Goal: Transaction & Acquisition: Purchase product/service

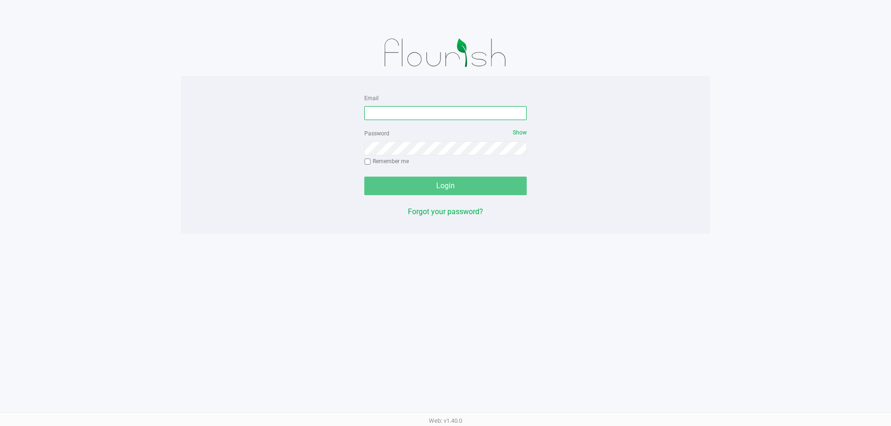
click at [451, 115] on input "Email" at bounding box center [445, 113] width 162 height 14
click at [445, 115] on input "kberrios@liveparallel" at bounding box center [445, 113] width 162 height 14
type input "[EMAIL_ADDRESS][DOMAIN_NAME]"
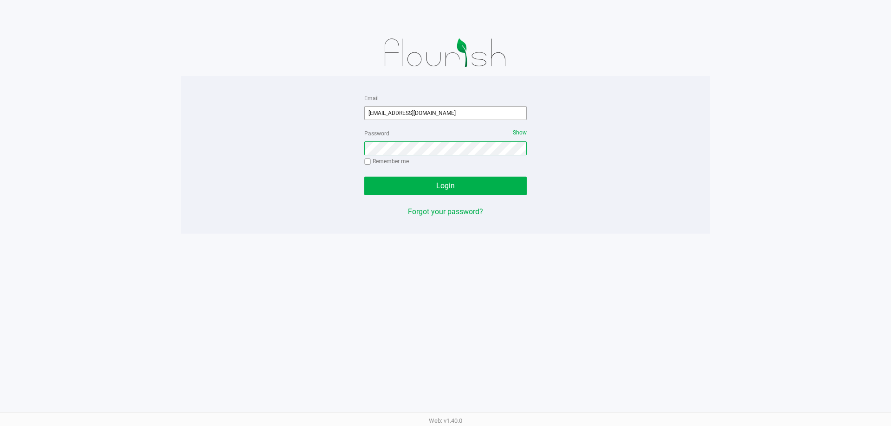
click at [364, 177] on button "Login" at bounding box center [445, 186] width 162 height 19
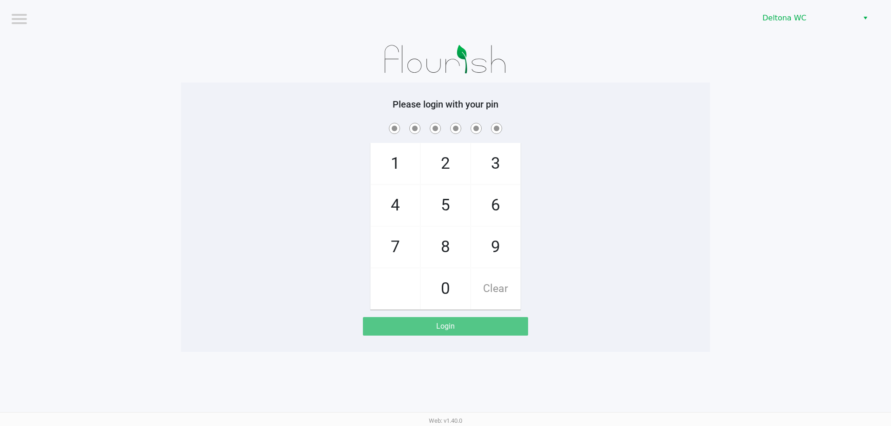
click at [735, 173] on app-pos-login-wrapper "Logout Deltona WC Please login with your pin 1 4 7 2 5 8 0 3 6 9 Clear Login" at bounding box center [445, 176] width 891 height 352
checkbox input "true"
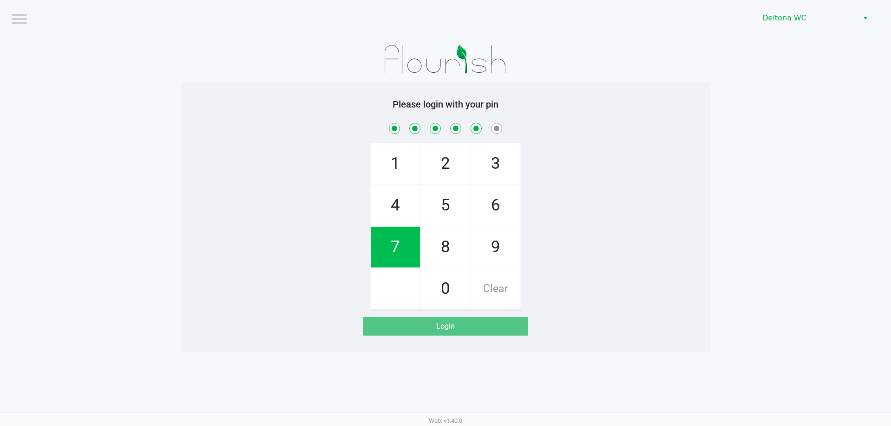
checkbox input "true"
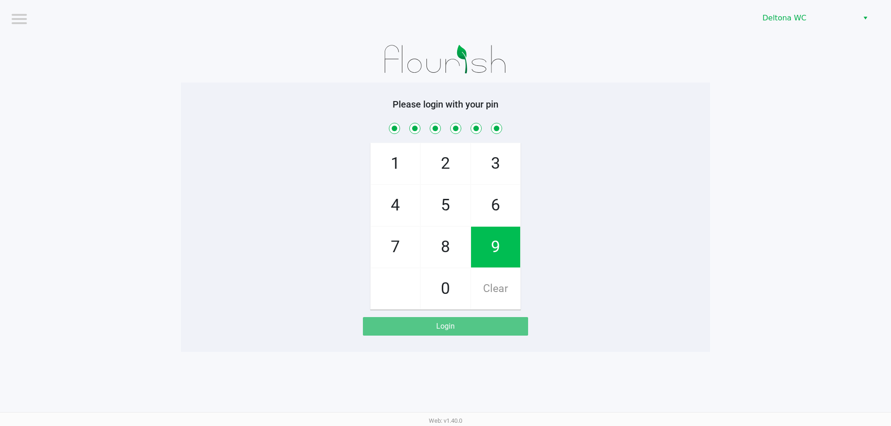
checkbox input "true"
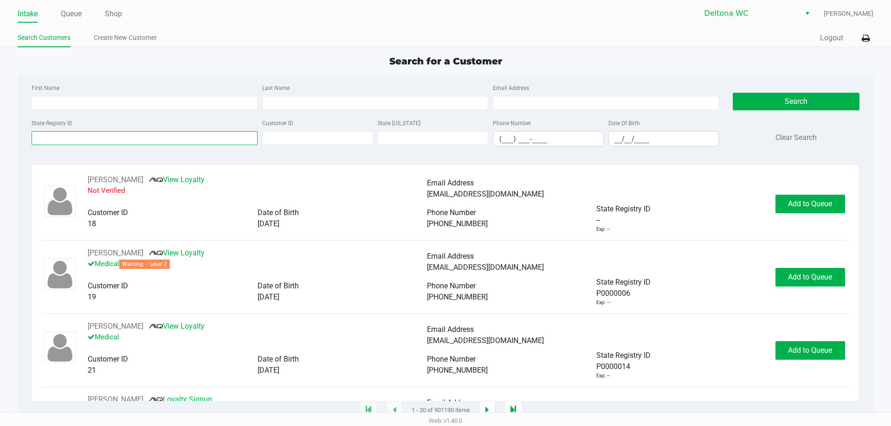
click at [163, 142] on input "State Registry ID" at bounding box center [145, 138] width 226 height 14
click at [192, 105] on input "First Name" at bounding box center [145, 103] width 226 height 14
click at [192, 106] on input "First Name" at bounding box center [145, 103] width 226 height 14
click at [193, 106] on input "First Name" at bounding box center [145, 103] width 226 height 14
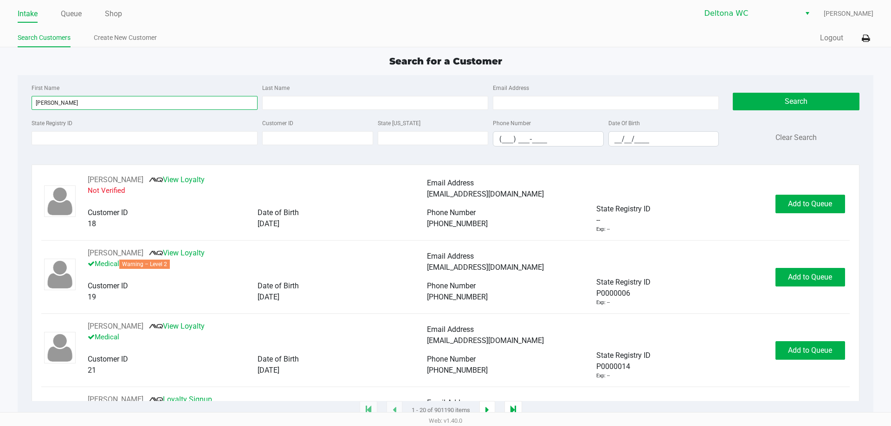
type input "james"
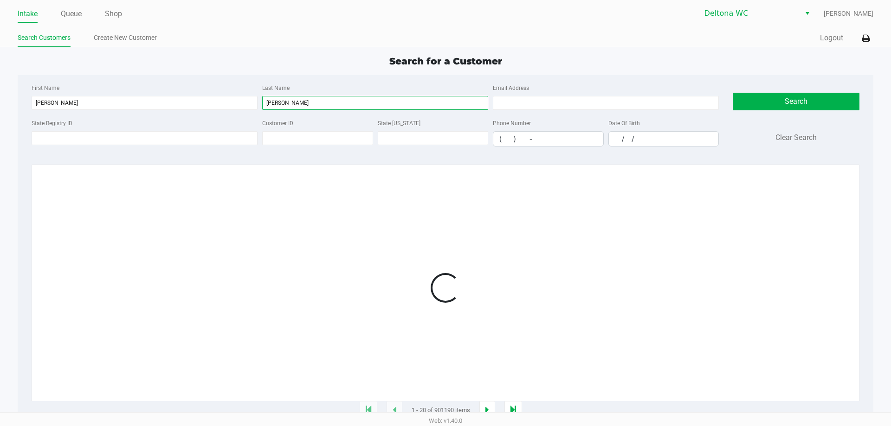
type input "moss"
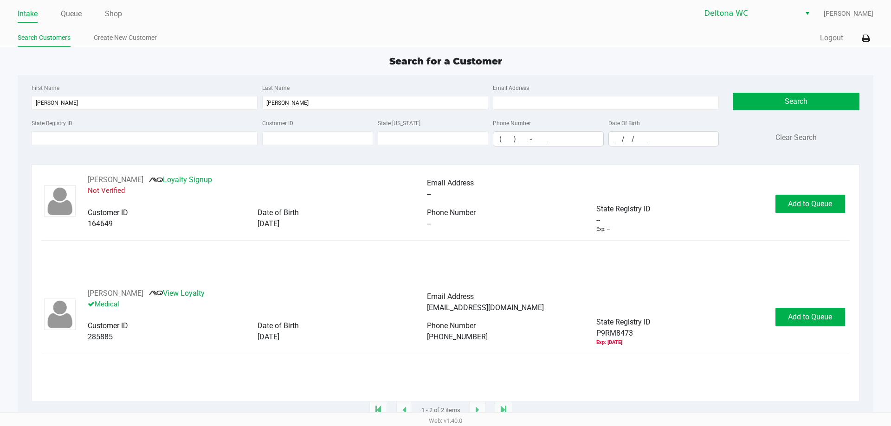
click at [615, 128] on div "Date Of Birth __/__/____" at bounding box center [663, 131] width 115 height 29
click at [614, 140] on input "__/__/____" at bounding box center [664, 139] width 110 height 14
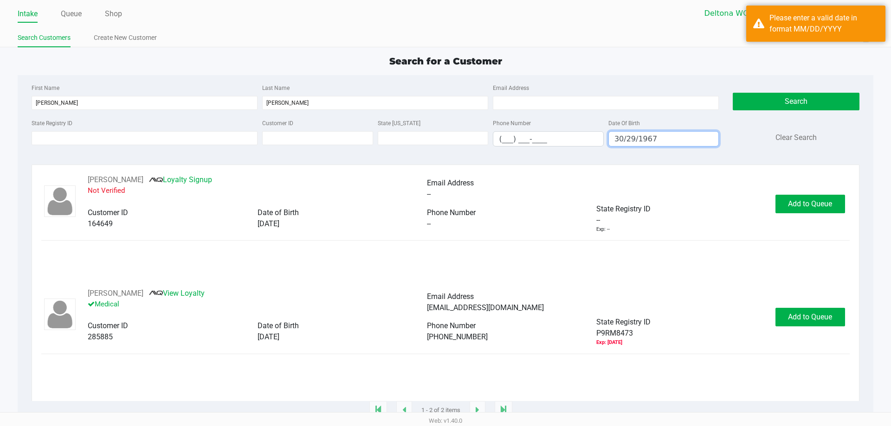
drag, startPoint x: 621, startPoint y: 145, endPoint x: 628, endPoint y: 144, distance: 6.6
click at [621, 145] on input "30/29/1967" at bounding box center [664, 139] width 110 height 14
drag, startPoint x: 662, startPoint y: 138, endPoint x: 367, endPoint y: 103, distance: 297.5
click at [367, 106] on div "First Name james Last Name moss Email Address State Registry ID Customer ID Sta…" at bounding box center [375, 118] width 701 height 72
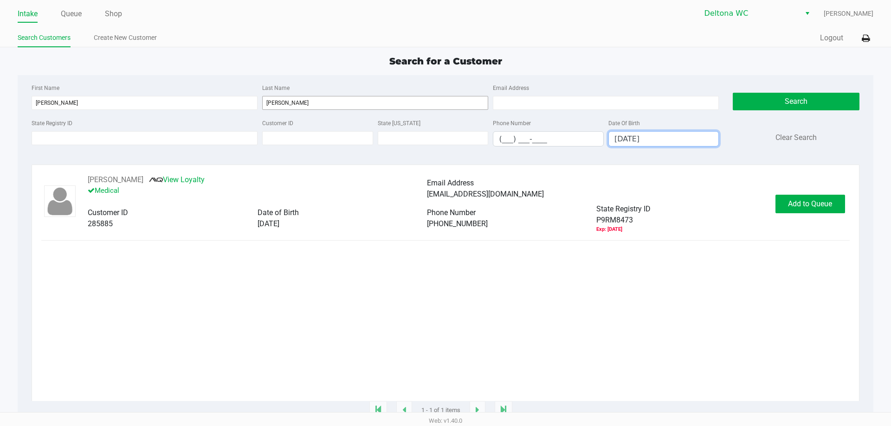
type input "03/29/1967"
click at [800, 208] on span "Add to Queue" at bounding box center [810, 203] width 44 height 9
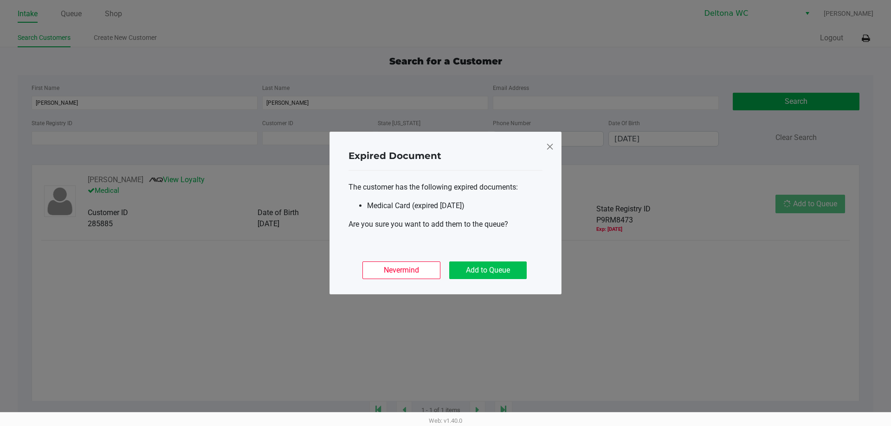
click at [501, 267] on button "Add to Queue" at bounding box center [487, 271] width 77 height 18
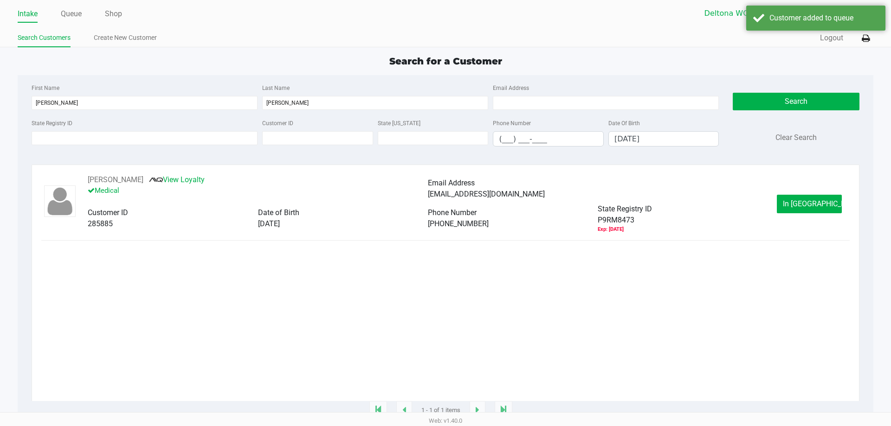
click at [813, 199] on button "In Queue" at bounding box center [808, 204] width 65 height 19
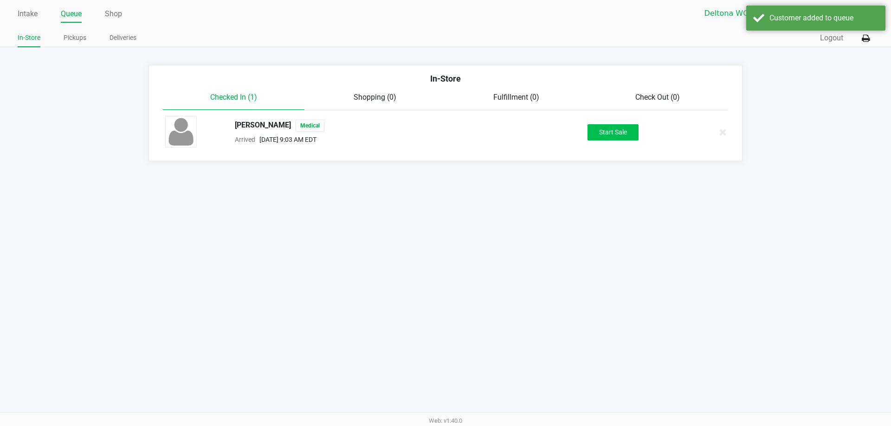
click at [590, 133] on button "Start Sale" at bounding box center [612, 132] width 51 height 16
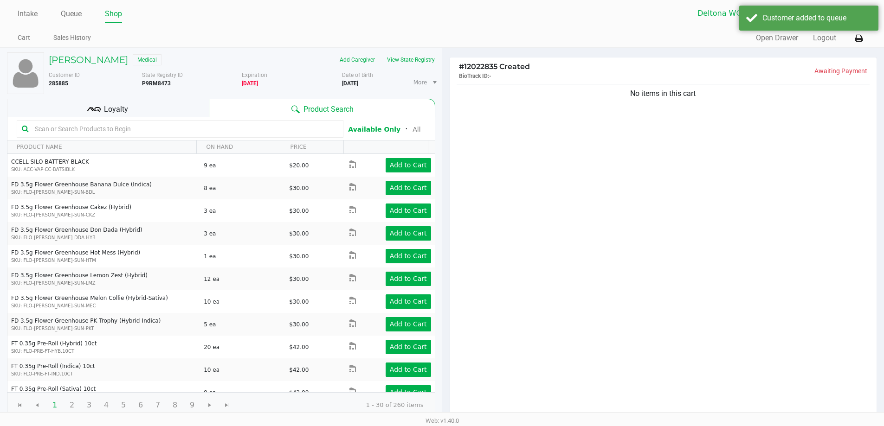
click at [561, 208] on div "No items in this cart" at bounding box center [662, 250] width 427 height 337
click at [561, 209] on div "No items in this cart" at bounding box center [662, 250] width 427 height 337
click at [185, 109] on div "Loyalty" at bounding box center [108, 108] width 202 height 19
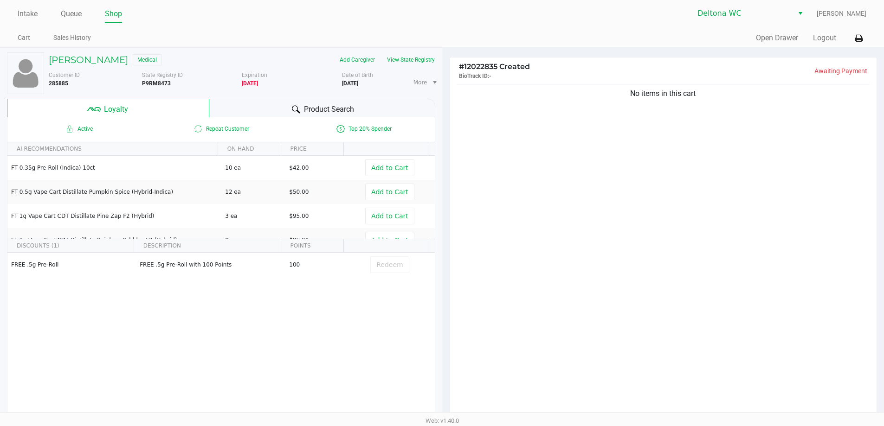
click at [595, 209] on div "No items in this cart" at bounding box center [662, 250] width 427 height 337
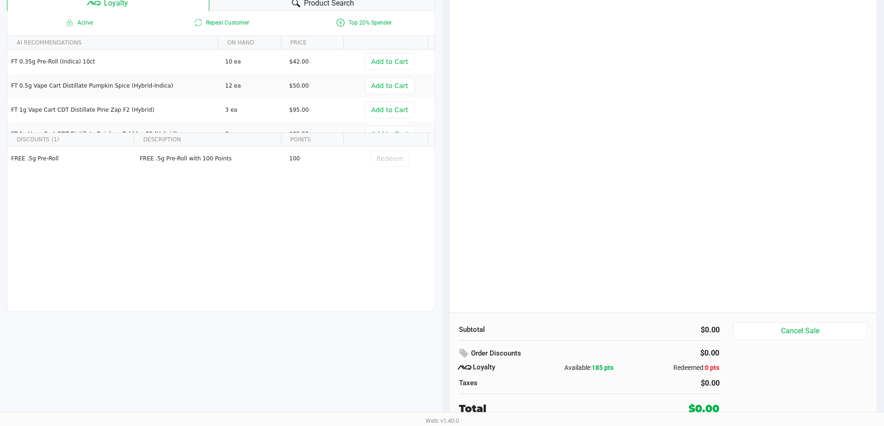
scroll to position [105, 0]
click at [607, 107] on div "No items in this cart" at bounding box center [662, 145] width 427 height 337
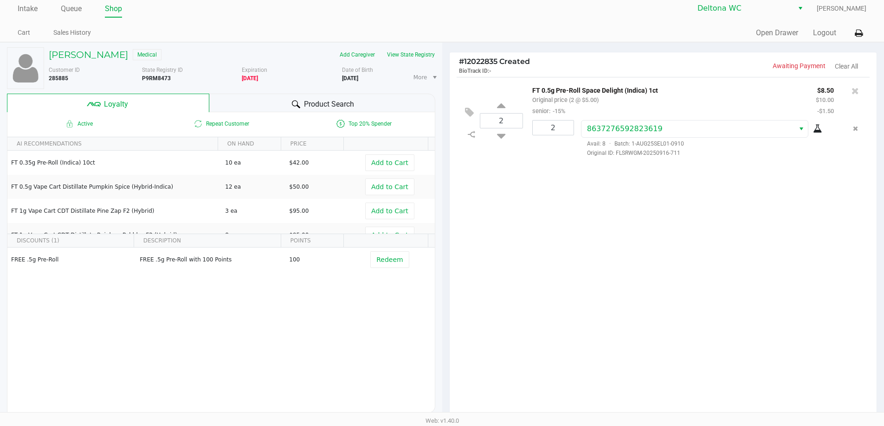
scroll to position [0, 0]
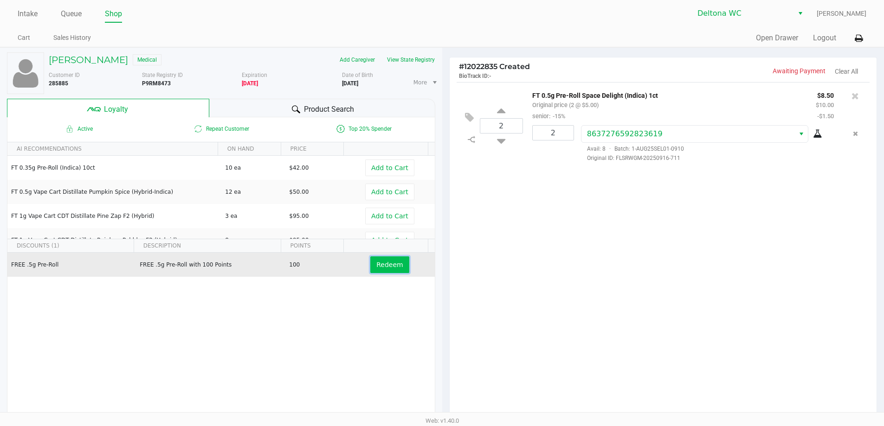
click at [389, 259] on button "Redeem" at bounding box center [389, 264] width 38 height 17
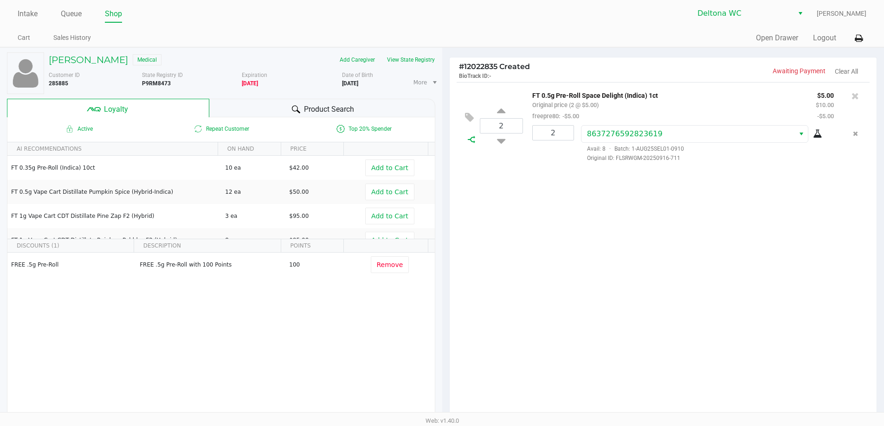
click at [469, 142] on icon at bounding box center [471, 139] width 7 height 7
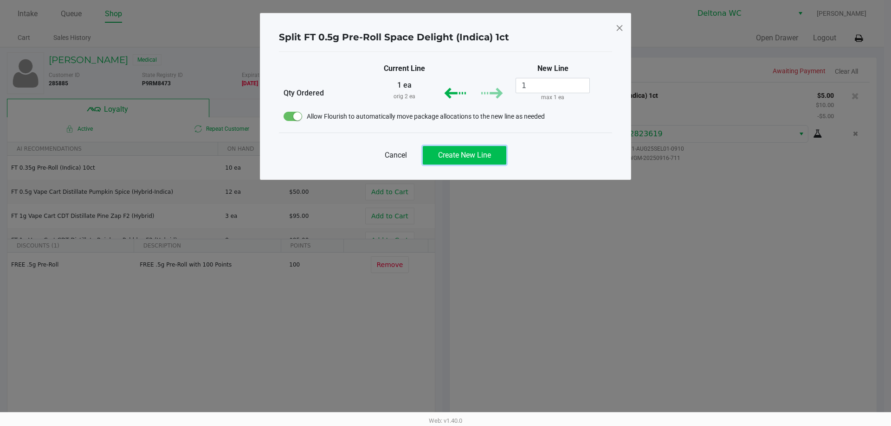
click at [471, 156] on span "Create New Line" at bounding box center [464, 155] width 53 height 9
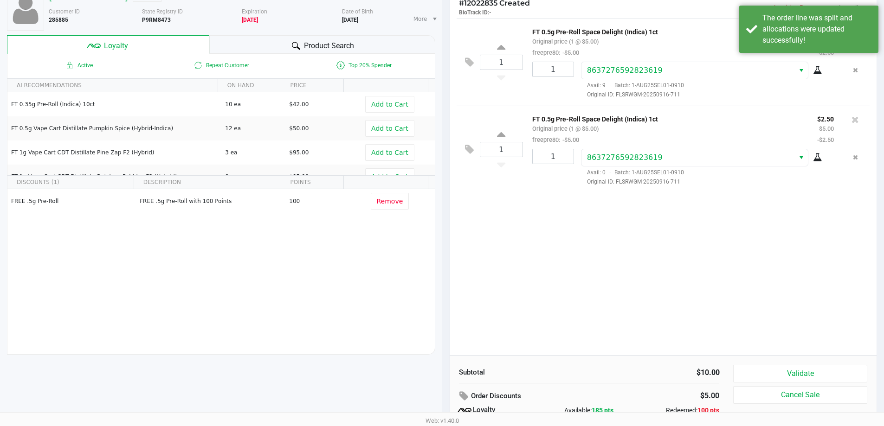
scroll to position [106, 0]
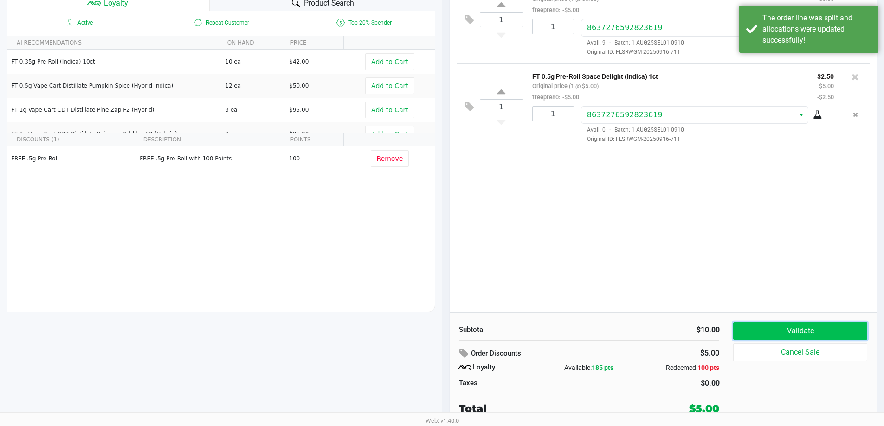
click at [787, 330] on button "Validate" at bounding box center [800, 331] width 134 height 18
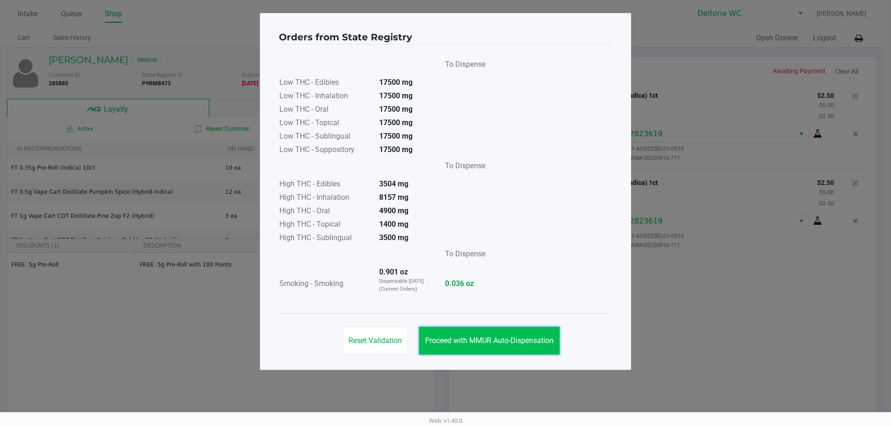
click at [510, 333] on button "Proceed with MMUR Auto-Dispensation" at bounding box center [489, 341] width 141 height 28
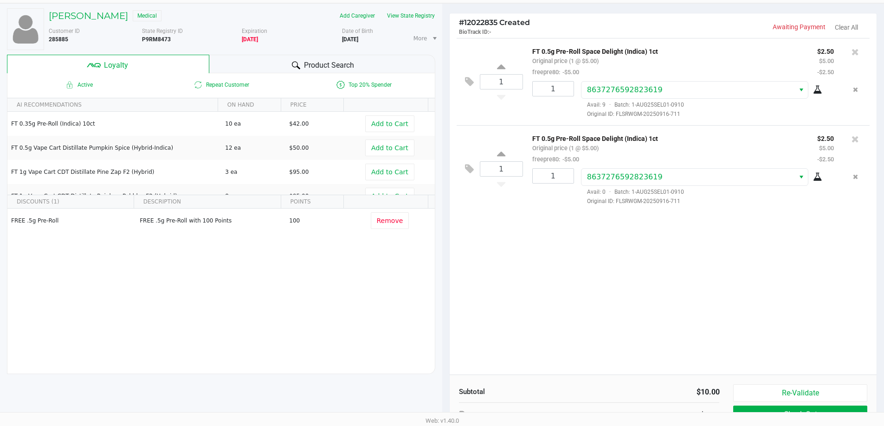
scroll to position [106, 0]
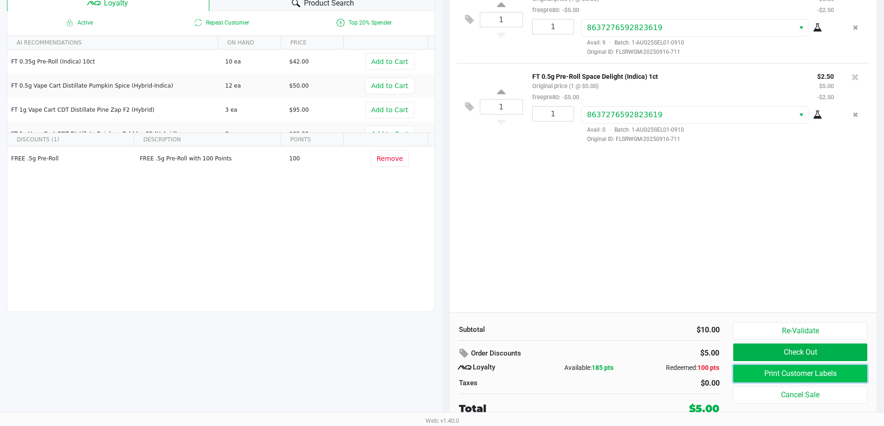
click at [769, 367] on button "Print Customer Labels" at bounding box center [800, 374] width 134 height 18
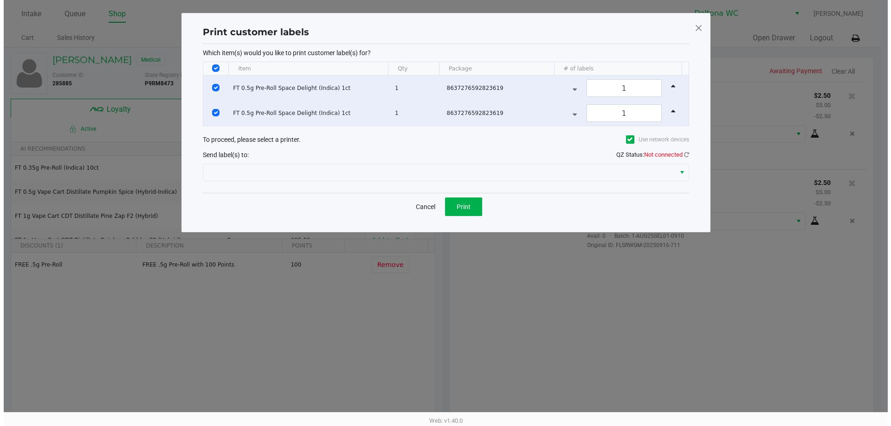
scroll to position [0, 0]
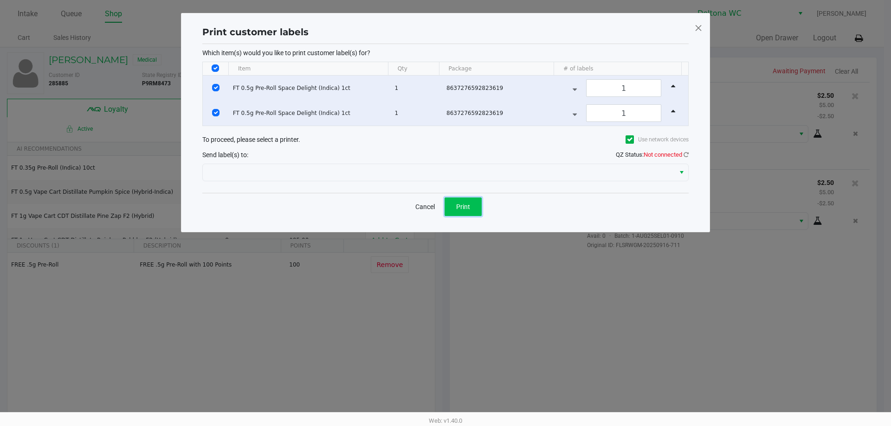
click at [476, 201] on button "Print" at bounding box center [462, 207] width 37 height 19
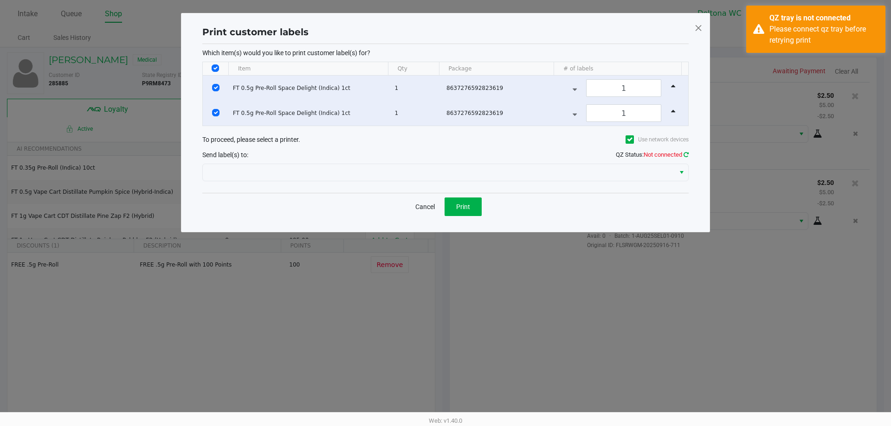
click at [683, 154] on icon at bounding box center [685, 155] width 5 height 6
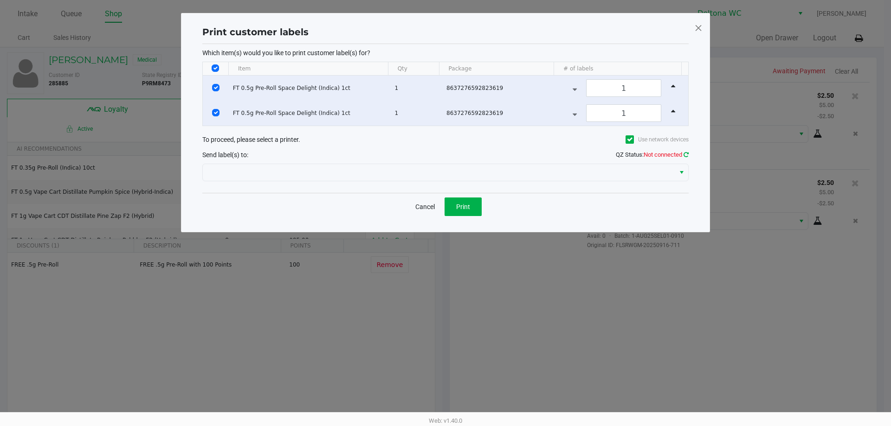
click at [685, 154] on icon at bounding box center [685, 155] width 5 height 6
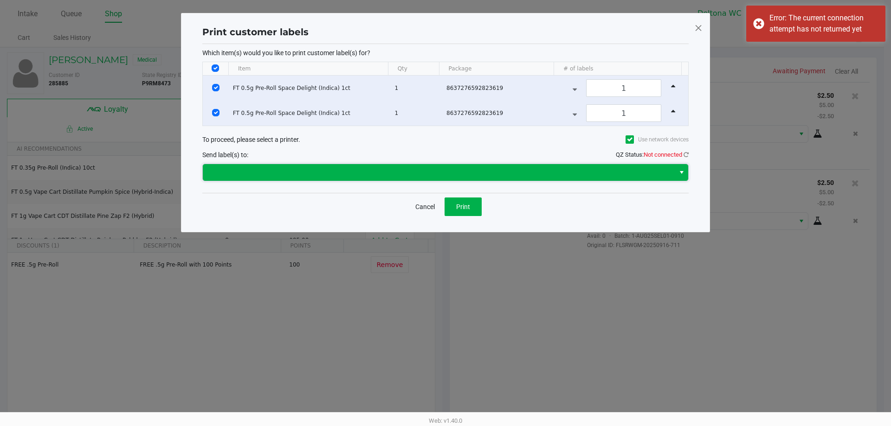
click at [674, 172] on span at bounding box center [439, 172] width 472 height 17
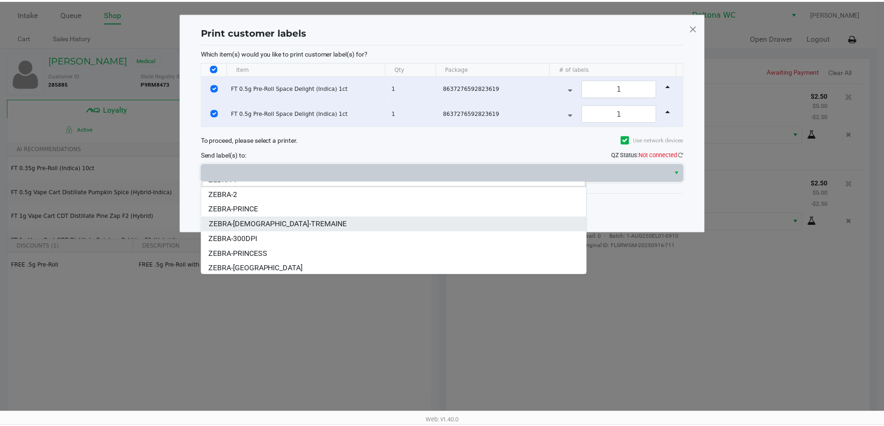
scroll to position [11, 0]
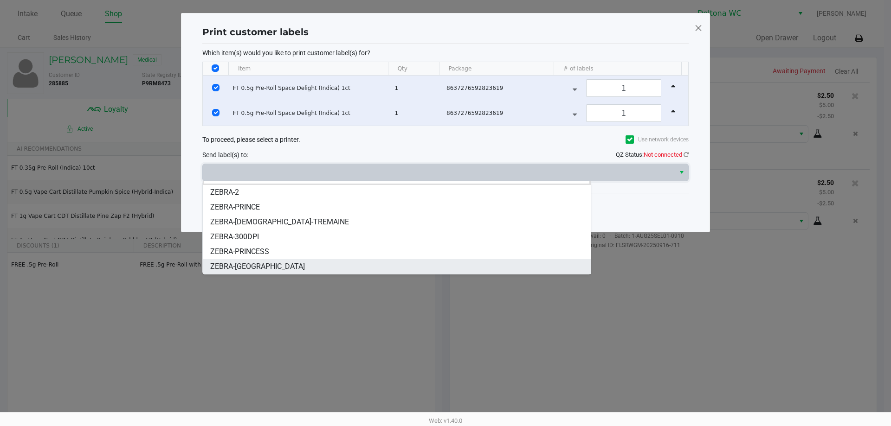
click at [291, 268] on li "ZEBRA-LESOTHO" at bounding box center [397, 266] width 388 height 15
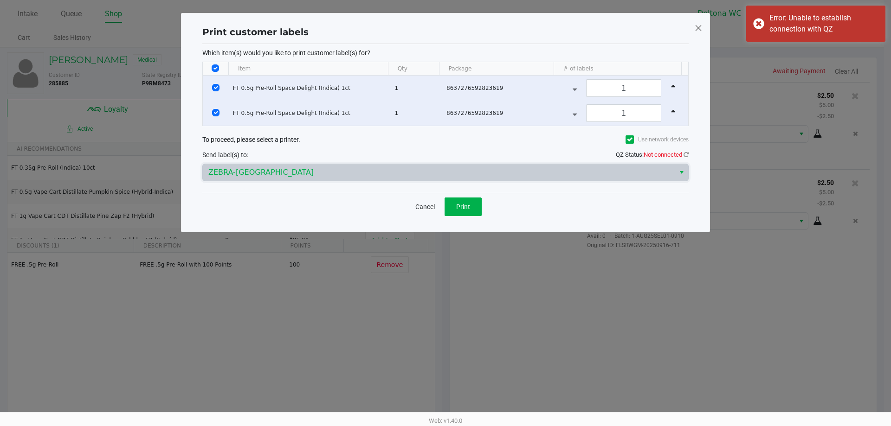
click at [688, 151] on app-qz-status "QZ Status: Not connected" at bounding box center [651, 154] width 73 height 7
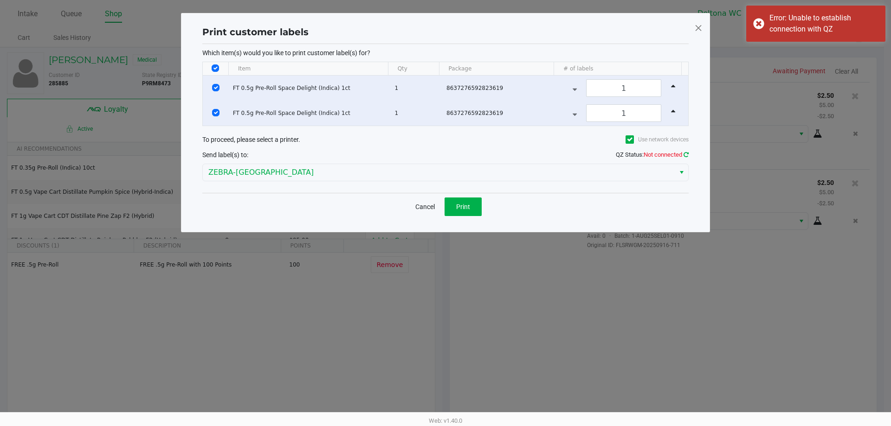
click at [684, 154] on icon at bounding box center [686, 154] width 6 height 6
click at [457, 200] on button "Print" at bounding box center [462, 207] width 37 height 19
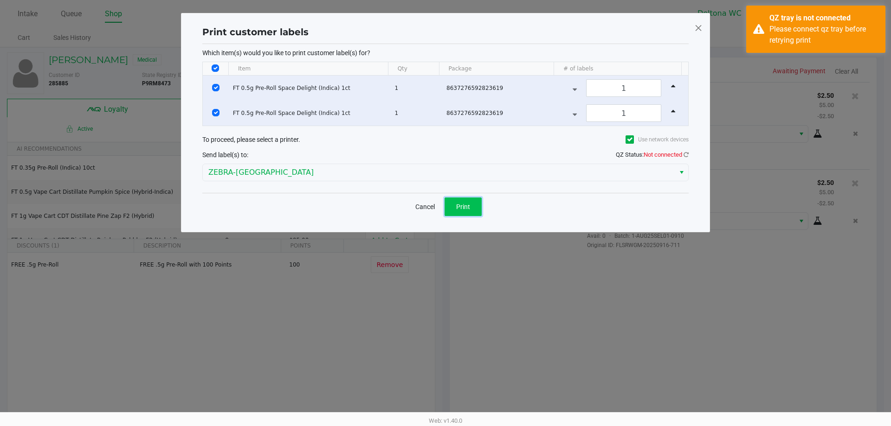
click at [477, 198] on button "Print" at bounding box center [462, 207] width 37 height 19
click at [686, 152] on icon at bounding box center [686, 154] width 6 height 6
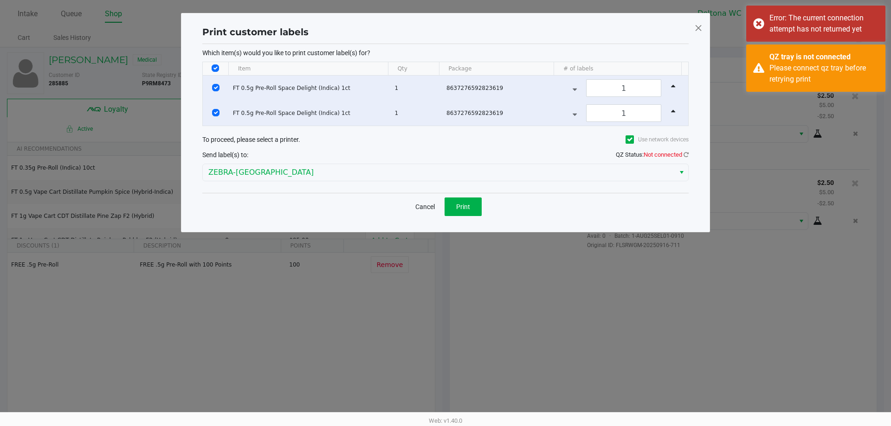
click at [679, 156] on span "Not connected" at bounding box center [662, 154] width 38 height 7
click at [685, 153] on icon at bounding box center [685, 155] width 5 height 6
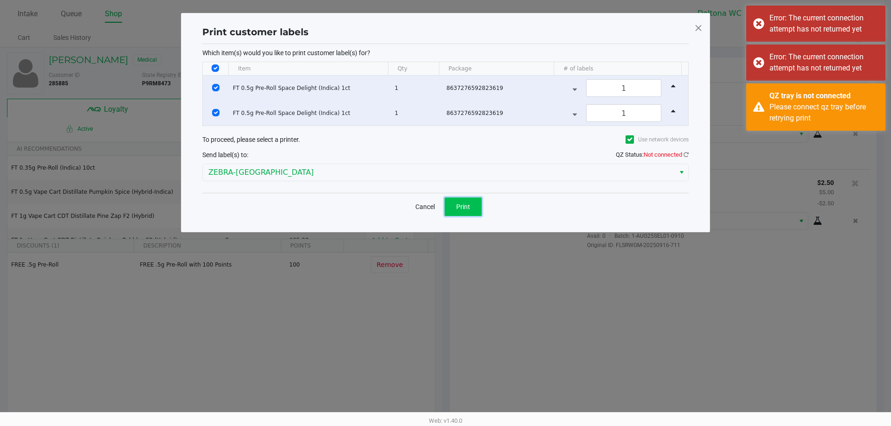
click at [463, 205] on span "Print" at bounding box center [463, 206] width 14 height 7
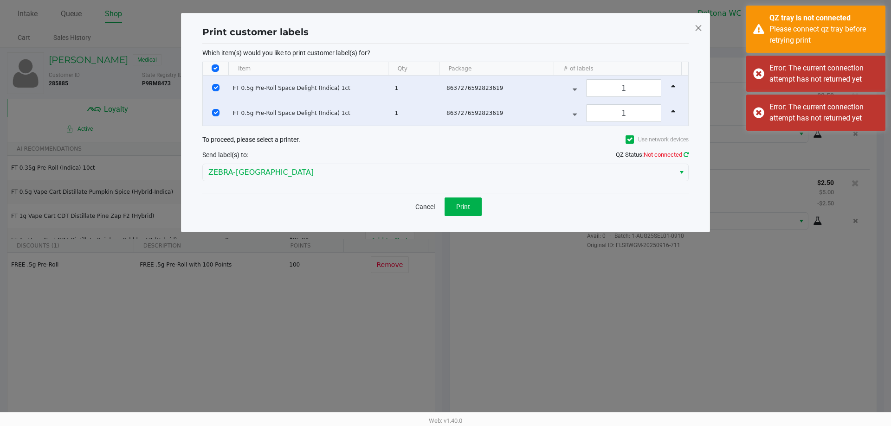
click at [686, 153] on icon at bounding box center [685, 154] width 6 height 7
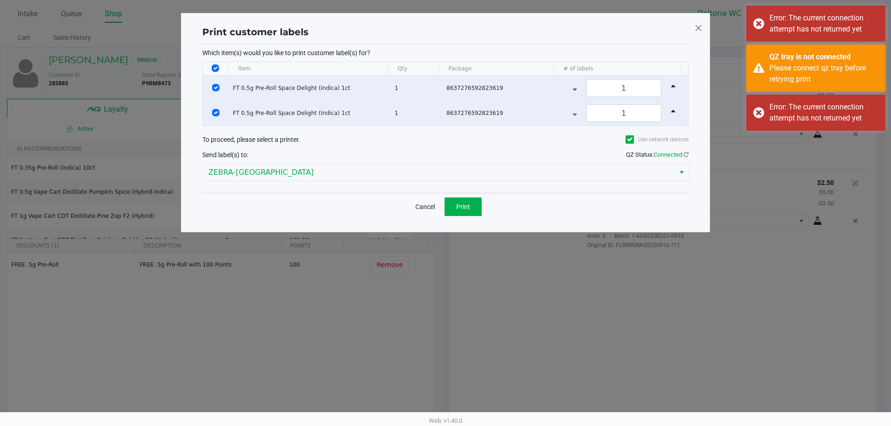
click at [486, 203] on div "Cancel Print" at bounding box center [445, 206] width 486 height 27
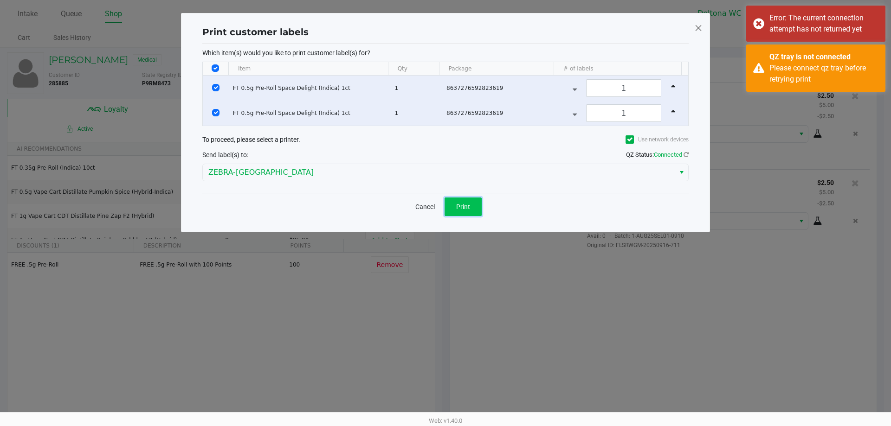
click at [469, 205] on span "Print" at bounding box center [463, 206] width 14 height 7
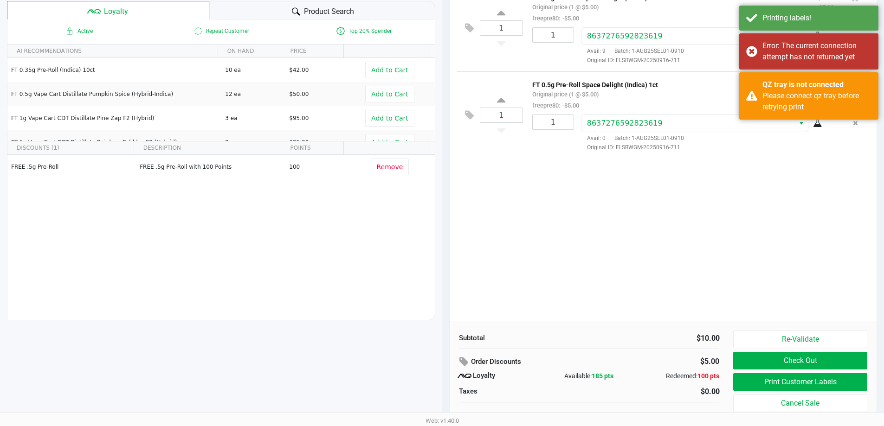
scroll to position [106, 0]
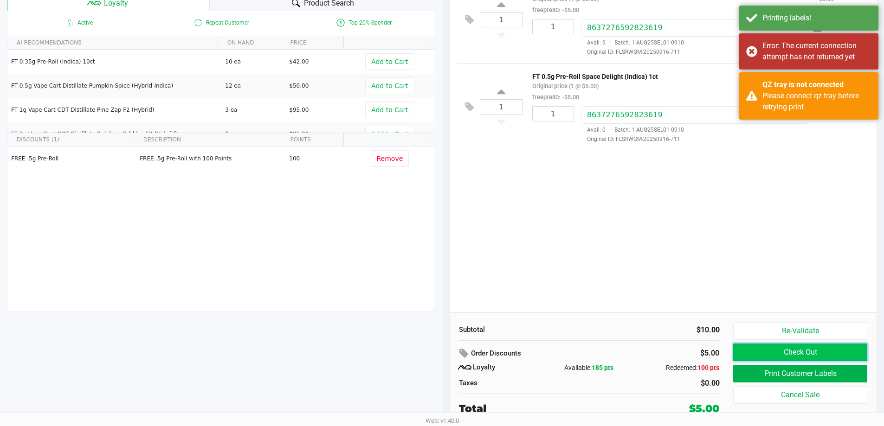
click at [822, 353] on button "Check Out" at bounding box center [800, 353] width 134 height 18
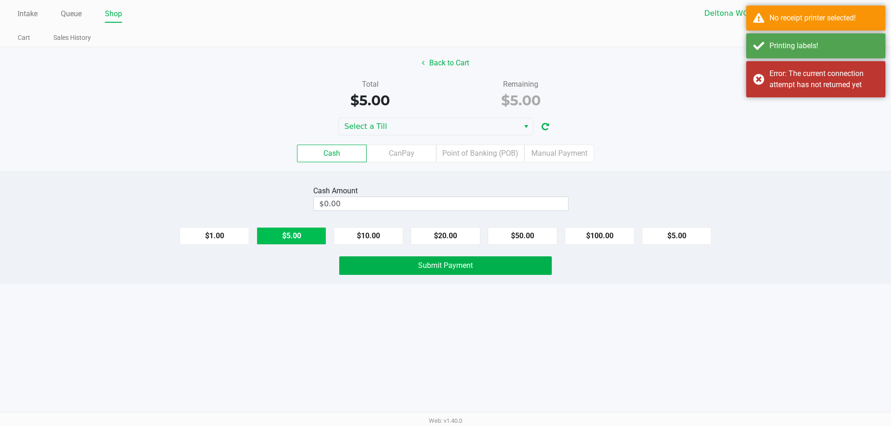
click at [306, 231] on button "$5.00" at bounding box center [291, 236] width 70 height 18
type input "$5.00"
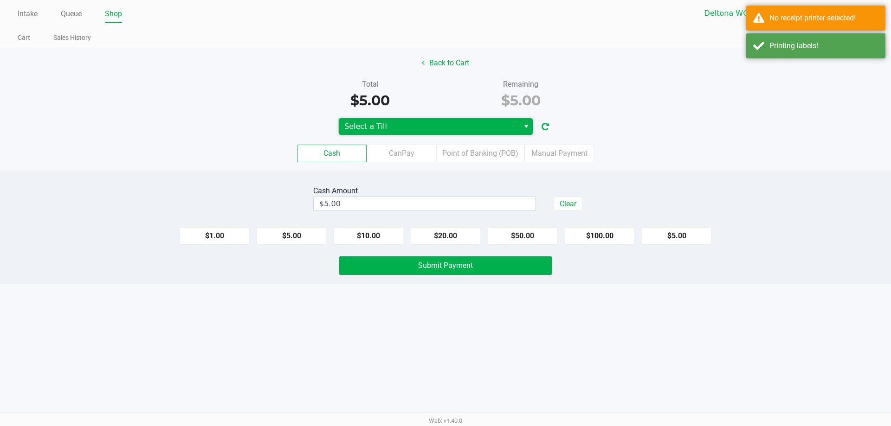
click at [487, 121] on span "Select a Till" at bounding box center [428, 126] width 169 height 11
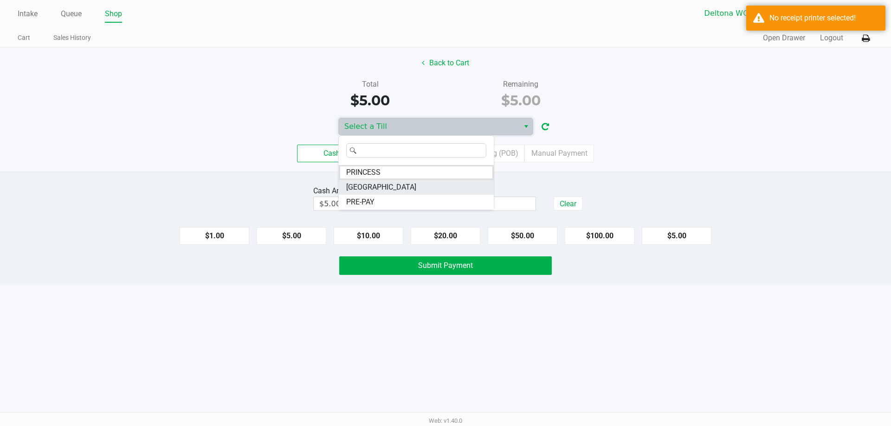
click at [414, 181] on li "LESOTHO" at bounding box center [416, 187] width 155 height 15
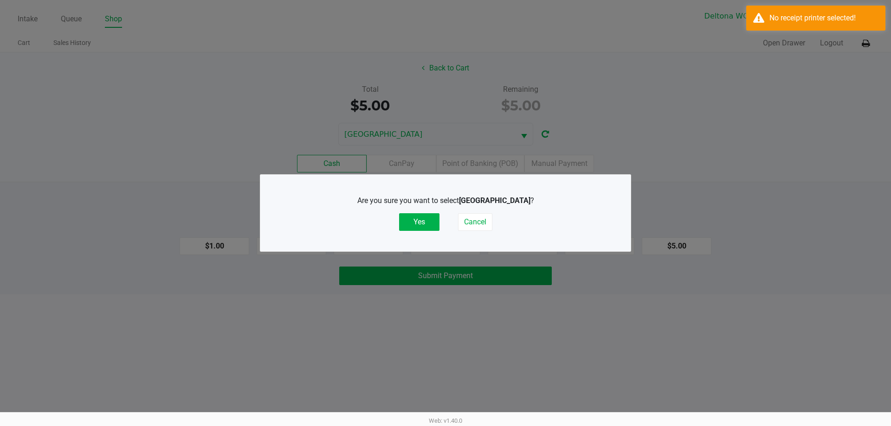
click at [427, 231] on div "Are you sure you want to select LESOTHO ? Yes Cancel" at bounding box center [445, 213] width 333 height 58
click at [431, 224] on button "Yes" at bounding box center [419, 222] width 40 height 18
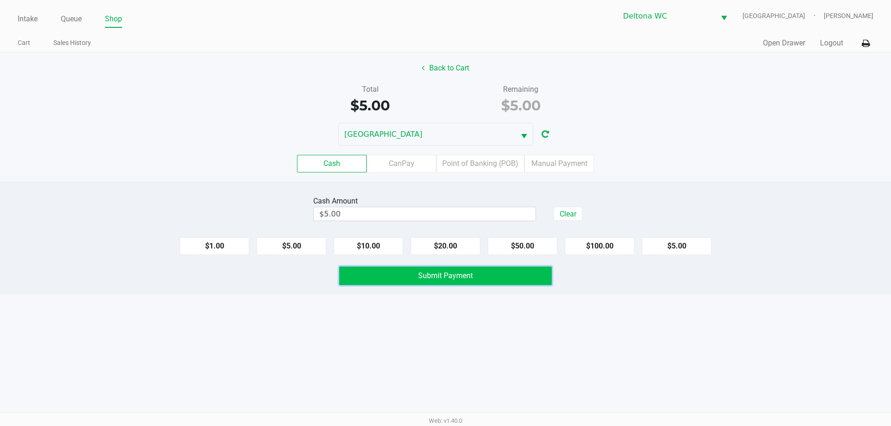
click at [440, 271] on button "Submit Payment" at bounding box center [445, 276] width 212 height 19
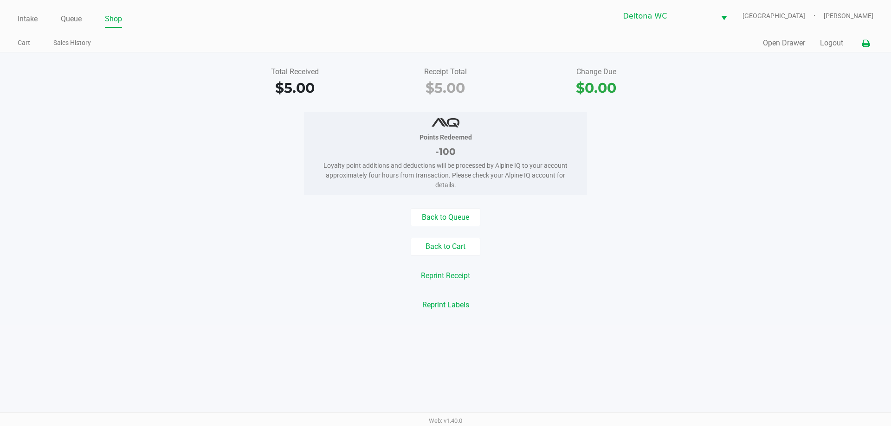
click at [867, 40] on icon at bounding box center [865, 43] width 8 height 6
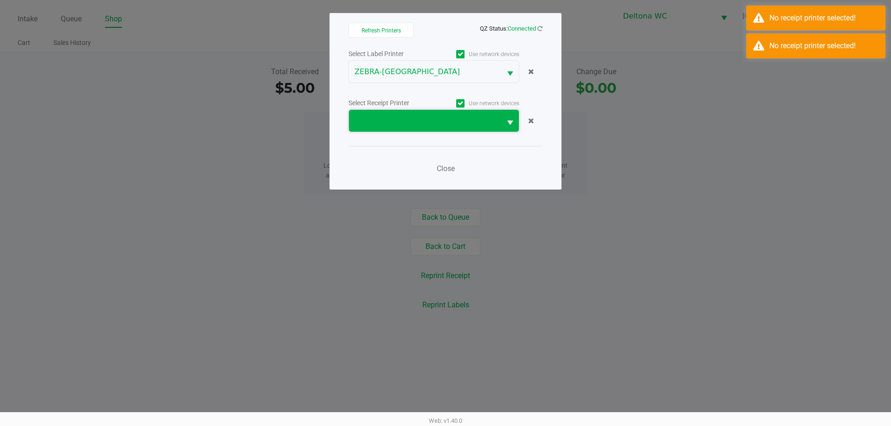
click at [489, 123] on span at bounding box center [424, 120] width 141 height 11
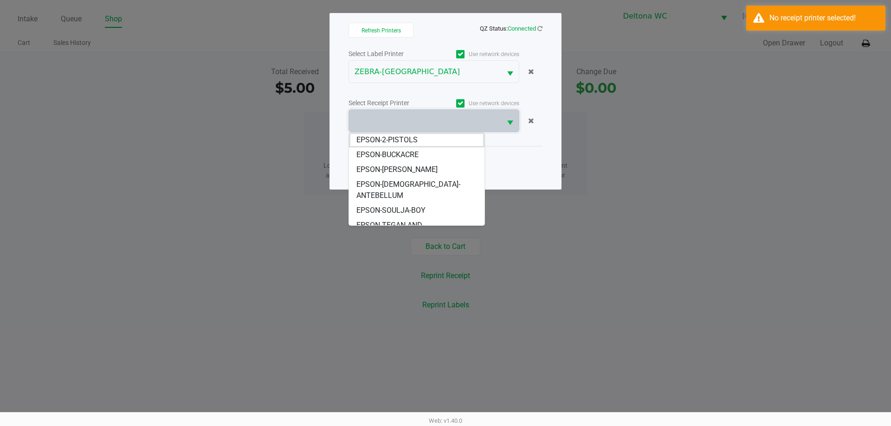
click at [413, 205] on span "EPSON-SOULJA-BOY" at bounding box center [390, 210] width 69 height 11
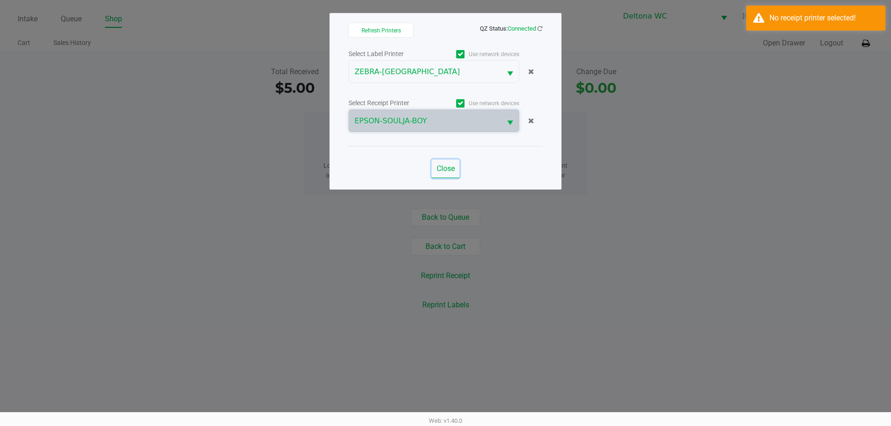
click at [442, 171] on span "Close" at bounding box center [445, 168] width 18 height 9
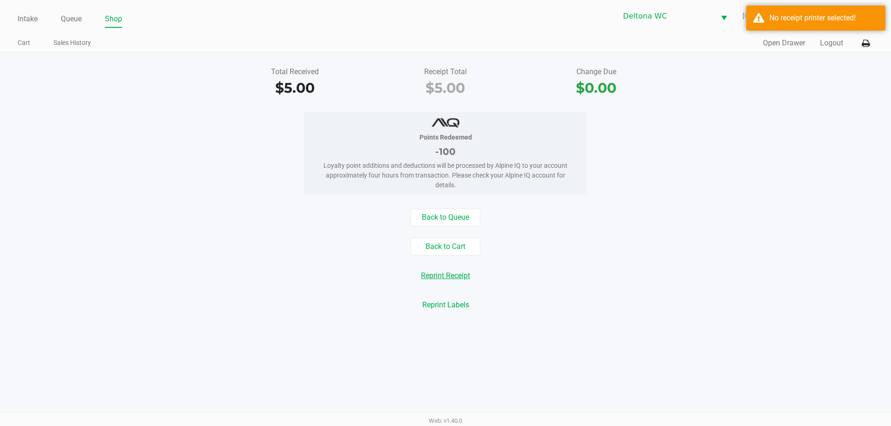
click at [461, 278] on button "Reprint Receipt" at bounding box center [445, 276] width 61 height 18
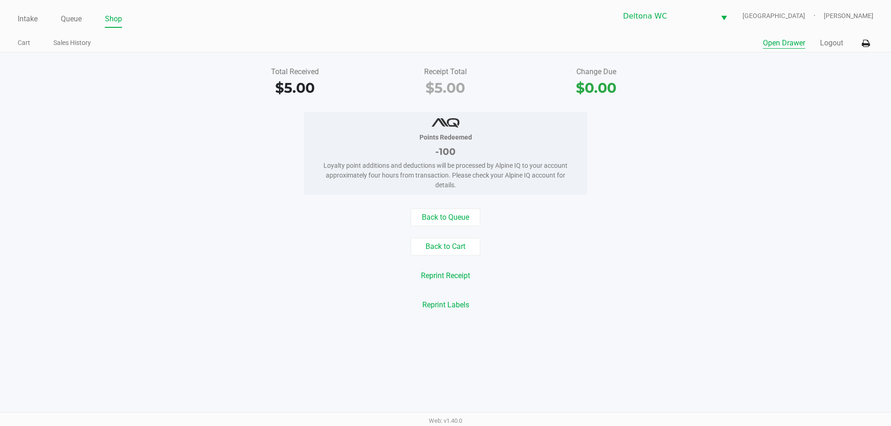
click at [784, 38] on button "Open Drawer" at bounding box center [783, 43] width 42 height 11
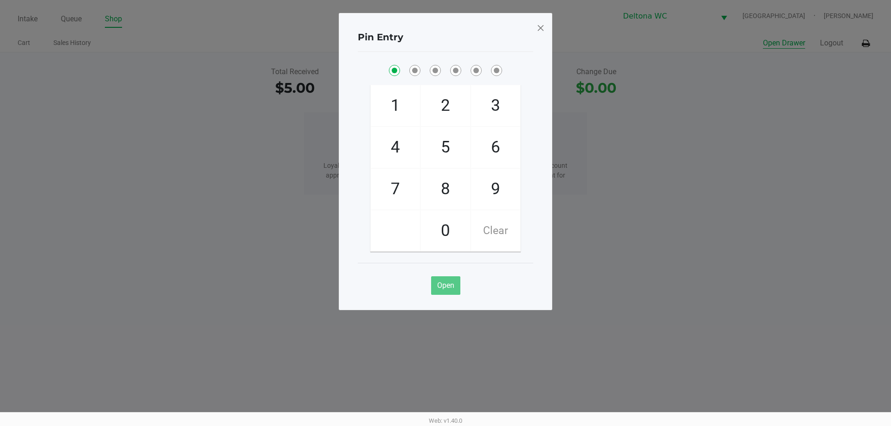
checkbox input "true"
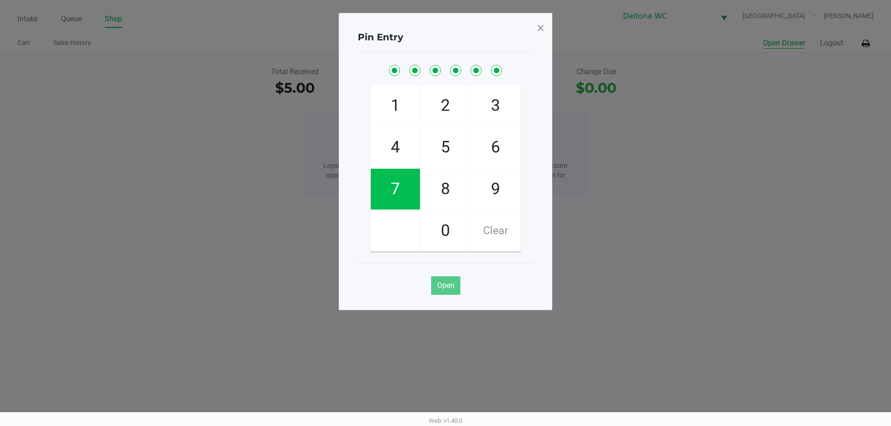
checkbox input "true"
click at [531, 27] on div "Pin Entry" at bounding box center [445, 37] width 175 height 29
click at [540, 26] on span at bounding box center [540, 27] width 8 height 15
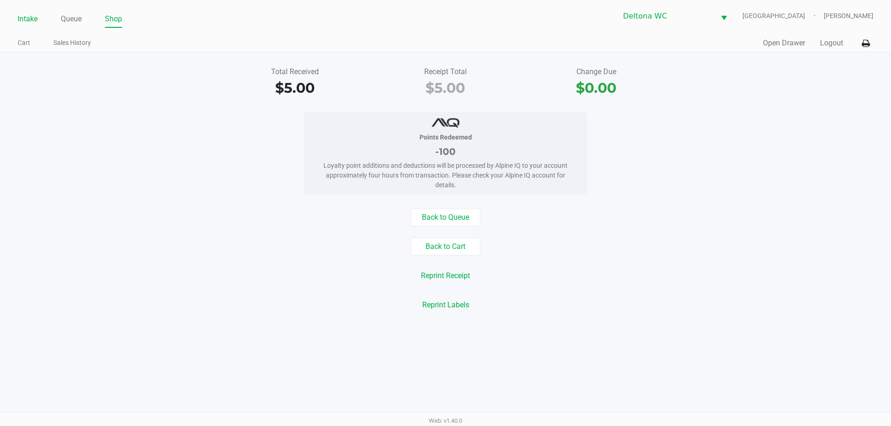
click at [32, 19] on link "Intake" at bounding box center [28, 19] width 20 height 13
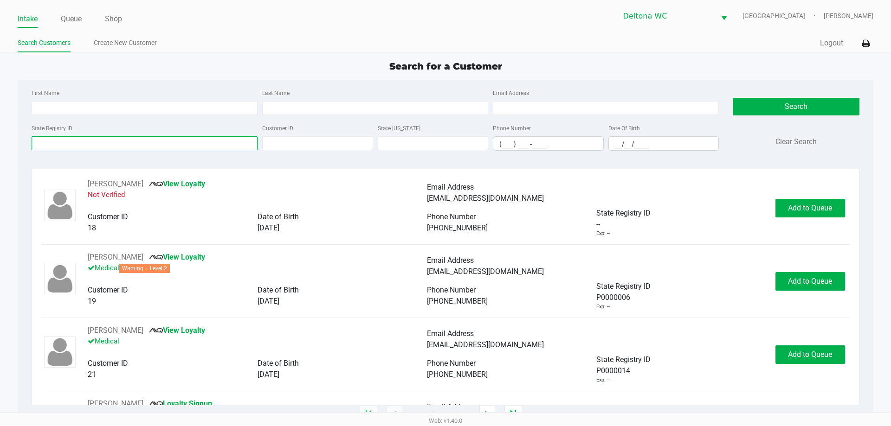
click at [132, 141] on input "State Registry ID" at bounding box center [145, 143] width 226 height 14
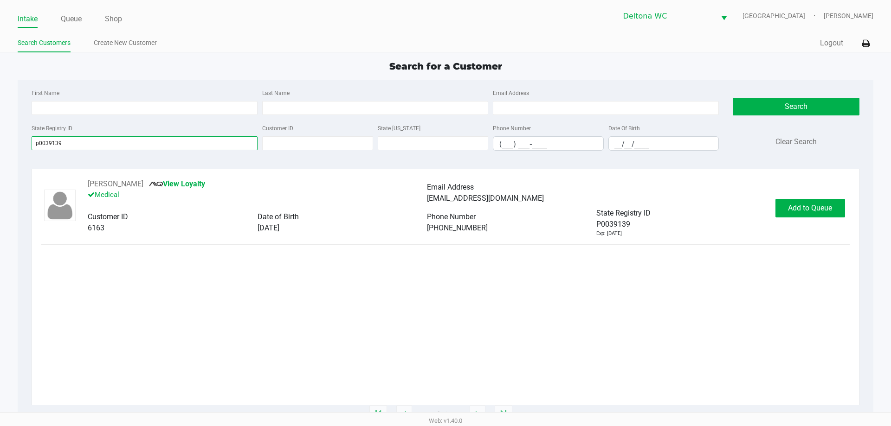
type input "p0039139"
click at [796, 201] on button "Add to Queue" at bounding box center [810, 208] width 70 height 19
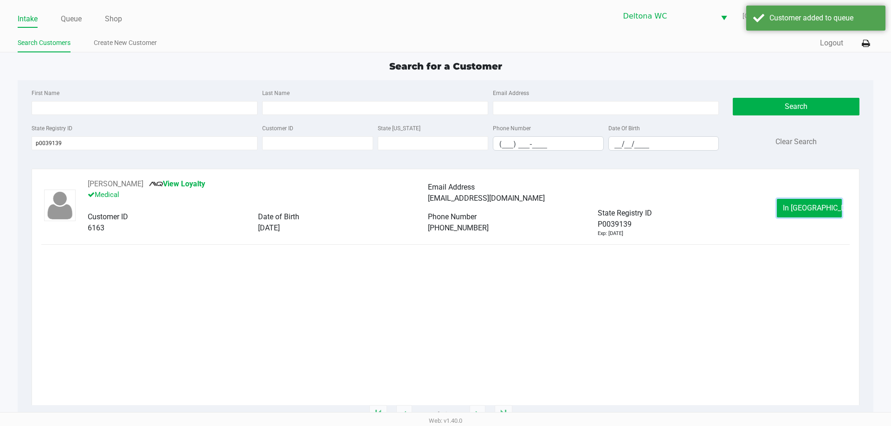
click at [802, 201] on button "In Queue" at bounding box center [808, 208] width 65 height 19
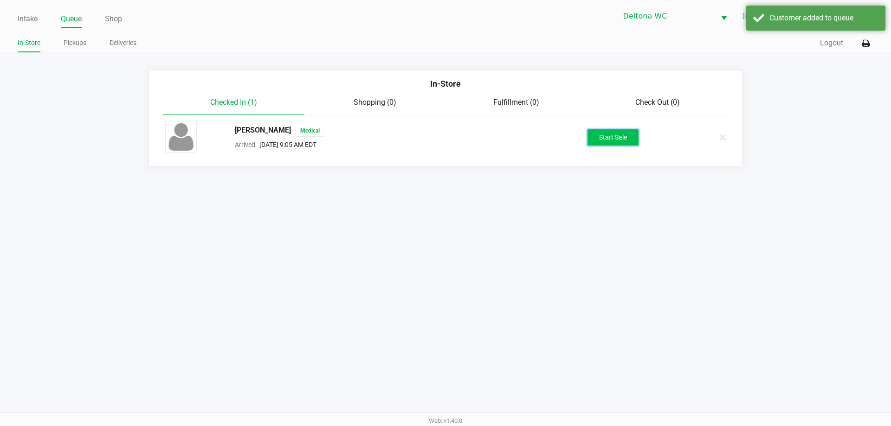
click at [618, 135] on button "Start Sale" at bounding box center [612, 137] width 51 height 16
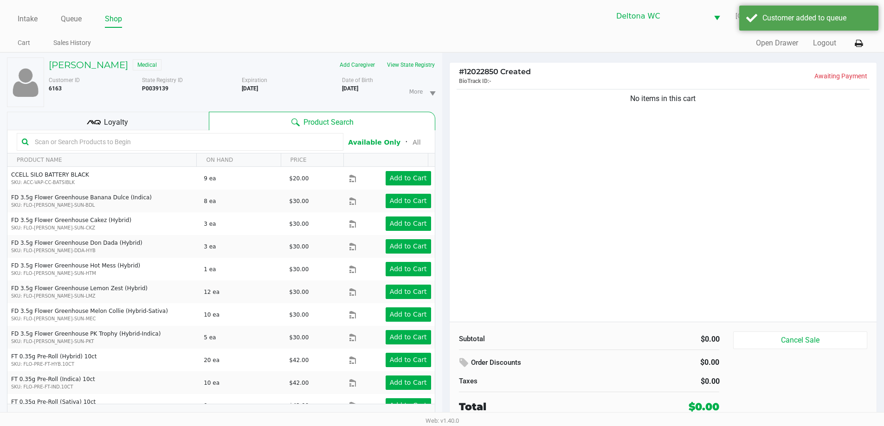
click at [159, 151] on kendo-grid-toolbar "Available Only ᛫ All" at bounding box center [220, 141] width 427 height 23
click at [160, 133] on div at bounding box center [180, 142] width 327 height 18
click at [156, 145] on input "text" at bounding box center [184, 142] width 307 height 14
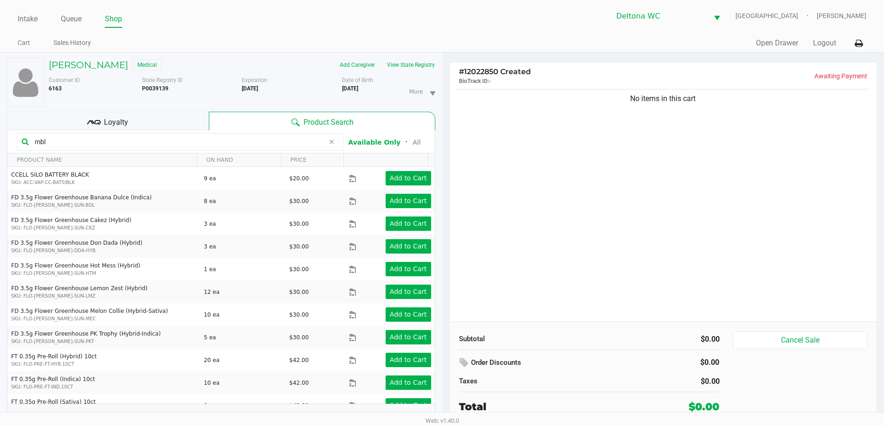
type input "mbl"
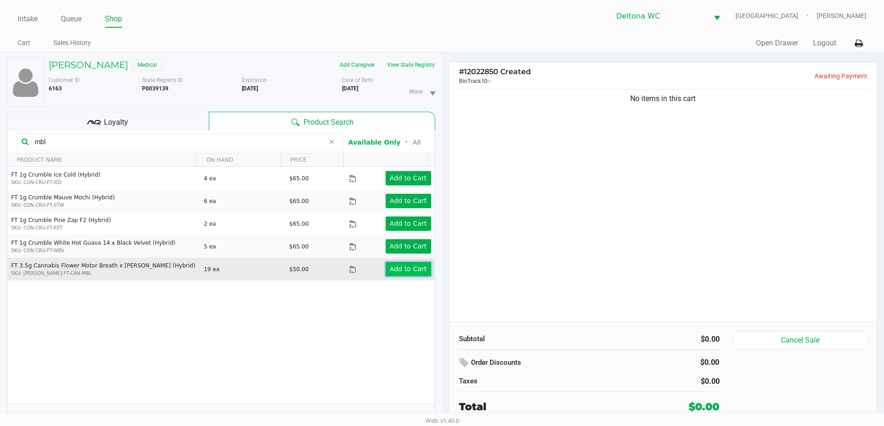
click at [404, 265] on app-button-loader "Add to Cart" at bounding box center [408, 268] width 37 height 7
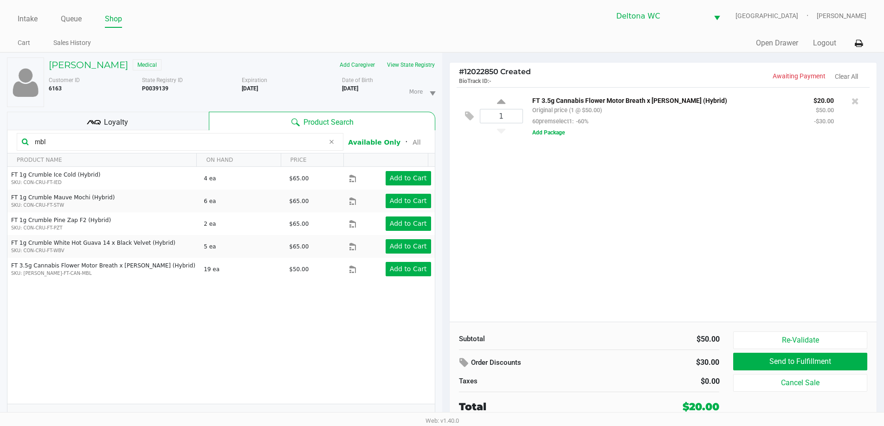
click at [98, 113] on div "Loyalty" at bounding box center [108, 121] width 202 height 19
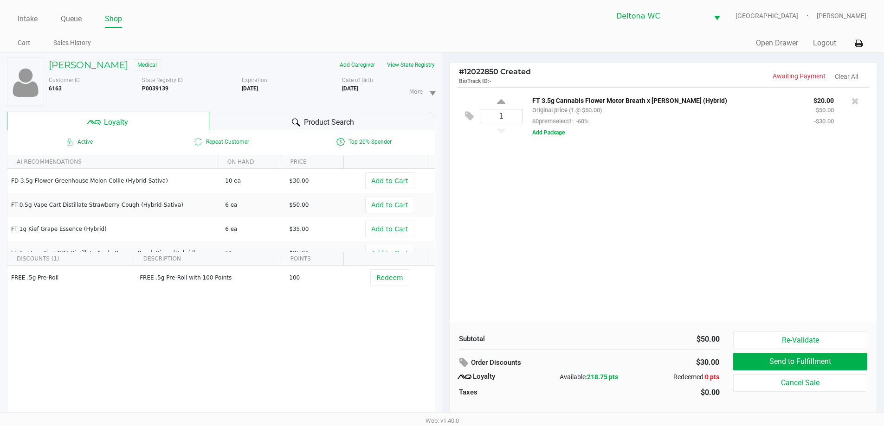
click at [338, 119] on span "Product Search" at bounding box center [329, 122] width 50 height 11
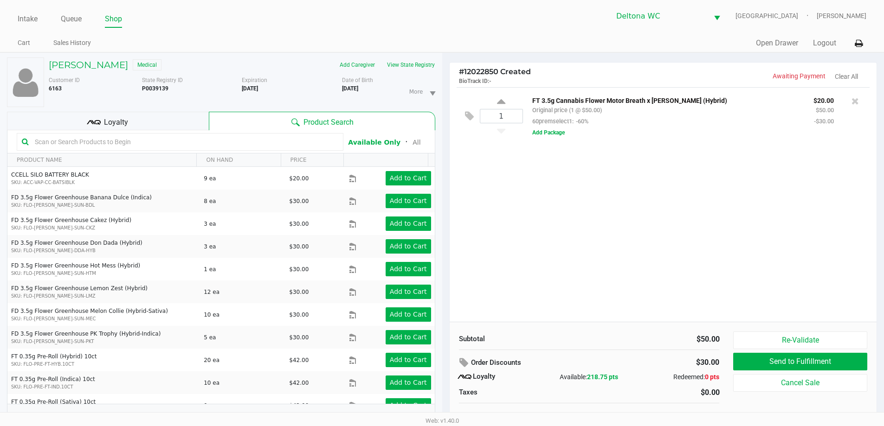
click at [279, 146] on input "text" at bounding box center [184, 142] width 307 height 14
click at [269, 143] on input "text" at bounding box center [184, 142] width 307 height 14
type input "bdl"
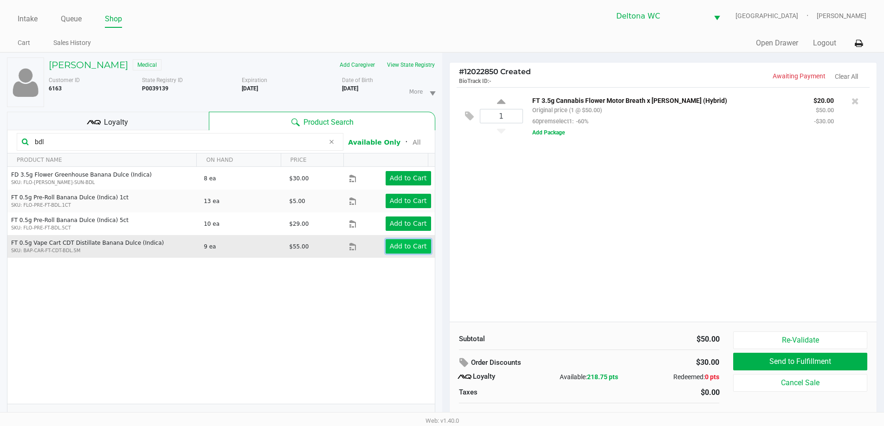
click at [404, 240] on button "Add to Cart" at bounding box center [407, 246] width 45 height 14
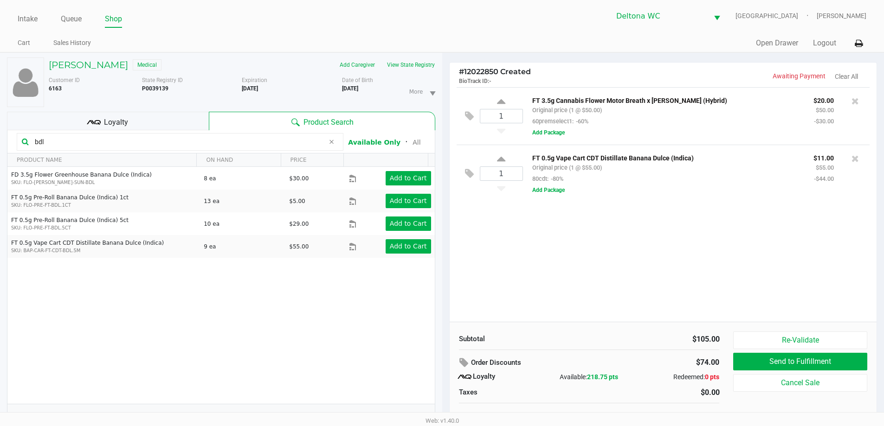
click at [333, 140] on icon at bounding box center [331, 141] width 6 height 7
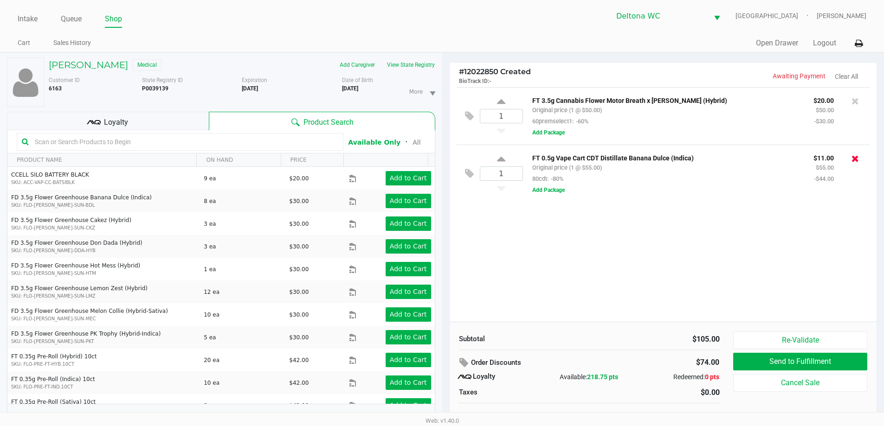
click at [852, 157] on icon at bounding box center [854, 158] width 7 height 9
click at [822, 237] on div at bounding box center [442, 233] width 884 height 269
click at [821, 237] on div at bounding box center [442, 233] width 884 height 269
click at [820, 237] on div at bounding box center [442, 233] width 884 height 269
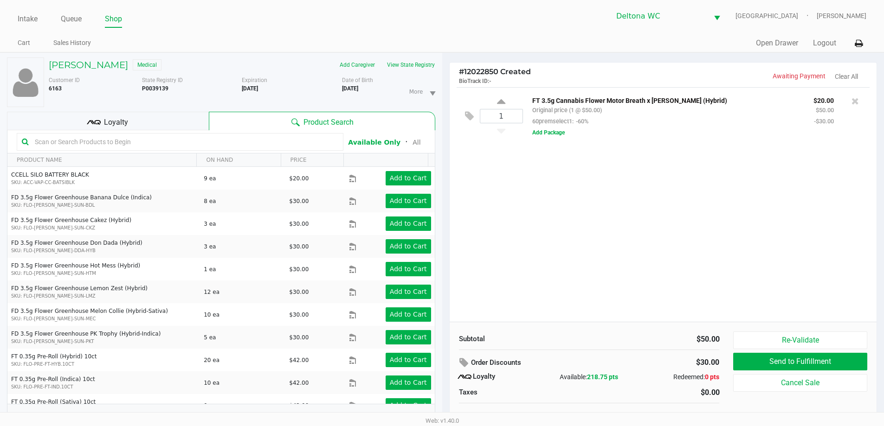
click at [576, 256] on div "1 FT 3.5g Cannabis Flower Motor Breath x Mike Larry (Hybrid) Original price (1 …" at bounding box center [662, 204] width 427 height 235
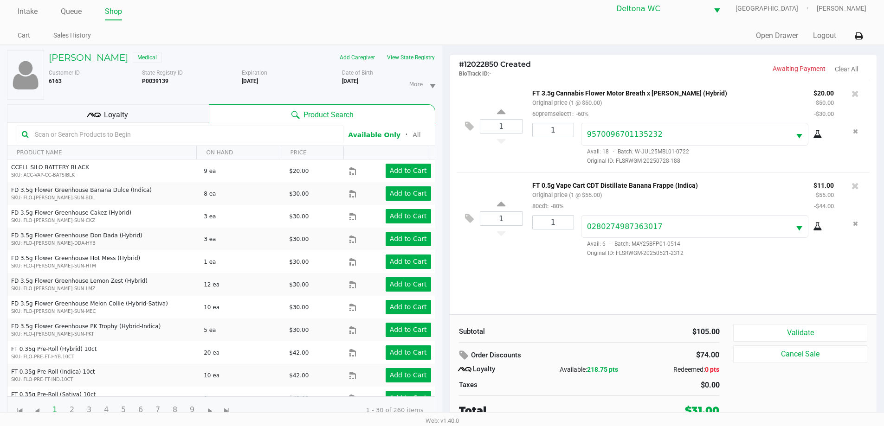
scroll to position [10, 0]
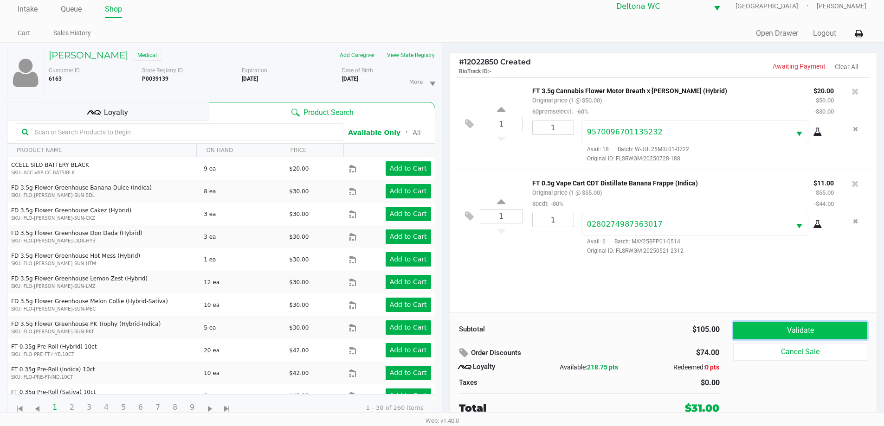
click at [789, 330] on button "Validate" at bounding box center [800, 331] width 134 height 18
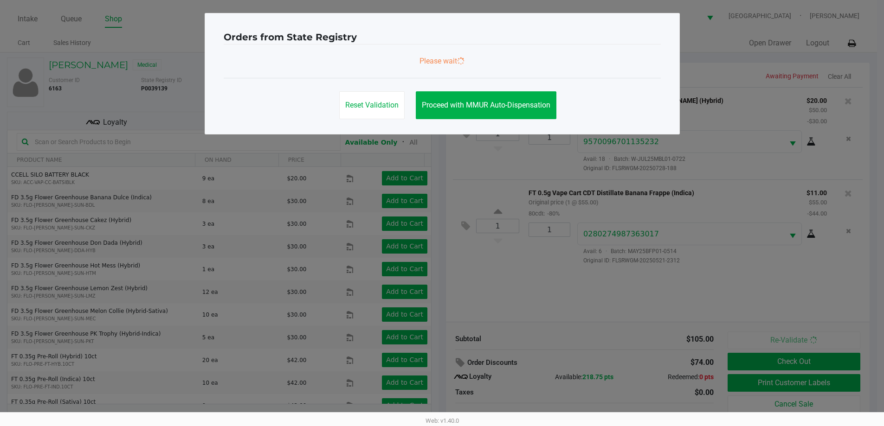
scroll to position [0, 0]
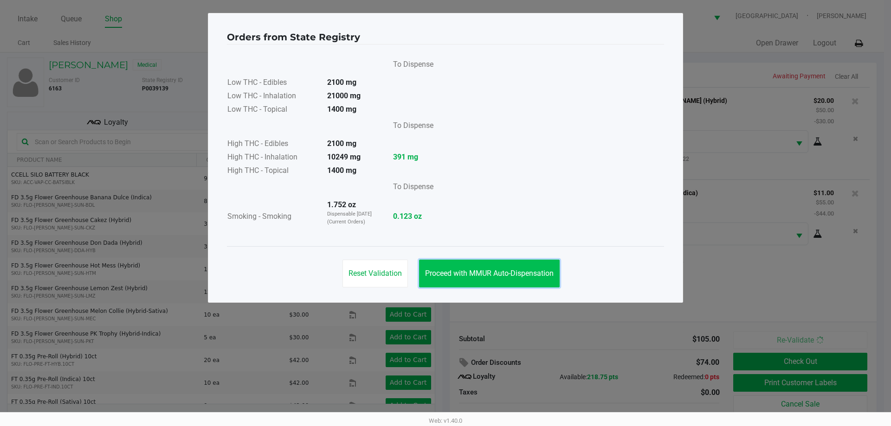
click at [514, 280] on button "Proceed with MMUR Auto-Dispensation" at bounding box center [489, 274] width 141 height 28
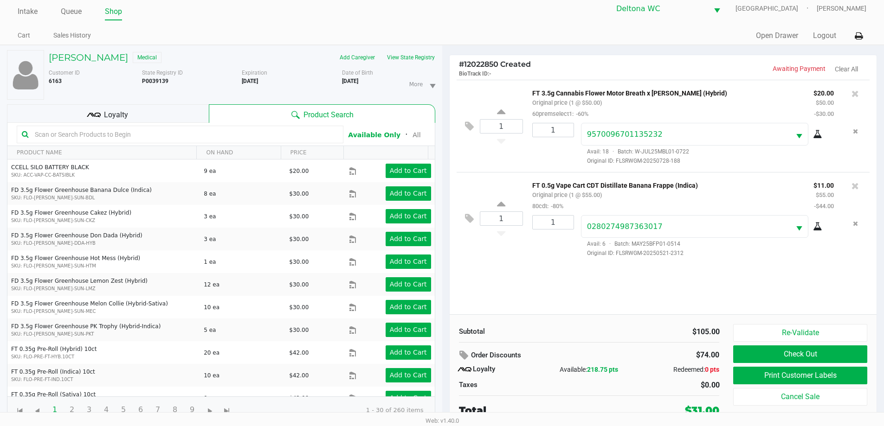
scroll to position [10, 0]
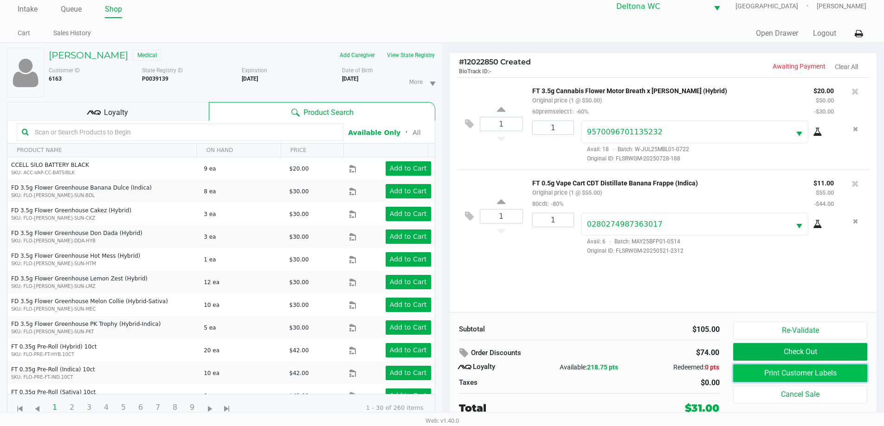
click at [775, 375] on button "Print Customer Labels" at bounding box center [800, 374] width 134 height 18
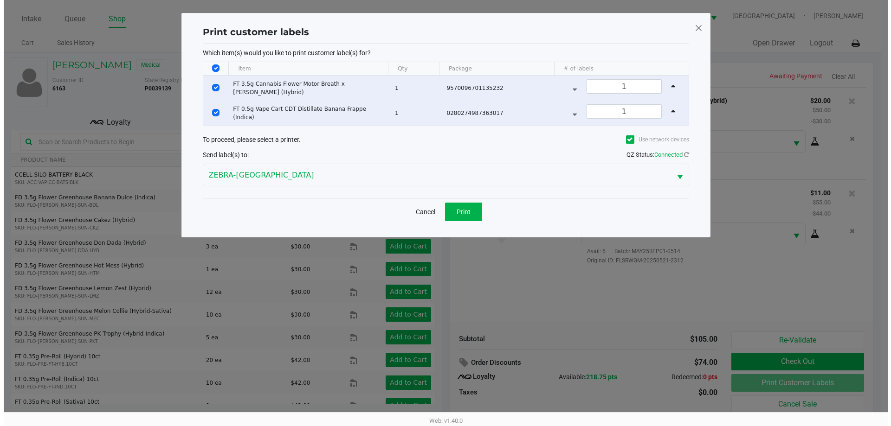
scroll to position [0, 0]
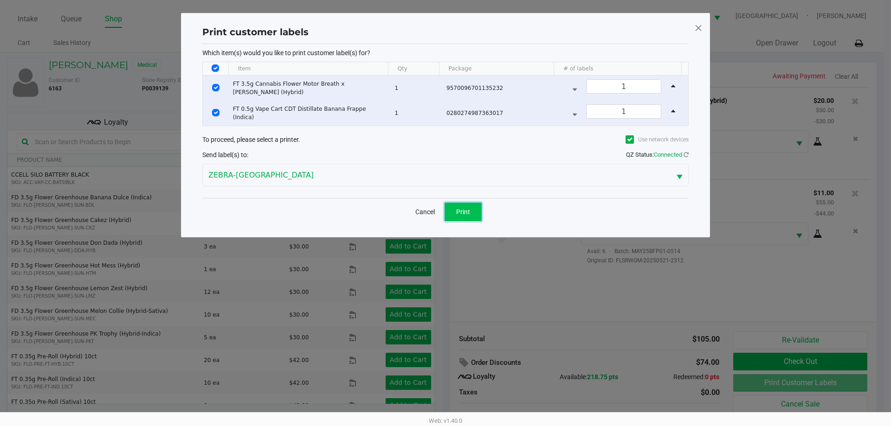
click at [463, 210] on span "Print" at bounding box center [463, 211] width 14 height 7
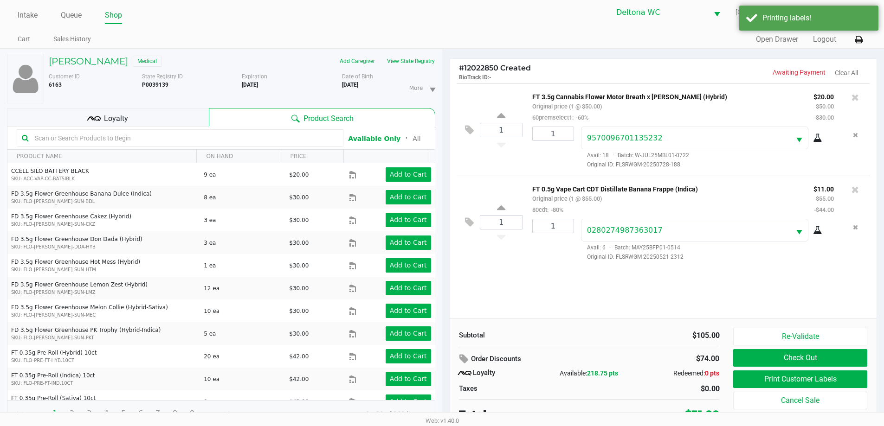
scroll to position [10, 0]
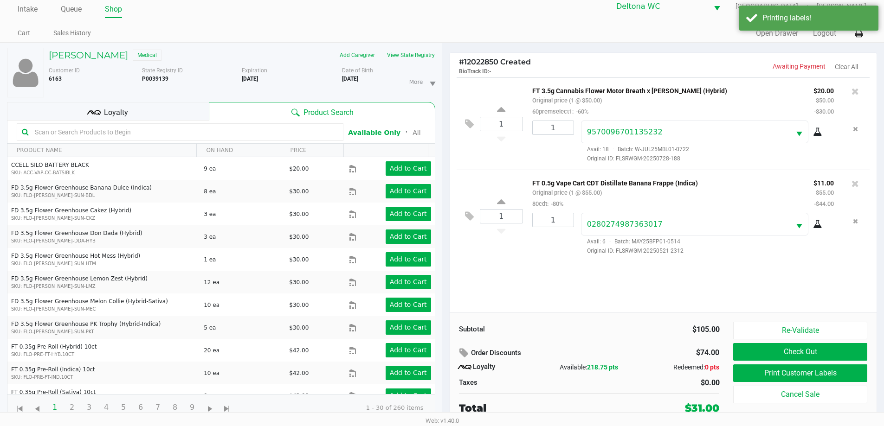
click at [173, 120] on div "Loyalty" at bounding box center [108, 111] width 202 height 19
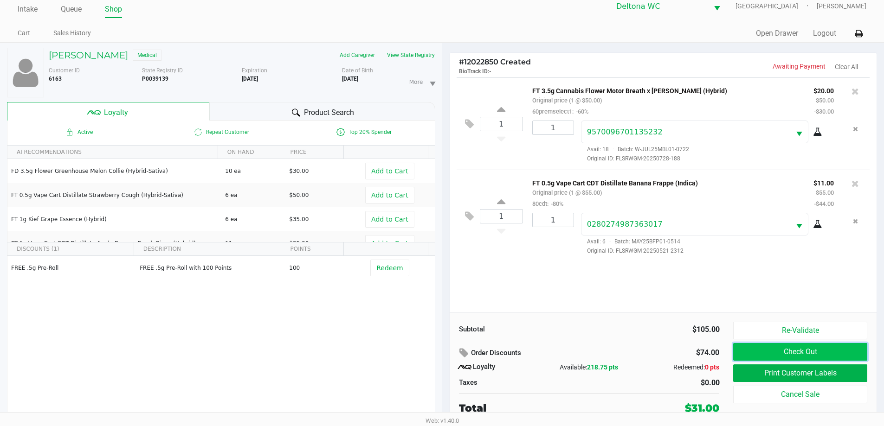
click at [802, 355] on button "Check Out" at bounding box center [800, 352] width 134 height 18
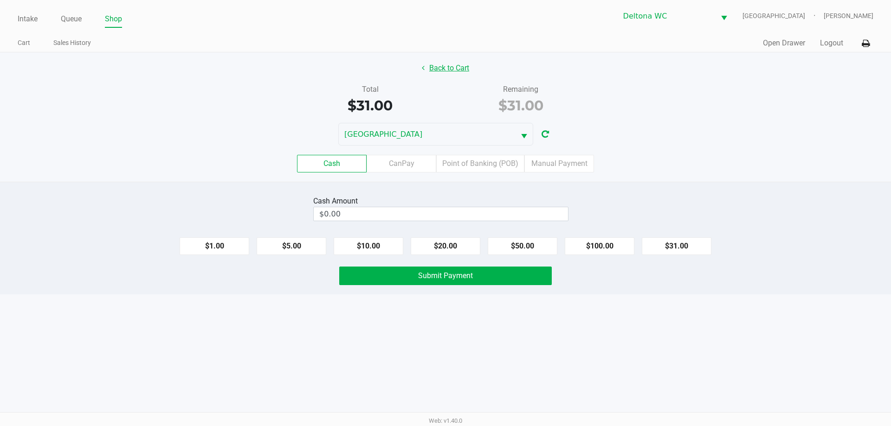
click at [468, 62] on button "Back to Cart" at bounding box center [445, 68] width 59 height 18
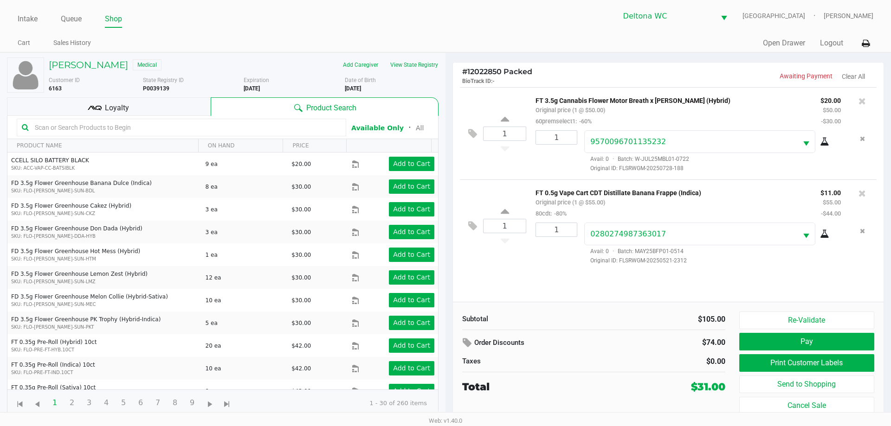
click at [188, 109] on div "Loyalty" at bounding box center [109, 106] width 204 height 19
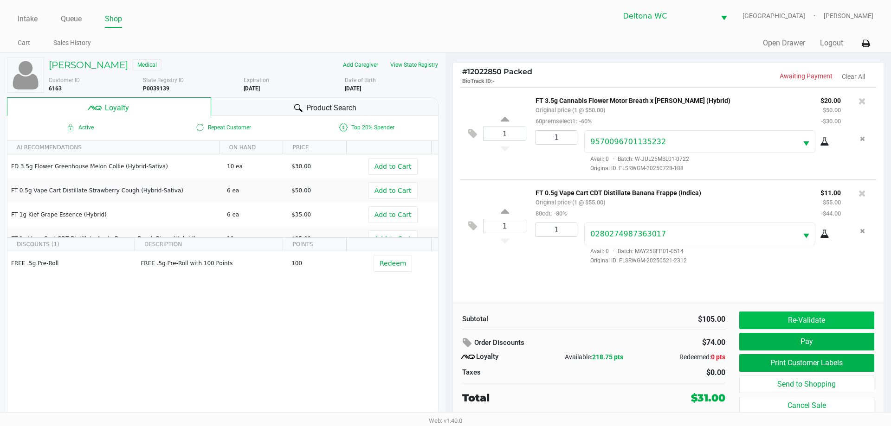
click at [796, 326] on button "Re-Validate" at bounding box center [806, 321] width 135 height 18
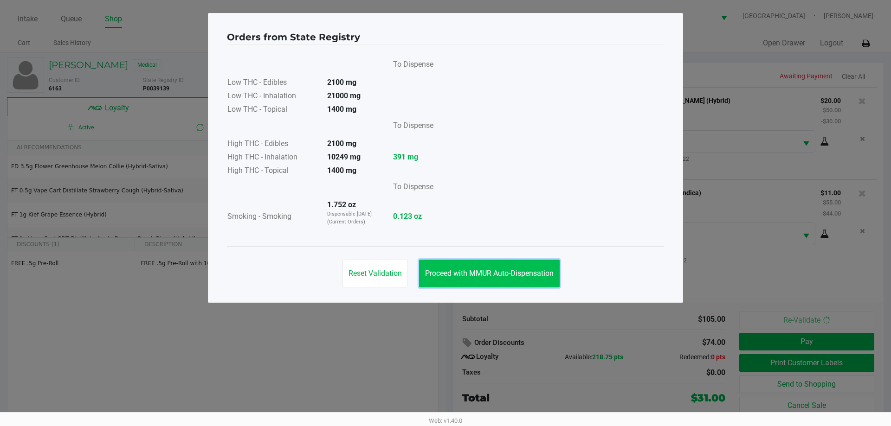
click at [486, 278] on button "Proceed with MMUR Auto-Dispensation" at bounding box center [489, 274] width 141 height 28
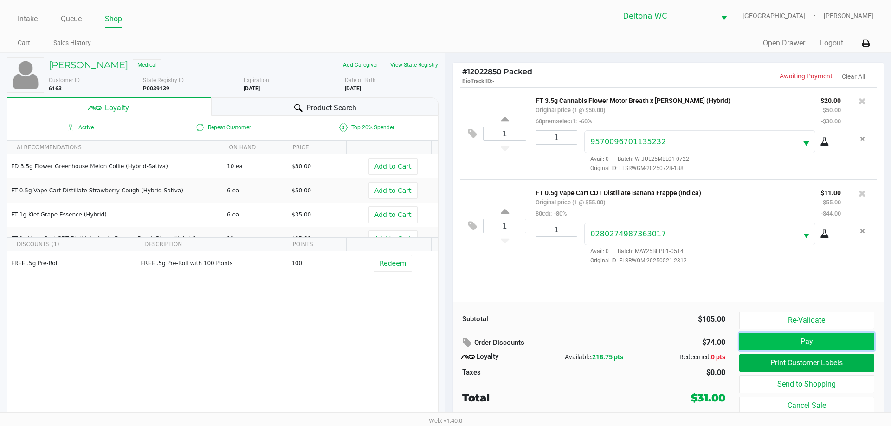
click at [827, 346] on button "Pay" at bounding box center [806, 342] width 135 height 18
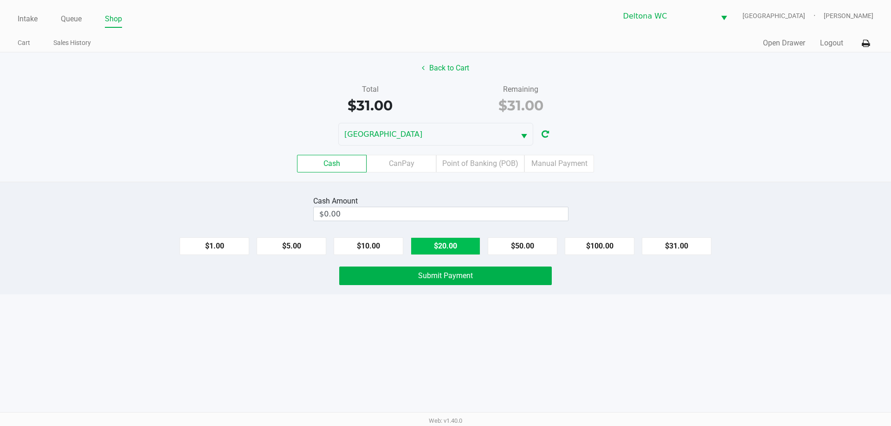
click at [434, 251] on button "$20.00" at bounding box center [445, 246] width 70 height 18
type input "$40.00"
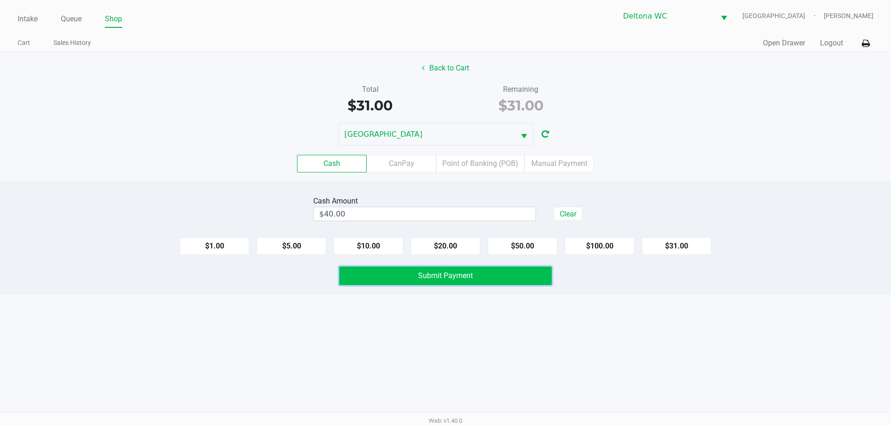
click at [437, 273] on span "Submit Payment" at bounding box center [445, 275] width 55 height 9
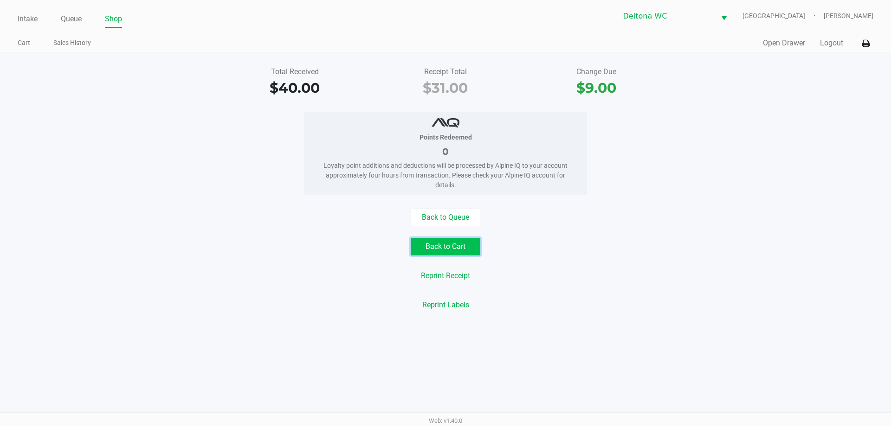
click at [446, 254] on button "Back to Cart" at bounding box center [445, 247] width 70 height 18
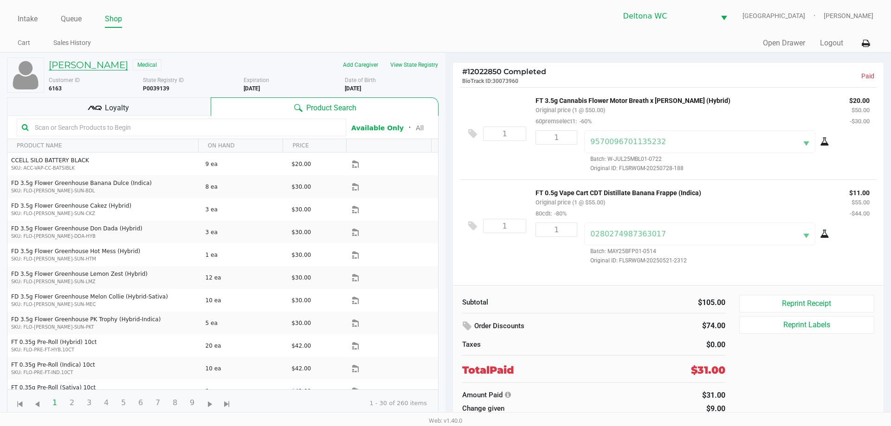
click at [128, 64] on h5 "JUNIOR VEGA DELVALLE" at bounding box center [88, 64] width 79 height 11
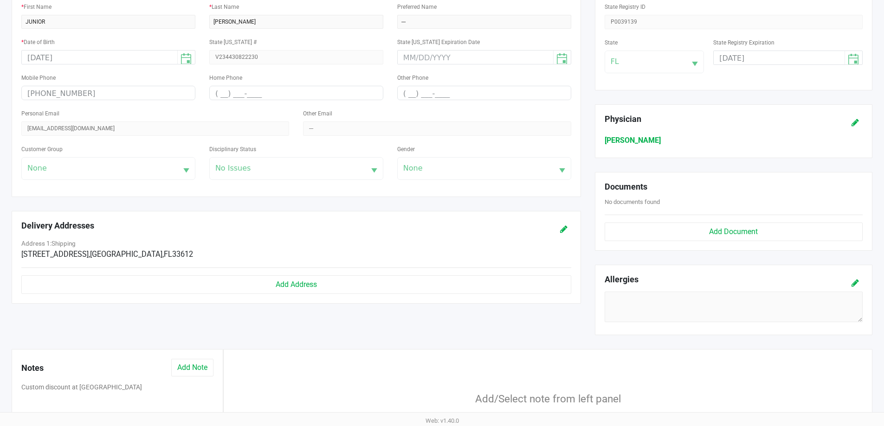
scroll to position [46, 0]
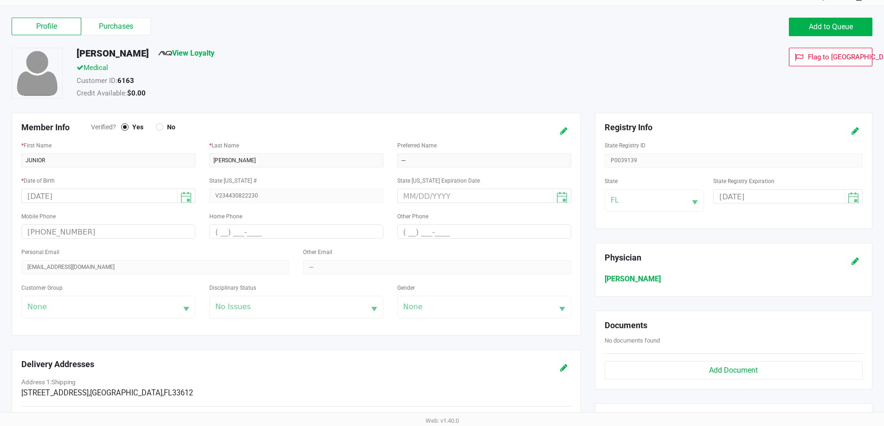
click at [566, 133] on icon at bounding box center [563, 131] width 7 height 6
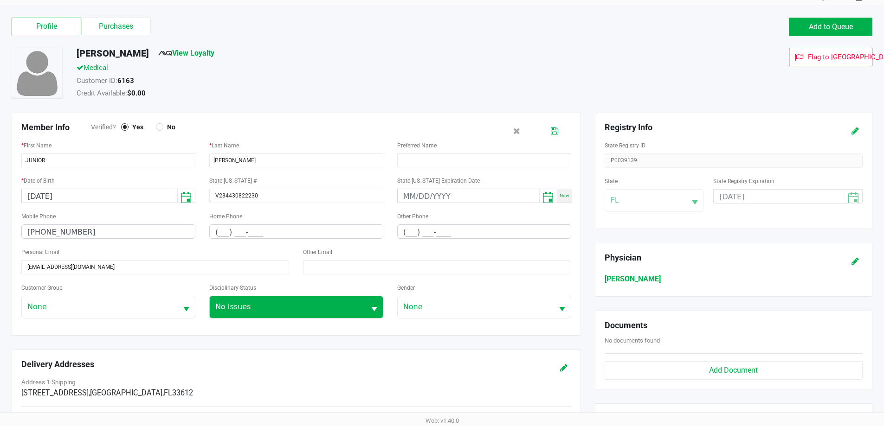
scroll to position [93, 0]
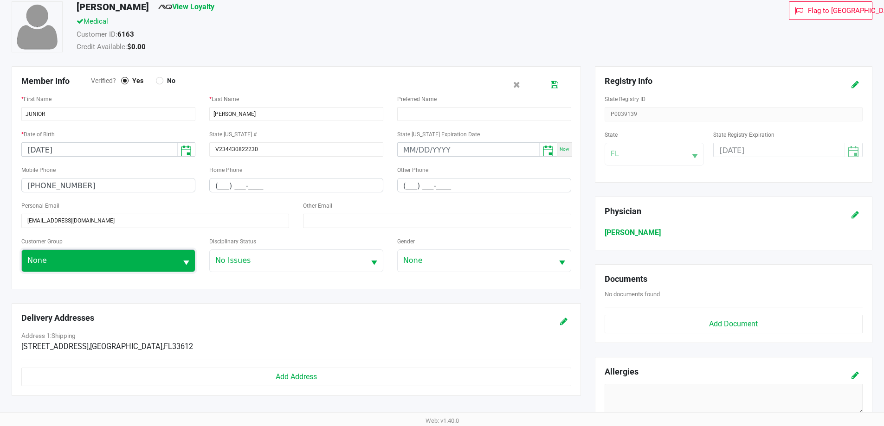
click at [163, 256] on span "None" at bounding box center [99, 260] width 144 height 11
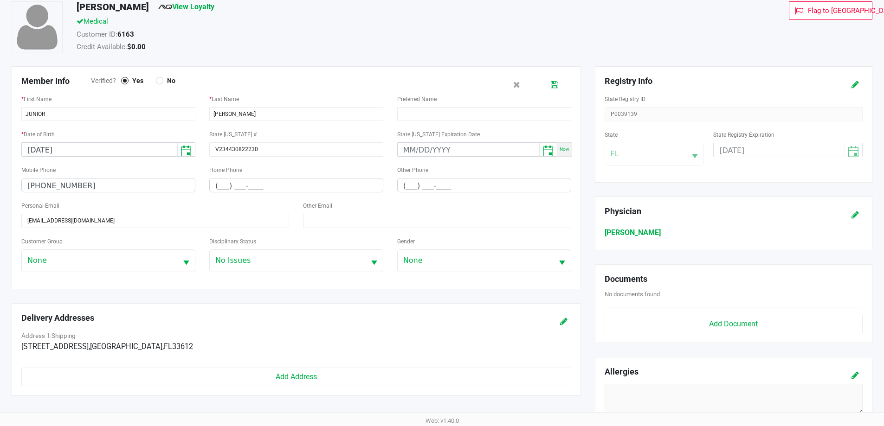
click at [230, 289] on div "Member Info Verified? Yes No * First Name JUNIOR * Last Name VEGA DELVALLE Pref…" at bounding box center [296, 238] width 583 height 344
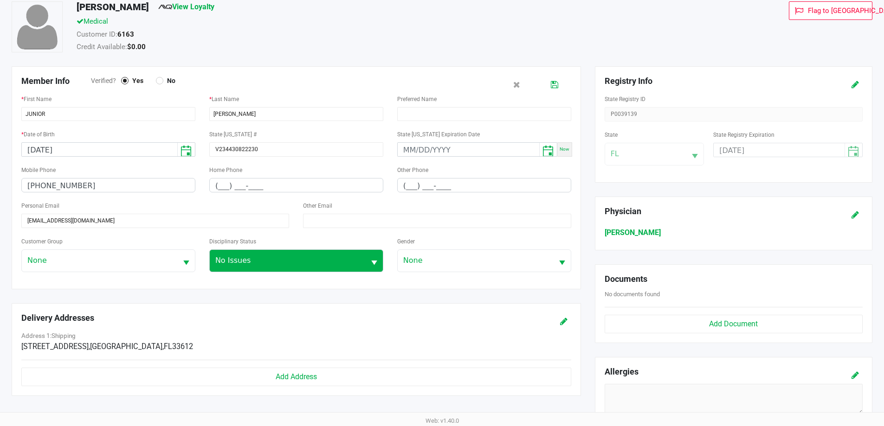
click at [318, 247] on div "Disciplinary Status No Issues" at bounding box center [296, 254] width 174 height 37
click at [315, 258] on span "No Issues" at bounding box center [287, 260] width 144 height 11
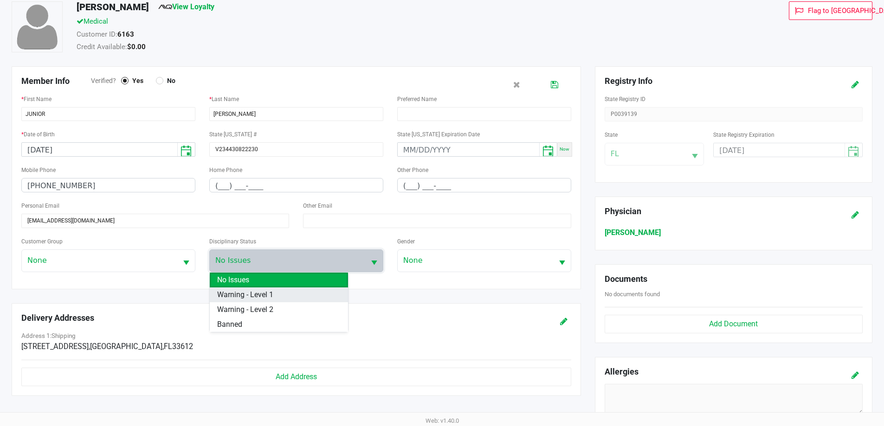
click at [282, 293] on li "Warning - Level 1" at bounding box center [279, 295] width 138 height 15
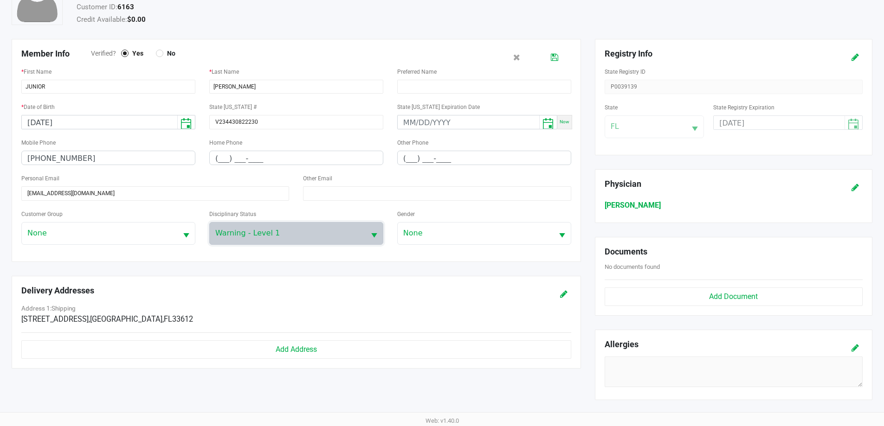
scroll to position [104, 0]
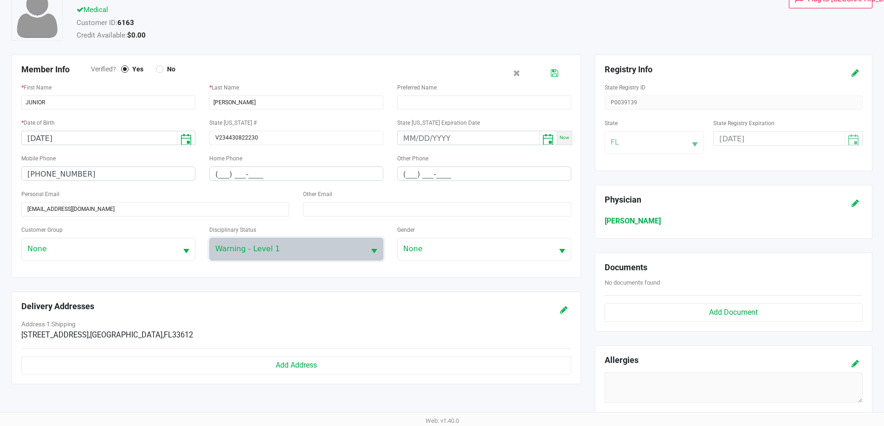
click at [554, 73] on icon at bounding box center [554, 73] width 7 height 6
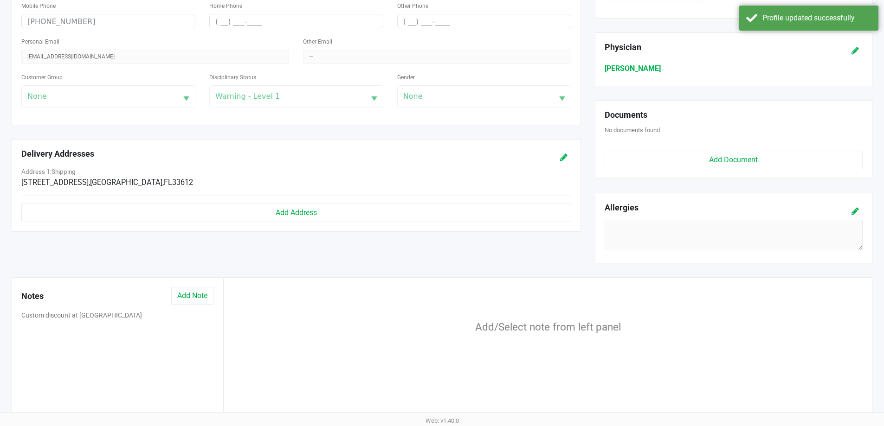
scroll to position [290, 0]
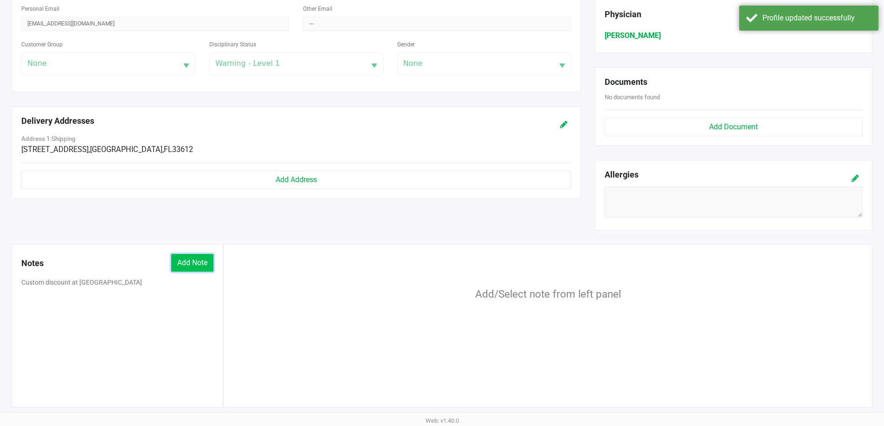
click at [203, 264] on button "Add Note" at bounding box center [192, 263] width 42 height 18
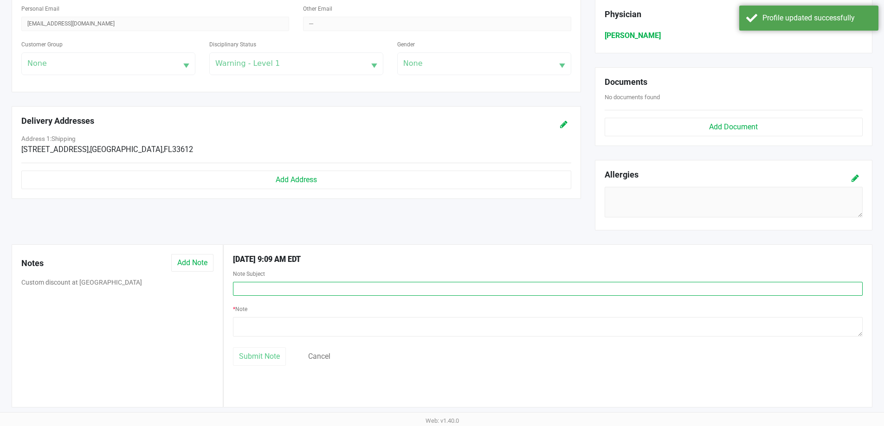
click at [326, 294] on input "text" at bounding box center [547, 289] width 629 height 14
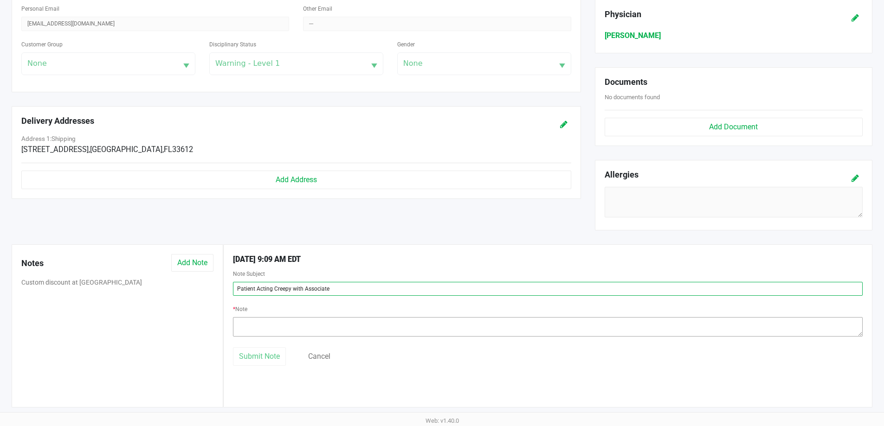
type input "Patient Acting Creepy with Associate"
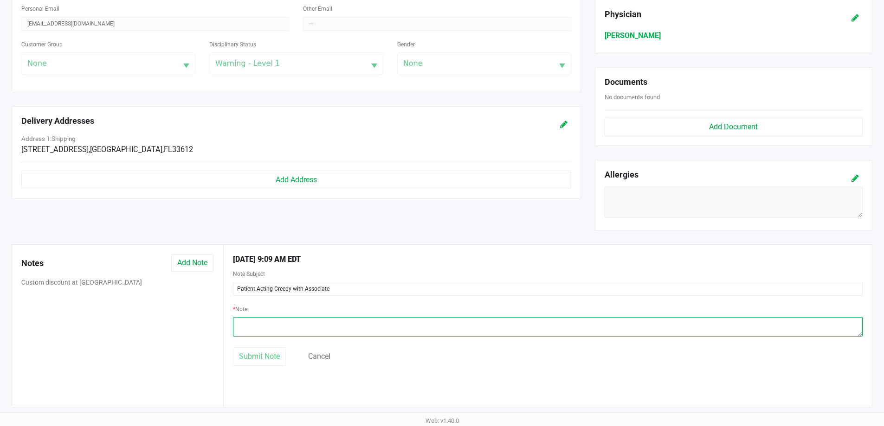
click at [302, 333] on textarea at bounding box center [547, 326] width 629 height 19
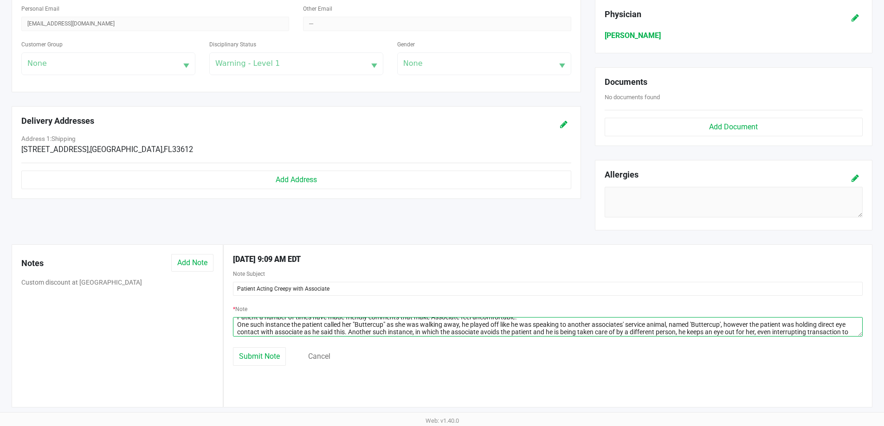
scroll to position [14, 0]
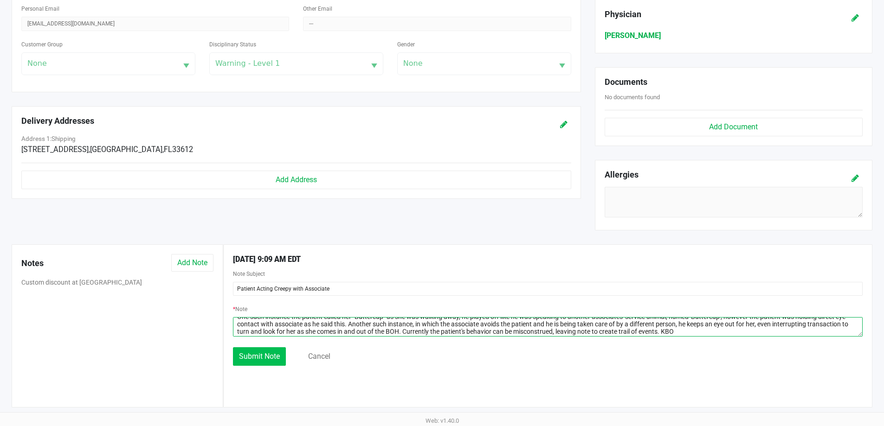
type textarea "Patient a number of times have made friendly comments that make Associate feel …"
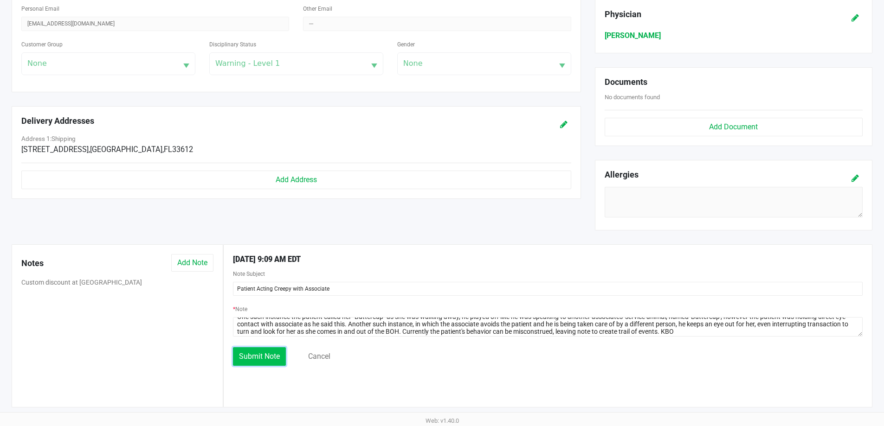
click at [273, 359] on span "Submit Note" at bounding box center [259, 356] width 41 height 9
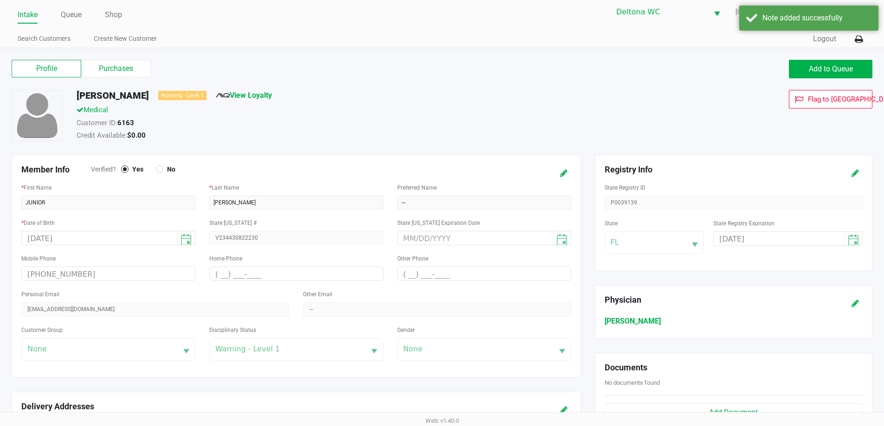
scroll to position [0, 0]
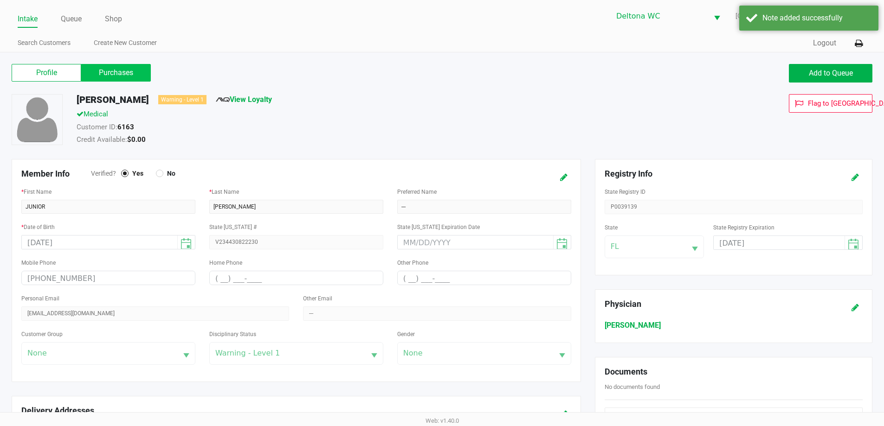
click at [101, 75] on label "Purchases" at bounding box center [116, 73] width 70 height 18
click at [0, 0] on 1 "Purchases" at bounding box center [0, 0] width 0 height 0
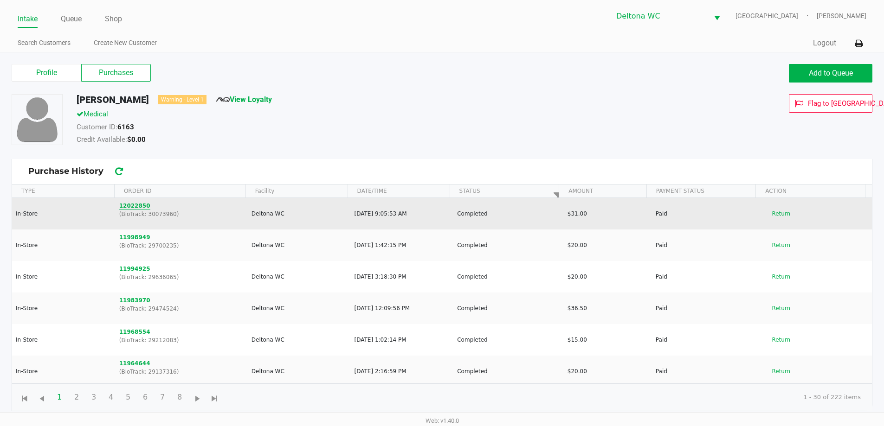
click at [133, 207] on button "12022850" at bounding box center [134, 206] width 31 height 8
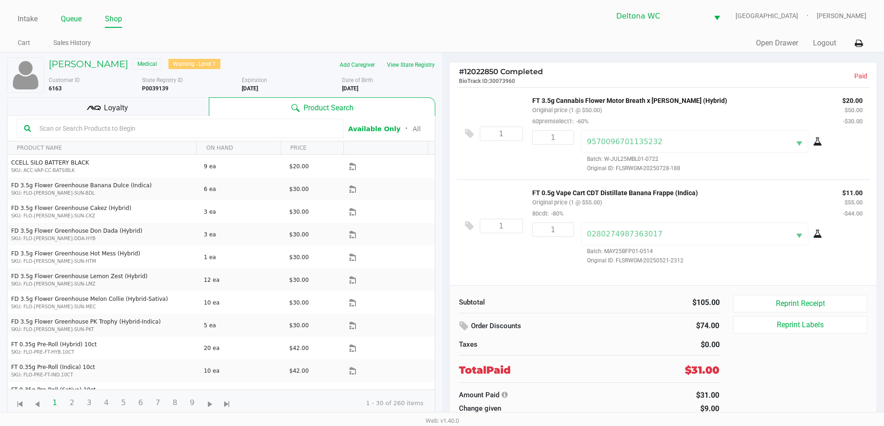
click at [70, 14] on link "Queue" at bounding box center [71, 19] width 21 height 13
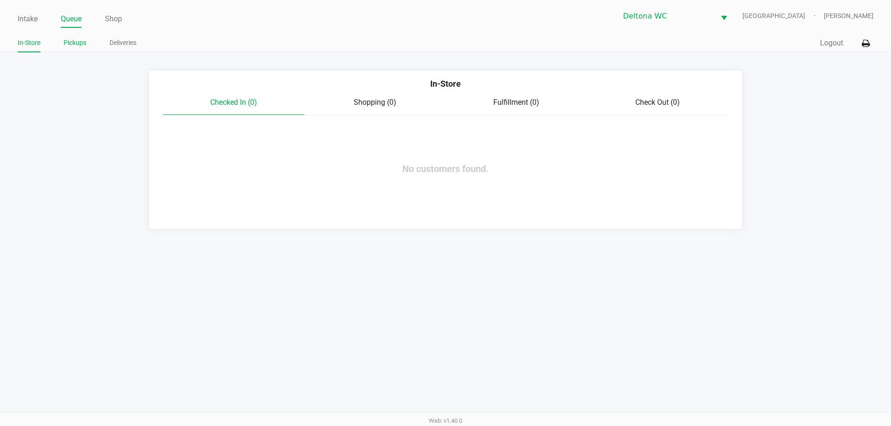
click at [78, 39] on link "Pickups" at bounding box center [75, 43] width 23 height 12
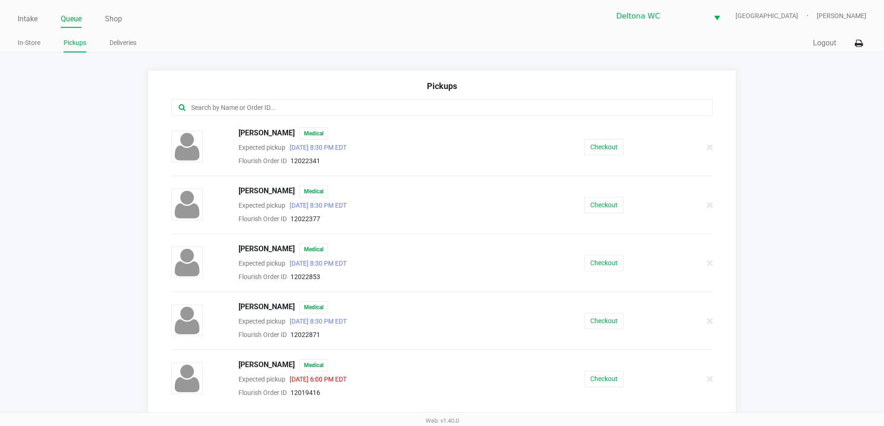
click at [17, 18] on div "Intake Queue Shop Deltona WC LESOTHO Kendra Olivo Berrios In-Store Pickups Deli…" at bounding box center [442, 26] width 884 height 52
click at [34, 21] on link "Intake" at bounding box center [28, 19] width 20 height 13
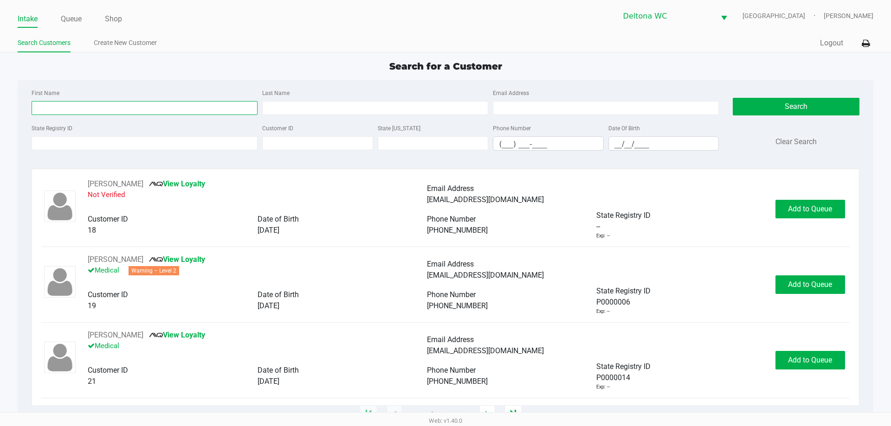
click at [99, 114] on input "First Name" at bounding box center [145, 108] width 226 height 14
type input "kendra"
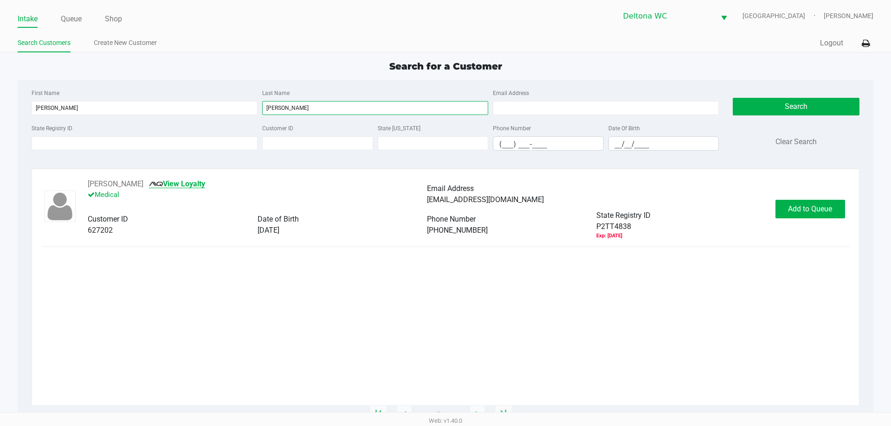
type input "olivo"
click at [176, 183] on link "View Loyalty" at bounding box center [177, 183] width 56 height 9
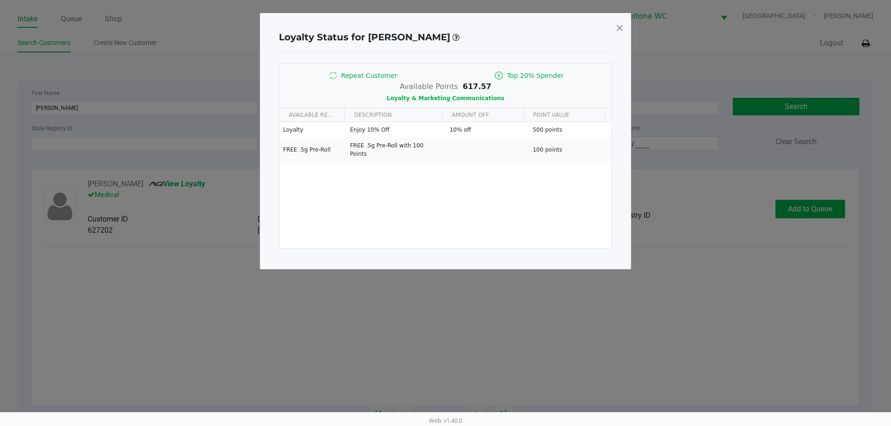
click at [619, 29] on span at bounding box center [619, 27] width 8 height 15
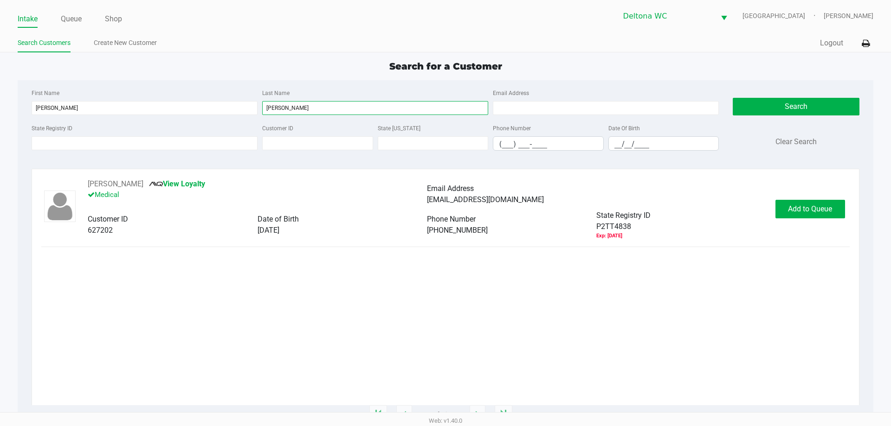
drag, startPoint x: 391, startPoint y: 114, endPoint x: 0, endPoint y: 77, distance: 392.7
click at [0, 78] on app-all-customers "Search for a Customer First Name kendra Last Name olivo Email Address State Reg…" at bounding box center [445, 237] width 891 height 356
drag, startPoint x: 120, startPoint y: 105, endPoint x: 0, endPoint y: 83, distance: 122.2
click at [24, 103] on div "First Name kendra Last Name Email Address State Registry ID Customer ID State I…" at bounding box center [445, 247] width 855 height 335
type input "michael"
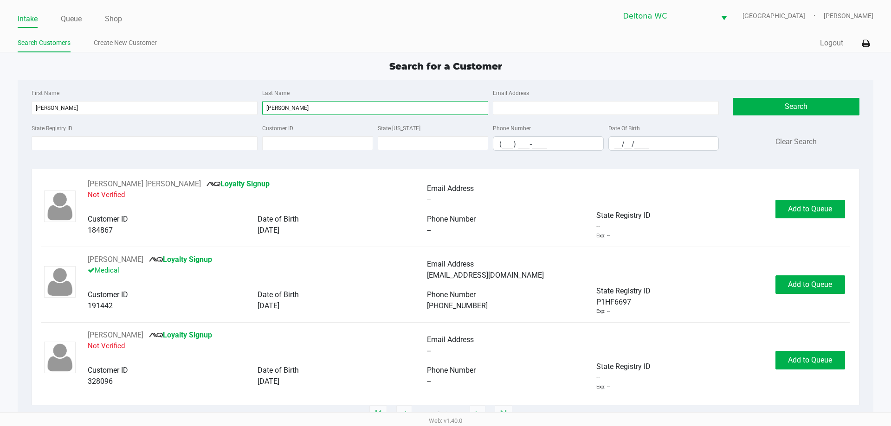
type input "rodgers"
click at [617, 142] on input "__/__/____" at bounding box center [664, 144] width 110 height 14
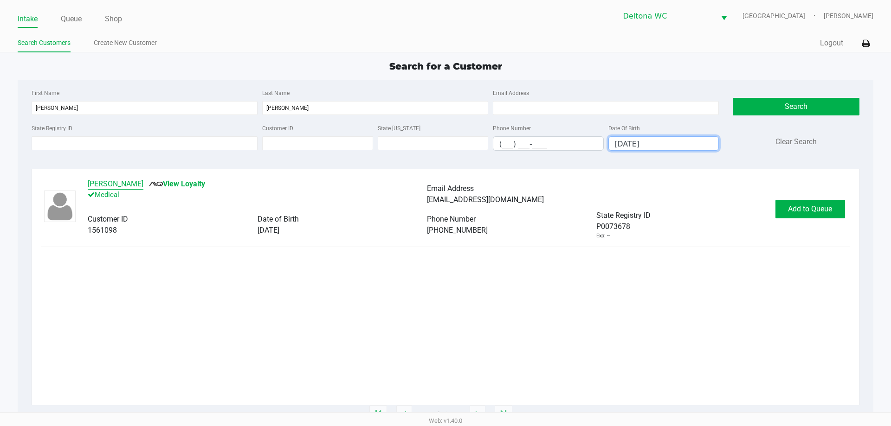
type input "03/24/1998"
click at [143, 180] on button "MICHAEL RODGERS" at bounding box center [116, 184] width 56 height 11
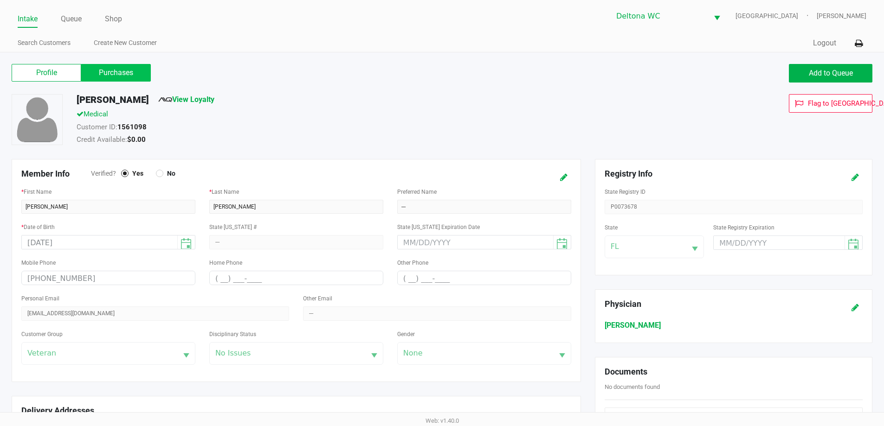
click at [138, 73] on label "Purchases" at bounding box center [116, 73] width 70 height 18
click at [0, 0] on 1 "Purchases" at bounding box center [0, 0] width 0 height 0
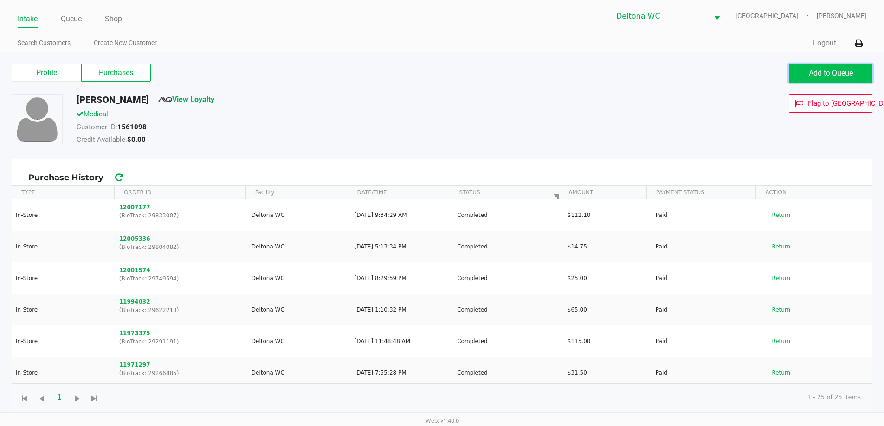
click at [832, 73] on span "Add to Queue" at bounding box center [830, 73] width 44 height 9
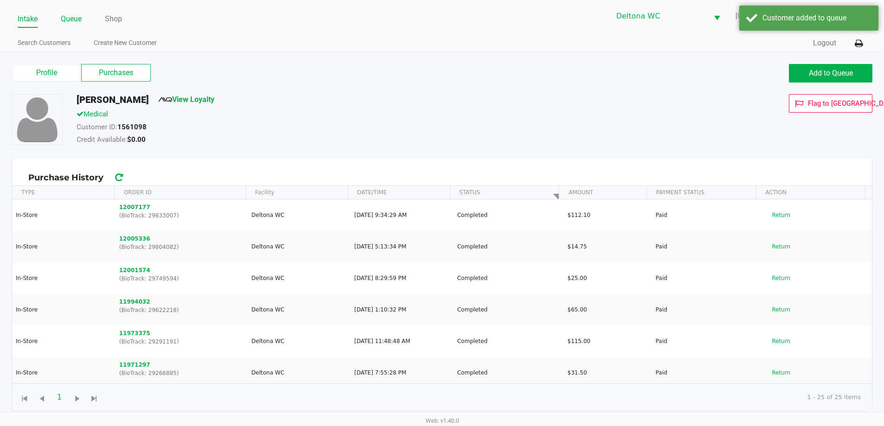
click at [77, 19] on link "Queue" at bounding box center [71, 19] width 21 height 13
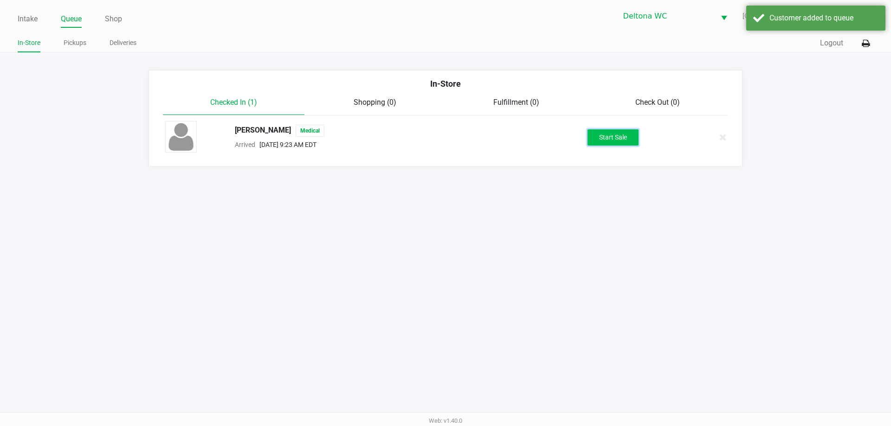
click at [627, 137] on button "Start Sale" at bounding box center [612, 137] width 51 height 16
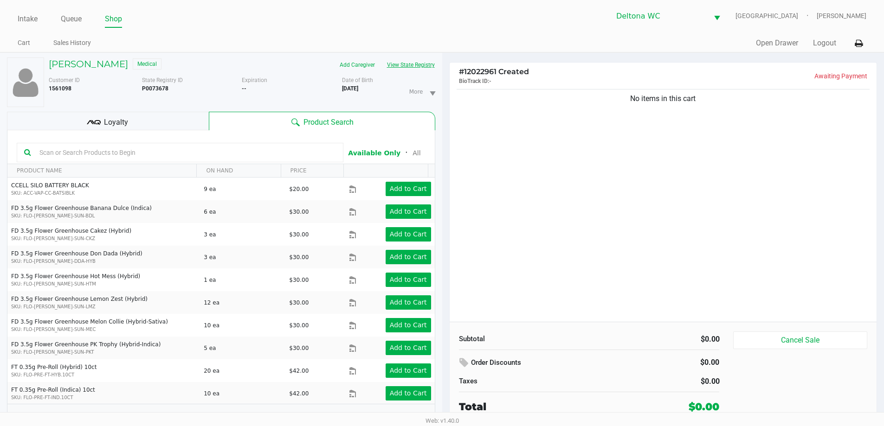
click at [412, 67] on button "View State Registry" at bounding box center [408, 65] width 54 height 15
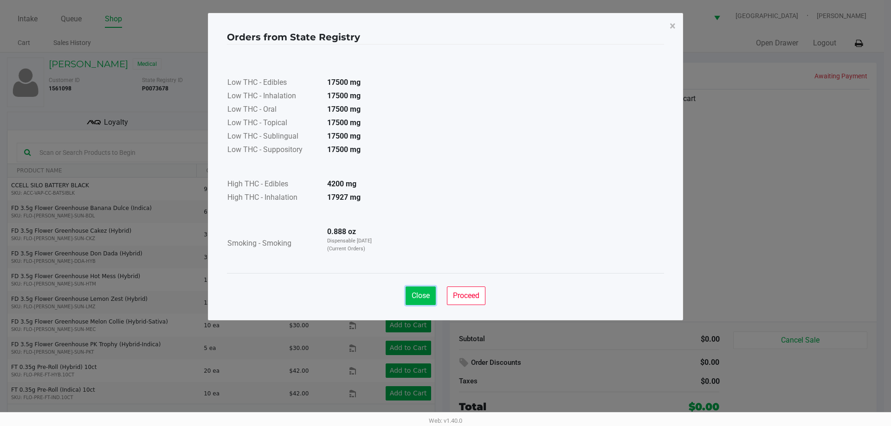
click at [422, 289] on button "Close" at bounding box center [420, 296] width 30 height 19
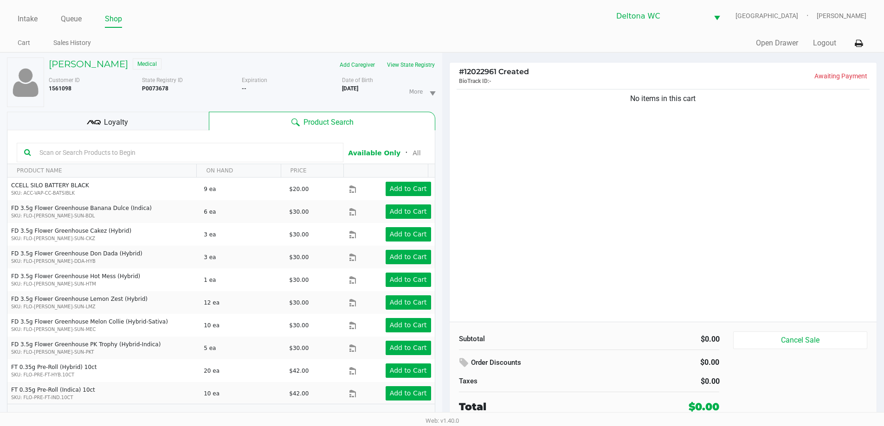
click at [288, 147] on input "text" at bounding box center [186, 153] width 300 height 14
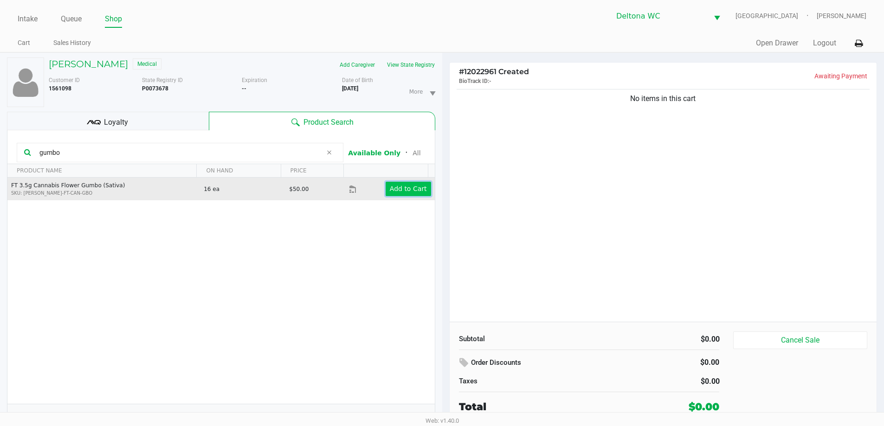
click at [416, 183] on button "Add to Cart" at bounding box center [407, 189] width 45 height 14
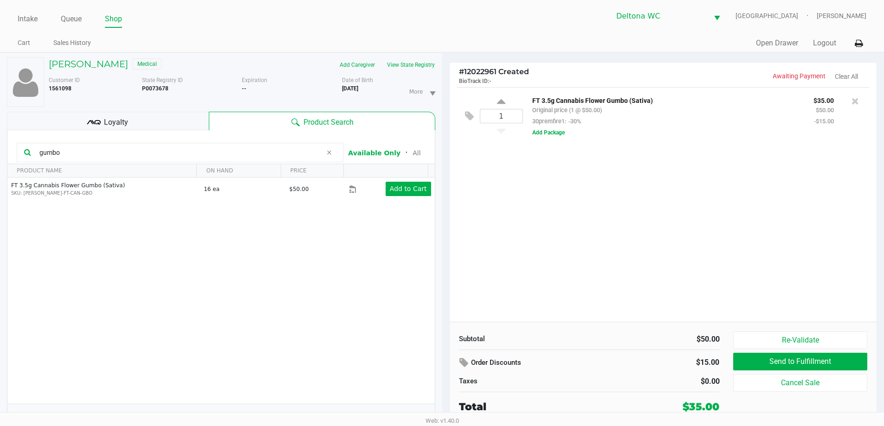
click at [149, 159] on input "gumbo" at bounding box center [179, 153] width 286 height 14
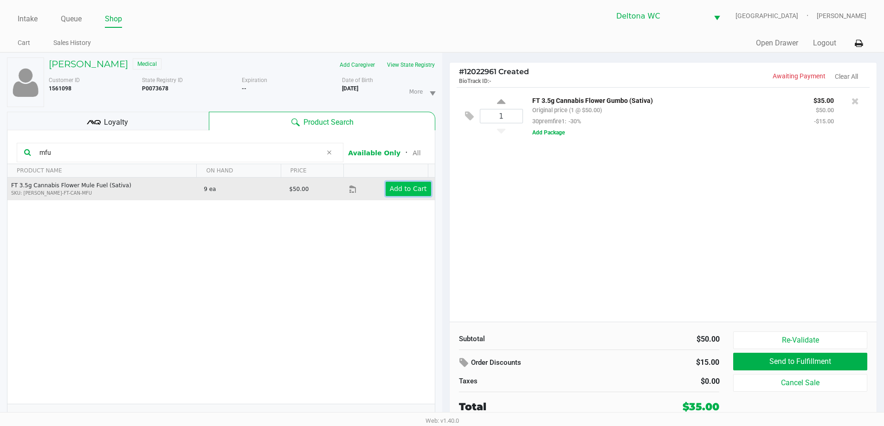
click at [394, 189] on app-button-loader "Add to Cart" at bounding box center [408, 188] width 37 height 7
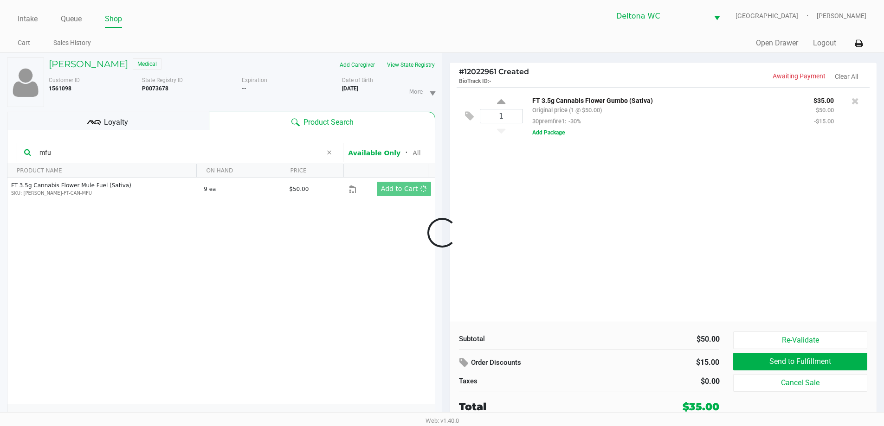
click at [151, 142] on div at bounding box center [442, 233] width 884 height 269
click at [152, 150] on div at bounding box center [442, 233] width 884 height 269
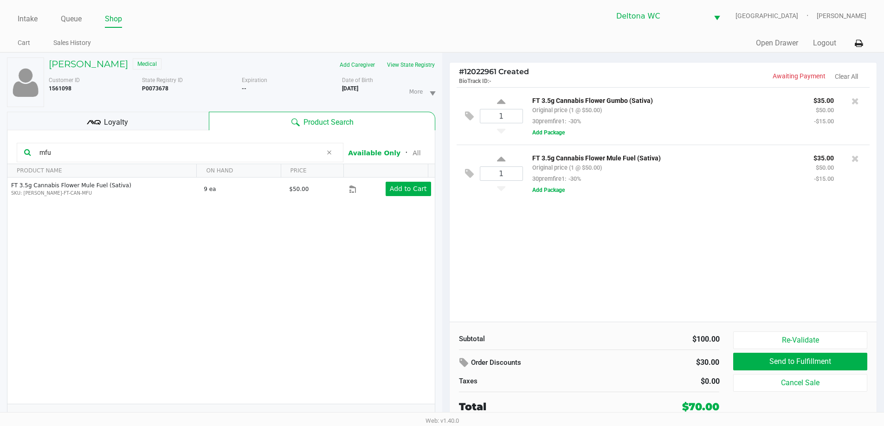
click at [152, 150] on input "mfu" at bounding box center [179, 153] width 286 height 14
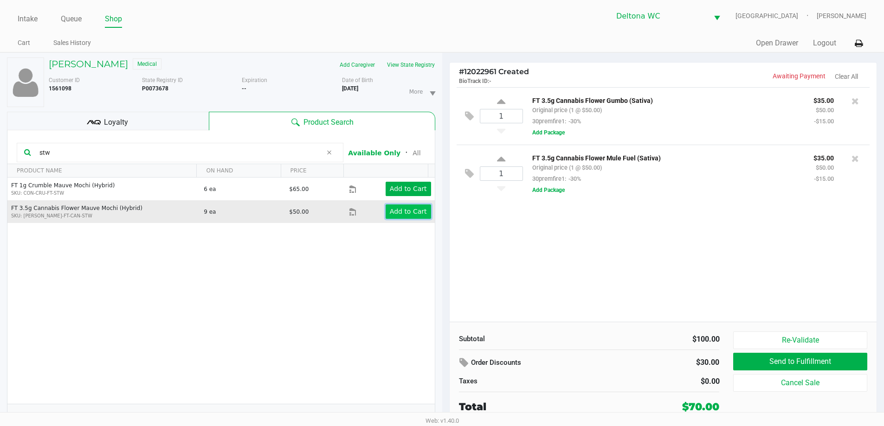
click at [407, 214] on app-button-loader "Add to Cart" at bounding box center [408, 211] width 37 height 7
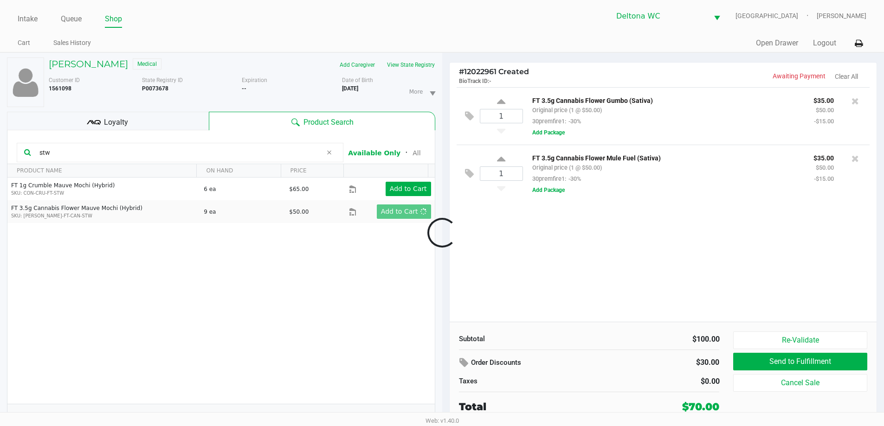
click at [73, 154] on div at bounding box center [442, 233] width 884 height 269
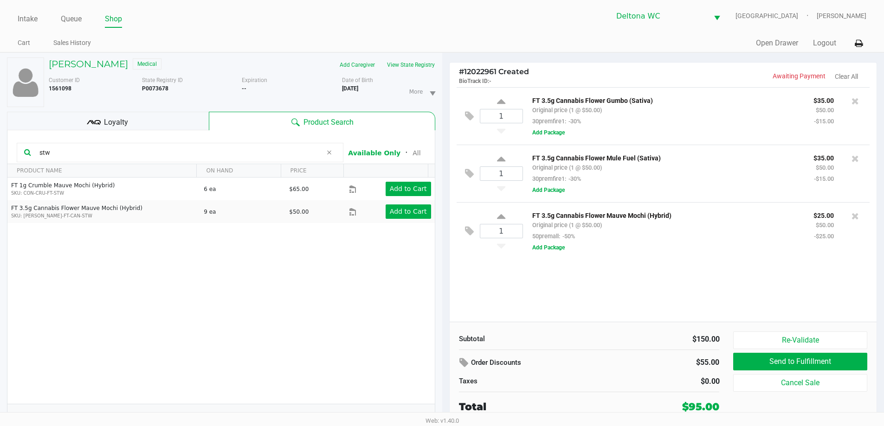
click at [73, 154] on input "stw" at bounding box center [179, 153] width 286 height 14
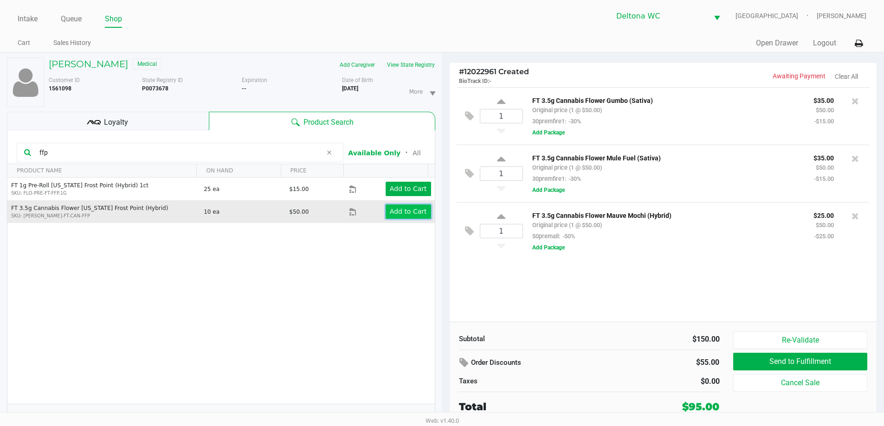
click at [402, 214] on app-button-loader "Add to Cart" at bounding box center [408, 211] width 37 height 7
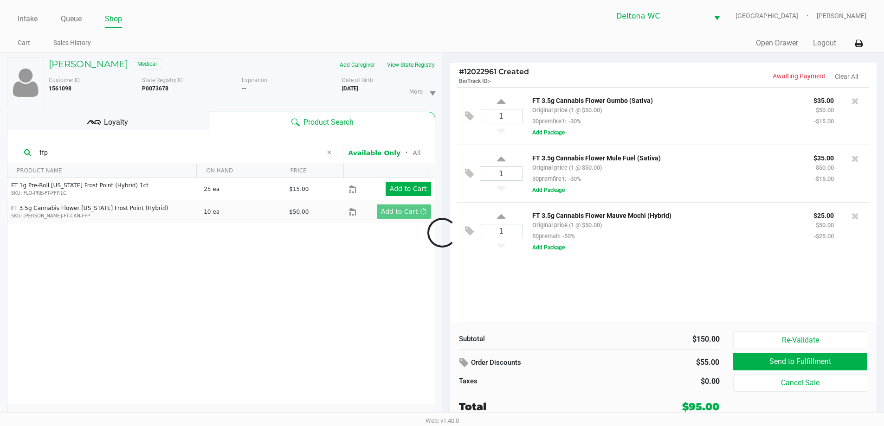
click at [127, 158] on div at bounding box center [442, 233] width 884 height 269
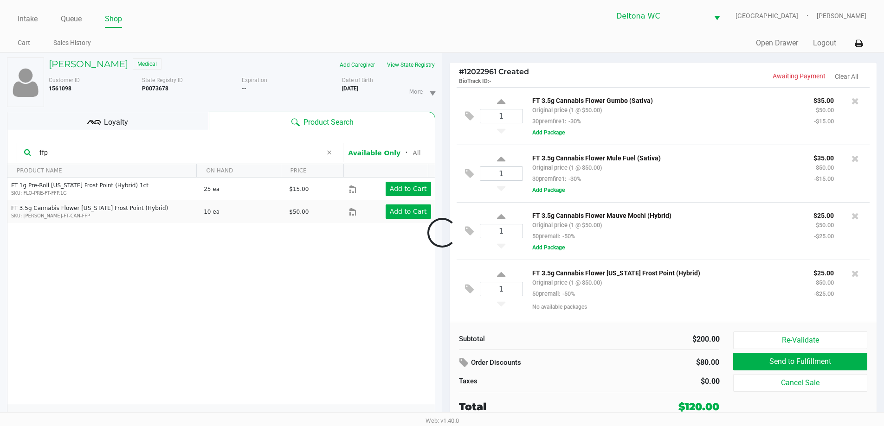
click at [127, 158] on div at bounding box center [442, 233] width 884 height 269
click at [127, 158] on input "ffp" at bounding box center [179, 153] width 286 height 14
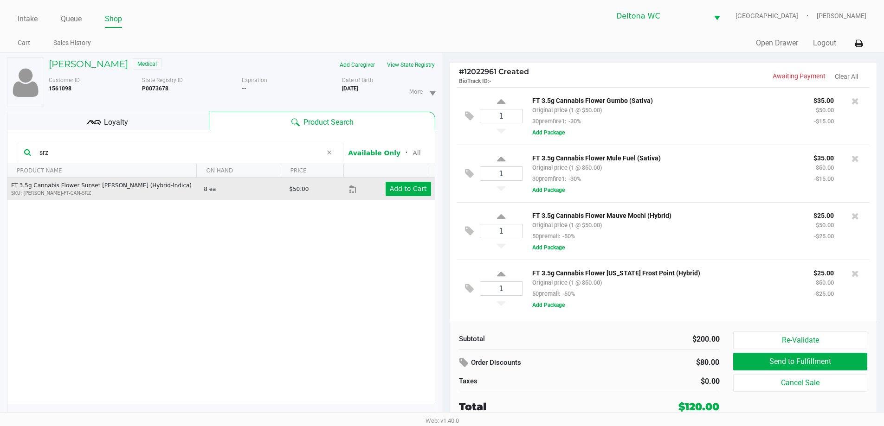
click at [411, 180] on td "Add to Cart" at bounding box center [391, 189] width 85 height 23
click at [414, 189] on app-button-loader "Add to Cart" at bounding box center [408, 188] width 37 height 7
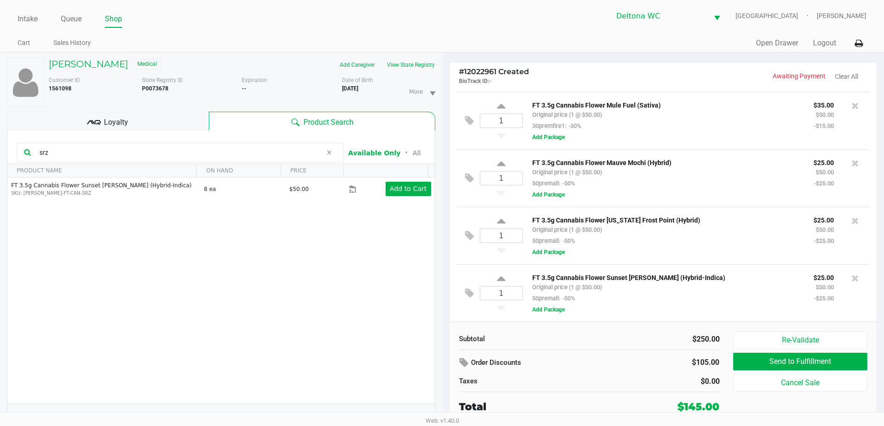
scroll to position [10, 0]
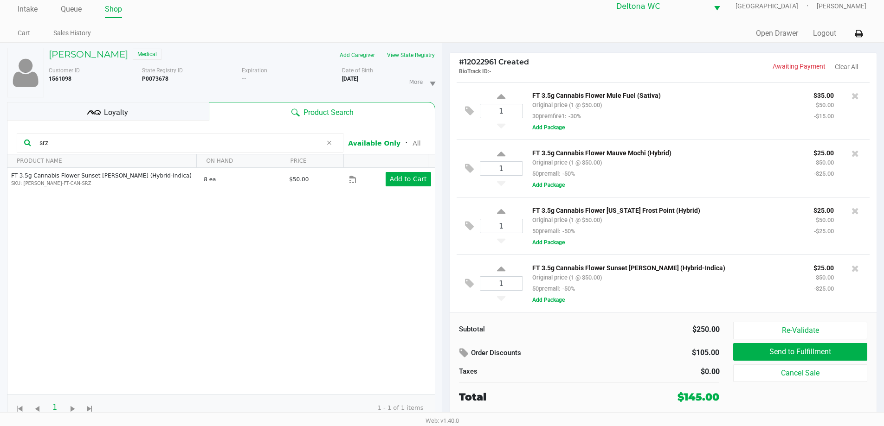
click at [249, 145] on input "srz" at bounding box center [179, 143] width 286 height 14
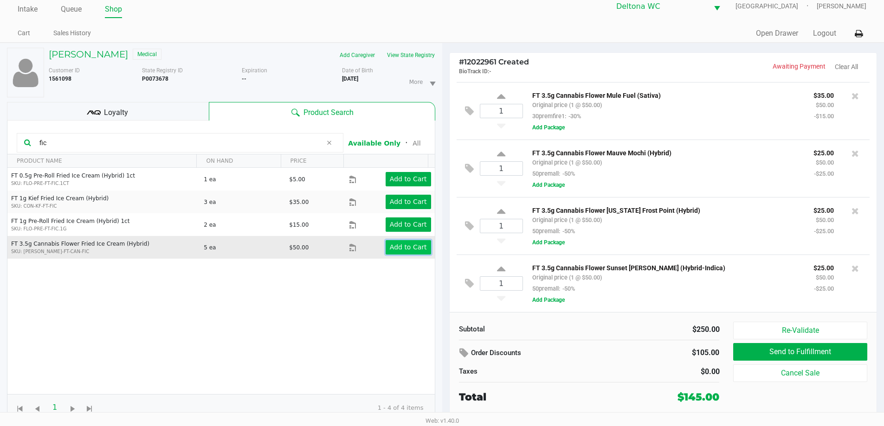
click at [414, 253] on button "Add to Cart" at bounding box center [407, 247] width 45 height 14
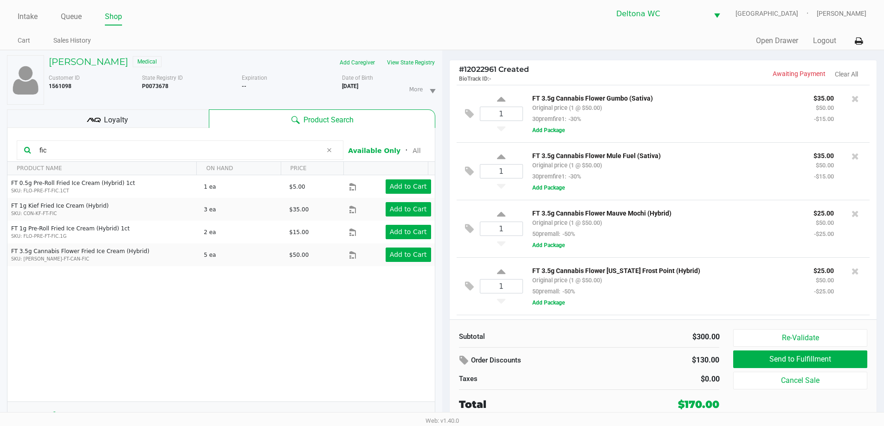
scroll to position [0, 0]
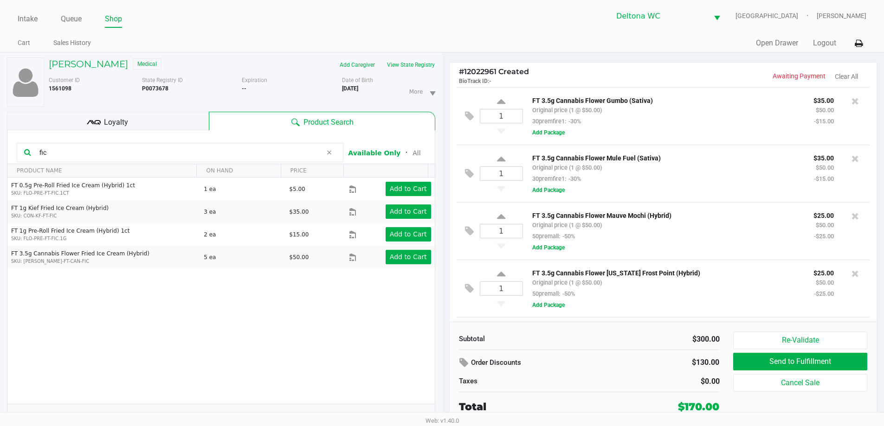
click at [218, 157] on input "fic" at bounding box center [179, 153] width 286 height 14
type input "t17"
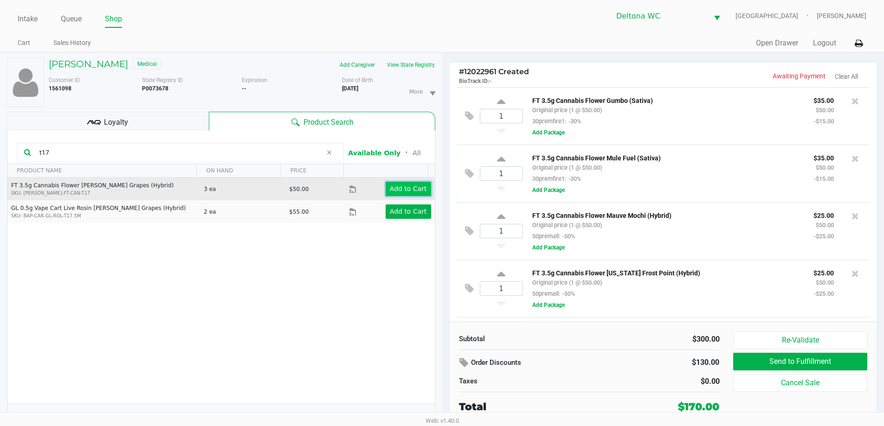
click at [406, 189] on app-button-loader "Add to Cart" at bounding box center [408, 188] width 37 height 7
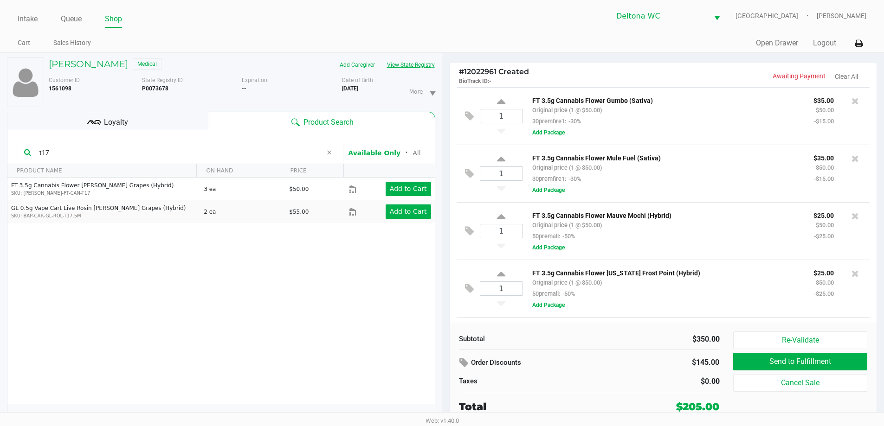
click at [401, 64] on button "View State Registry" at bounding box center [408, 65] width 54 height 15
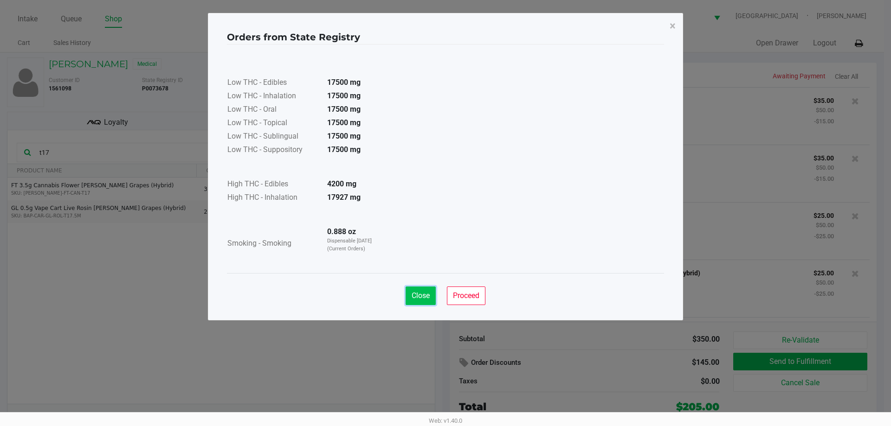
click at [418, 292] on span "Close" at bounding box center [420, 295] width 18 height 9
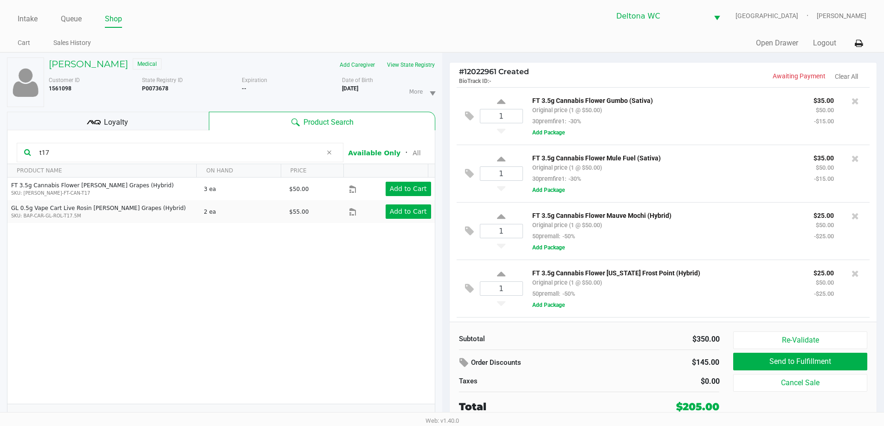
click at [168, 114] on div "Loyalty" at bounding box center [108, 121] width 202 height 19
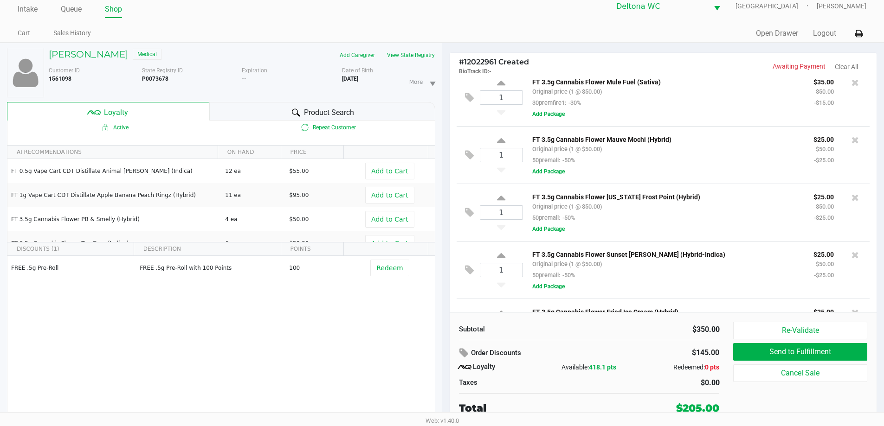
scroll to position [171, 0]
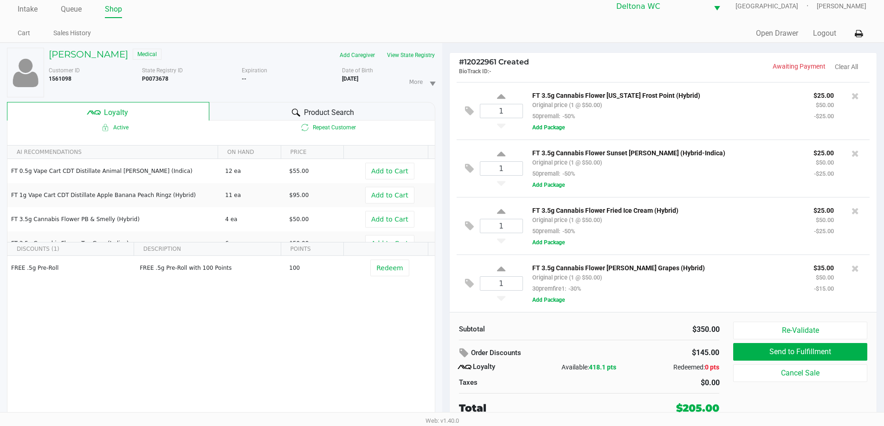
click at [704, 248] on div "1 FT 3.5g Cannabis Flower Fried Ice Cream (Hybrid) Original price (1 @ $50.00) …" at bounding box center [662, 226] width 413 height 58
click at [705, 275] on div "FT 3.5g Cannabis Flower Gaspar's Grapes (Hybrid) Original price (1 @ $50.00) 30…" at bounding box center [665, 278] width 281 height 32
click at [373, 339] on div "FREE .5g Pre-Roll FREE .5g Pre-Roll with 100 Points 100 Redeem" at bounding box center [220, 326] width 427 height 140
click at [96, 50] on h5 "MICHAEL RODGERS" at bounding box center [88, 54] width 79 height 11
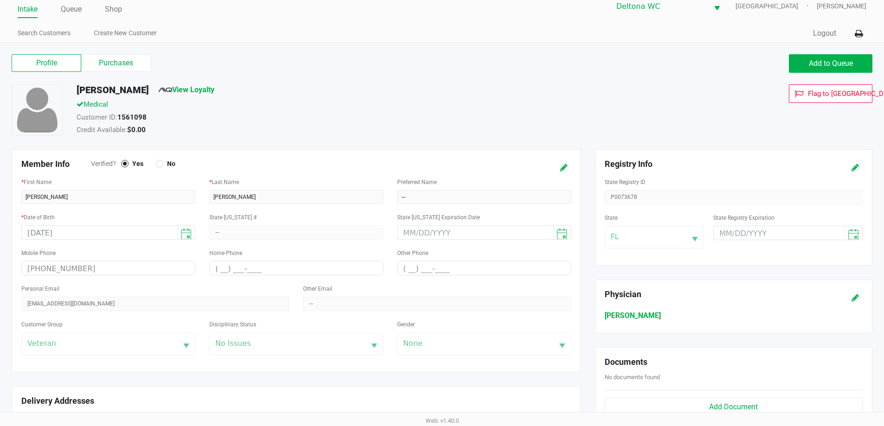
click at [119, 55] on label "Purchases" at bounding box center [116, 63] width 70 height 18
click at [0, 0] on 1 "Purchases" at bounding box center [0, 0] width 0 height 0
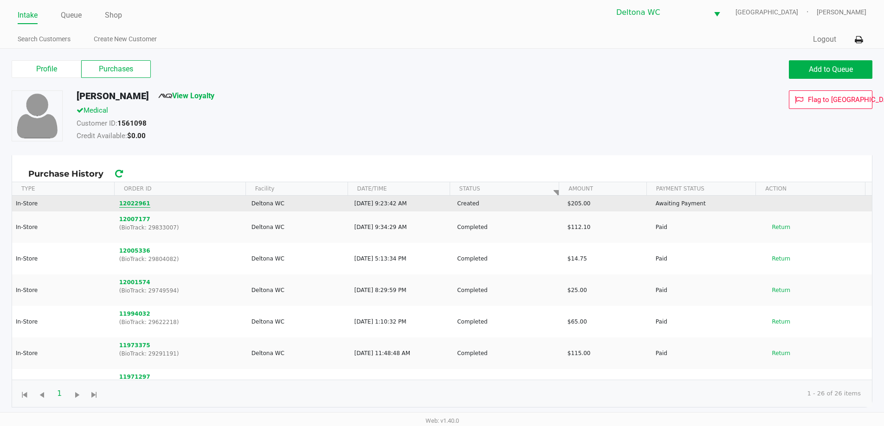
click at [130, 204] on button "12022961" at bounding box center [134, 203] width 31 height 8
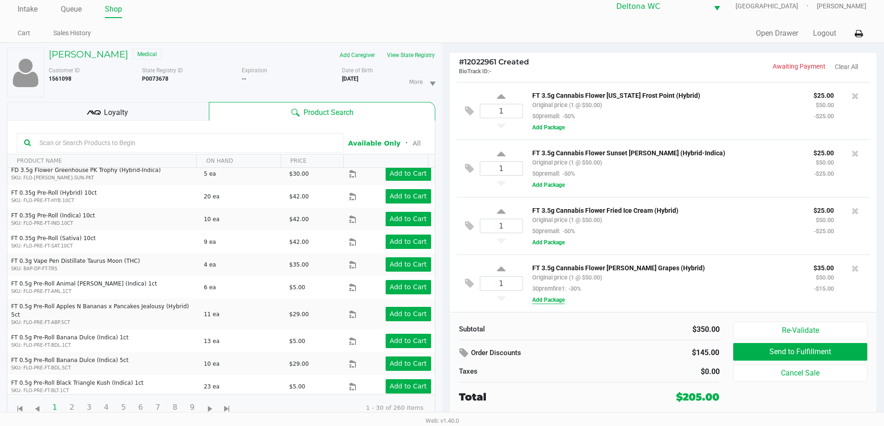
scroll to position [186, 0]
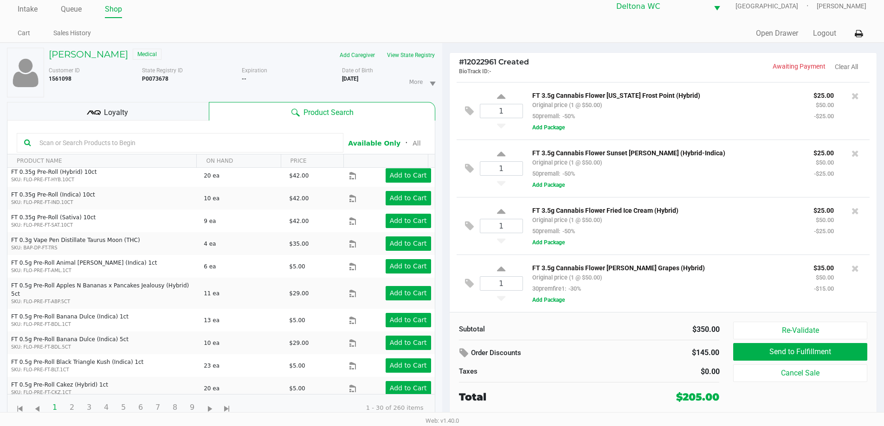
click at [711, 188] on div "FT 3.5g Cannabis Flower Sunset Runtz (Hybrid-Indica) Original price (1 @ $50.00…" at bounding box center [693, 168] width 340 height 43
click at [649, 115] on div "FT 3.5g Cannabis Flower Florida Frost Point (Hybrid) Original price (1 @ $50.00…" at bounding box center [665, 106] width 281 height 32
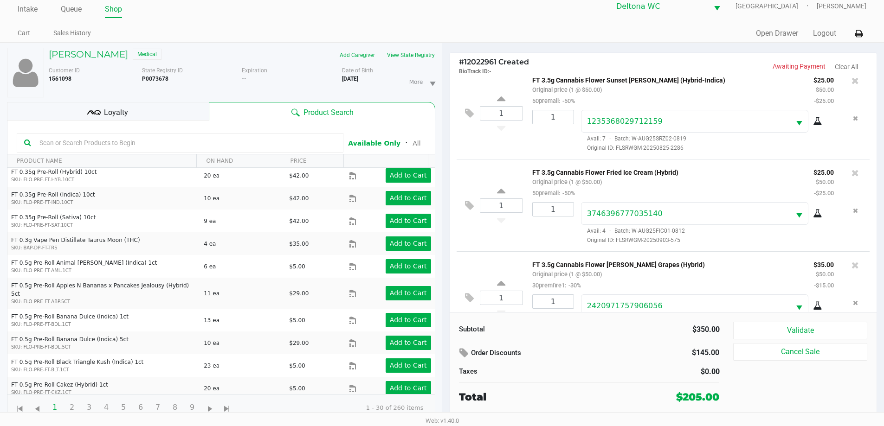
scroll to position [415, 0]
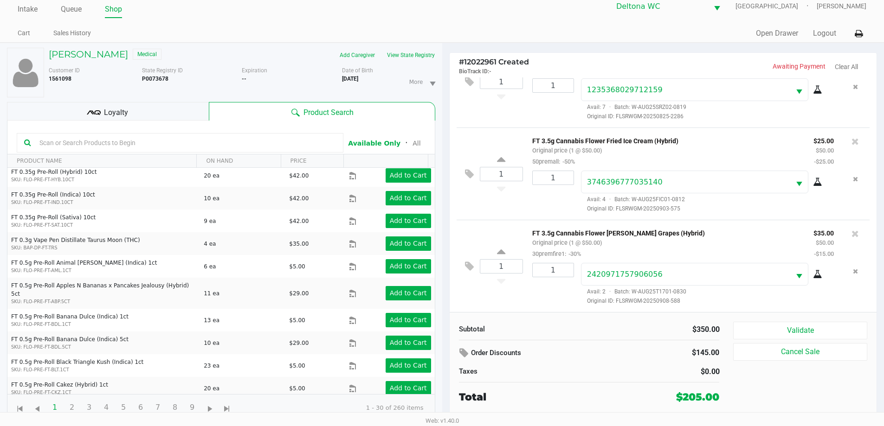
click at [145, 109] on div "Loyalty" at bounding box center [108, 111] width 202 height 19
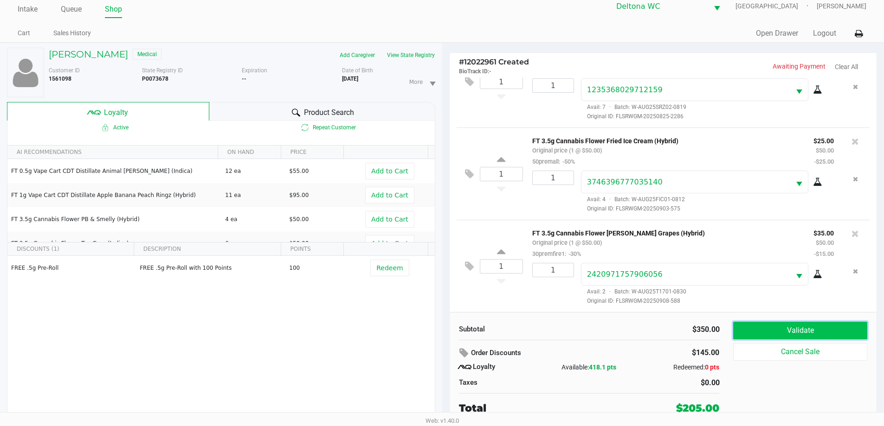
click at [757, 330] on button "Validate" at bounding box center [800, 331] width 134 height 18
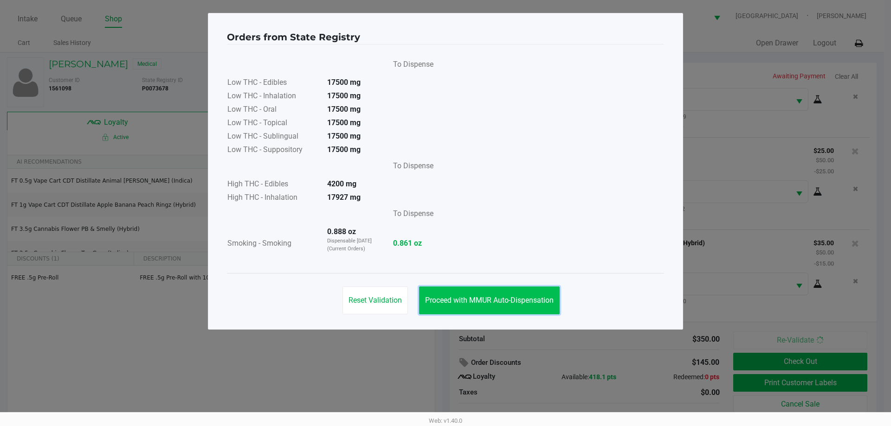
click at [522, 306] on button "Proceed with MMUR Auto-Dispensation" at bounding box center [489, 301] width 141 height 28
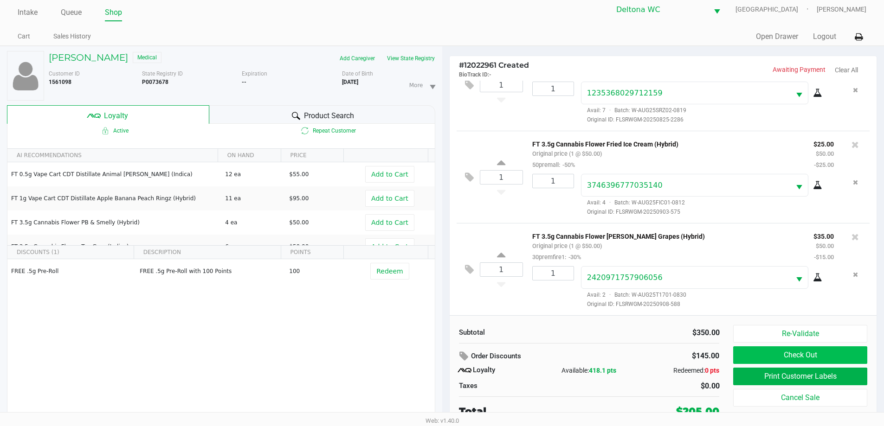
scroll to position [10, 0]
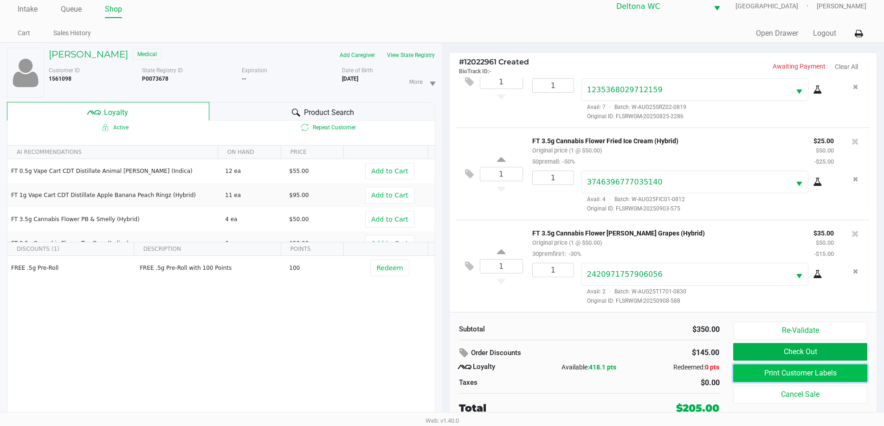
click at [776, 371] on button "Print Customer Labels" at bounding box center [800, 374] width 134 height 18
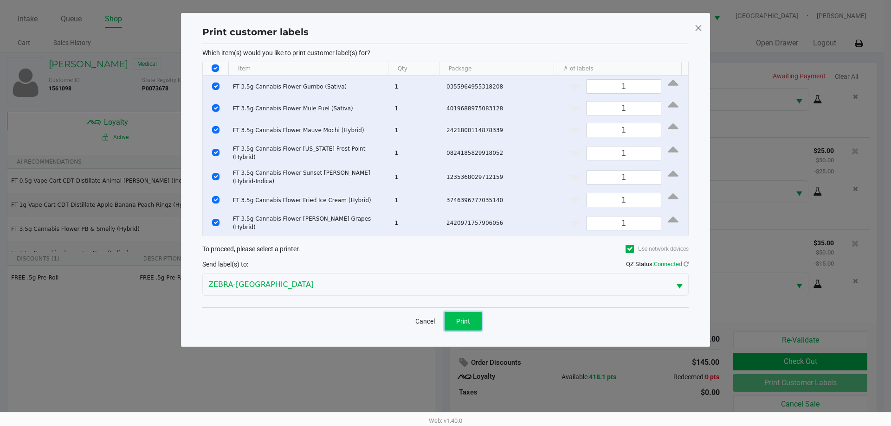
click at [451, 312] on button "Print" at bounding box center [462, 321] width 37 height 19
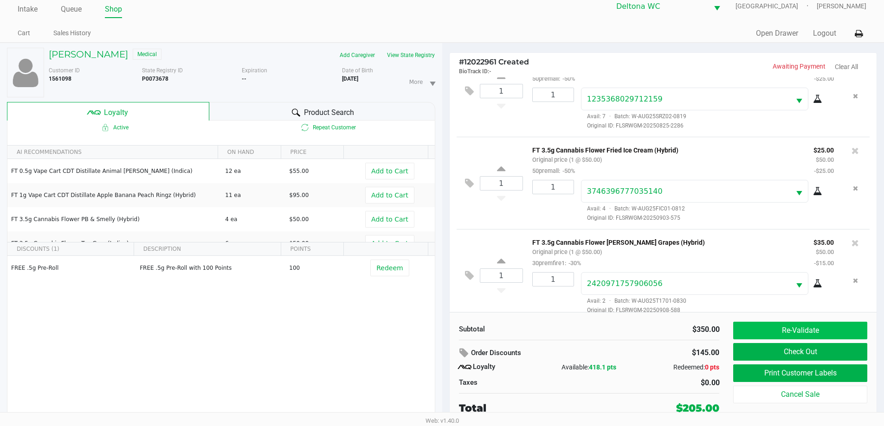
scroll to position [415, 0]
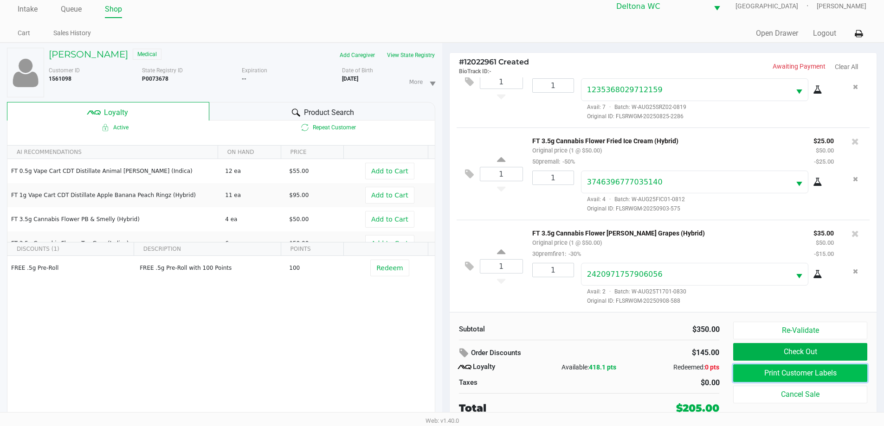
click at [786, 372] on button "Print Customer Labels" at bounding box center [800, 374] width 134 height 18
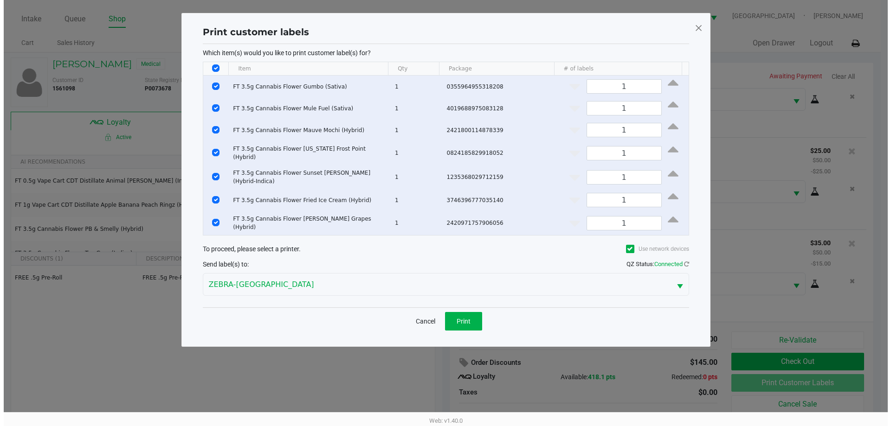
scroll to position [0, 0]
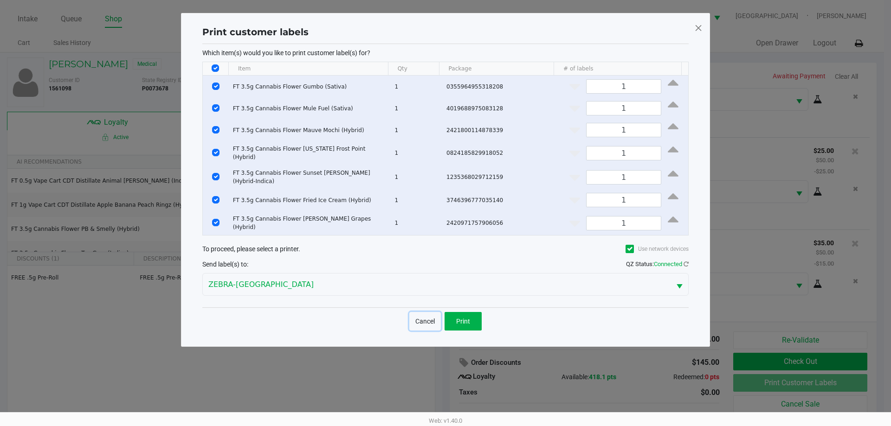
click at [430, 312] on button "Cancel" at bounding box center [425, 321] width 32 height 19
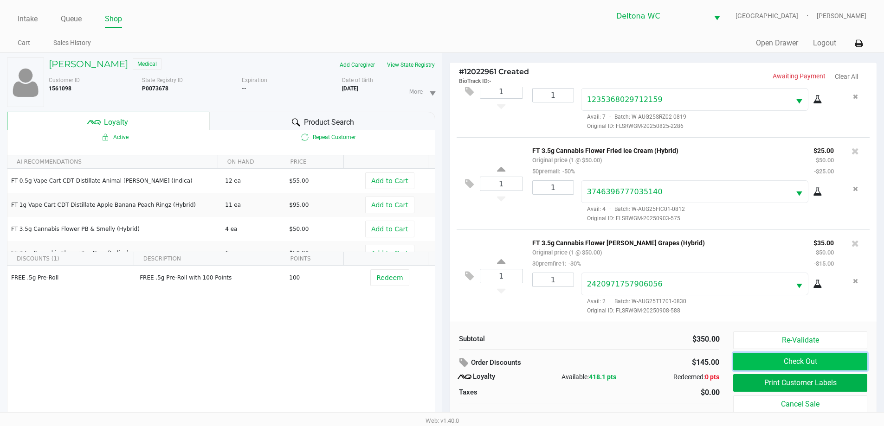
click at [799, 359] on button "Check Out" at bounding box center [800, 362] width 134 height 18
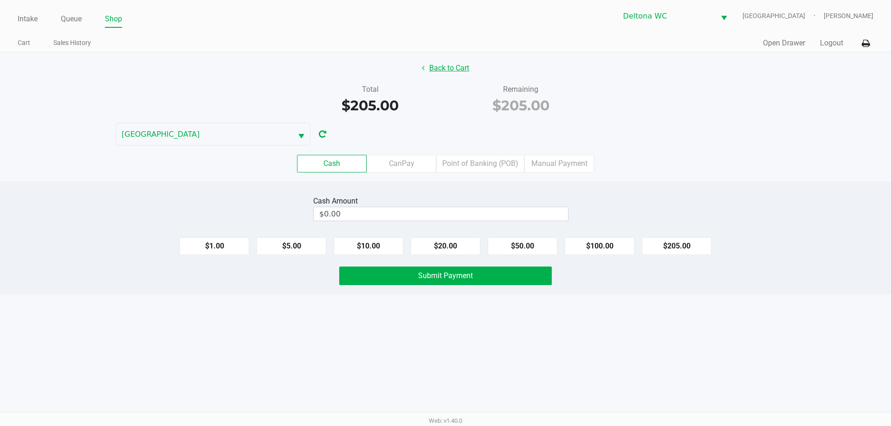
click at [434, 60] on div "Back to Cart Total $205.00 Remaining $205.00 LESOTHO Cash CanPay Point of Banki…" at bounding box center [445, 116] width 891 height 129
click at [435, 68] on button "Back to Cart" at bounding box center [445, 68] width 59 height 18
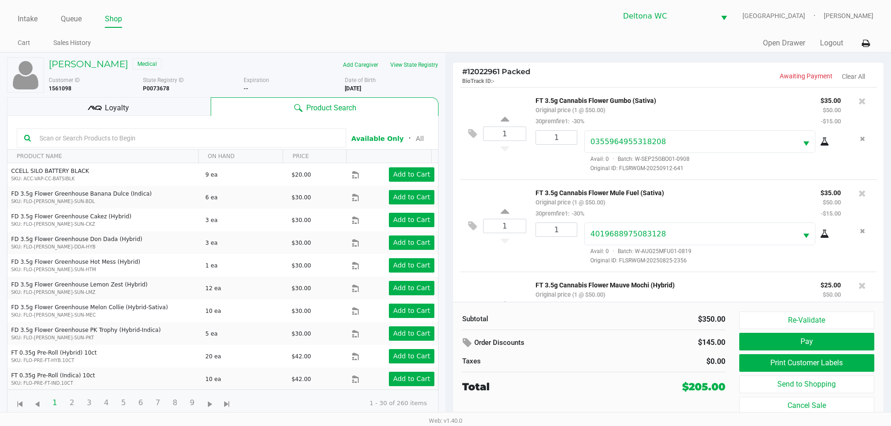
click at [149, 87] on b "P0073678" at bounding box center [156, 88] width 26 height 6
copy b "P0073678"
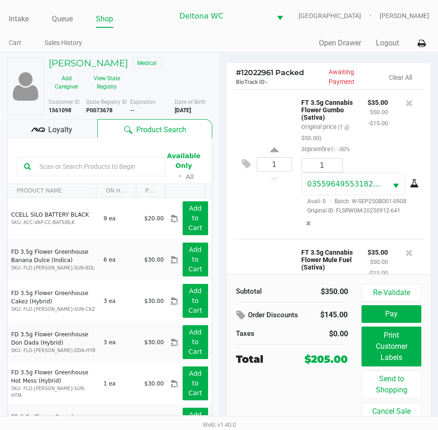
click at [104, 109] on b "P0073678" at bounding box center [99, 110] width 26 height 6
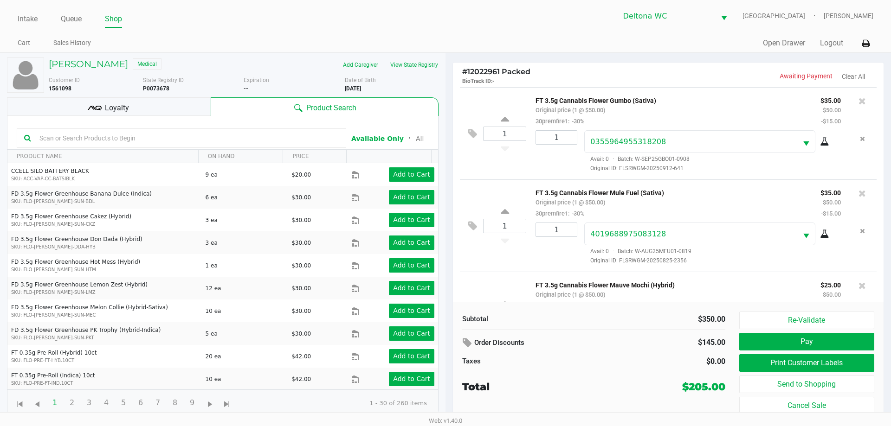
click at [164, 101] on div "Loyalty" at bounding box center [109, 106] width 204 height 19
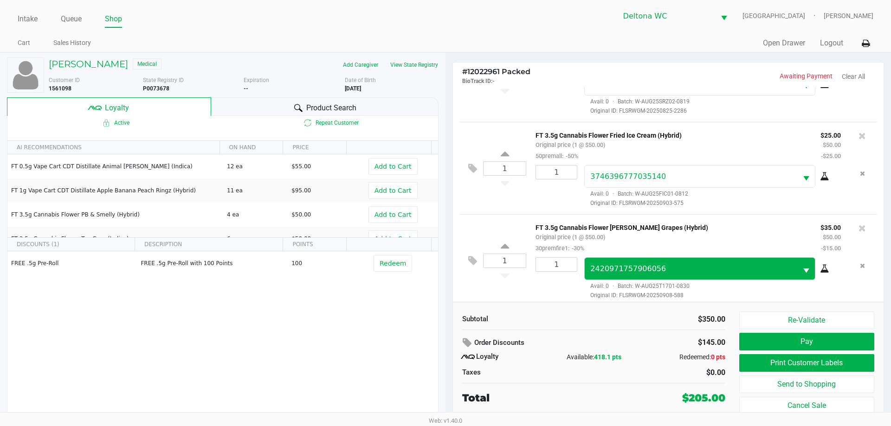
scroll to position [435, 0]
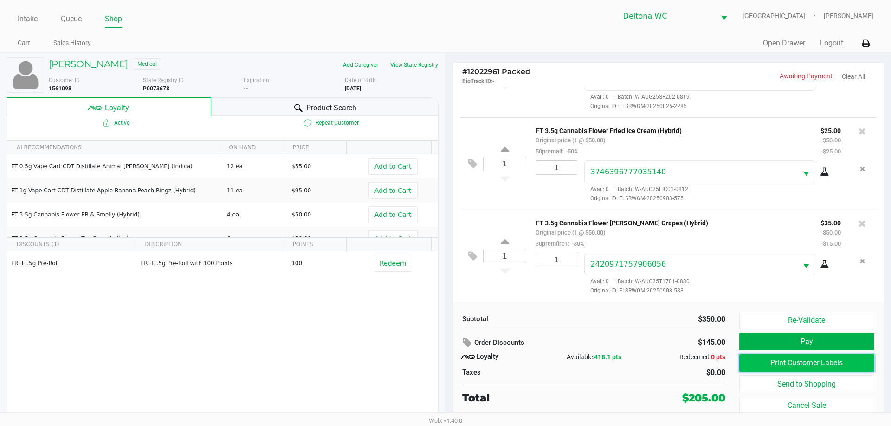
click at [814, 359] on button "Print Customer Labels" at bounding box center [806, 363] width 135 height 18
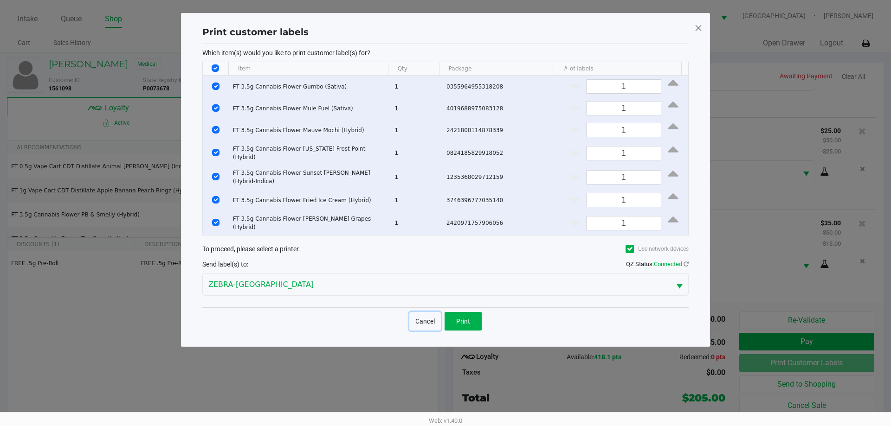
click at [431, 313] on button "Cancel" at bounding box center [425, 321] width 32 height 19
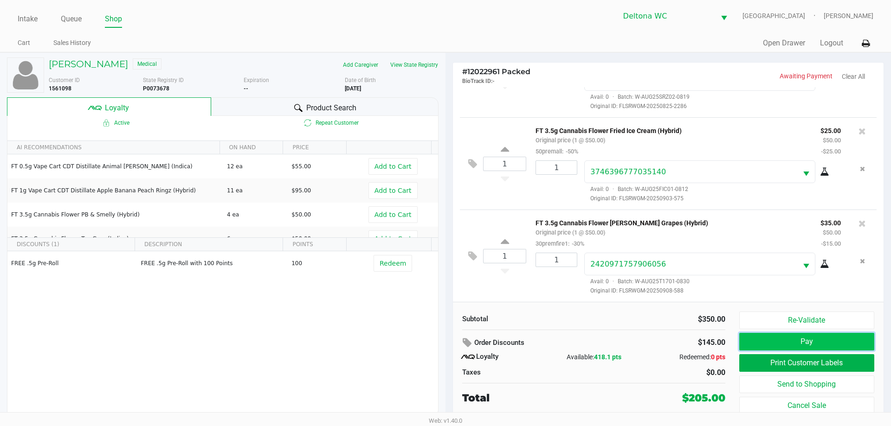
click at [827, 345] on button "Pay" at bounding box center [806, 342] width 135 height 18
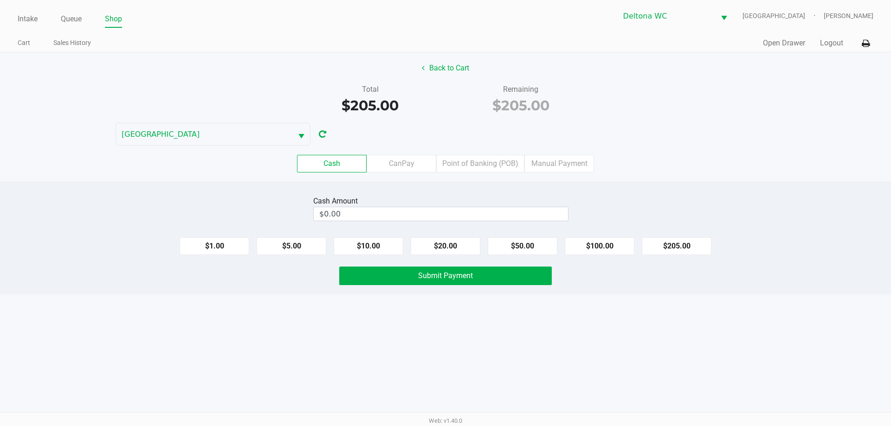
click at [481, 176] on div "Cash CanPay Point of Banking (POB) Manual Payment" at bounding box center [445, 164] width 904 height 36
click at [486, 155] on label "Point of Banking (POB)" at bounding box center [480, 164] width 88 height 18
click at [0, 0] on 7 "Point of Banking (POB)" at bounding box center [0, 0] width 0 height 0
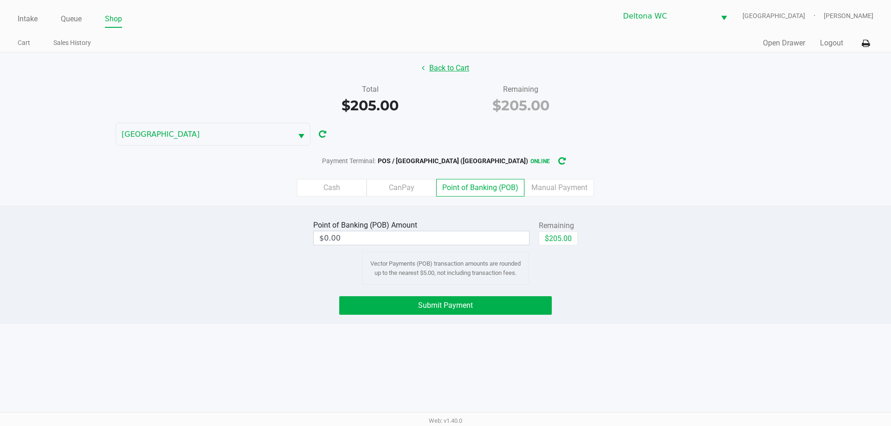
click at [457, 70] on button "Back to Cart" at bounding box center [445, 68] width 59 height 18
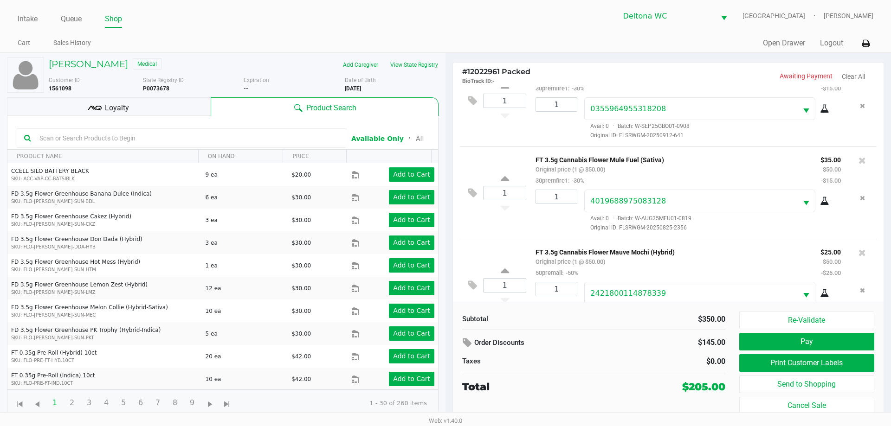
scroll to position [46, 0]
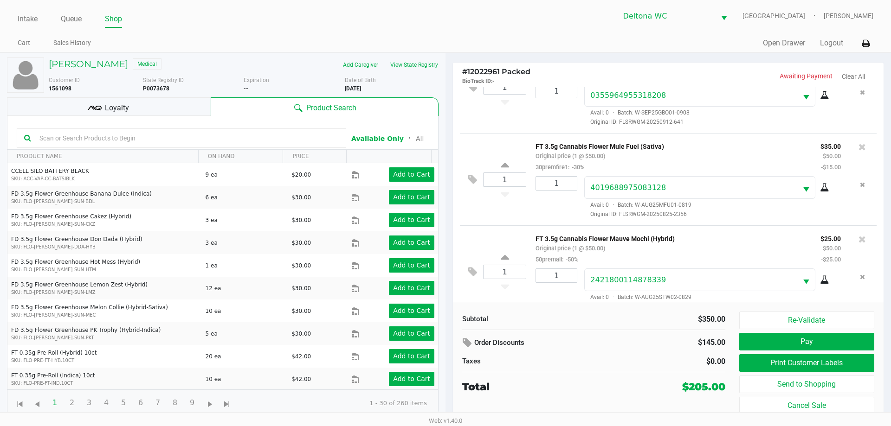
click at [497, 217] on div "1 FT 3.5g Cannabis Flower Mule Fuel (Sativa) Original price (1 @ $50.00) 30prem…" at bounding box center [668, 179] width 416 height 92
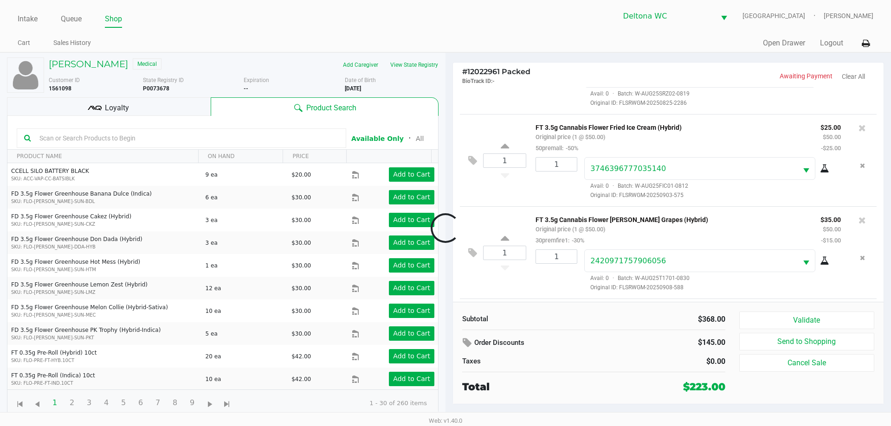
scroll to position [516, 0]
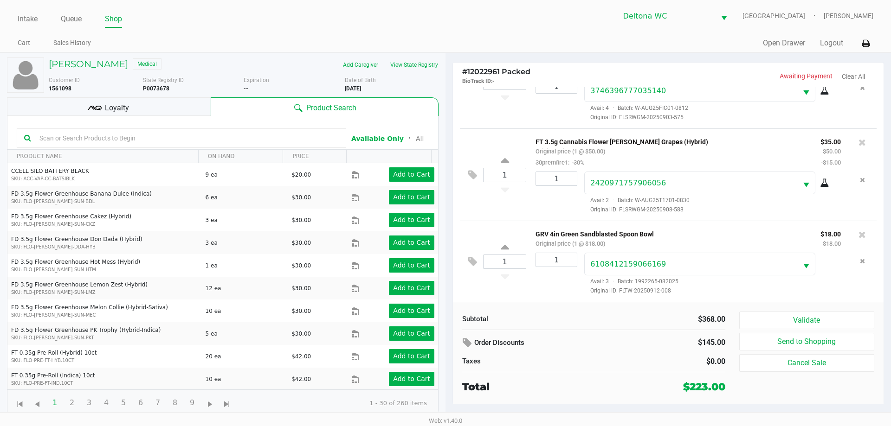
click at [176, 107] on div "Loyalty" at bounding box center [109, 106] width 204 height 19
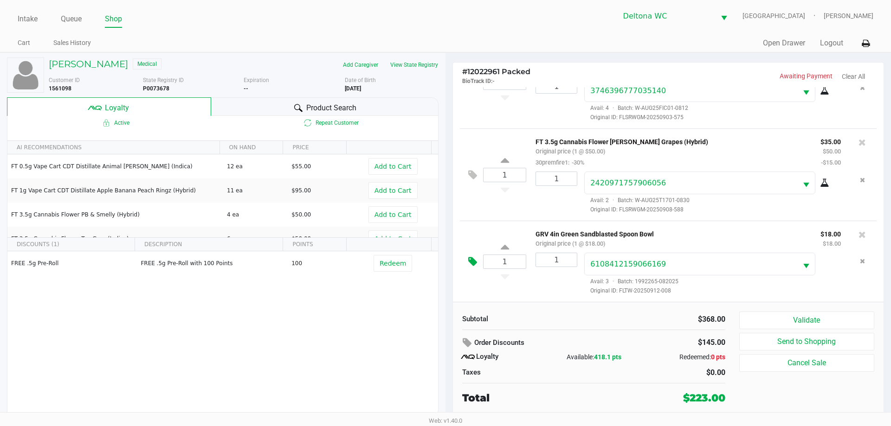
click at [473, 262] on icon at bounding box center [472, 261] width 9 height 11
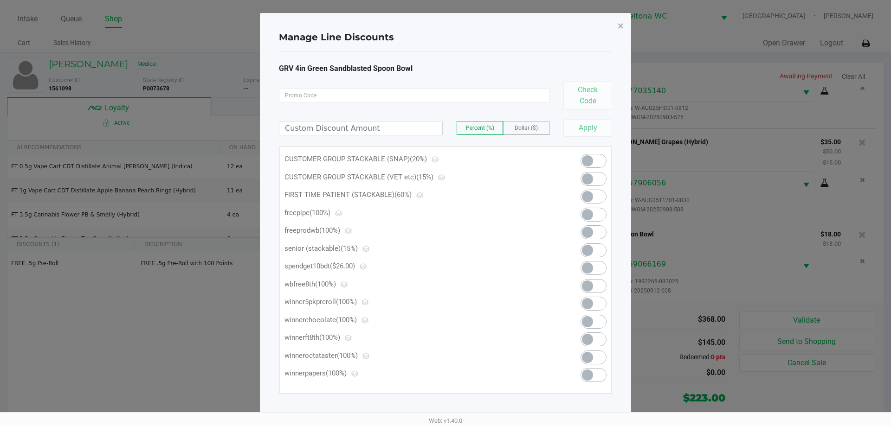
scroll to position [2, 0]
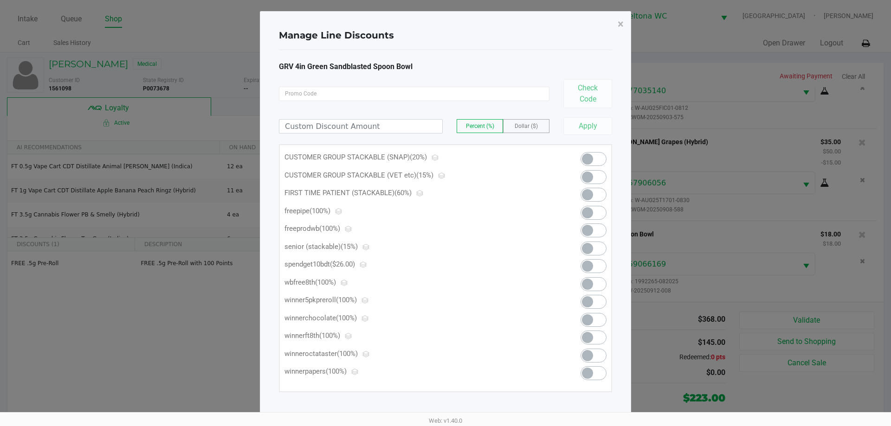
click at [586, 218] on span at bounding box center [593, 213] width 26 height 14
click at [621, 24] on span "×" at bounding box center [620, 24] width 6 height 13
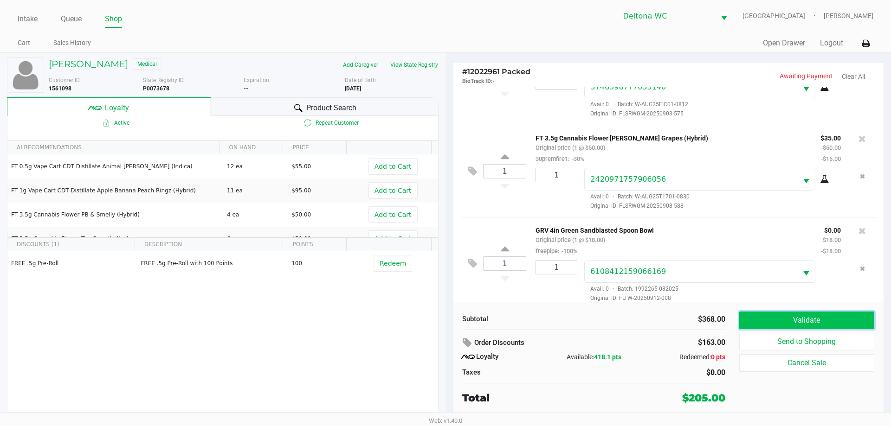
click at [820, 317] on button "Validate" at bounding box center [806, 321] width 135 height 18
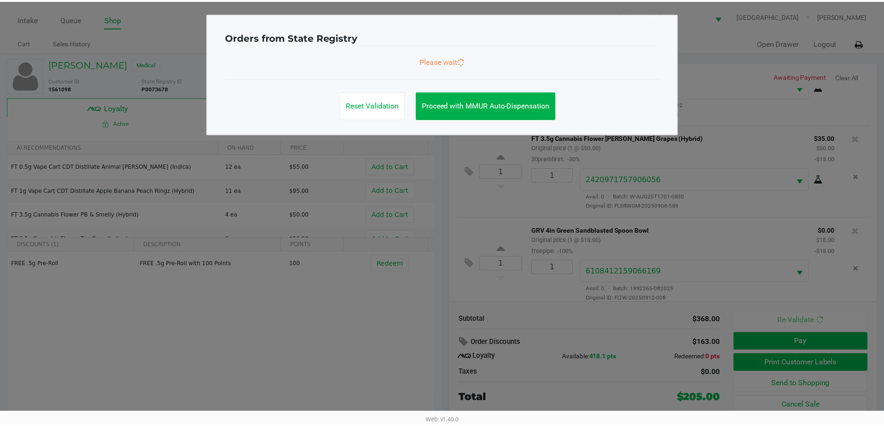
scroll to position [527, 0]
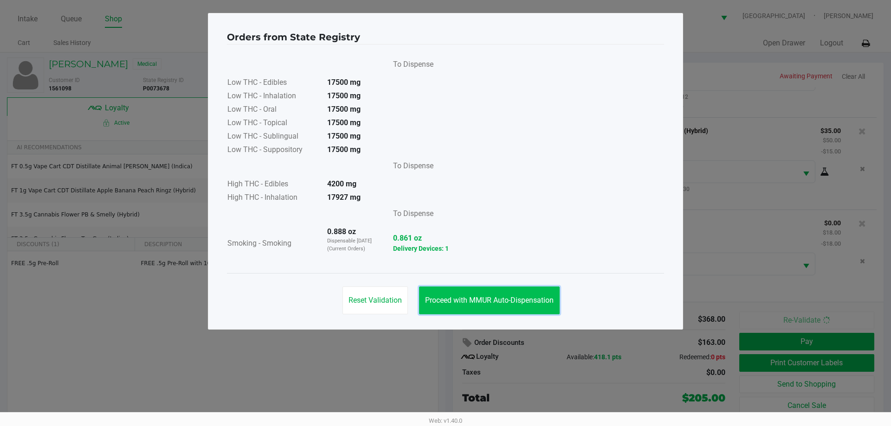
drag, startPoint x: 503, startPoint y: 303, endPoint x: 513, endPoint y: 309, distance: 11.7
click at [504, 303] on span "Proceed with MMUR Auto-Dispensation" at bounding box center [489, 300] width 128 height 9
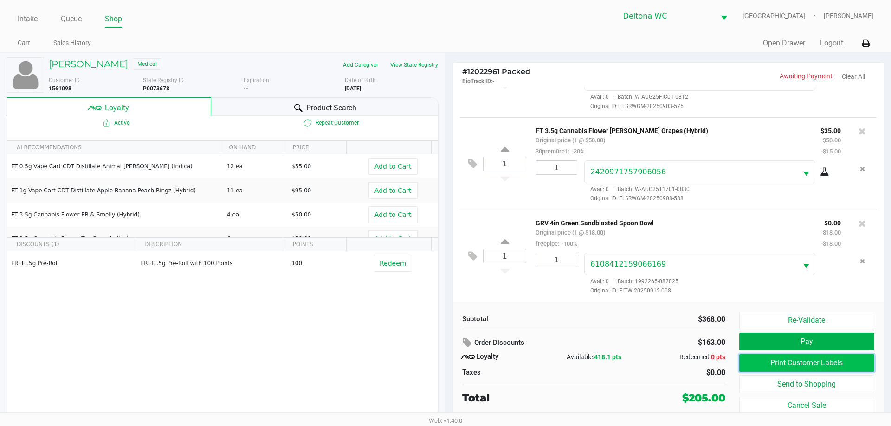
click at [810, 362] on button "Print Customer Labels" at bounding box center [806, 363] width 135 height 18
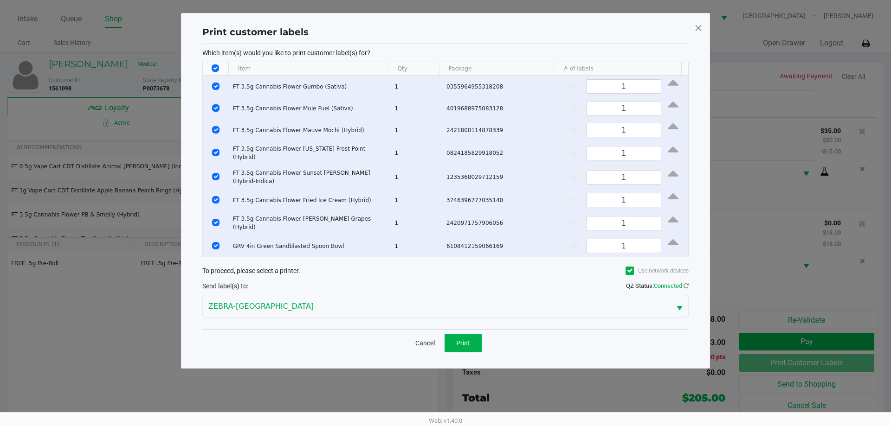
click at [216, 69] on input "Select All Rows" at bounding box center [214, 67] width 7 height 7
checkbox input "false"
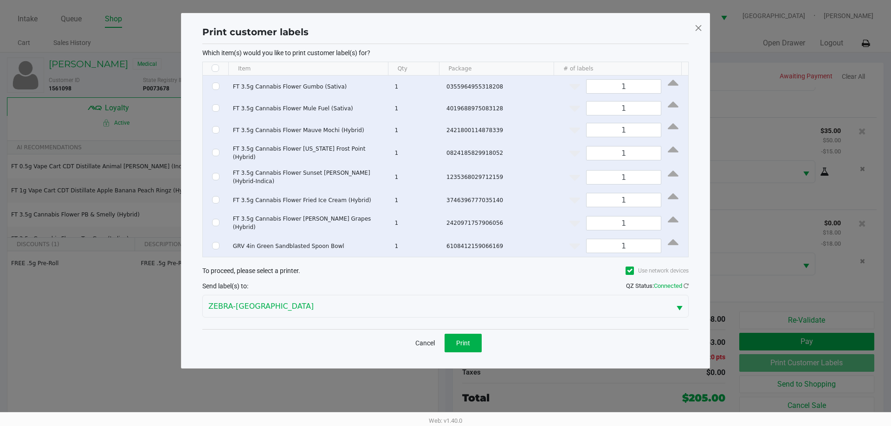
checkbox input "false"
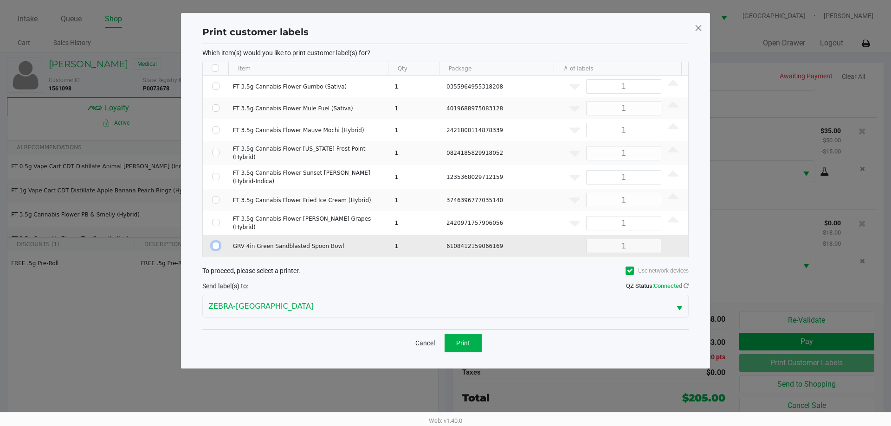
click at [215, 242] on input "Select Row" at bounding box center [215, 245] width 7 height 7
checkbox input "true"
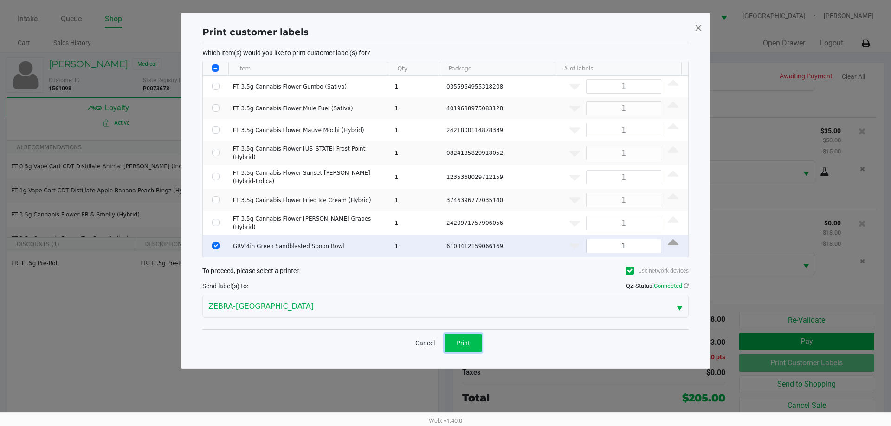
click at [477, 338] on button "Print" at bounding box center [462, 343] width 37 height 19
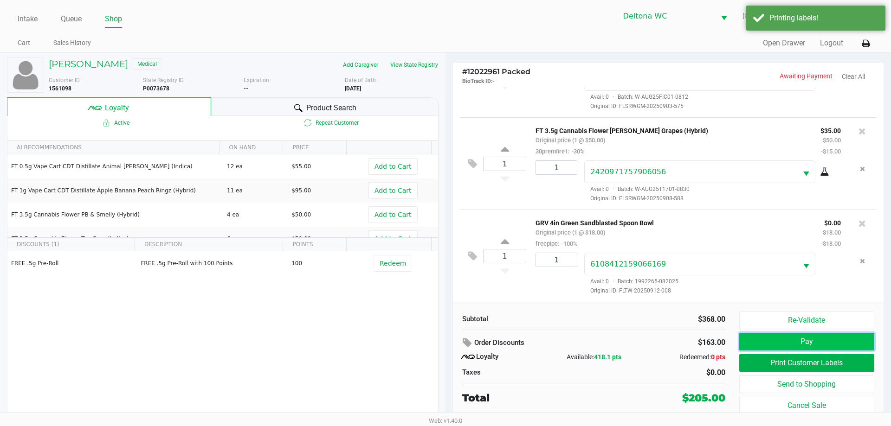
click at [780, 342] on button "Pay" at bounding box center [806, 342] width 135 height 18
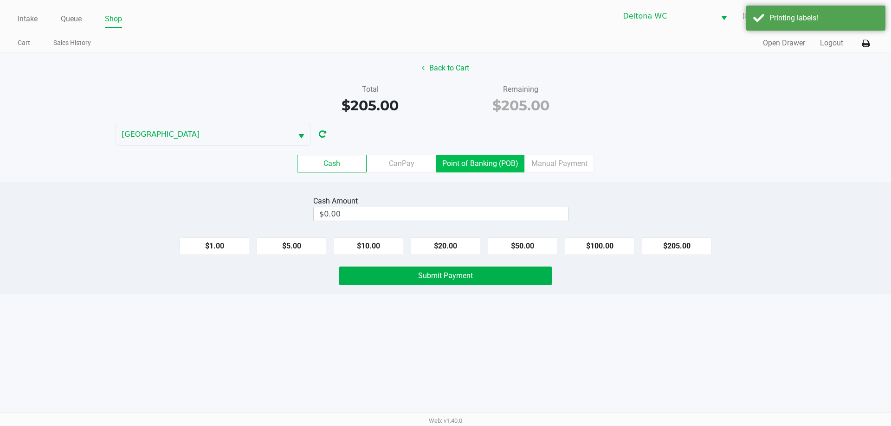
click at [486, 161] on label "Point of Banking (POB)" at bounding box center [480, 164] width 88 height 18
click at [0, 0] on 7 "Point of Banking (POB)" at bounding box center [0, 0] width 0 height 0
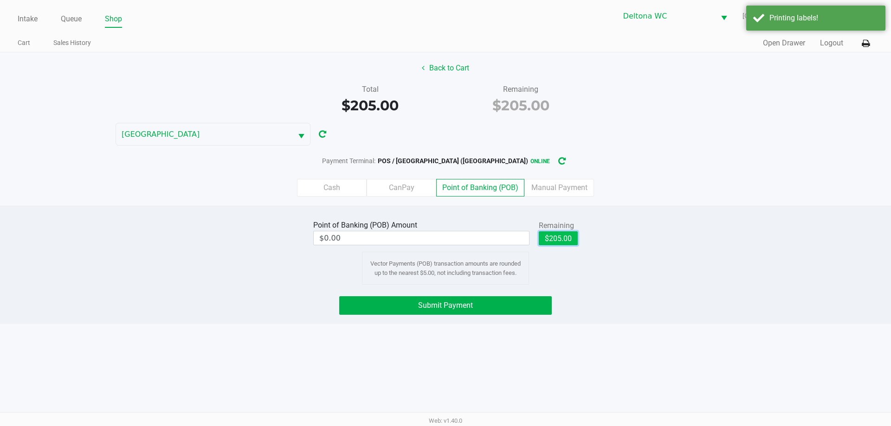
click at [568, 237] on button "$205.00" at bounding box center [557, 238] width 39 height 14
type input "$205.00"
click at [493, 306] on button "Submit Payment" at bounding box center [445, 305] width 212 height 19
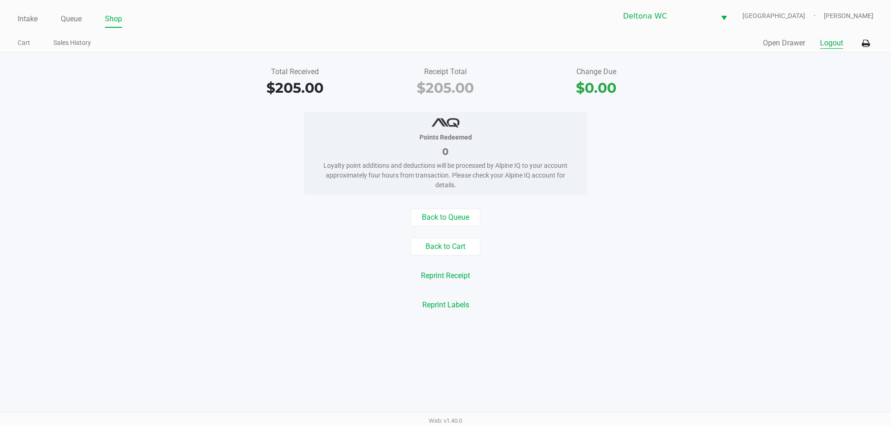
click at [829, 45] on button "Logout" at bounding box center [831, 43] width 23 height 11
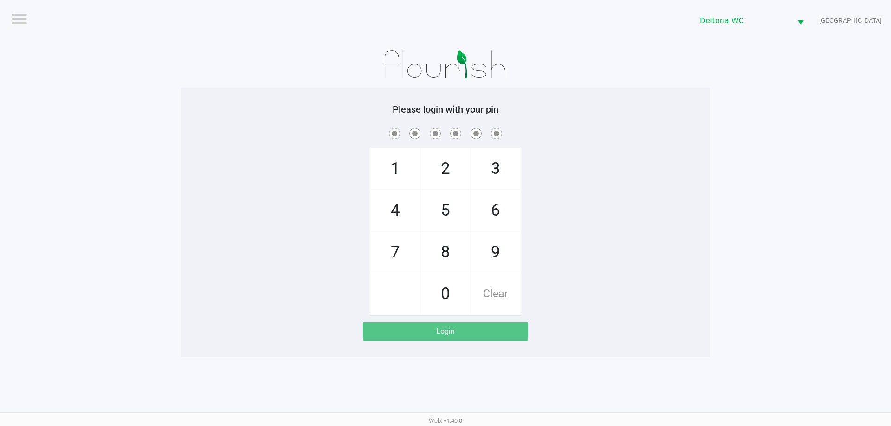
click at [221, 154] on div "1 4 7 2 5 8 0 3 6 9 Clear" at bounding box center [445, 220] width 529 height 189
checkbox input "true"
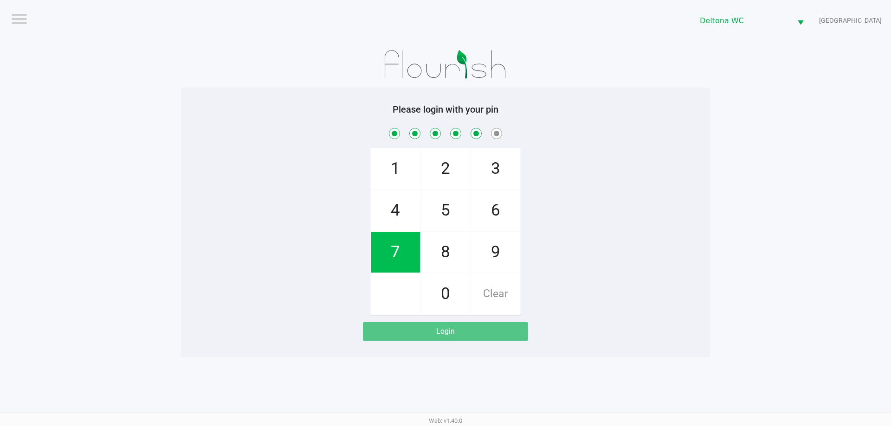
checkbox input "true"
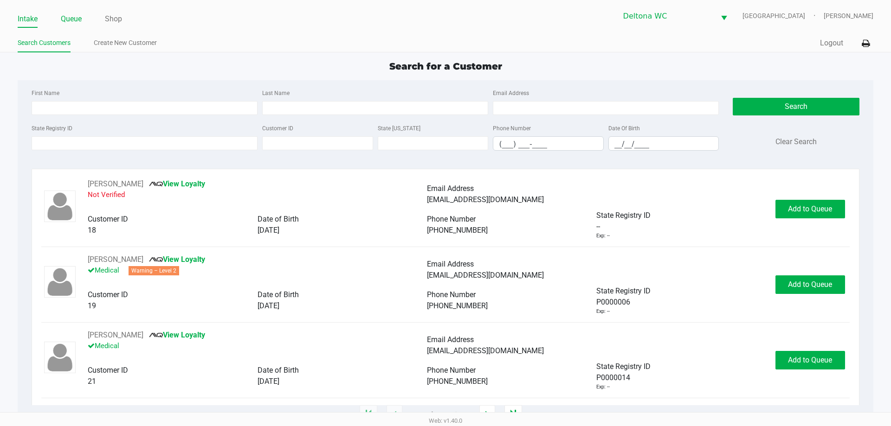
click at [72, 15] on link "Queue" at bounding box center [71, 19] width 21 height 13
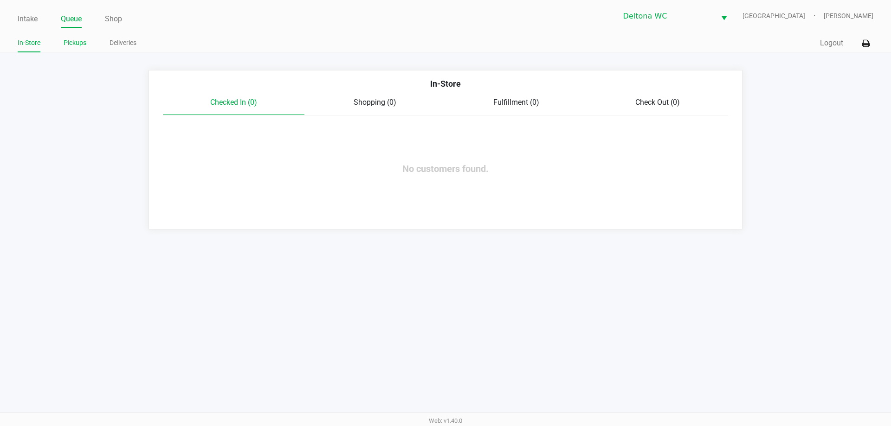
click at [72, 46] on link "Pickups" at bounding box center [75, 43] width 23 height 12
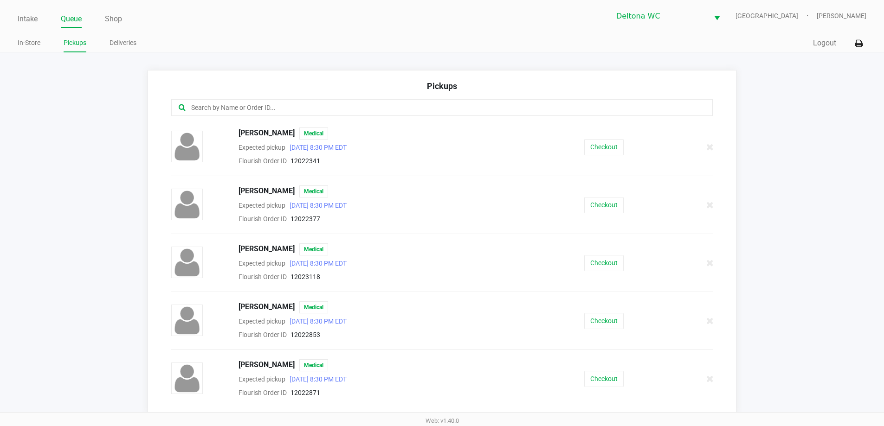
click at [253, 101] on div at bounding box center [442, 107] width 542 height 17
click at [251, 106] on input "text" at bounding box center [427, 108] width 474 height 11
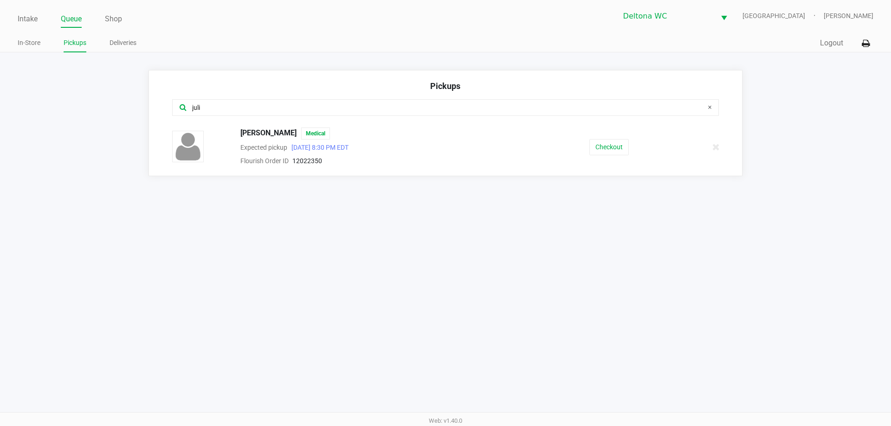
type input "juli"
click at [615, 134] on div "Julia Crews Medical Expected pickup Sep 29, 2025 8:30 PM EDT Flourish Order ID …" at bounding box center [445, 147] width 560 height 39
click at [618, 144] on button "Checkout" at bounding box center [608, 147] width 39 height 16
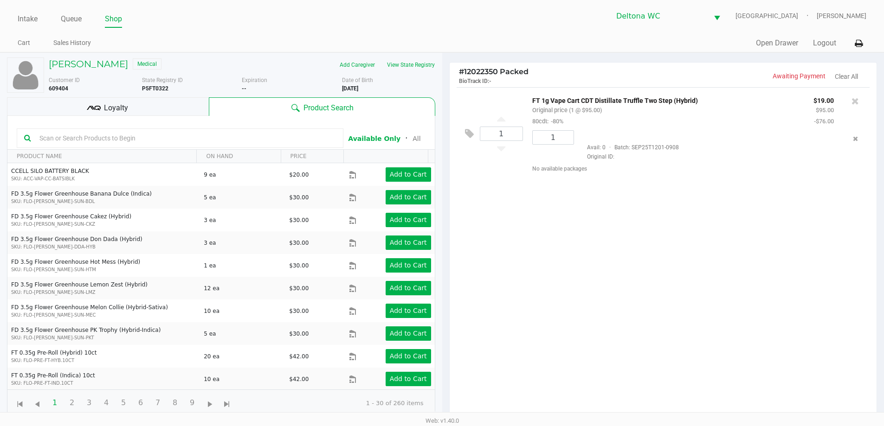
click at [140, 109] on div "Loyalty" at bounding box center [108, 106] width 202 height 19
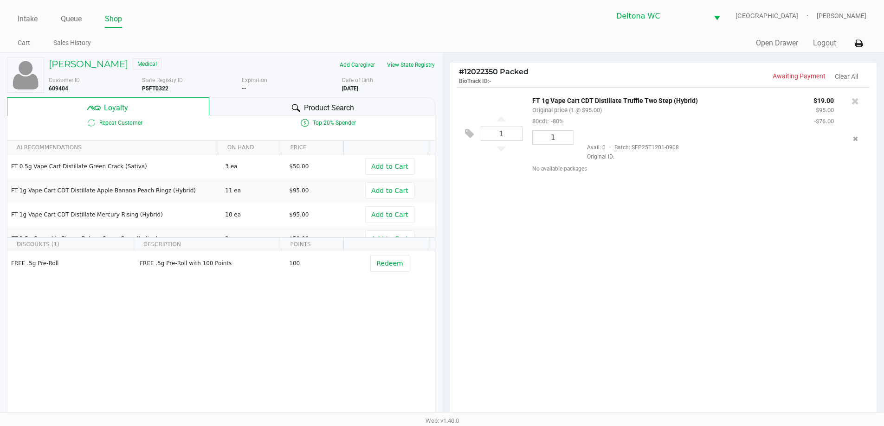
click at [621, 257] on div "1 FT 1g Vape Cart CDT Distillate Truffle Two Step (Hybrid) Original price (1 @ …" at bounding box center [662, 255] width 427 height 337
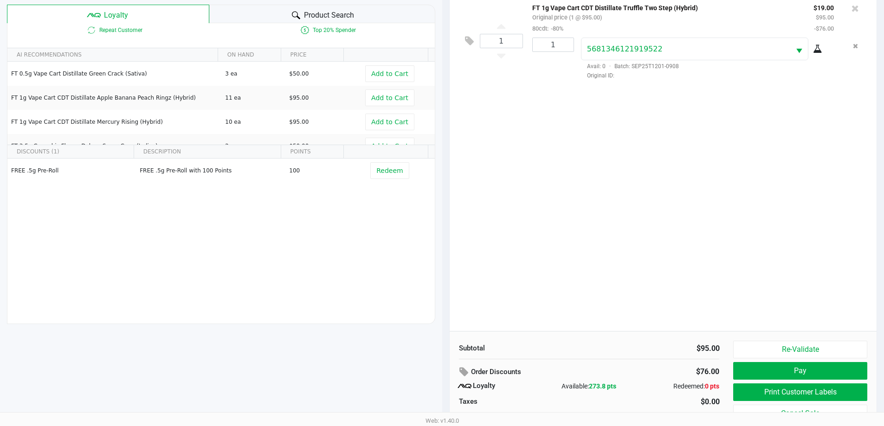
click at [637, 239] on div "1 FT 1g Vape Cart CDT Distillate Truffle Two Step (Hybrid) Original price (1 @ …" at bounding box center [662, 162] width 427 height 337
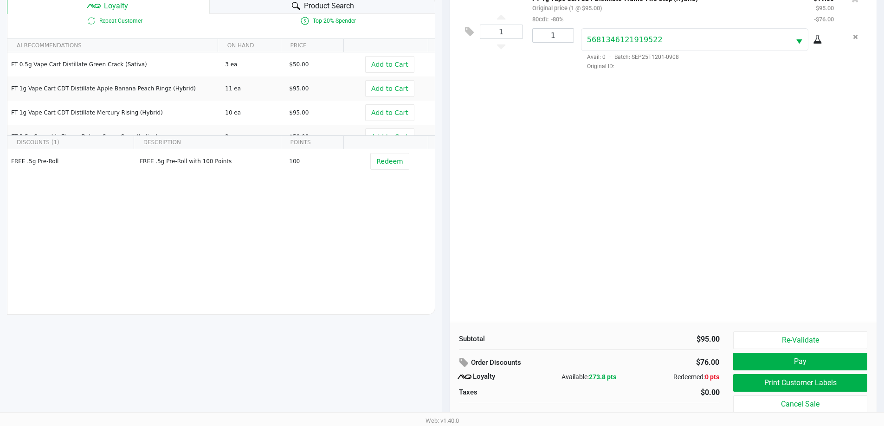
scroll to position [111, 0]
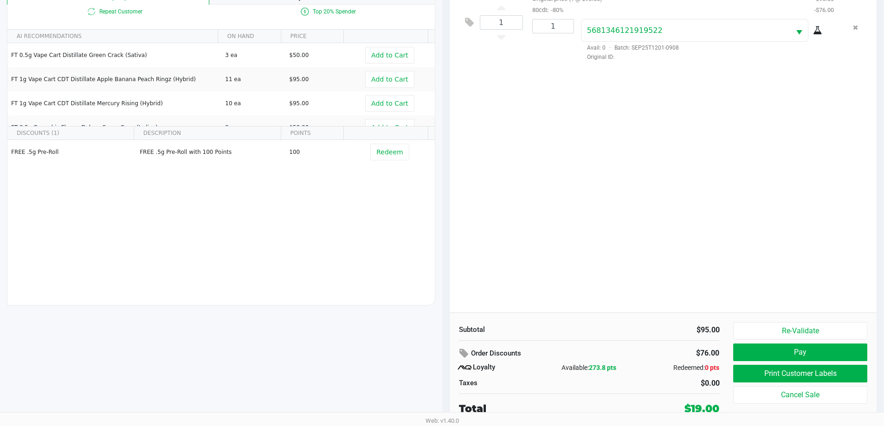
click at [634, 238] on div "1 FT 1g Vape Cart CDT Distillate Truffle Two Step (Hybrid) Original price (1 @ …" at bounding box center [662, 144] width 427 height 337
click at [834, 377] on button "Print Customer Labels" at bounding box center [800, 374] width 134 height 18
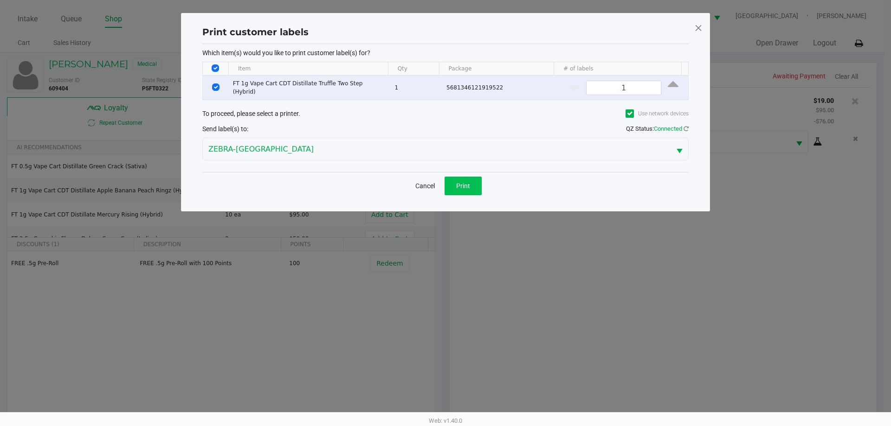
click at [468, 189] on button "Print" at bounding box center [462, 186] width 37 height 19
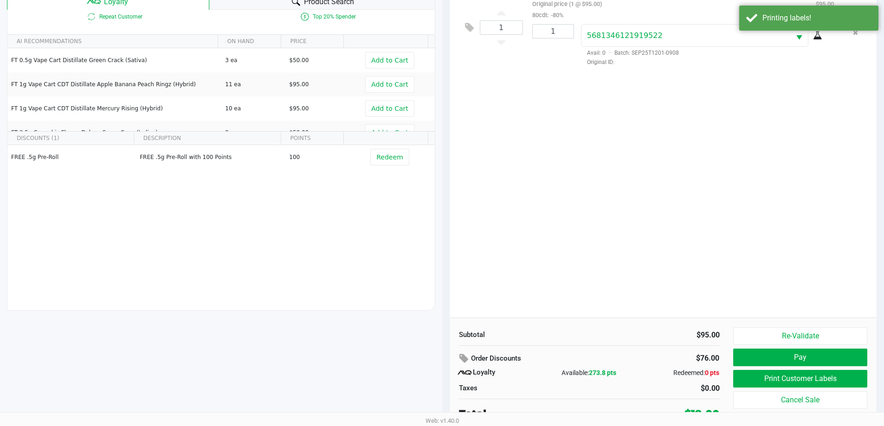
scroll to position [111, 0]
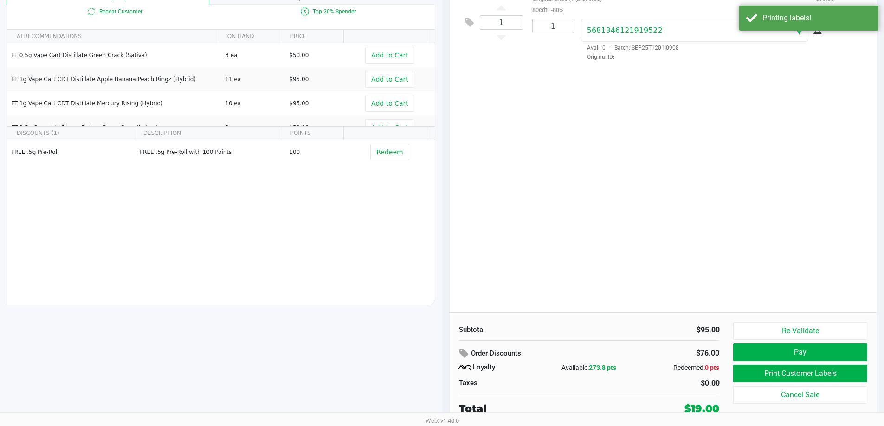
click at [835, 356] on button "Pay" at bounding box center [800, 353] width 134 height 18
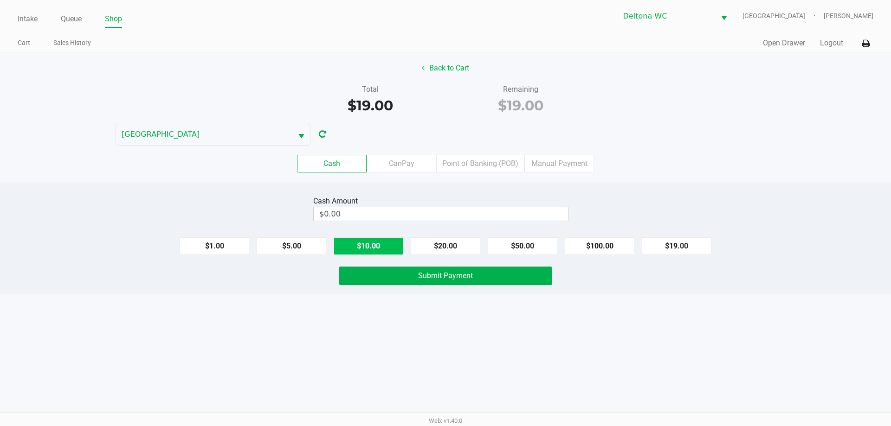
click at [383, 245] on button "$10.00" at bounding box center [368, 246] width 70 height 18
click at [277, 249] on button "$5.00" at bounding box center [291, 246] width 70 height 18
click at [224, 235] on div "$1.00 $5.00 $10.00 $20.00 $50.00 $100.00 $19.00" at bounding box center [445, 242] width 891 height 25
click at [224, 239] on button "$1.00" at bounding box center [214, 246] width 70 height 18
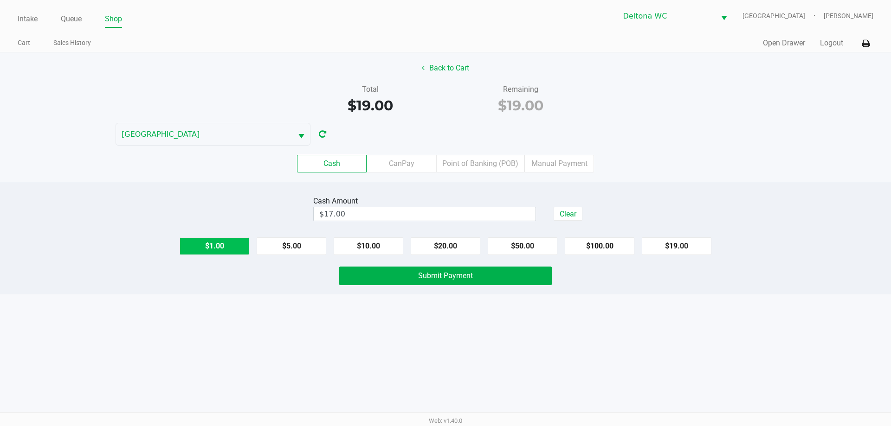
click at [224, 239] on button "$1.00" at bounding box center [214, 246] width 70 height 18
type input "$19.00"
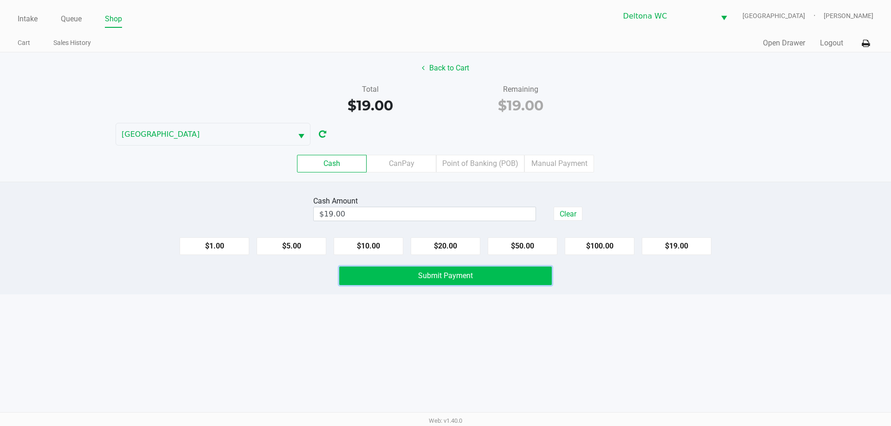
click at [416, 271] on button "Submit Payment" at bounding box center [445, 276] width 212 height 19
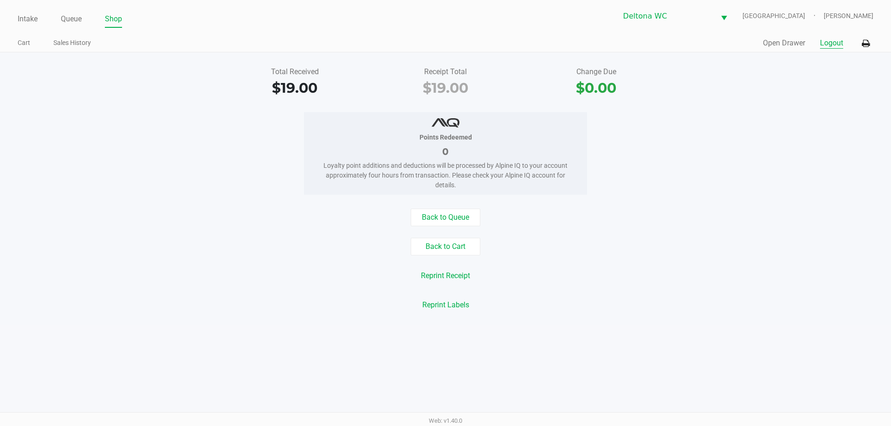
click at [841, 44] on button "Logout" at bounding box center [831, 43] width 23 height 11
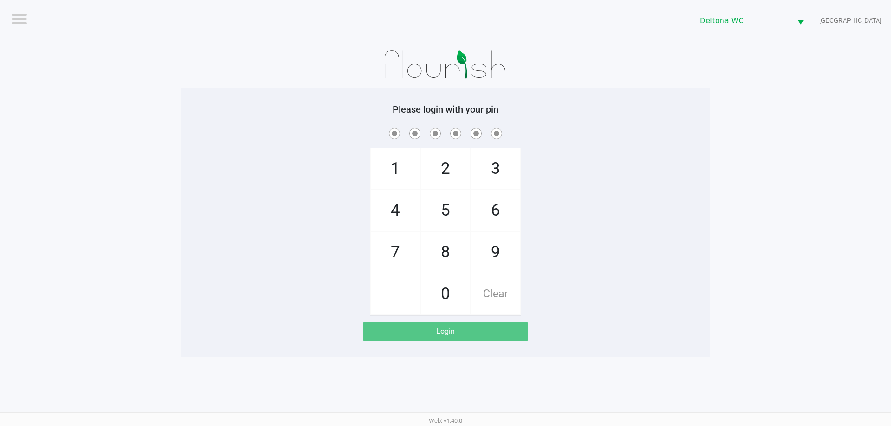
click at [813, 111] on app-pos-login-wrapper "Logout Deltona WC LESOTHO Please login with your pin 1 4 7 2 5 8 0 3 6 9 Clear …" at bounding box center [445, 178] width 891 height 357
click at [199, 158] on div "1 4 7 2 5 8 0 3 6 9 Clear" at bounding box center [445, 220] width 529 height 189
checkbox input "true"
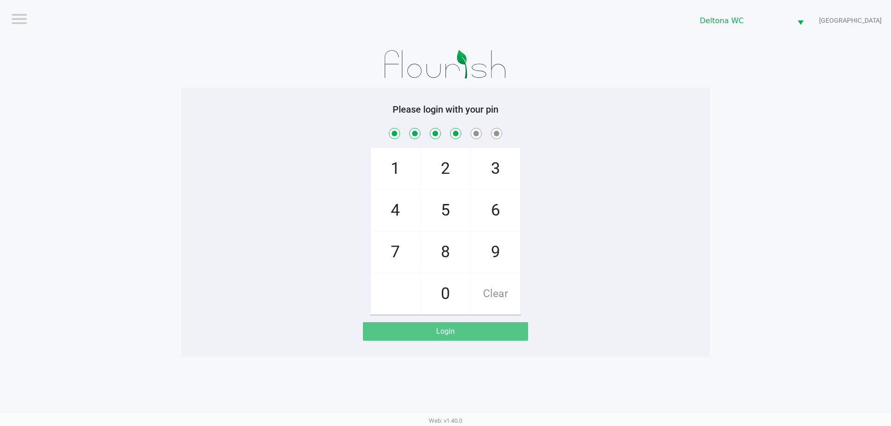
checkbox input "true"
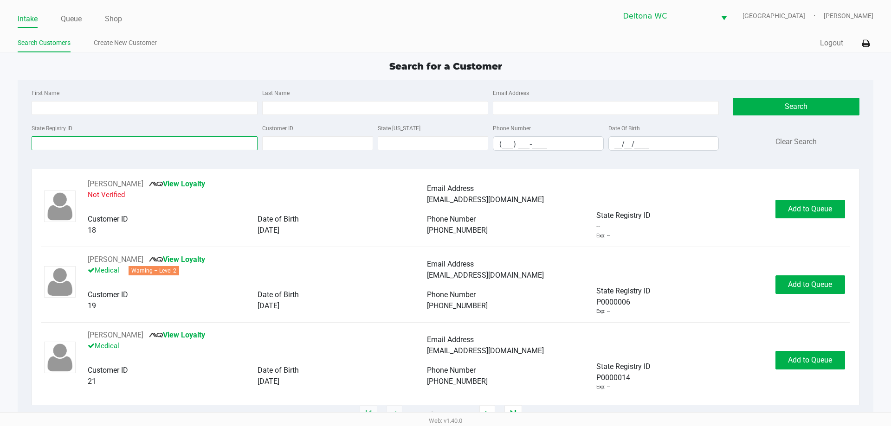
click at [155, 142] on input "State Registry ID" at bounding box center [145, 143] width 226 height 14
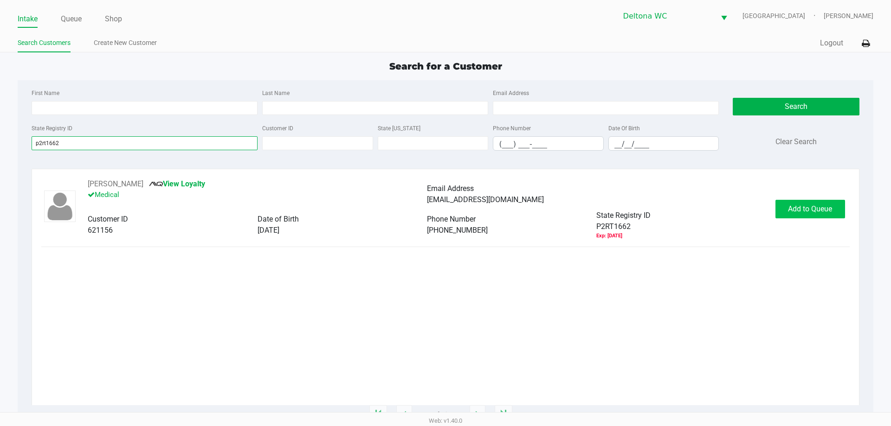
type input "p2rt1662"
click at [798, 210] on span "Add to Queue" at bounding box center [810, 209] width 44 height 9
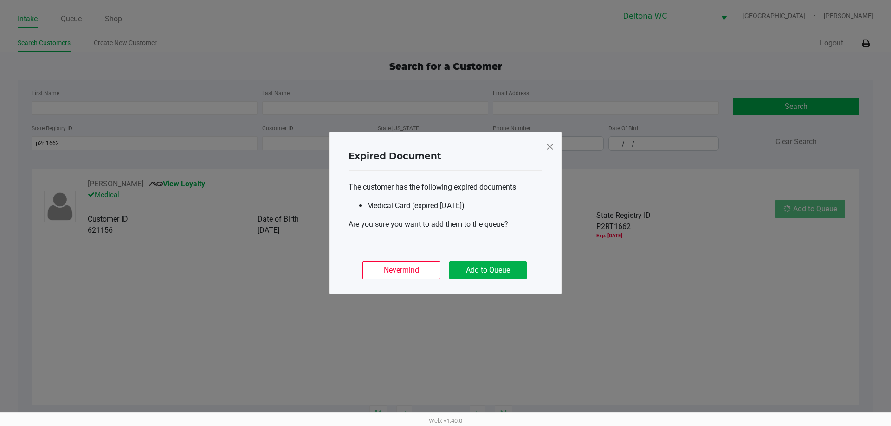
click at [798, 211] on ngb-modal-window "Expired Document The customer has the following expired documents: Medical Card…" at bounding box center [445, 213] width 891 height 426
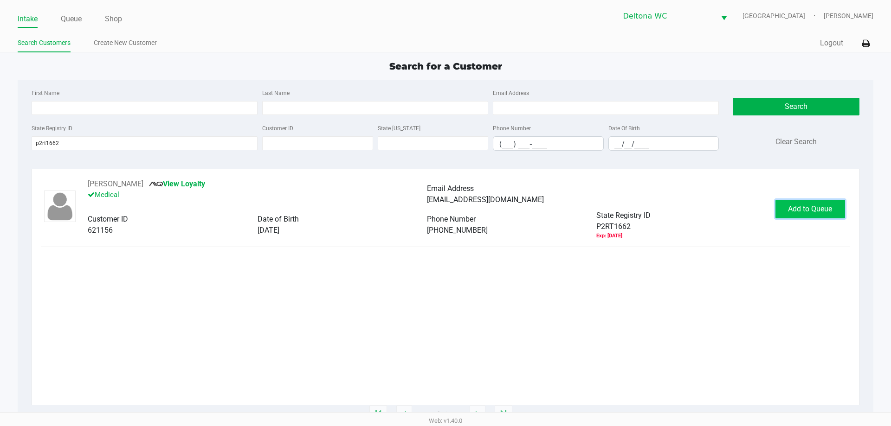
click at [801, 212] on span "Add to Queue" at bounding box center [810, 209] width 44 height 9
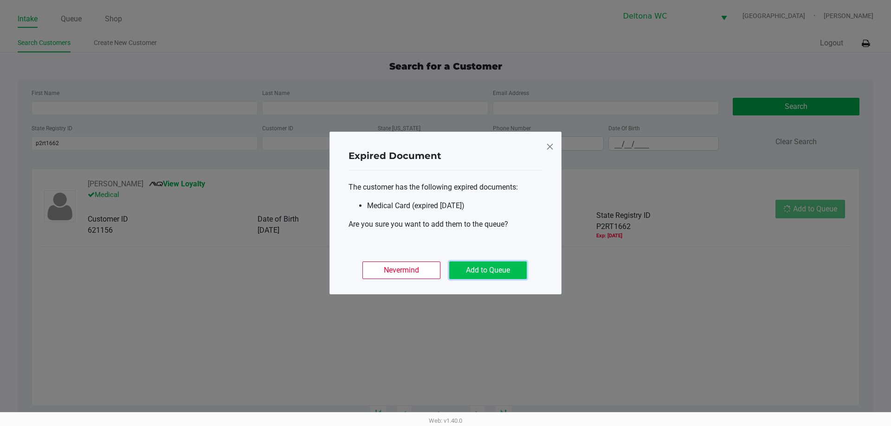
click at [514, 267] on button "Add to Queue" at bounding box center [487, 271] width 77 height 18
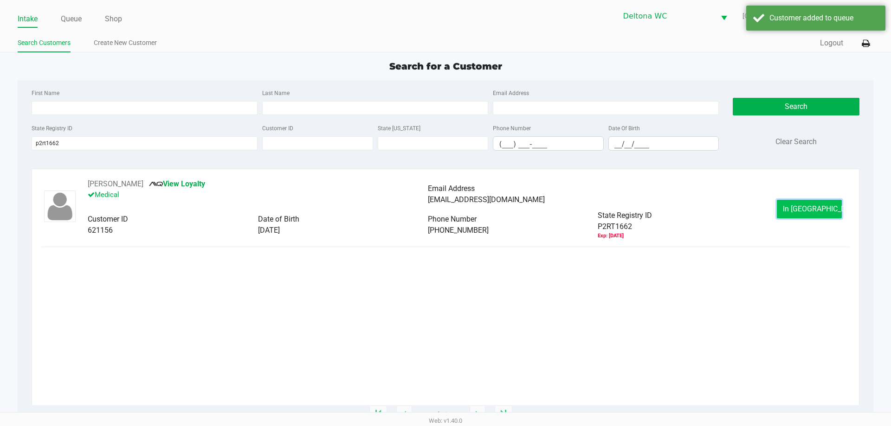
click at [807, 203] on button "In Queue" at bounding box center [808, 209] width 65 height 19
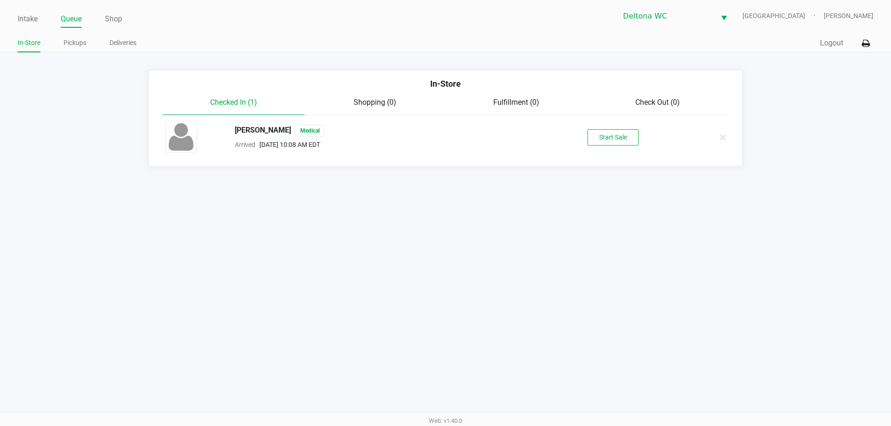
click at [617, 143] on button "Start Sale" at bounding box center [612, 137] width 51 height 16
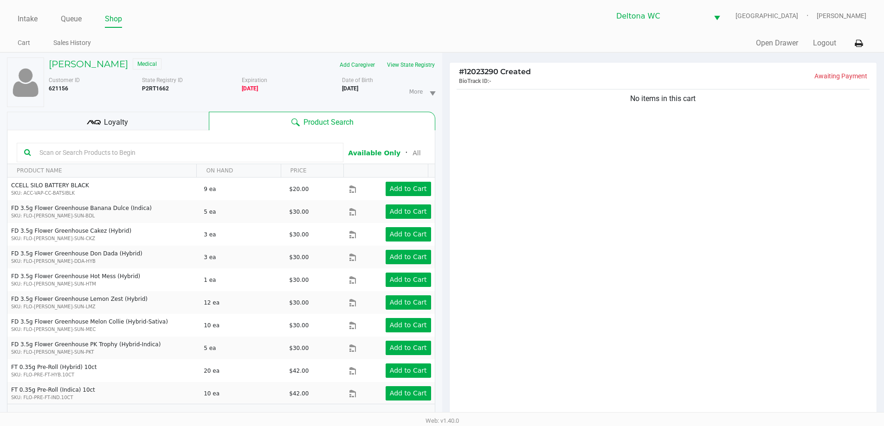
click at [86, 153] on input "text" at bounding box center [186, 153] width 300 height 14
click at [86, 148] on input "text" at bounding box center [186, 153] width 300 height 14
type input "nyd"
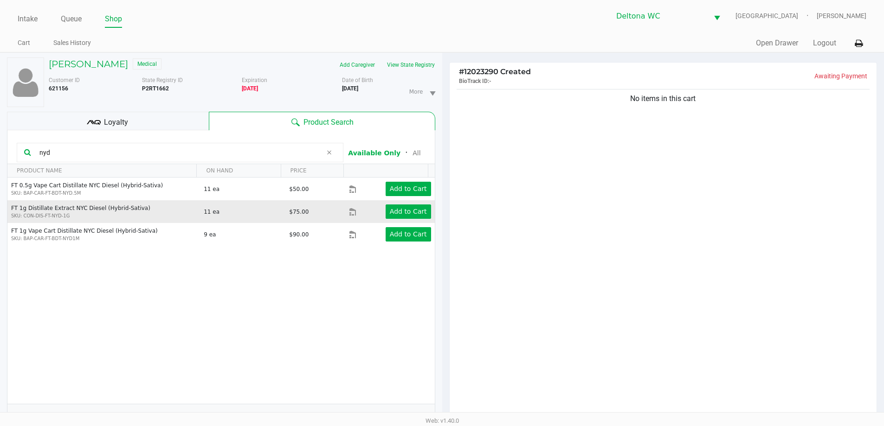
scroll to position [46, 0]
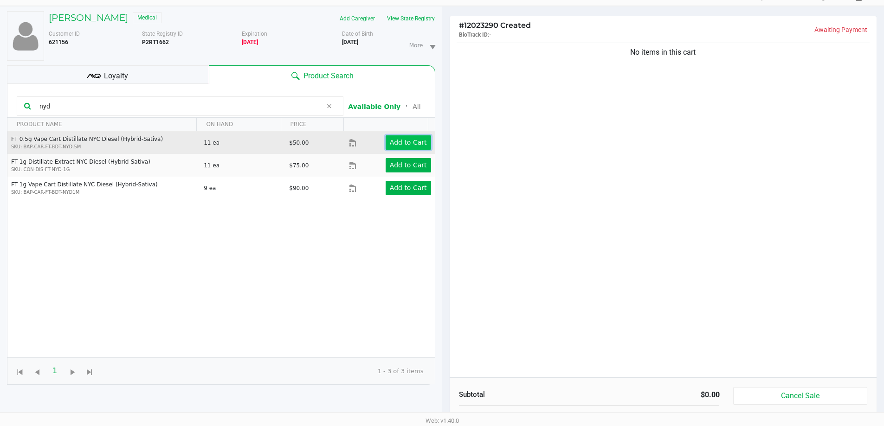
click at [421, 138] on button "Add to Cart" at bounding box center [407, 142] width 45 height 14
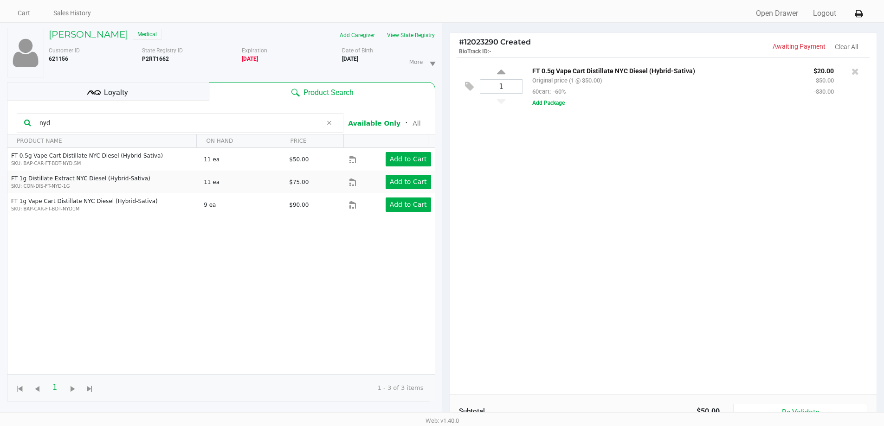
scroll to position [0, 0]
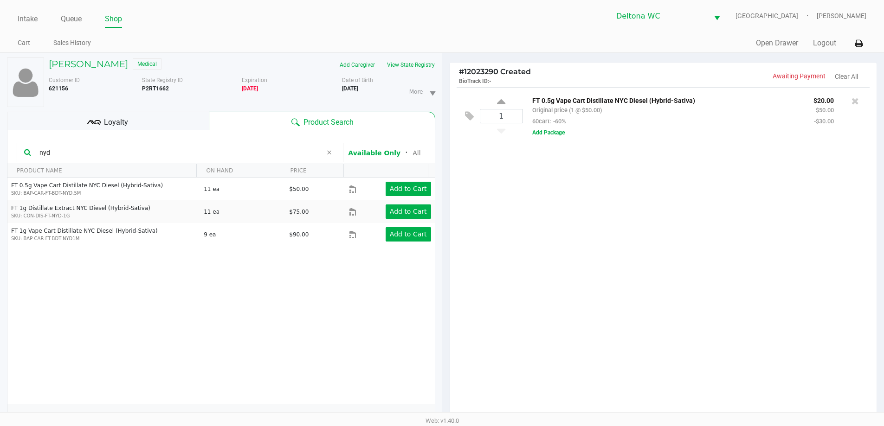
click at [333, 154] on span at bounding box center [329, 152] width 14 height 11
click at [326, 153] on input "text" at bounding box center [186, 153] width 300 height 14
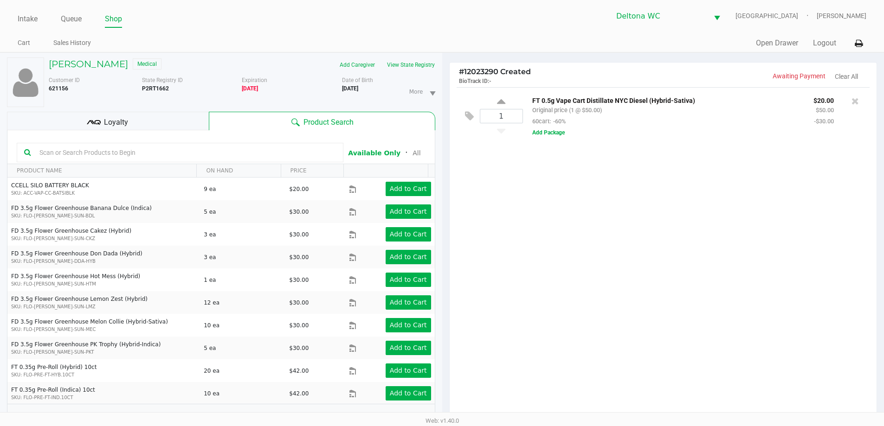
click at [297, 152] on input "text" at bounding box center [186, 153] width 300 height 14
click at [856, 100] on icon at bounding box center [854, 100] width 7 height 9
click at [754, 287] on div at bounding box center [442, 265] width 884 height 332
click at [565, 245] on div "No items in this cart" at bounding box center [662, 255] width 427 height 337
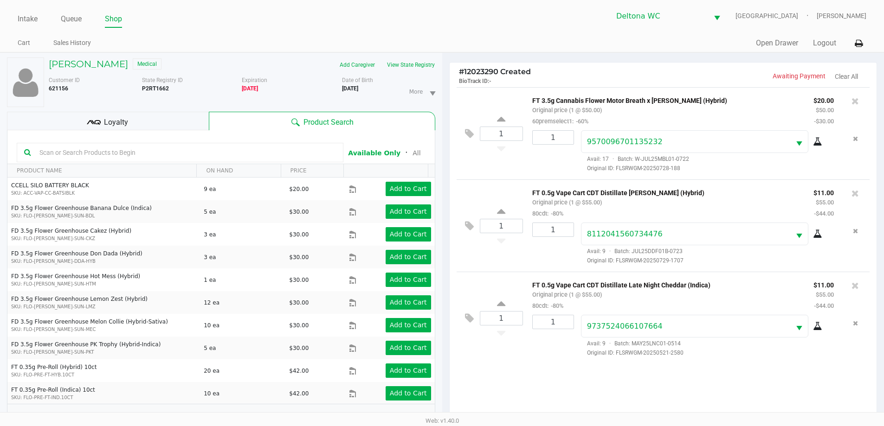
click at [515, 384] on div "1 FT 3.5g Cannabis Flower Motor Breath x Mike Larry (Hybrid) Original price (1 …" at bounding box center [662, 255] width 427 height 337
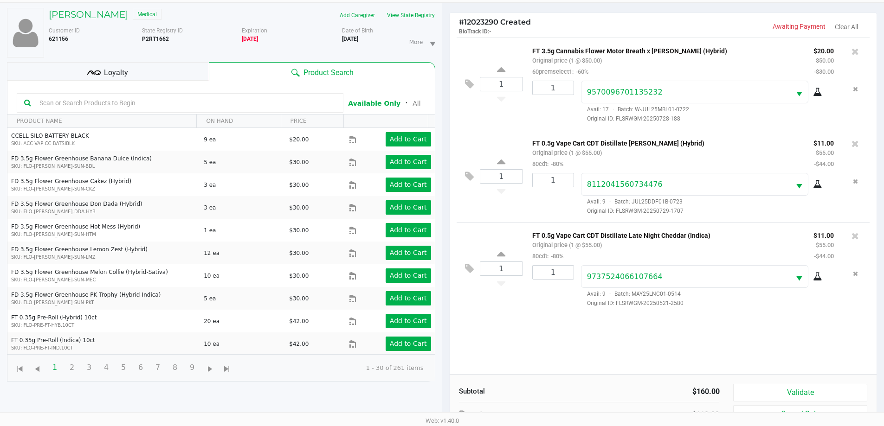
scroll to position [100, 0]
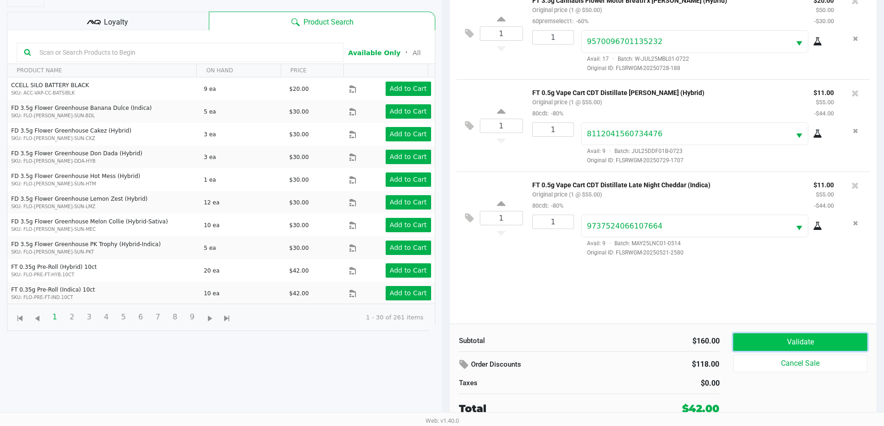
click at [786, 340] on button "Validate" at bounding box center [800, 342] width 134 height 18
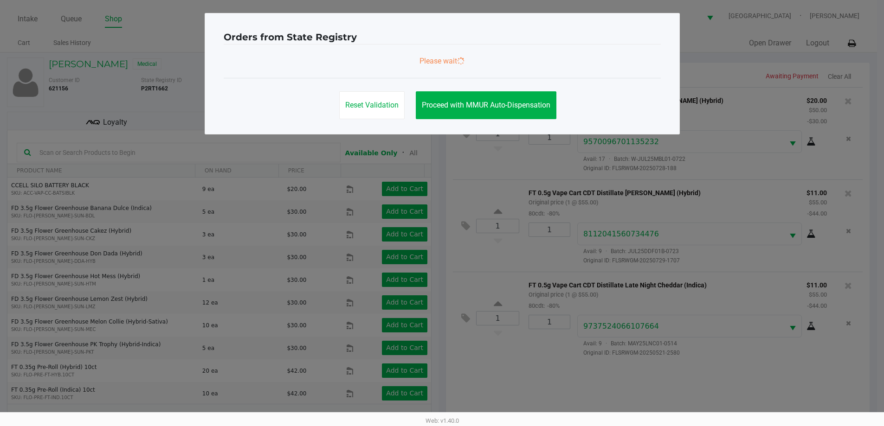
scroll to position [0, 0]
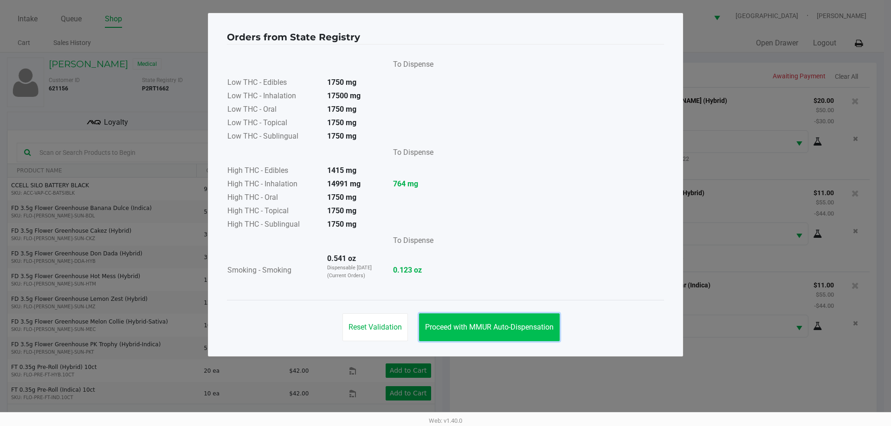
drag, startPoint x: 522, startPoint y: 334, endPoint x: 511, endPoint y: 319, distance: 18.7
click at [521, 330] on button "Proceed with MMUR Auto-Dispensation" at bounding box center [489, 328] width 141 height 28
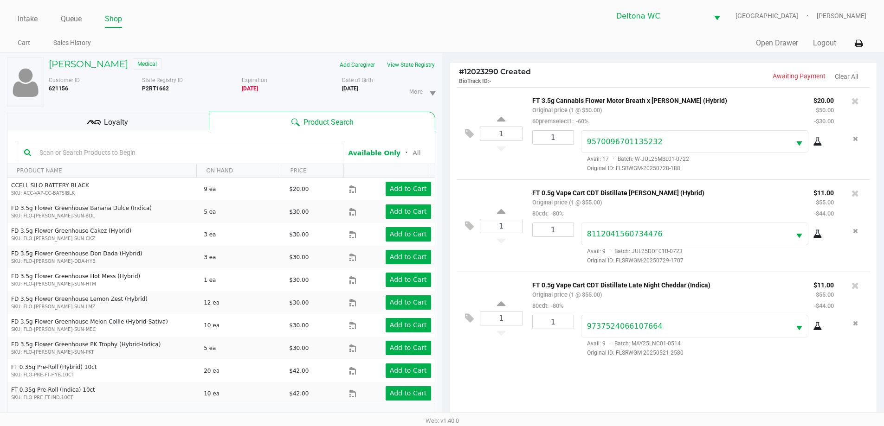
click at [169, 114] on div "Loyalty" at bounding box center [108, 121] width 202 height 19
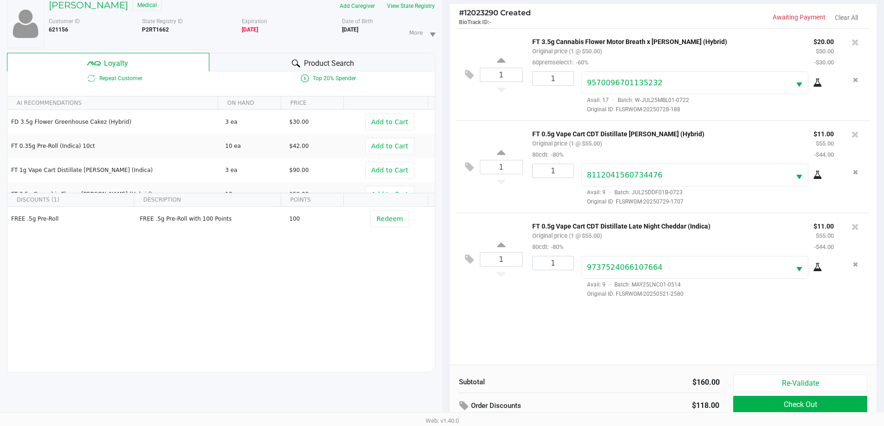
scroll to position [111, 0]
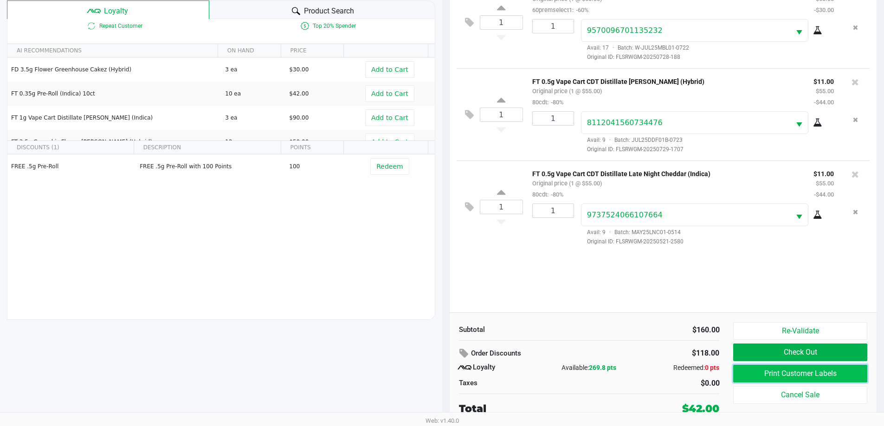
click at [819, 376] on button "Print Customer Labels" at bounding box center [800, 374] width 134 height 18
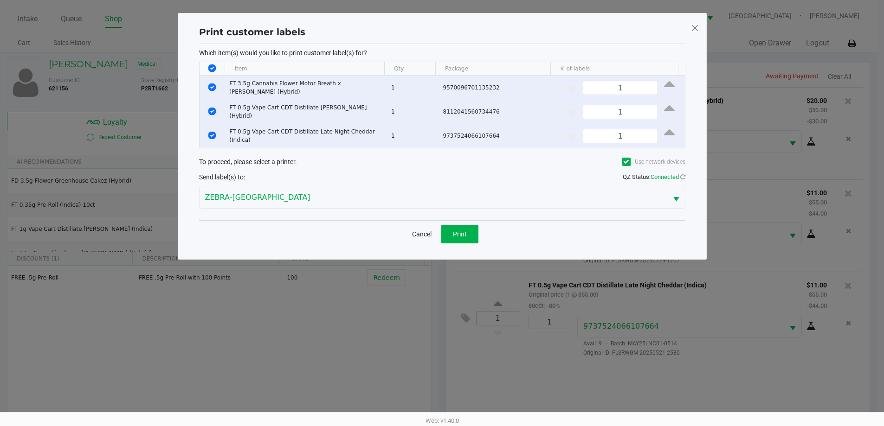
scroll to position [0, 0]
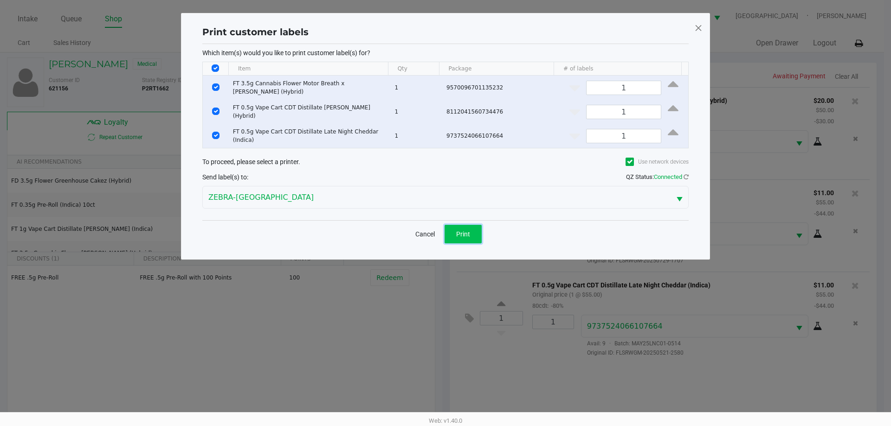
click at [478, 225] on button "Print" at bounding box center [462, 234] width 37 height 19
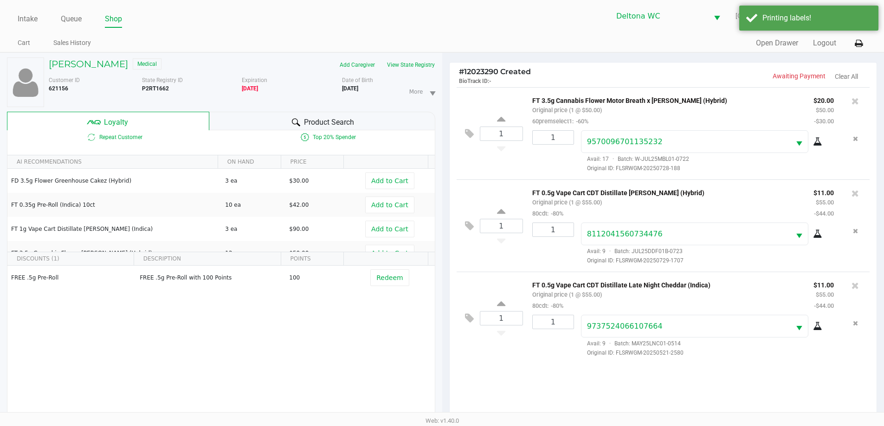
scroll to position [111, 0]
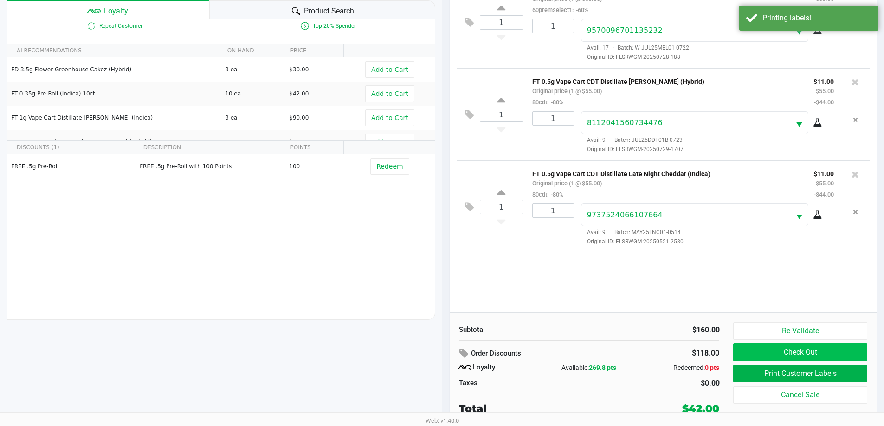
click at [836, 353] on button "Check Out" at bounding box center [800, 353] width 134 height 18
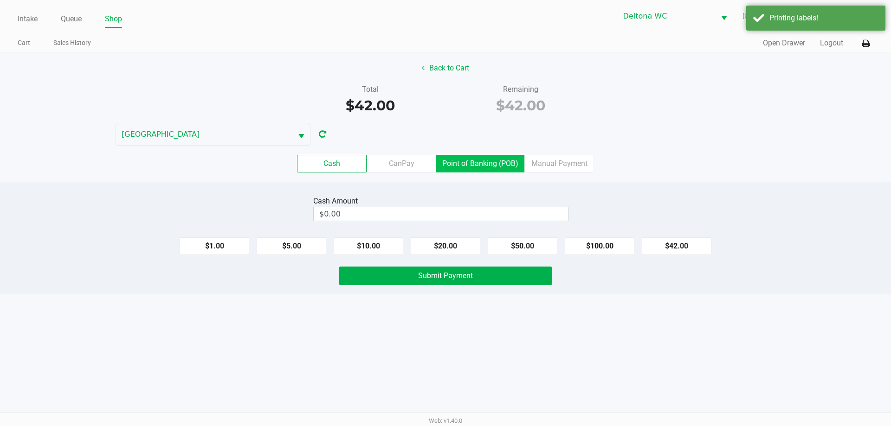
click at [479, 157] on label "Point of Banking (POB)" at bounding box center [480, 164] width 88 height 18
click at [0, 0] on 7 "Point of Banking (POB)" at bounding box center [0, 0] width 0 height 0
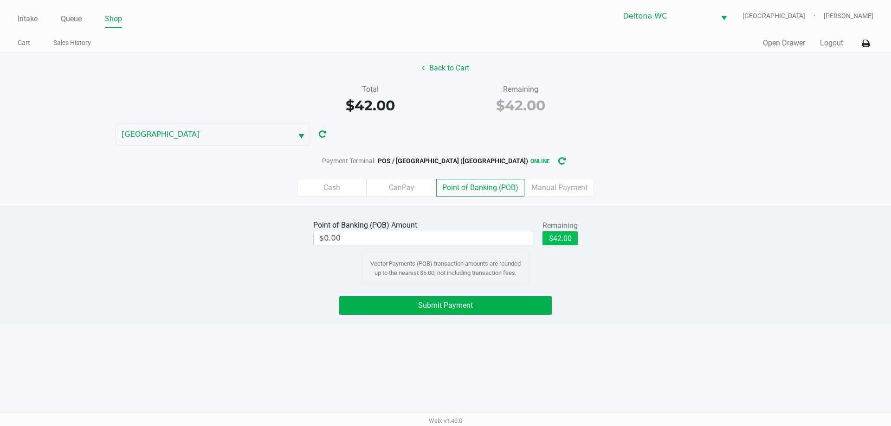
click at [568, 244] on button "$42.00" at bounding box center [559, 238] width 35 height 14
type input "$42.00"
click at [523, 311] on button "Submit Payment" at bounding box center [445, 305] width 212 height 19
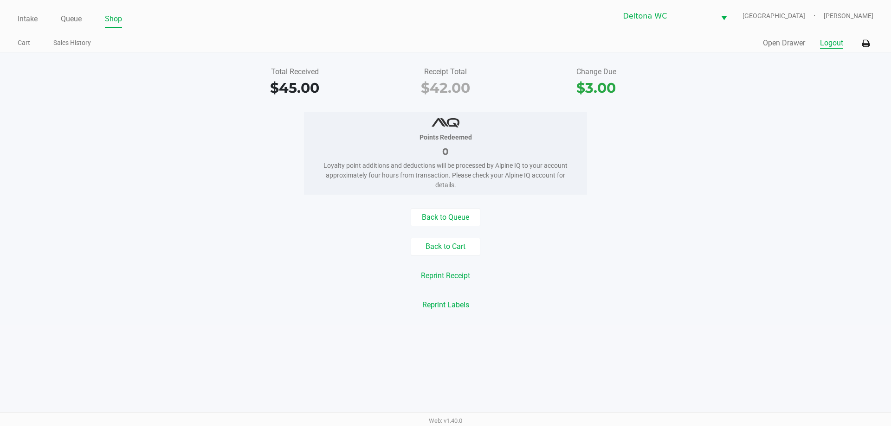
click at [836, 46] on button "Logout" at bounding box center [831, 43] width 23 height 11
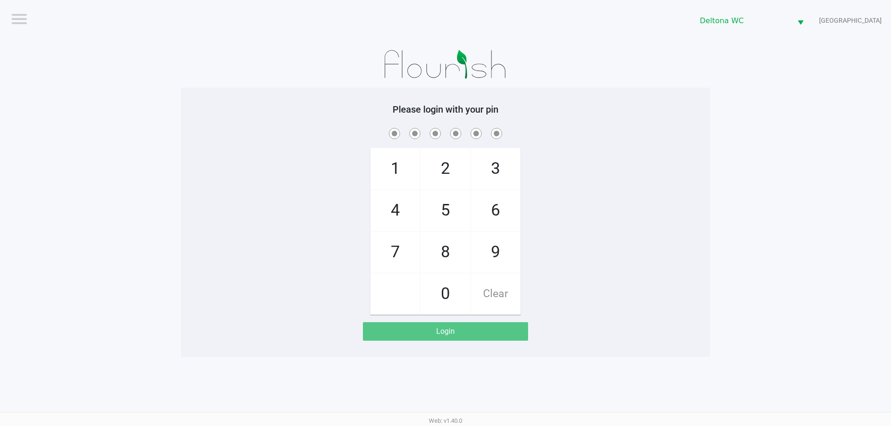
click at [718, 229] on app-pos-login-wrapper "Logout Deltona WC LESOTHO Please login with your pin 1 4 7 2 5 8 0 3 6 9 Clear …" at bounding box center [445, 178] width 891 height 357
click at [711, 185] on app-pos-login-wrapper "Logout Deltona WC LESOTHO Please login with your pin 1 4 7 2 5 8 0 3 6 9 Clear …" at bounding box center [445, 178] width 891 height 357
checkbox input "true"
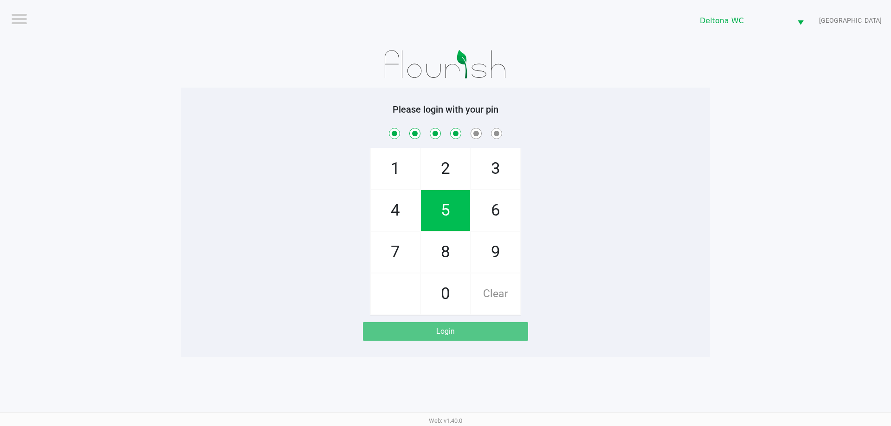
checkbox input "true"
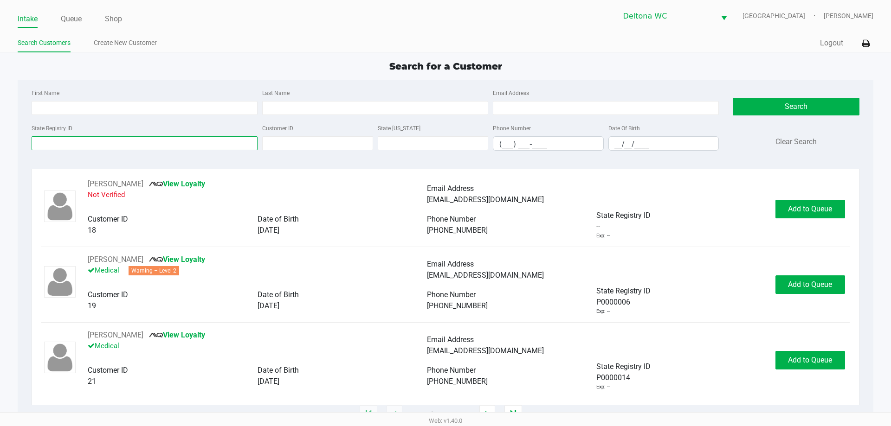
click at [183, 146] on input "State Registry ID" at bounding box center [145, 143] width 226 height 14
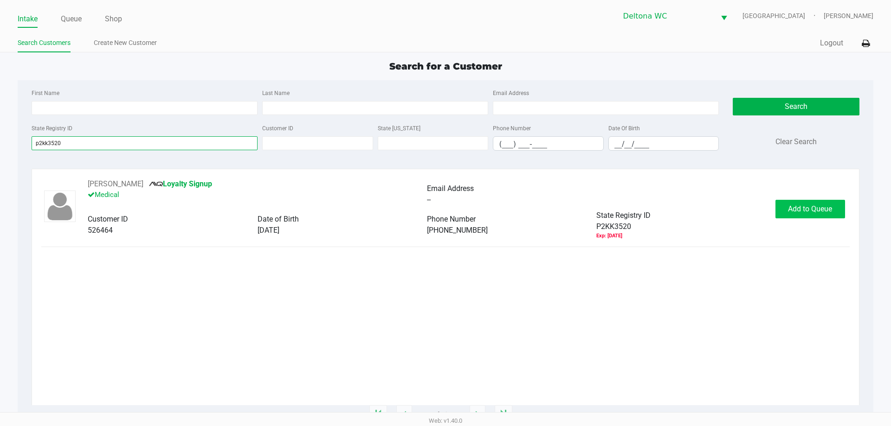
type input "p2kk3520"
click at [801, 204] on button "Add to Queue" at bounding box center [810, 209] width 70 height 19
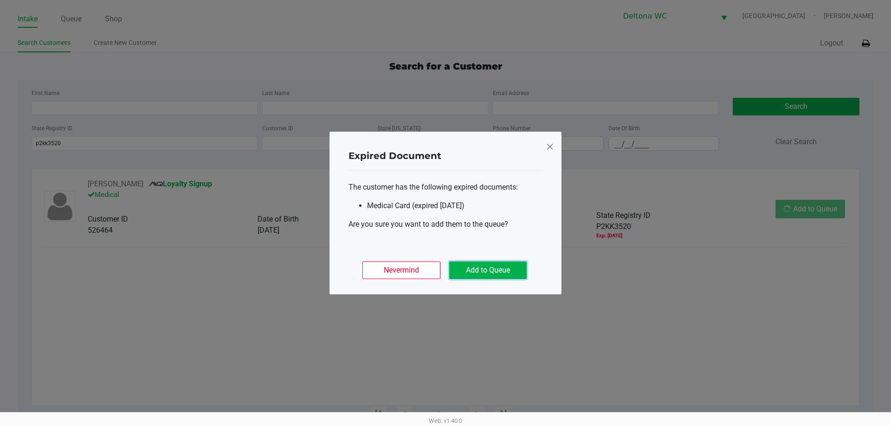
click at [501, 269] on button "Add to Queue" at bounding box center [487, 271] width 77 height 18
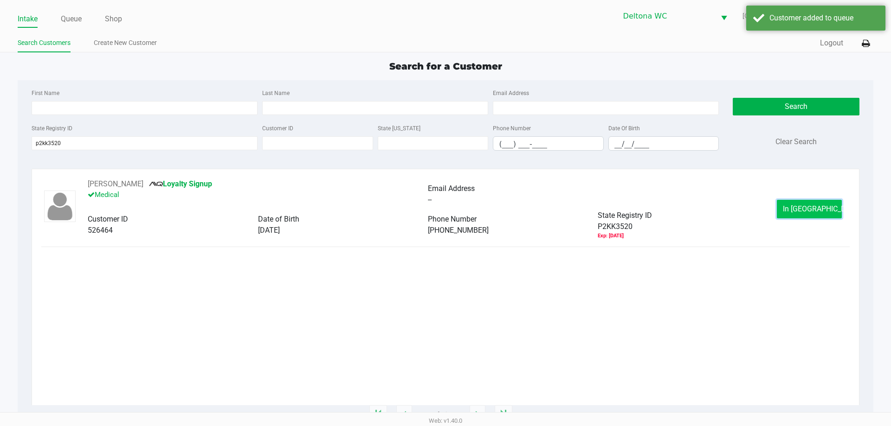
click at [814, 209] on span "In Queue" at bounding box center [821, 209] width 78 height 9
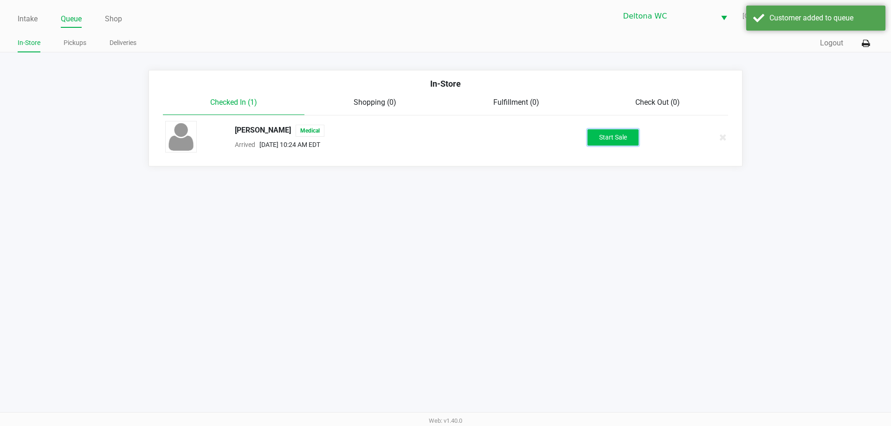
click at [593, 145] on button "Start Sale" at bounding box center [612, 137] width 51 height 16
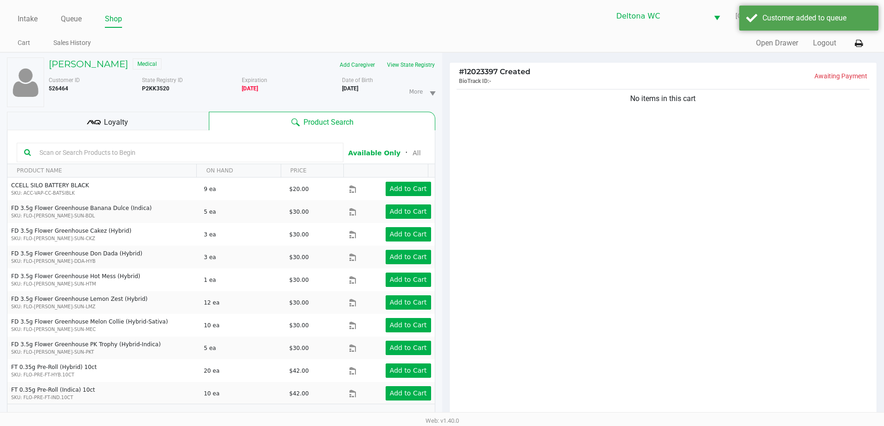
click at [201, 110] on div "GUY WALKER Medical Add Caregiver View State Registry Customer ID 526464 State R…" at bounding box center [221, 244] width 428 height 383
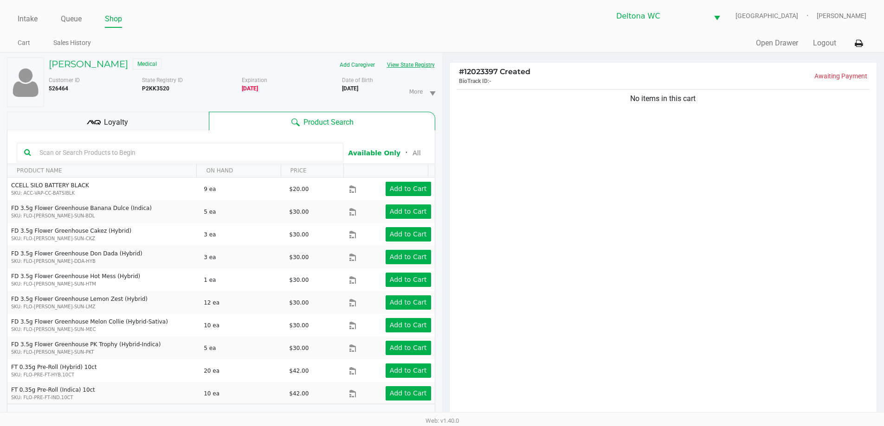
click at [428, 64] on button "View State Registry" at bounding box center [408, 65] width 54 height 15
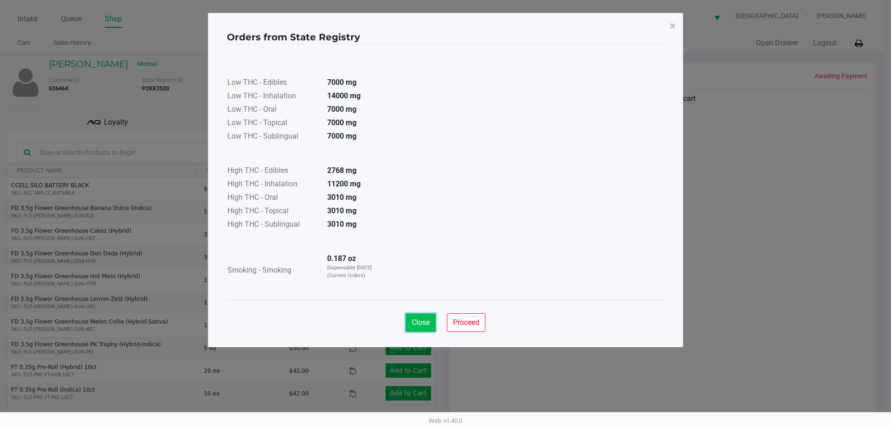
click at [423, 323] on span "Close" at bounding box center [420, 322] width 18 height 9
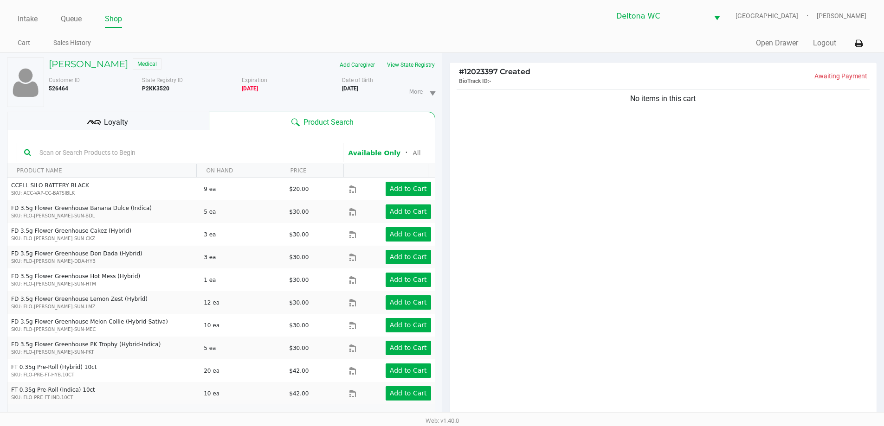
click at [395, 73] on div "Customer ID 526464 State Registry ID P2KK3520 Expiration 04/26/2022 More Date o…" at bounding box center [242, 89] width 400 height 35
click at [396, 67] on button "View State Registry" at bounding box center [408, 65] width 54 height 15
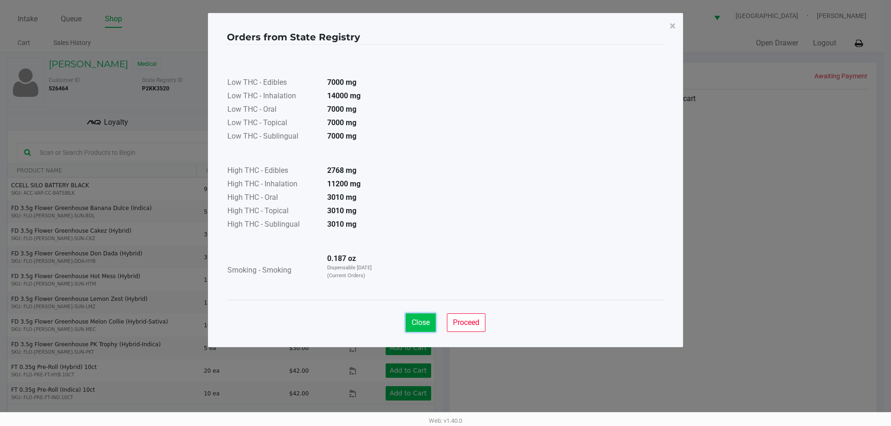
click at [418, 318] on button "Close" at bounding box center [420, 323] width 30 height 19
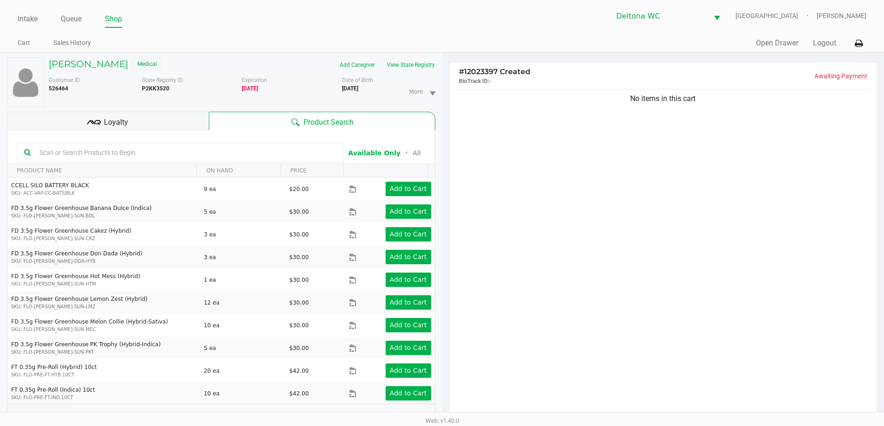
click at [249, 152] on input "text" at bounding box center [186, 153] width 300 height 14
type input "s"
type input "d"
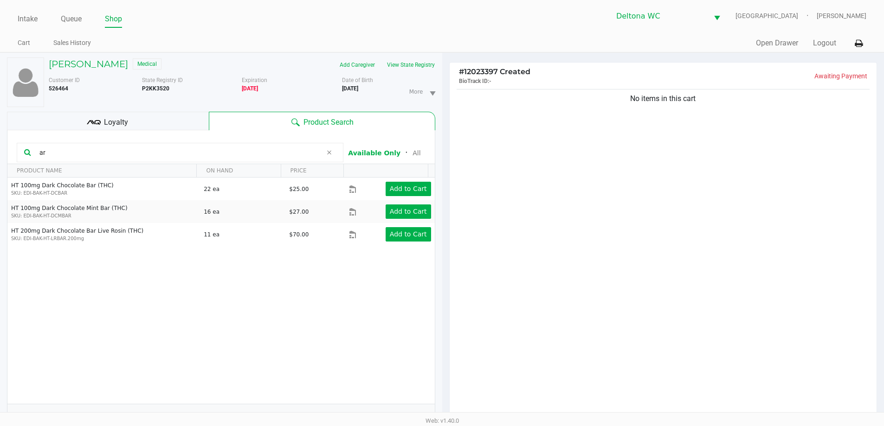
type input "a"
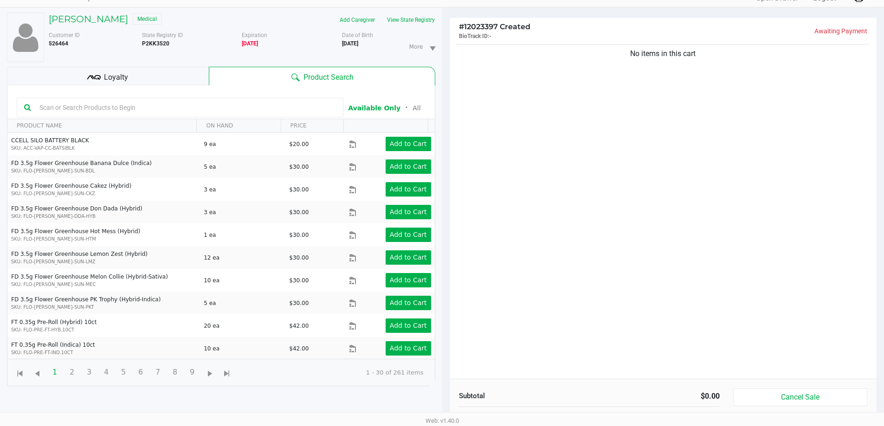
scroll to position [100, 0]
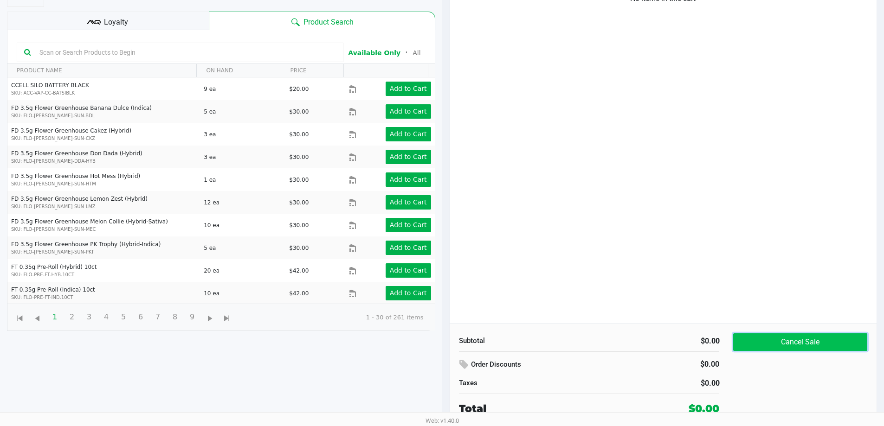
click at [796, 341] on button "Cancel Sale" at bounding box center [800, 342] width 134 height 18
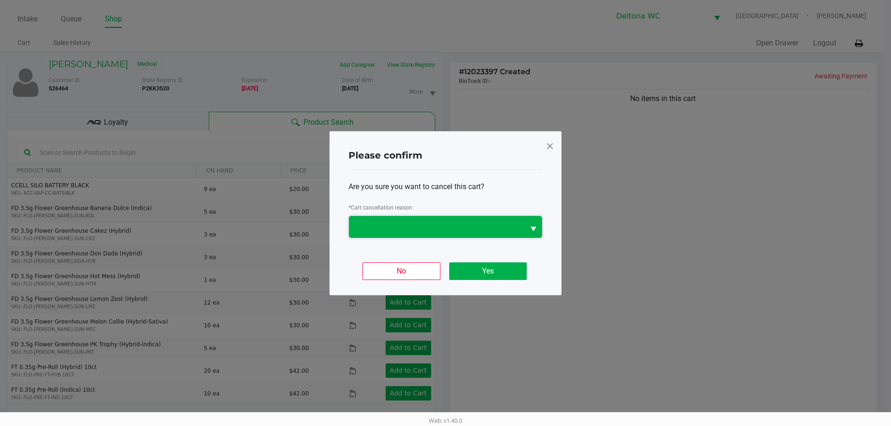
click at [498, 228] on span at bounding box center [436, 226] width 164 height 11
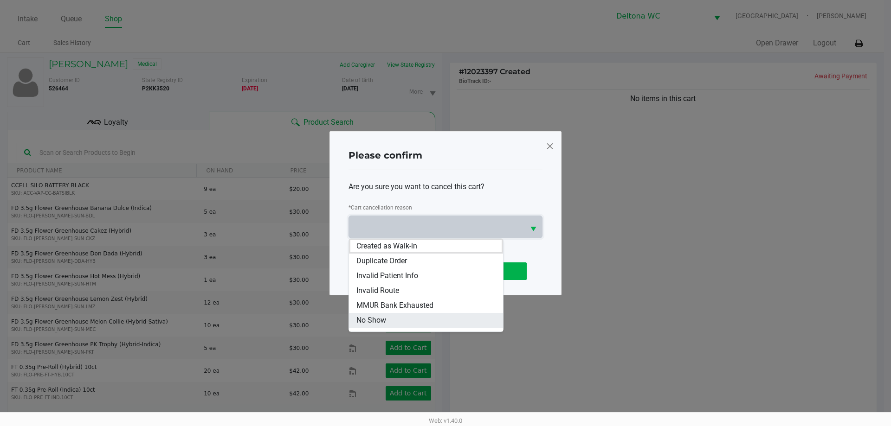
click at [429, 322] on li "No Show" at bounding box center [426, 320] width 154 height 15
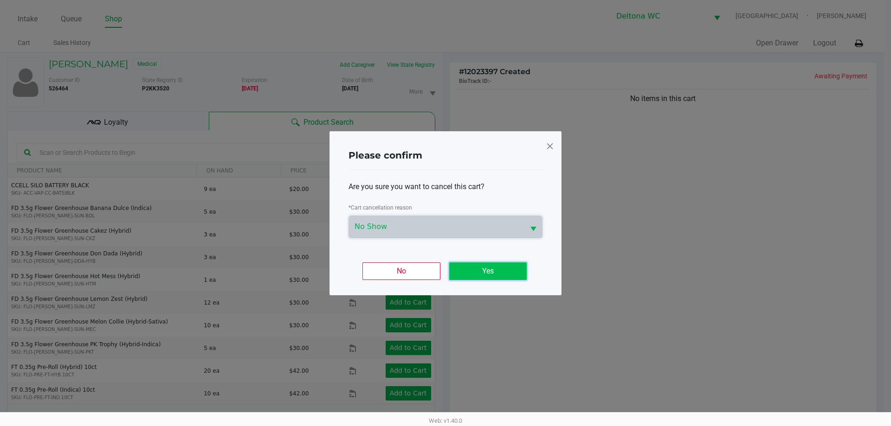
click at [474, 280] on button "Yes" at bounding box center [487, 272] width 77 height 18
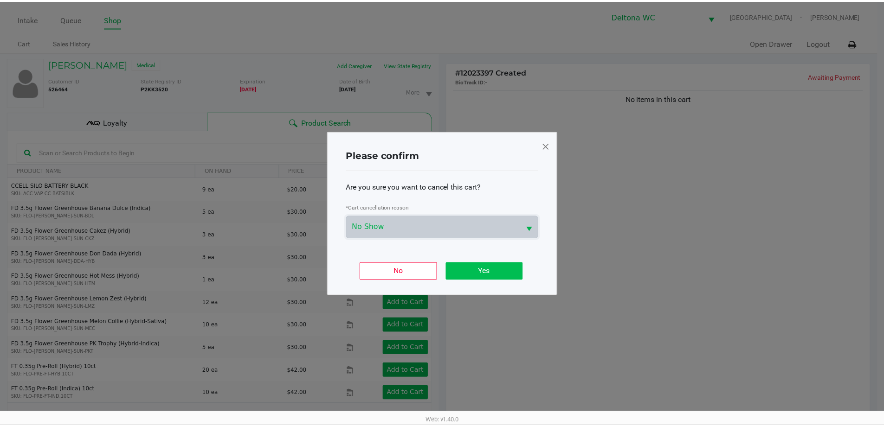
scroll to position [100, 0]
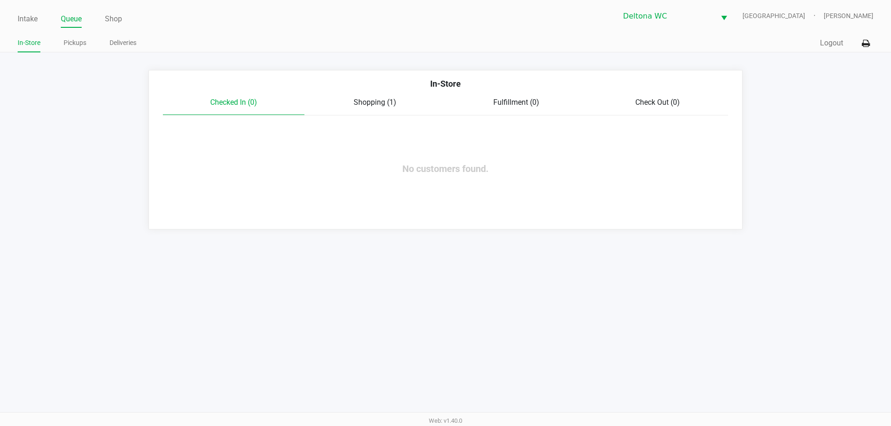
click at [381, 100] on span "Shopping (1)" at bounding box center [374, 102] width 43 height 9
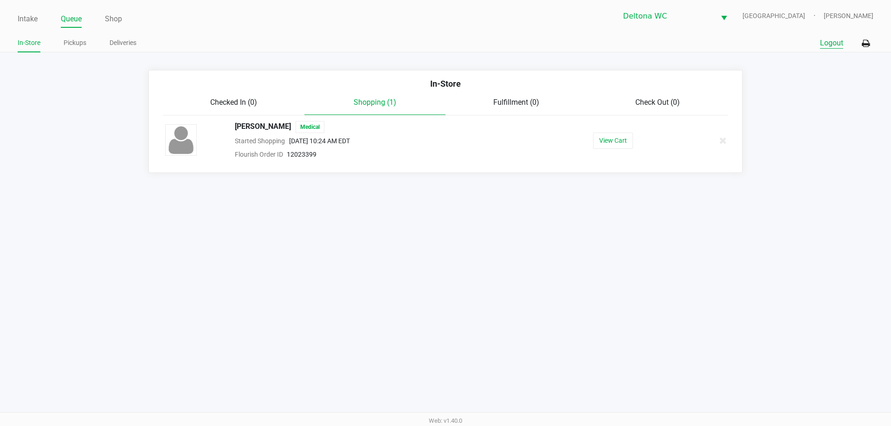
click at [826, 42] on button "Logout" at bounding box center [831, 43] width 23 height 11
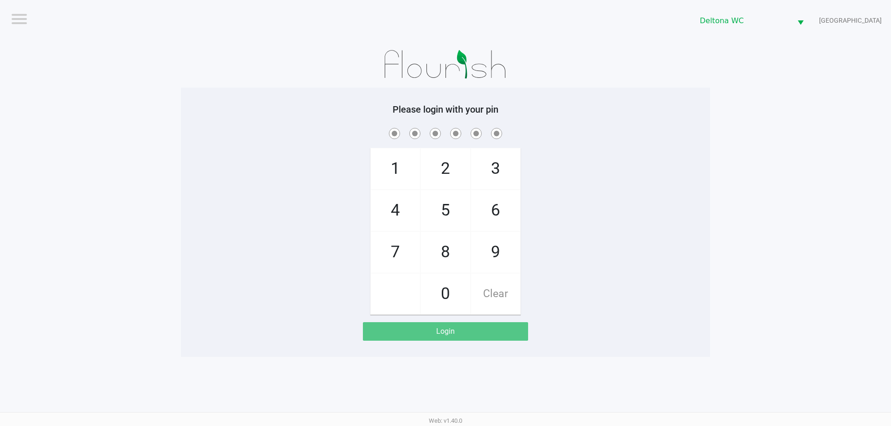
click at [243, 105] on h5 "Please login with your pin" at bounding box center [445, 109] width 515 height 11
checkbox input "true"
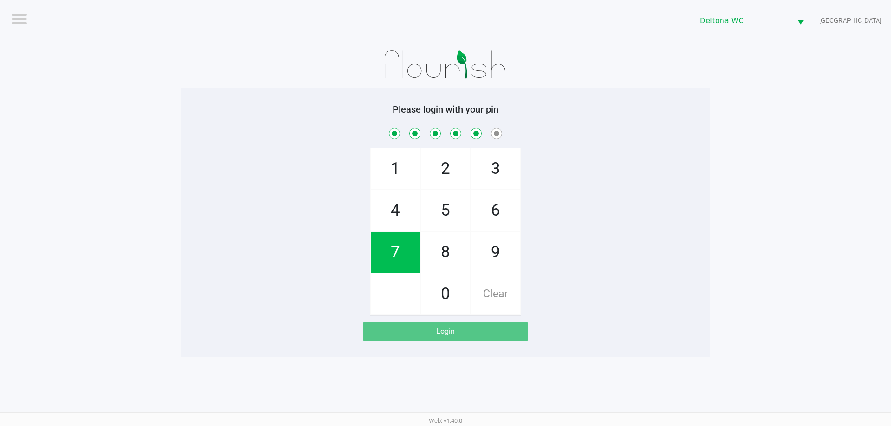
checkbox input "true"
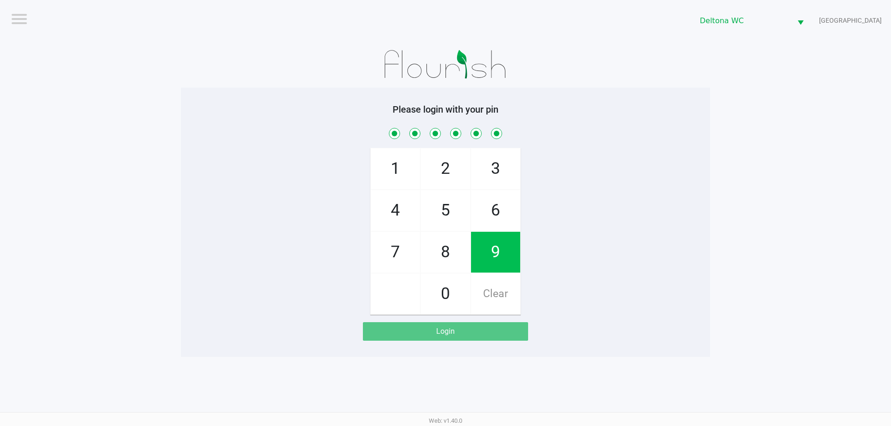
checkbox input "true"
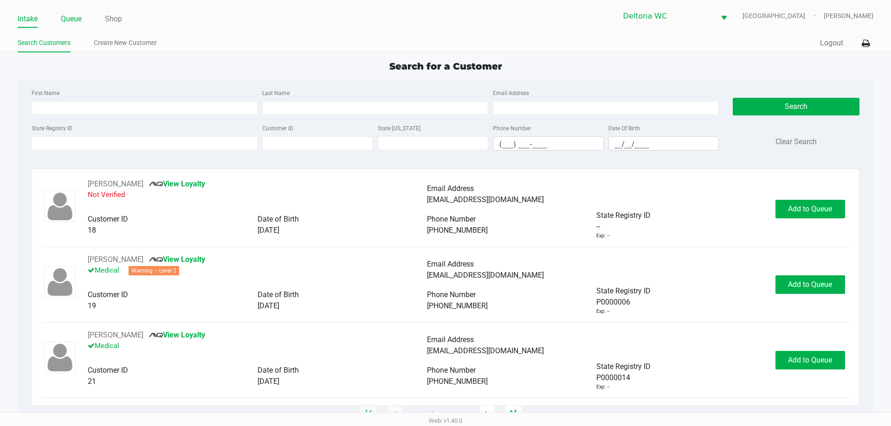
click at [66, 20] on link "Queue" at bounding box center [71, 19] width 21 height 13
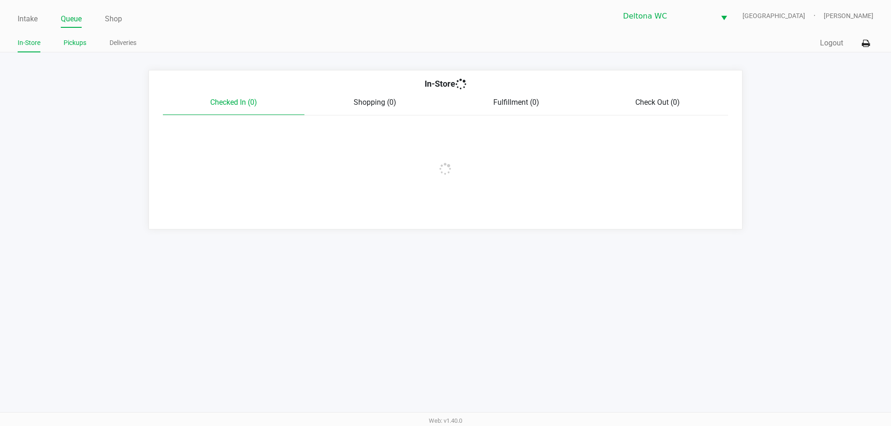
click at [78, 50] on li "Pickups" at bounding box center [75, 44] width 23 height 16
click at [80, 45] on link "Pickups" at bounding box center [75, 43] width 23 height 12
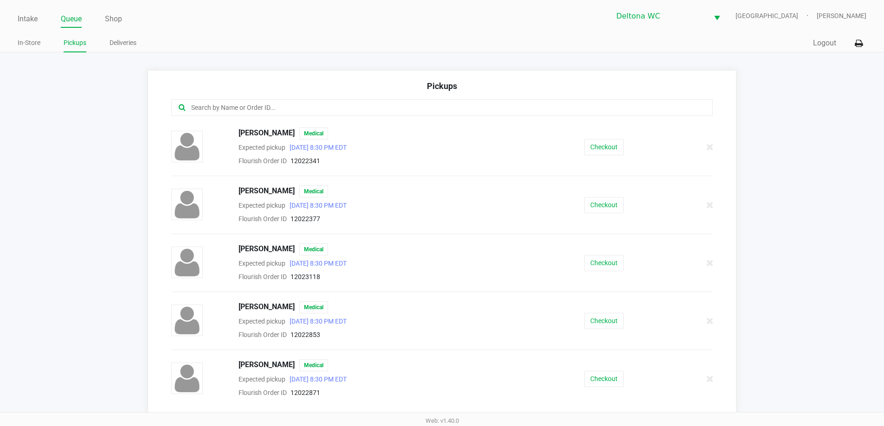
click at [284, 113] on input "text" at bounding box center [427, 108] width 474 height 11
click at [29, 39] on link "In-Store" at bounding box center [29, 43] width 23 height 12
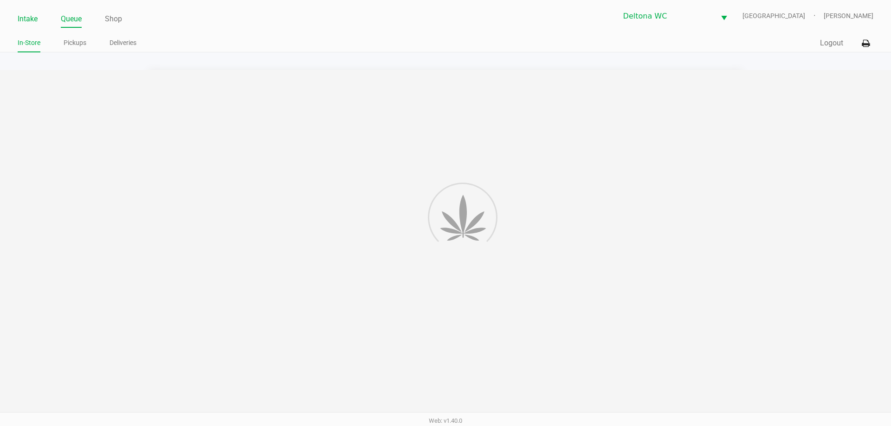
click at [30, 17] on link "Intake" at bounding box center [28, 19] width 20 height 13
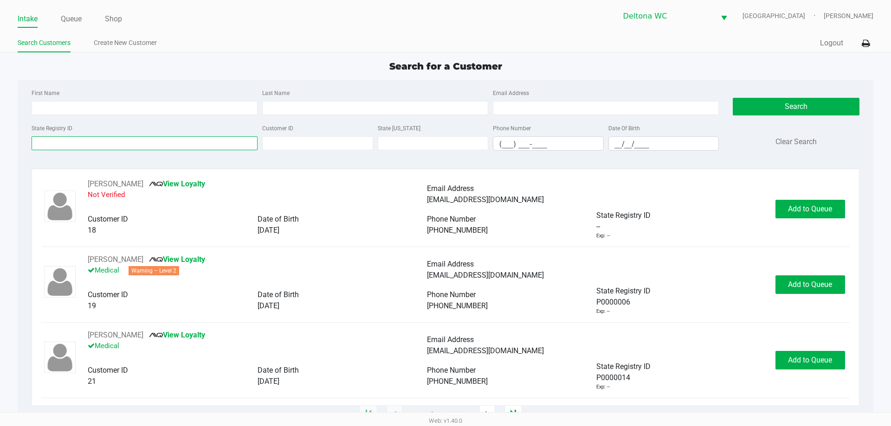
click at [110, 142] on input "State Registry ID" at bounding box center [145, 143] width 226 height 14
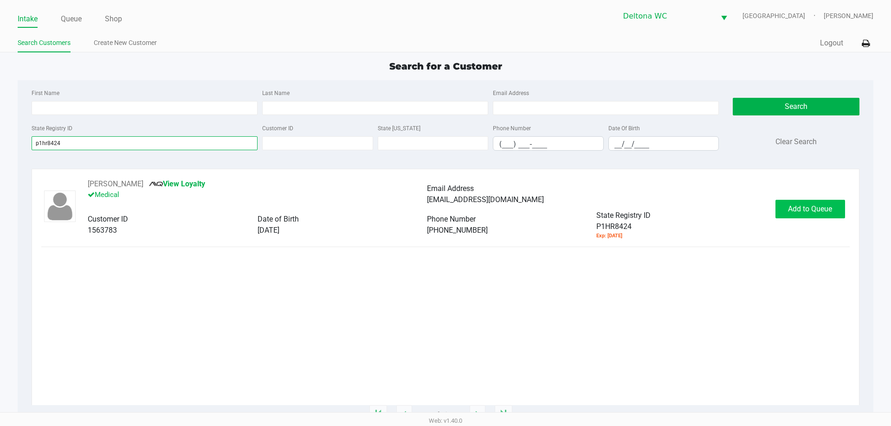
type input "p1hr8424"
click at [806, 202] on button "Add to Queue" at bounding box center [810, 209] width 70 height 19
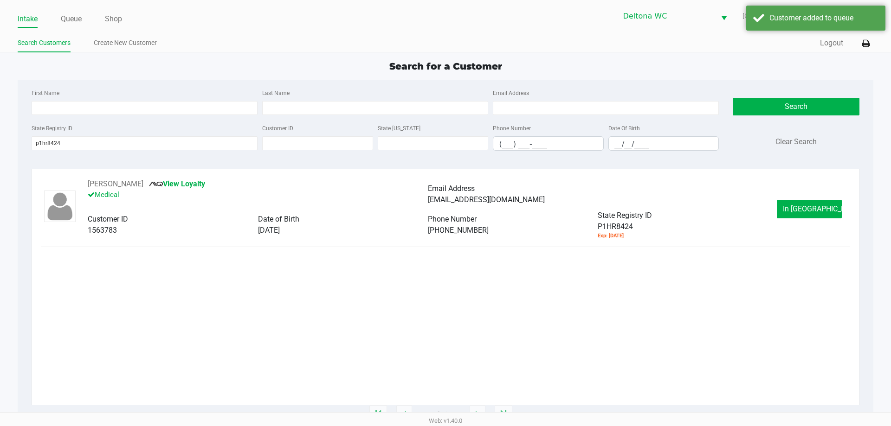
click at [813, 197] on div "ROBERT MOJICA JR View Loyalty Medical Email Address rmoji671@gmail.com Customer…" at bounding box center [444, 209] width 807 height 61
click at [814, 207] on span "In Queue" at bounding box center [821, 209] width 78 height 9
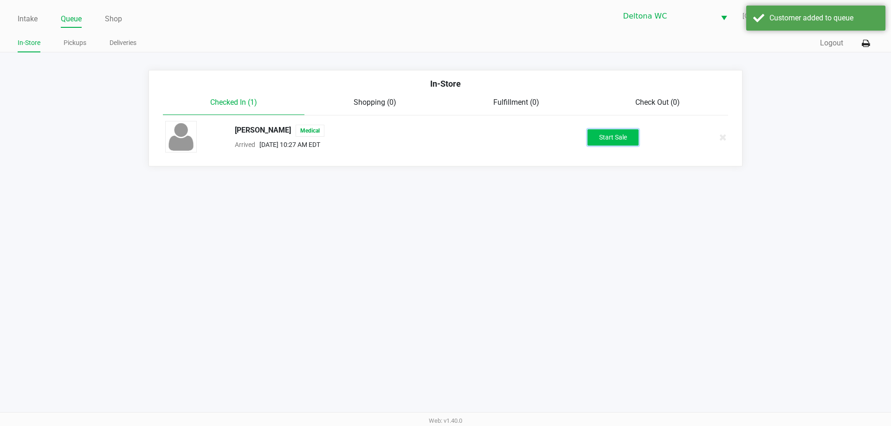
click at [620, 139] on button "Start Sale" at bounding box center [612, 137] width 51 height 16
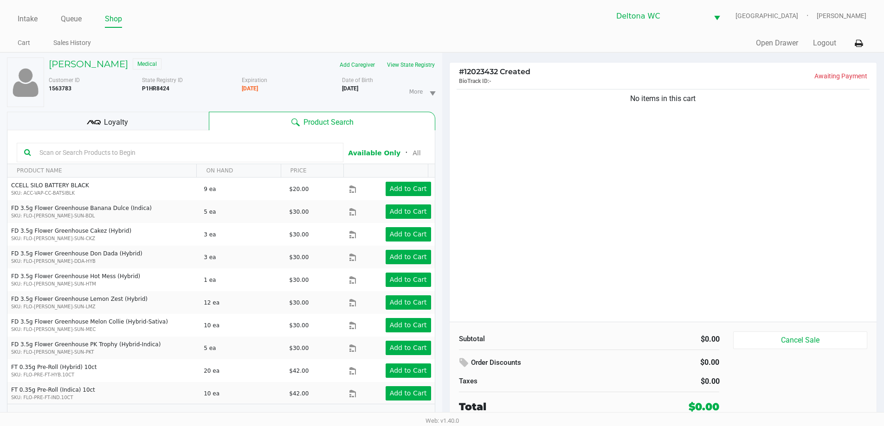
click at [563, 174] on div "No items in this cart" at bounding box center [662, 204] width 427 height 235
click at [565, 191] on div "No items in this cart" at bounding box center [662, 204] width 427 height 235
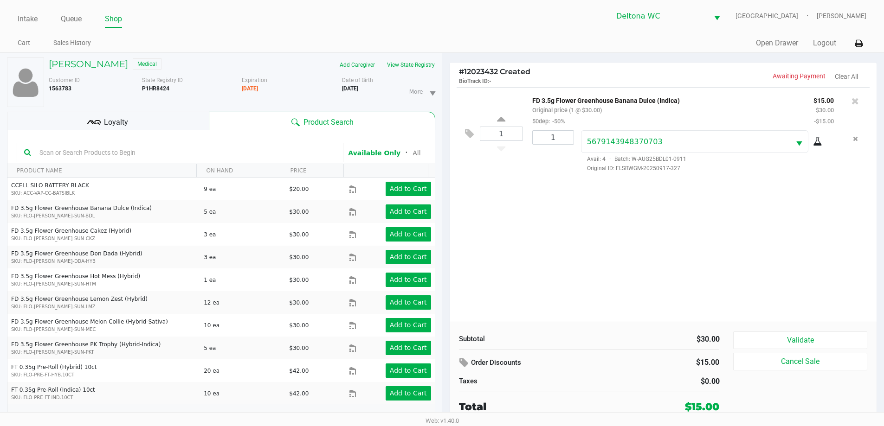
click at [121, 128] on div "Loyalty" at bounding box center [108, 121] width 202 height 19
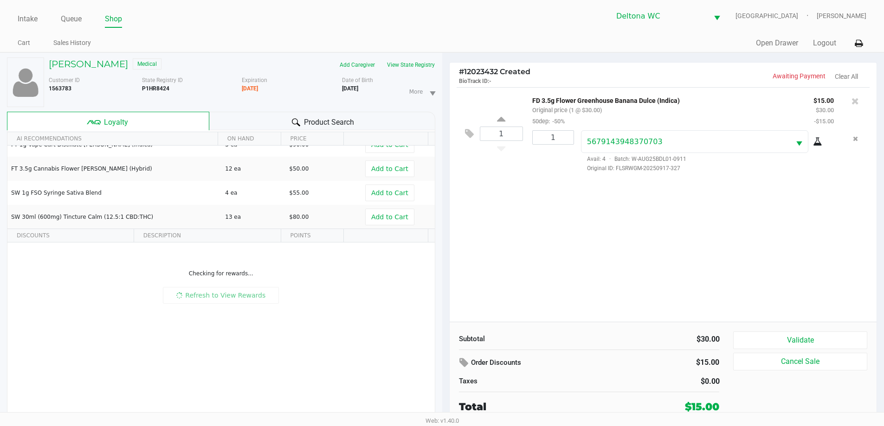
scroll to position [62, 0]
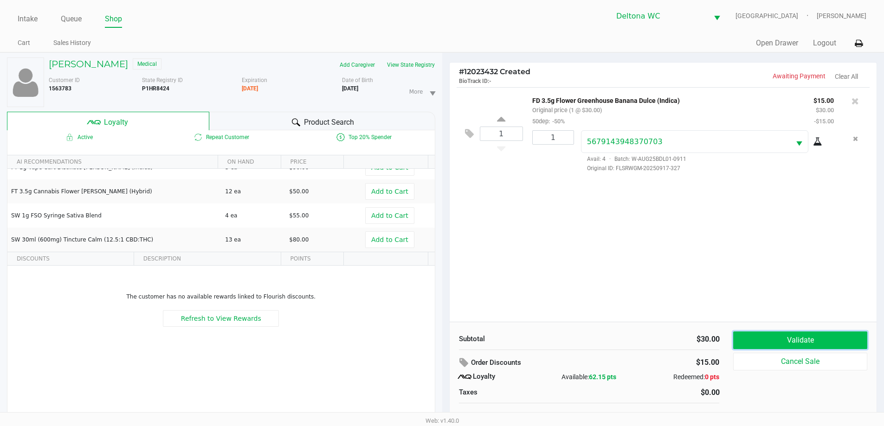
click at [828, 338] on button "Validate" at bounding box center [800, 341] width 134 height 18
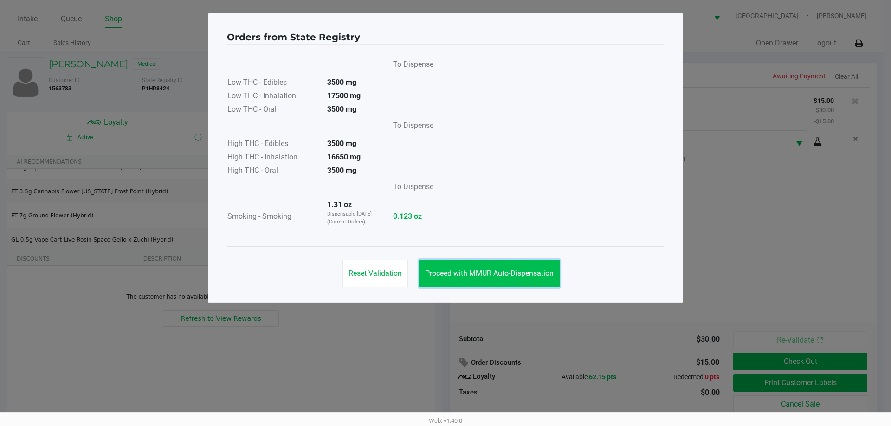
click at [502, 278] on button "Proceed with MMUR Auto-Dispensation" at bounding box center [489, 274] width 141 height 28
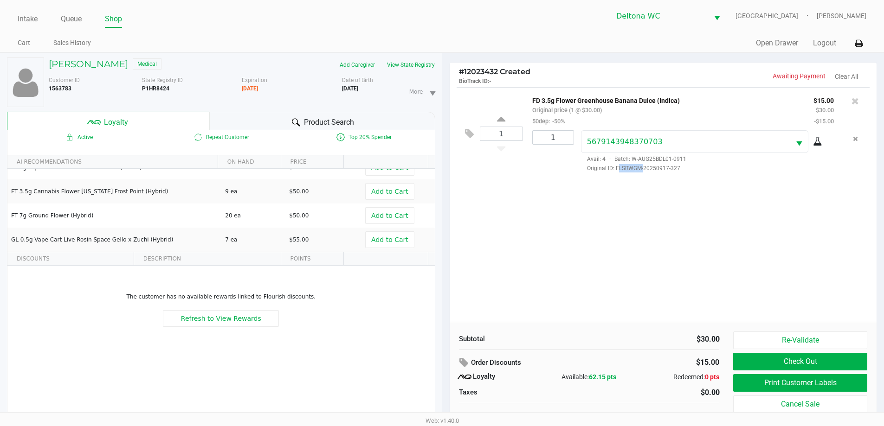
click at [619, 257] on div "1 FD 3.5g Flower Greenhouse Banana Dulce (Indica) Original price (1 @ $30.00) 5…" at bounding box center [662, 204] width 427 height 235
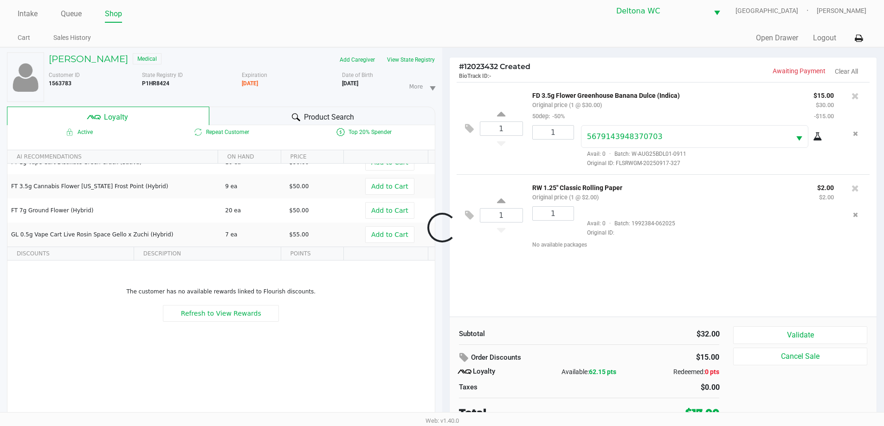
scroll to position [10, 0]
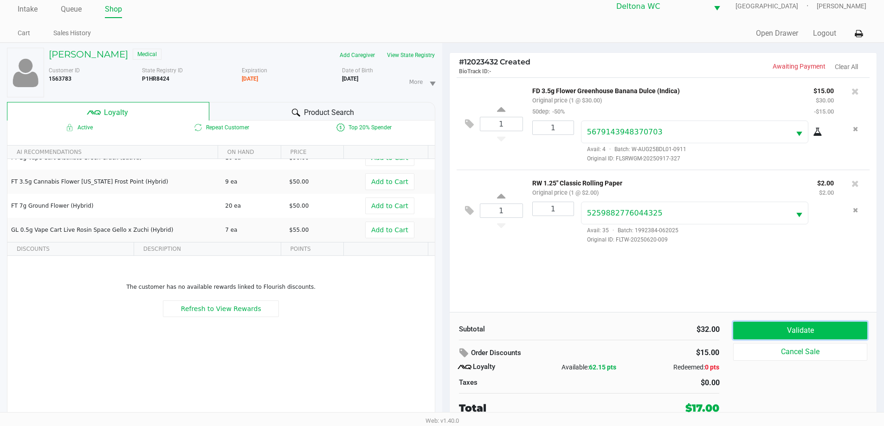
click at [802, 327] on button "Validate" at bounding box center [800, 331] width 134 height 18
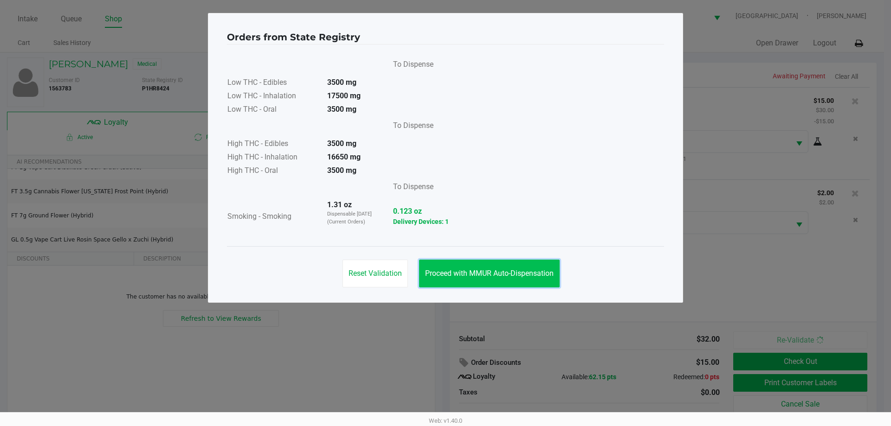
click at [534, 276] on span "Proceed with MMUR Auto-Dispensation" at bounding box center [489, 273] width 128 height 9
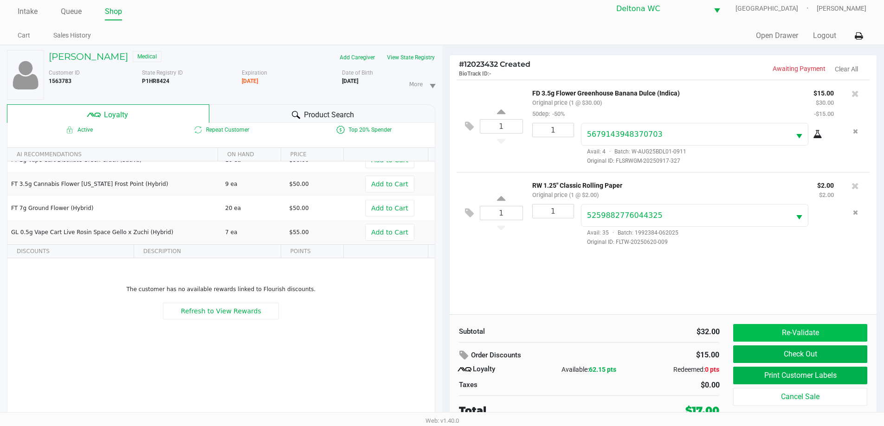
scroll to position [10, 0]
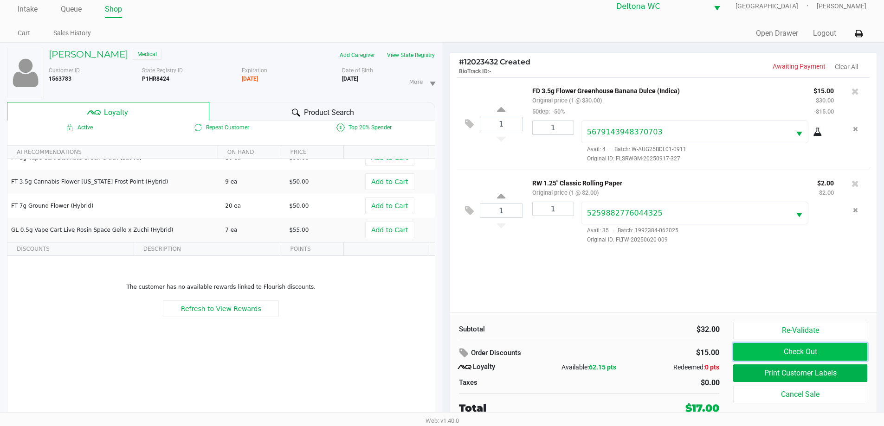
click at [797, 349] on button "Check Out" at bounding box center [800, 352] width 134 height 18
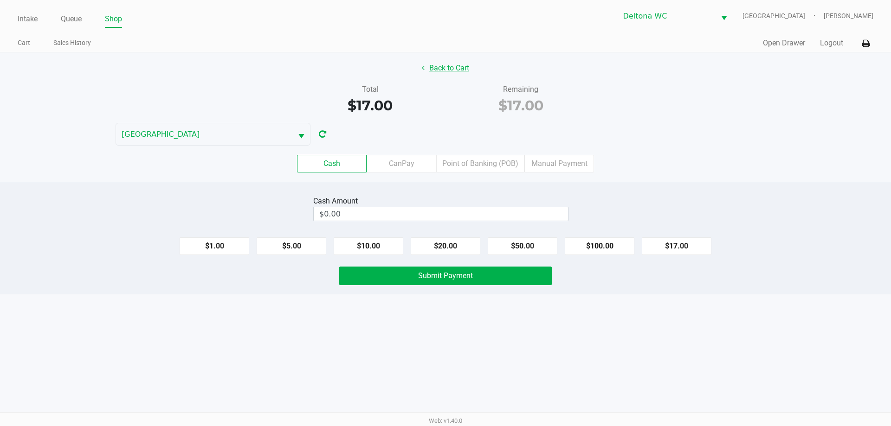
click at [453, 68] on button "Back to Cart" at bounding box center [445, 68] width 59 height 18
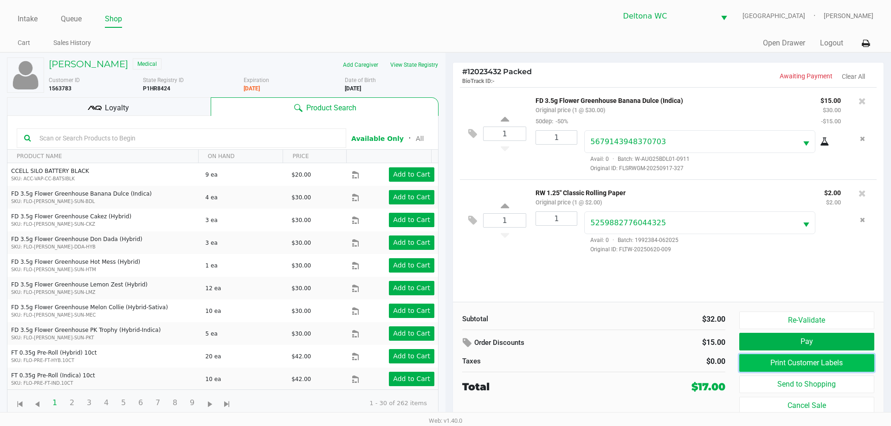
click at [794, 361] on button "Print Customer Labels" at bounding box center [806, 363] width 135 height 18
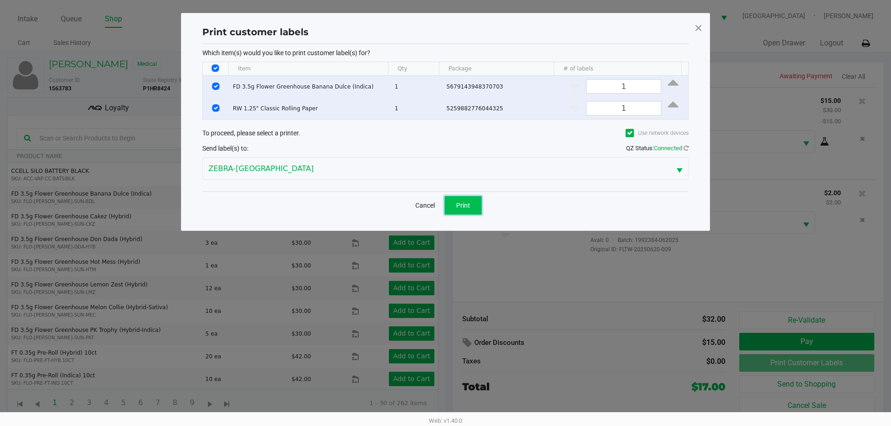
click at [468, 206] on span "Print" at bounding box center [463, 205] width 14 height 7
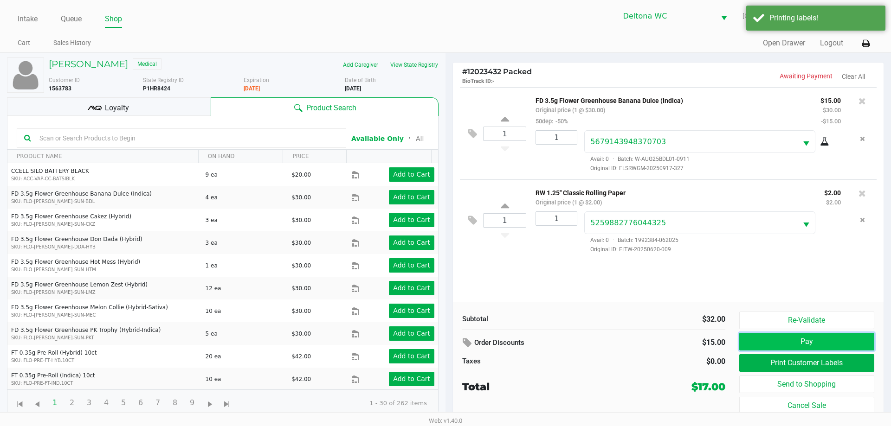
click at [812, 346] on button "Pay" at bounding box center [806, 342] width 135 height 18
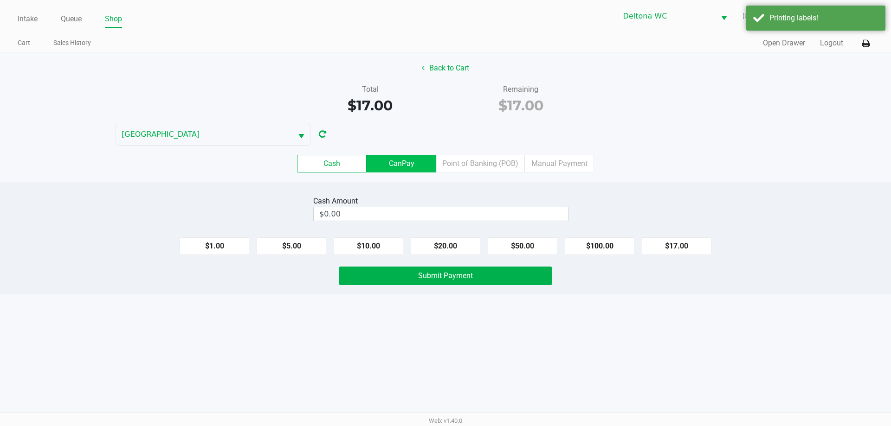
click at [420, 160] on label "CanPay" at bounding box center [401, 164] width 70 height 18
click at [0, 0] on 2 "CanPay" at bounding box center [0, 0] width 0 height 0
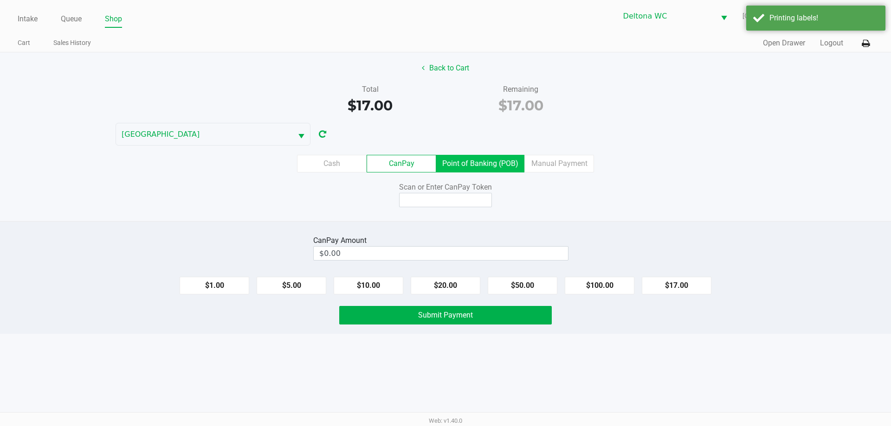
click at [497, 161] on label "Point of Banking (POB)" at bounding box center [480, 164] width 88 height 18
click at [0, 0] on 7 "Point of Banking (POB)" at bounding box center [0, 0] width 0 height 0
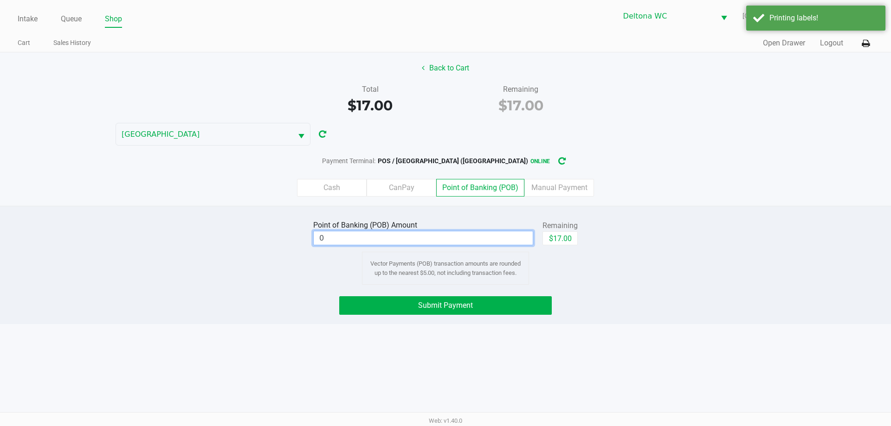
click at [475, 243] on input "0" at bounding box center [423, 237] width 219 height 13
click at [494, 301] on button "Submit Payment" at bounding box center [445, 305] width 212 height 19
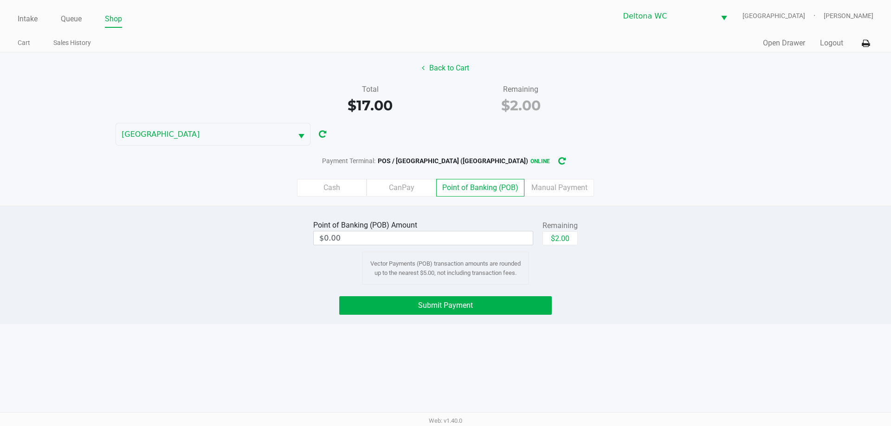
click at [322, 190] on label "Cash" at bounding box center [332, 188] width 70 height 18
click at [0, 0] on 0 "Cash" at bounding box center [0, 0] width 0 height 0
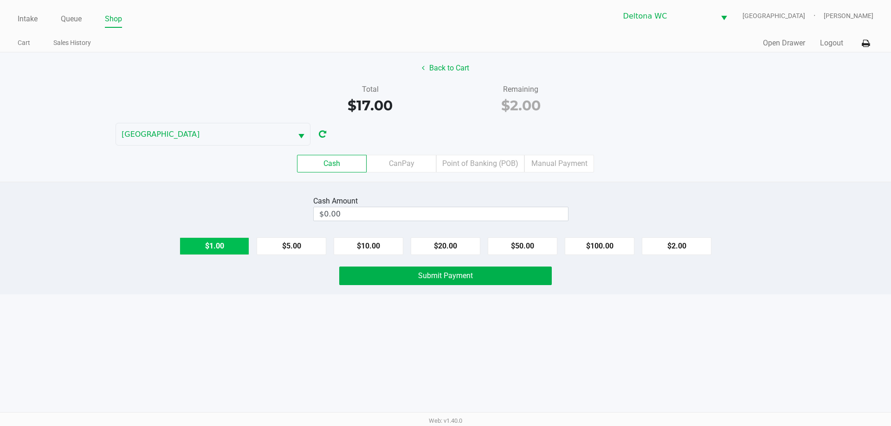
click at [218, 251] on button "$1.00" at bounding box center [214, 246] width 70 height 18
click at [223, 244] on button "$1.00" at bounding box center [214, 246] width 70 height 18
type input "$2.00"
click at [390, 268] on button "Submit Payment" at bounding box center [445, 276] width 212 height 19
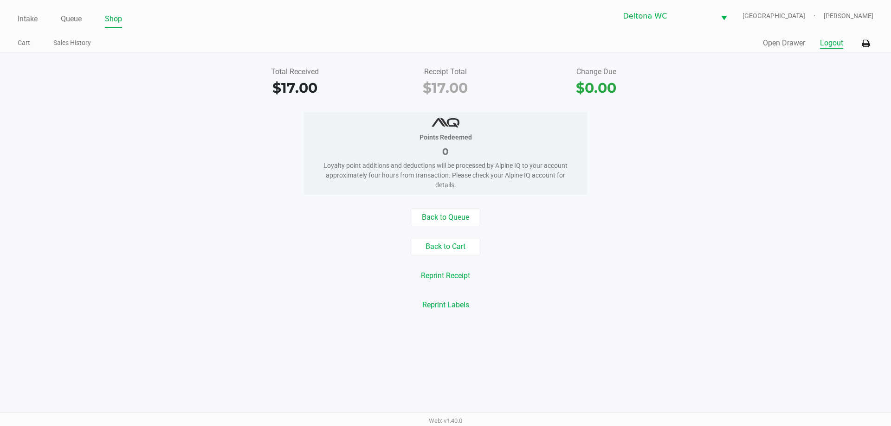
click at [831, 47] on button "Logout" at bounding box center [831, 43] width 23 height 11
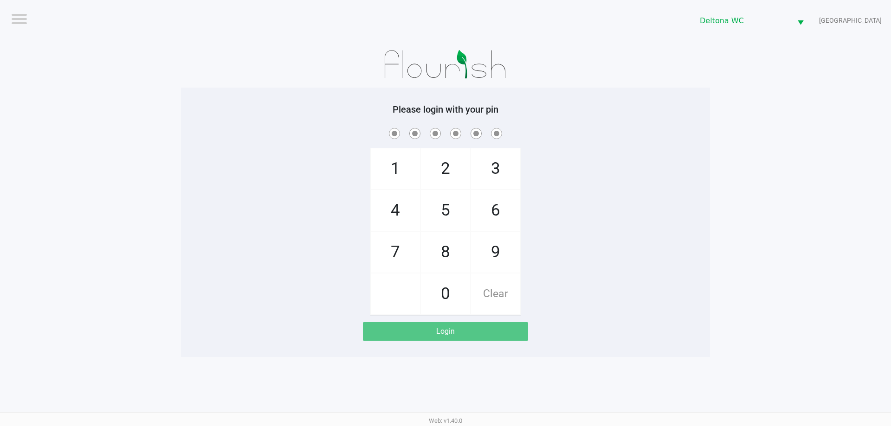
click at [193, 151] on div "1 4 7 2 5 8 0 3 6 9 Clear" at bounding box center [445, 220] width 529 height 189
checkbox input "true"
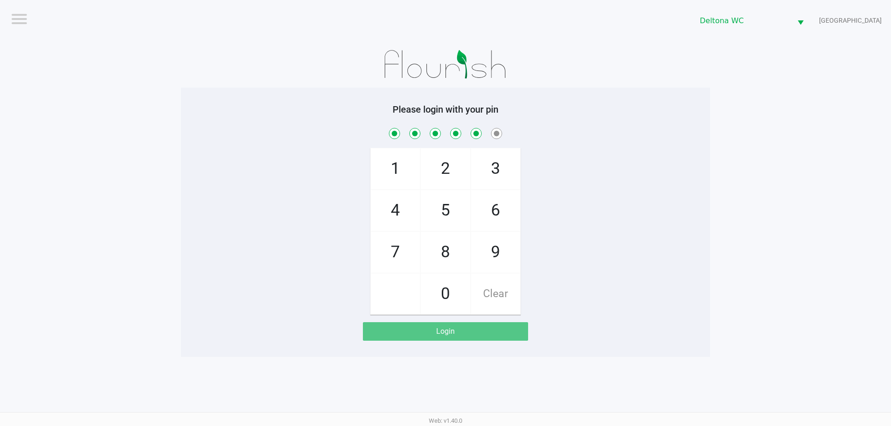
checkbox input "true"
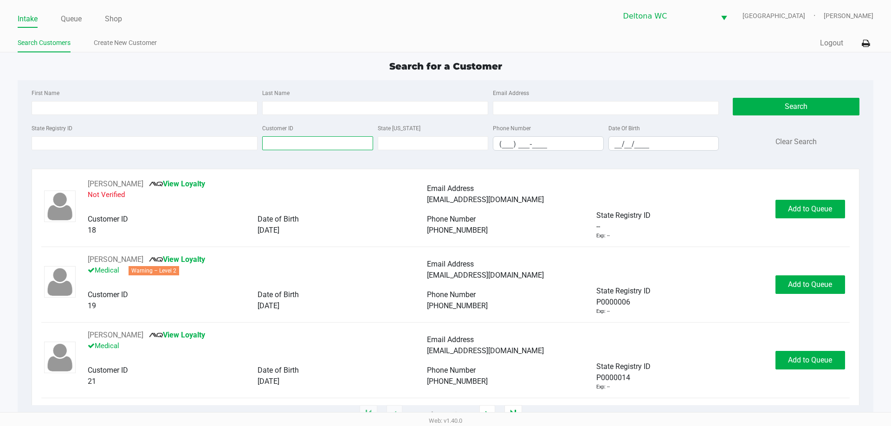
click at [282, 147] on input "Customer ID" at bounding box center [317, 143] width 111 height 14
paste input "12021937"
type input "12021937"
click at [755, 106] on button "Search" at bounding box center [795, 107] width 126 height 18
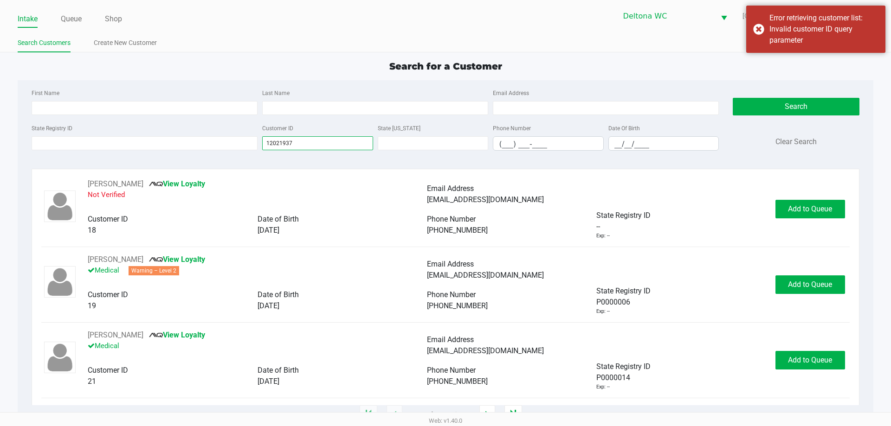
click at [322, 141] on input "12021937" at bounding box center [317, 143] width 111 height 14
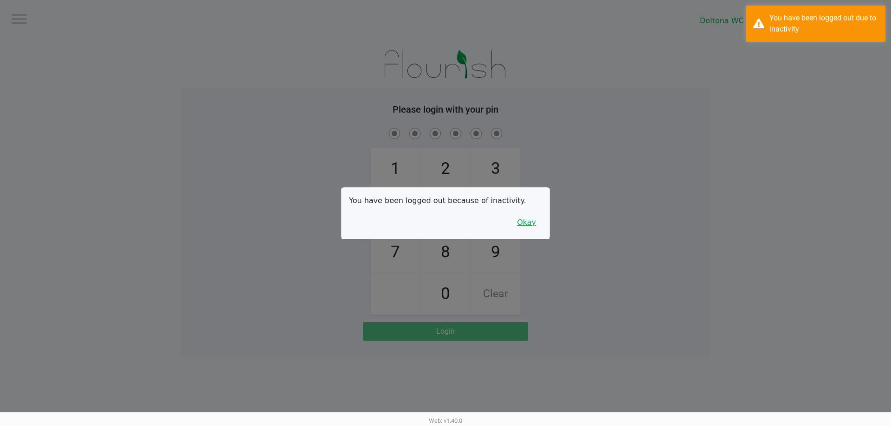
click at [525, 220] on button "Okay" at bounding box center [526, 223] width 31 height 18
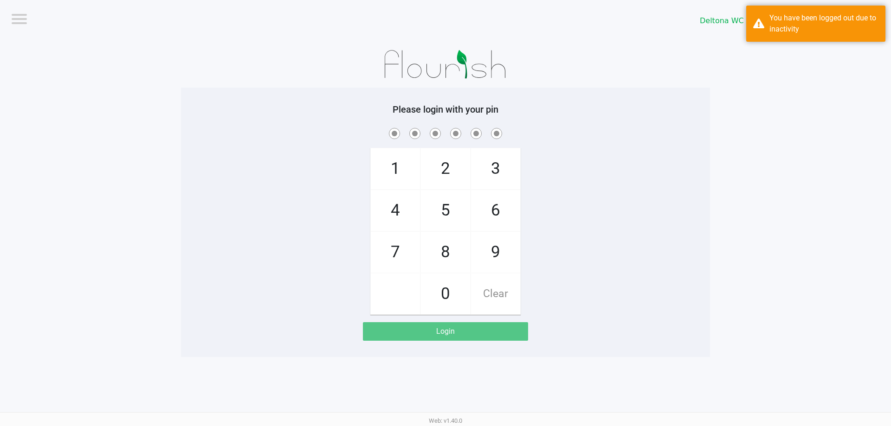
drag, startPoint x: 637, startPoint y: 211, endPoint x: 628, endPoint y: 212, distance: 9.3
click at [637, 211] on div "1 4 7 2 5 8 0 3 6 9 Clear" at bounding box center [445, 220] width 529 height 189
checkbox input "true"
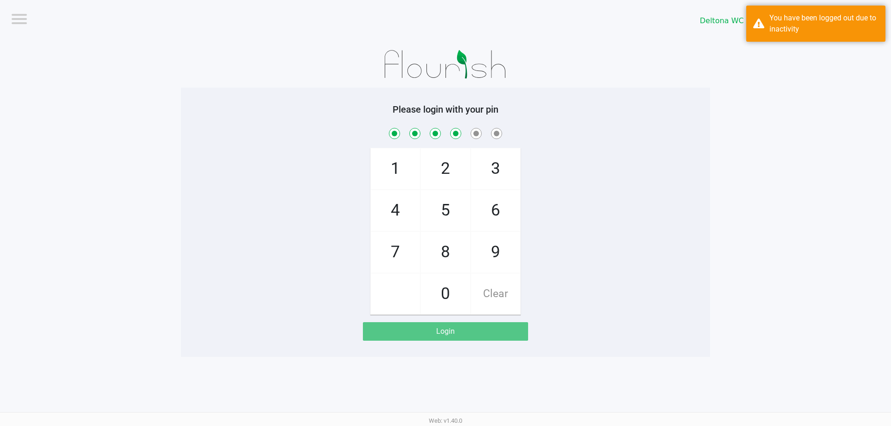
checkbox input "true"
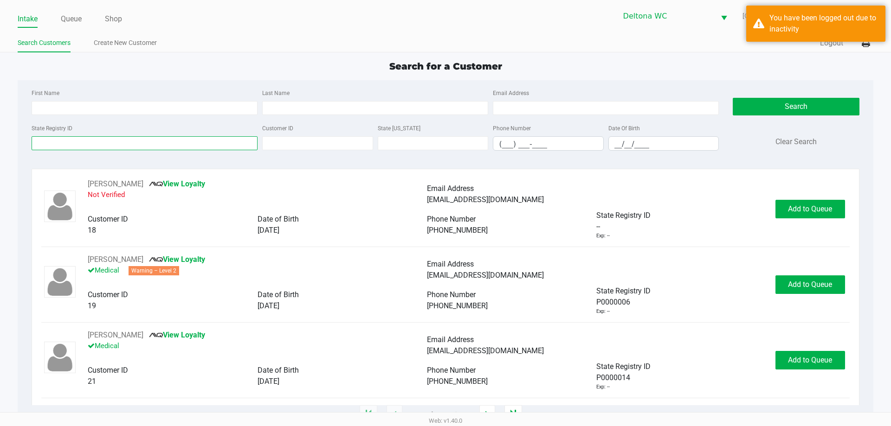
click at [136, 147] on input "State Registry ID" at bounding box center [145, 143] width 226 height 14
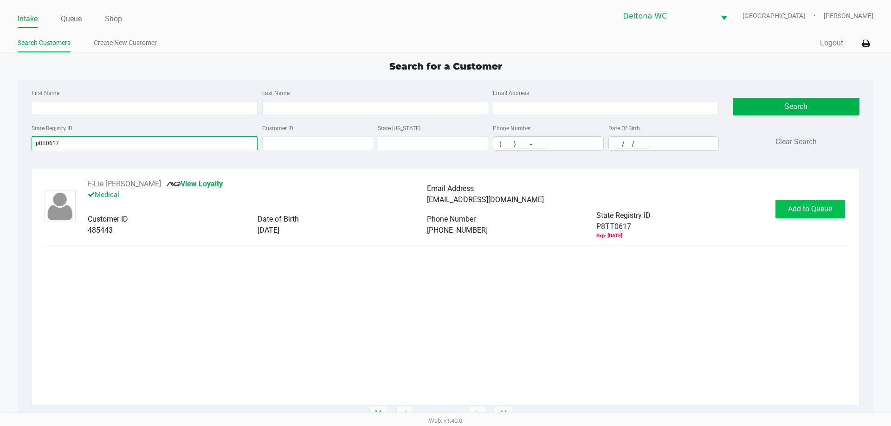
type input "p8tt0617"
click at [808, 205] on span "Add to Queue" at bounding box center [810, 209] width 44 height 9
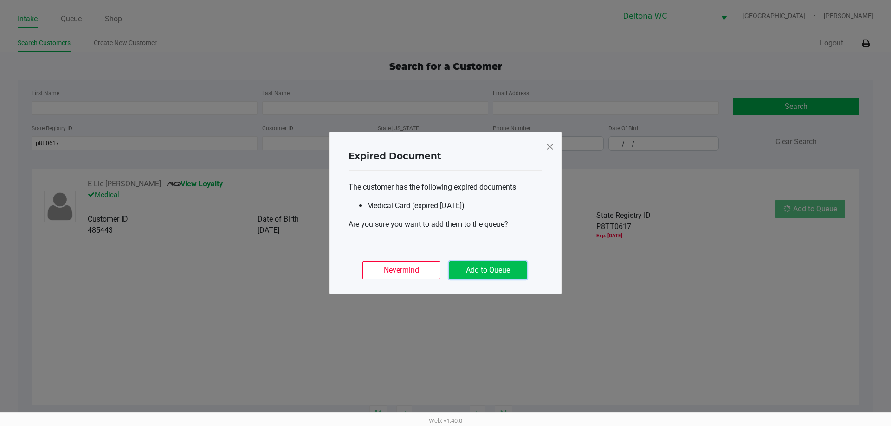
click at [512, 275] on button "Add to Queue" at bounding box center [487, 271] width 77 height 18
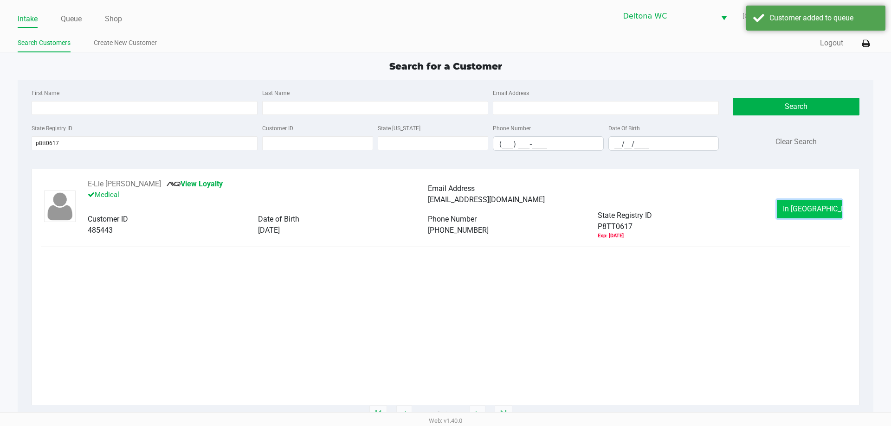
click at [824, 217] on button "In Queue" at bounding box center [808, 209] width 65 height 19
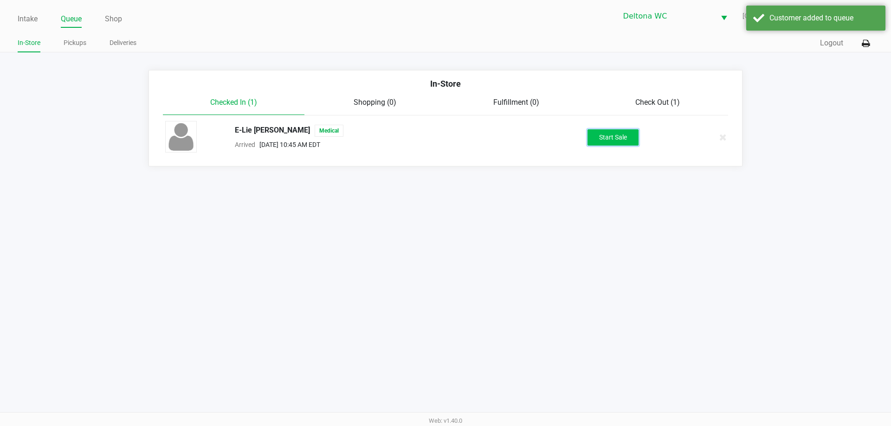
click at [615, 140] on button "Start Sale" at bounding box center [612, 137] width 51 height 16
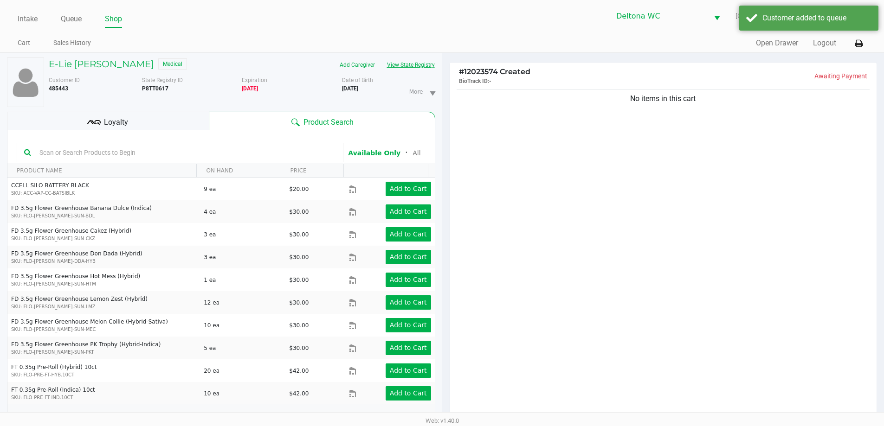
click at [400, 68] on button "View State Registry" at bounding box center [408, 65] width 54 height 15
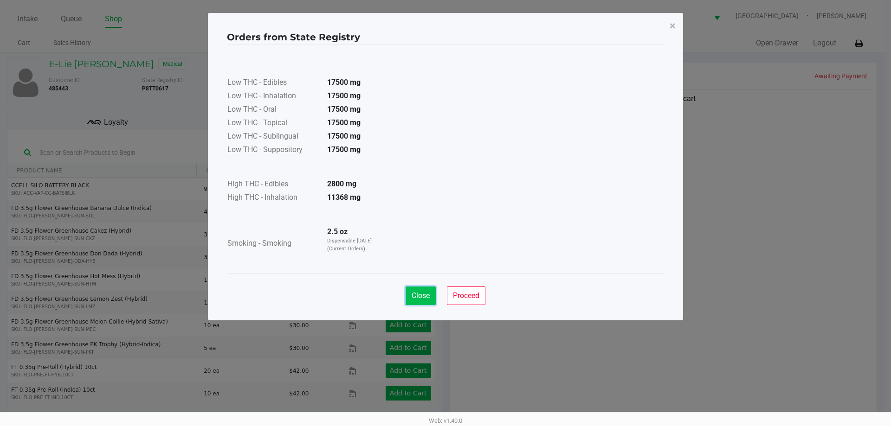
drag, startPoint x: 420, startPoint y: 288, endPoint x: 414, endPoint y: 284, distance: 7.0
click at [420, 288] on button "Close" at bounding box center [420, 296] width 30 height 19
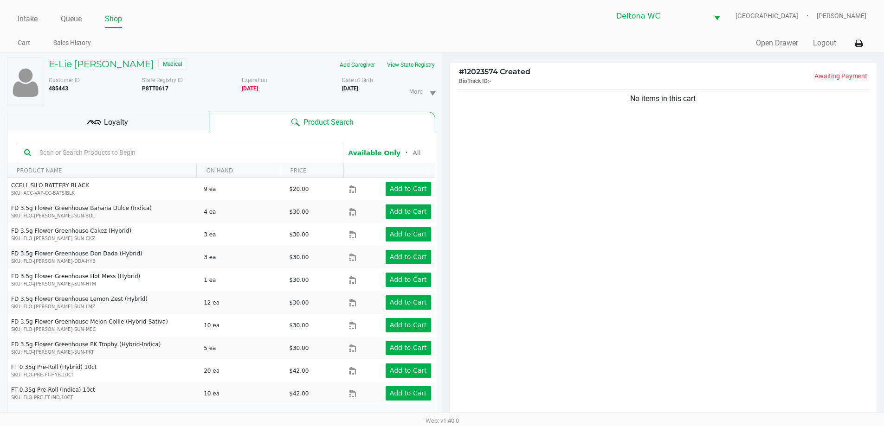
click at [271, 153] on input "text" at bounding box center [186, 153] width 300 height 14
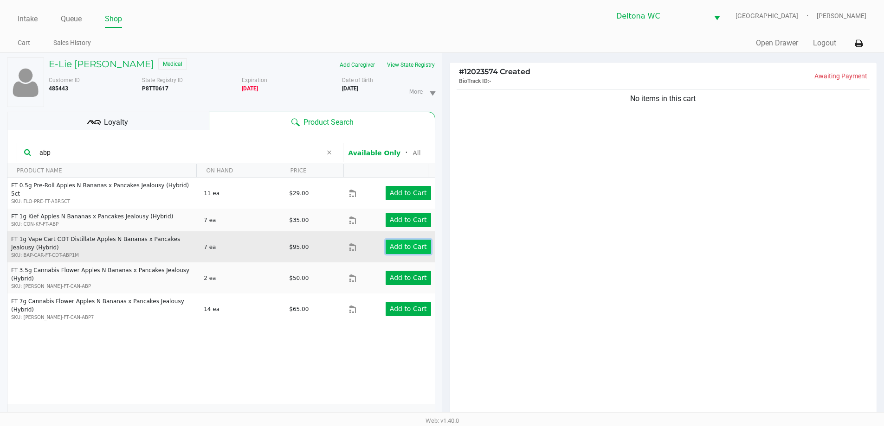
click at [394, 243] on app-button-loader "Add to Cart" at bounding box center [408, 246] width 37 height 7
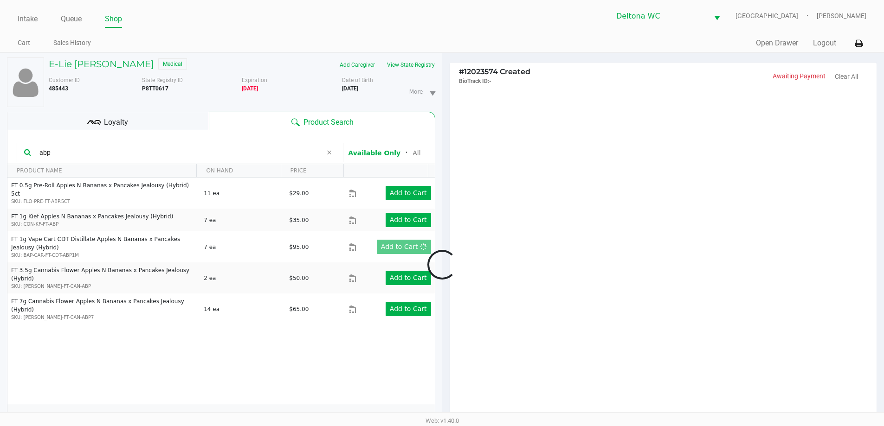
click at [164, 147] on div at bounding box center [442, 265] width 884 height 332
click at [165, 154] on div at bounding box center [442, 265] width 884 height 332
click at [167, 155] on div at bounding box center [442, 265] width 884 height 332
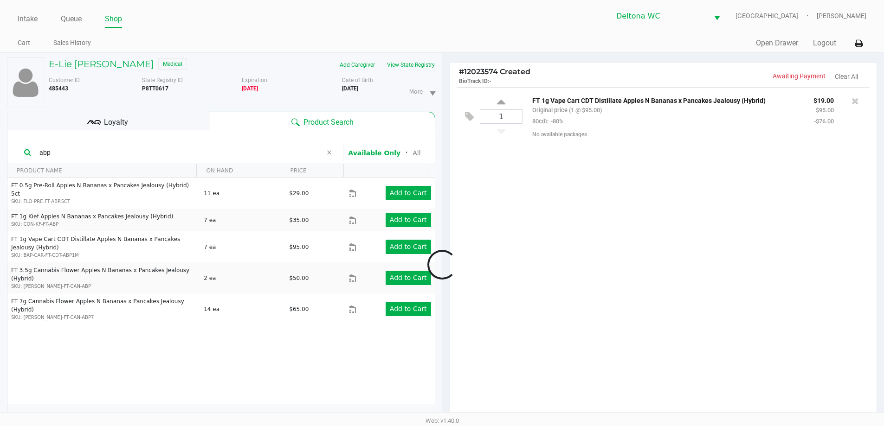
click at [167, 155] on div at bounding box center [442, 265] width 884 height 332
click at [167, 154] on div at bounding box center [442, 265] width 884 height 332
click at [139, 151] on input "abp" at bounding box center [179, 153] width 286 height 14
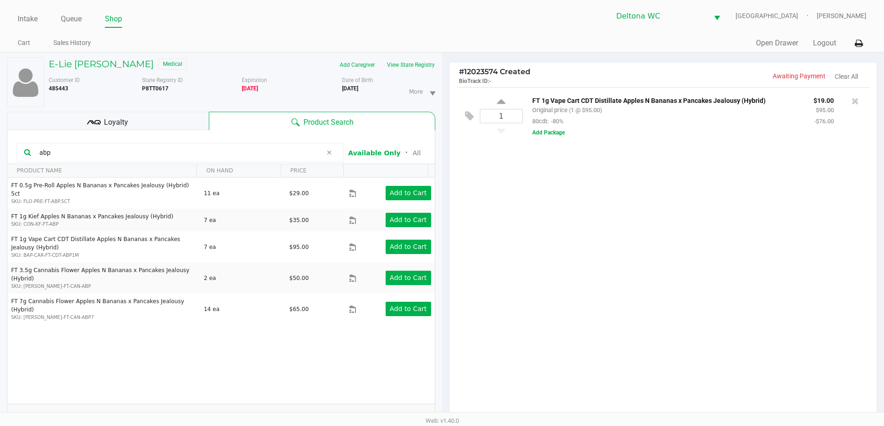
click at [139, 151] on input "abp" at bounding box center [179, 153] width 286 height 14
type input "arz"
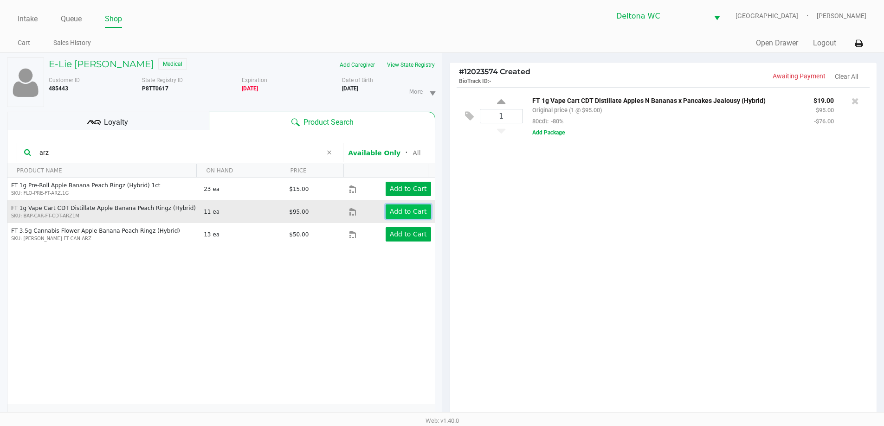
click at [401, 213] on app-button-loader "Add to Cart" at bounding box center [408, 211] width 37 height 7
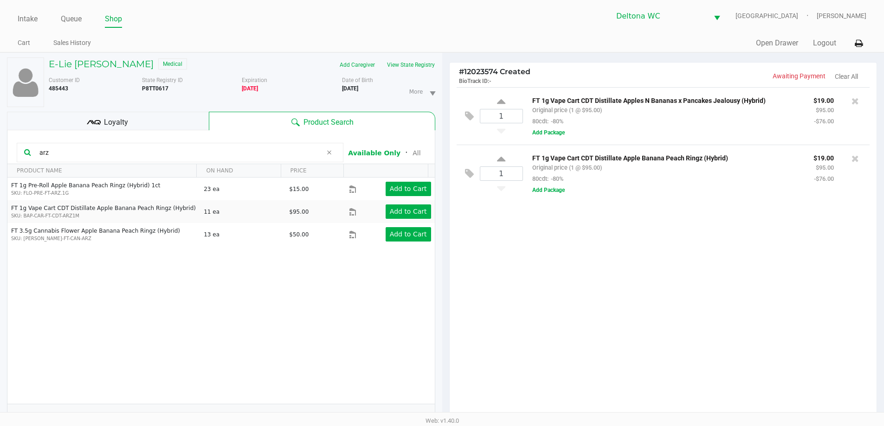
click at [234, 152] on input "arz" at bounding box center [179, 153] width 286 height 14
click at [233, 153] on input "arz" at bounding box center [179, 153] width 286 height 14
click at [231, 154] on input "arz" at bounding box center [179, 153] width 286 height 14
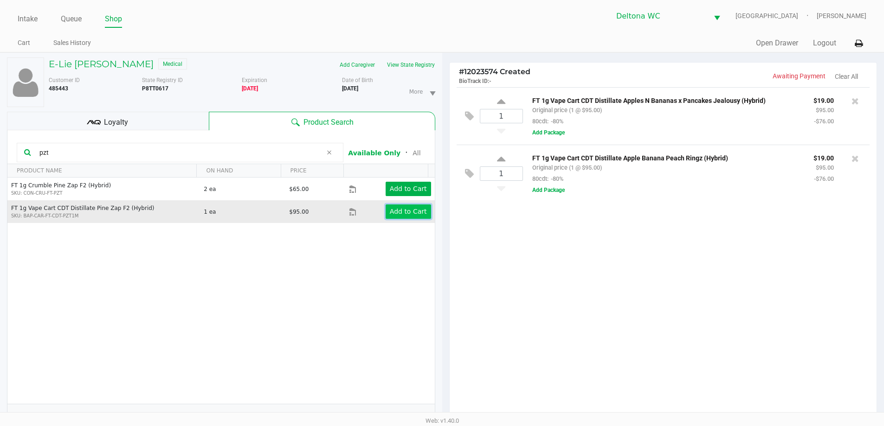
click at [410, 208] on app-button-loader "Add to Cart" at bounding box center [408, 211] width 37 height 7
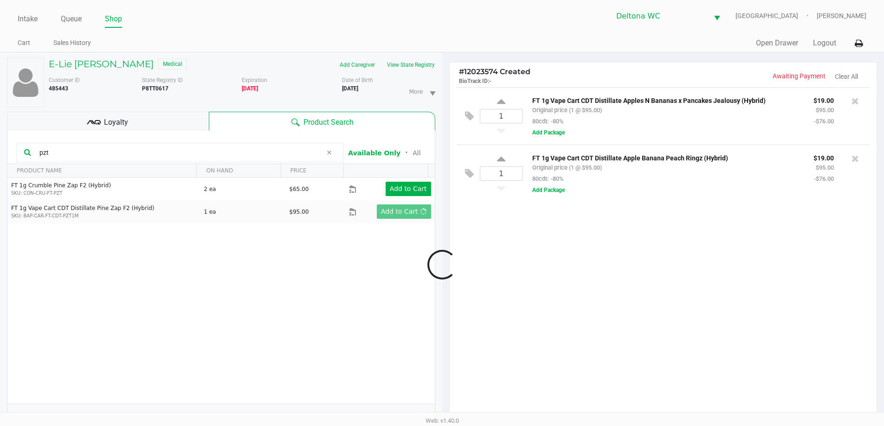
click at [231, 151] on div at bounding box center [442, 265] width 884 height 332
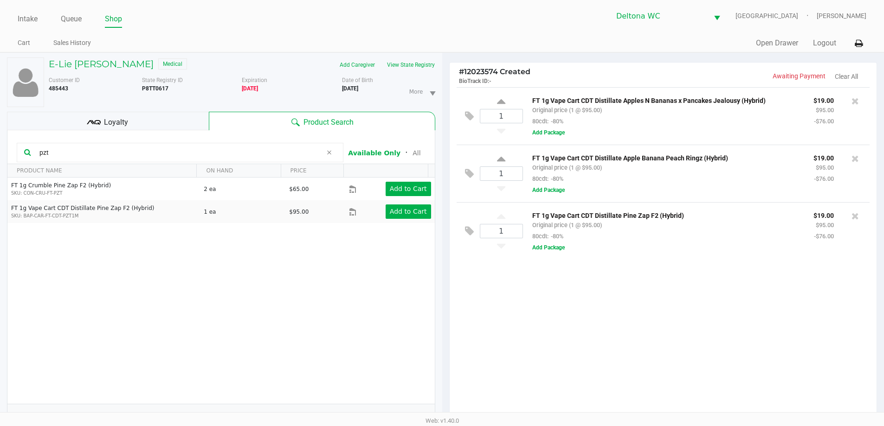
click at [225, 150] on input "pzt" at bounding box center [179, 153] width 286 height 14
click at [221, 150] on input "pzt" at bounding box center [179, 153] width 286 height 14
type input "gasserole"
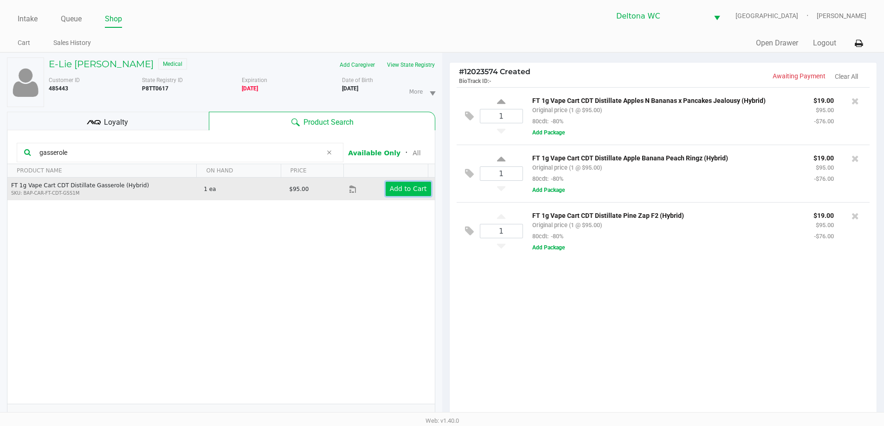
click at [410, 193] on button "Add to Cart" at bounding box center [407, 189] width 45 height 14
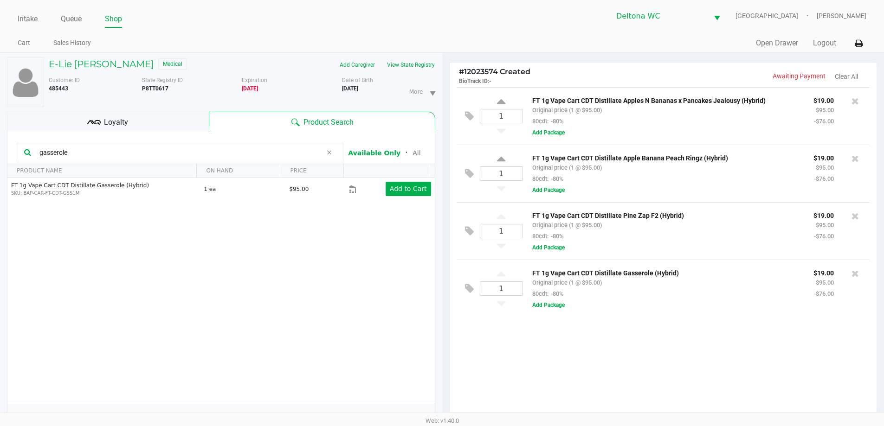
click at [129, 154] on input "gasserole" at bounding box center [179, 153] width 286 height 14
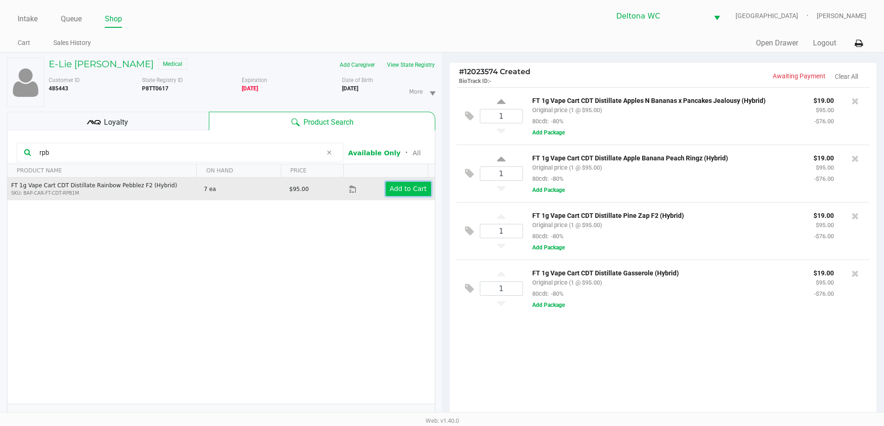
click at [409, 188] on app-button-loader "Add to Cart" at bounding box center [408, 188] width 37 height 7
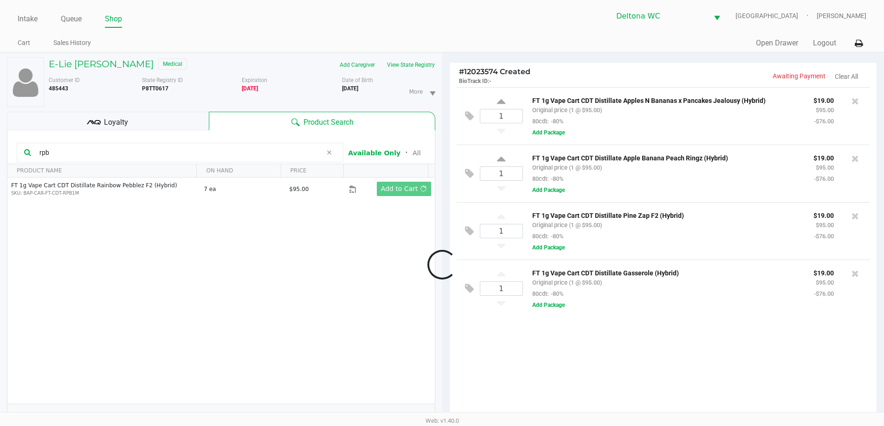
click at [173, 149] on div at bounding box center [442, 265] width 884 height 332
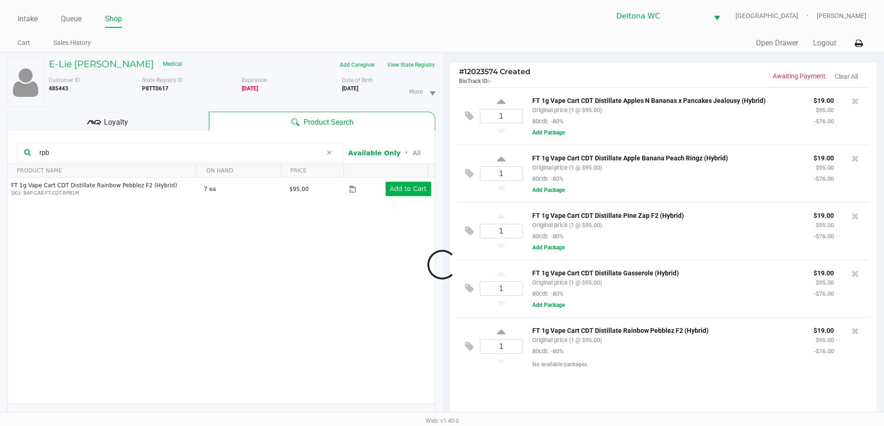
click at [212, 152] on div at bounding box center [442, 265] width 884 height 332
click at [230, 151] on input "rpb" at bounding box center [179, 153] width 286 height 14
click at [230, 152] on input "rpb" at bounding box center [179, 153] width 286 height 14
type input "z"
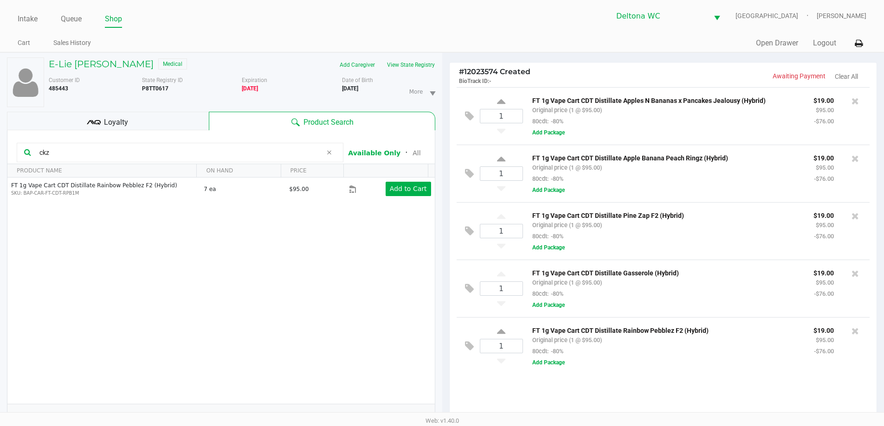
type input "ckz"
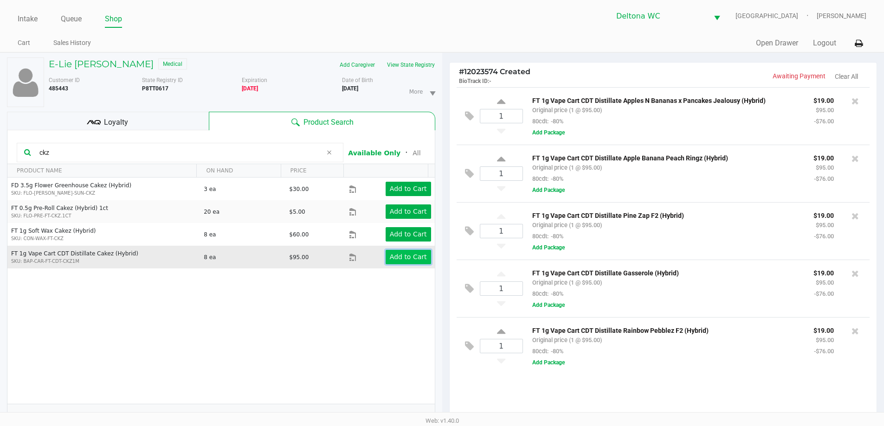
click at [397, 255] on app-button-loader "Add to Cart" at bounding box center [408, 256] width 37 height 7
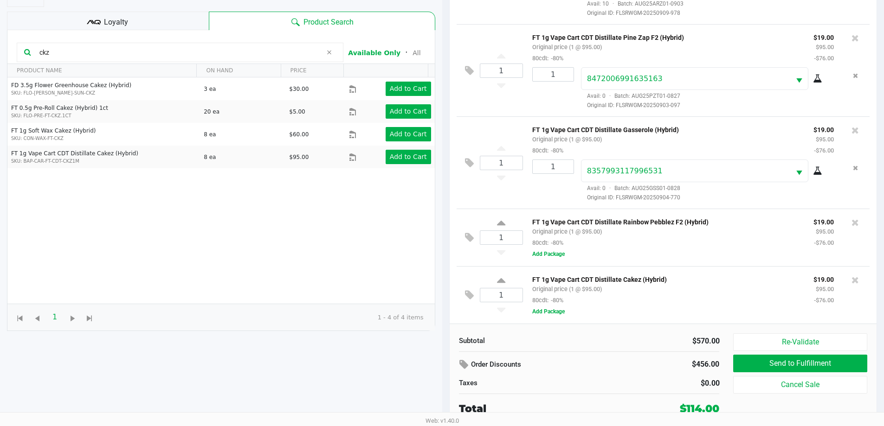
scroll to position [150, 0]
click at [662, 253] on div "FT 1g Vape Cart CDT Distillate Rainbow Pebblez F2 (Hybrid) Original price (1 @ …" at bounding box center [693, 237] width 340 height 43
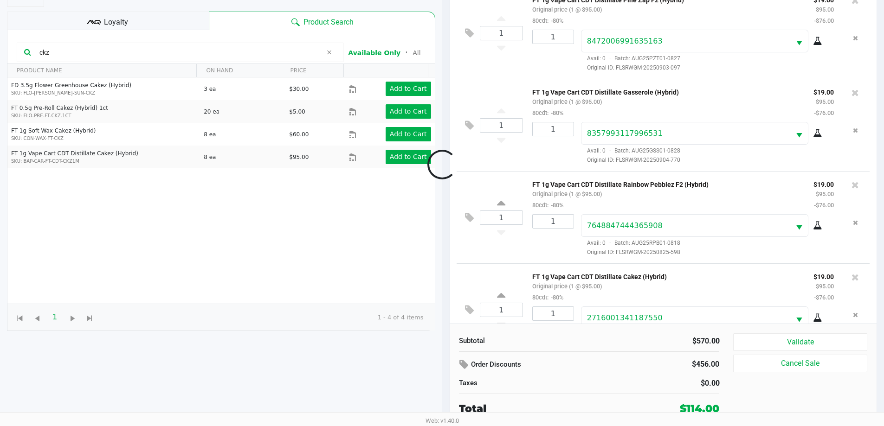
scroll to position [220, 0]
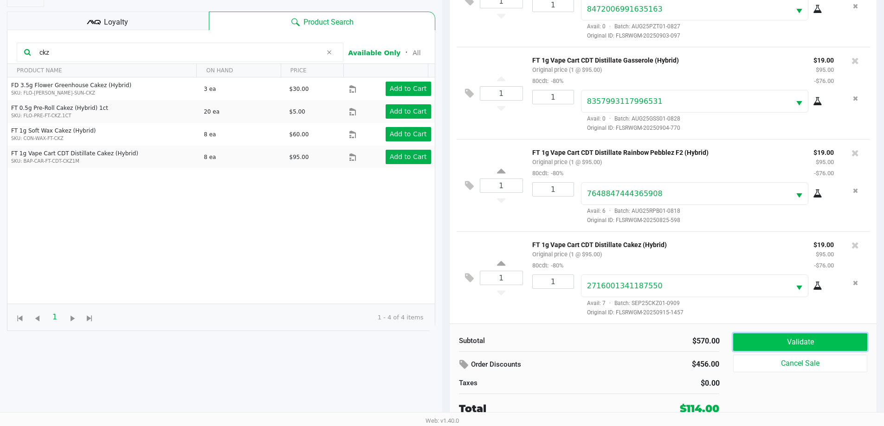
click at [755, 347] on button "Validate" at bounding box center [800, 342] width 134 height 18
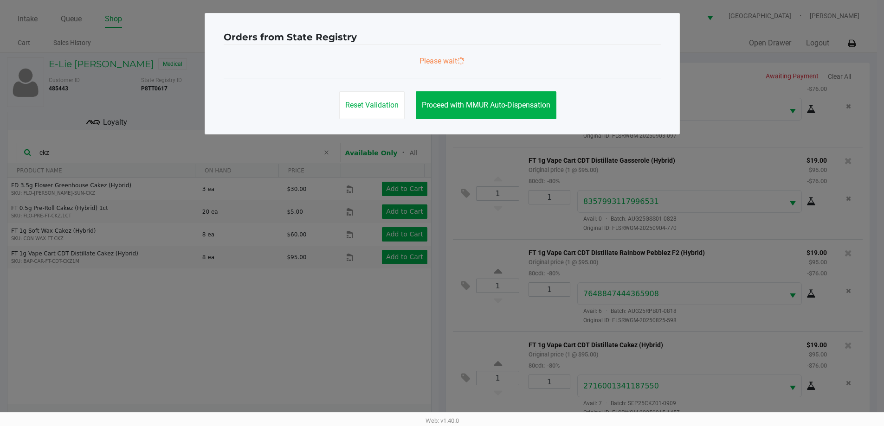
scroll to position [0, 0]
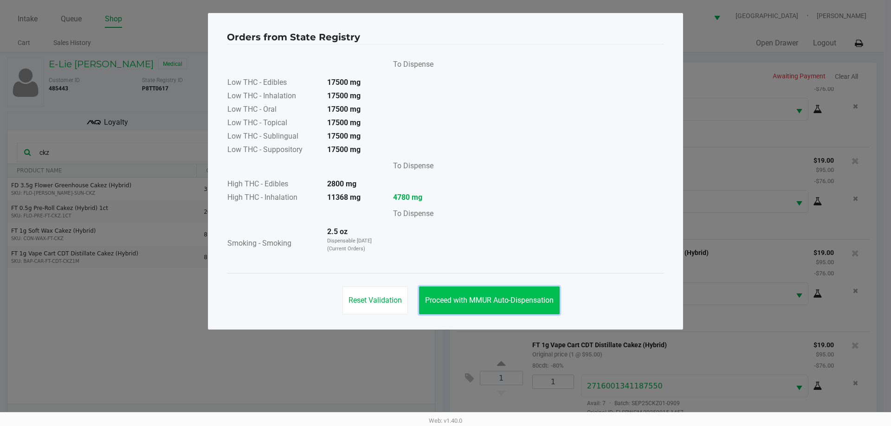
click at [496, 295] on button "Proceed with MMUR Auto-Dispensation" at bounding box center [489, 301] width 141 height 28
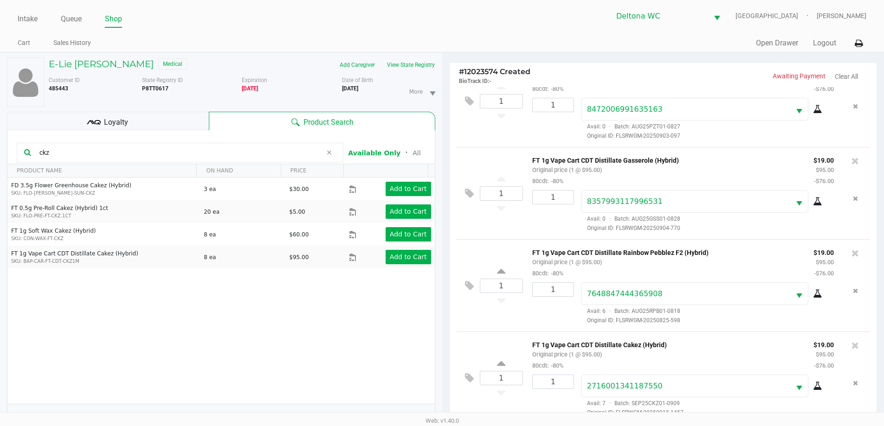
click at [189, 124] on div "Loyalty" at bounding box center [108, 121] width 202 height 19
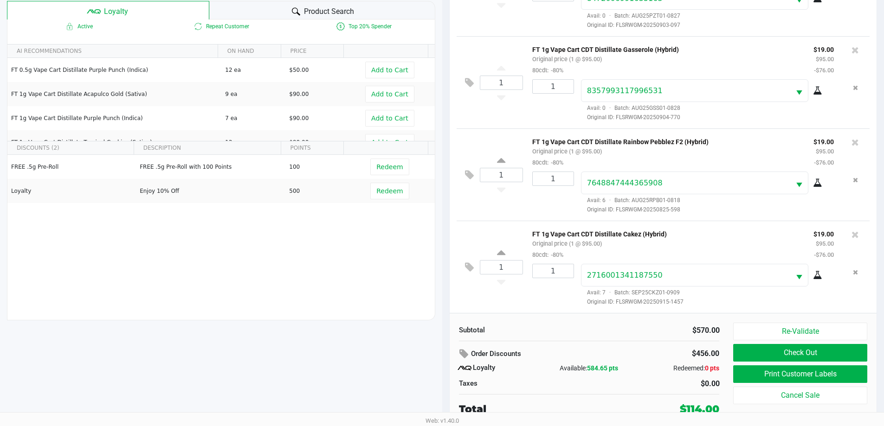
scroll to position [111, 0]
click at [802, 351] on button "Check Out" at bounding box center [800, 353] width 134 height 18
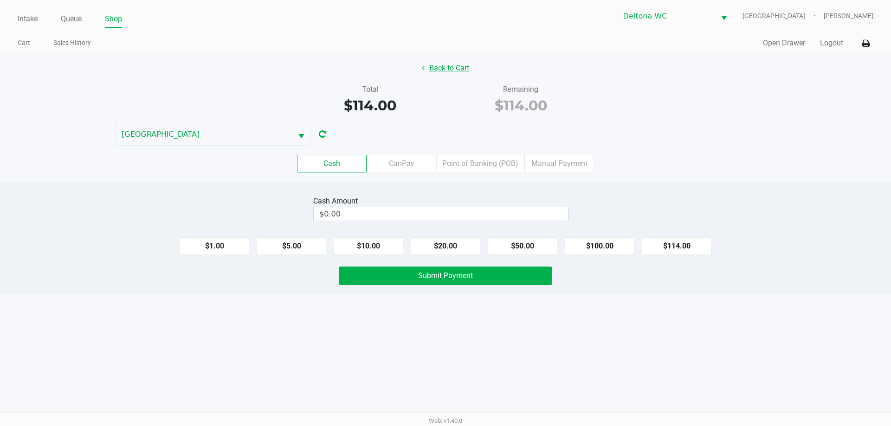
click at [429, 72] on button "Back to Cart" at bounding box center [445, 68] width 59 height 18
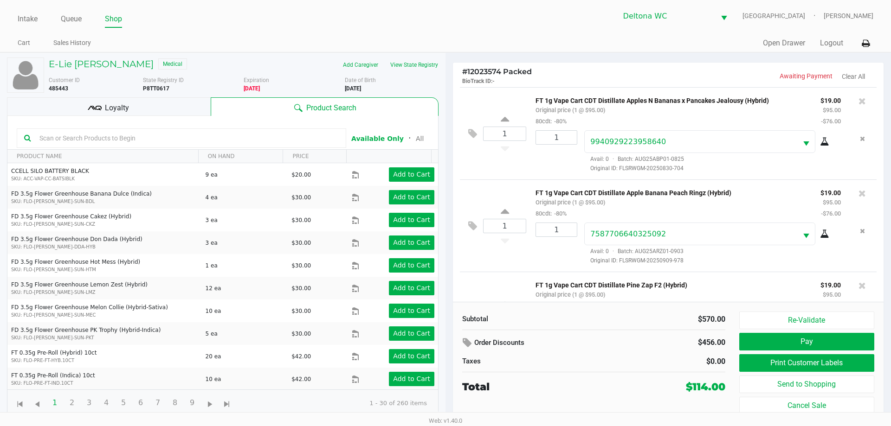
click at [186, 107] on div "Loyalty" at bounding box center [109, 106] width 204 height 19
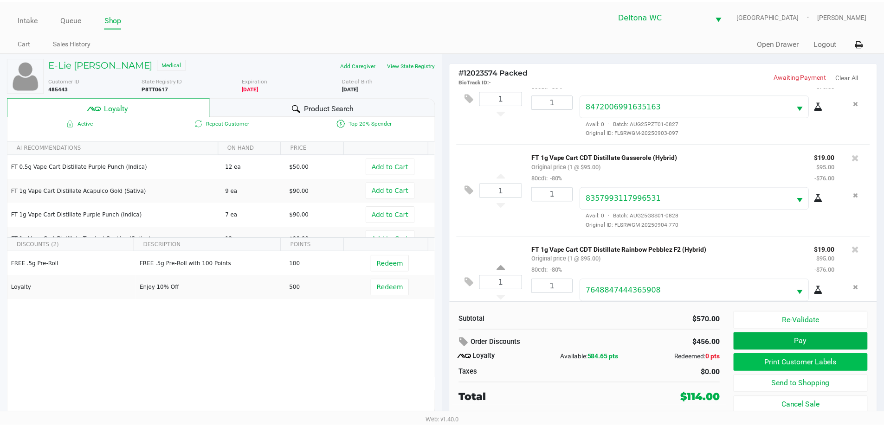
scroll to position [232, 0]
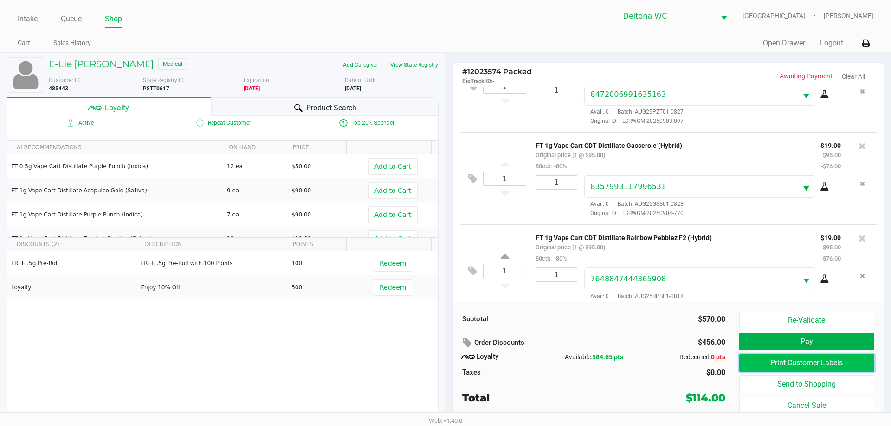
click at [801, 361] on button "Print Customer Labels" at bounding box center [806, 363] width 135 height 18
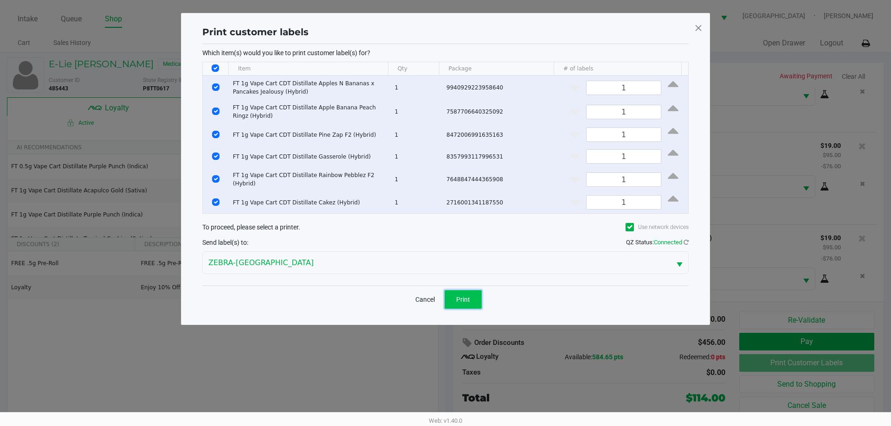
click at [457, 299] on span "Print" at bounding box center [463, 299] width 14 height 7
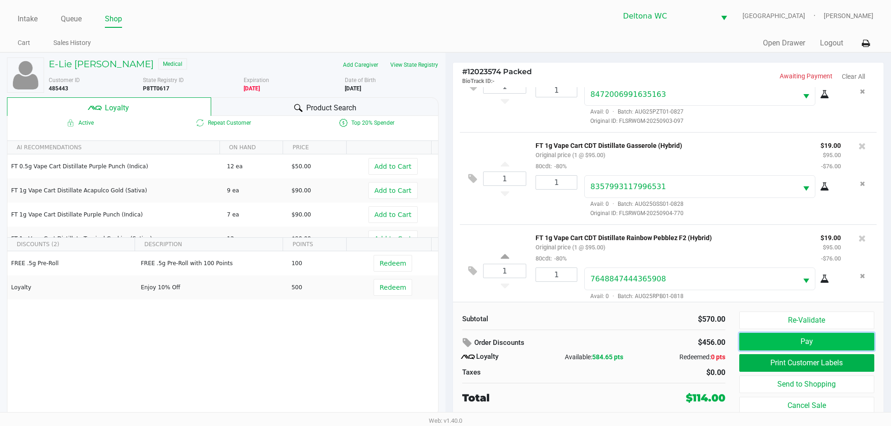
click at [806, 350] on button "Pay" at bounding box center [806, 342] width 135 height 18
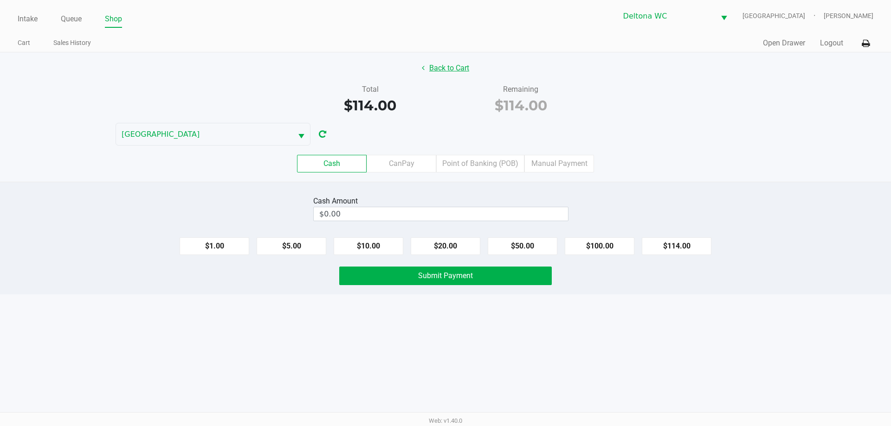
click at [446, 71] on button "Back to Cart" at bounding box center [445, 68] width 59 height 18
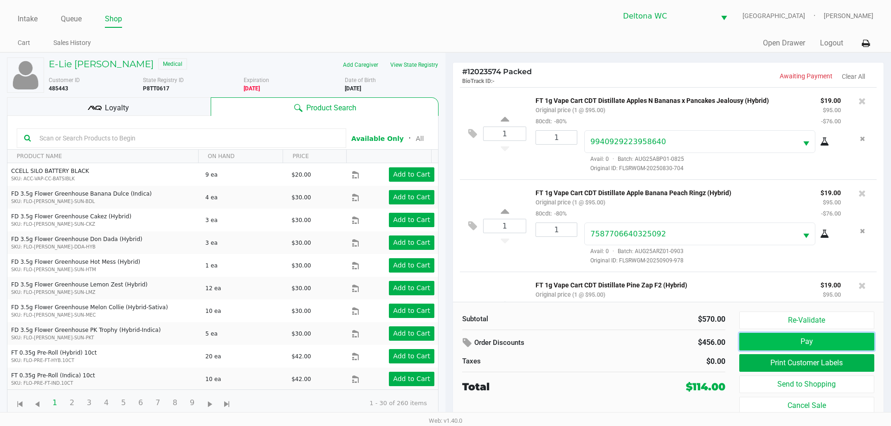
click at [794, 340] on button "Pay" at bounding box center [806, 342] width 135 height 18
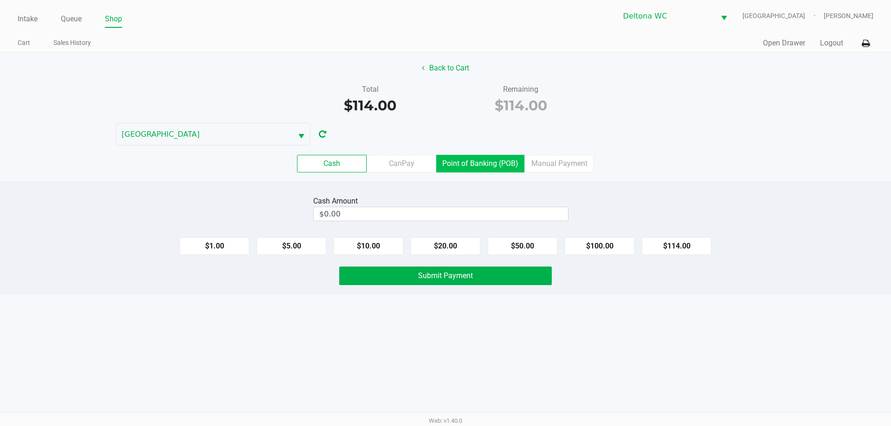
click at [474, 165] on label "Point of Banking (POB)" at bounding box center [480, 164] width 88 height 18
click at [0, 0] on 7 "Point of Banking (POB)" at bounding box center [0, 0] width 0 height 0
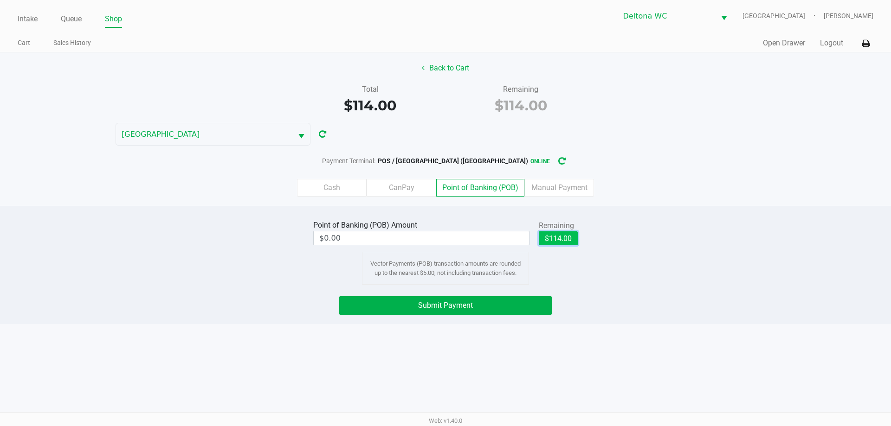
click at [572, 243] on button "$114.00" at bounding box center [557, 238] width 39 height 14
type input "$114.00"
click at [500, 305] on button "Submit Payment" at bounding box center [445, 305] width 212 height 19
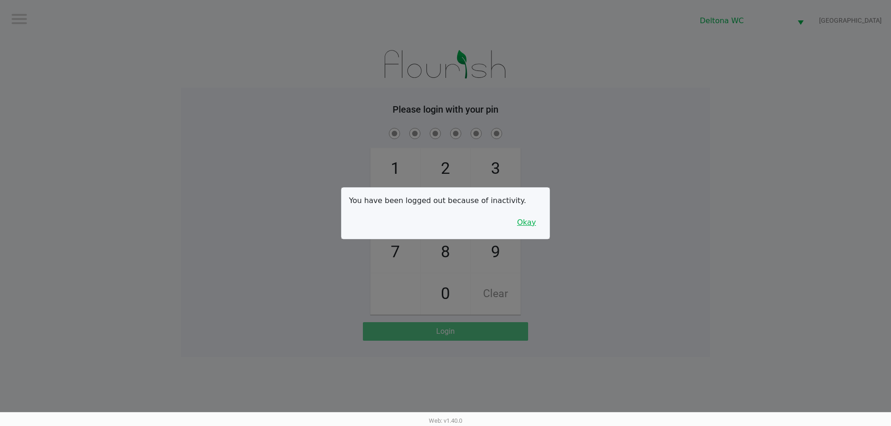
click at [525, 228] on button "Okay" at bounding box center [526, 223] width 31 height 18
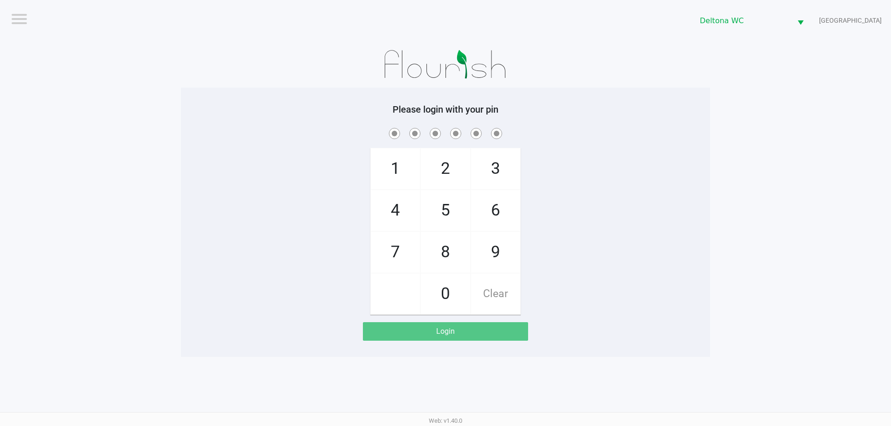
click at [562, 169] on div "1 4 7 2 5 8 0 3 6 9 Clear" at bounding box center [445, 220] width 529 height 189
checkbox input "true"
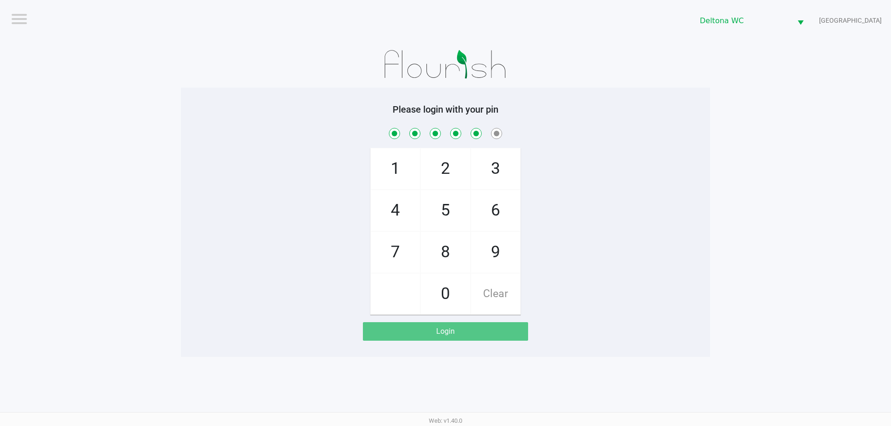
checkbox input "true"
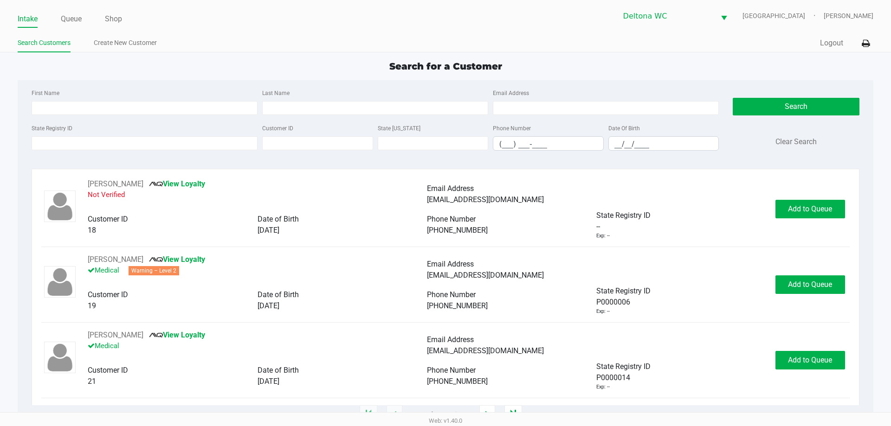
click at [86, 136] on div "State Registry ID" at bounding box center [144, 136] width 231 height 28
click at [90, 145] on input "State Registry ID" at bounding box center [145, 143] width 226 height 14
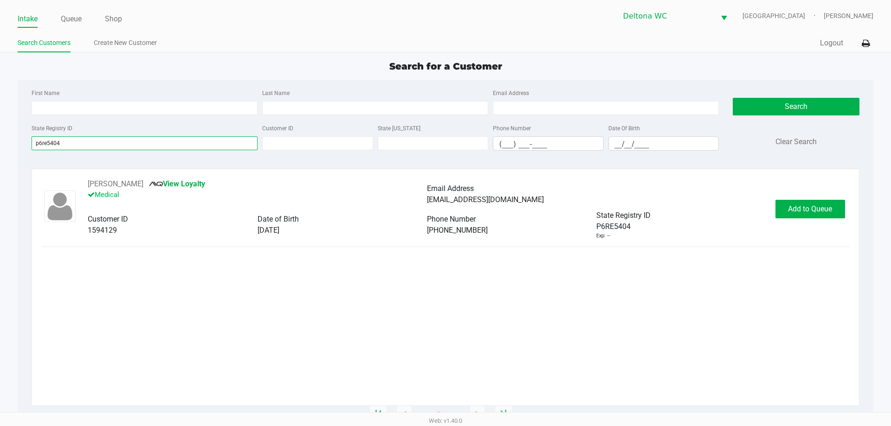
type input "p6re5404"
click at [820, 206] on span "Add to Queue" at bounding box center [810, 209] width 44 height 9
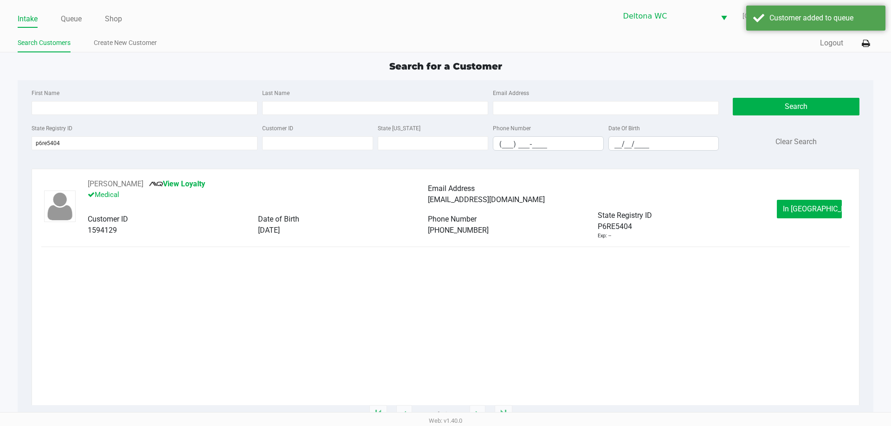
click at [812, 207] on span "In Queue" at bounding box center [821, 209] width 78 height 9
click at [812, 205] on div "Intake Queue Shop Deltona WC LESOTHO Kendra Olivo Berrios Search Customers Crea…" at bounding box center [445, 213] width 891 height 426
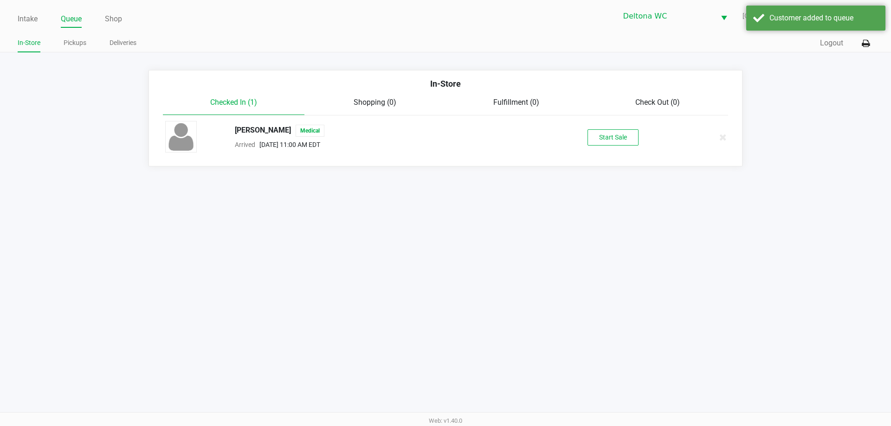
click at [628, 134] on button "Start Sale" at bounding box center [612, 137] width 51 height 16
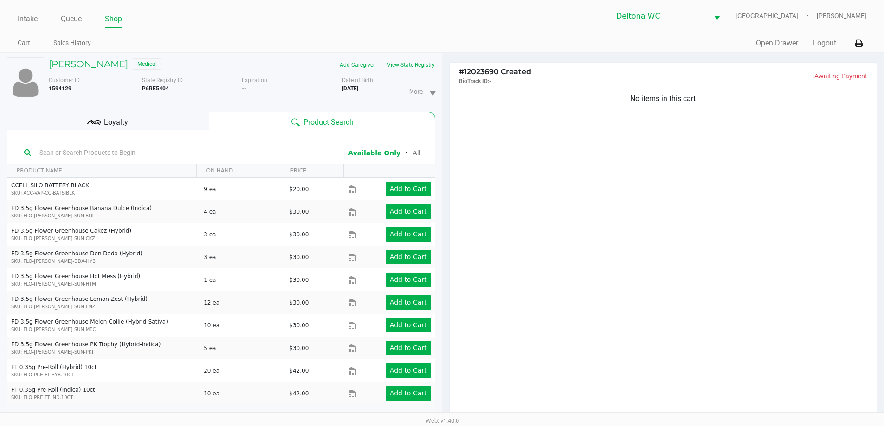
click at [110, 150] on input "text" at bounding box center [186, 153] width 300 height 14
click at [109, 151] on input "text" at bounding box center [186, 153] width 300 height 14
type input "sbc"
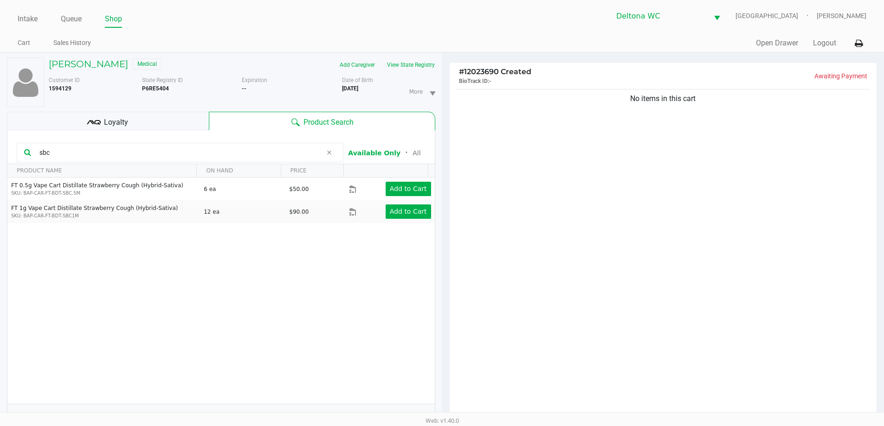
click at [236, 154] on input "sbc" at bounding box center [179, 153] width 286 height 14
click at [236, 153] on input "sbc" at bounding box center [179, 153] width 286 height 14
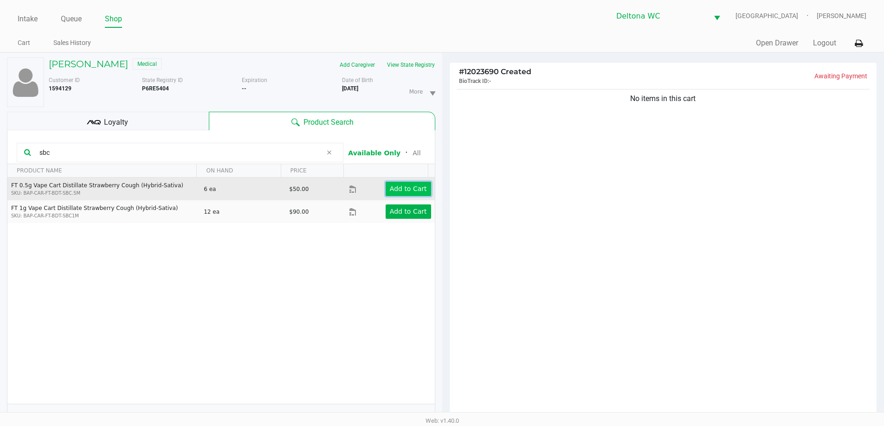
click at [399, 185] on app-button-loader "Add to Cart" at bounding box center [408, 188] width 37 height 7
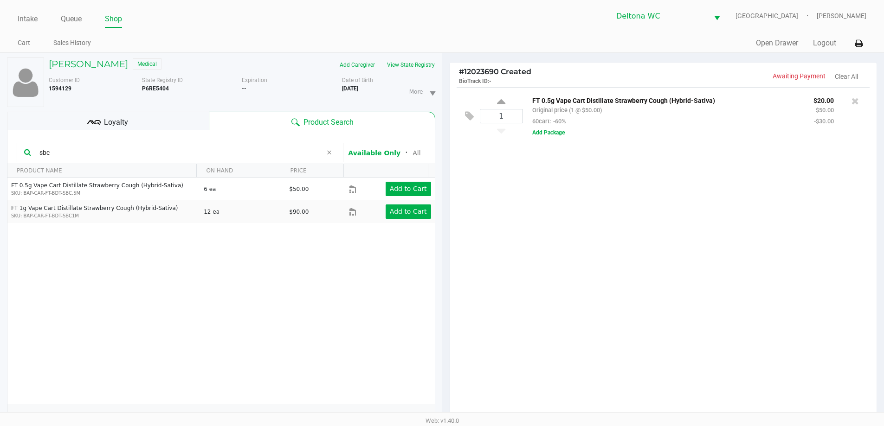
click at [184, 122] on div "Loyalty" at bounding box center [108, 121] width 202 height 19
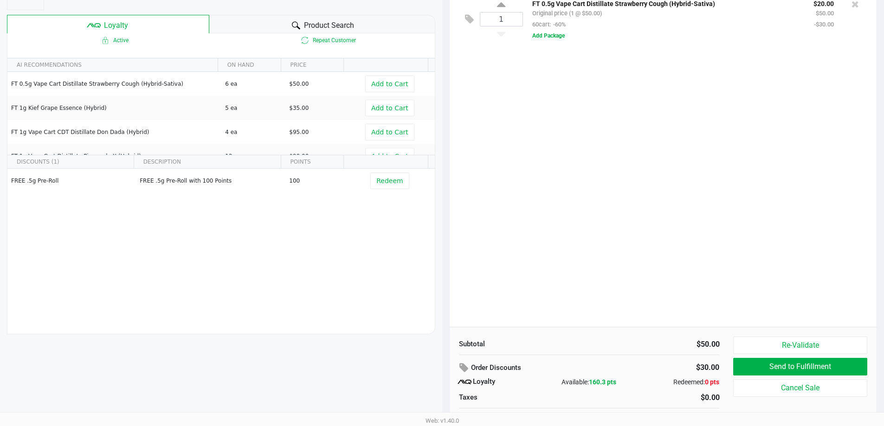
scroll to position [111, 0]
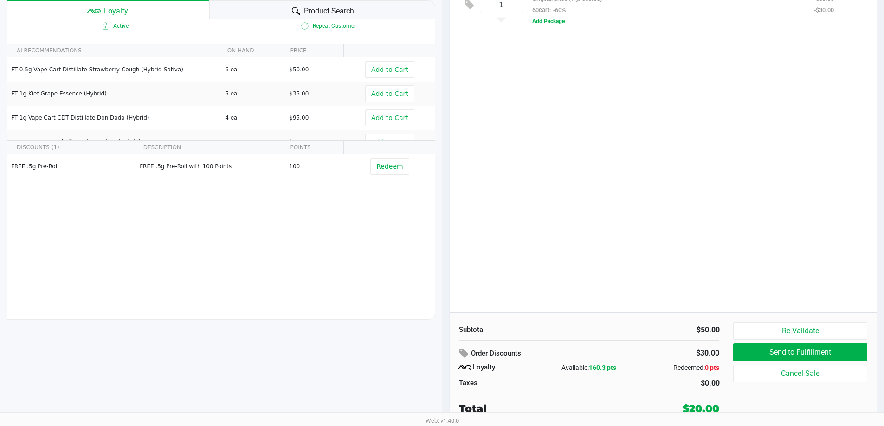
click at [646, 194] on div "1 FT 0.5g Vape Cart Distillate Strawberry Cough (Hybrid-Sativa) Original price …" at bounding box center [662, 144] width 427 height 337
click at [634, 224] on div "1 FT 0.5g Vape Cart Distillate Strawberry Cough (Hybrid-Sativa) Original price …" at bounding box center [662, 144] width 427 height 337
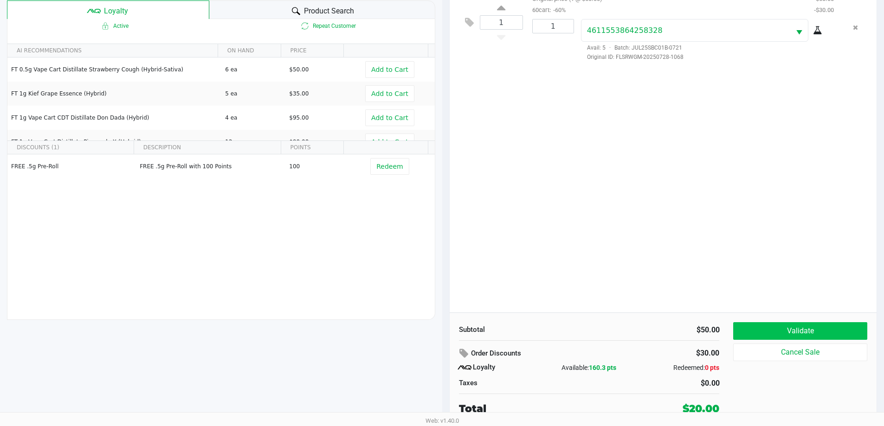
click at [828, 329] on button "Validate" at bounding box center [800, 331] width 134 height 18
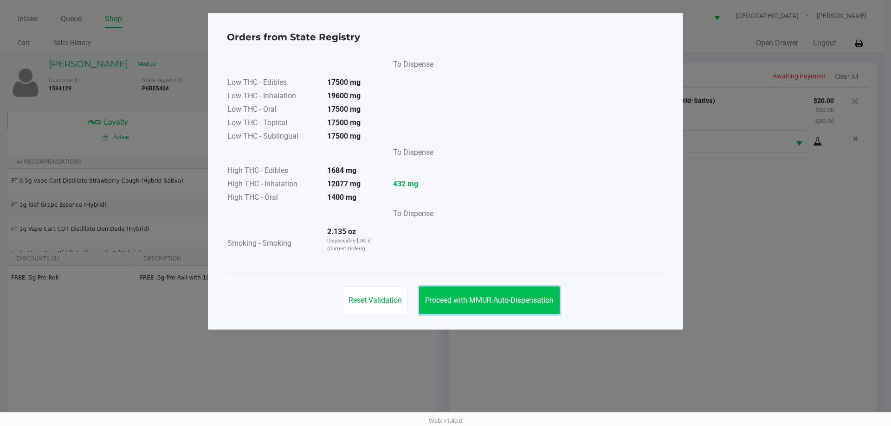
click at [470, 294] on button "Proceed with MMUR Auto-Dispensation" at bounding box center [489, 301] width 141 height 28
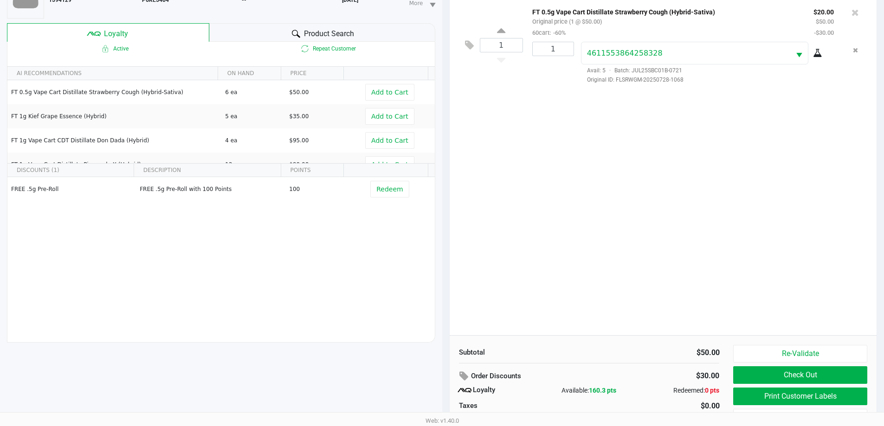
scroll to position [106, 0]
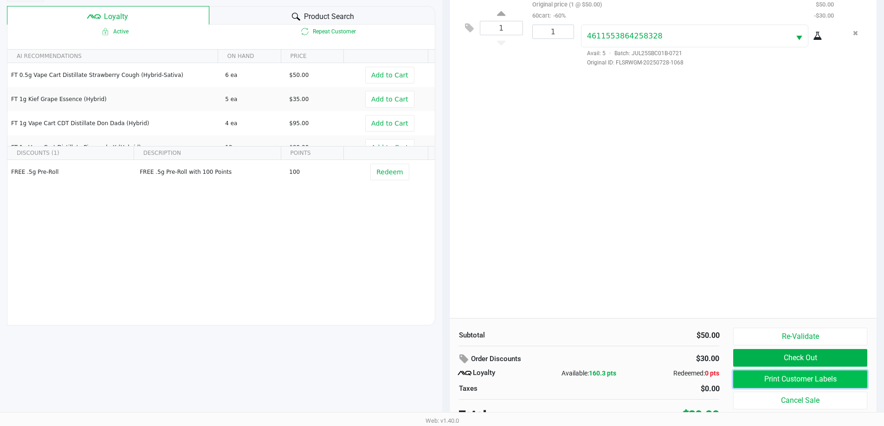
click at [835, 377] on button "Print Customer Labels" at bounding box center [800, 380] width 134 height 18
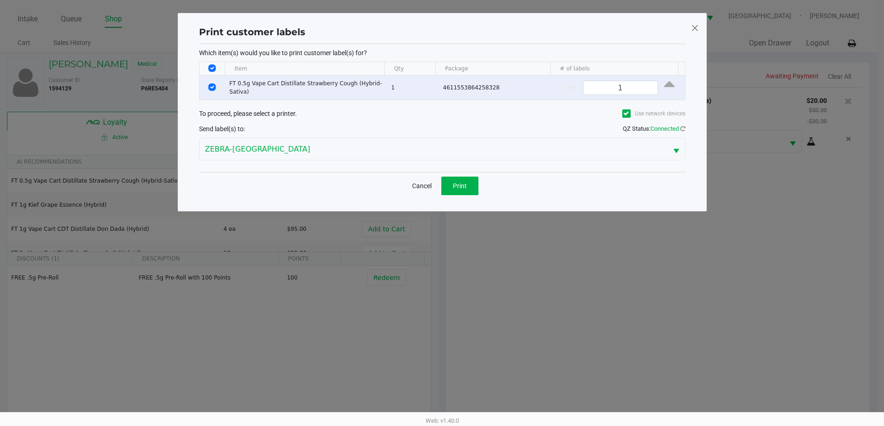
scroll to position [0, 0]
click at [477, 186] on button "Print" at bounding box center [462, 186] width 37 height 19
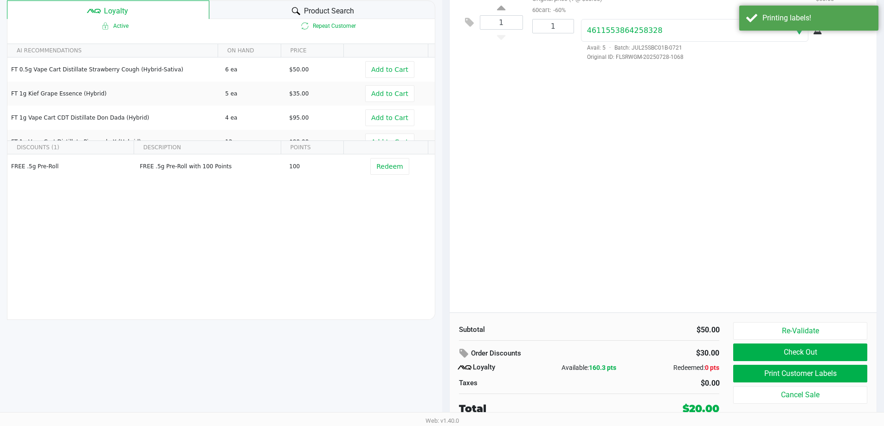
scroll to position [110, 0]
click at [812, 354] on button "Check Out" at bounding box center [800, 354] width 134 height 18
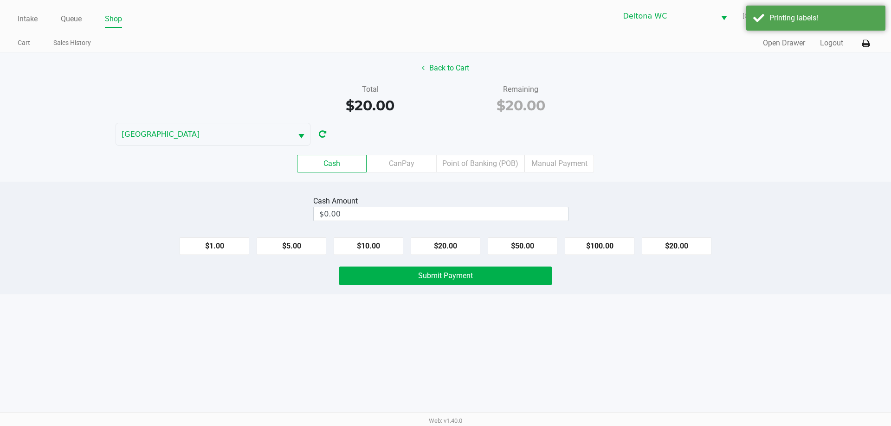
click at [657, 244] on button "$20.00" at bounding box center [676, 246] width 70 height 18
type input "$20.00"
click at [523, 277] on button "Submit Payment" at bounding box center [445, 276] width 212 height 19
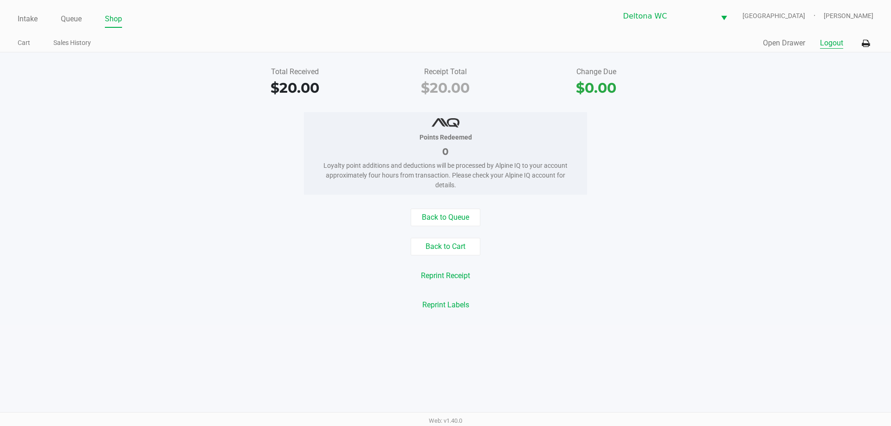
click at [835, 37] on div "Quick Sale Open Drawer Logout" at bounding box center [659, 43] width 428 height 17
click at [833, 40] on button "Logout" at bounding box center [831, 43] width 23 height 11
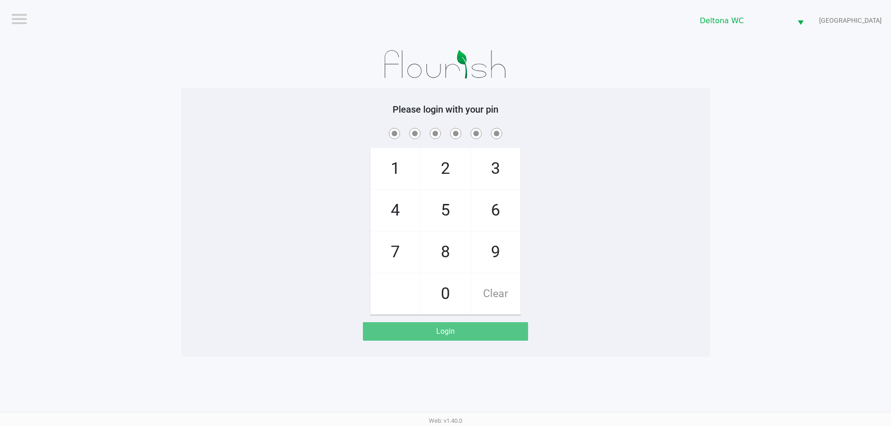
click at [321, 231] on div "1 4 7 2 5 8 0 3 6 9 Clear" at bounding box center [445, 220] width 529 height 189
click at [590, 135] on span at bounding box center [445, 133] width 515 height 14
checkbox input "true"
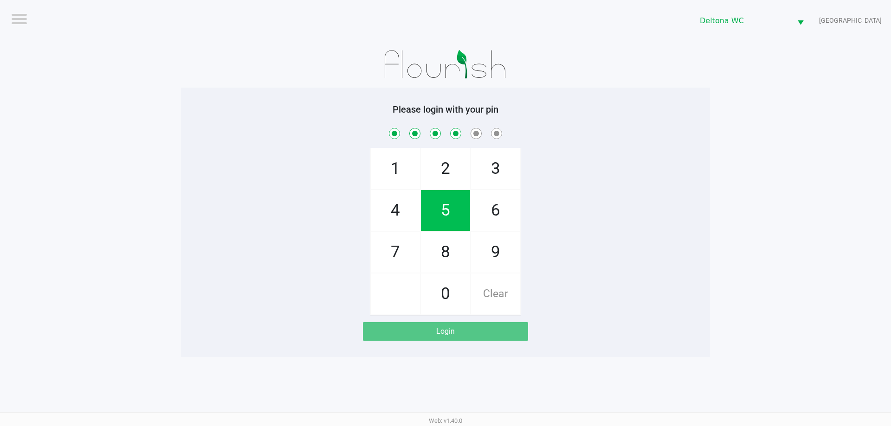
checkbox input "true"
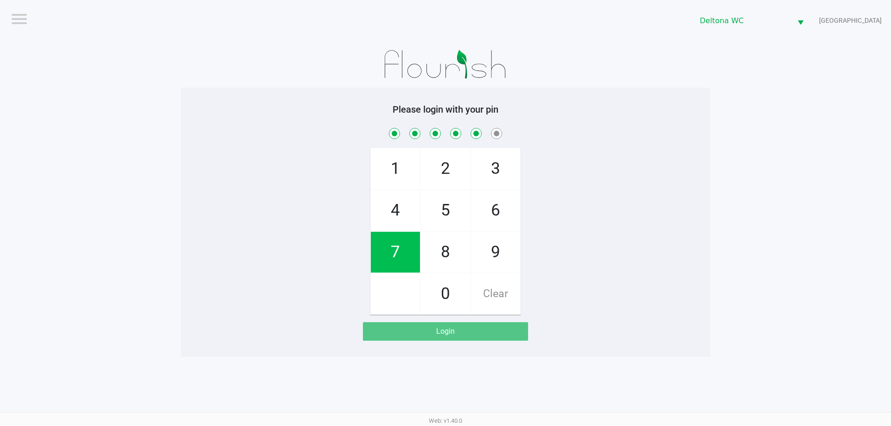
checkbox input "true"
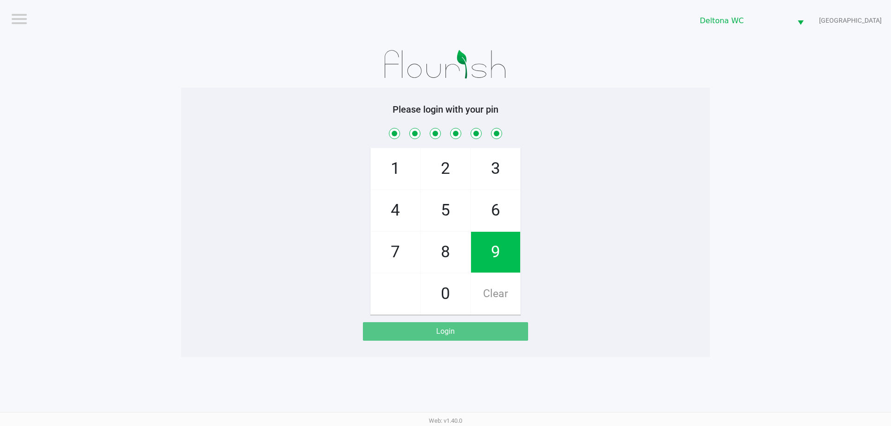
checkbox input "true"
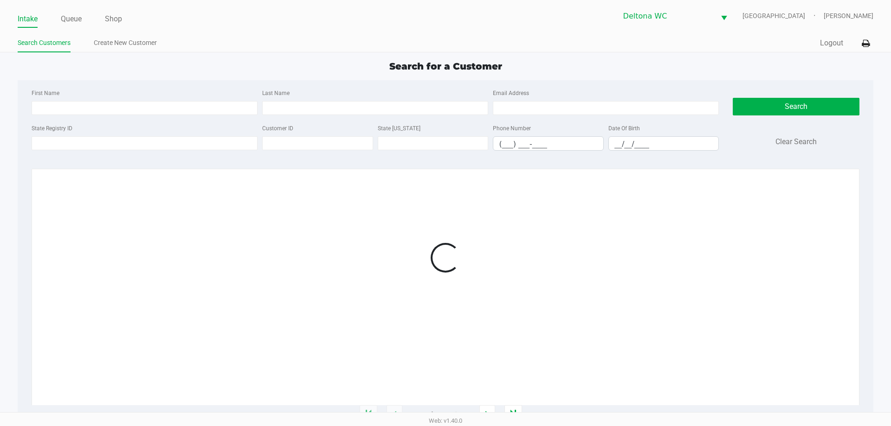
click at [581, 155] on div "State Registry ID Customer ID State ID Phone Number (___) ___-____ Date Of Birt…" at bounding box center [375, 140] width 692 height 36
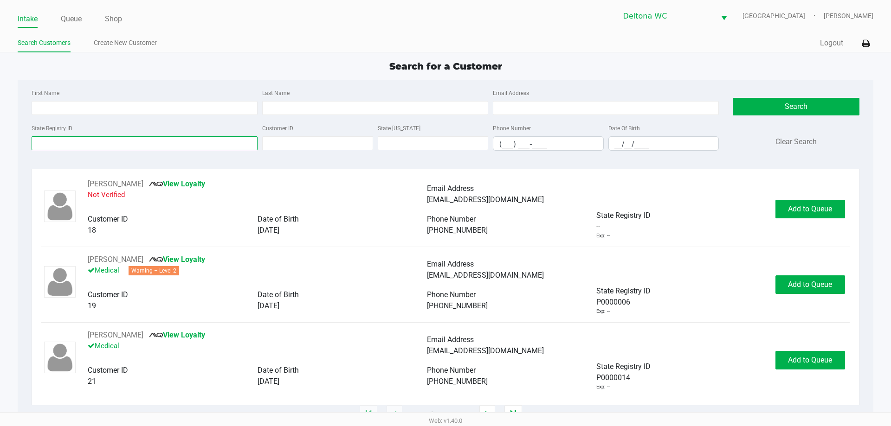
click at [143, 144] on input "State Registry ID" at bounding box center [145, 143] width 226 height 14
click at [110, 113] on input "First Name" at bounding box center [145, 108] width 226 height 14
type input "jamal"
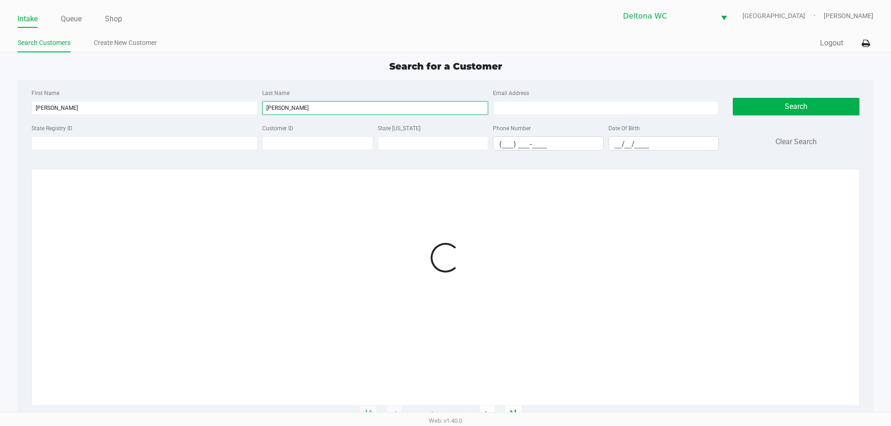
type input "lyons"
click at [610, 147] on input "__/__/____" at bounding box center [664, 144] width 110 height 14
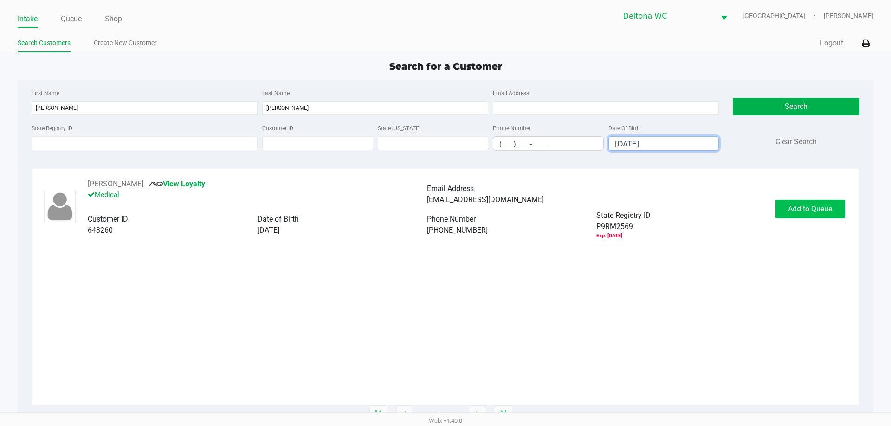
type input "05/17/1973"
click at [803, 205] on span "Add to Queue" at bounding box center [810, 209] width 44 height 9
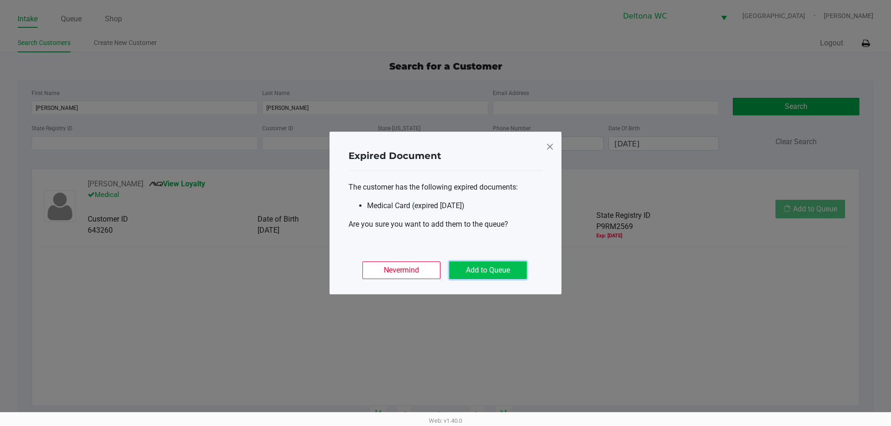
click at [475, 269] on button "Add to Queue" at bounding box center [487, 271] width 77 height 18
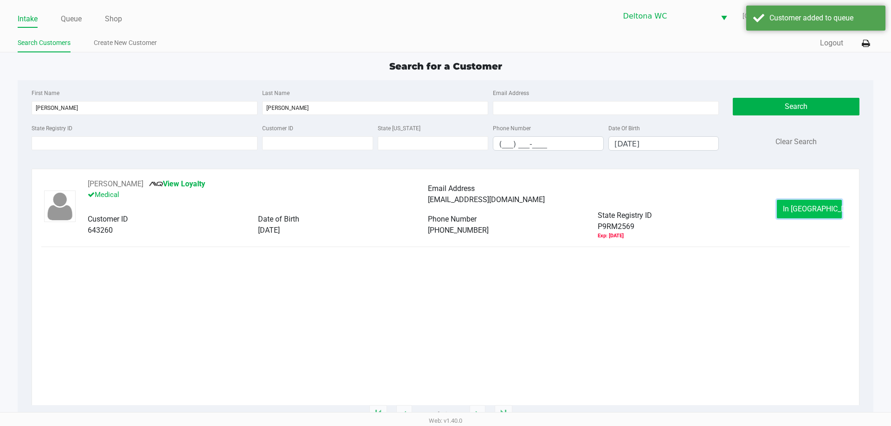
click at [837, 208] on button "In Queue" at bounding box center [808, 209] width 65 height 19
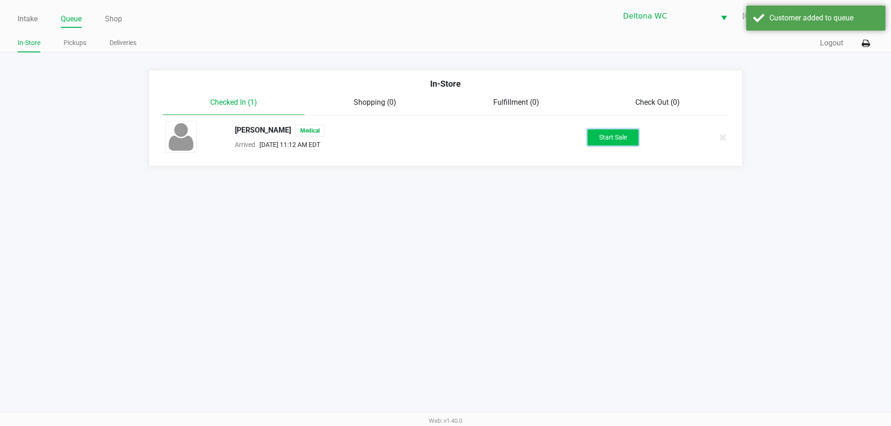
click at [623, 140] on button "Start Sale" at bounding box center [612, 137] width 51 height 16
click at [615, 138] on div "Start Sale" at bounding box center [612, 137] width 51 height 16
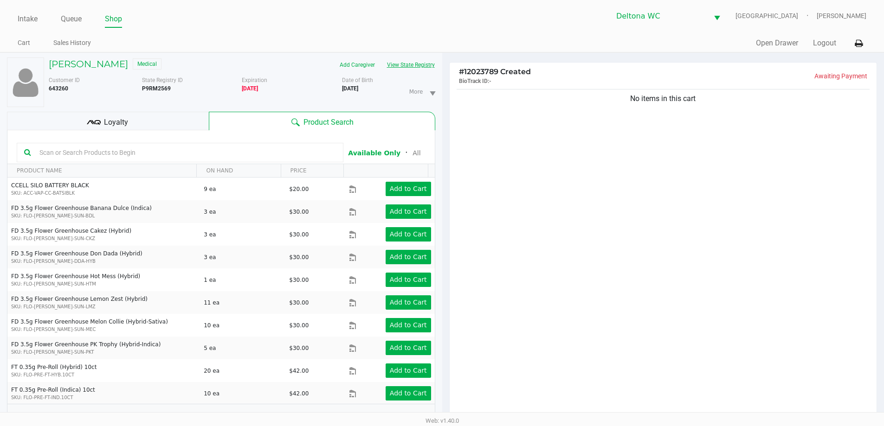
click at [410, 68] on button "View State Registry" at bounding box center [408, 65] width 54 height 15
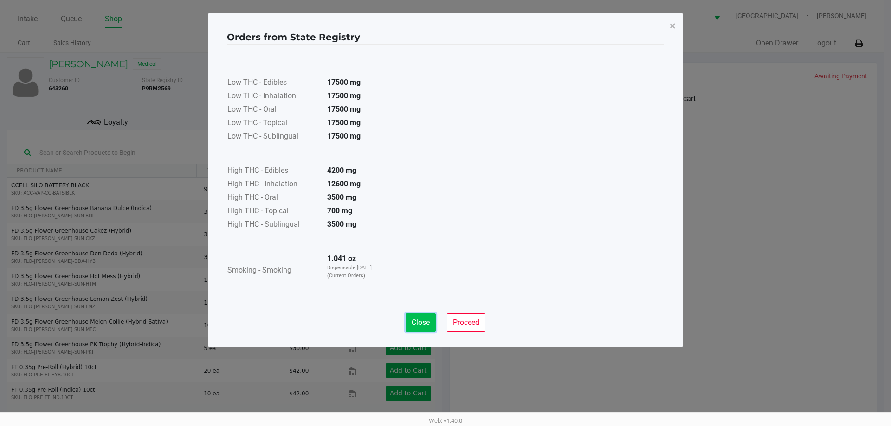
click at [422, 324] on span "Close" at bounding box center [420, 322] width 18 height 9
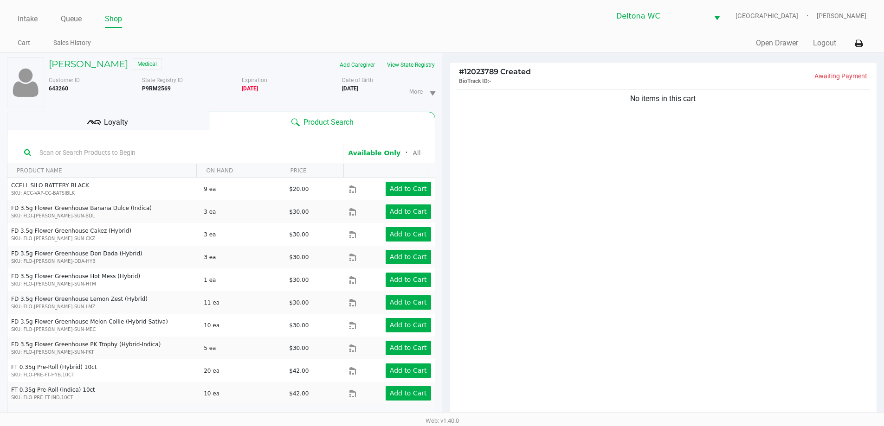
click at [253, 150] on input "text" at bounding box center [186, 153] width 300 height 14
type input "mbl"
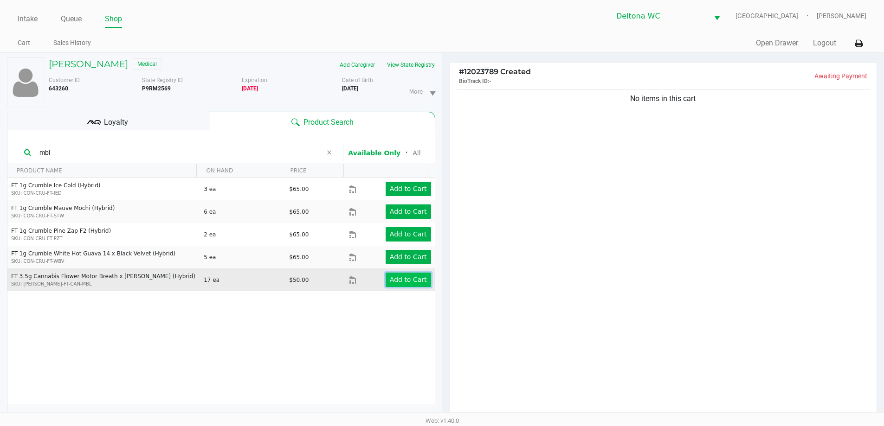
click at [411, 280] on app-button-loader "Add to Cart" at bounding box center [408, 279] width 37 height 7
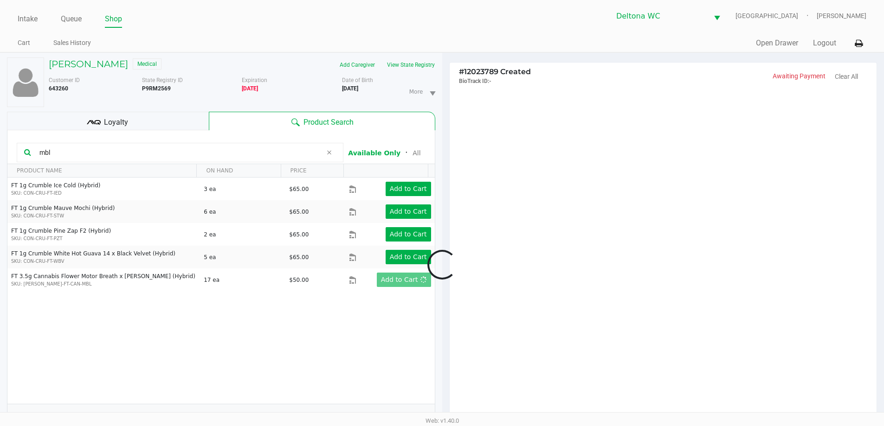
click at [165, 118] on div at bounding box center [442, 265] width 884 height 332
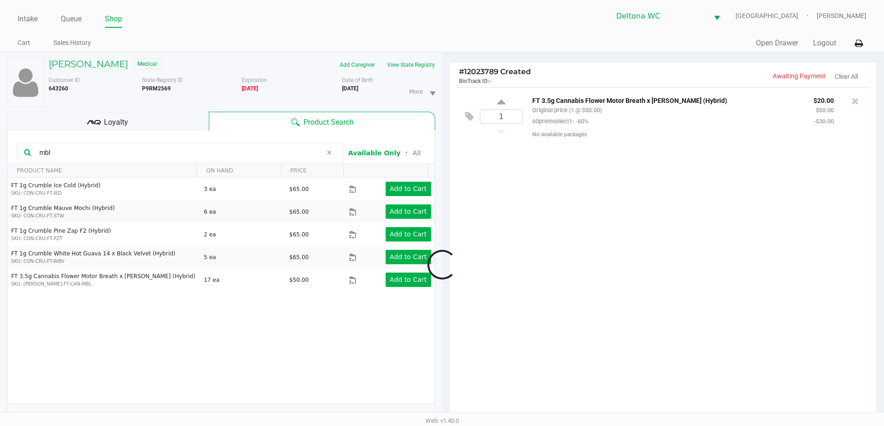
click at [165, 118] on div at bounding box center [442, 265] width 884 height 332
click at [165, 118] on div "Loyalty" at bounding box center [108, 121] width 202 height 19
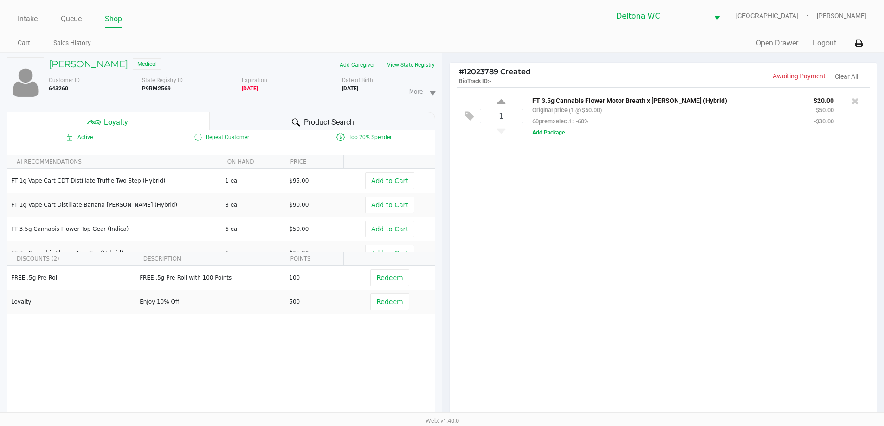
click at [517, 207] on div "1 FT 3.5g Cannabis Flower Motor Breath x Mike Larry (Hybrid) Original price (1 …" at bounding box center [662, 255] width 427 height 337
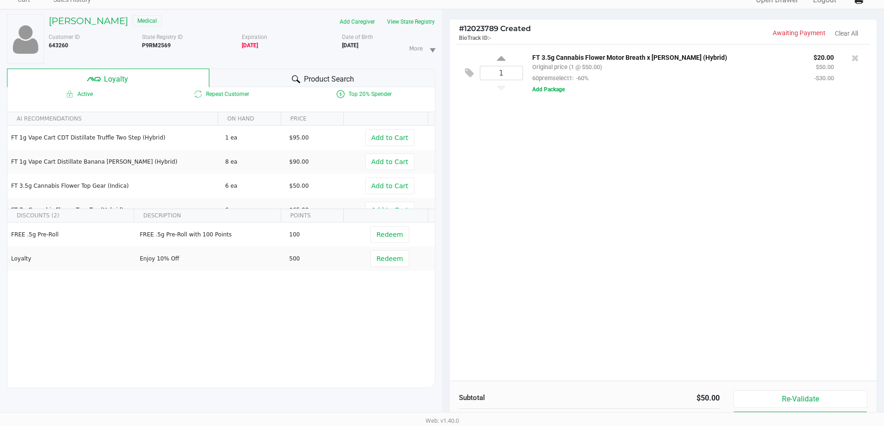
scroll to position [111, 0]
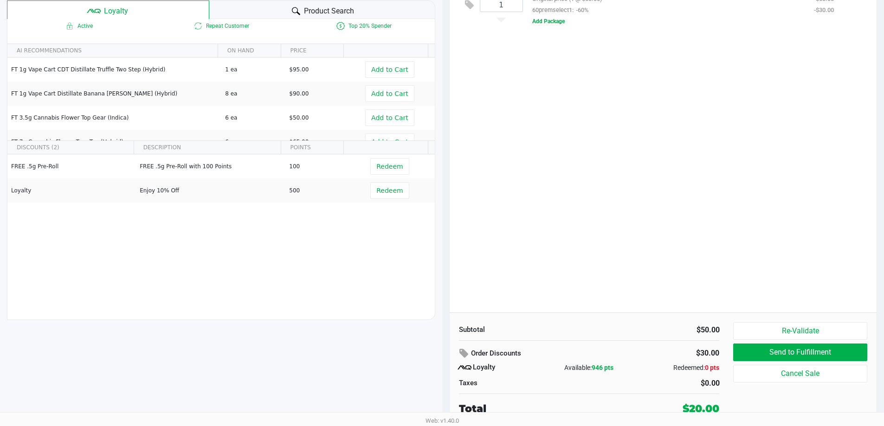
click at [570, 185] on div "1 FT 3.5g Cannabis Flower Motor Breath x Mike Larry (Hybrid) Original price (1 …" at bounding box center [662, 144] width 427 height 337
click at [645, 247] on div "1 FT 3.5g Cannabis Flower Motor Breath x Mike Larry (Hybrid) Original price (1 …" at bounding box center [662, 144] width 427 height 337
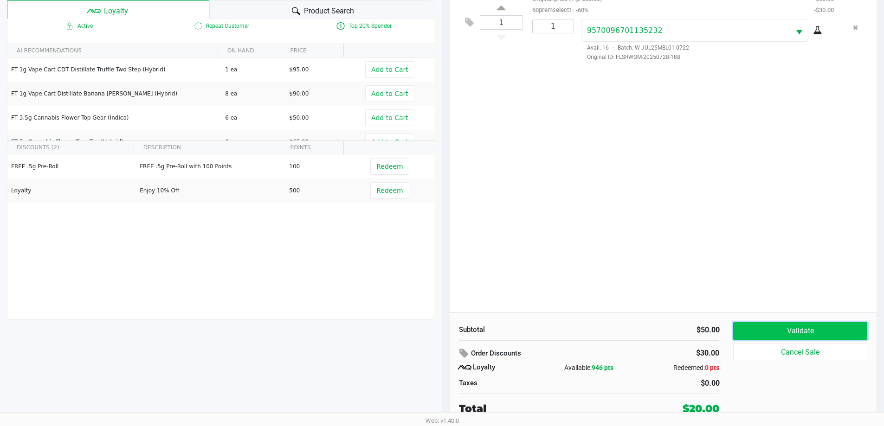
click at [780, 327] on button "Validate" at bounding box center [800, 331] width 134 height 18
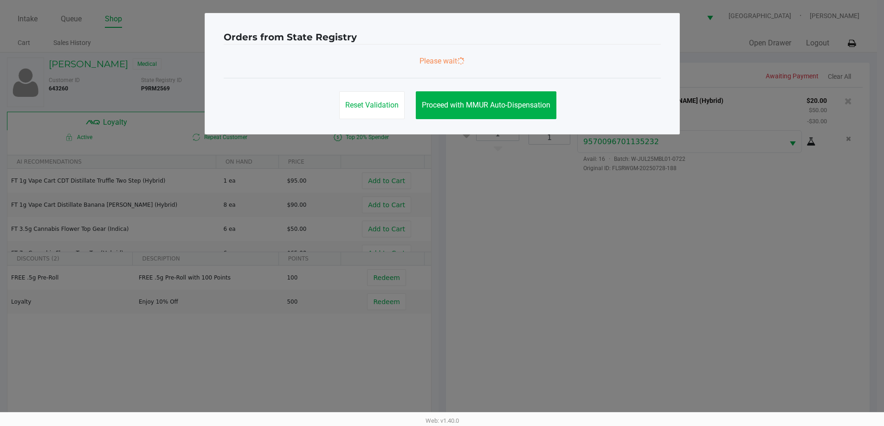
scroll to position [0, 0]
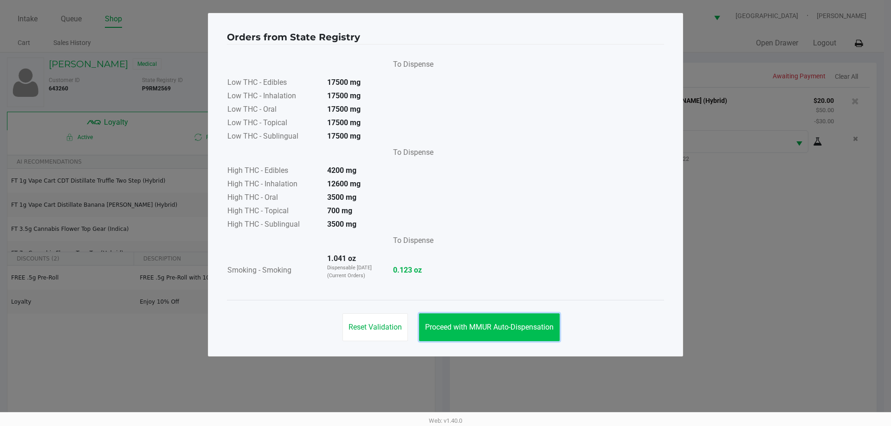
click at [515, 334] on button "Proceed with MMUR Auto-Dispensation" at bounding box center [489, 328] width 141 height 28
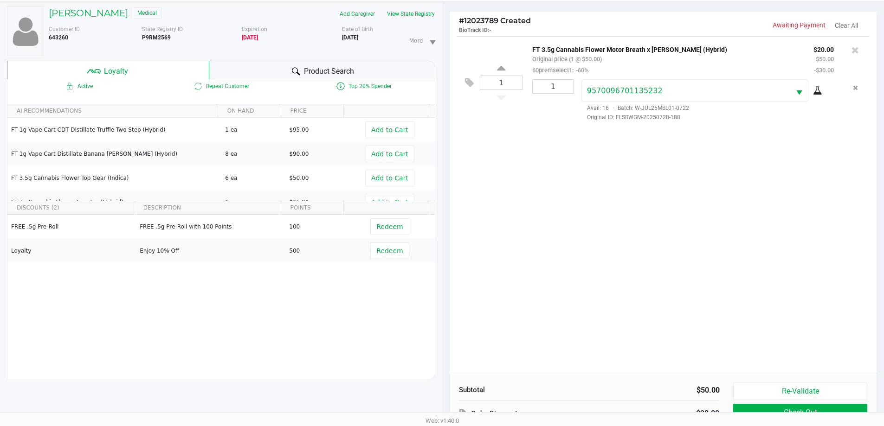
scroll to position [111, 0]
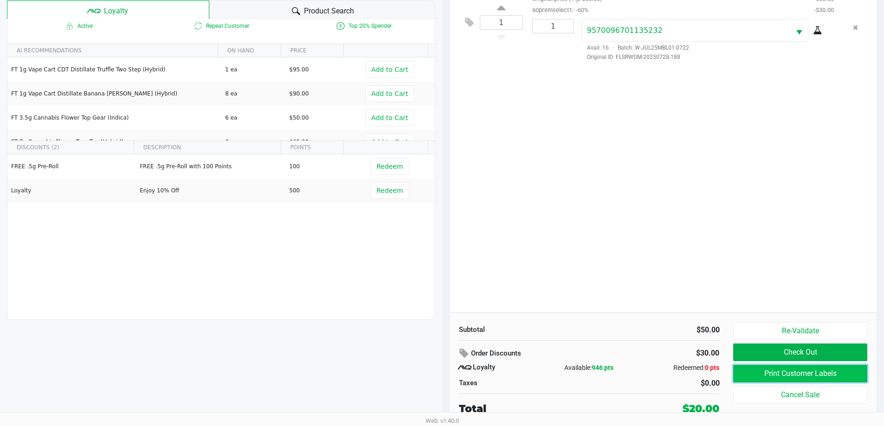
click at [809, 379] on button "Print Customer Labels" at bounding box center [800, 374] width 134 height 18
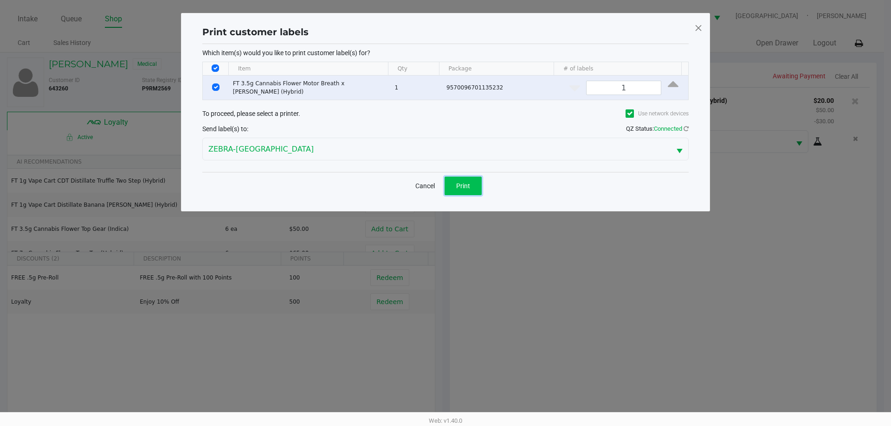
click at [466, 182] on span "Print" at bounding box center [463, 185] width 14 height 7
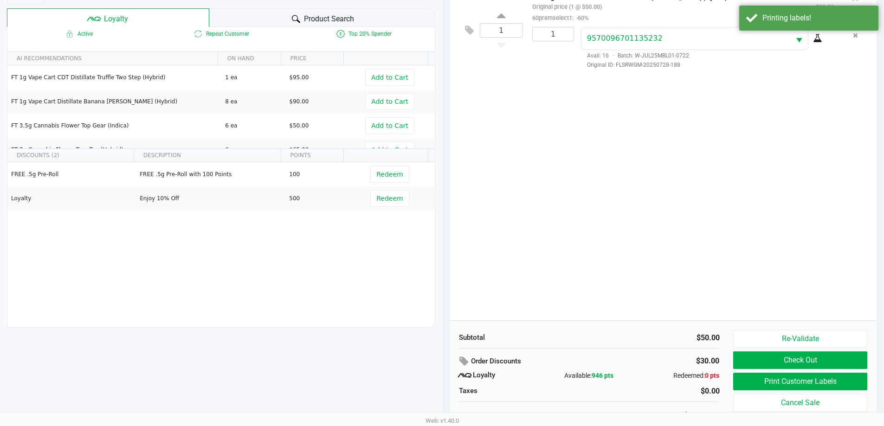
scroll to position [111, 0]
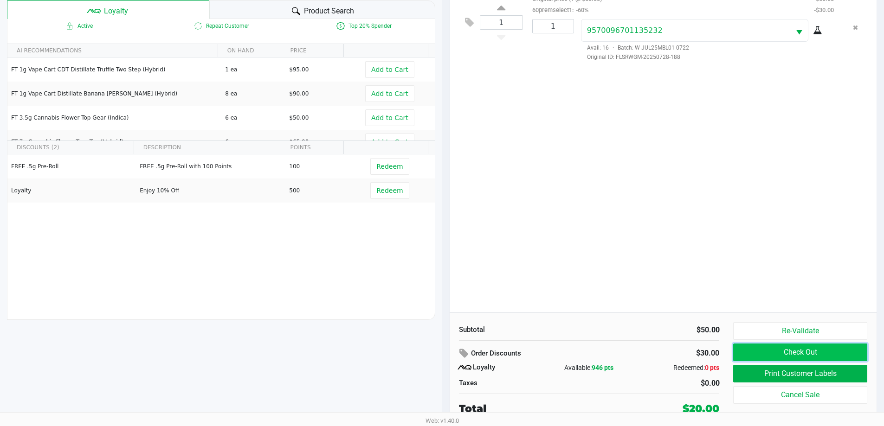
click at [764, 346] on button "Check Out" at bounding box center [800, 353] width 134 height 18
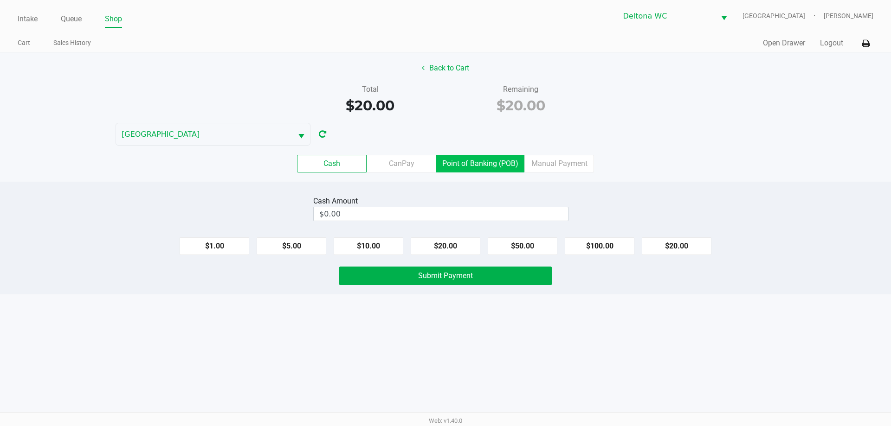
click at [480, 160] on label "Point of Banking (POB)" at bounding box center [480, 164] width 88 height 18
click at [0, 0] on 7 "Point of Banking (POB)" at bounding box center [0, 0] width 0 height 0
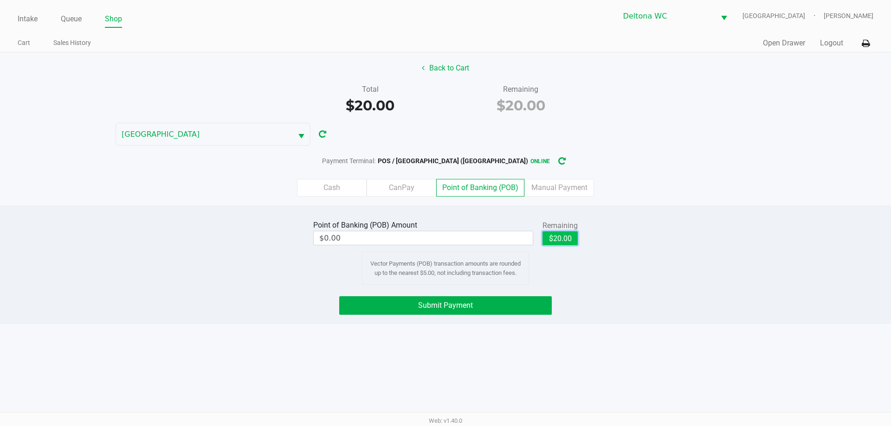
drag, startPoint x: 557, startPoint y: 237, endPoint x: 513, endPoint y: 285, distance: 65.0
click at [557, 237] on button "$20.00" at bounding box center [559, 238] width 35 height 14
type input "$20.00"
click at [508, 305] on button "Submit Payment" at bounding box center [445, 305] width 212 height 19
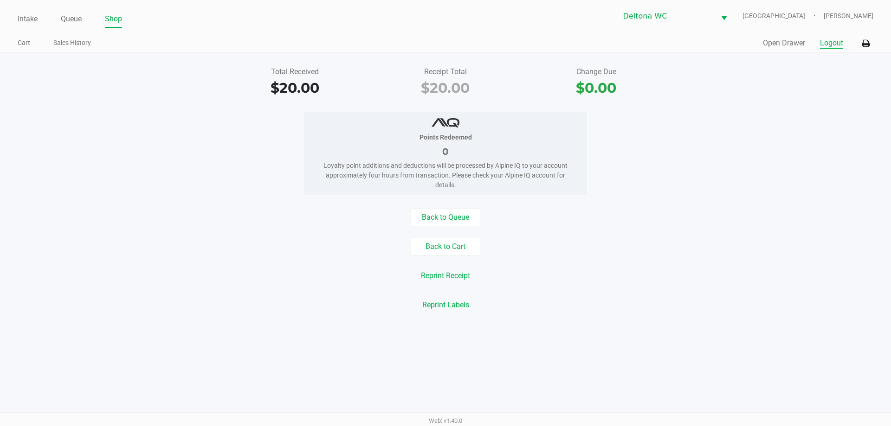
click at [828, 41] on button "Logout" at bounding box center [831, 43] width 23 height 11
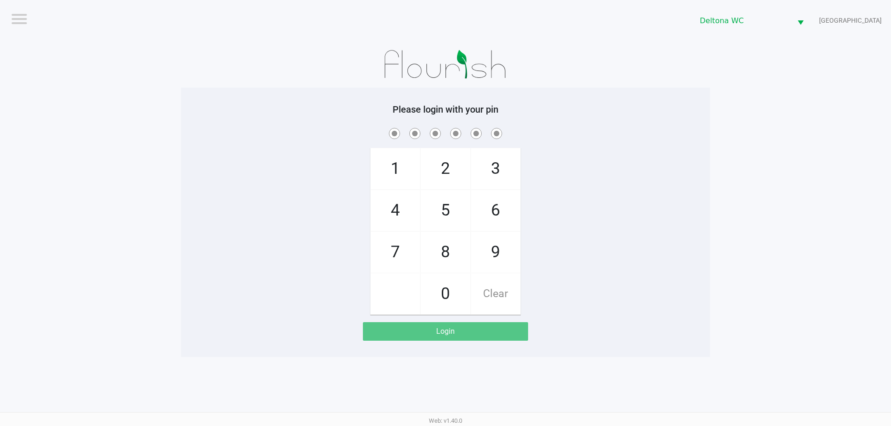
click at [680, 164] on div "1 4 7 2 5 8 0 3 6 9 Clear" at bounding box center [445, 220] width 529 height 189
checkbox input "true"
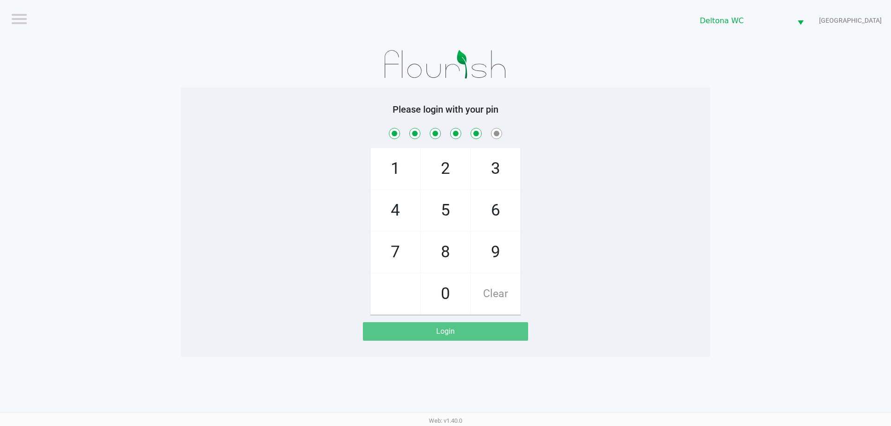
checkbox input "true"
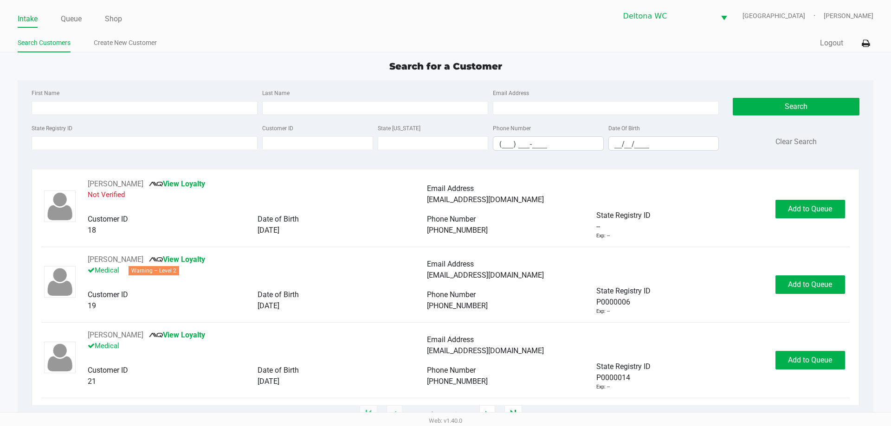
click at [56, 12] on ul "Intake Queue Shop" at bounding box center [232, 20] width 428 height 16
click at [65, 16] on link "Queue" at bounding box center [71, 19] width 21 height 13
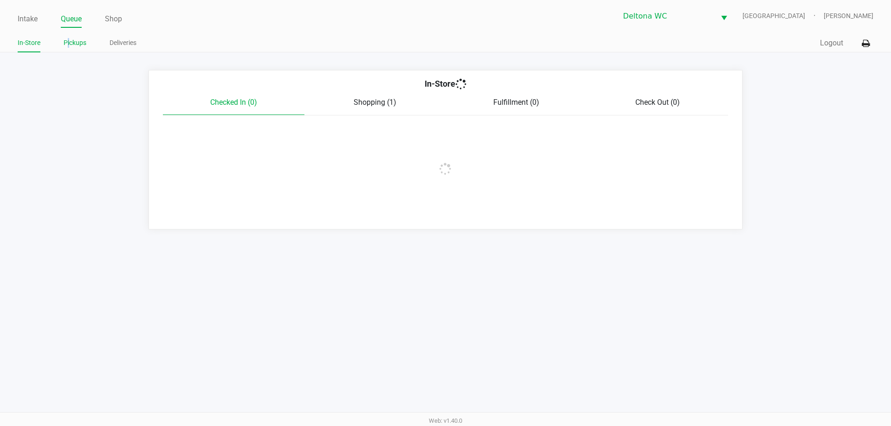
click at [69, 38] on link "Pickups" at bounding box center [75, 43] width 23 height 12
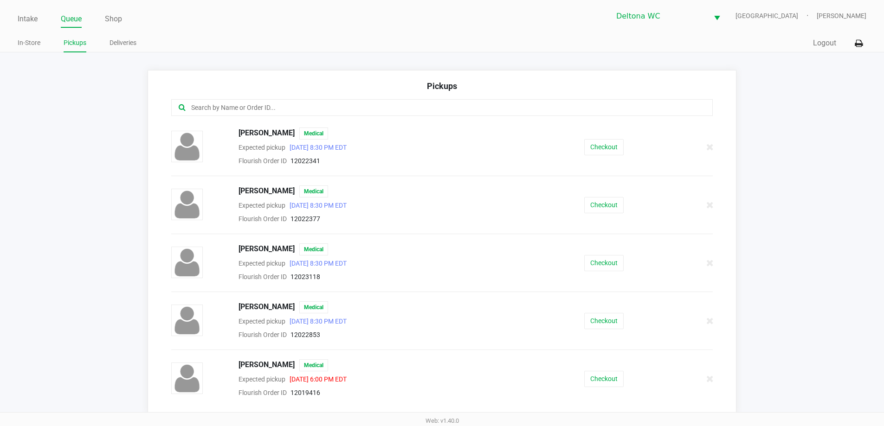
click at [213, 103] on input "text" at bounding box center [427, 108] width 474 height 11
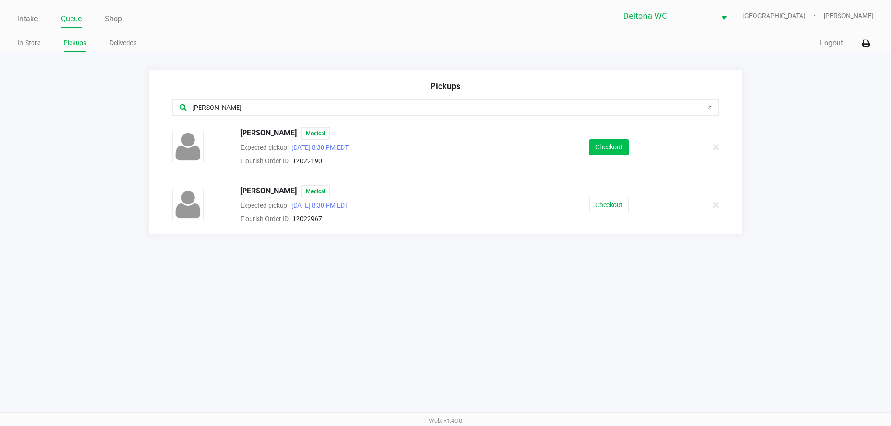
type input "david"
click at [620, 145] on button "Checkout" at bounding box center [608, 147] width 39 height 16
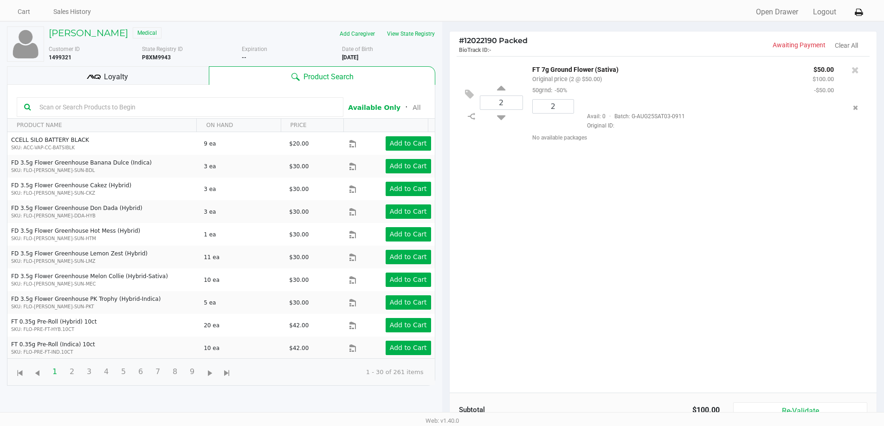
scroll to position [46, 0]
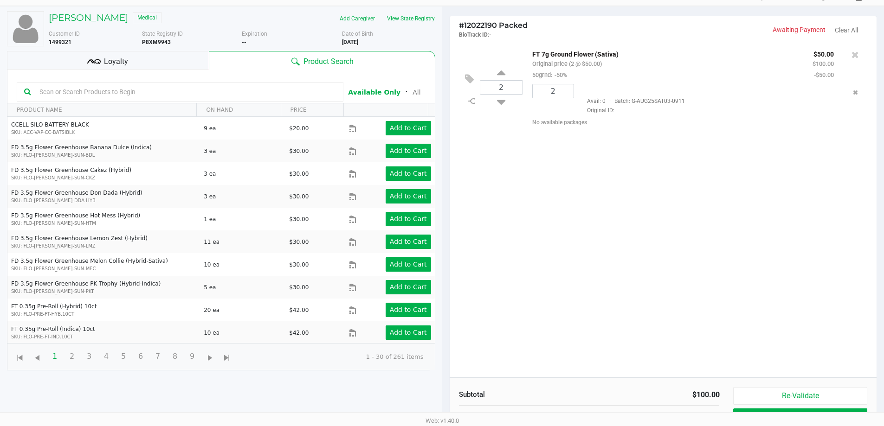
click at [545, 209] on div "2 FT 7g Ground Flower (Sativa) Original price (2 @ $50.00) 50grnd: -50% $50.00 …" at bounding box center [662, 209] width 427 height 337
click at [567, 207] on div "2 FT 7g Ground Flower (Sativa) Original price (2 @ $50.00) 50grnd: -50% $50.00 …" at bounding box center [662, 209] width 427 height 337
click at [407, 25] on button "View State Registry" at bounding box center [408, 18] width 54 height 15
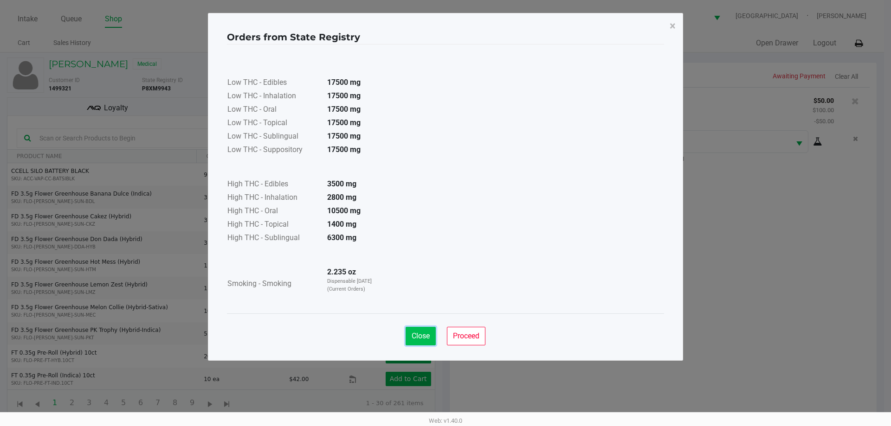
click at [423, 333] on span "Close" at bounding box center [420, 336] width 18 height 9
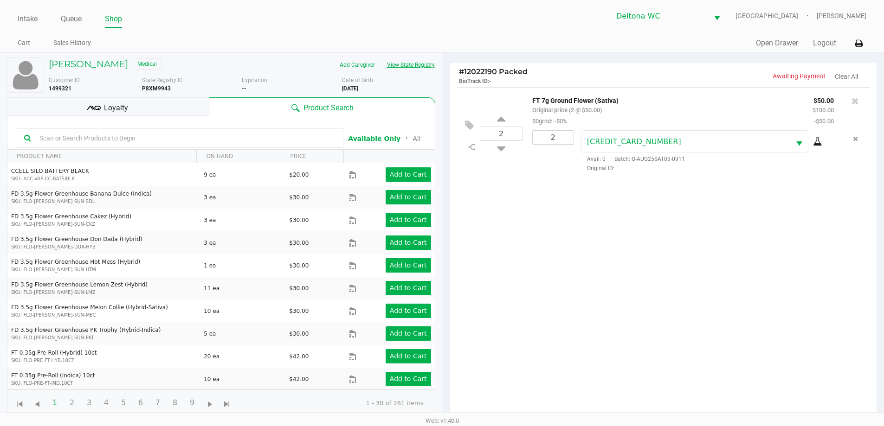
click at [585, 286] on div "2 FT 7g Ground Flower (Sativa) Original price (2 @ $50.00) 50grnd: -50% $50.00 …" at bounding box center [662, 255] width 427 height 337
click at [203, 110] on div "Loyalty" at bounding box center [108, 106] width 202 height 19
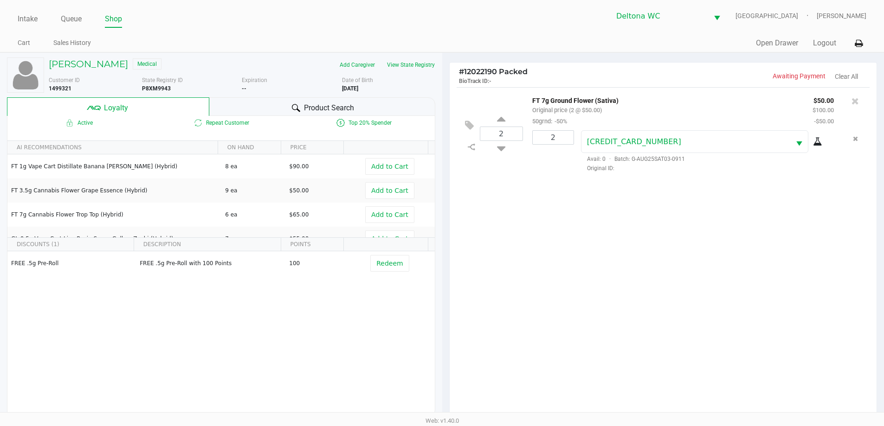
click at [239, 109] on div "Product Search" at bounding box center [322, 106] width 226 height 19
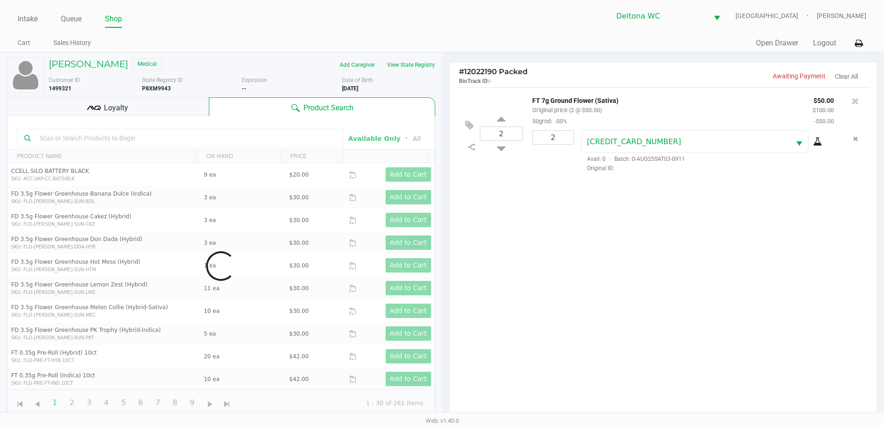
click at [213, 141] on div "Data table" at bounding box center [220, 266] width 427 height 301
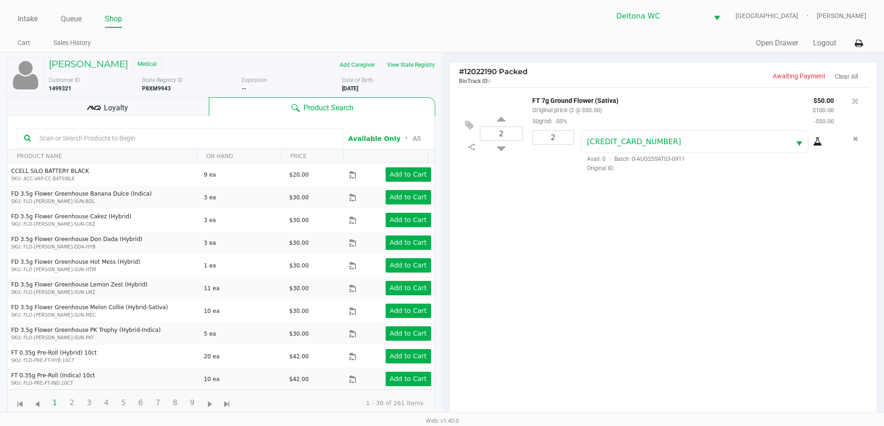
click at [213, 141] on input "text" at bounding box center [186, 138] width 300 height 14
type input "fic"
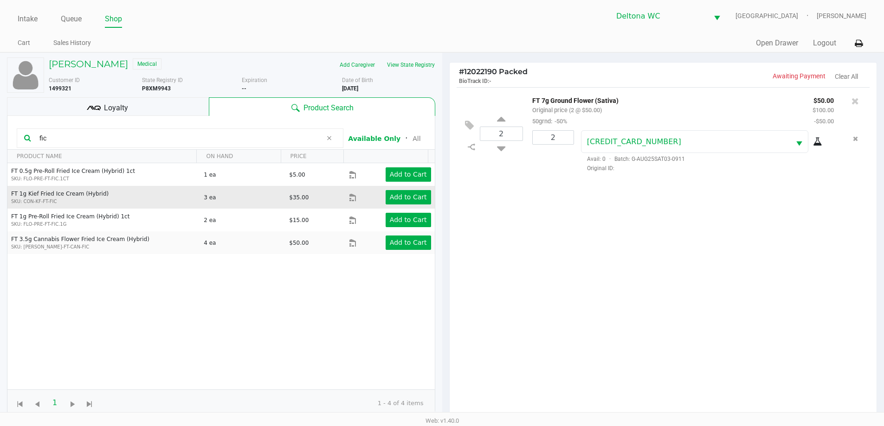
click at [401, 205] on td "Add to Cart" at bounding box center [391, 197] width 85 height 23
click at [402, 199] on app-button-loader "Add to Cart" at bounding box center [408, 196] width 37 height 7
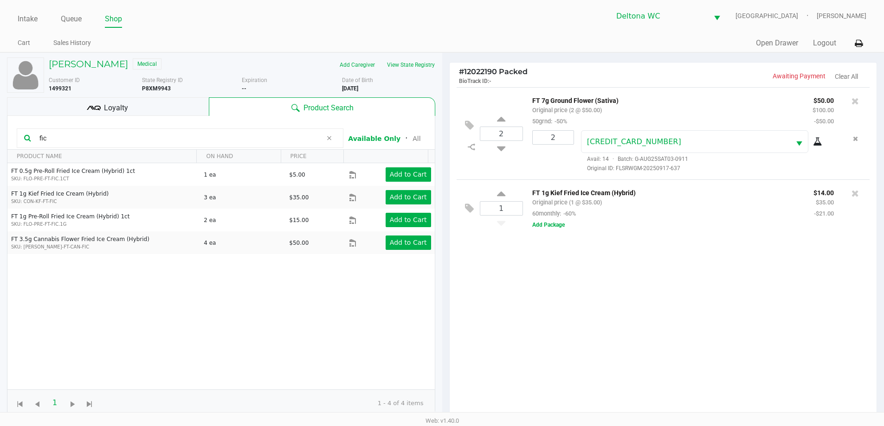
click at [185, 108] on div "Loyalty" at bounding box center [108, 106] width 202 height 19
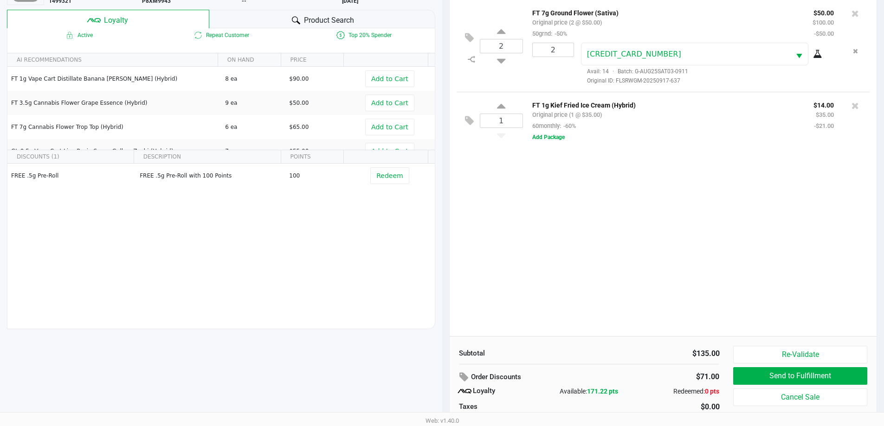
scroll to position [111, 0]
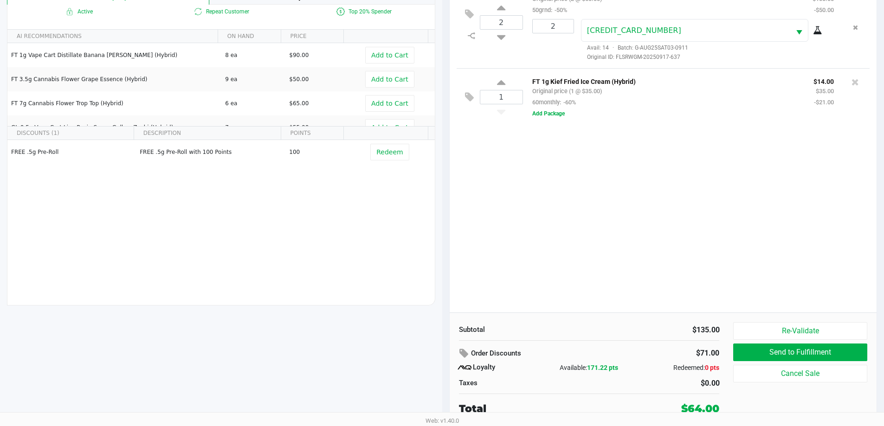
click at [613, 233] on div "2 FT 7g Ground Flower (Sativa) Original price (2 @ $50.00) 50grnd: -50% $50.00 …" at bounding box center [662, 144] width 427 height 337
click at [576, 230] on div "2 FT 7g Ground Flower (Sativa) Original price (2 @ $50.00) 50grnd: -50% $50.00 …" at bounding box center [662, 144] width 427 height 337
click at [582, 231] on div "2 FT 7g Ground Flower (Sativa) Original price (2 @ $50.00) 50grnd: -50% $50.00 …" at bounding box center [662, 144] width 427 height 337
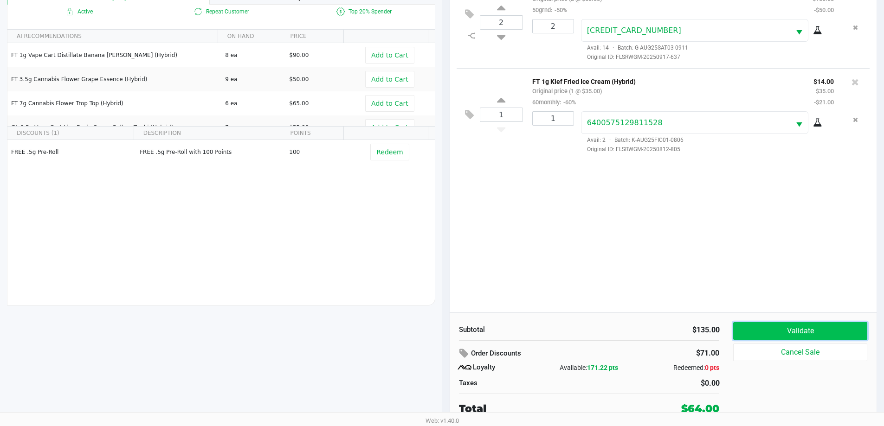
click at [806, 333] on button "Validate" at bounding box center [800, 331] width 134 height 18
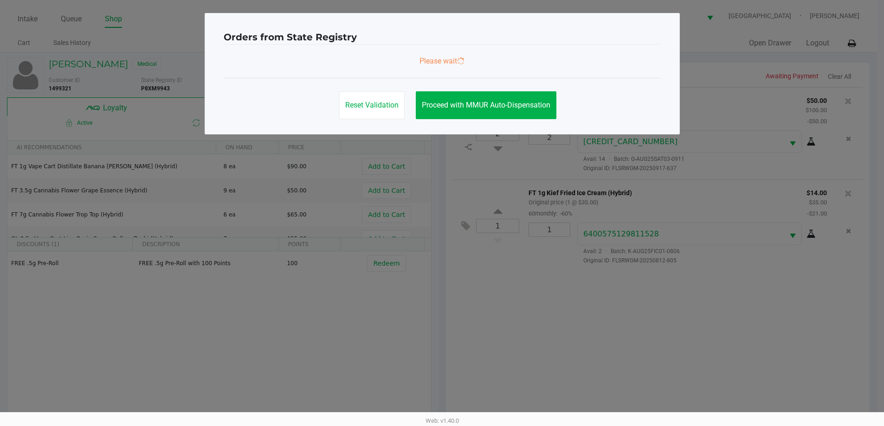
scroll to position [0, 0]
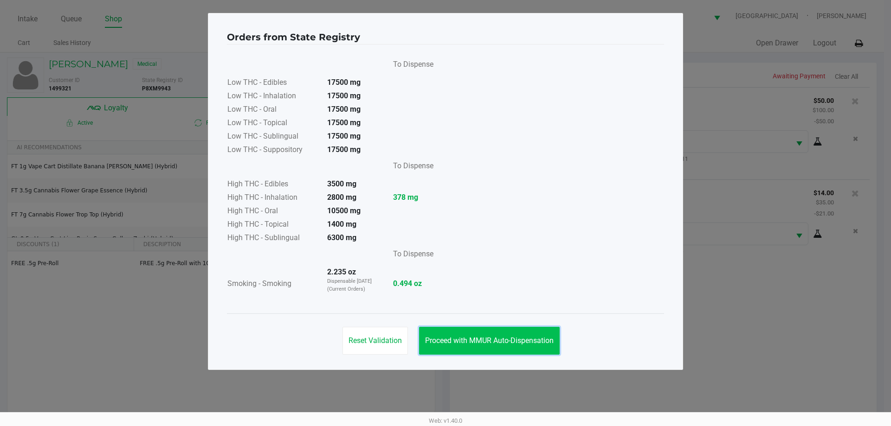
click at [484, 345] on span "Proceed with MMUR Auto-Dispensation" at bounding box center [489, 340] width 128 height 9
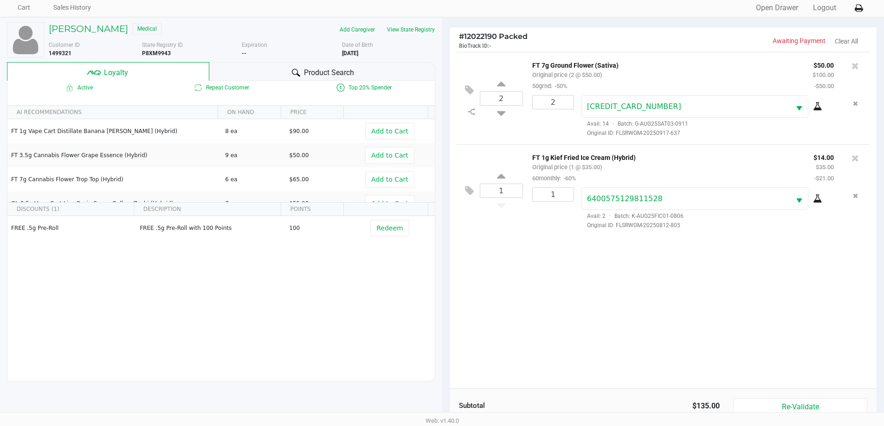
scroll to position [111, 0]
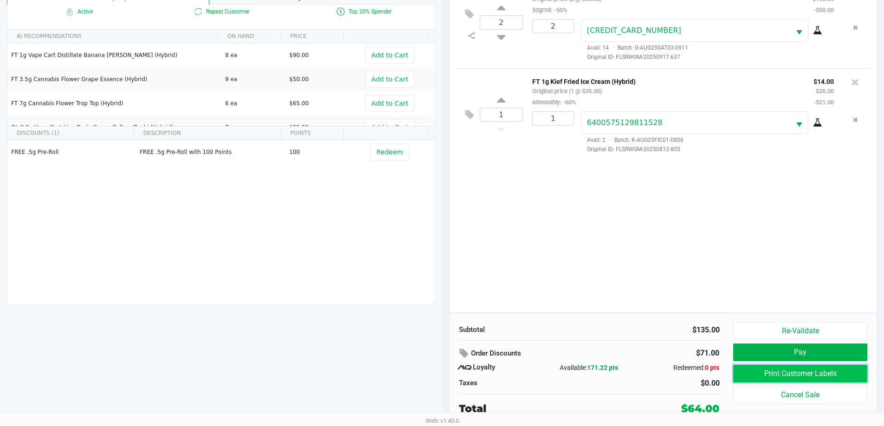
click at [812, 372] on button "Print Customer Labels" at bounding box center [800, 374] width 134 height 18
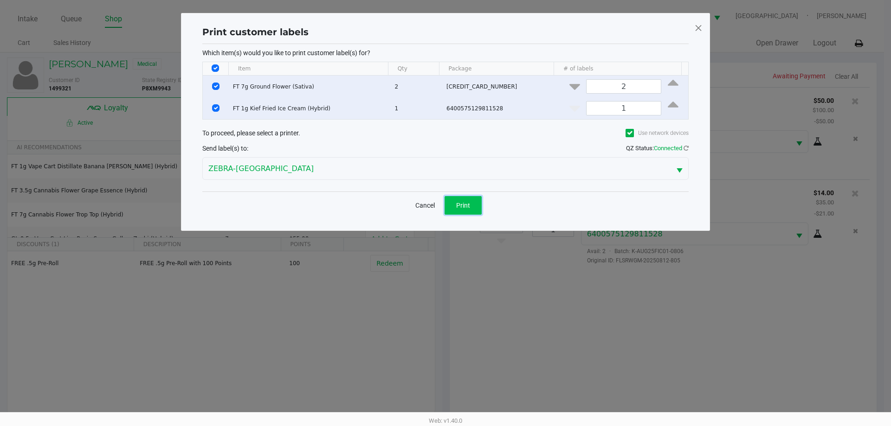
click at [475, 200] on button "Print" at bounding box center [462, 205] width 37 height 19
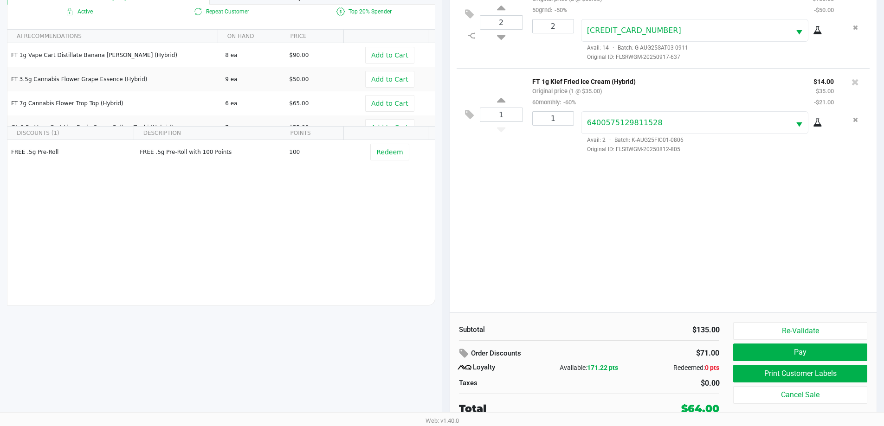
click at [666, 265] on div "2 FT 7g Ground Flower (Sativa) Original price (2 @ $50.00) 50grnd: -50% $50.00 …" at bounding box center [662, 144] width 427 height 337
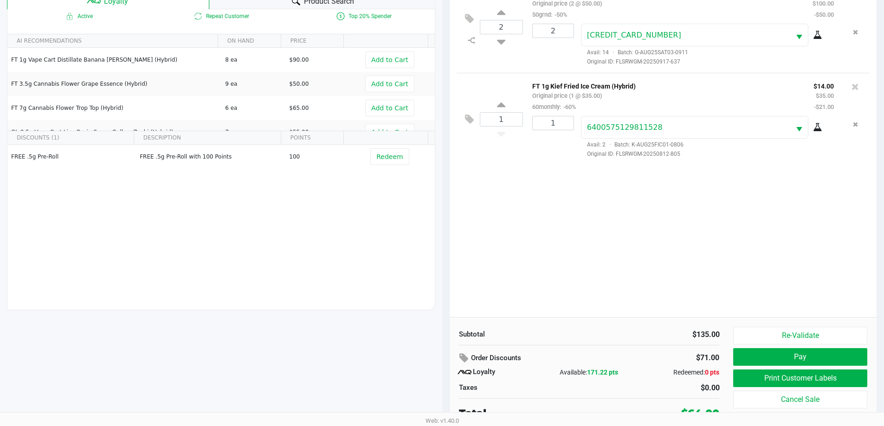
scroll to position [111, 0]
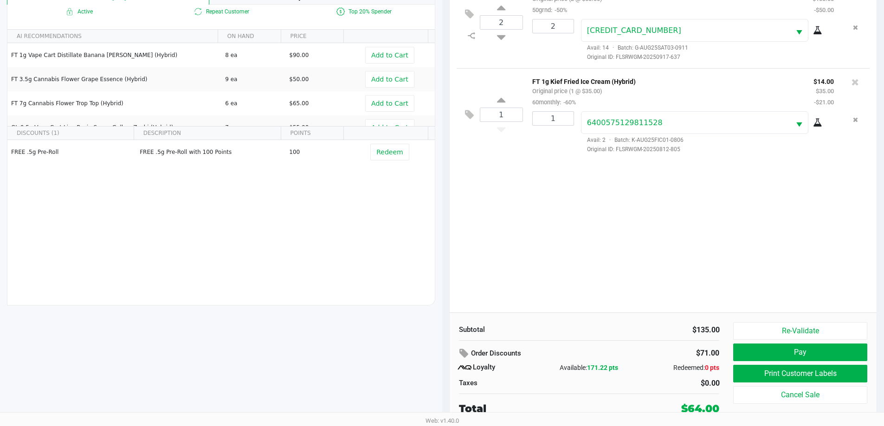
click at [660, 253] on div "2 FT 7g Ground Flower (Sativa) Original price (2 @ $50.00) 50grnd: -50% $50.00 …" at bounding box center [662, 144] width 427 height 337
click at [820, 375] on button "Print Customer Labels" at bounding box center [800, 374] width 134 height 18
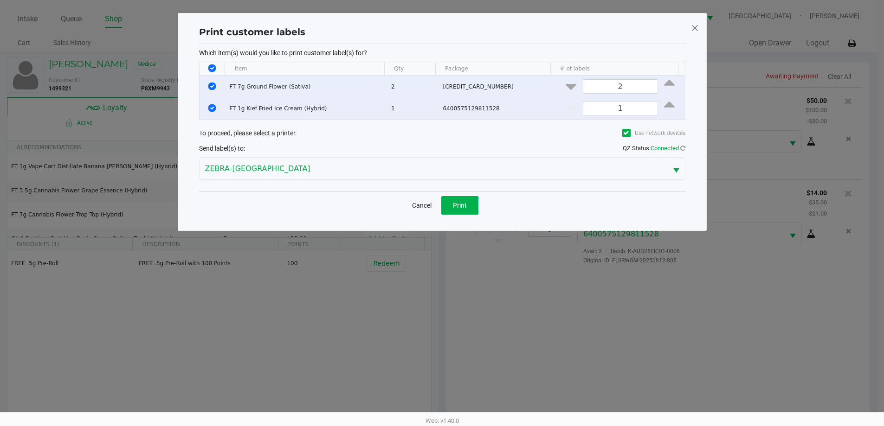
scroll to position [0, 0]
click at [423, 205] on button "Cancel" at bounding box center [425, 205] width 32 height 19
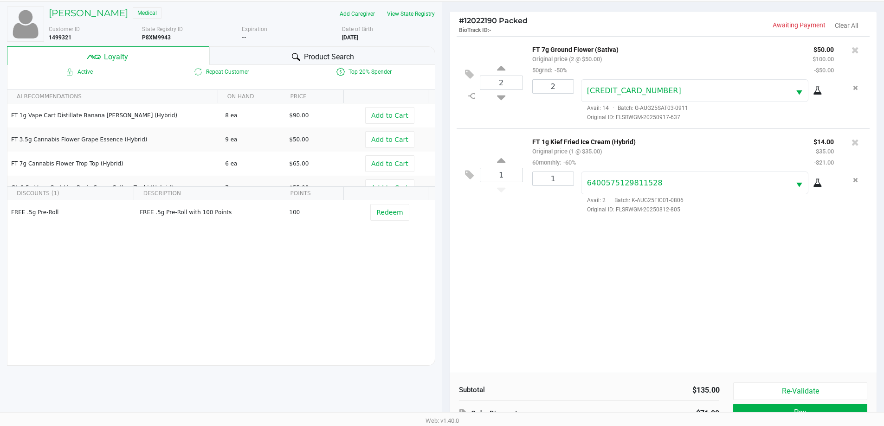
scroll to position [111, 0]
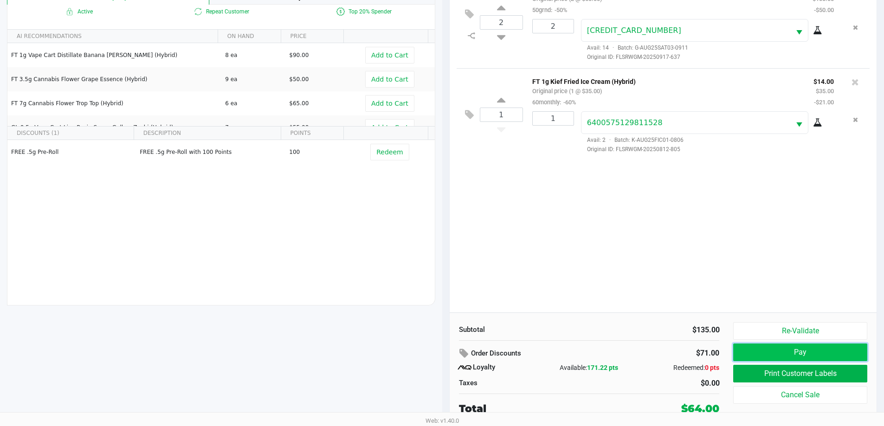
click at [793, 352] on button "Pay" at bounding box center [800, 353] width 134 height 18
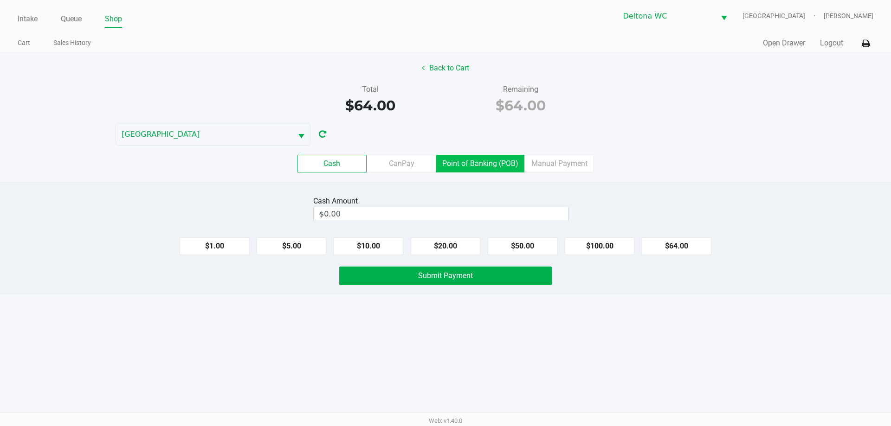
click at [472, 161] on label "Point of Banking (POB)" at bounding box center [480, 164] width 88 height 18
click at [0, 0] on 7 "Point of Banking (POB)" at bounding box center [0, 0] width 0 height 0
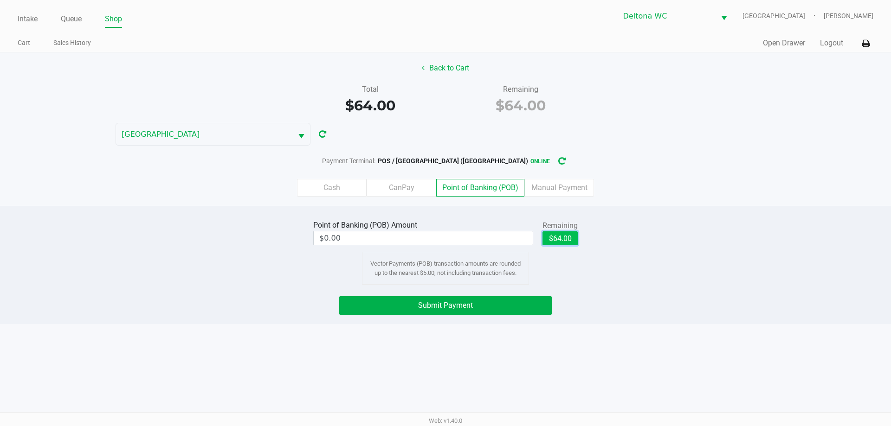
click at [565, 243] on button "$64.00" at bounding box center [559, 238] width 35 height 14
type input "$64.00"
click at [416, 301] on button "Submit Payment" at bounding box center [445, 305] width 212 height 19
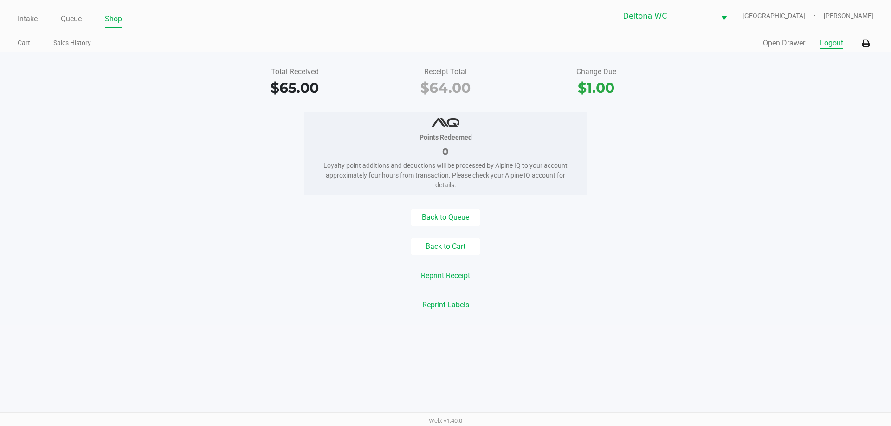
click at [835, 47] on button "Logout" at bounding box center [831, 43] width 23 height 11
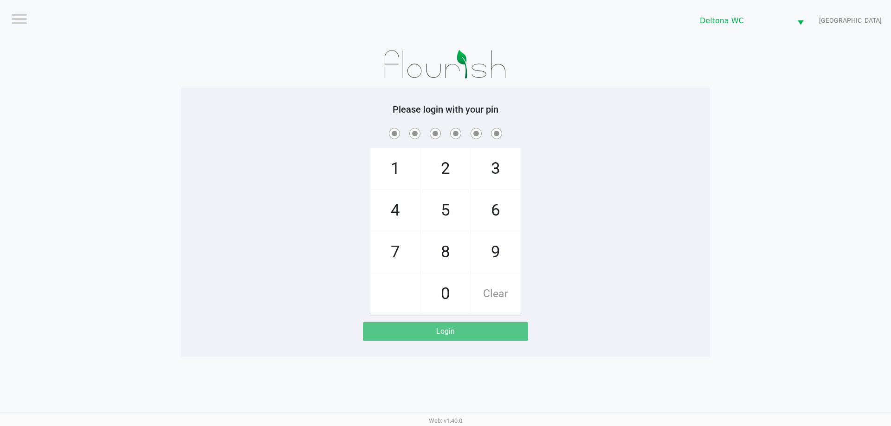
click at [282, 297] on div "1 4 7 2 5 8 0 3 6 9 Clear" at bounding box center [445, 220] width 529 height 189
checkbox input "true"
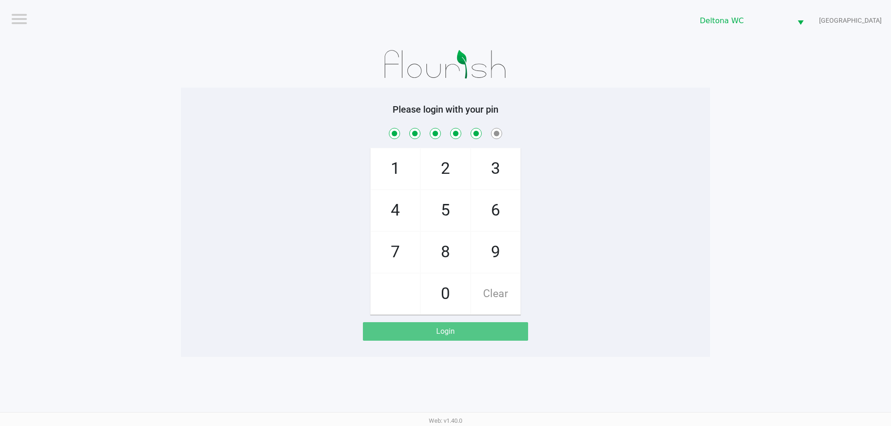
checkbox input "true"
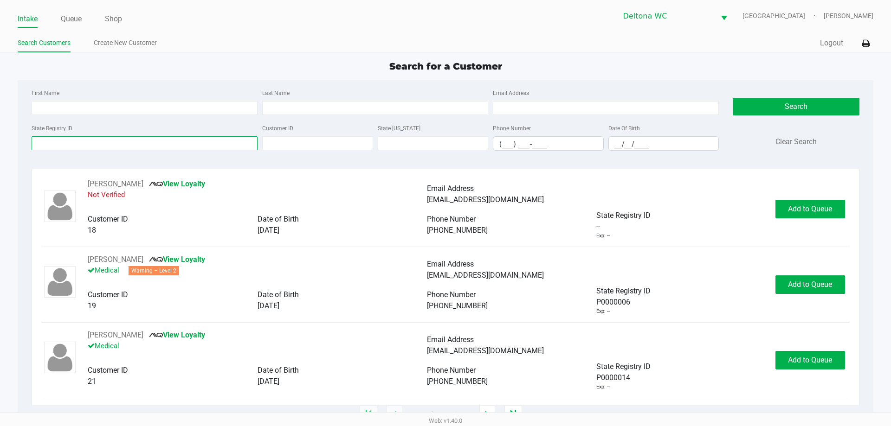
click at [198, 145] on input "State Registry ID" at bounding box center [145, 143] width 226 height 14
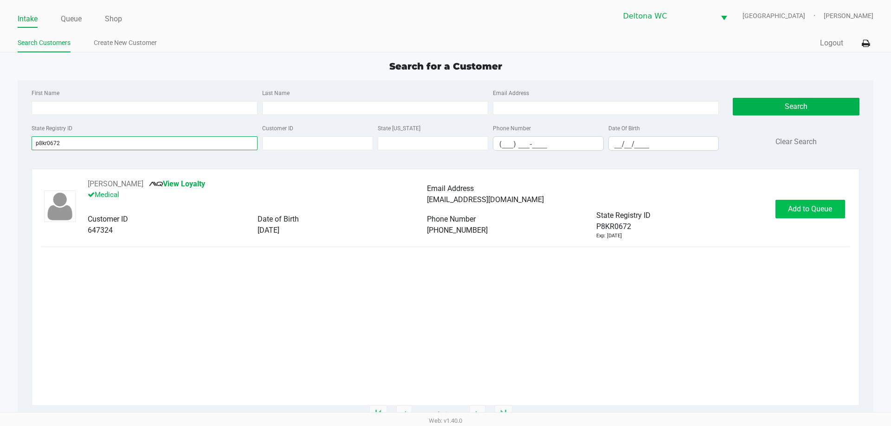
type input "p8kr0672"
click at [814, 214] on button "Add to Queue" at bounding box center [810, 209] width 70 height 19
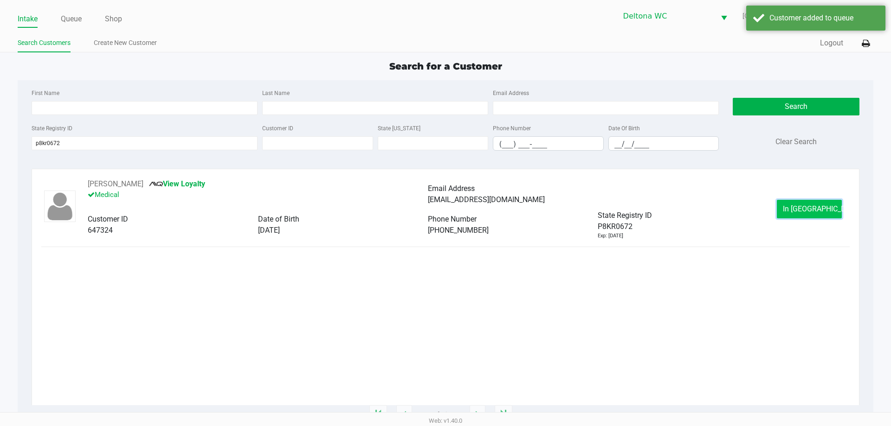
click at [809, 203] on button "In Queue" at bounding box center [808, 209] width 65 height 19
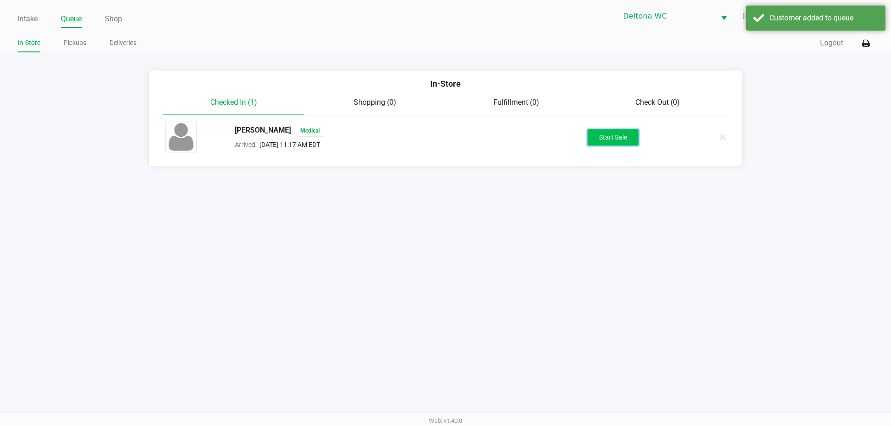
click at [619, 132] on button "Start Sale" at bounding box center [612, 137] width 51 height 16
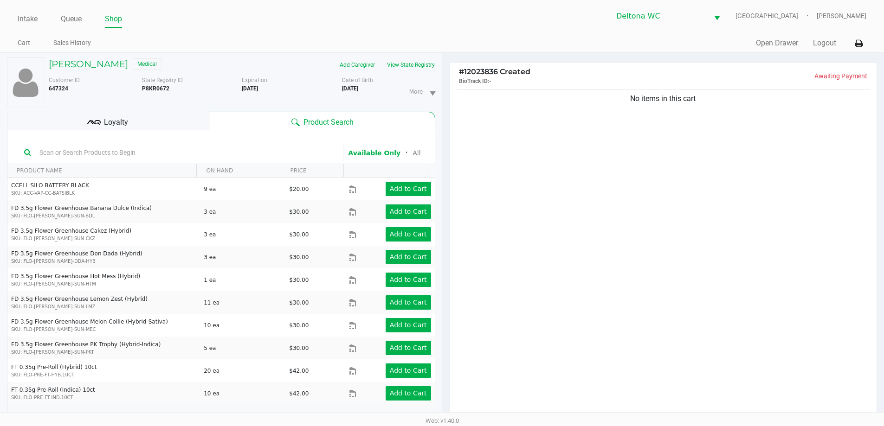
click at [168, 124] on div "Loyalty" at bounding box center [108, 121] width 202 height 19
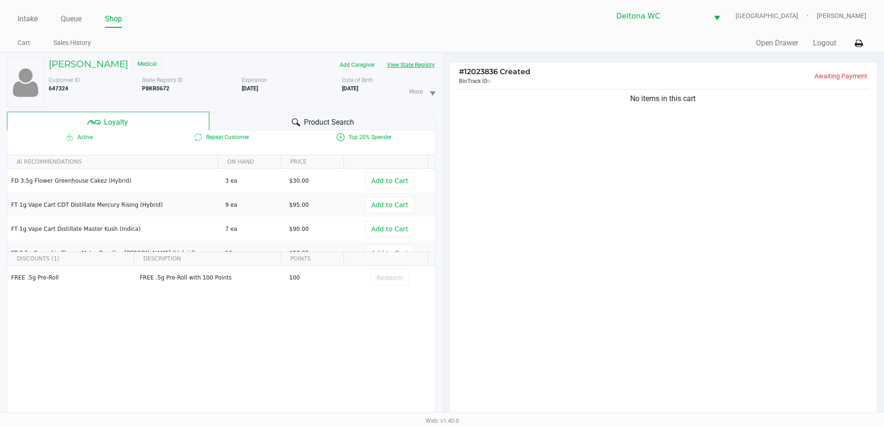
click at [430, 60] on button "View State Registry" at bounding box center [408, 65] width 54 height 15
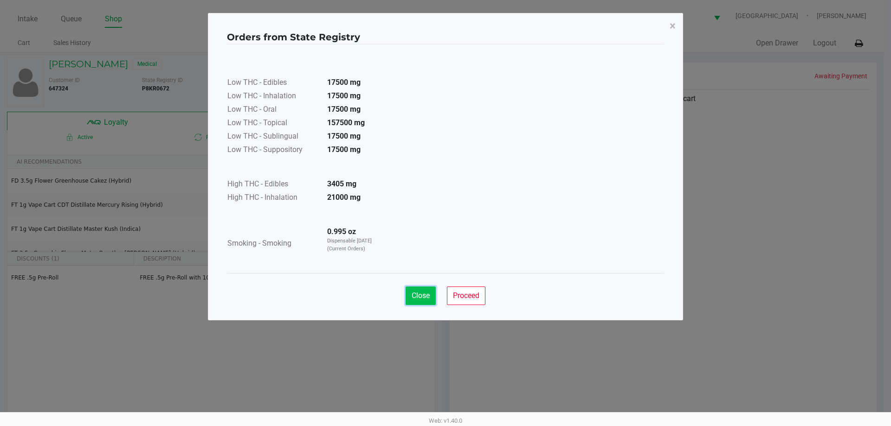
click at [419, 288] on button "Close" at bounding box center [420, 296] width 30 height 19
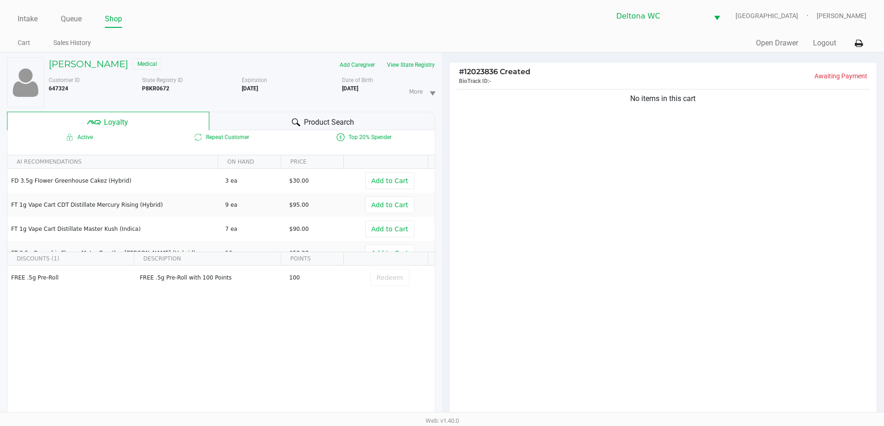
click at [253, 131] on div "Active Repeat Customer Top 20% Spender" at bounding box center [220, 137] width 427 height 23
click at [250, 121] on div "Product Search" at bounding box center [322, 121] width 226 height 19
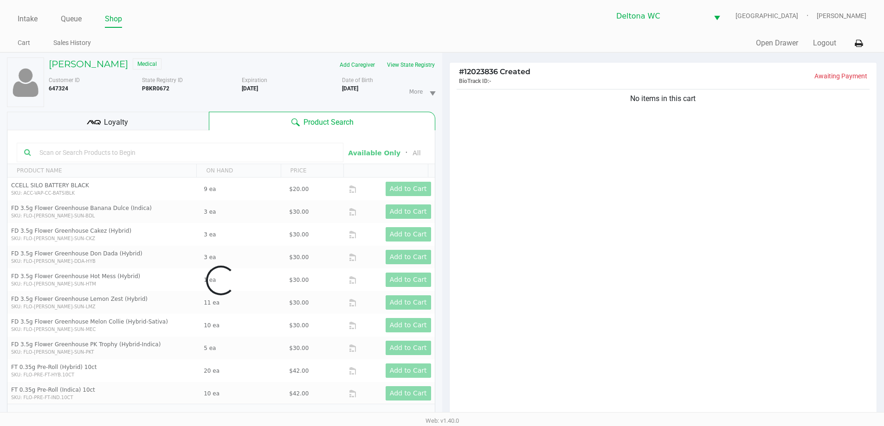
click at [205, 153] on input "text" at bounding box center [186, 153] width 300 height 14
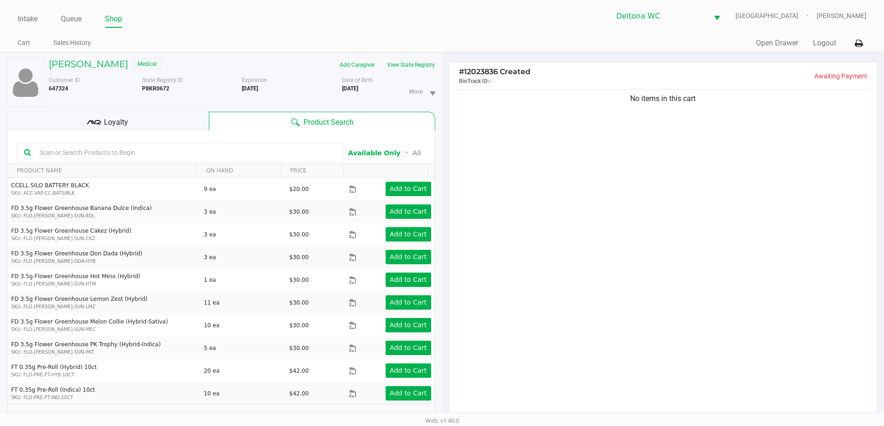
click at [205, 153] on input "text" at bounding box center [186, 153] width 300 height 14
type input "5ct"
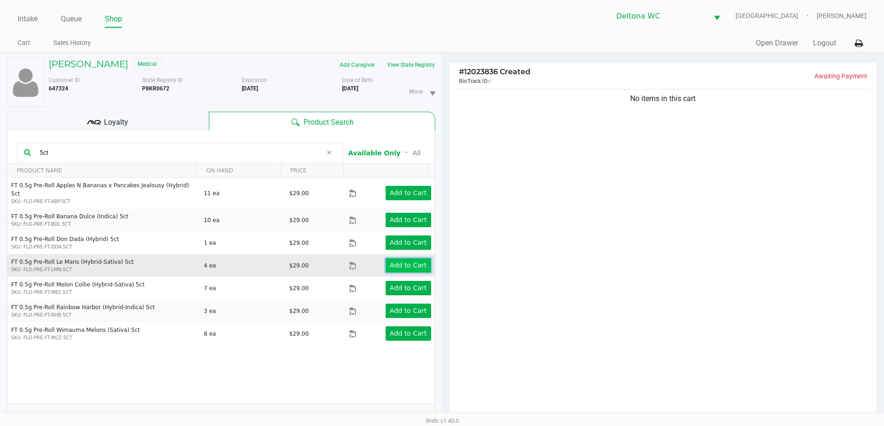
click at [404, 262] on button "Add to Cart" at bounding box center [407, 265] width 45 height 14
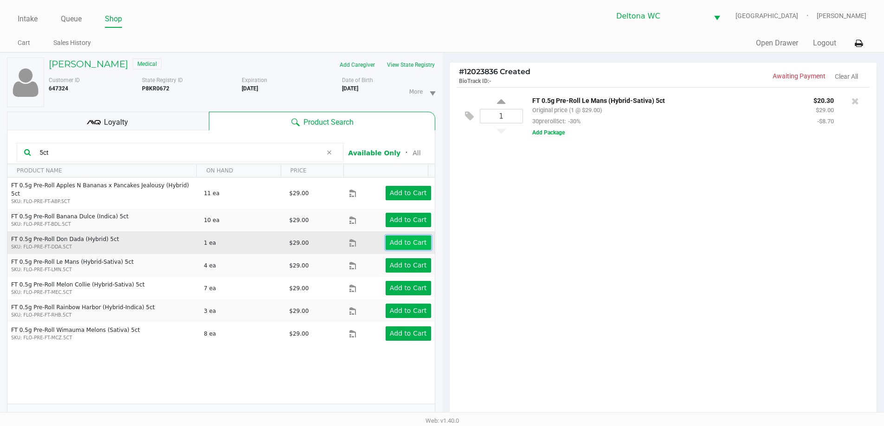
click at [411, 239] on app-button-loader "Add to Cart" at bounding box center [408, 242] width 37 height 7
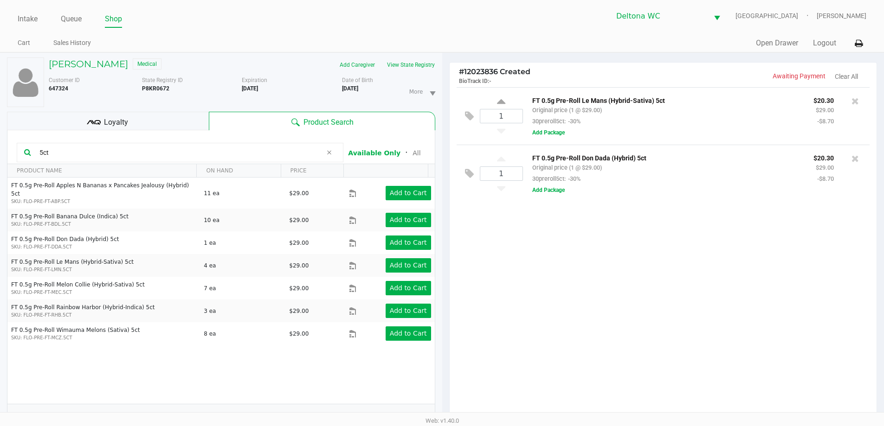
click at [573, 173] on div "FT 0.5g Pre-Roll Don Dada (Hybrid) 5ct Original price (1 @ $29.00) 30preroll5ct…" at bounding box center [665, 168] width 281 height 32
click at [151, 118] on div "Loyalty" at bounding box center [108, 121] width 202 height 19
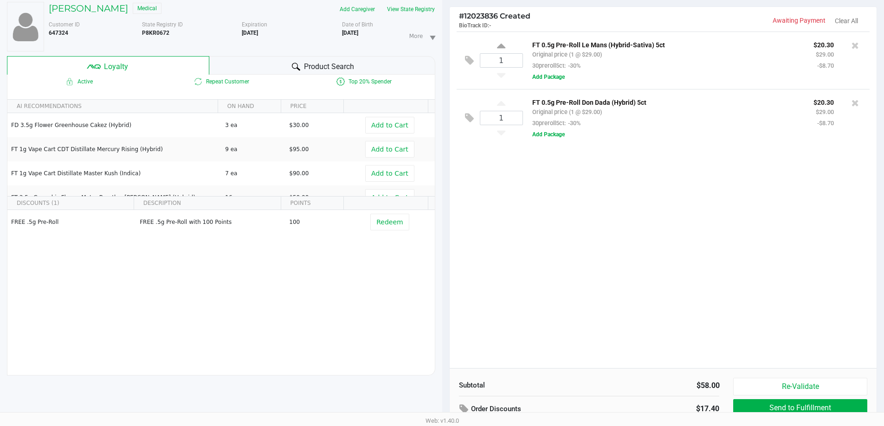
scroll to position [111, 0]
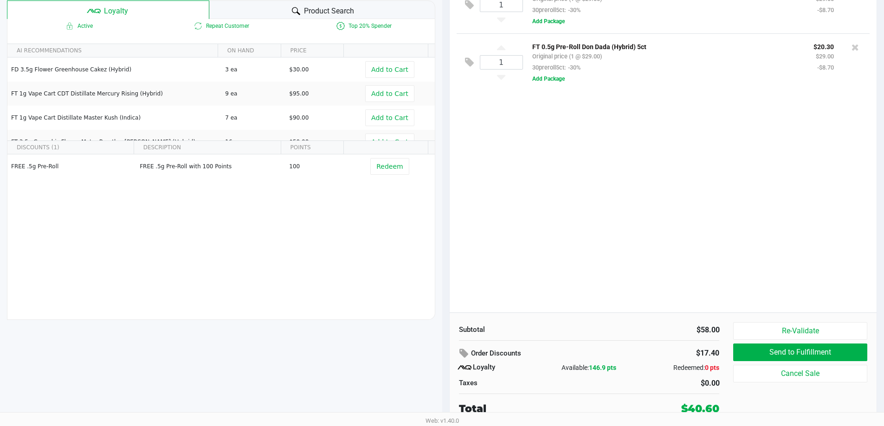
click at [746, 278] on div "1 FT 0.5g Pre-Roll Le Mans (Hybrid-Sativa) 5ct Original price (1 @ $29.00) 30pr…" at bounding box center [662, 144] width 427 height 337
click at [586, 237] on div "1 FT 0.5g Pre-Roll Le Mans (Hybrid-Sativa) 5ct Original price (1 @ $29.00) 30pr…" at bounding box center [662, 144] width 427 height 337
click at [587, 237] on div "1 FT 0.5g Pre-Roll Le Mans (Hybrid-Sativa) 5ct Original price (1 @ $29.00) 30pr…" at bounding box center [662, 144] width 427 height 337
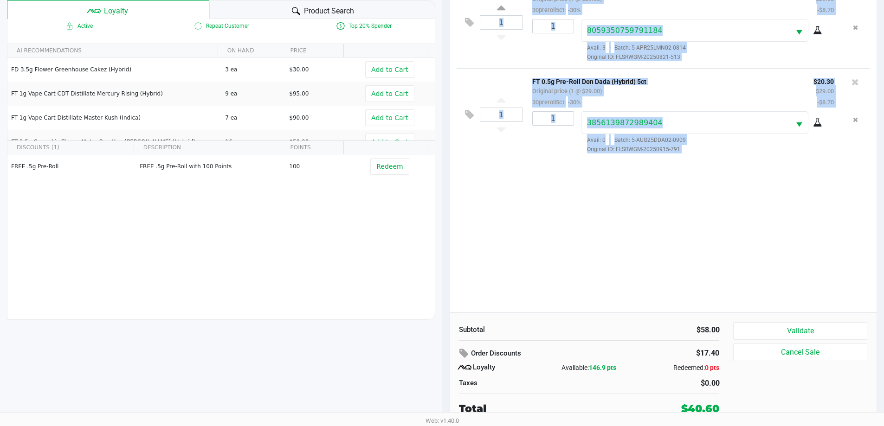
click at [596, 239] on div "1 FT 0.5g Pre-Roll Le Mans (Hybrid-Sativa) 5ct Original price (1 @ $29.00) 30pr…" at bounding box center [662, 144] width 427 height 337
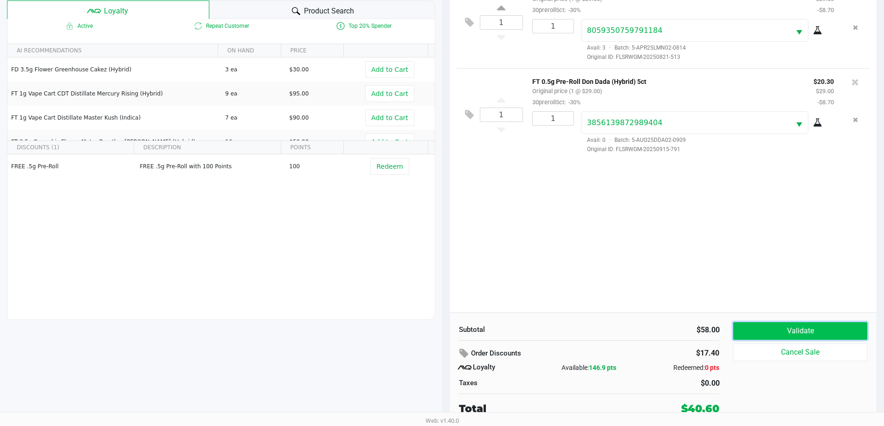
click at [810, 334] on button "Validate" at bounding box center [800, 331] width 134 height 18
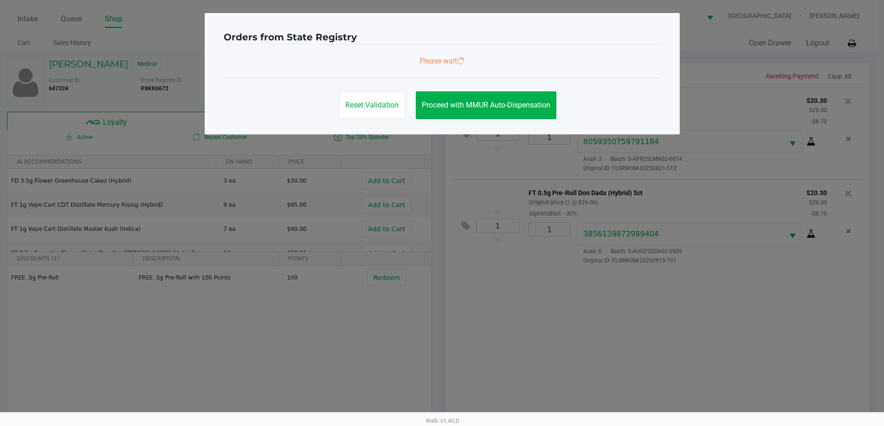
scroll to position [0, 0]
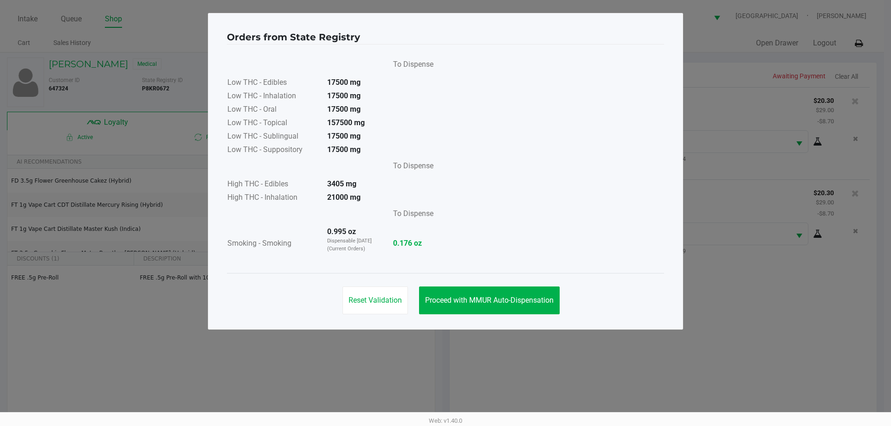
click at [488, 283] on div "Reset Validation Proceed with MMUR Auto-Dispensation" at bounding box center [445, 296] width 437 height 47
click at [488, 287] on button "Proceed with MMUR Auto-Dispensation" at bounding box center [489, 301] width 141 height 28
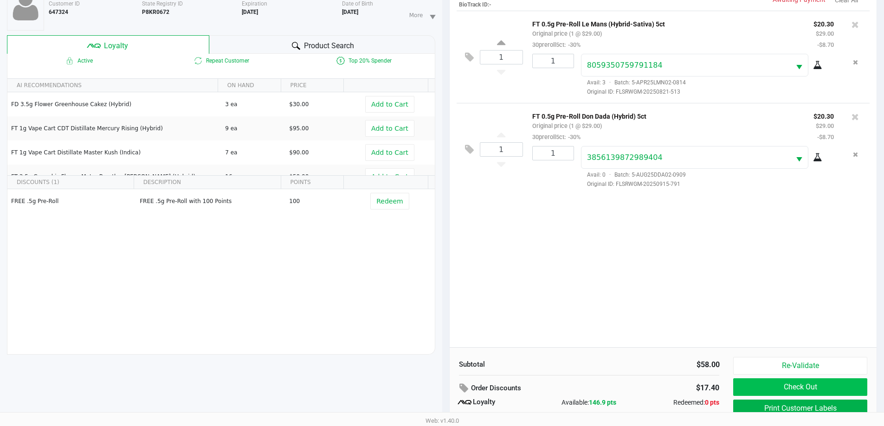
scroll to position [111, 0]
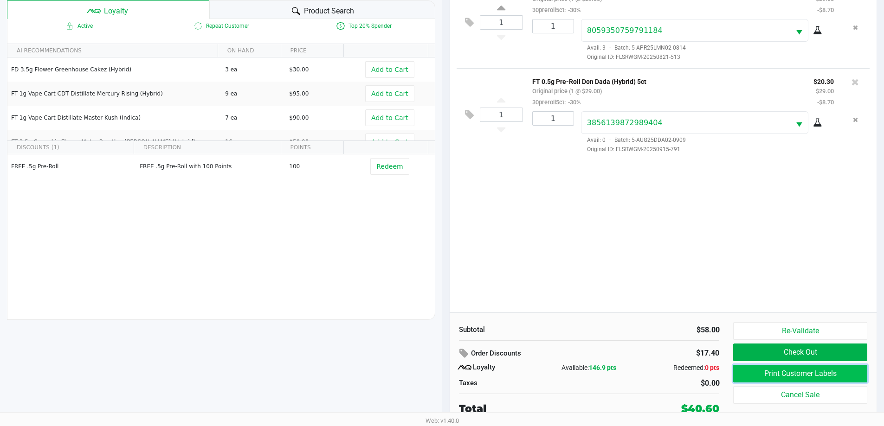
click at [846, 374] on button "Print Customer Labels" at bounding box center [800, 374] width 134 height 18
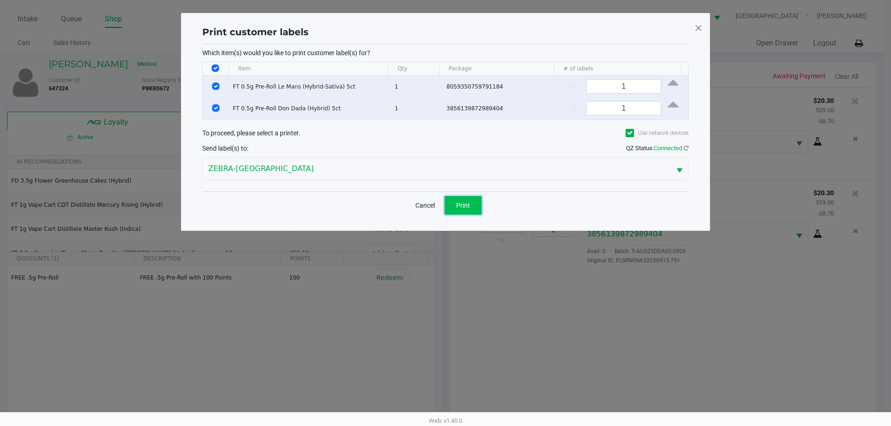
click at [462, 202] on span "Print" at bounding box center [463, 205] width 14 height 7
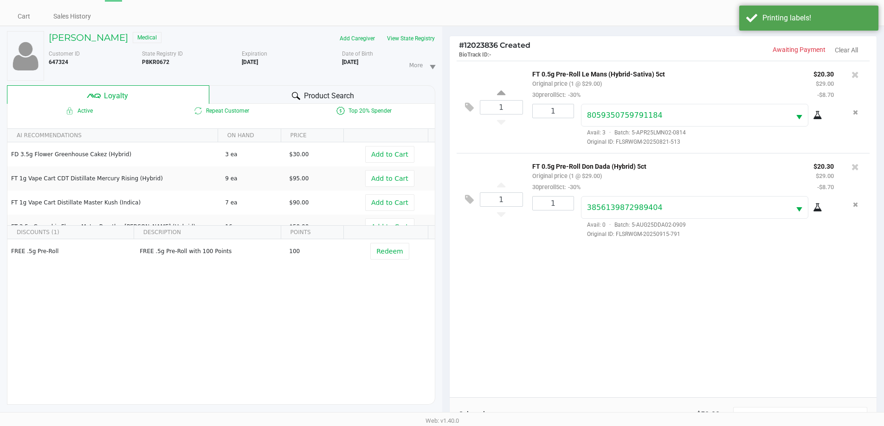
scroll to position [111, 0]
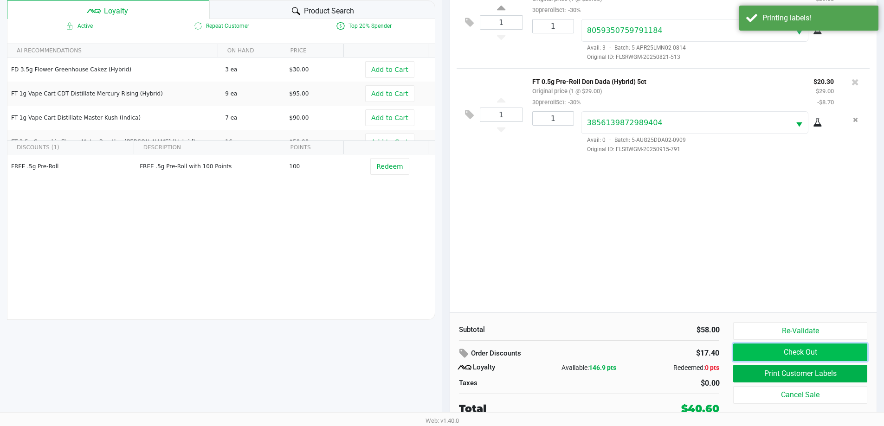
click at [802, 349] on button "Check Out" at bounding box center [800, 353] width 134 height 18
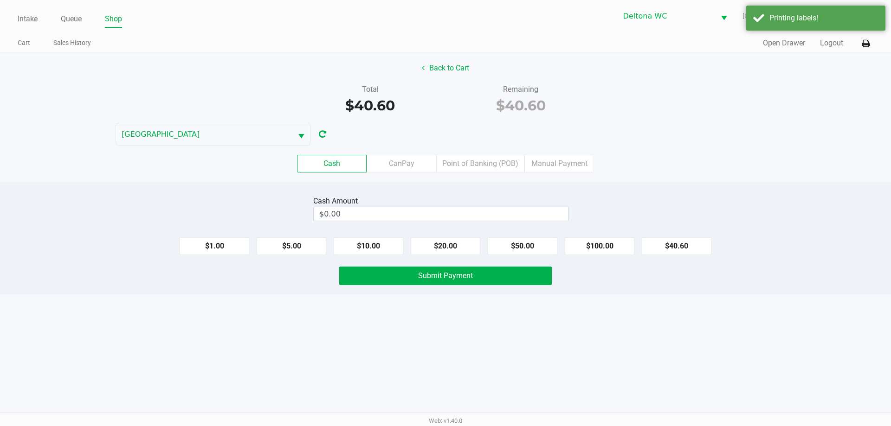
click at [499, 169] on label "Point of Banking (POB)" at bounding box center [480, 164] width 88 height 18
click at [0, 0] on 7 "Point of Banking (POB)" at bounding box center [0, 0] width 0 height 0
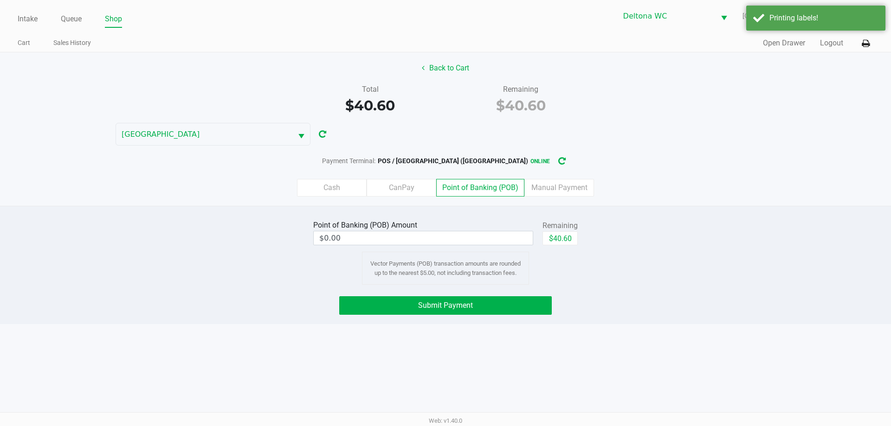
click at [386, 193] on label "CanPay" at bounding box center [401, 188] width 70 height 18
click at [0, 0] on 2 "CanPay" at bounding box center [0, 0] width 0 height 0
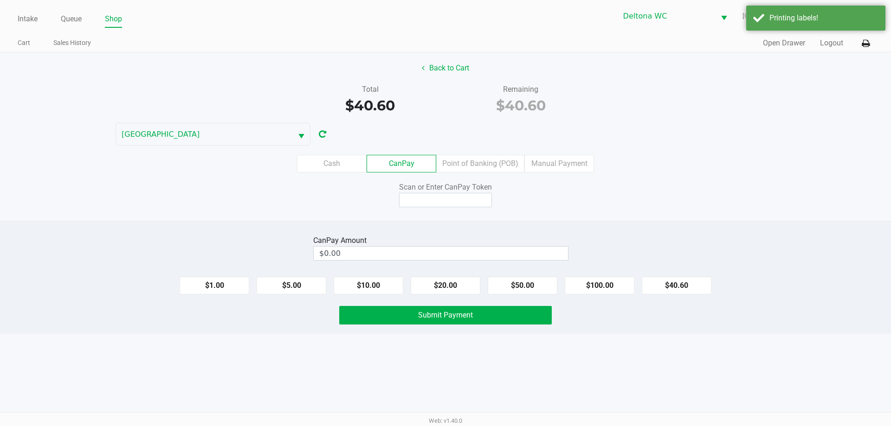
click at [323, 196] on div "Scan or Enter CanPay Token" at bounding box center [445, 195] width 904 height 26
click at [328, 155] on label "Cash" at bounding box center [332, 164] width 70 height 18
click at [0, 0] on 0 "Cash" at bounding box center [0, 0] width 0 height 0
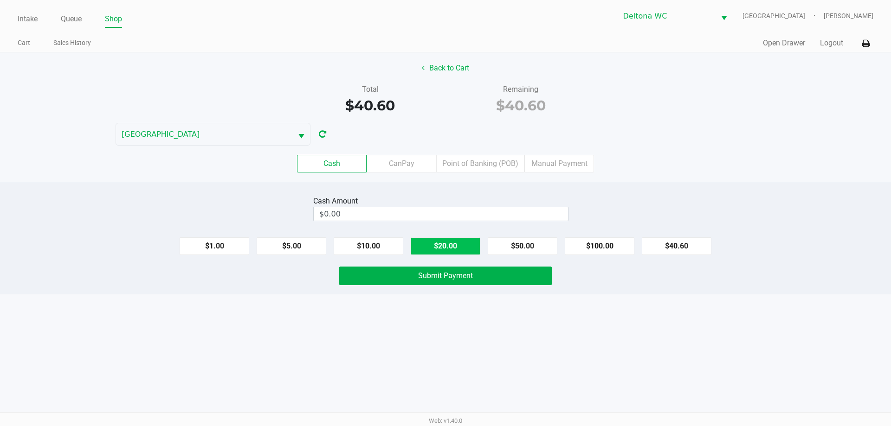
click at [441, 246] on button "$20.00" at bounding box center [445, 246] width 70 height 18
click at [223, 245] on button "$1.00" at bounding box center [214, 246] width 70 height 18
type input "$41.00"
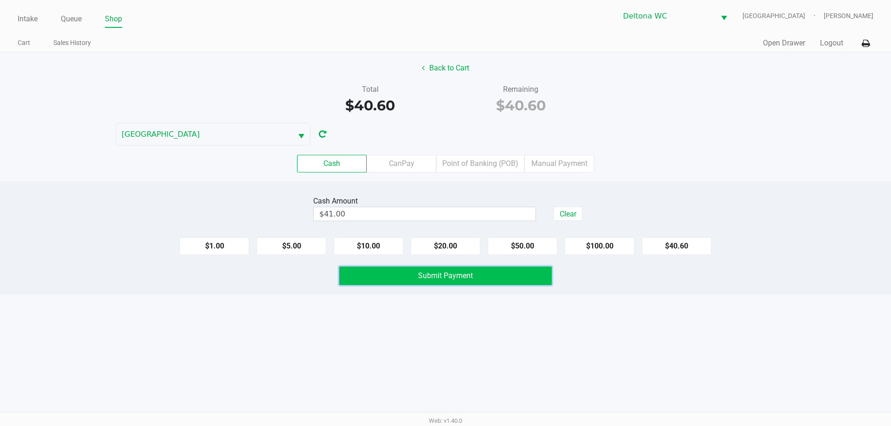
click at [457, 275] on span "Submit Payment" at bounding box center [445, 275] width 55 height 9
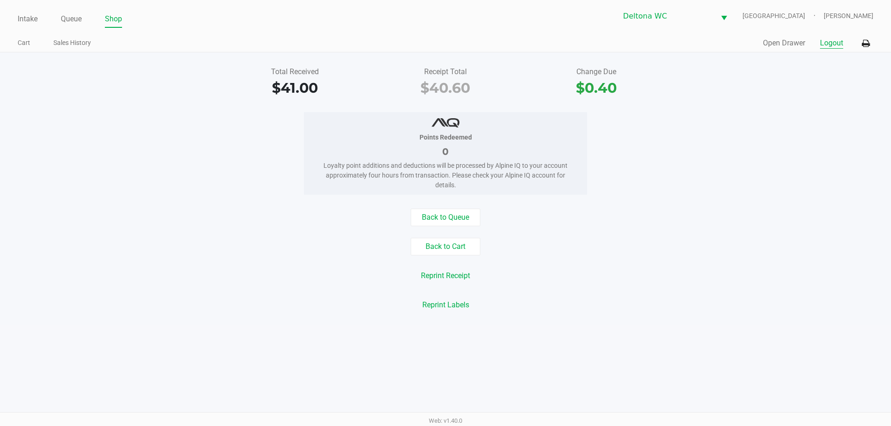
click at [833, 48] on button "Logout" at bounding box center [831, 43] width 23 height 11
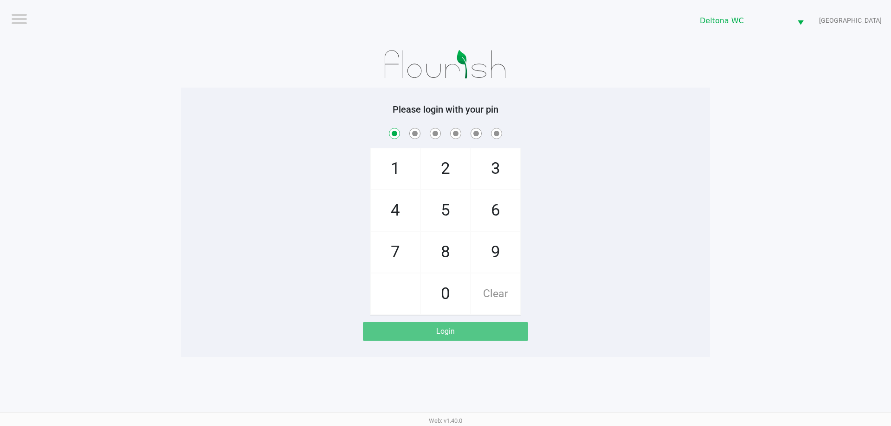
checkbox input "true"
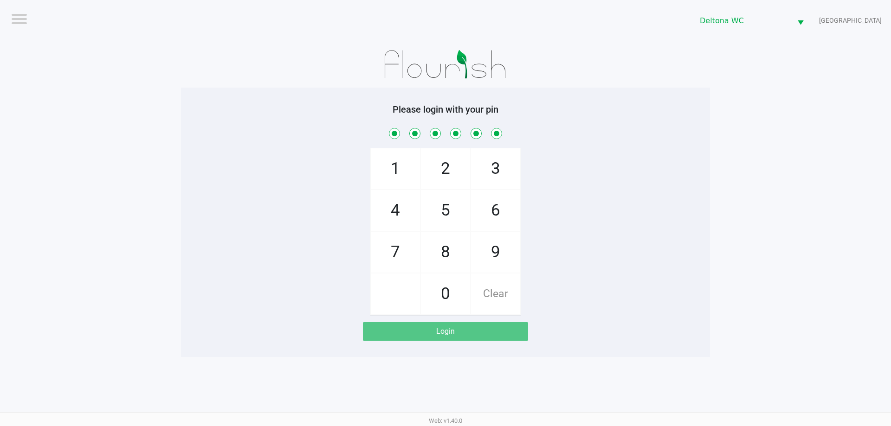
checkbox input "true"
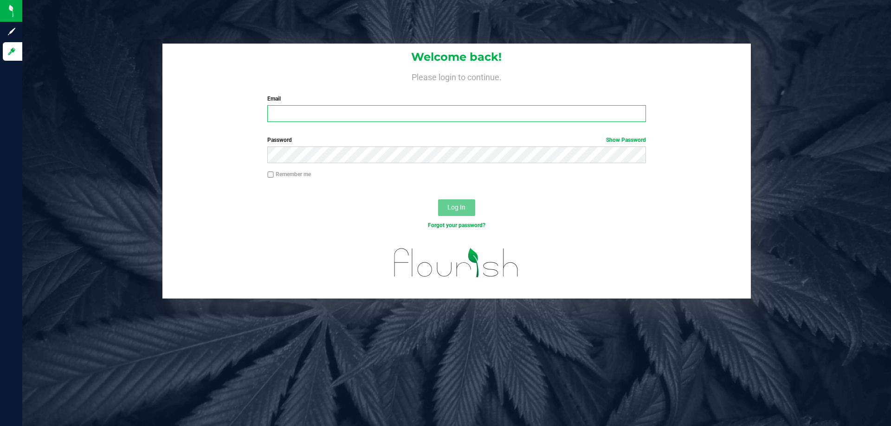
click at [456, 120] on input "Email" at bounding box center [456, 113] width 378 height 17
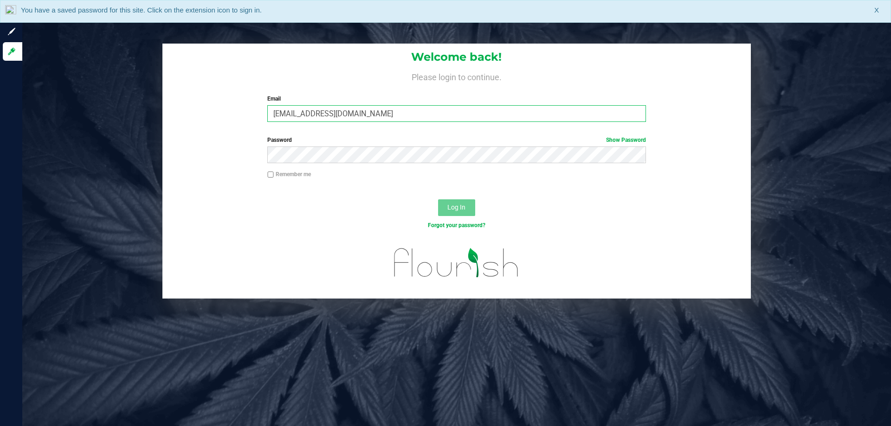
type input "[EMAIL_ADDRESS][DOMAIN_NAME]"
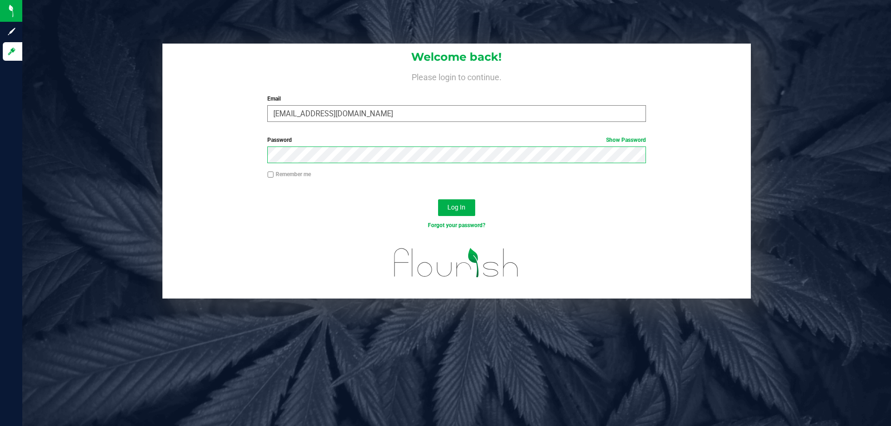
click at [438, 199] on button "Log In" at bounding box center [456, 207] width 37 height 17
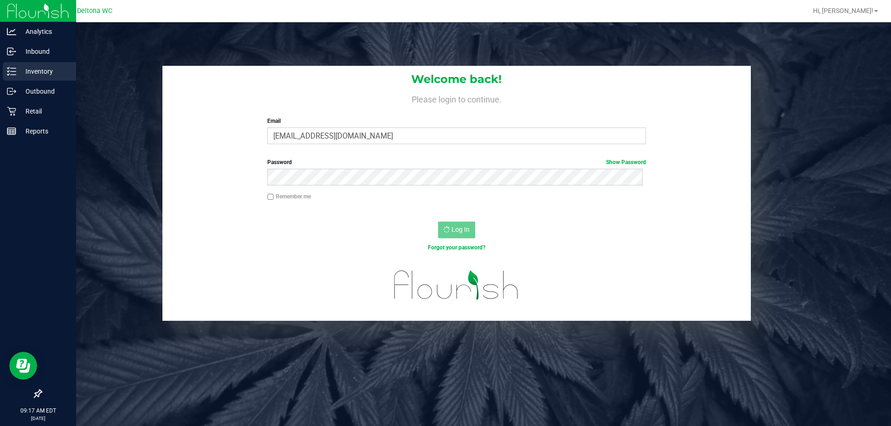
click at [20, 64] on div "Inventory" at bounding box center [39, 71] width 73 height 19
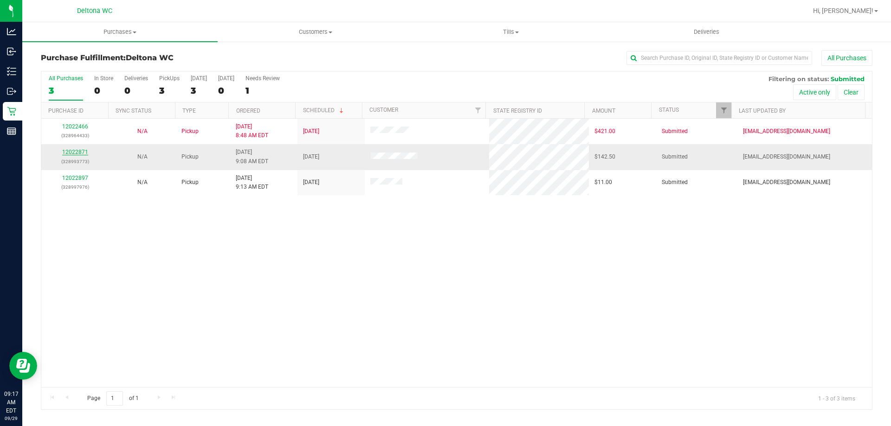
click at [71, 154] on link "12022871" at bounding box center [75, 152] width 26 height 6
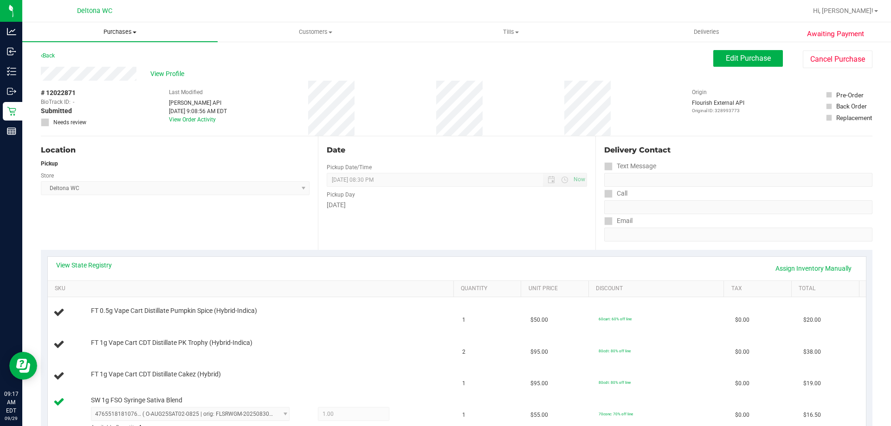
click at [137, 34] on span "Purchases" at bounding box center [119, 32] width 195 height 8
click at [124, 70] on li "Fulfillment" at bounding box center [119, 67] width 195 height 11
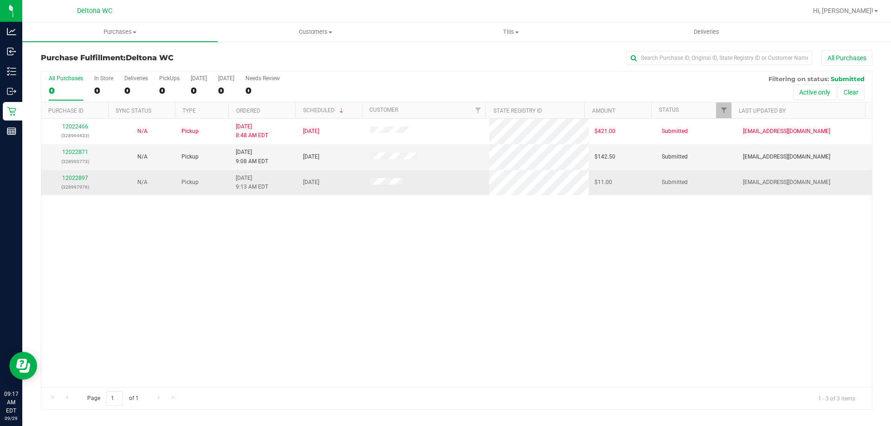
click at [79, 174] on div "12022897 (328997976)" at bounding box center [75, 183] width 56 height 18
click at [79, 177] on link "12022897" at bounding box center [75, 178] width 26 height 6
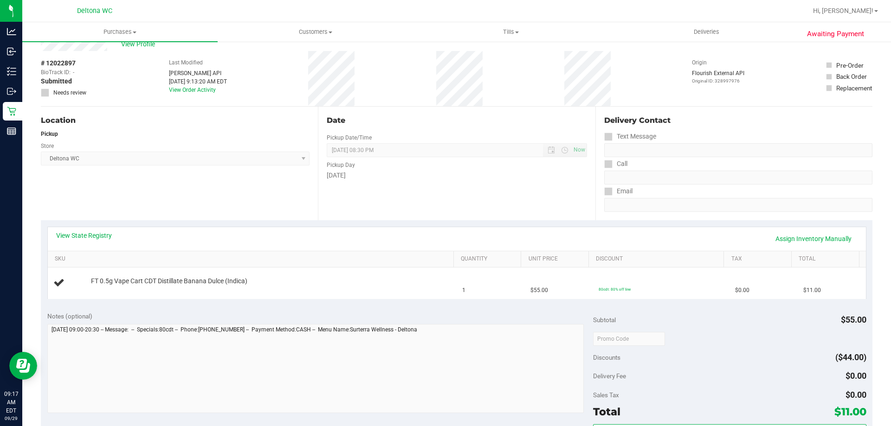
scroll to position [46, 0]
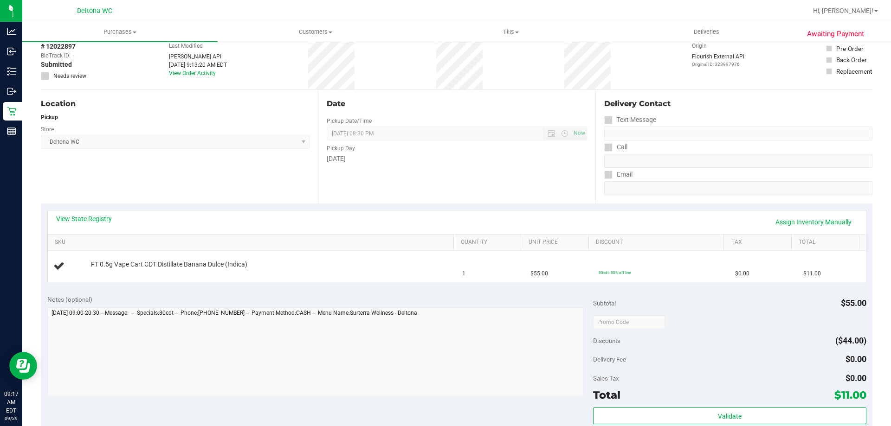
click at [378, 193] on div "Date Pickup Date/Time [DATE] Now [DATE] 08:30 PM Now Pickup Day [DATE]" at bounding box center [456, 147] width 277 height 114
click at [319, 256] on td "FT 0.5g Vape Cart CDT Distillate Banana Dulce (Indica)" at bounding box center [252, 266] width 409 height 31
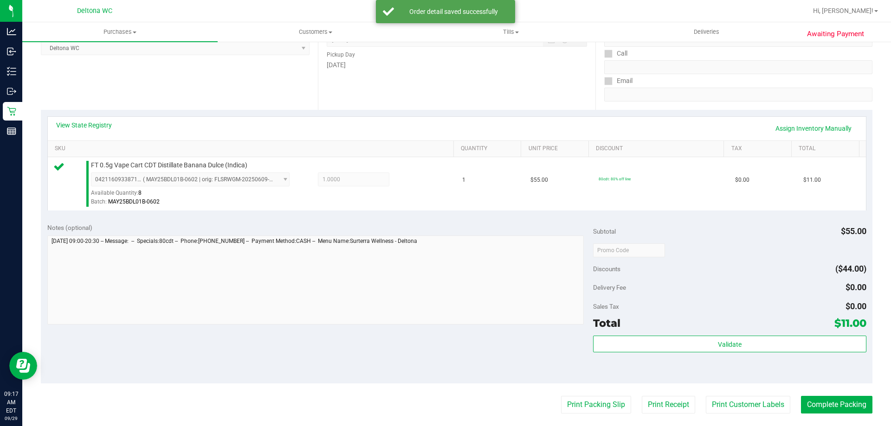
scroll to position [186, 0]
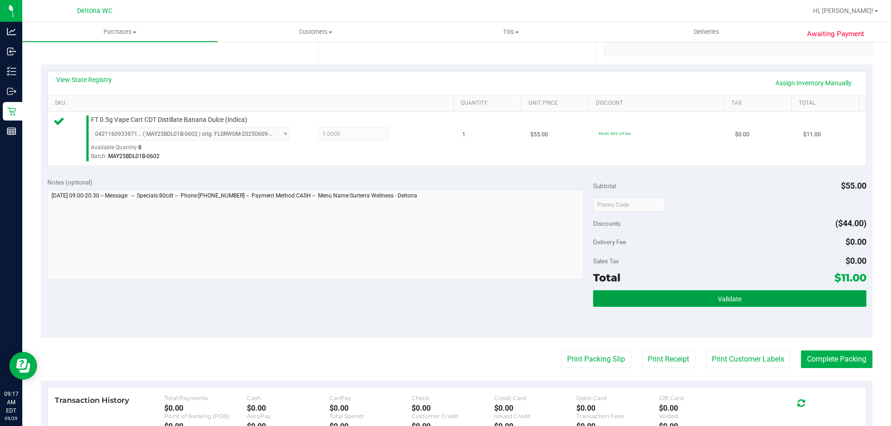
click at [746, 300] on button "Validate" at bounding box center [729, 298] width 273 height 17
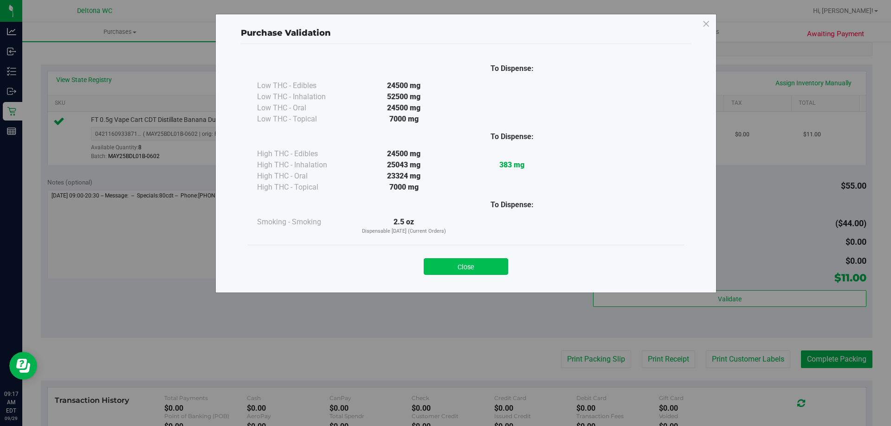
click at [490, 262] on button "Close" at bounding box center [465, 266] width 84 height 17
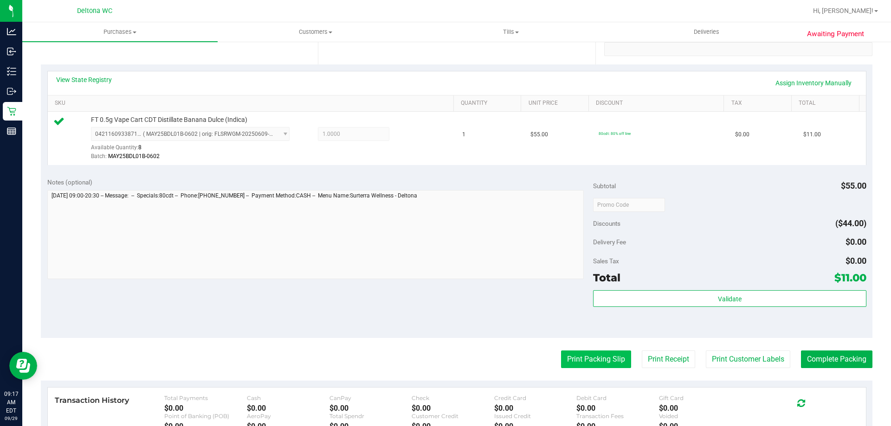
click at [592, 355] on button "Print Packing Slip" at bounding box center [596, 360] width 70 height 18
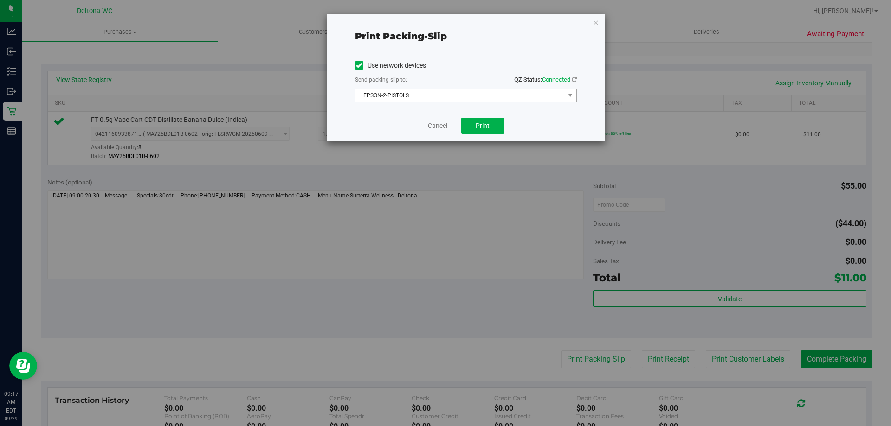
click at [485, 96] on span "EPSON-2-PISTOLS" at bounding box center [459, 95] width 209 height 13
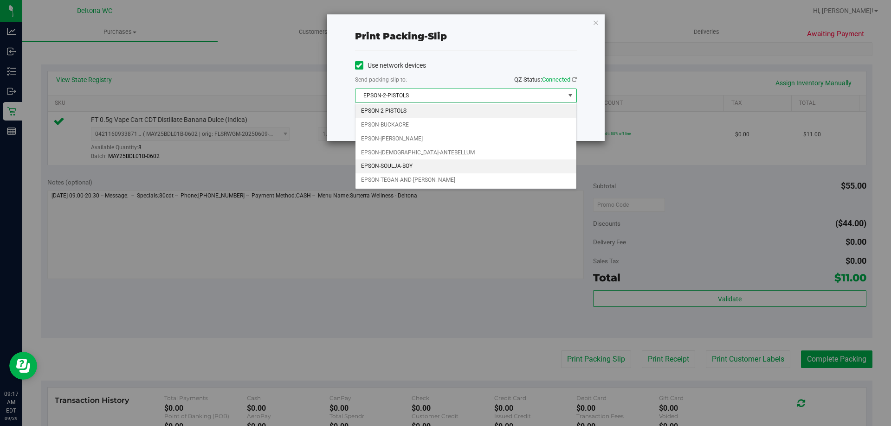
click at [443, 165] on li "EPSON-SOULJA-BOY" at bounding box center [465, 167] width 221 height 14
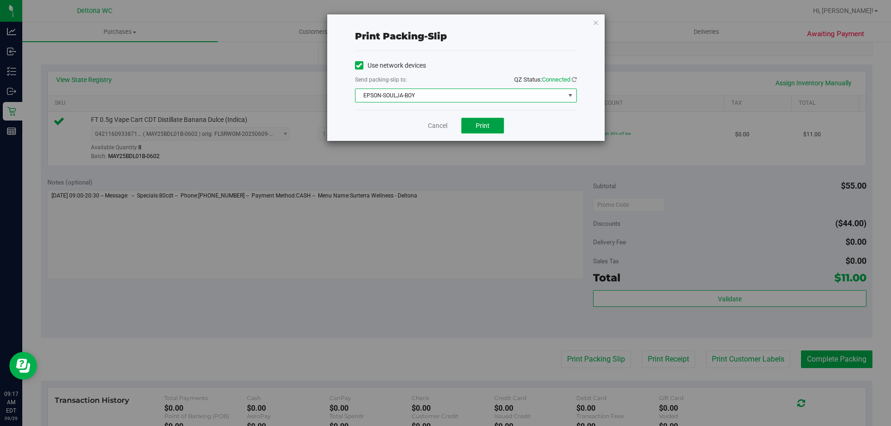
click at [472, 123] on button "Print" at bounding box center [482, 126] width 43 height 16
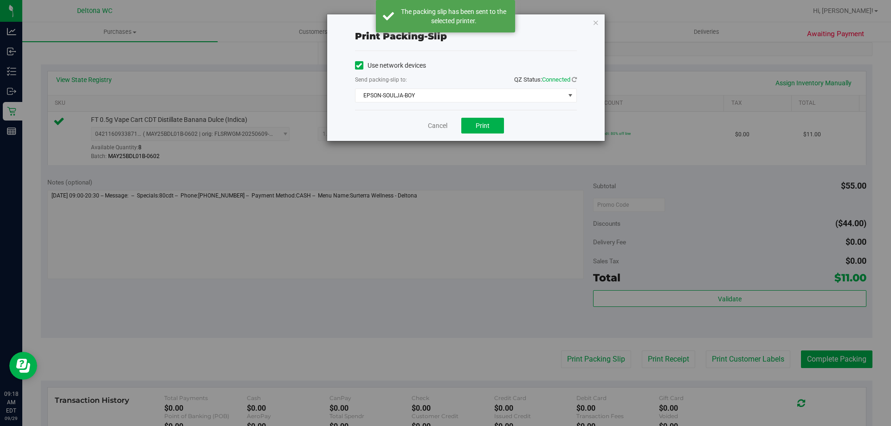
click at [439, 119] on div "Cancel Print" at bounding box center [466, 125] width 222 height 31
click at [437, 125] on link "Cancel" at bounding box center [437, 126] width 19 height 10
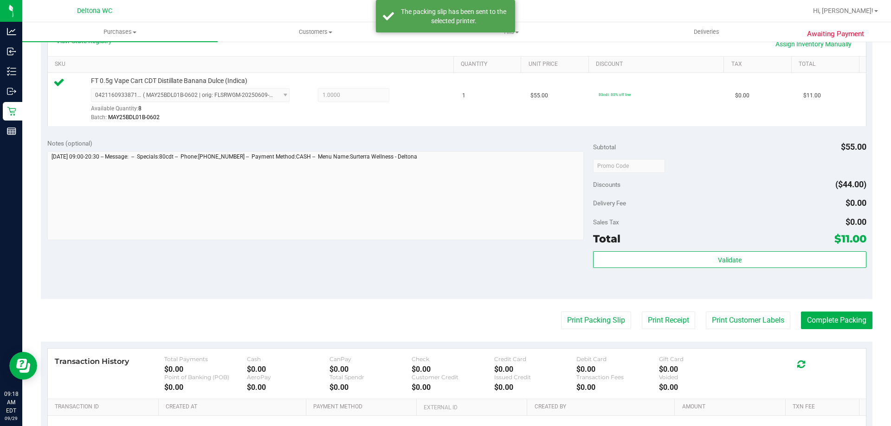
scroll to position [325, 0]
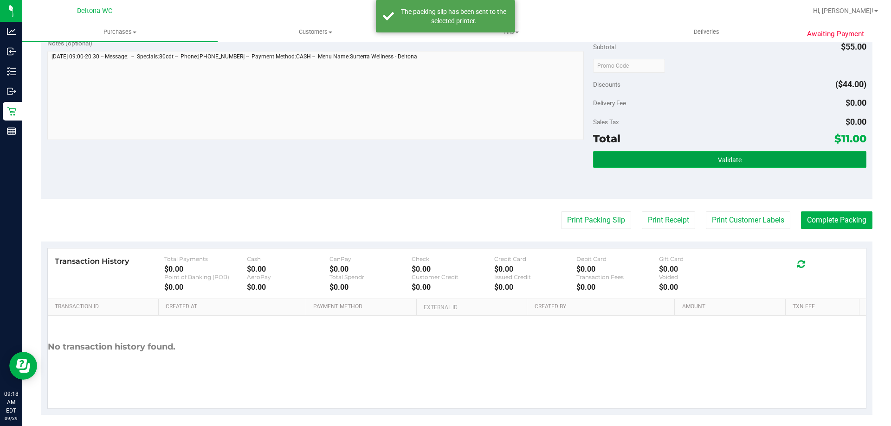
click at [714, 165] on button "Validate" at bounding box center [729, 159] width 273 height 17
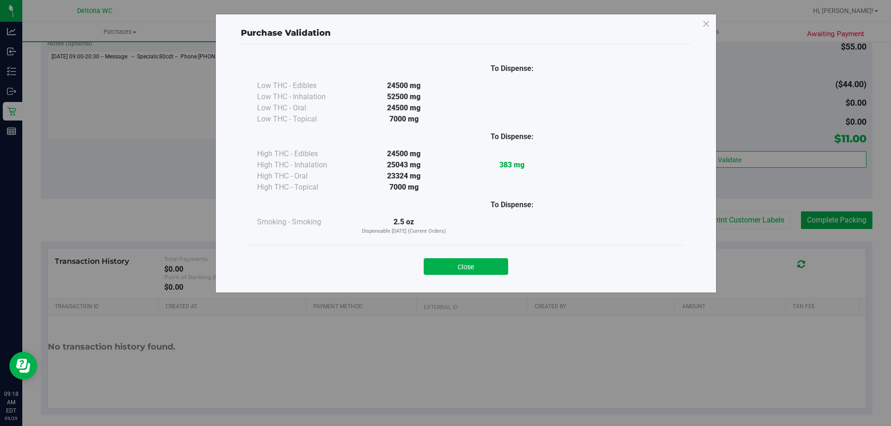
click at [487, 267] on button "Close" at bounding box center [465, 266] width 84 height 17
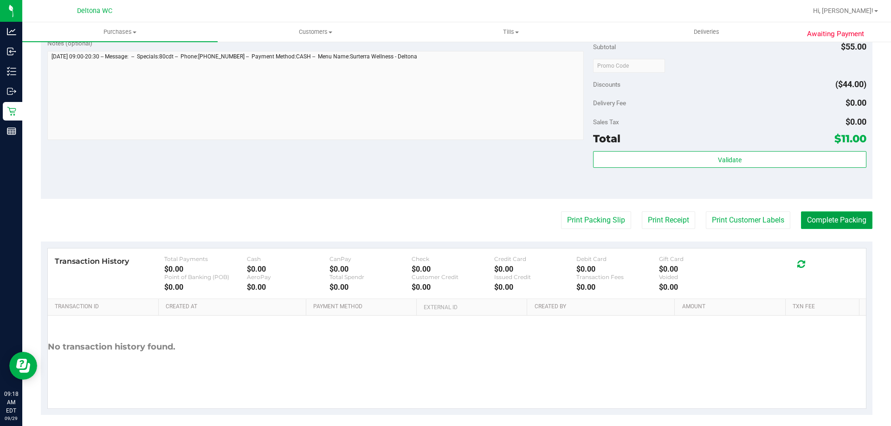
click at [849, 224] on button "Complete Packing" at bounding box center [836, 220] width 71 height 18
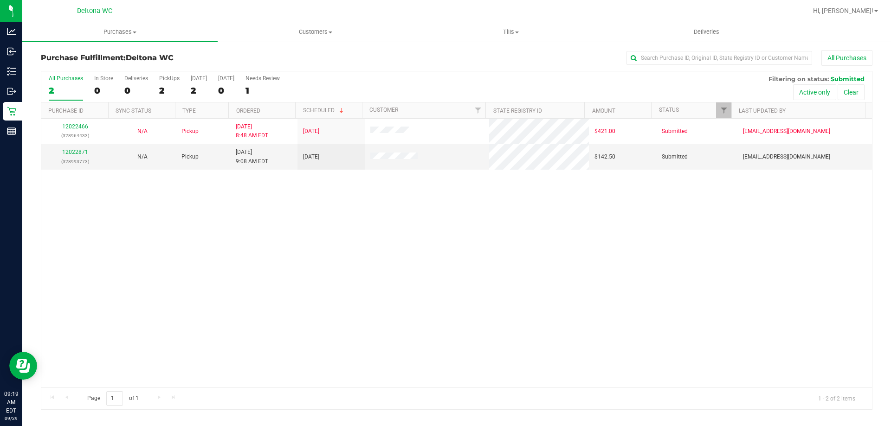
click at [185, 275] on div "12022466 (328964433) N/A Pickup 9/29/2025 8:48 AM EDT 9/29/2025 $421.00 Submitt…" at bounding box center [456, 253] width 830 height 269
click at [158, 223] on div "12022466 (328964433) N/A Pickup 9/29/2025 8:48 AM EDT 9/29/2025 $421.00 Submitt…" at bounding box center [456, 253] width 830 height 269
drag, startPoint x: 141, startPoint y: 228, endPoint x: 132, endPoint y: 229, distance: 8.9
click at [134, 229] on div "12022466 (328964433) N/A Pickup 9/29/2025 8:48 AM EDT 9/29/2025 $421.00 Submitt…" at bounding box center [456, 253] width 830 height 269
click at [256, 112] on link "Ordered" at bounding box center [248, 111] width 24 height 6
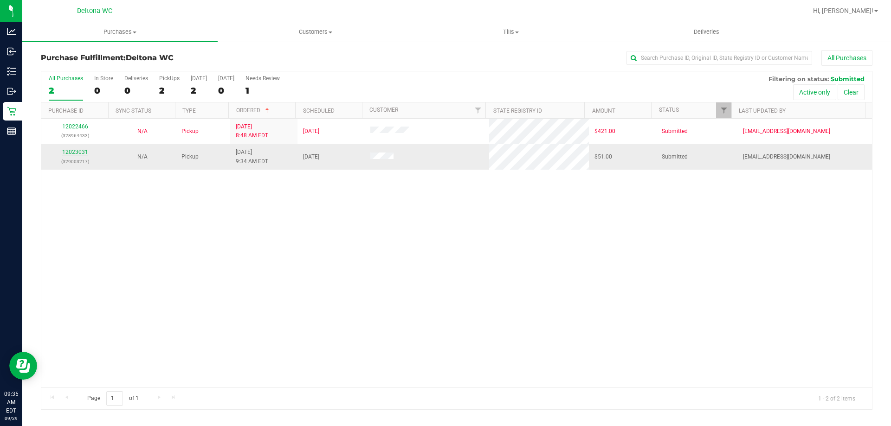
click at [73, 150] on link "12023031" at bounding box center [75, 152] width 26 height 6
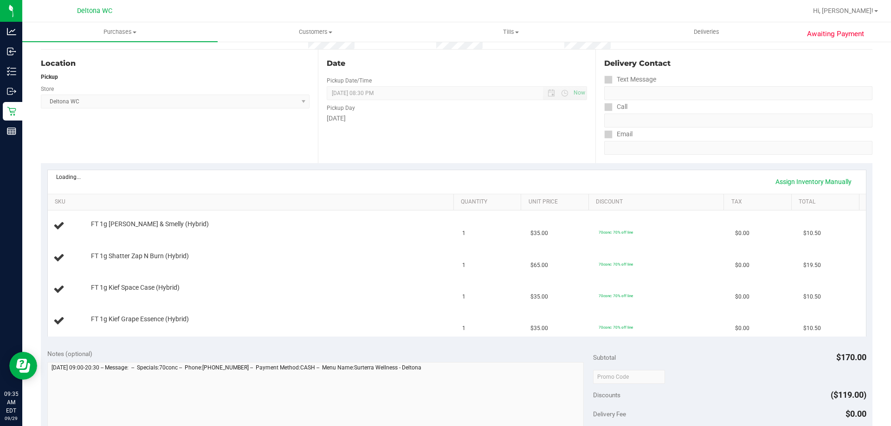
scroll to position [93, 0]
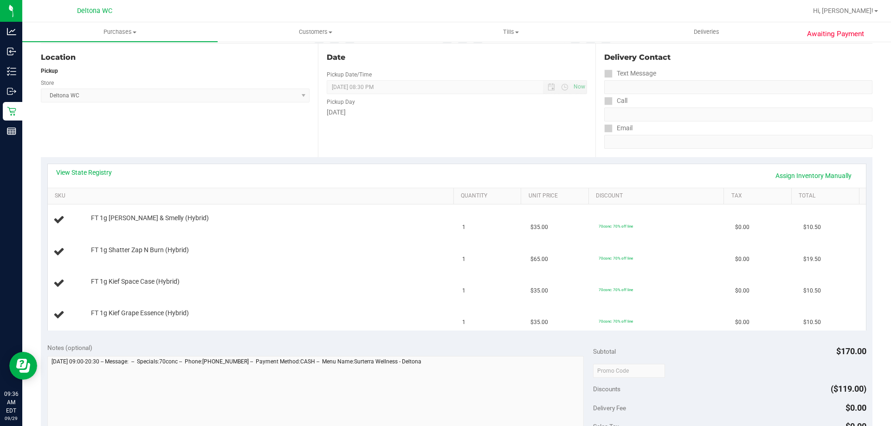
click at [134, 171] on div "View State Registry Assign Inventory Manually" at bounding box center [456, 176] width 801 height 16
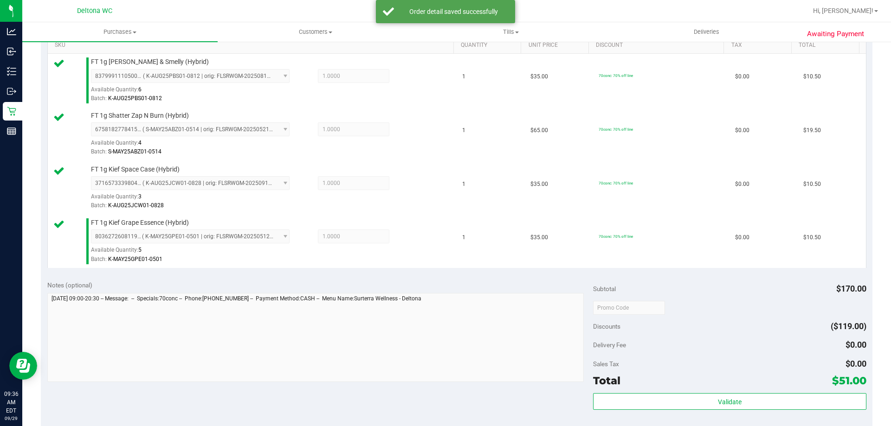
scroll to position [417, 0]
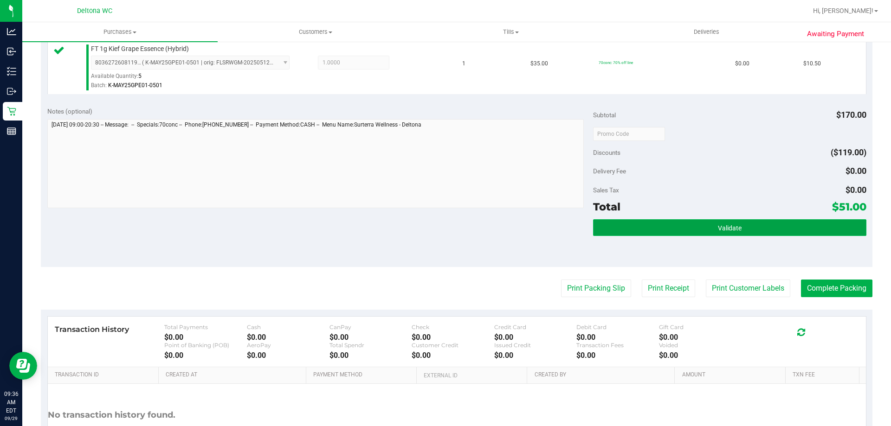
click at [636, 224] on button "Validate" at bounding box center [729, 227] width 273 height 17
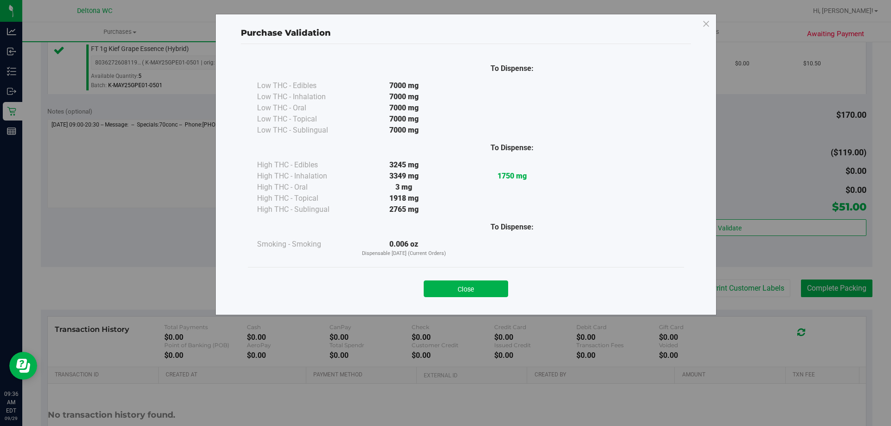
click at [483, 297] on div "Close" at bounding box center [466, 286] width 436 height 38
drag, startPoint x: 470, startPoint y: 291, endPoint x: 490, endPoint y: 294, distance: 19.6
click at [471, 291] on button "Close" at bounding box center [465, 289] width 84 height 17
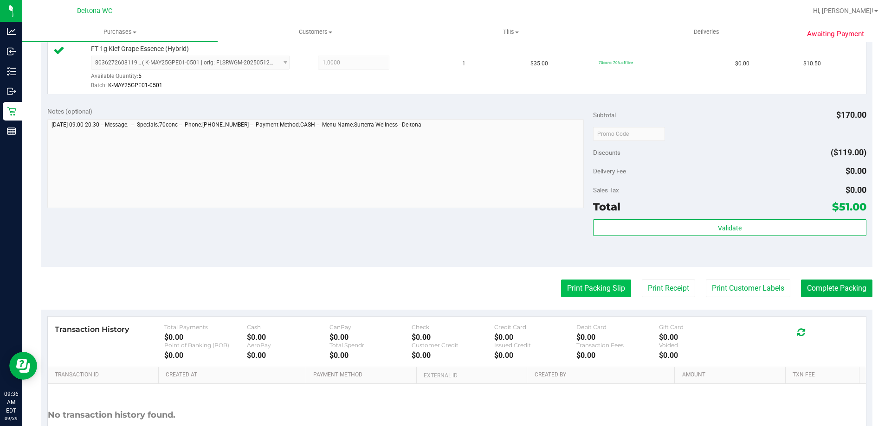
click at [583, 280] on button "Print Packing Slip" at bounding box center [596, 289] width 70 height 18
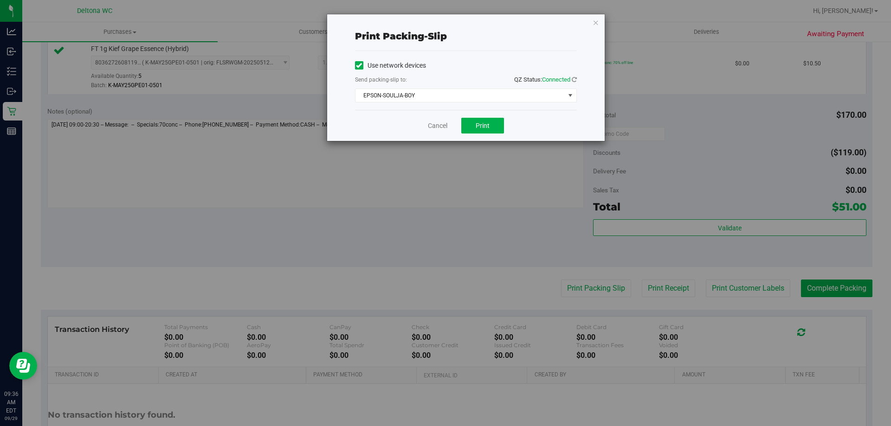
click at [474, 135] on div "Cancel Print" at bounding box center [466, 125] width 222 height 31
click at [474, 130] on button "Print" at bounding box center [482, 126] width 43 height 16
click at [431, 126] on link "Cancel" at bounding box center [437, 126] width 19 height 10
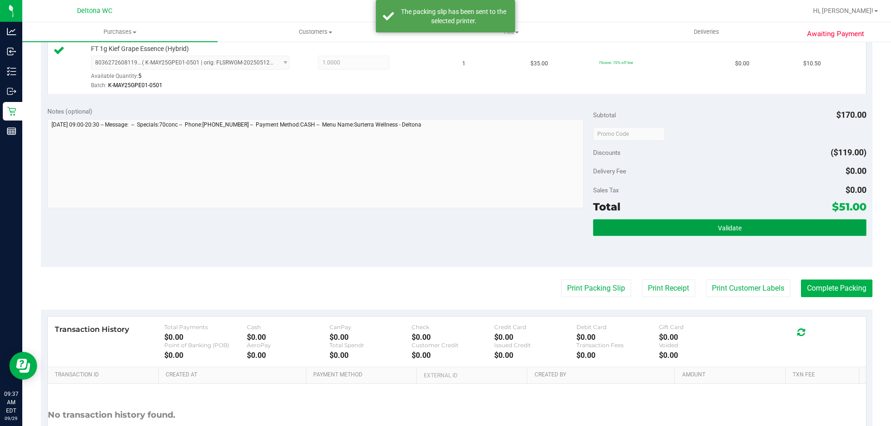
drag, startPoint x: 660, startPoint y: 223, endPoint x: 651, endPoint y: 225, distance: 9.7
click at [660, 223] on button "Validate" at bounding box center [729, 227] width 273 height 17
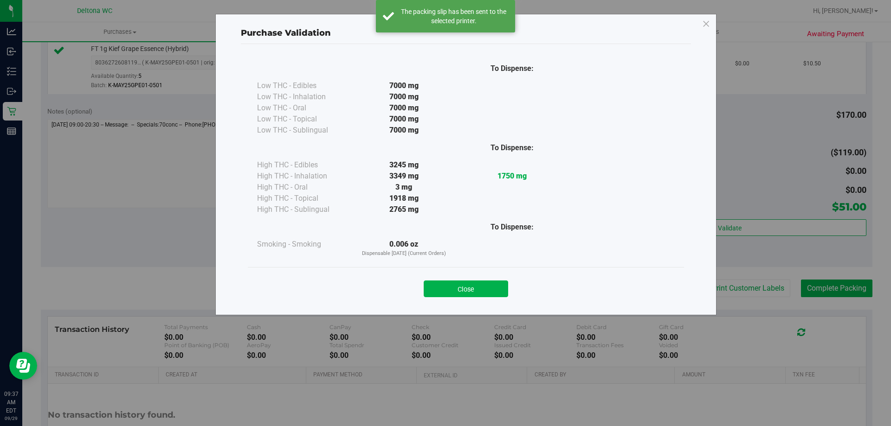
click at [498, 302] on div "Close" at bounding box center [466, 286] width 436 height 38
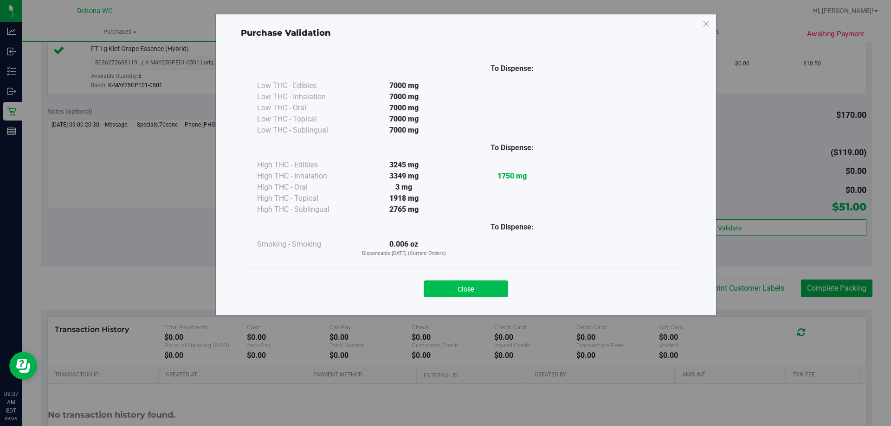
click at [500, 285] on button "Close" at bounding box center [465, 289] width 84 height 17
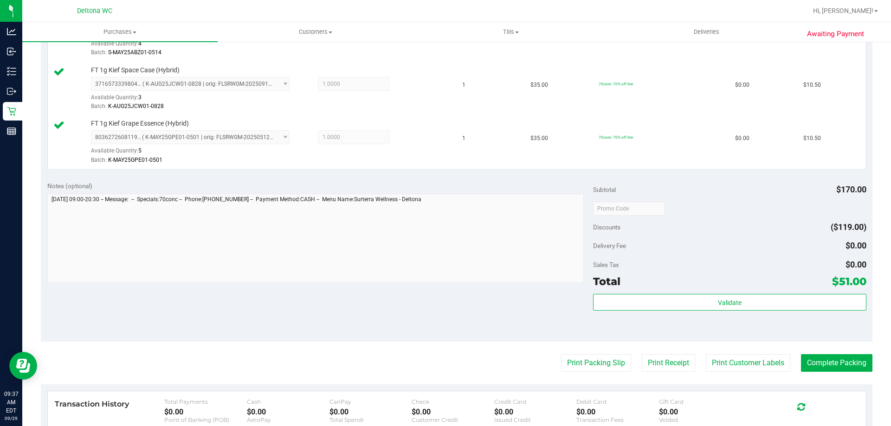
scroll to position [493, 0]
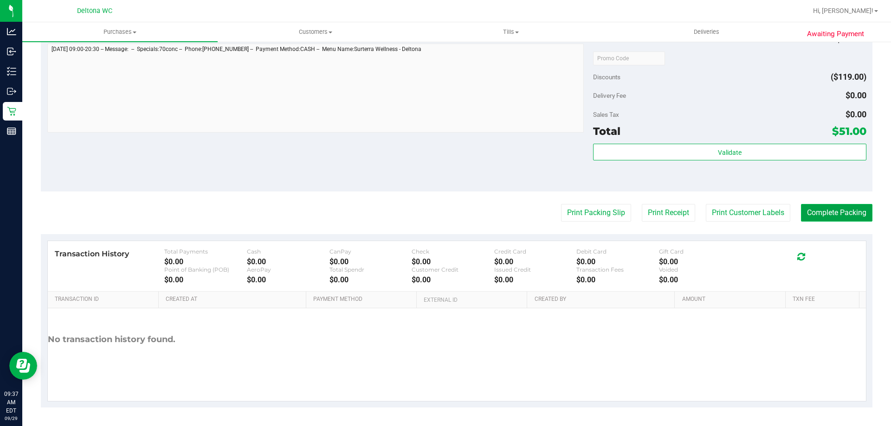
click at [807, 217] on button "Complete Packing" at bounding box center [836, 213] width 71 height 18
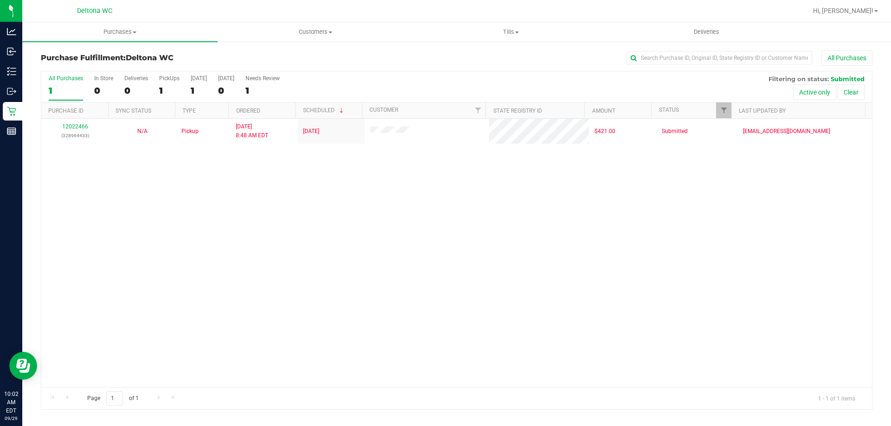
drag, startPoint x: 273, startPoint y: 192, endPoint x: 273, endPoint y: 182, distance: 9.3
click at [274, 190] on div "12022466 (328964433) N/A Pickup [DATE] 8:48 AM EDT 9/29/2025 $421.00 Submitted …" at bounding box center [456, 253] width 830 height 269
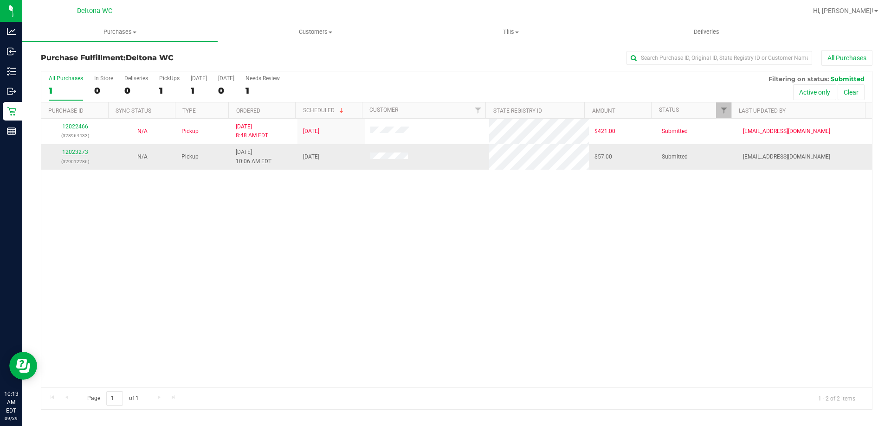
click at [81, 151] on link "12023273" at bounding box center [75, 152] width 26 height 6
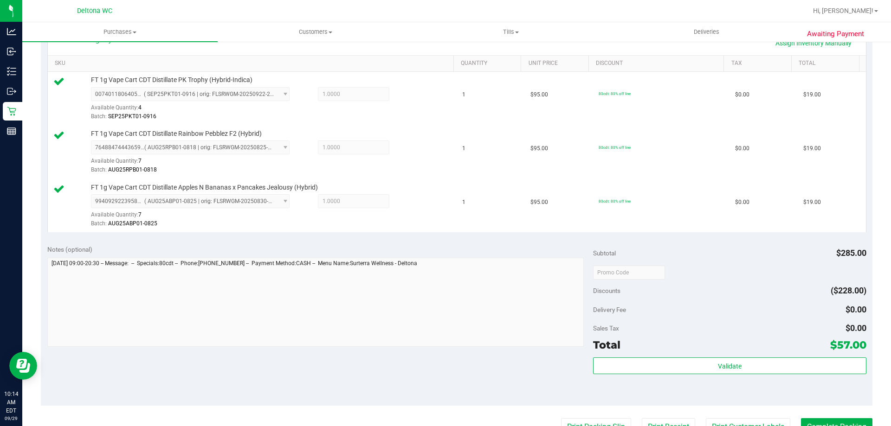
scroll to position [371, 0]
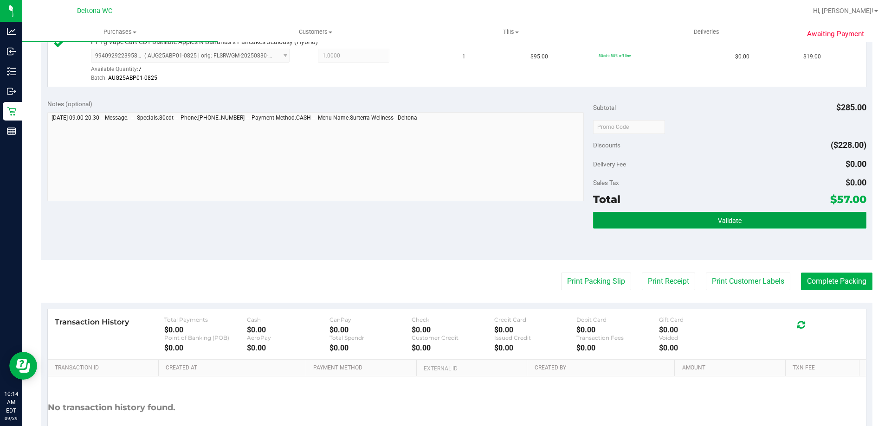
drag, startPoint x: 706, startPoint y: 219, endPoint x: 692, endPoint y: 218, distance: 13.9
click at [707, 219] on button "Validate" at bounding box center [729, 220] width 273 height 17
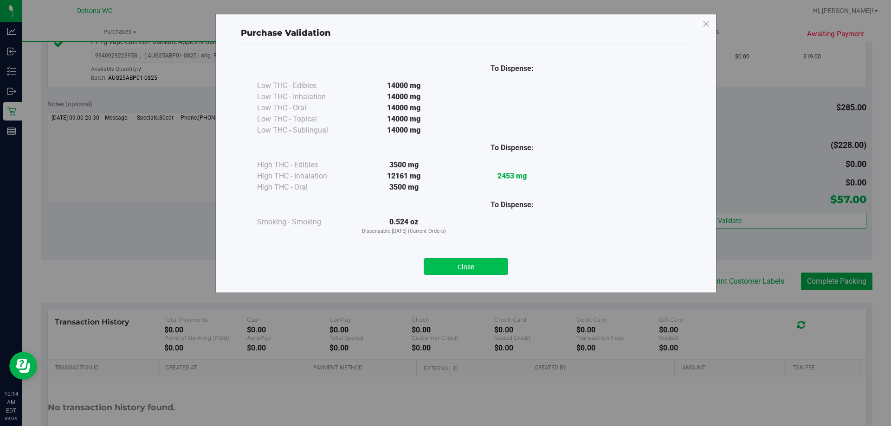
click at [493, 266] on button "Close" at bounding box center [465, 266] width 84 height 17
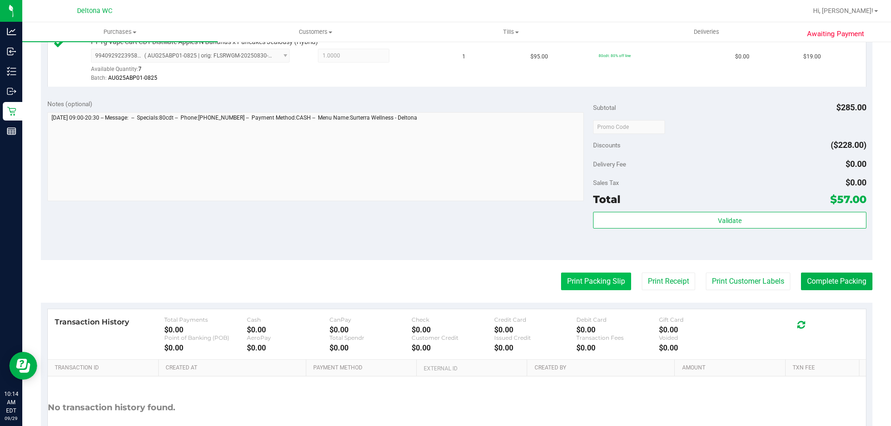
click at [581, 283] on button "Print Packing Slip" at bounding box center [596, 282] width 70 height 18
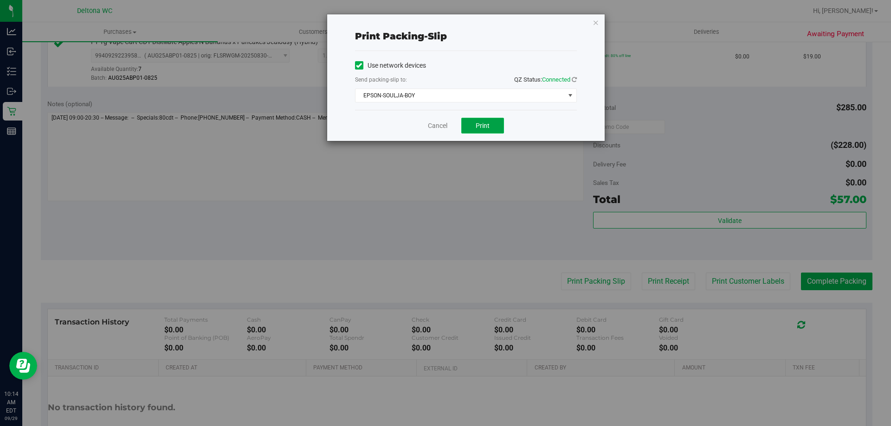
click at [491, 127] on button "Print" at bounding box center [482, 126] width 43 height 16
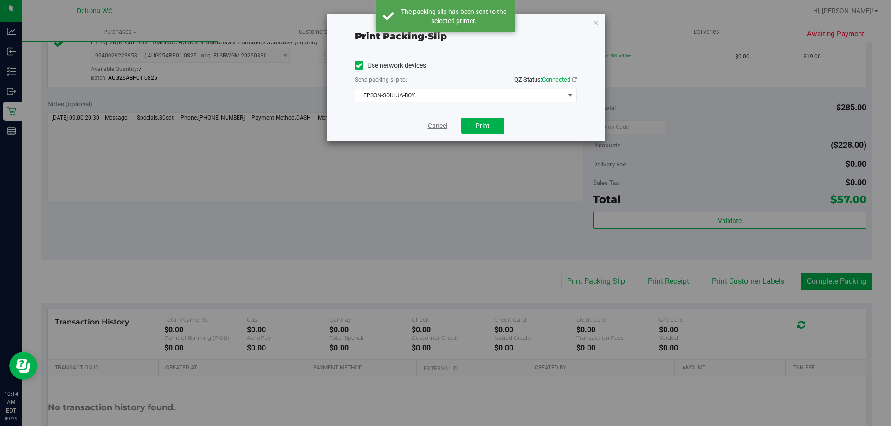
click at [437, 129] on link "Cancel" at bounding box center [437, 126] width 19 height 10
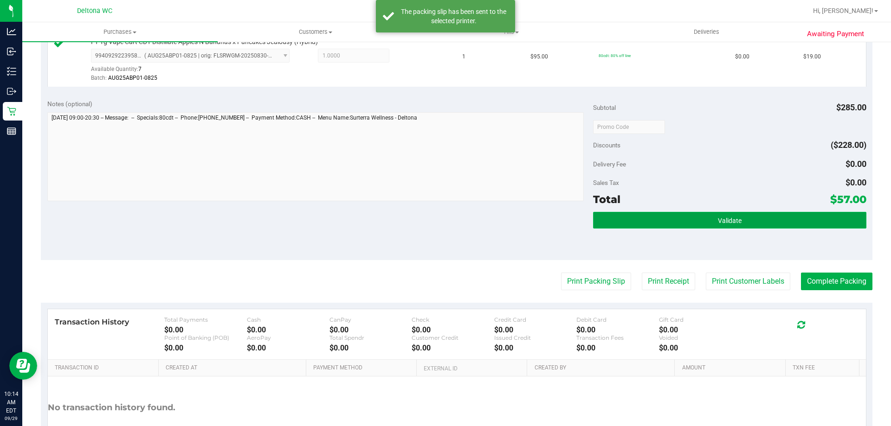
click at [820, 220] on button "Validate" at bounding box center [729, 220] width 273 height 17
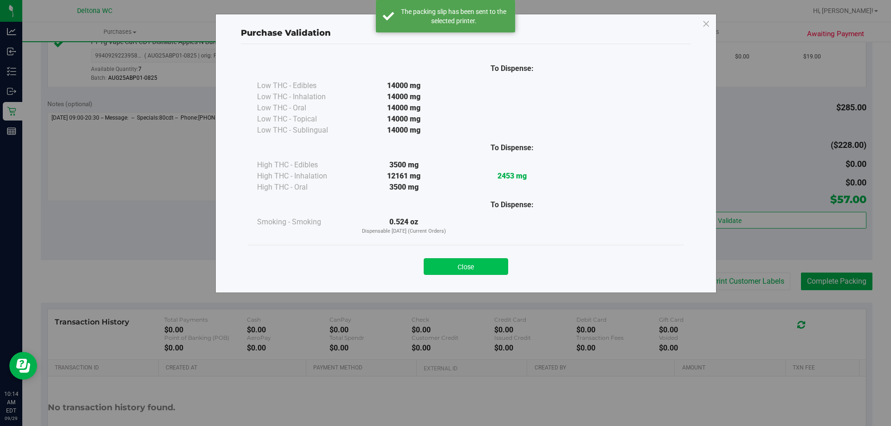
click at [468, 269] on button "Close" at bounding box center [465, 266] width 84 height 17
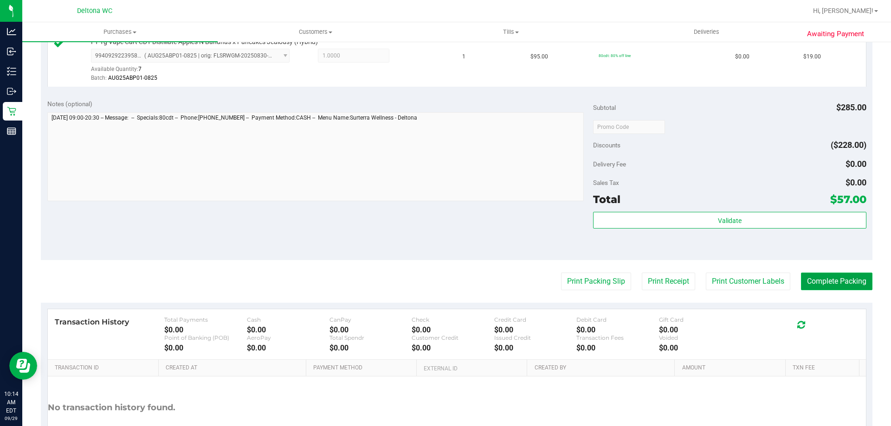
click at [847, 285] on button "Complete Packing" at bounding box center [836, 282] width 71 height 18
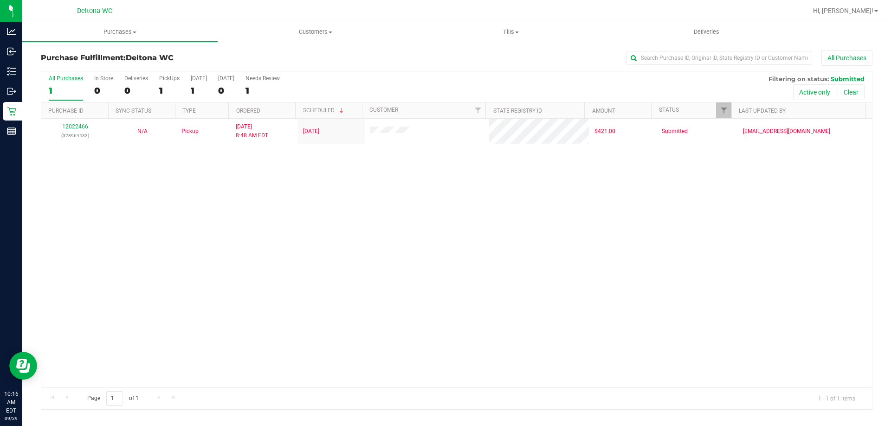
click at [285, 266] on div "12022466 (328964433) N/A Pickup [DATE] 8:48 AM EDT 9/29/2025 $421.00 Submitted …" at bounding box center [456, 253] width 830 height 269
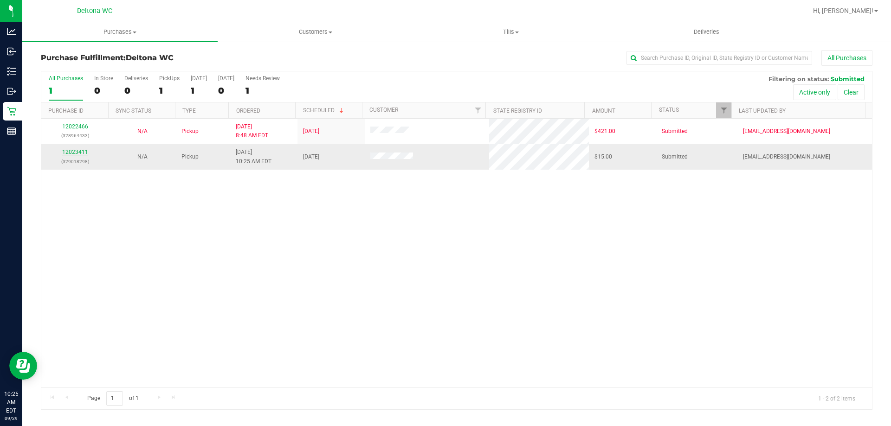
click at [83, 153] on link "12023411" at bounding box center [75, 152] width 26 height 6
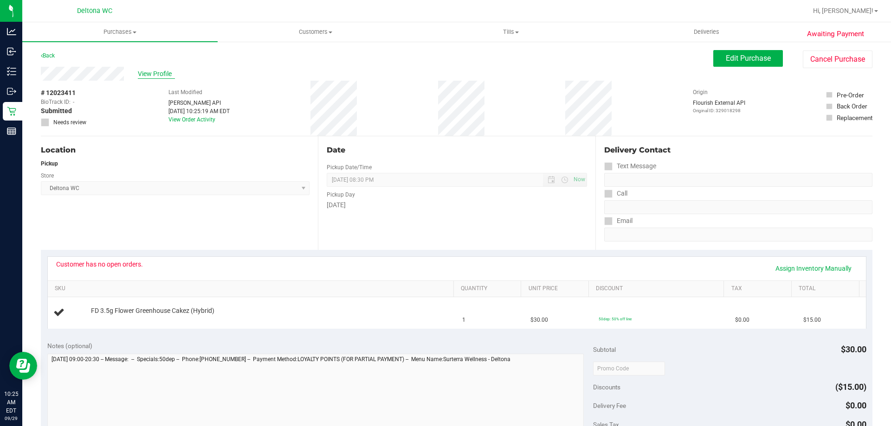
click at [155, 72] on span "View Profile" at bounding box center [156, 74] width 37 height 10
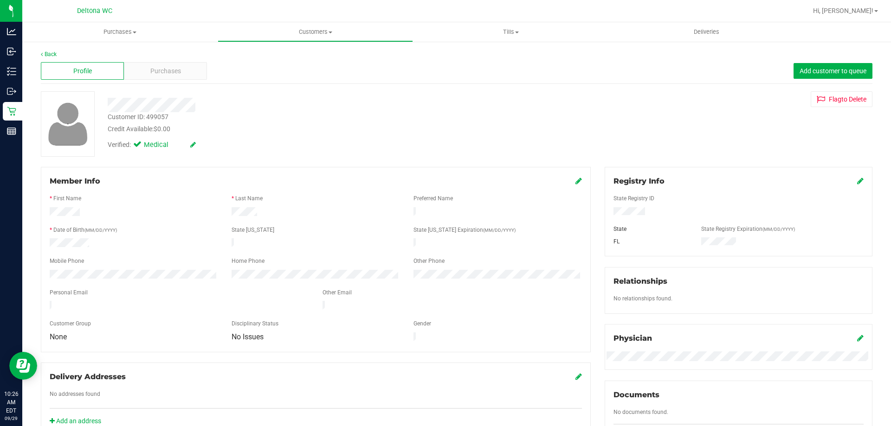
click at [164, 114] on div "Customer ID: 499057" at bounding box center [138, 117] width 61 height 10
copy div "499057"
click at [157, 70] on span "Purchases" at bounding box center [165, 71] width 31 height 10
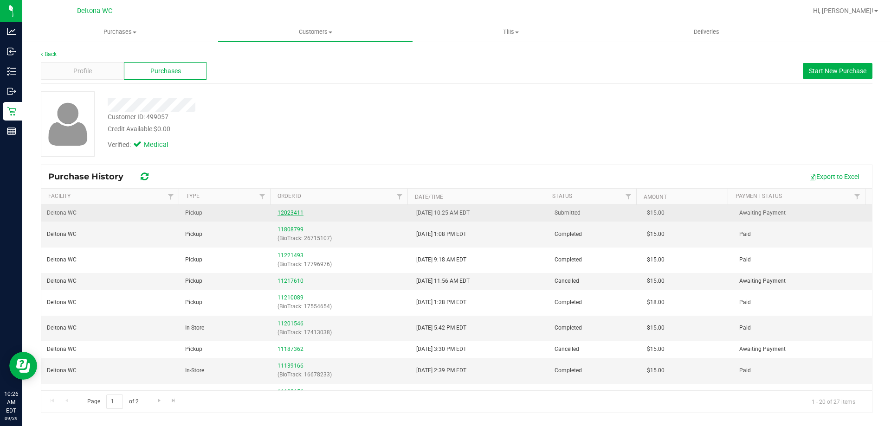
click at [291, 211] on link "12023411" at bounding box center [290, 213] width 26 height 6
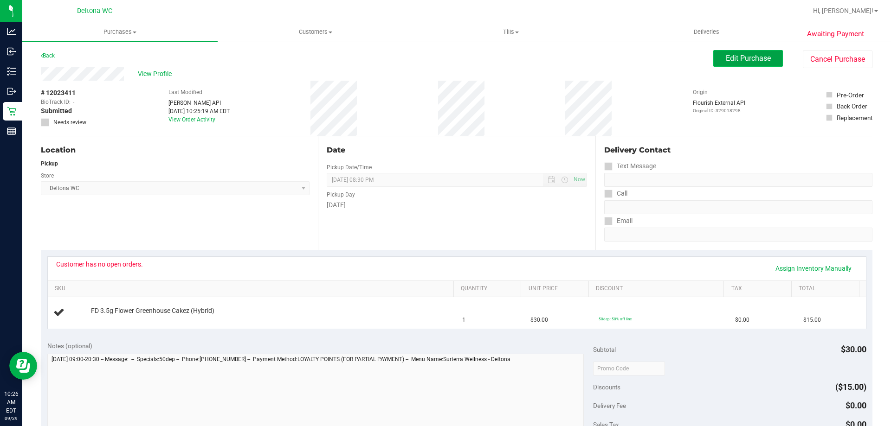
click at [746, 54] on span "Edit Purchase" at bounding box center [747, 58] width 45 height 9
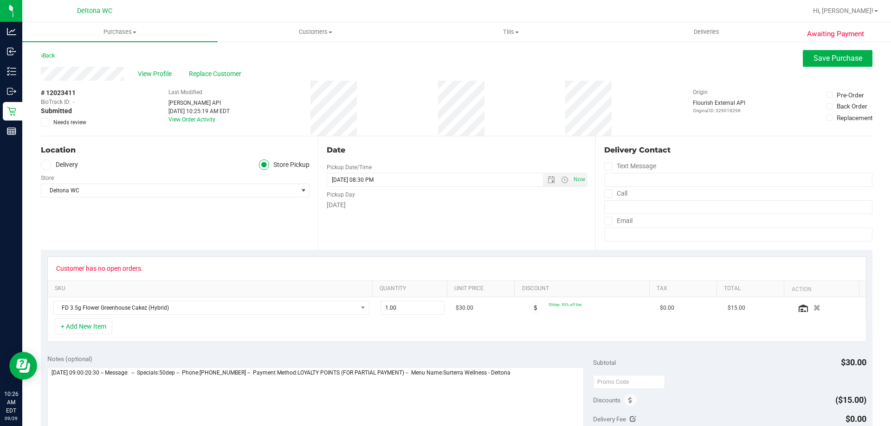
click at [45, 122] on icon at bounding box center [45, 122] width 6 height 0
click at [0, 0] on input "Needs review" at bounding box center [0, 0] width 0 height 0
click at [558, 378] on textarea at bounding box center [315, 411] width 537 height 89
type textarea "Monday 09/29/2025 09:00-20:30 -- Message: -- Specials:50dep -- Phone:6893443889…"
click at [844, 64] on button "Save Purchase" at bounding box center [837, 58] width 70 height 17
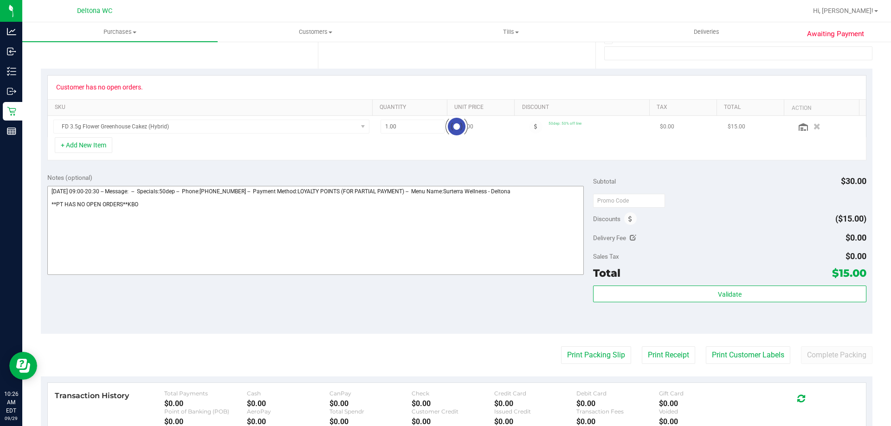
scroll to position [186, 0]
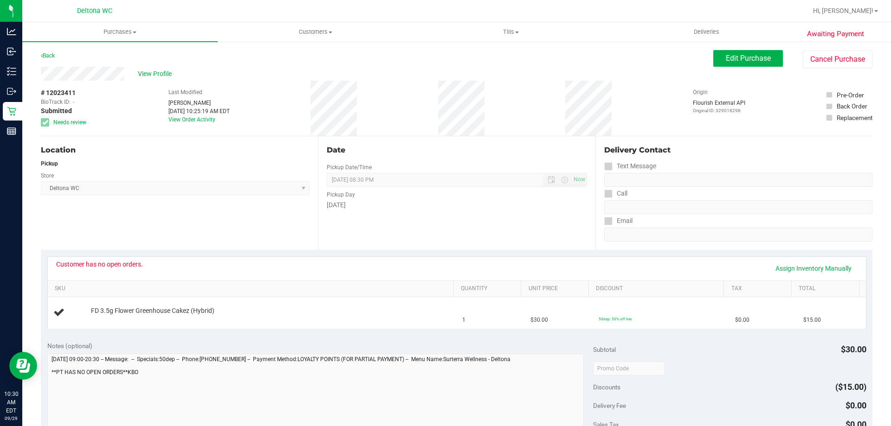
click at [810, 49] on div "Awaiting Payment Back Edit Purchase Cancel Purchase View Profile # 12023411 Bio…" at bounding box center [456, 389] width 868 height 696
click at [802, 60] on button "Cancel Purchase" at bounding box center [837, 60] width 70 height 18
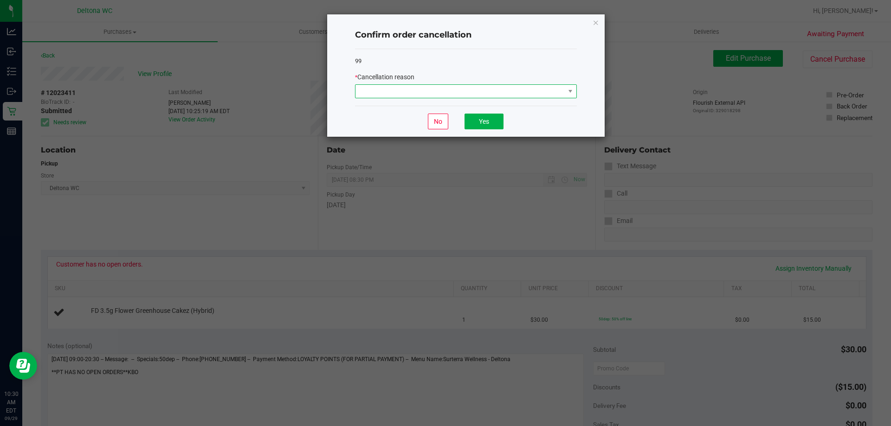
click at [526, 90] on span at bounding box center [459, 91] width 209 height 13
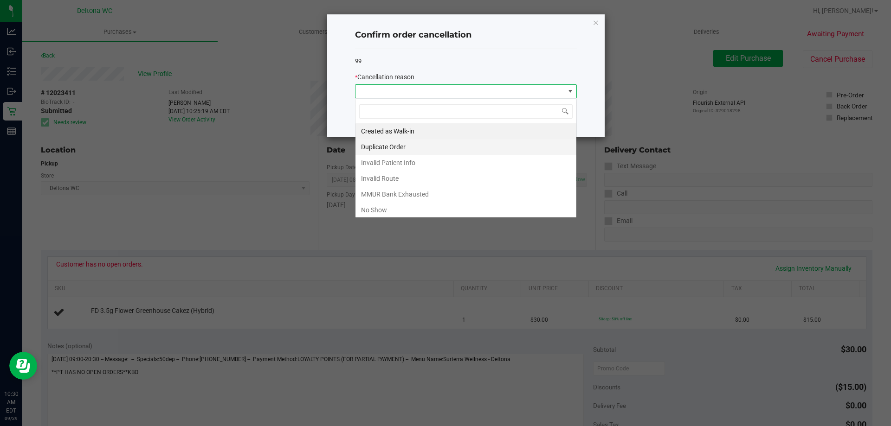
scroll to position [14, 222]
click at [462, 213] on li "No Show" at bounding box center [465, 210] width 221 height 16
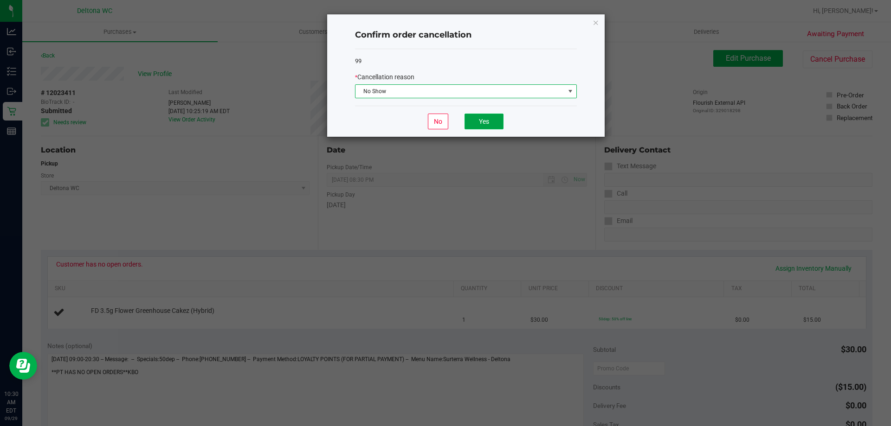
click at [479, 116] on button "Yes" at bounding box center [483, 122] width 39 height 16
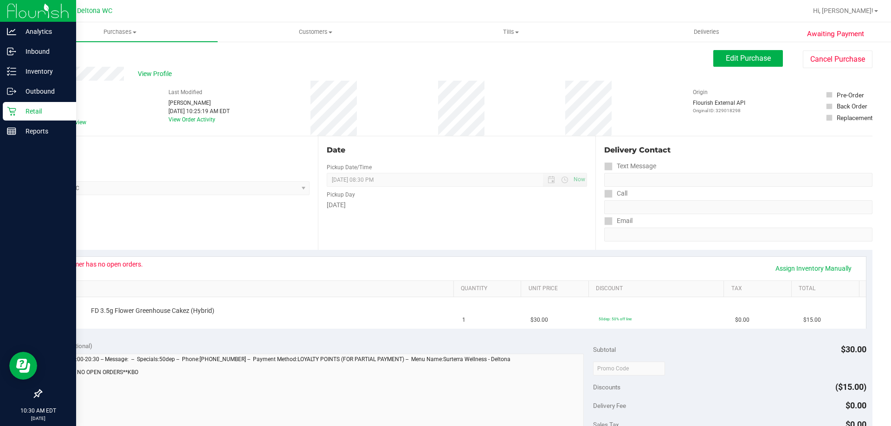
click at [18, 115] on p "Retail" at bounding box center [44, 111] width 56 height 11
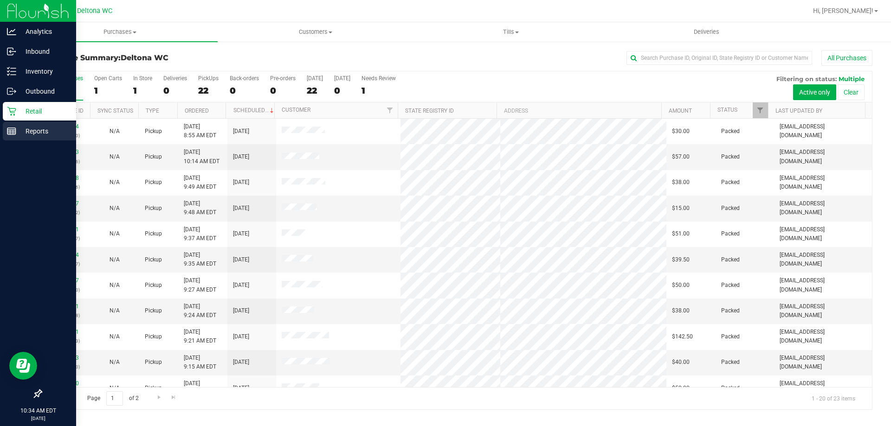
click at [8, 132] on icon at bounding box center [11, 131] width 9 height 9
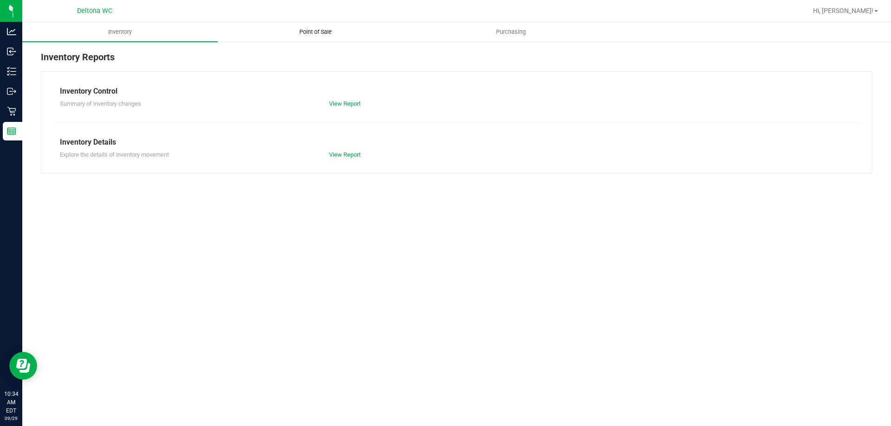
click at [332, 29] on span "Point of Sale" at bounding box center [316, 32] width 58 height 8
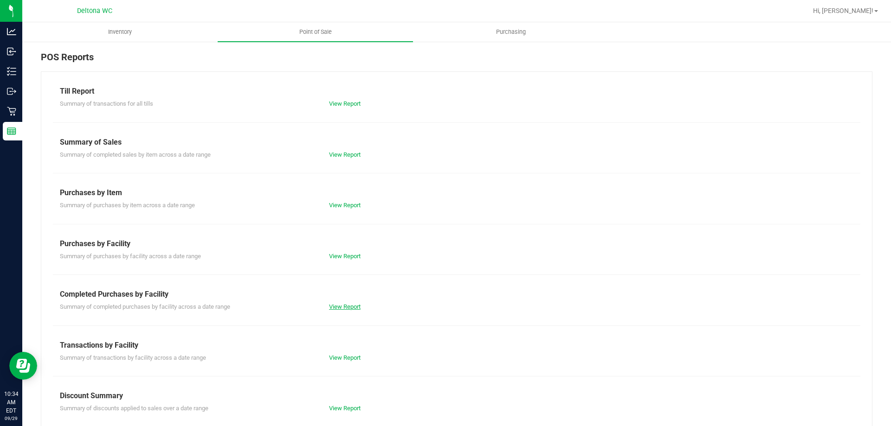
click at [333, 308] on link "View Report" at bounding box center [345, 306] width 32 height 7
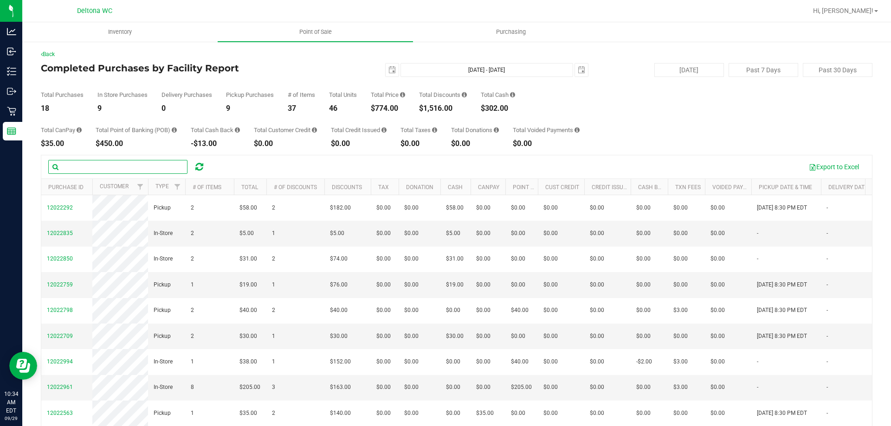
click at [168, 167] on input "text" at bounding box center [117, 167] width 139 height 14
paste input "12021937"
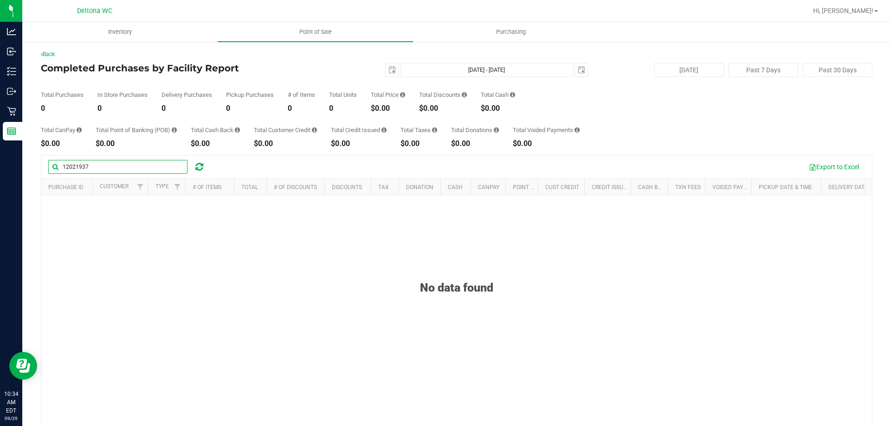
click at [123, 167] on input "12021937" at bounding box center [117, 167] width 139 height 14
click at [388, 72] on span "select" at bounding box center [391, 69] width 7 height 7
type input "12021937"
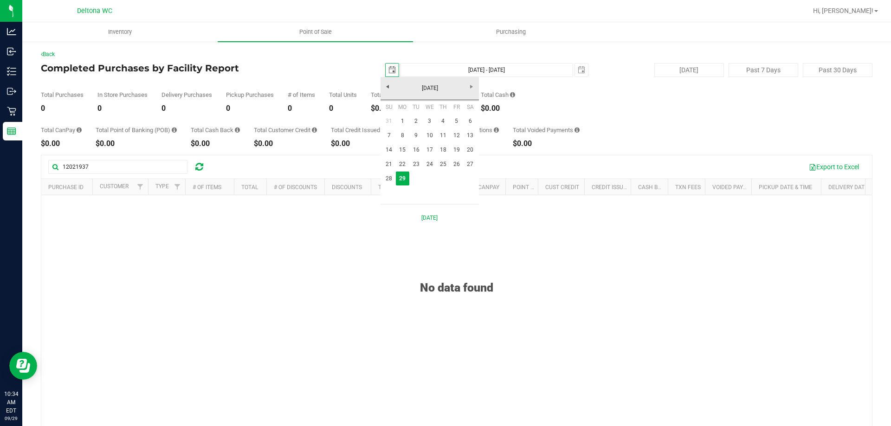
scroll to position [0, 23]
click at [394, 177] on link "28" at bounding box center [388, 179] width 13 height 14
type input "2025-09-28"
type input "Sep 28, 2025 - Sep 29, 2025"
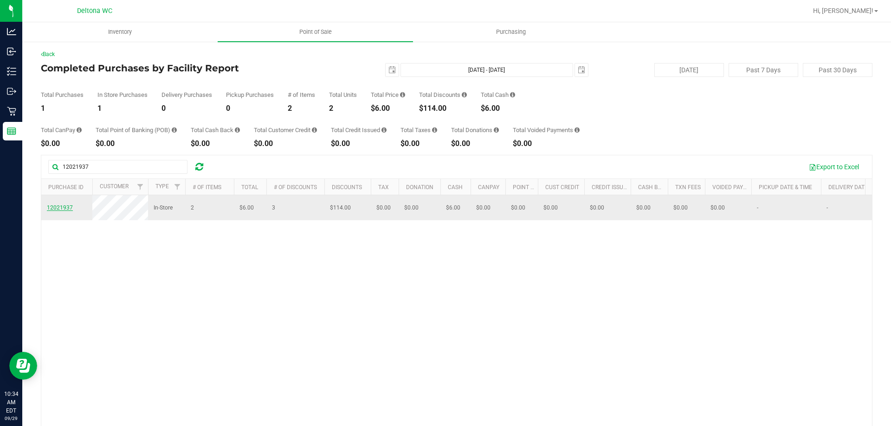
click at [64, 211] on span "12021937" at bounding box center [60, 208] width 26 height 6
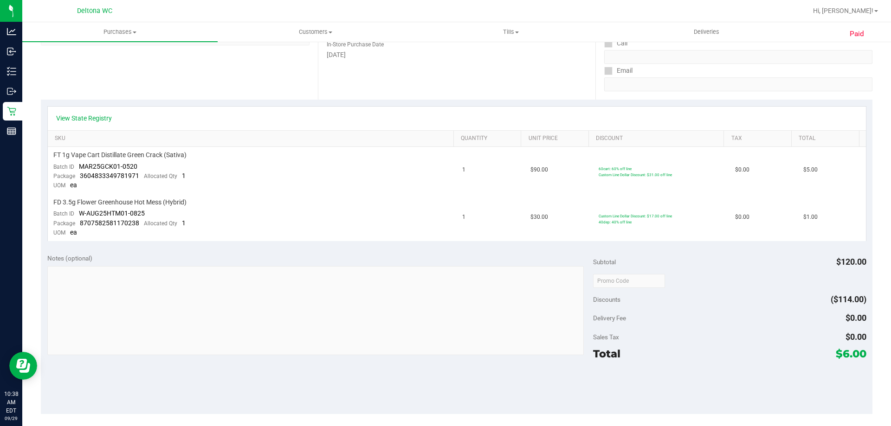
scroll to position [186, 0]
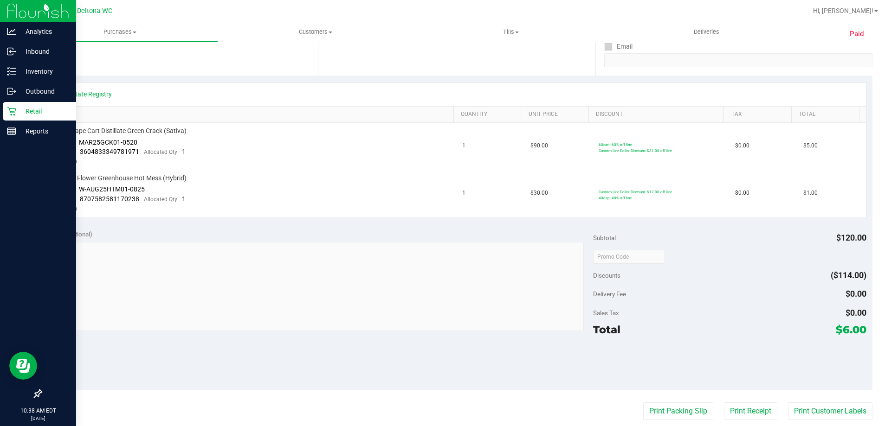
click at [10, 116] on div "Retail" at bounding box center [39, 111] width 73 height 19
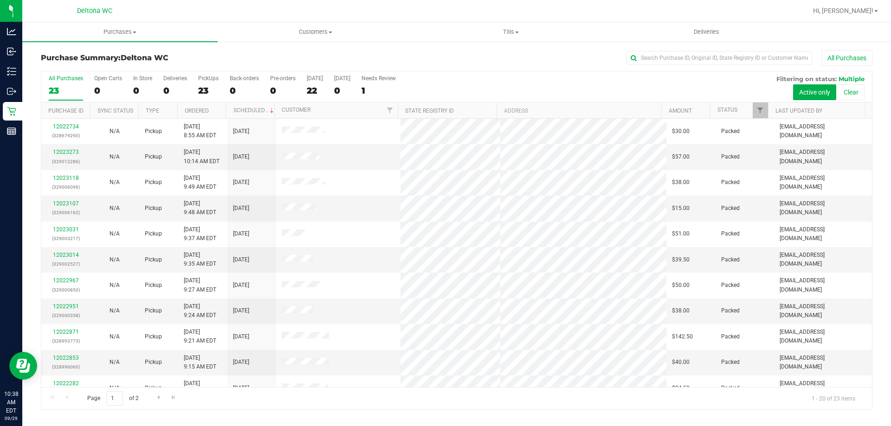
click at [397, 53] on div "All Purchases" at bounding box center [595, 58] width 554 height 16
click at [120, 32] on span "Purchases" at bounding box center [119, 32] width 195 height 8
click at [108, 67] on li "Fulfillment" at bounding box center [119, 67] width 195 height 11
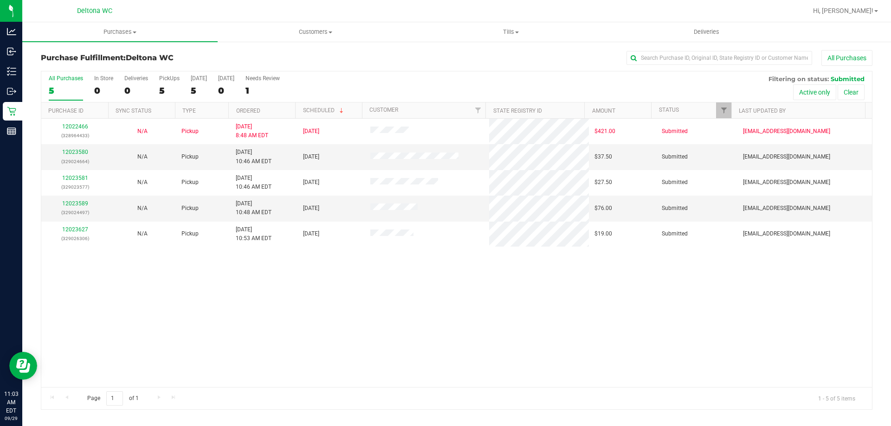
click at [265, 110] on th "Ordered" at bounding box center [261, 111] width 67 height 16
click at [70, 151] on link "12023580" at bounding box center [75, 152] width 26 height 6
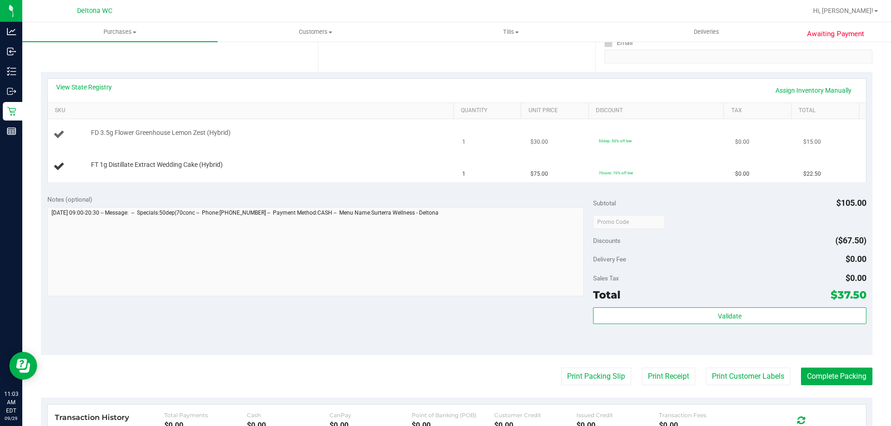
scroll to position [186, 0]
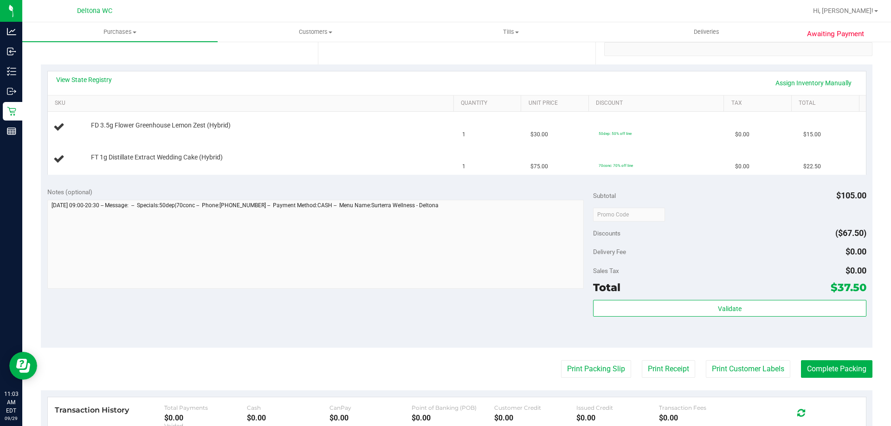
click at [277, 79] on div "View State Registry Assign Inventory Manually" at bounding box center [456, 83] width 801 height 16
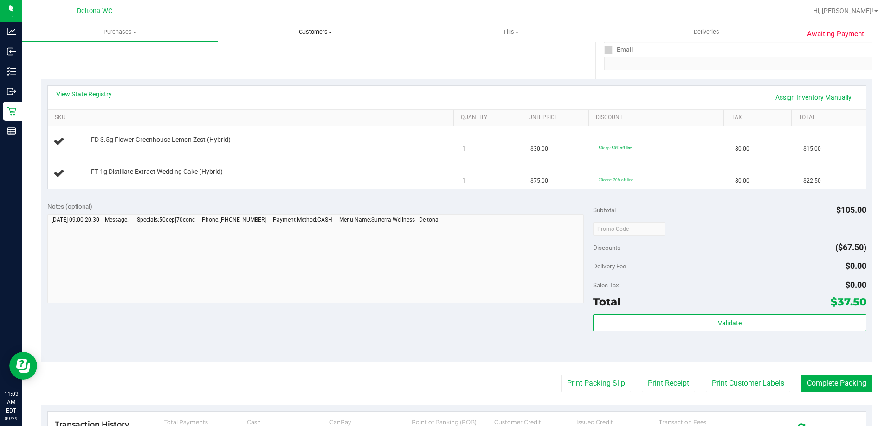
scroll to position [172, 0]
click at [71, 91] on link "View State Registry" at bounding box center [84, 93] width 56 height 9
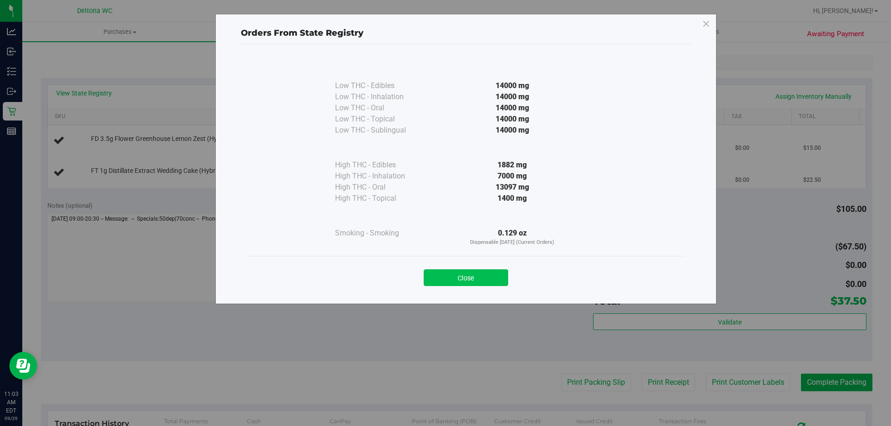
click at [434, 277] on button "Close" at bounding box center [465, 277] width 84 height 17
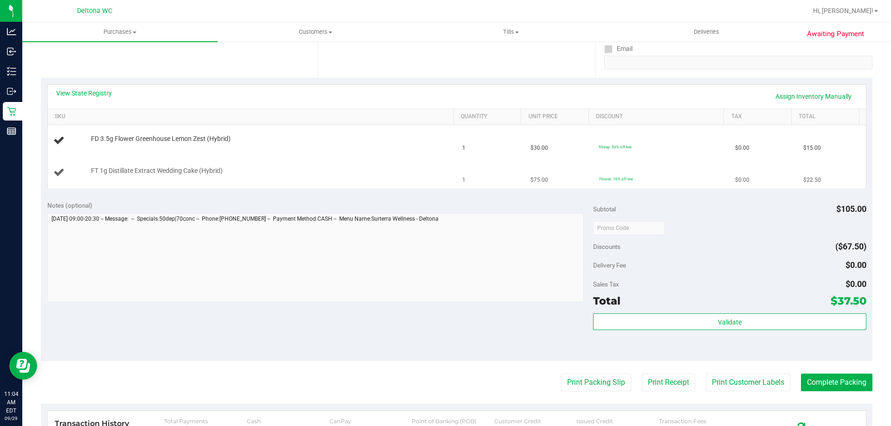
click at [357, 166] on td "FT 1g Distillate Extract Wedding Cake (Hybrid)" at bounding box center [252, 172] width 409 height 31
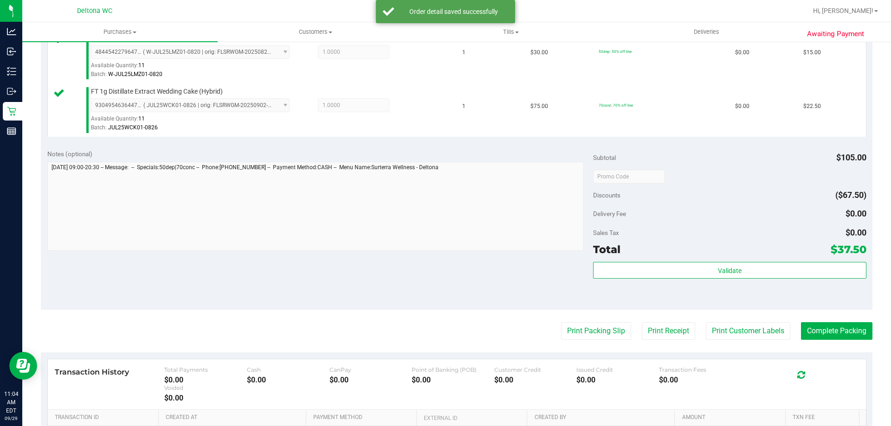
scroll to position [386, 0]
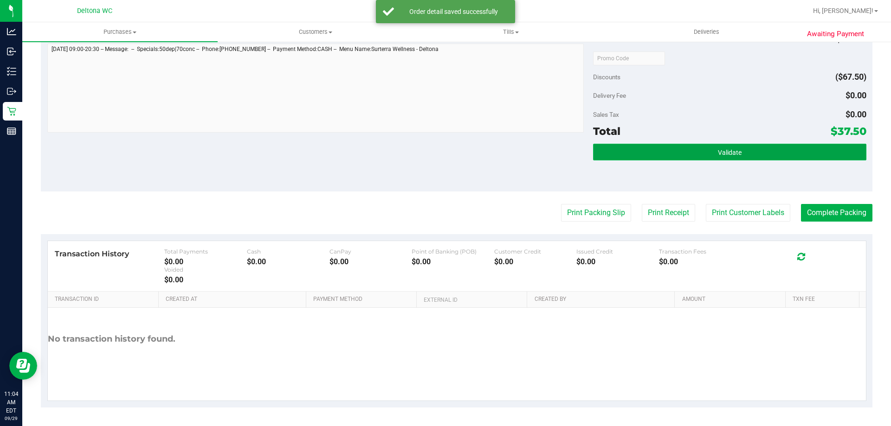
click at [728, 151] on span "Validate" at bounding box center [730, 152] width 24 height 7
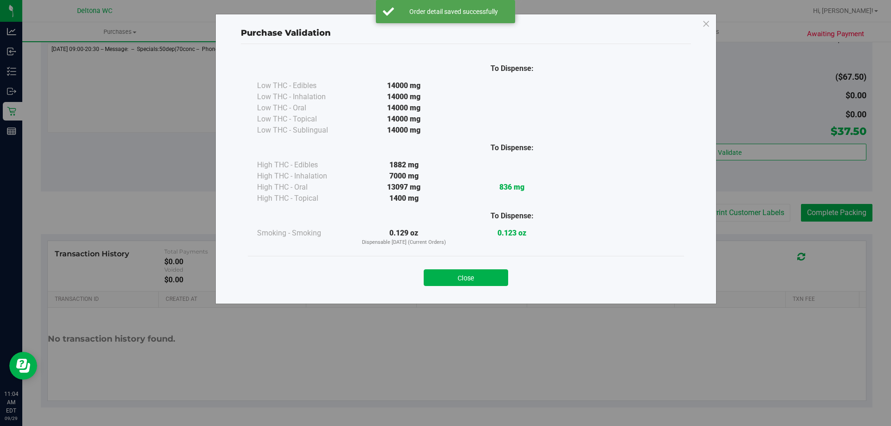
click at [574, 218] on div at bounding box center [620, 216] width 108 height 24
click at [473, 282] on button "Close" at bounding box center [465, 277] width 84 height 17
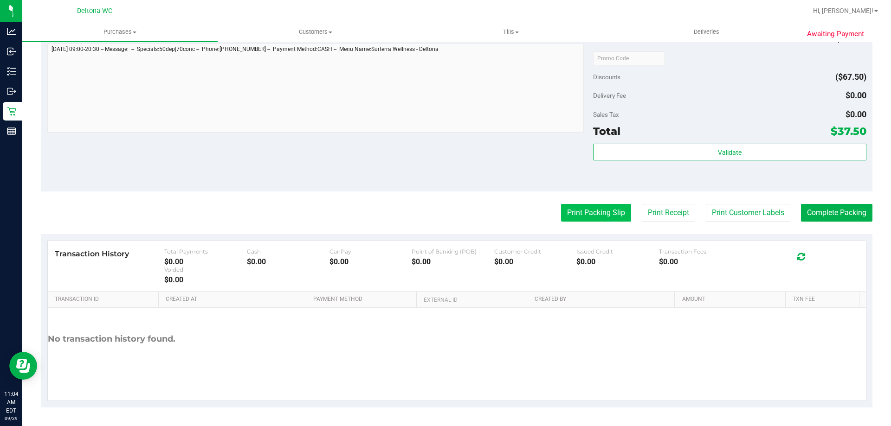
click at [602, 221] on button "Print Packing Slip" at bounding box center [596, 213] width 70 height 18
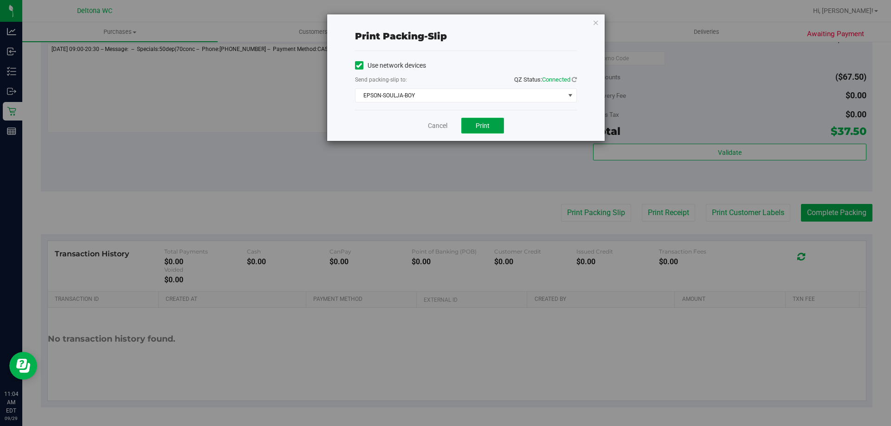
click at [490, 126] on button "Print" at bounding box center [482, 126] width 43 height 16
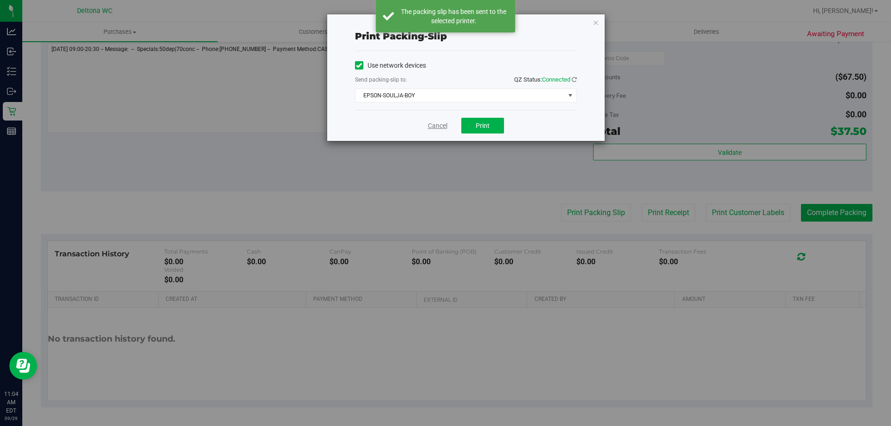
click at [443, 128] on link "Cancel" at bounding box center [437, 126] width 19 height 10
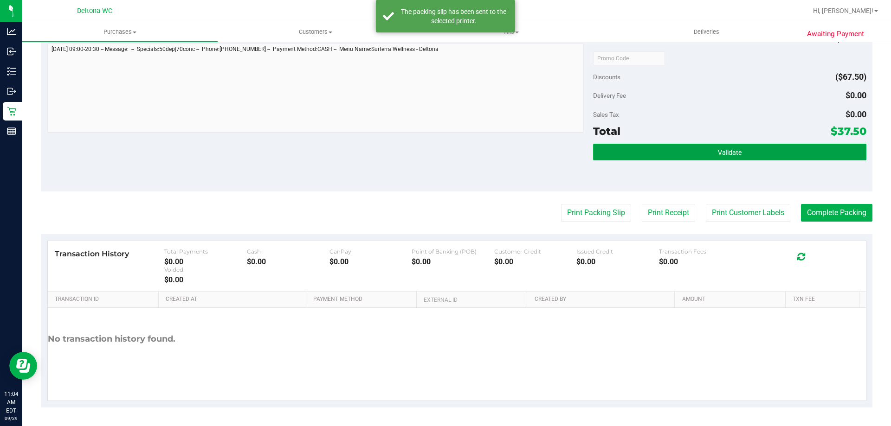
click at [754, 144] on button "Validate" at bounding box center [729, 152] width 273 height 17
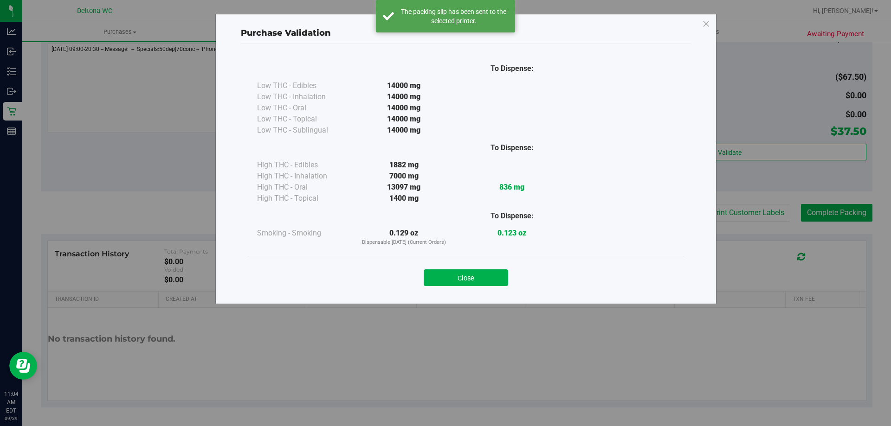
drag, startPoint x: 485, startPoint y: 278, endPoint x: 491, endPoint y: 269, distance: 11.5
click at [485, 278] on button "Close" at bounding box center [465, 277] width 84 height 17
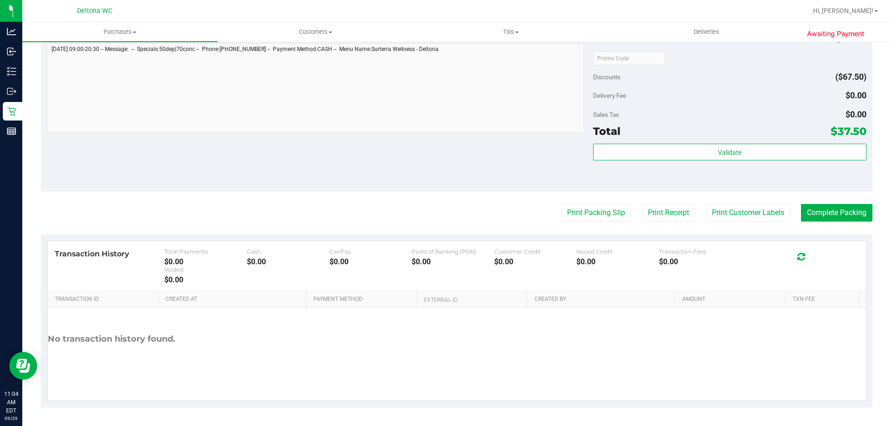
click at [644, 163] on div "Validate" at bounding box center [729, 165] width 273 height 42
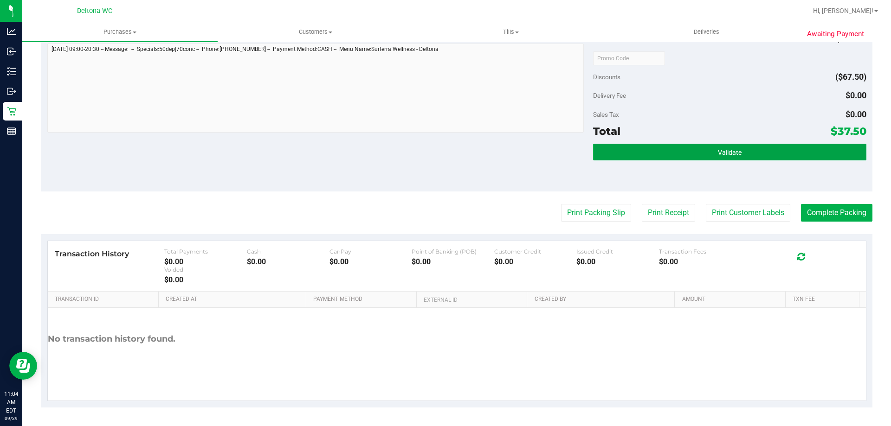
drag, startPoint x: 633, startPoint y: 156, endPoint x: 602, endPoint y: 147, distance: 32.3
click at [633, 156] on button "Validate" at bounding box center [729, 152] width 273 height 17
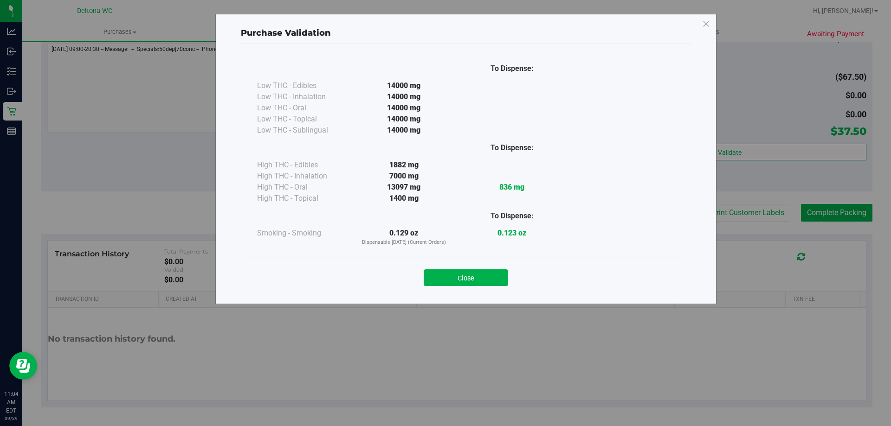
drag, startPoint x: 481, startPoint y: 274, endPoint x: 486, endPoint y: 278, distance: 6.2
click at [486, 278] on button "Close" at bounding box center [465, 277] width 84 height 17
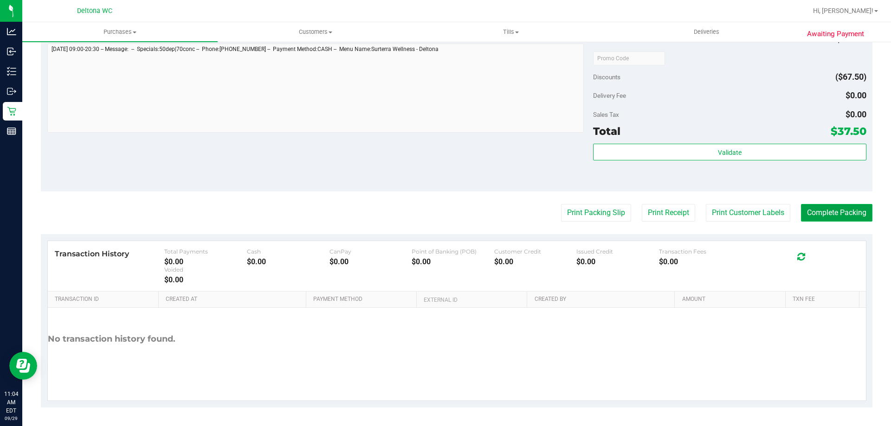
click at [837, 209] on button "Complete Packing" at bounding box center [836, 213] width 71 height 18
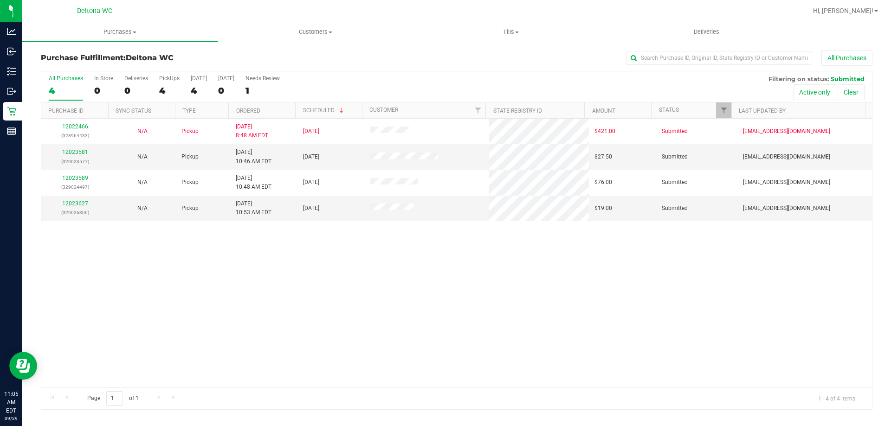
click at [287, 113] on th "Ordered" at bounding box center [261, 111] width 67 height 16
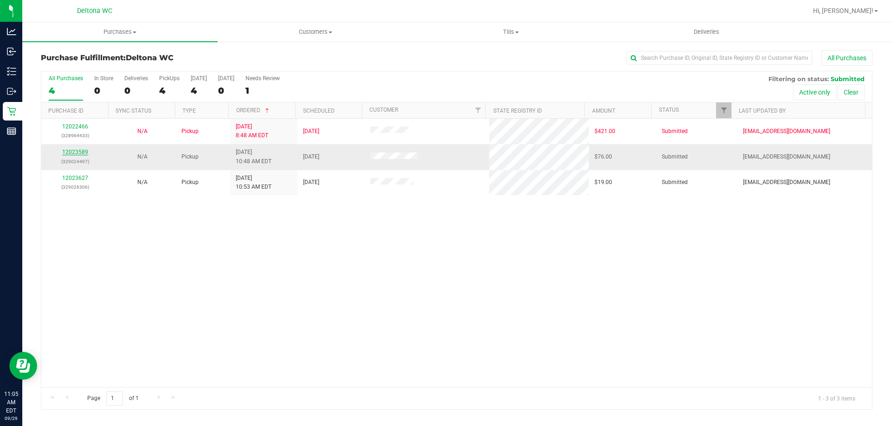
click at [80, 149] on link "12023589" at bounding box center [75, 152] width 26 height 6
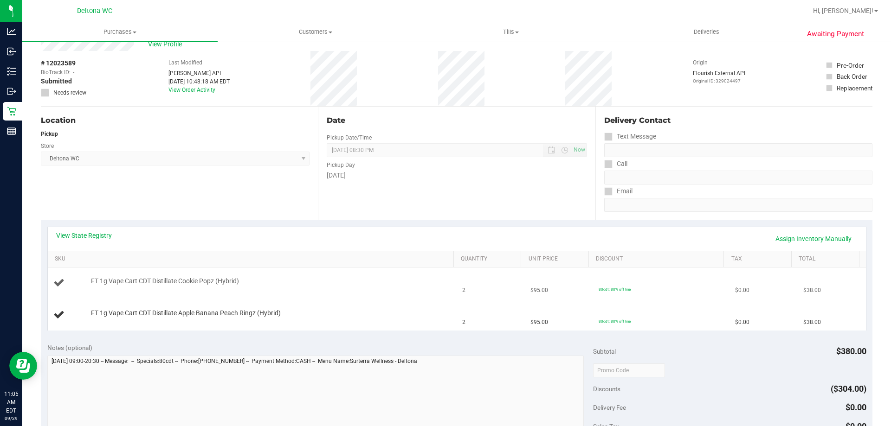
scroll to position [46, 0]
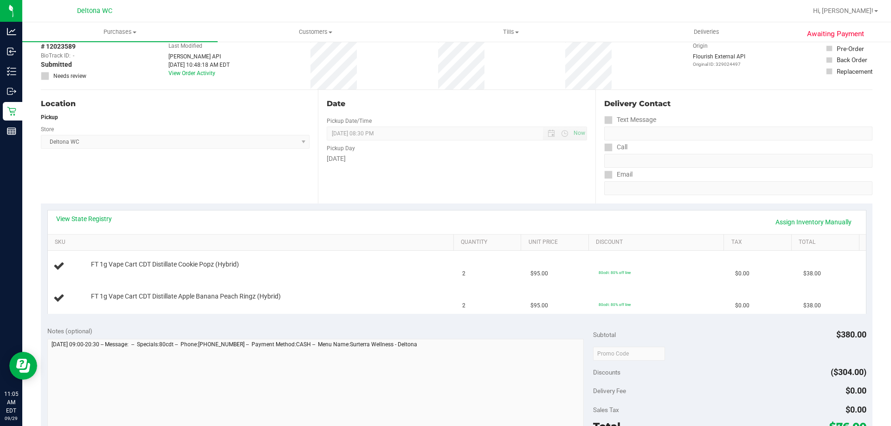
click at [464, 222] on div "View State Registry Assign Inventory Manually" at bounding box center [456, 222] width 801 height 16
click at [78, 222] on link "View State Registry" at bounding box center [84, 218] width 56 height 9
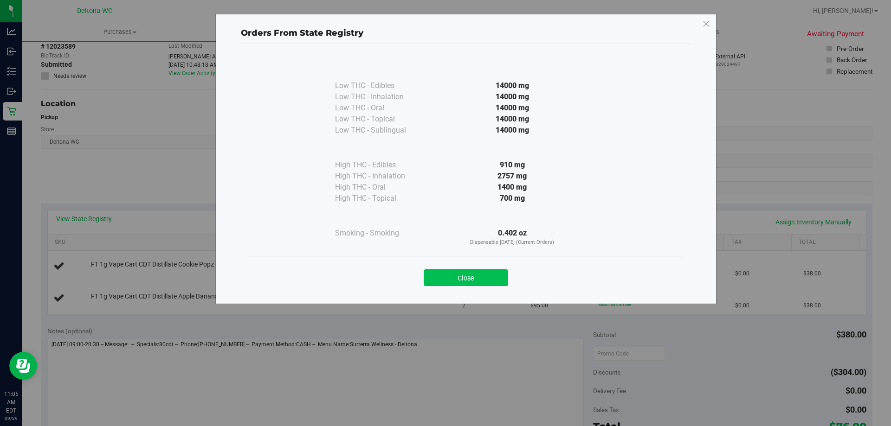
click at [480, 272] on button "Close" at bounding box center [465, 277] width 84 height 17
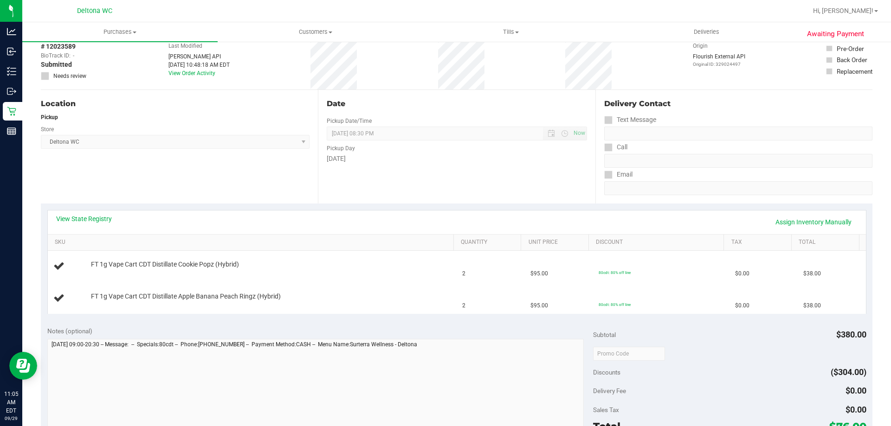
click at [103, 218] on link "View State Registry" at bounding box center [84, 218] width 56 height 9
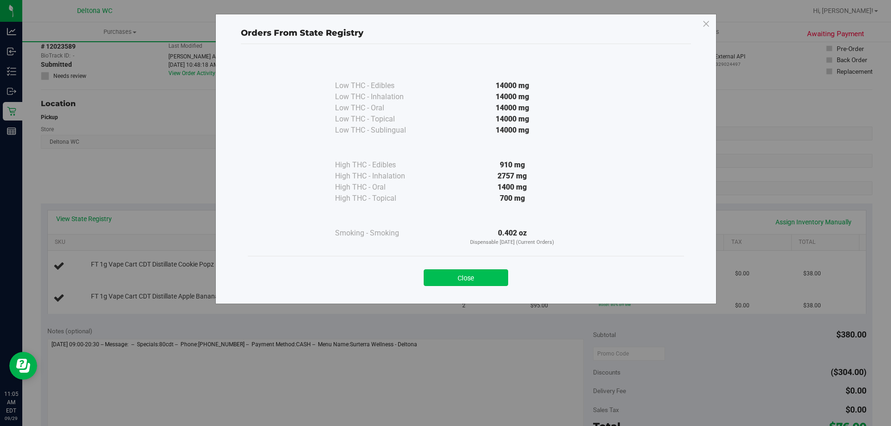
click at [478, 284] on button "Close" at bounding box center [465, 277] width 84 height 17
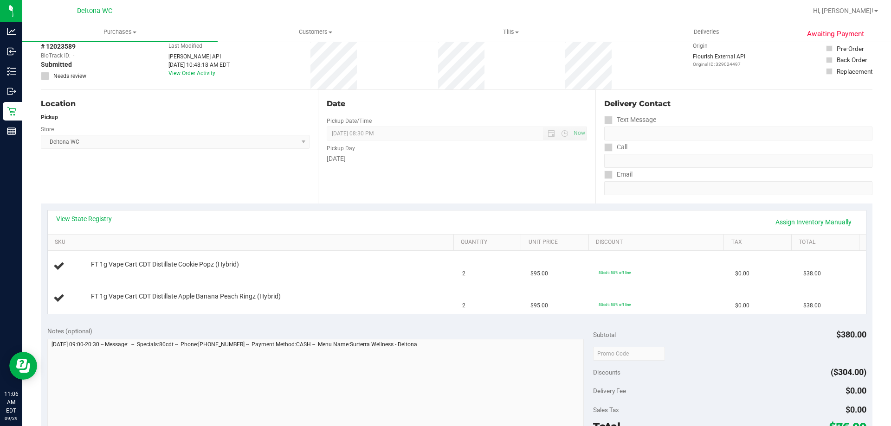
click at [130, 197] on div "Location Pickup Store Deltona WC Select Store [PERSON_NAME][GEOGRAPHIC_DATA] [P…" at bounding box center [179, 147] width 277 height 114
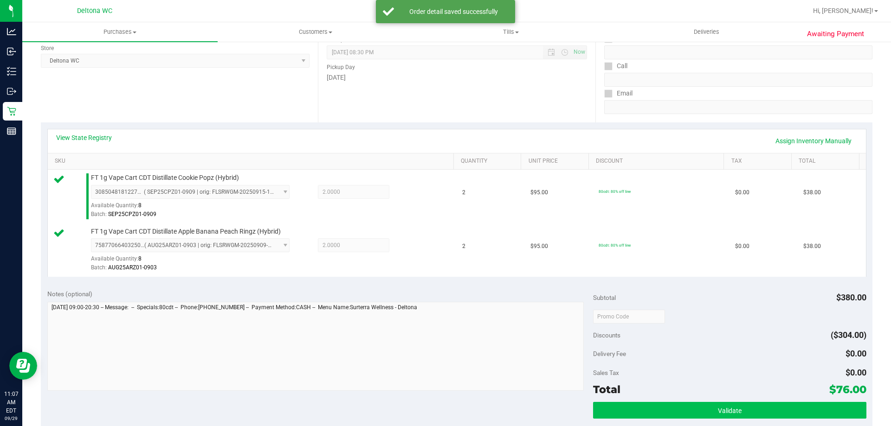
scroll to position [278, 0]
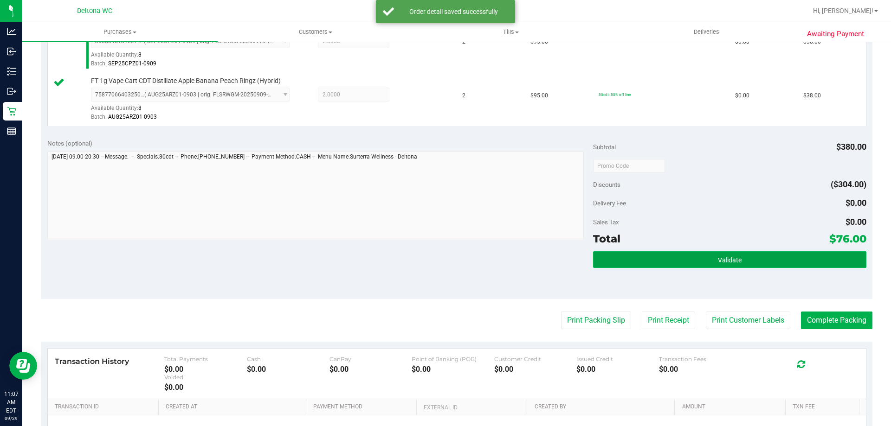
click at [661, 255] on button "Validate" at bounding box center [729, 259] width 273 height 17
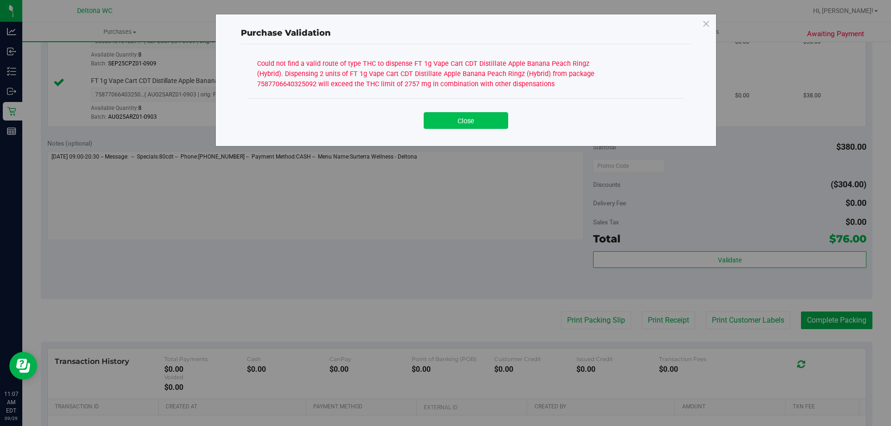
click at [491, 120] on button "Close" at bounding box center [465, 120] width 84 height 17
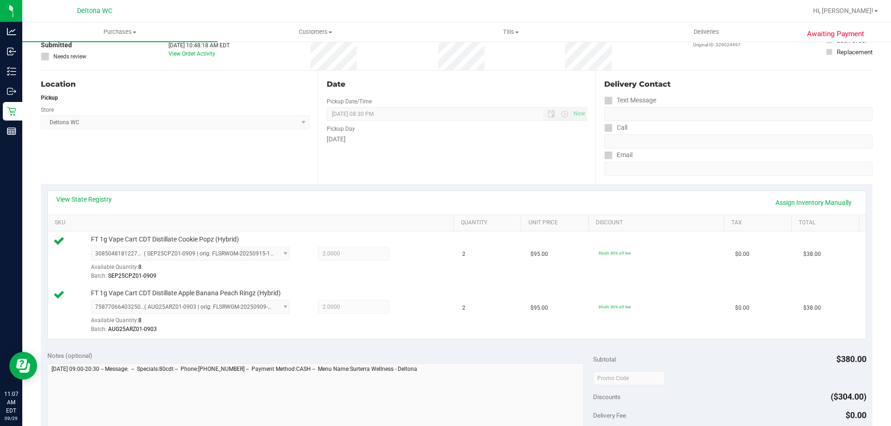
scroll to position [0, 0]
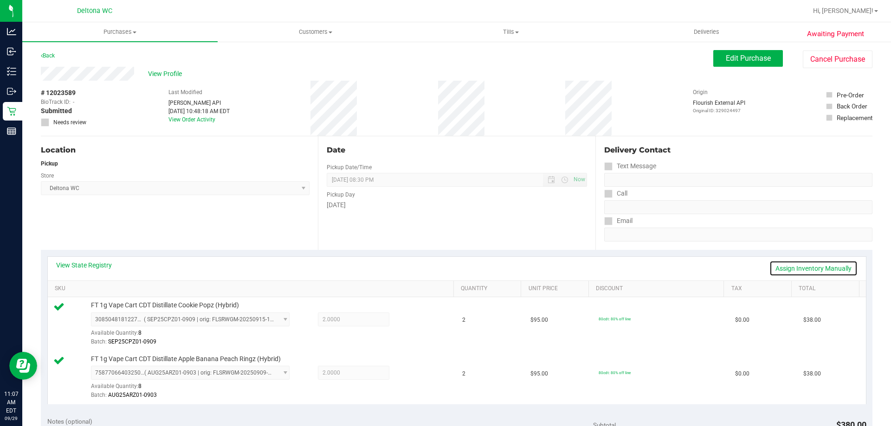
click at [810, 264] on link "Assign Inventory Manually" at bounding box center [813, 269] width 88 height 16
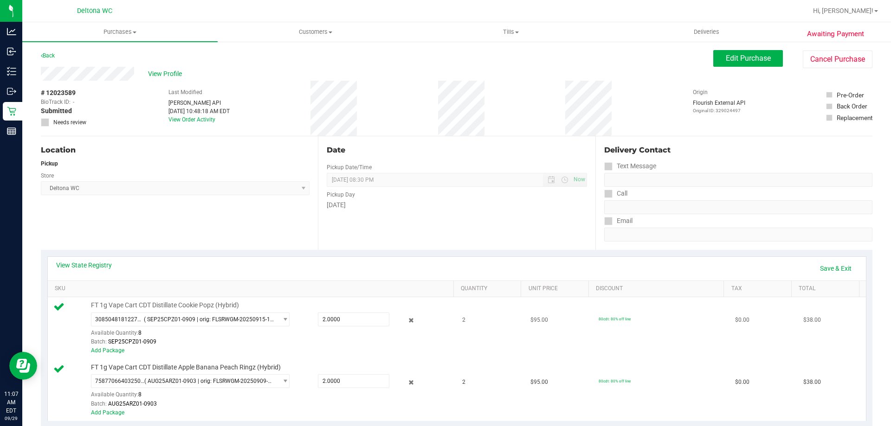
click at [398, 319] on div at bounding box center [404, 320] width 30 height 11
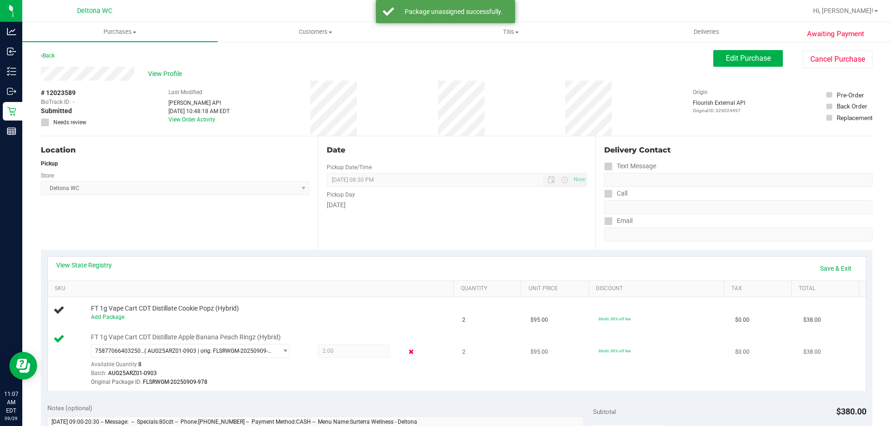
click at [406, 348] on icon at bounding box center [411, 352] width 10 height 11
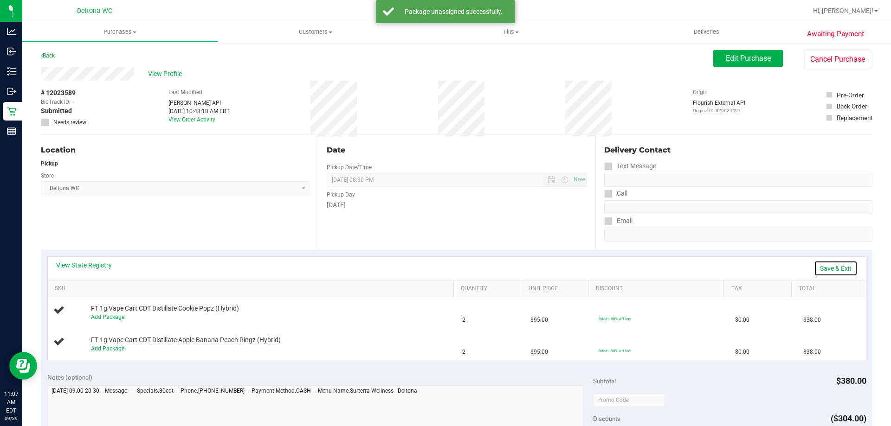
click at [833, 269] on link "Save & Exit" at bounding box center [836, 269] width 44 height 16
click at [164, 71] on span "View Profile" at bounding box center [166, 74] width 37 height 10
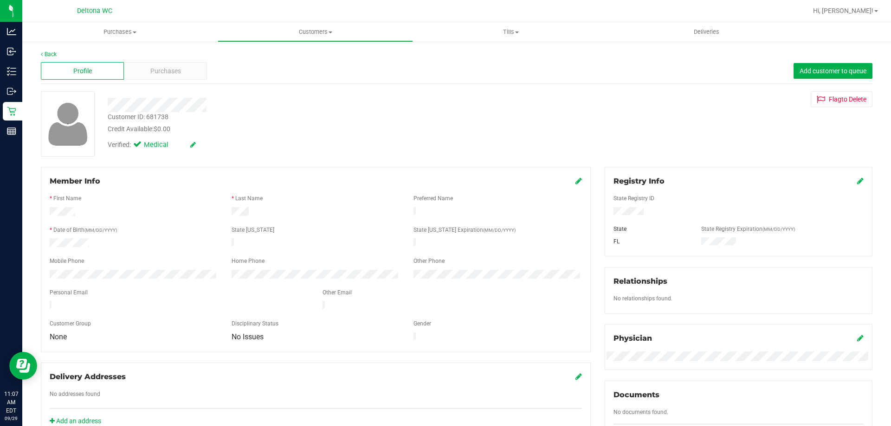
click at [160, 120] on div "Customer ID: 681738" at bounding box center [138, 117] width 61 height 10
click at [160, 118] on div "Customer ID: 681738" at bounding box center [138, 117] width 61 height 10
copy div "681738"
click at [173, 68] on span "Purchases" at bounding box center [165, 71] width 31 height 10
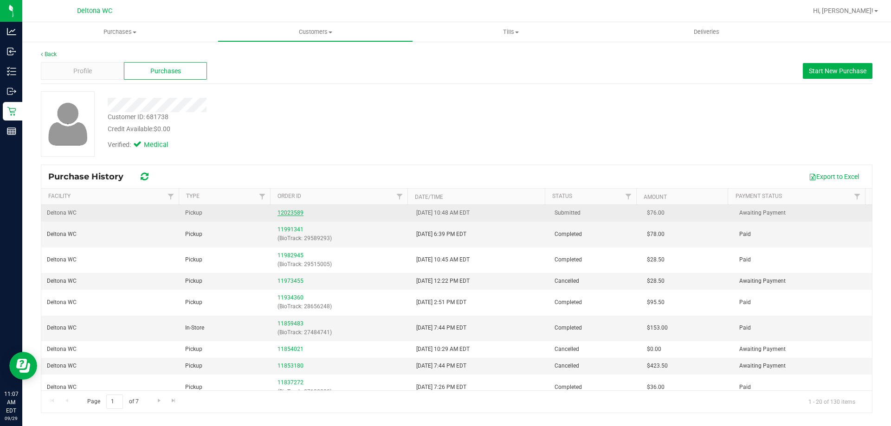
click at [295, 211] on link "12023589" at bounding box center [290, 213] width 26 height 6
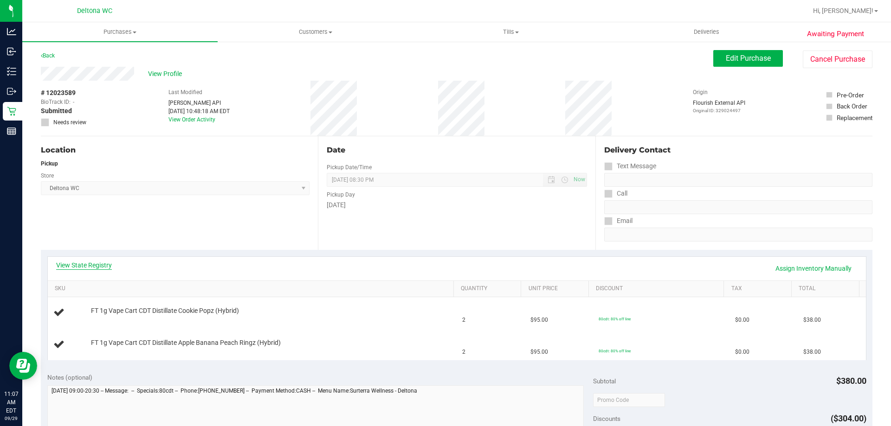
click at [102, 264] on link "View State Registry" at bounding box center [84, 265] width 56 height 9
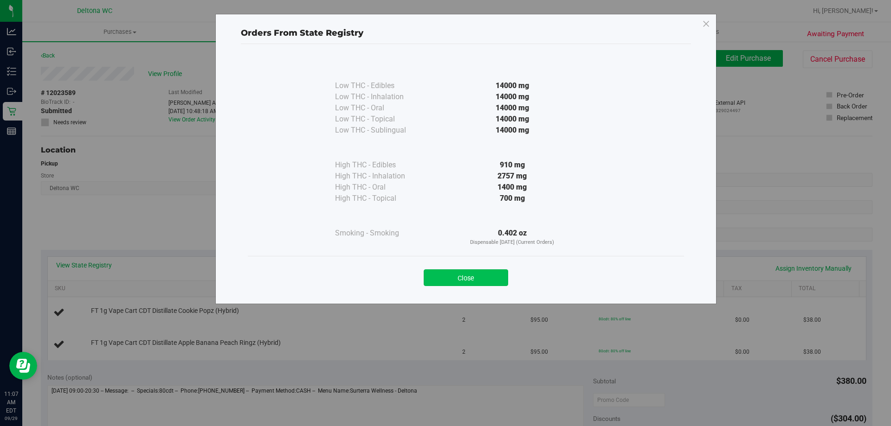
click at [468, 271] on button "Close" at bounding box center [465, 277] width 84 height 17
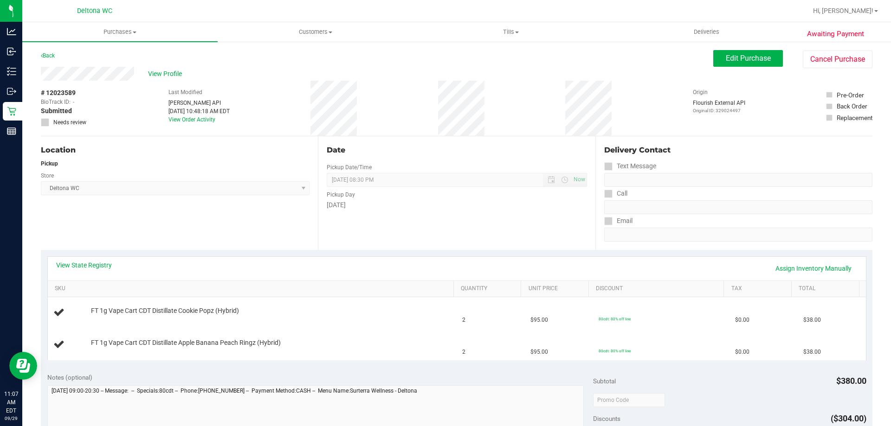
drag, startPoint x: 79, startPoint y: 88, endPoint x: 47, endPoint y: 91, distance: 32.2
click at [47, 91] on div "# 12023589 BioTrack ID: - Submitted Needs review" at bounding box center [64, 108] width 46 height 55
copy div "12023589"
click at [63, 261] on link "View State Registry" at bounding box center [84, 265] width 56 height 9
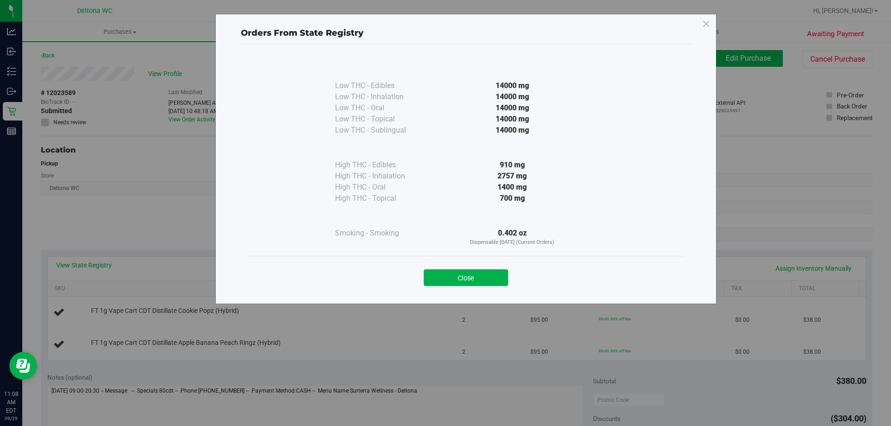
drag, startPoint x: 455, startPoint y: 275, endPoint x: 457, endPoint y: 265, distance: 9.5
click at [455, 275] on button "Close" at bounding box center [465, 277] width 84 height 17
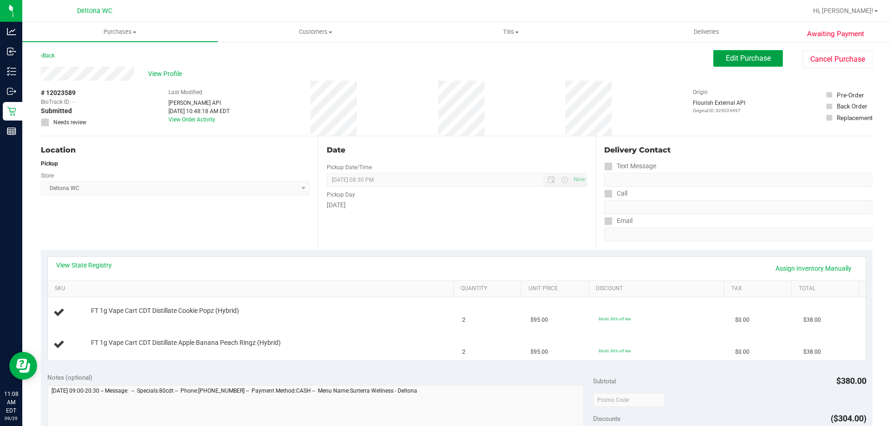
click at [739, 62] on span "Edit Purchase" at bounding box center [747, 58] width 45 height 9
click at [46, 122] on icon at bounding box center [45, 122] width 6 height 0
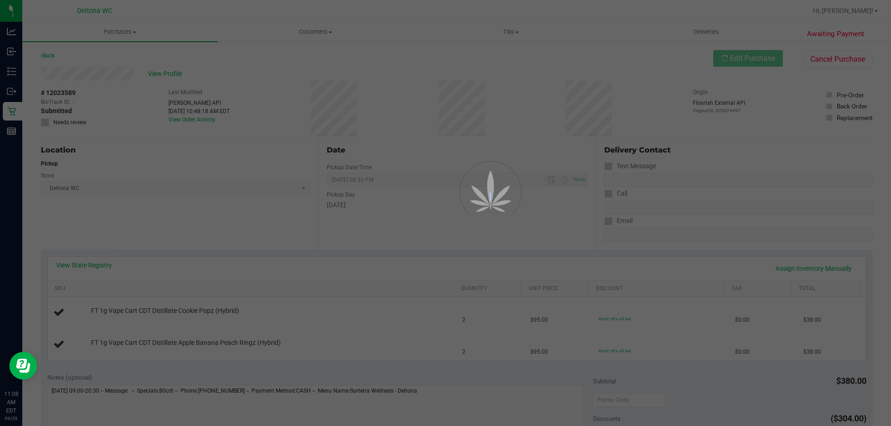
click at [46, 122] on div at bounding box center [445, 213] width 891 height 426
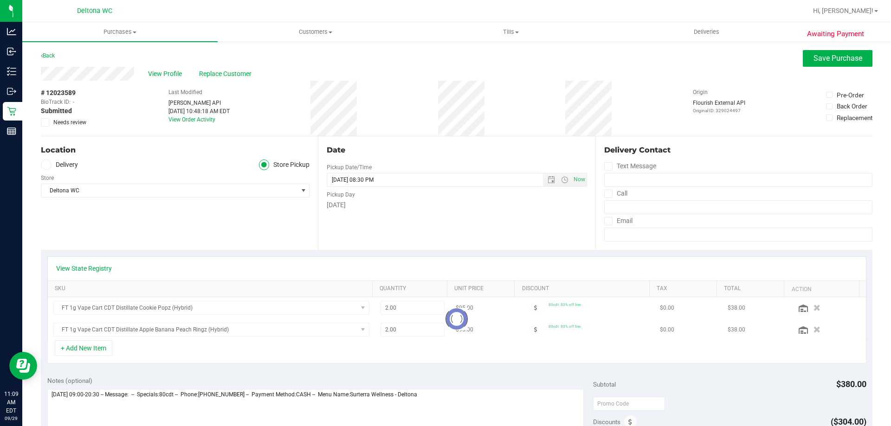
click at [49, 124] on span at bounding box center [45, 122] width 8 height 8
click at [0, 0] on input "Needs review" at bounding box center [0, 0] width 0 height 0
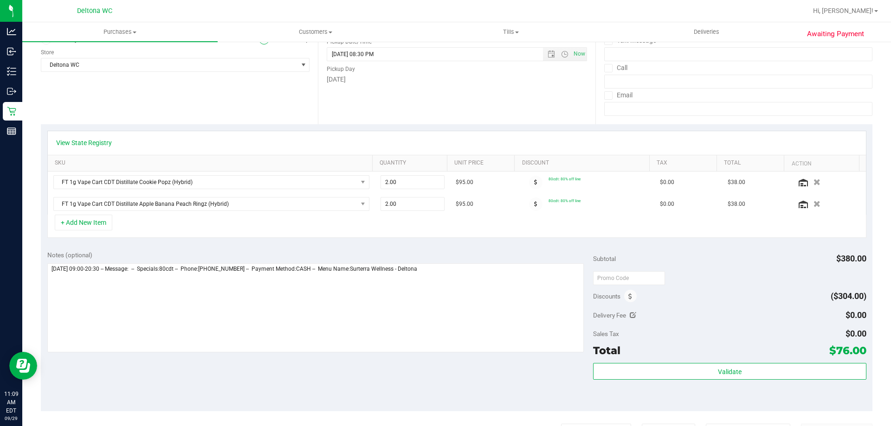
scroll to position [278, 0]
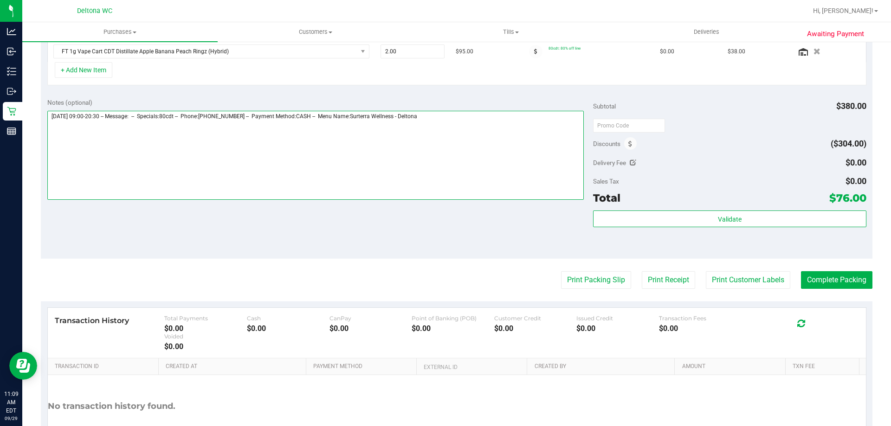
click at [496, 141] on textarea at bounding box center [315, 155] width 537 height 89
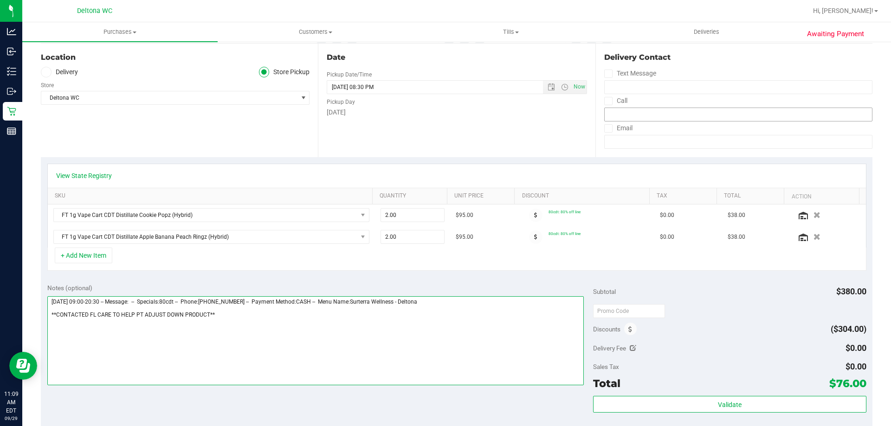
scroll to position [0, 0]
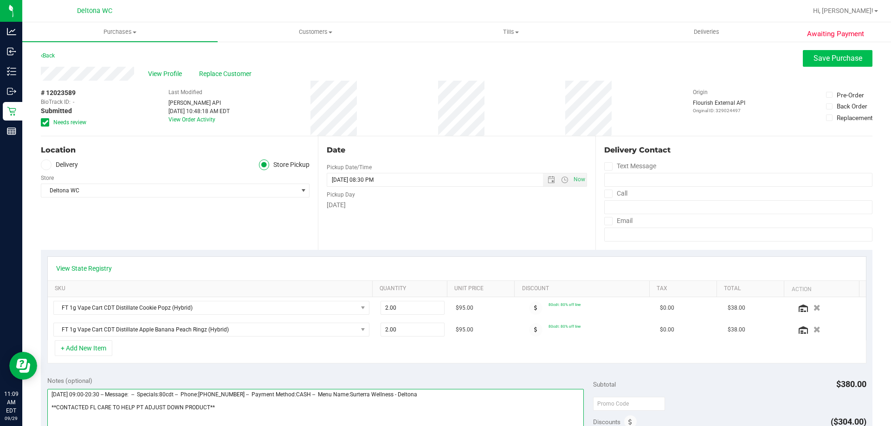
type textarea "[DATE] 09:00-20:30 -- Message: -- Specials:80cdt -- Phone:[PHONE_NUMBER] -- Pay…"
click at [816, 53] on button "Save Purchase" at bounding box center [837, 58] width 70 height 17
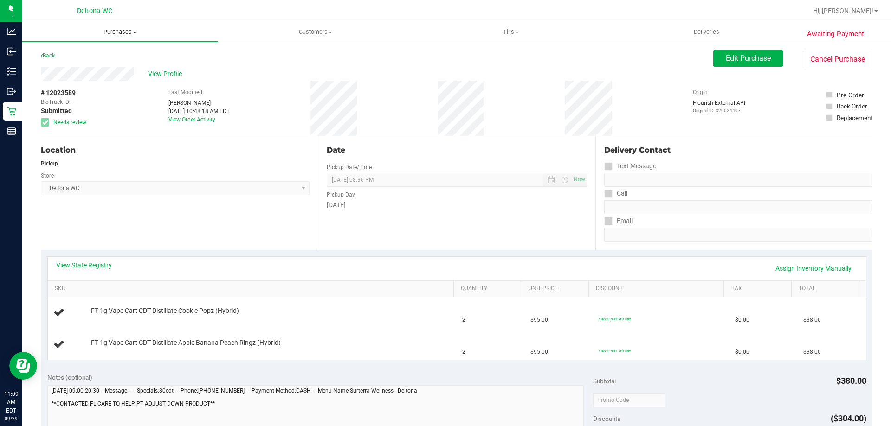
click at [134, 34] on span "Purchases" at bounding box center [119, 32] width 195 height 8
click at [115, 65] on li "Fulfillment" at bounding box center [119, 67] width 195 height 11
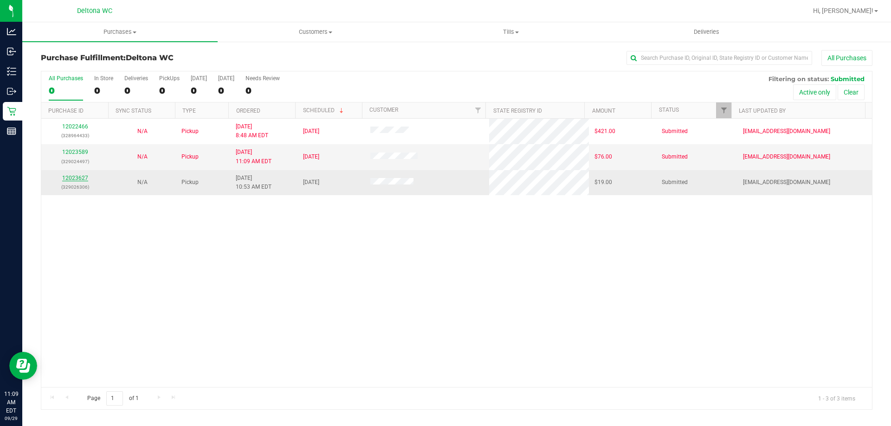
click at [81, 178] on link "12023627" at bounding box center [75, 178] width 26 height 6
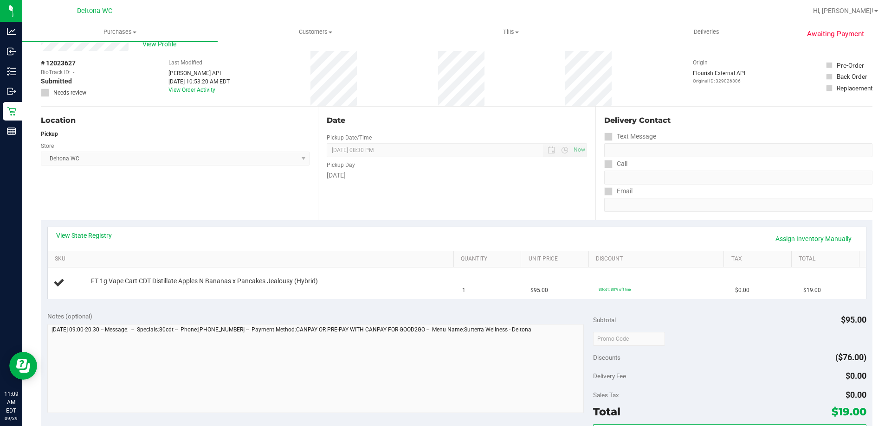
scroll to position [46, 0]
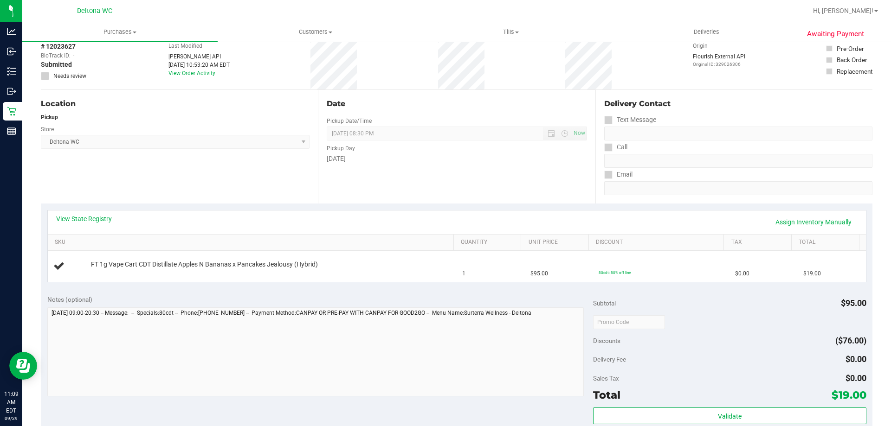
click at [451, 185] on div "Date Pickup Date/Time [DATE] Now [DATE] 08:30 PM Now Pickup Day [DATE]" at bounding box center [456, 147] width 277 height 114
click at [412, 277] on td "FT 1g Vape Cart CDT Distillate Apples N Bananas x Pancakes Jealousy (Hybrid)" at bounding box center [252, 266] width 409 height 31
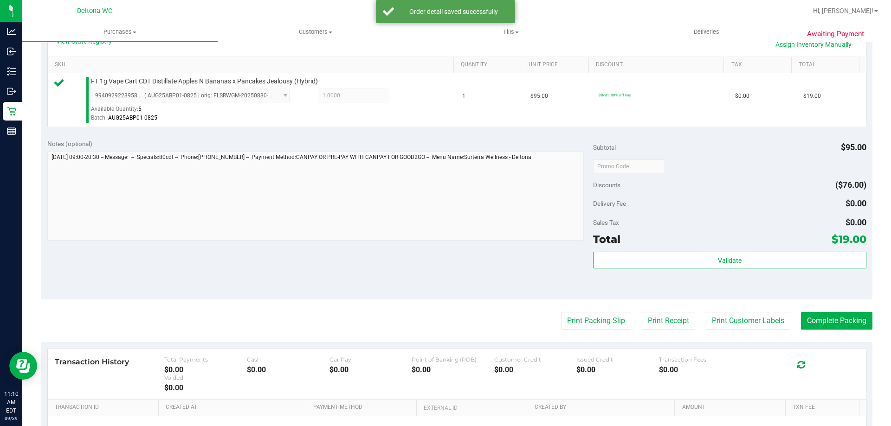
scroll to position [332, 0]
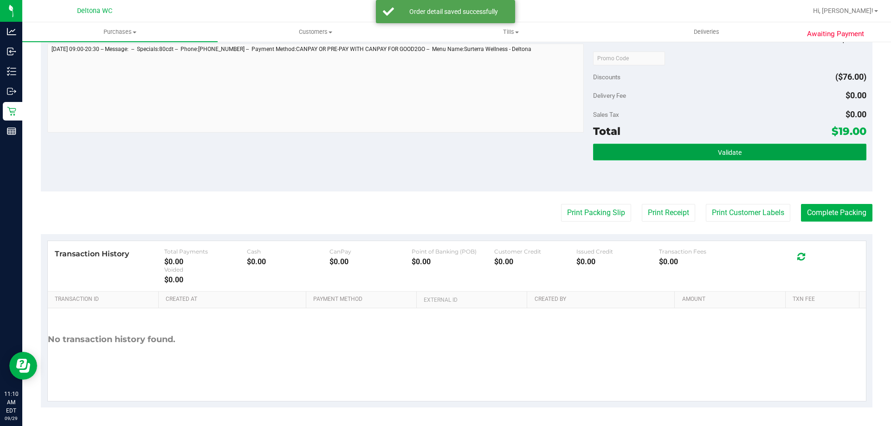
click at [718, 155] on span "Validate" at bounding box center [730, 152] width 24 height 7
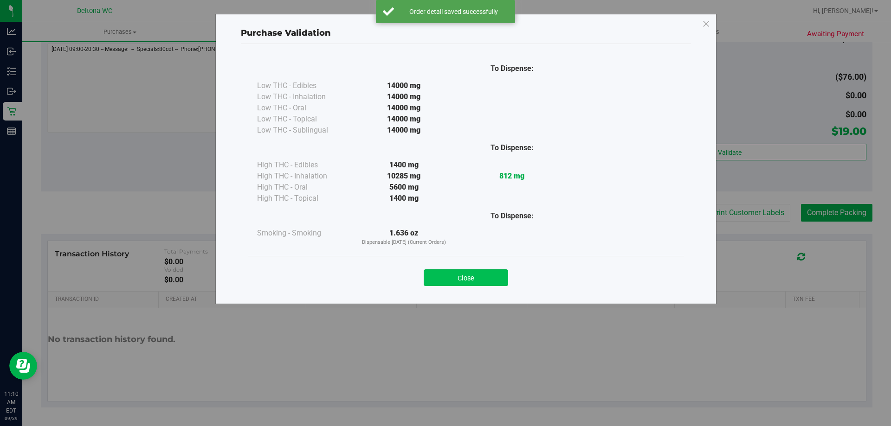
click at [478, 272] on button "Close" at bounding box center [465, 277] width 84 height 17
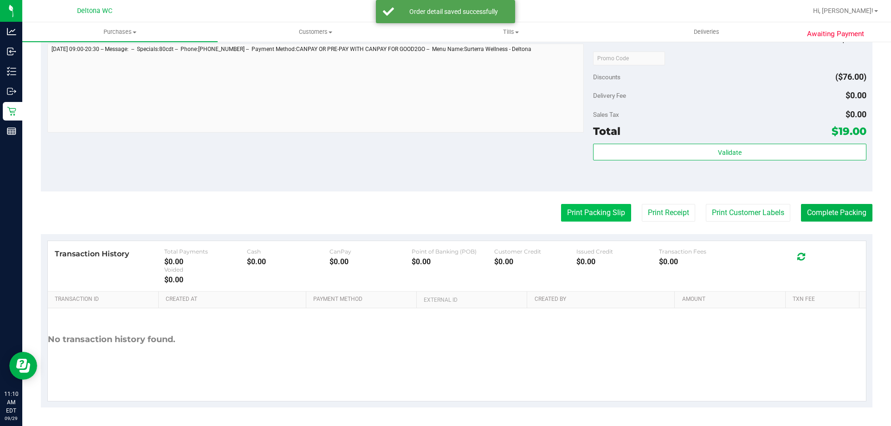
click at [561, 213] on button "Print Packing Slip" at bounding box center [596, 213] width 70 height 18
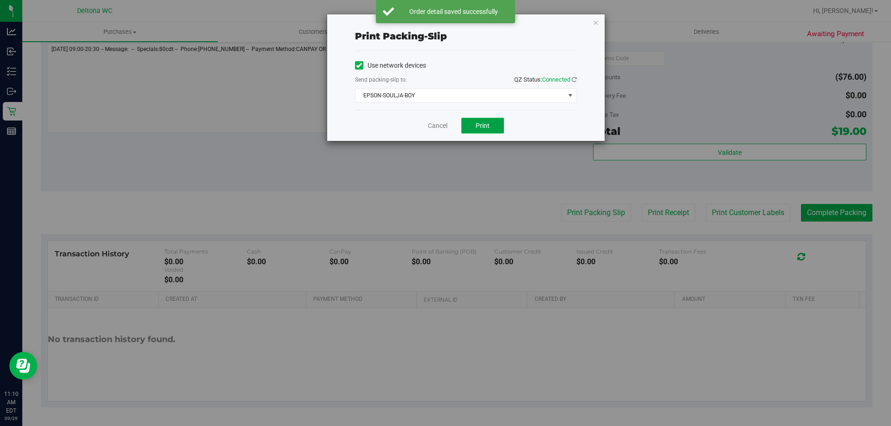
click at [479, 122] on span "Print" at bounding box center [482, 125] width 14 height 7
click at [434, 126] on link "Cancel" at bounding box center [437, 126] width 19 height 10
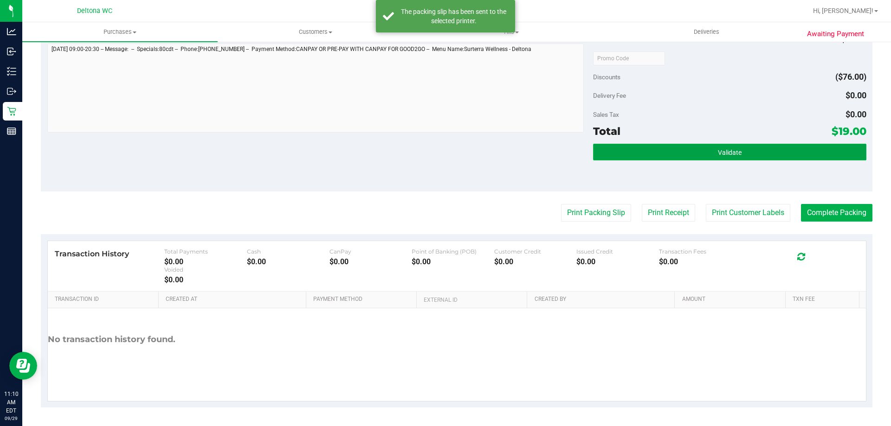
click at [668, 145] on button "Validate" at bounding box center [729, 152] width 273 height 17
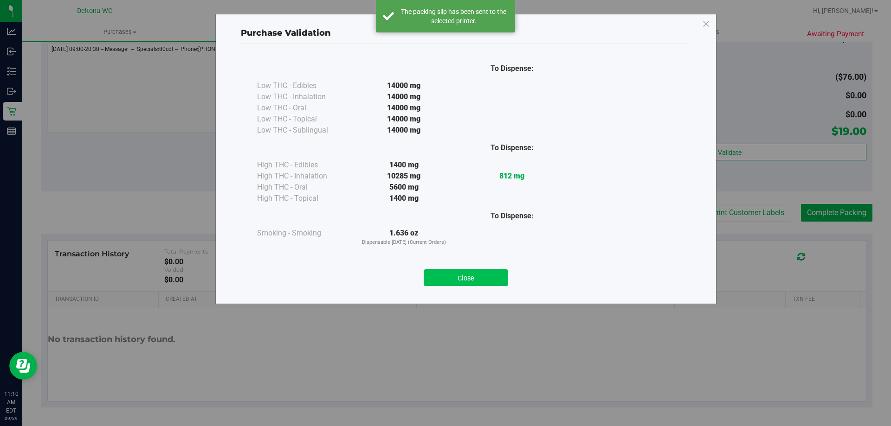
click at [493, 274] on button "Close" at bounding box center [465, 277] width 84 height 17
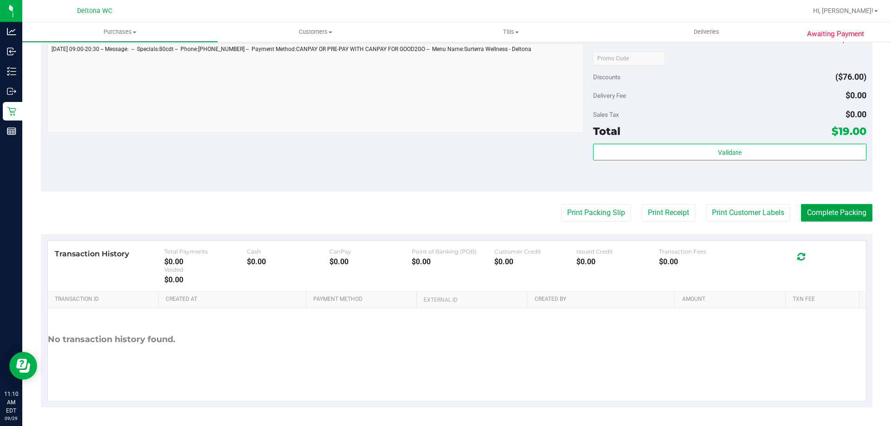
click at [847, 221] on button "Complete Packing" at bounding box center [836, 213] width 71 height 18
click at [834, 207] on button "Complete Packing" at bounding box center [832, 213] width 79 height 18
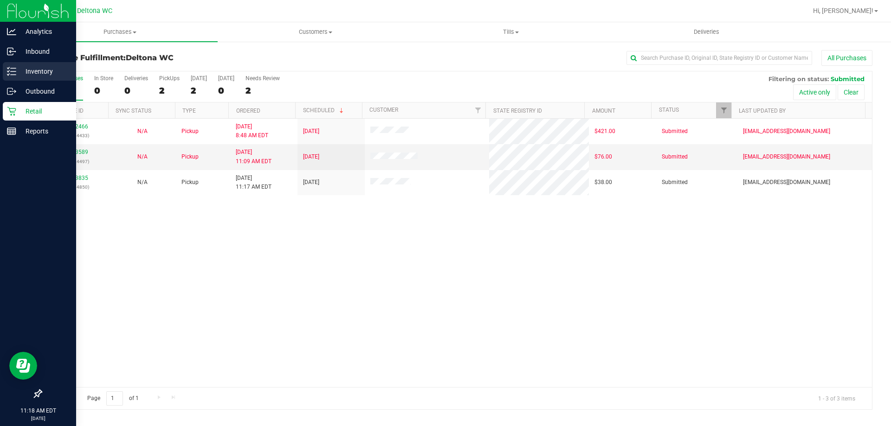
click at [14, 68] on line at bounding box center [13, 68] width 5 height 0
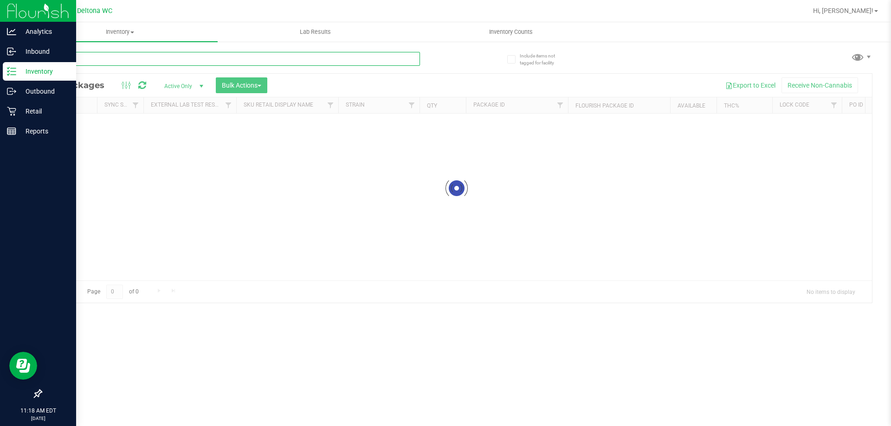
click at [171, 57] on input "text" at bounding box center [230, 59] width 379 height 14
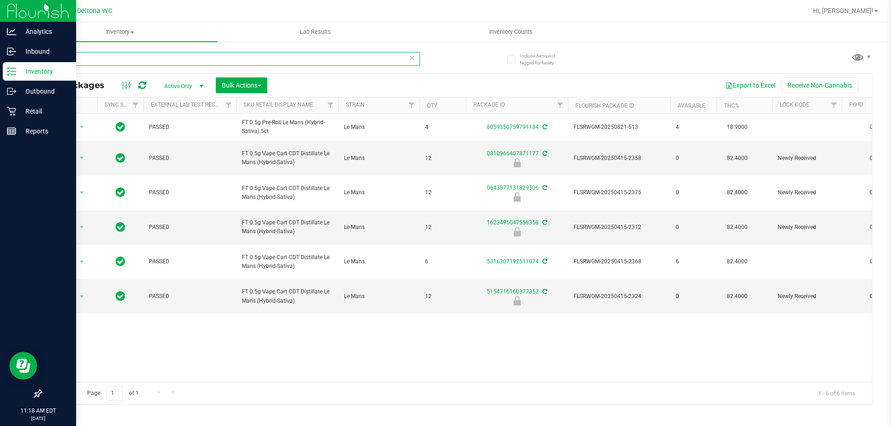
drag, startPoint x: 179, startPoint y: 56, endPoint x: 0, endPoint y: 4, distance: 186.7
click at [0, 20] on div "Analytics Inbound Inventory Outbound Retail Reports 11:18 AM EDT 09/29/2025 09/…" at bounding box center [445, 213] width 891 height 426
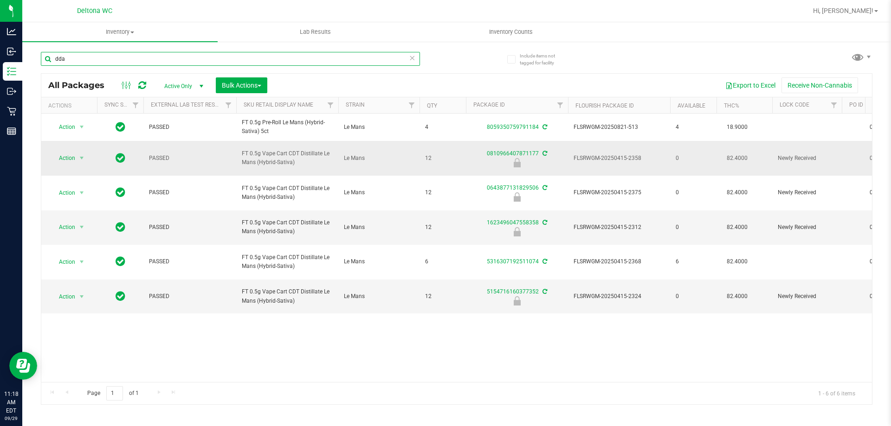
type input "dda"
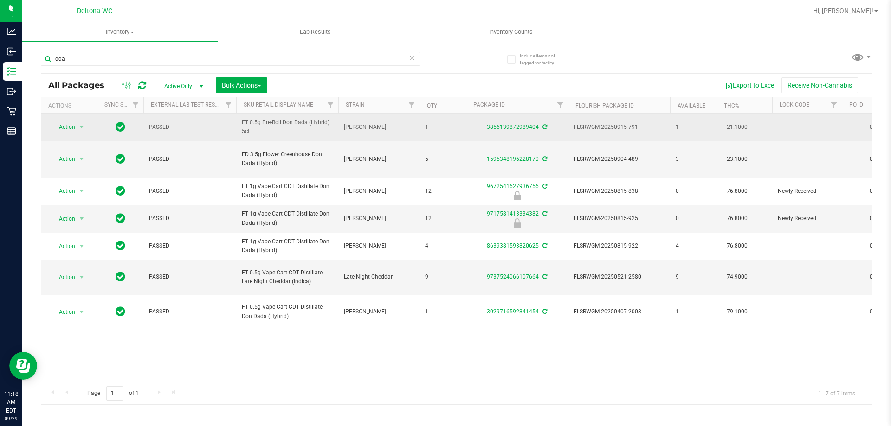
drag, startPoint x: 278, startPoint y: 135, endPoint x: 248, endPoint y: 130, distance: 30.0
click at [248, 130] on span "FT 0.5g Pre-Roll Don Dada (Hybrid) 5ct" at bounding box center [287, 127] width 91 height 18
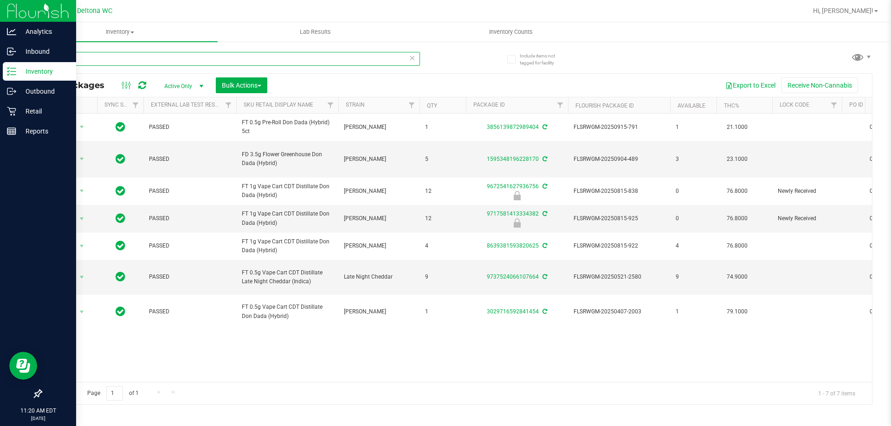
drag, startPoint x: 183, startPoint y: 53, endPoint x: 0, endPoint y: 3, distance: 190.0
click at [0, 5] on div "Analytics Inbound Inventory Outbound Retail Reports 11:20 AM EDT 09/29/2025 09/…" at bounding box center [445, 213] width 891 height 426
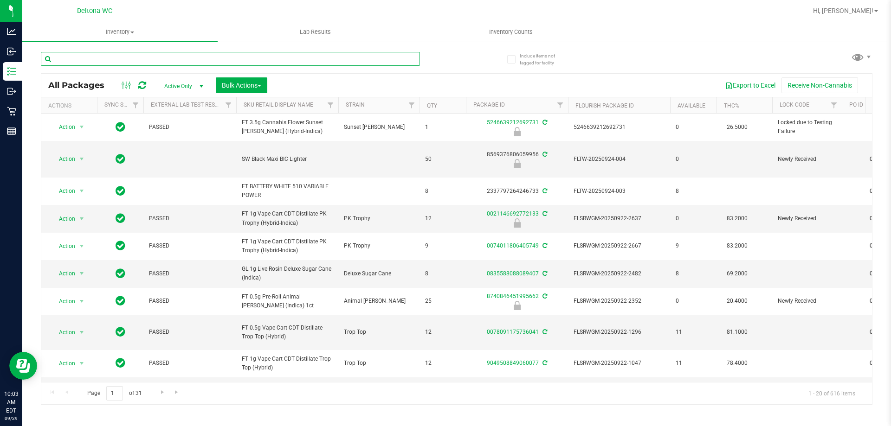
click at [58, 55] on input "text" at bounding box center [230, 59] width 379 height 14
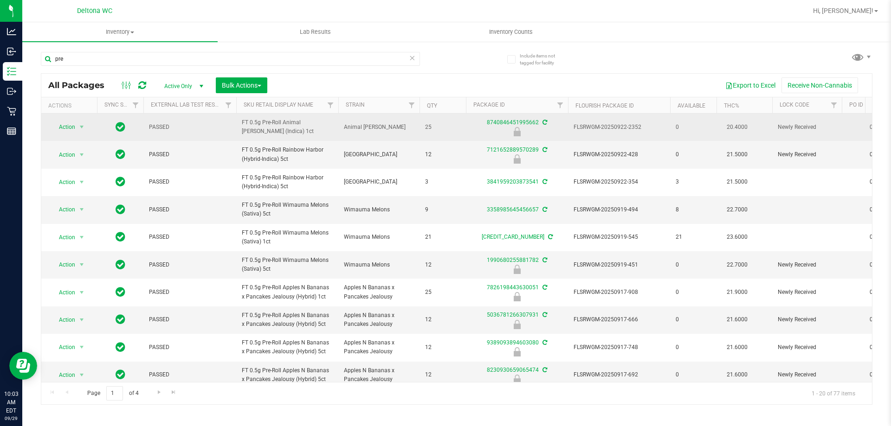
drag, startPoint x: 273, startPoint y: 132, endPoint x: 238, endPoint y: 123, distance: 35.9
click at [237, 127] on td "FT 0.5g Pre-Roll Animal [PERSON_NAME] (Indica) 1ct" at bounding box center [287, 127] width 102 height 27
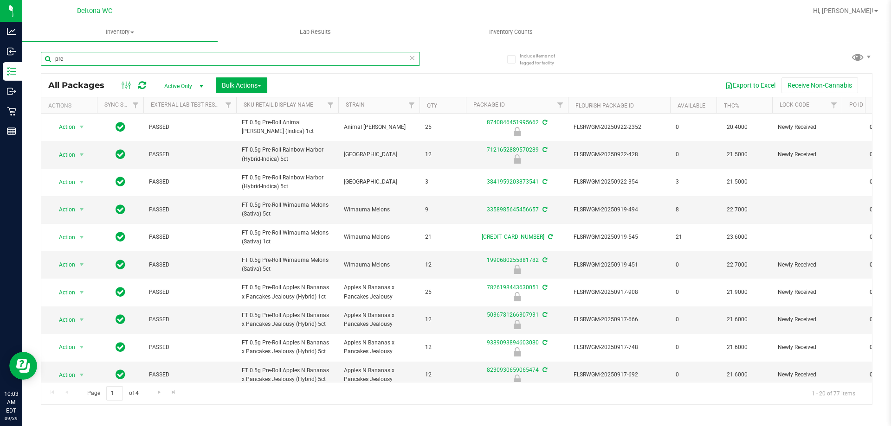
click at [176, 54] on input "pre" at bounding box center [230, 59] width 379 height 14
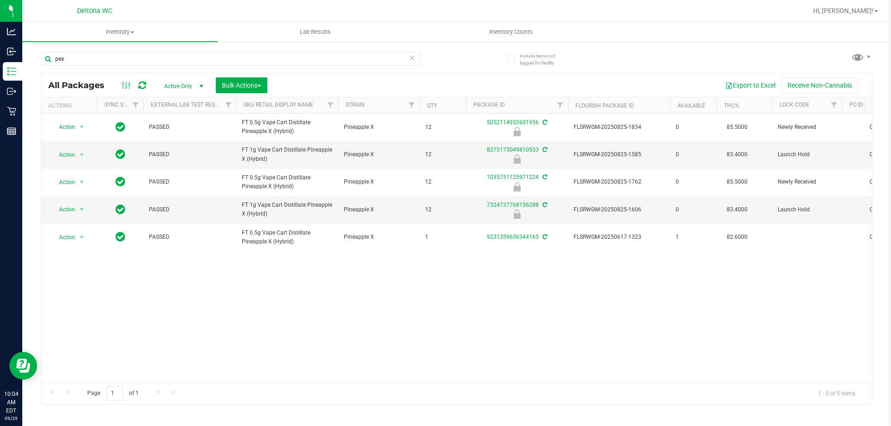
click at [528, 285] on div "Action Action Edit attributes Global inventory Locate package Package audit log…" at bounding box center [456, 248] width 830 height 269
click at [329, 56] on input "pex" at bounding box center [230, 59] width 379 height 14
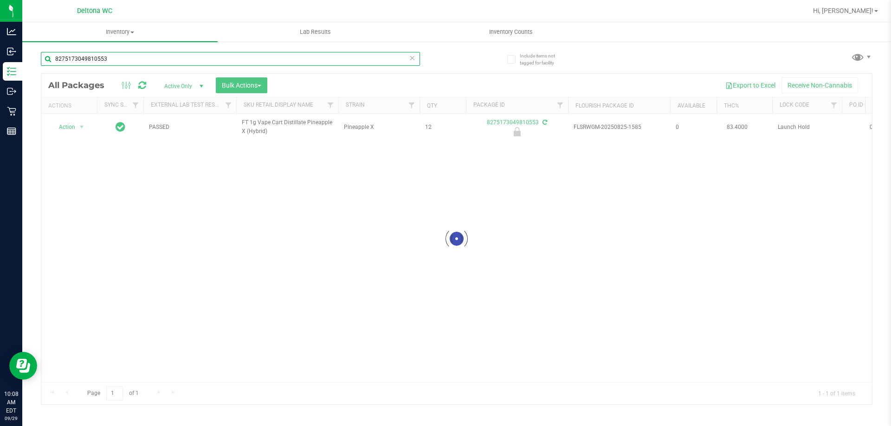
type input "8275173049810553"
click at [82, 129] on div at bounding box center [456, 239] width 830 height 331
click at [79, 129] on div at bounding box center [456, 239] width 830 height 331
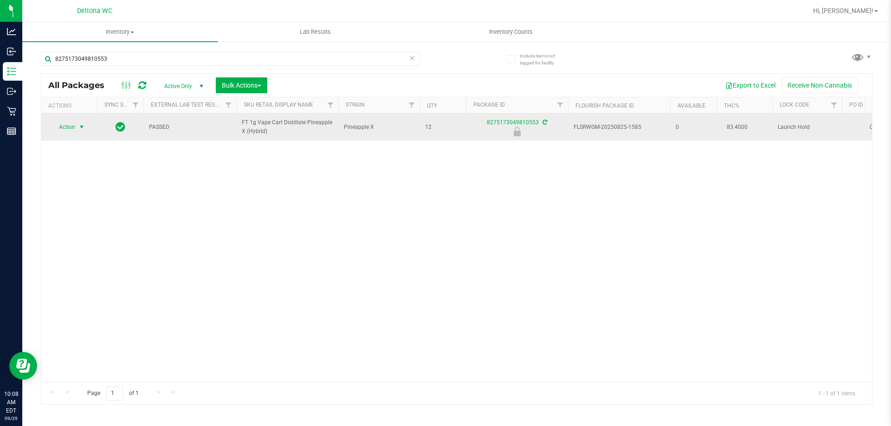
click at [75, 129] on span "Action" at bounding box center [63, 127] width 25 height 13
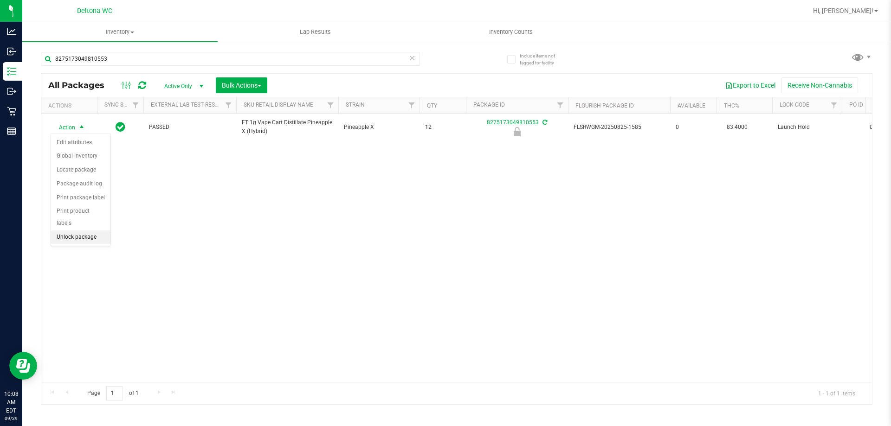
click at [80, 231] on li "Unlock package" at bounding box center [80, 238] width 59 height 14
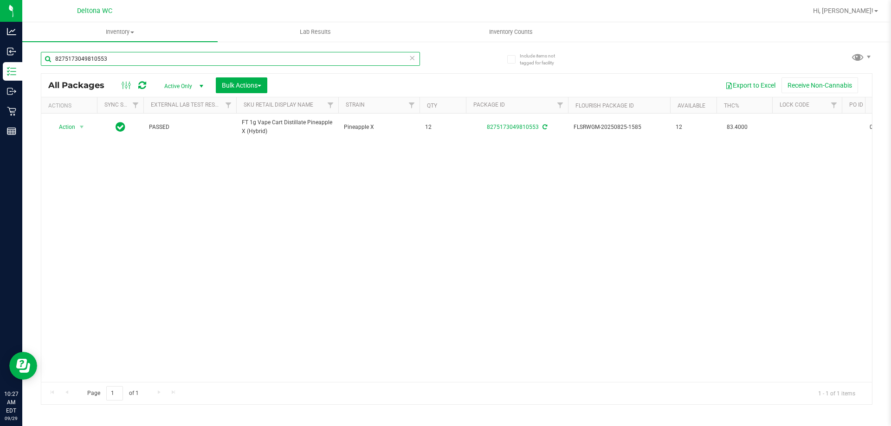
drag, startPoint x: 129, startPoint y: 63, endPoint x: 0, endPoint y: -55, distance: 175.0
click at [0, 0] on html "Analytics Inbound Inventory Outbound Retail Reports 10:27 AM EDT [DATE] 09/29 D…" at bounding box center [445, 213] width 891 height 426
type input "htm"
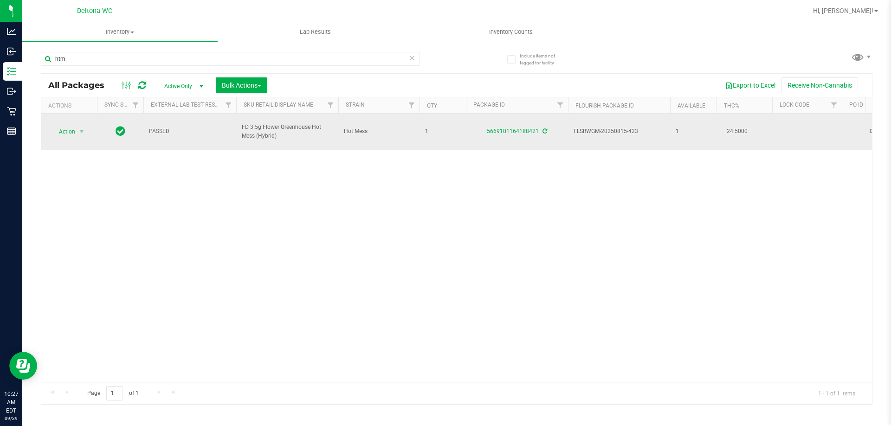
click at [544, 128] on icon at bounding box center [544, 131] width 5 height 6
click at [67, 126] on span "Action" at bounding box center [63, 131] width 25 height 13
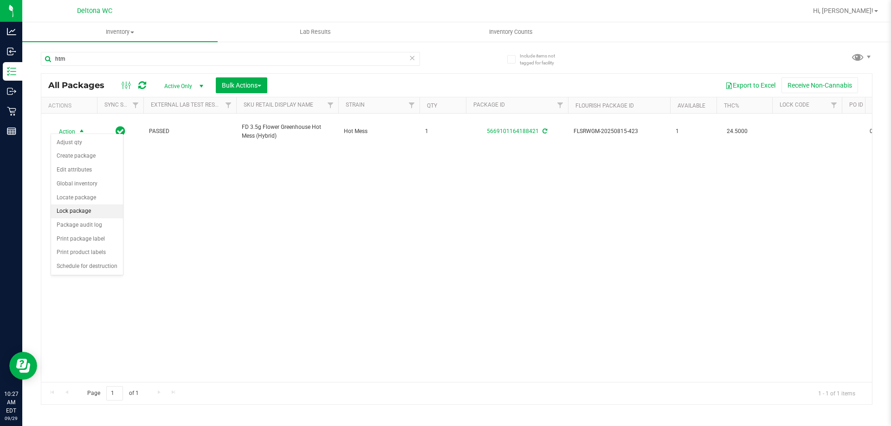
click at [90, 207] on li "Lock package" at bounding box center [87, 212] width 72 height 14
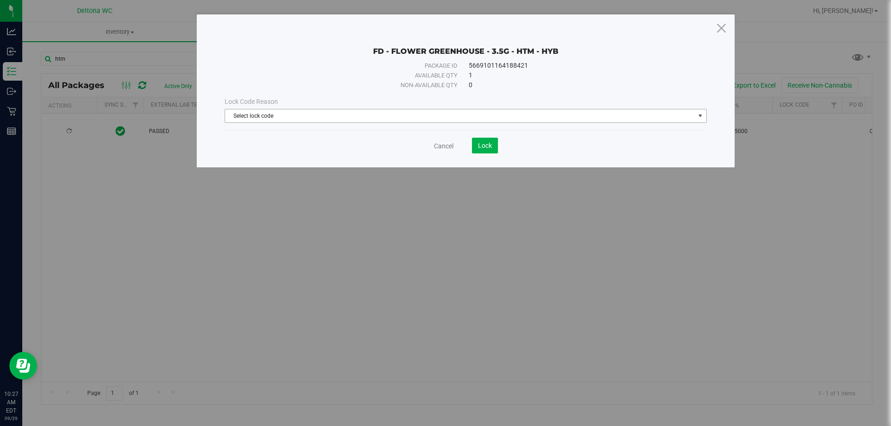
click at [307, 112] on span "Select lock code" at bounding box center [459, 115] width 469 height 13
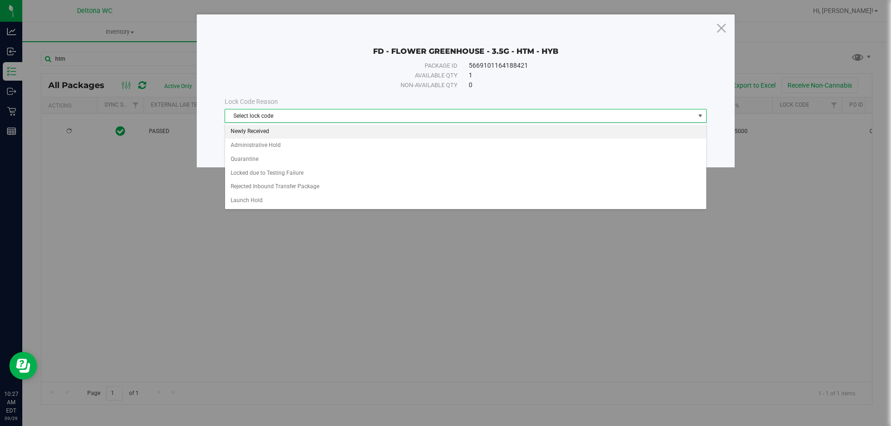
click at [301, 131] on li "Newly Received" at bounding box center [465, 132] width 481 height 14
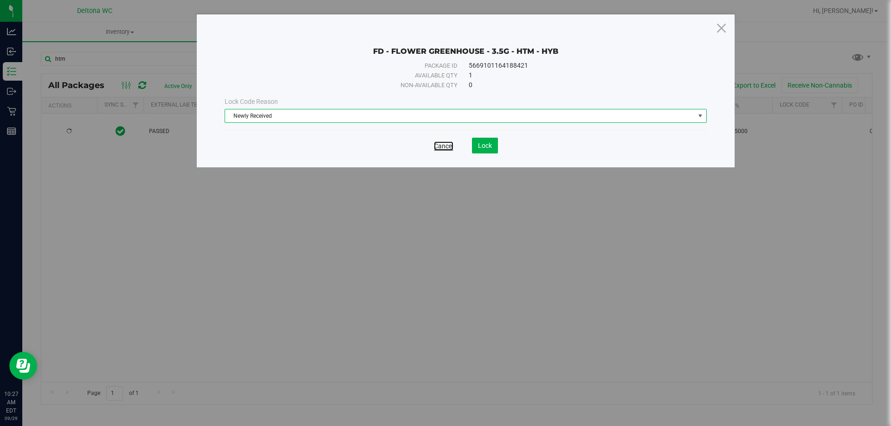
click at [447, 148] on link "Cancel" at bounding box center [443, 145] width 19 height 9
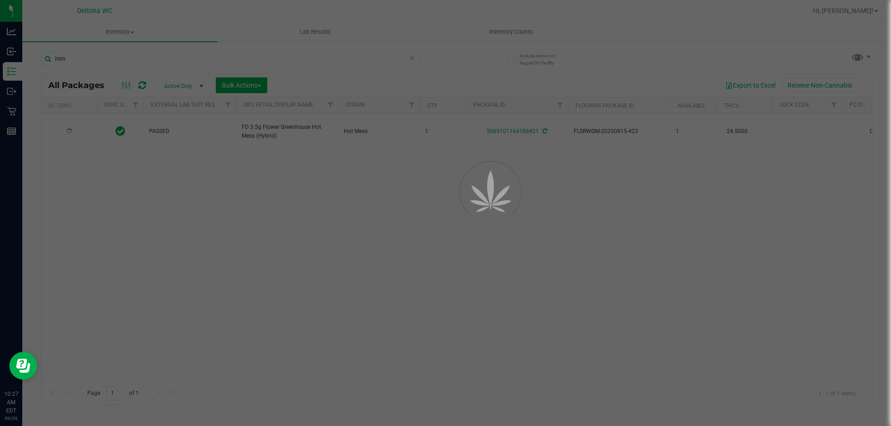
click at [244, 188] on div at bounding box center [445, 213] width 891 height 426
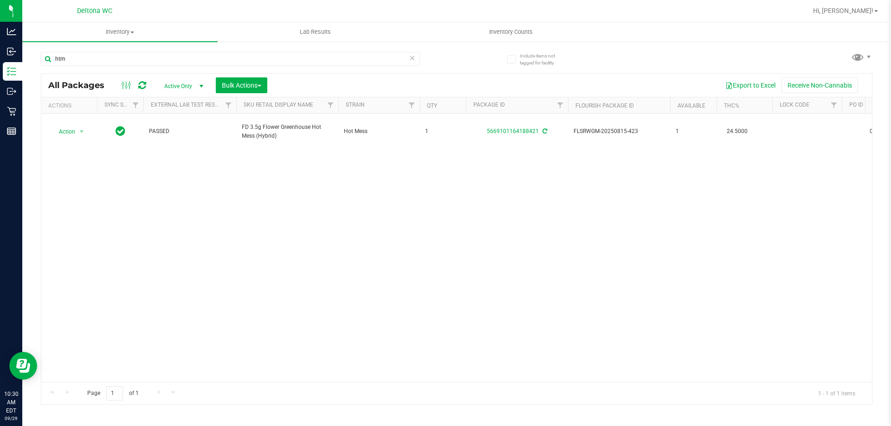
click at [182, 84] on span "Active Only" at bounding box center [181, 86] width 51 height 13
click at [179, 138] on li "All" at bounding box center [181, 142] width 50 height 14
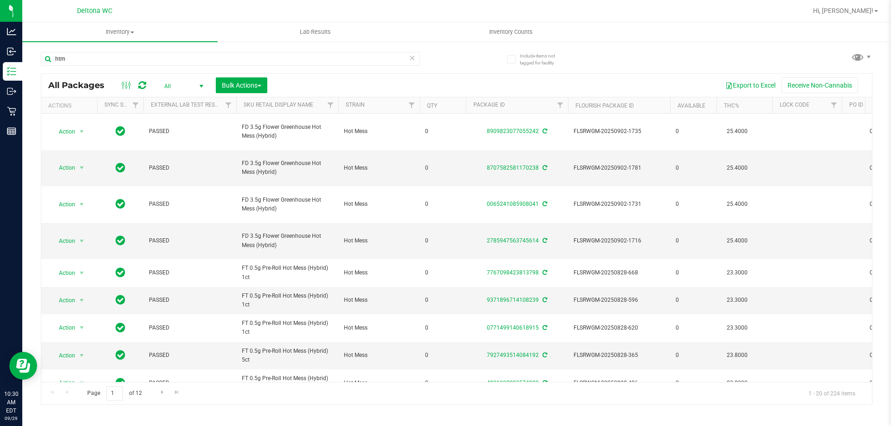
click at [367, 381] on div "All Packages All Active Only Lab Samples Locked All External Internal Bulk Acti…" at bounding box center [456, 239] width 831 height 332
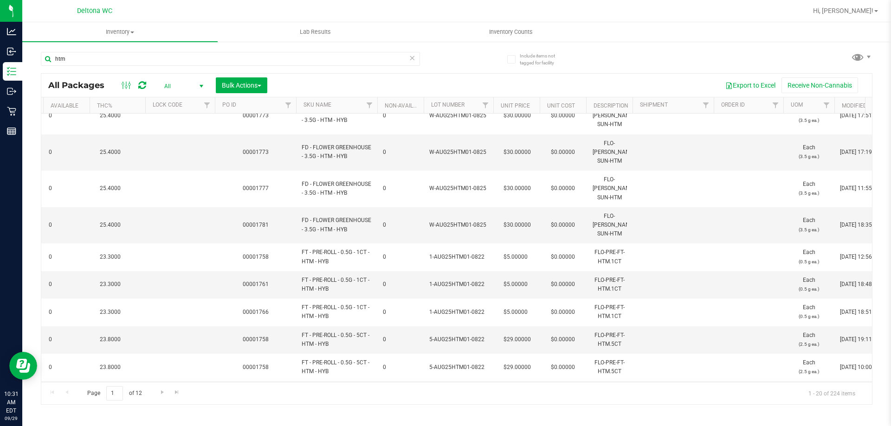
scroll to position [16, 672]
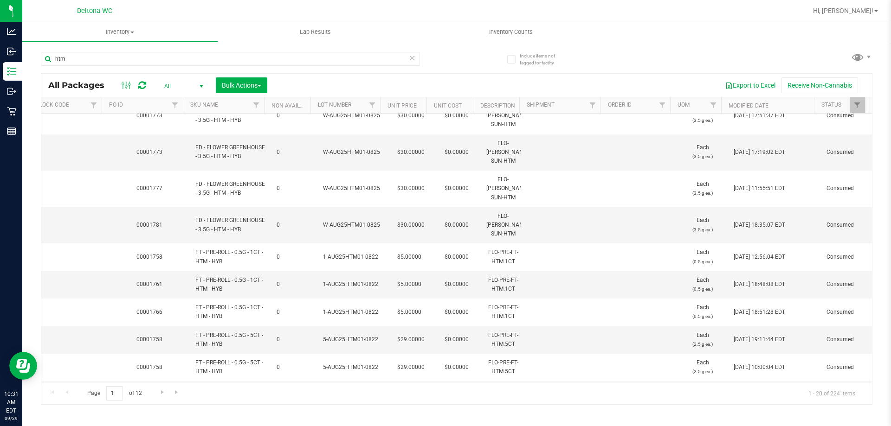
click at [773, 101] on th "Modified Date" at bounding box center [767, 105] width 93 height 16
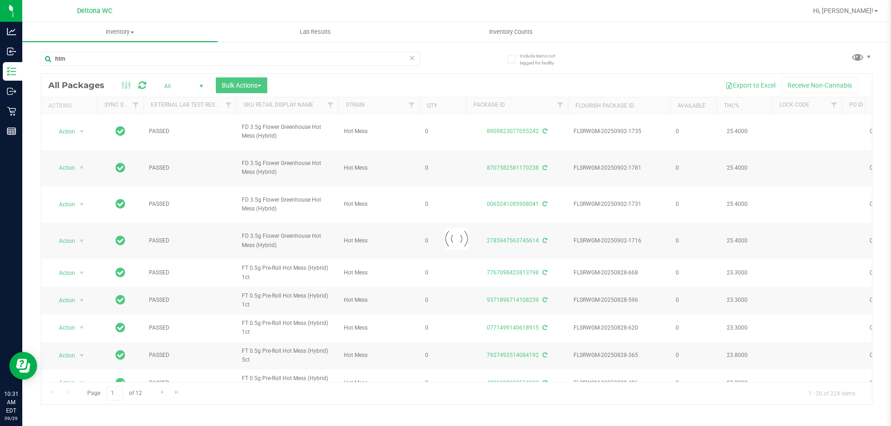
drag, startPoint x: 436, startPoint y: 377, endPoint x: 624, endPoint y: 377, distance: 188.3
click at [624, 377] on div at bounding box center [456, 239] width 830 height 331
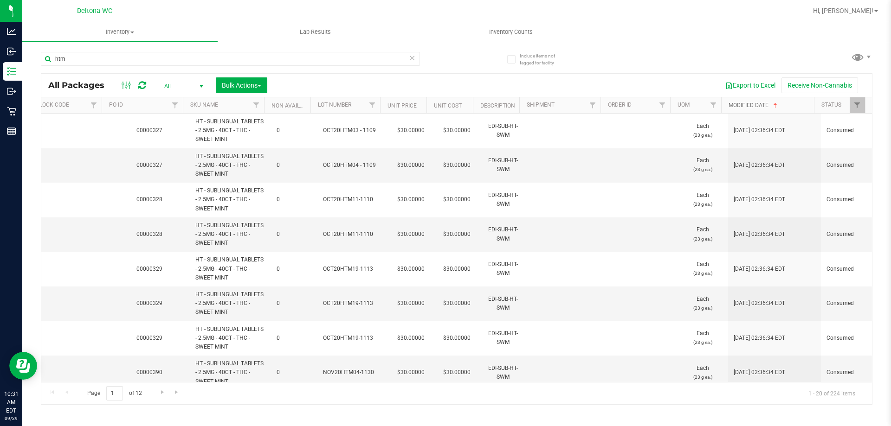
click at [768, 104] on link "Modified Date" at bounding box center [753, 105] width 51 height 6
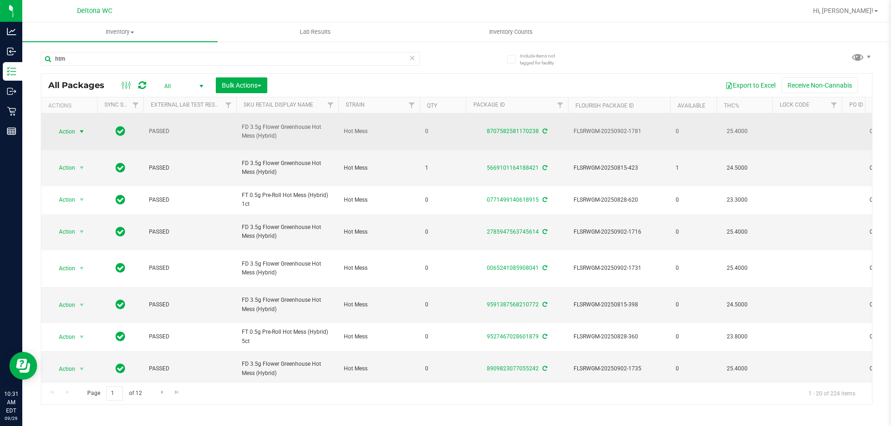
click at [75, 129] on span "Action" at bounding box center [63, 131] width 25 height 13
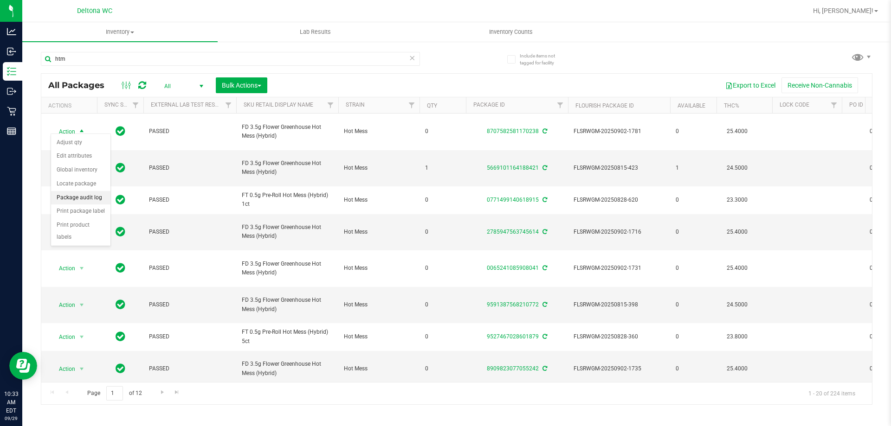
click at [97, 202] on li "Package audit log" at bounding box center [80, 198] width 59 height 14
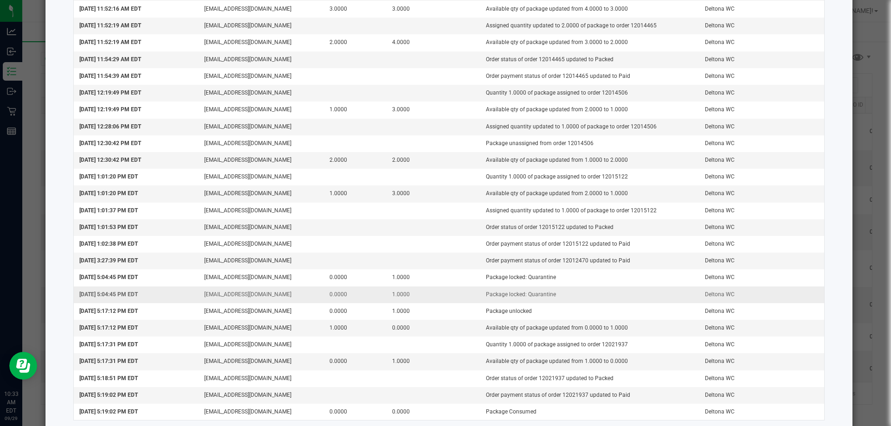
scroll to position [793, 0]
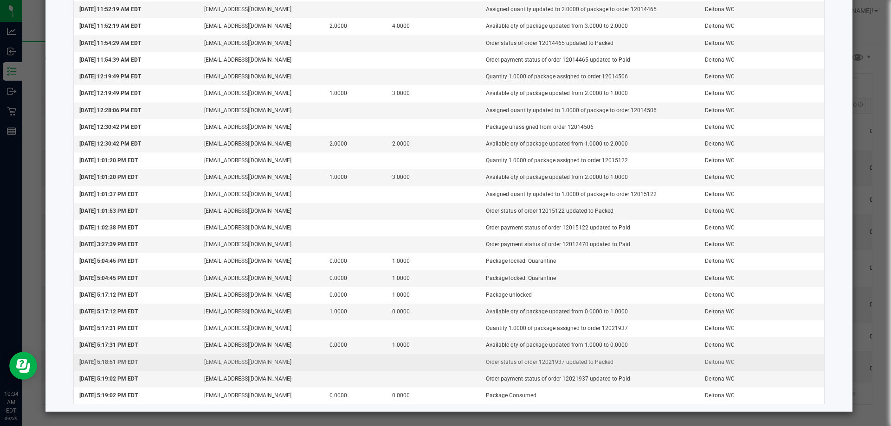
click at [544, 364] on td "Order status of order 12021937 updated to Packed" at bounding box center [589, 362] width 219 height 17
copy td "12021937"
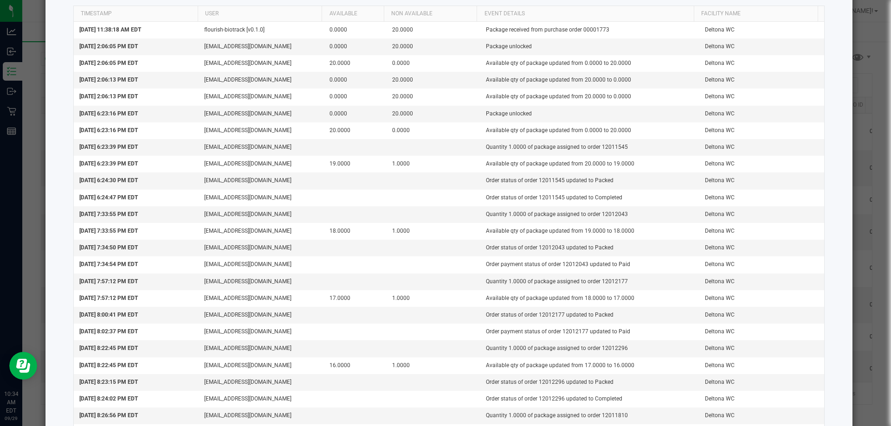
scroll to position [0, 0]
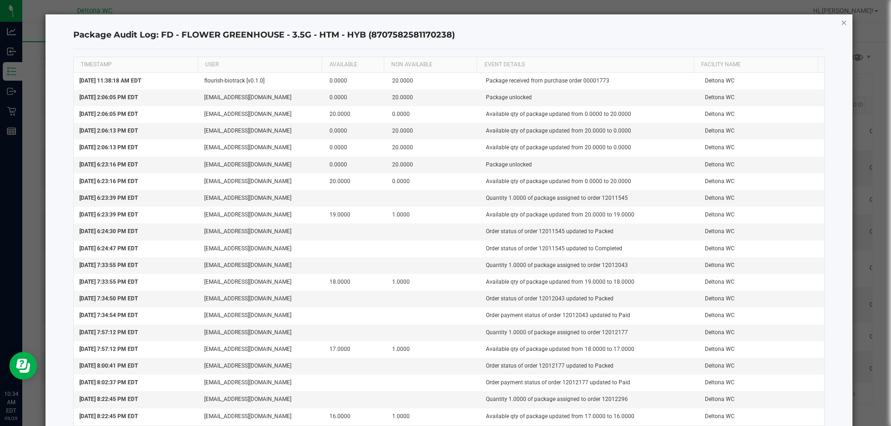
click at [840, 19] on icon "button" at bounding box center [843, 22] width 6 height 11
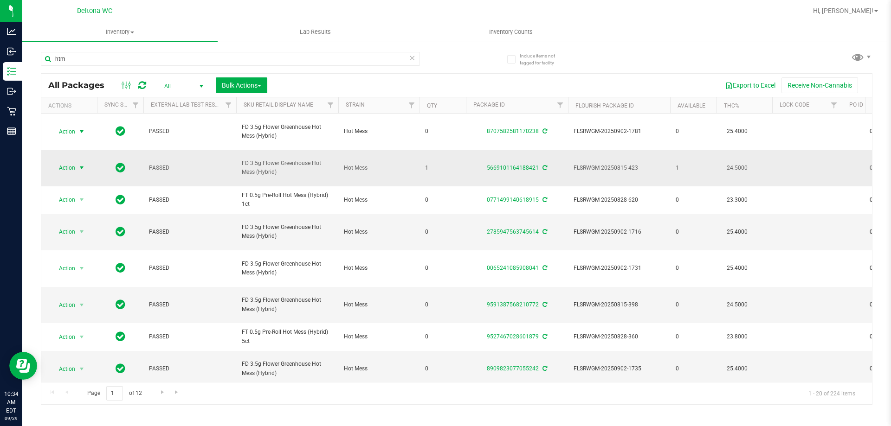
click at [76, 161] on span "select" at bounding box center [82, 167] width 12 height 13
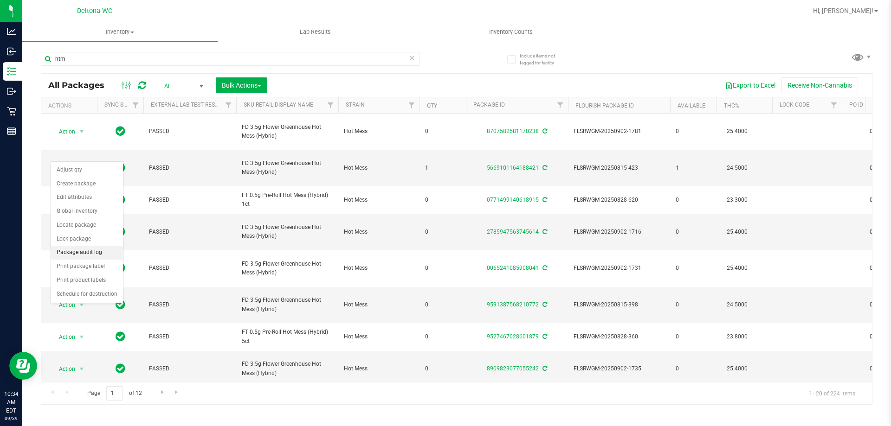
click at [103, 253] on li "Package audit log" at bounding box center [87, 253] width 72 height 14
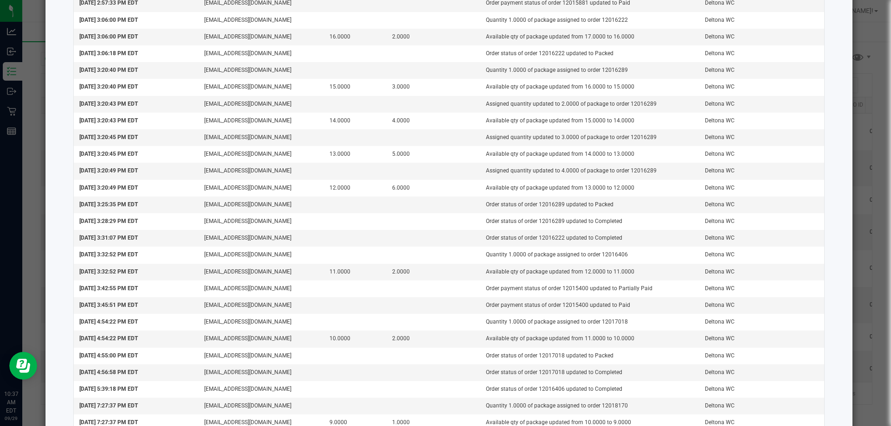
scroll to position [211, 0]
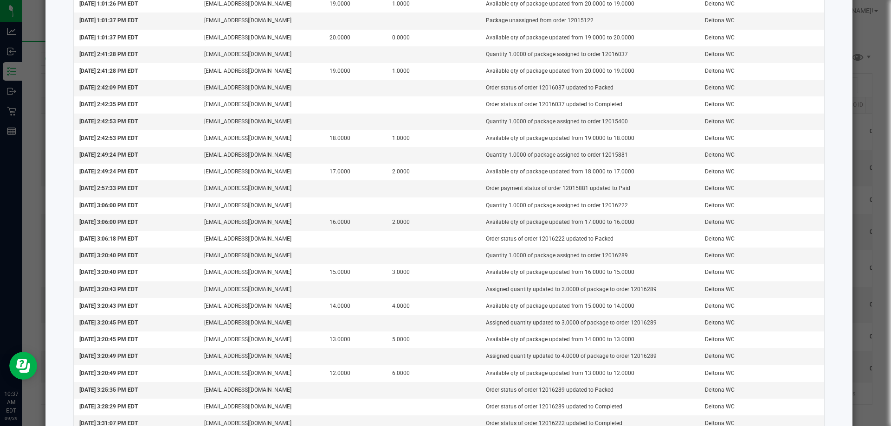
click at [854, 275] on ngb-modal-window "Package Audit Log: FD - FLOWER GREENHOUSE - 3.5G - HTM - HYB (5669101164188421)…" at bounding box center [448, 213] width 897 height 426
click at [870, 123] on ngb-modal-window "Package Audit Log: FD - FLOWER GREENHOUSE - 3.5G - HTM - HYB (5669101164188421)…" at bounding box center [448, 213] width 897 height 426
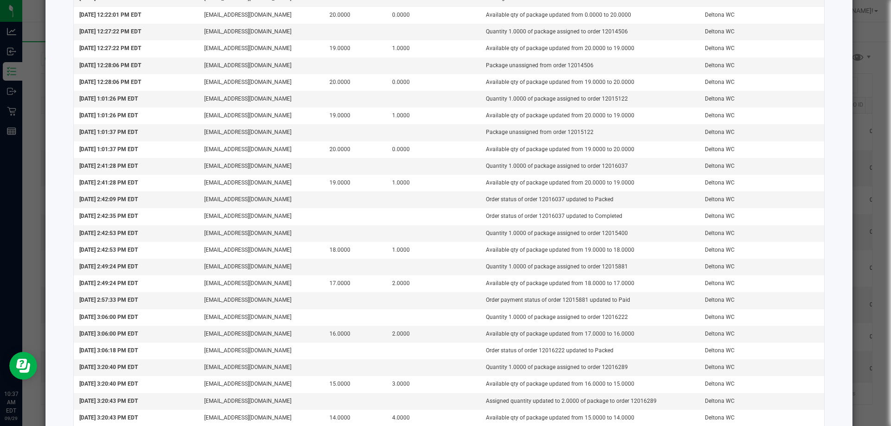
scroll to position [0, 0]
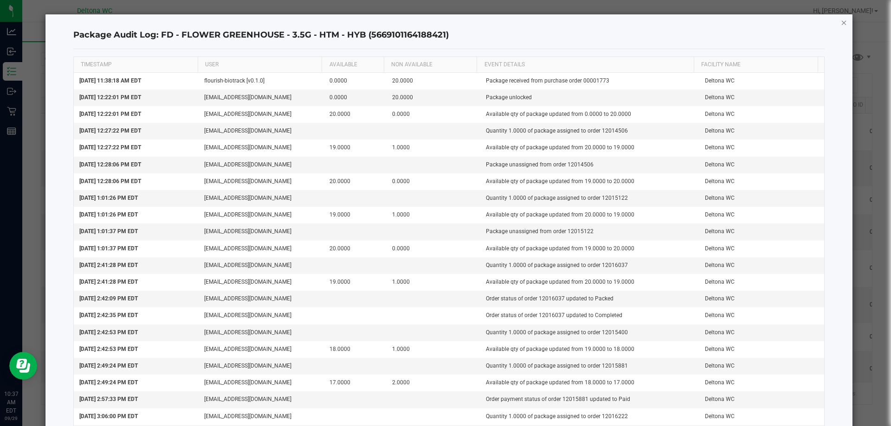
click at [840, 21] on icon "button" at bounding box center [843, 22] width 6 height 11
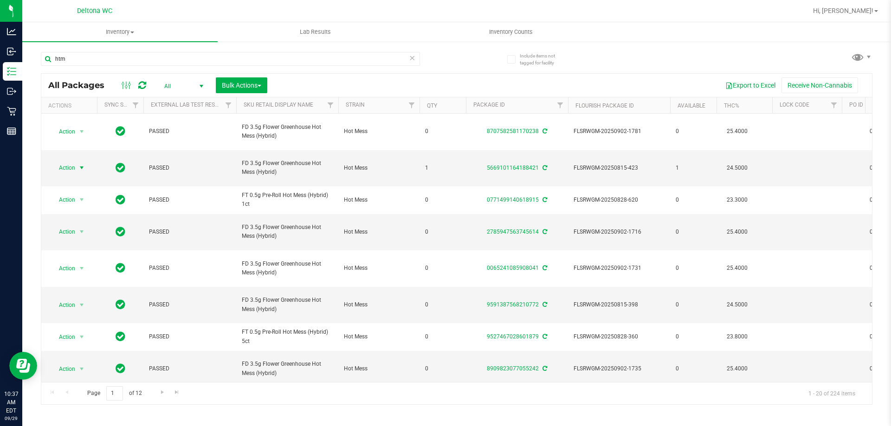
click at [467, 83] on div "Export to Excel Receive Non-Cannabis" at bounding box center [569, 85] width 590 height 16
click at [472, 66] on div "htm All Packages All Active Only Lab Samples Locked All External Internal Bulk …" at bounding box center [456, 224] width 831 height 362
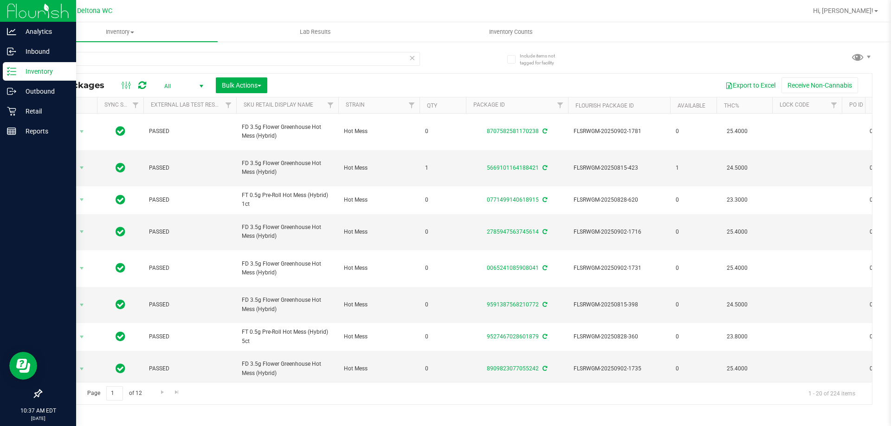
click at [8, 73] on icon at bounding box center [11, 71] width 9 height 9
click at [61, 70] on p "Inventory" at bounding box center [44, 71] width 56 height 11
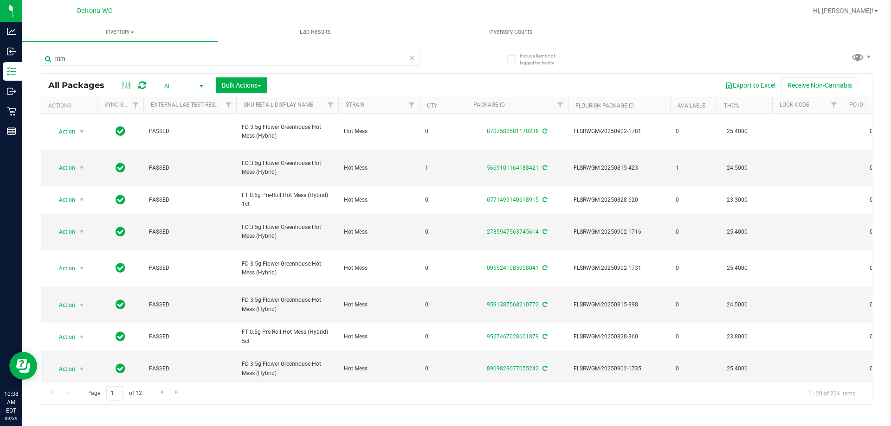
click at [454, 49] on div "htm" at bounding box center [249, 59] width 416 height 30
click at [485, 70] on div "htm All Packages All Active Only Lab Samples Locked All External Internal Bulk …" at bounding box center [456, 224] width 831 height 362
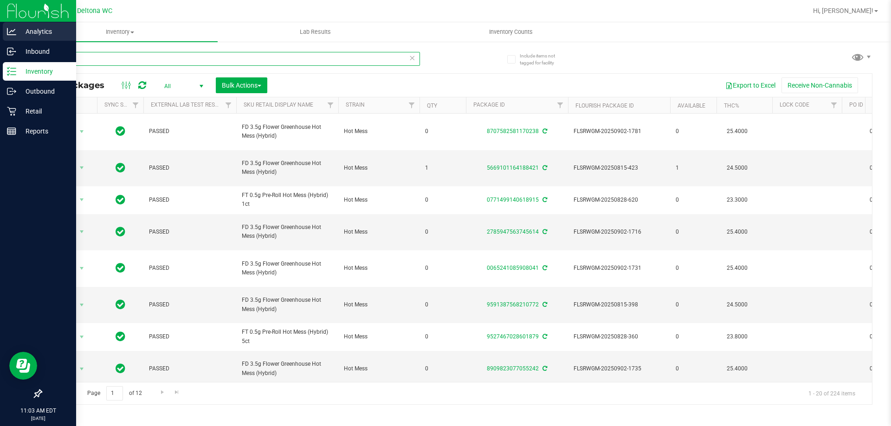
drag, startPoint x: 143, startPoint y: 58, endPoint x: 0, endPoint y: 23, distance: 147.4
click at [0, 23] on div "Analytics Inbound Inventory Outbound Retail Reports 11:03 AM EDT [DATE] 09/29 D…" at bounding box center [445, 213] width 891 height 426
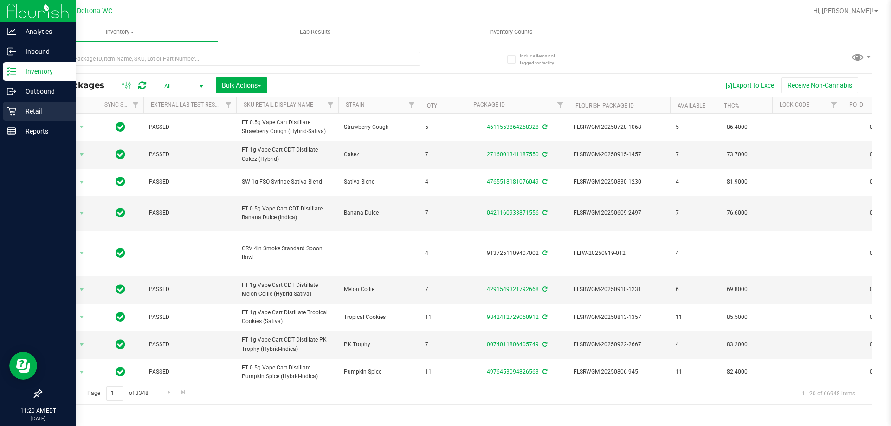
click at [17, 109] on p "Retail" at bounding box center [44, 111] width 56 height 11
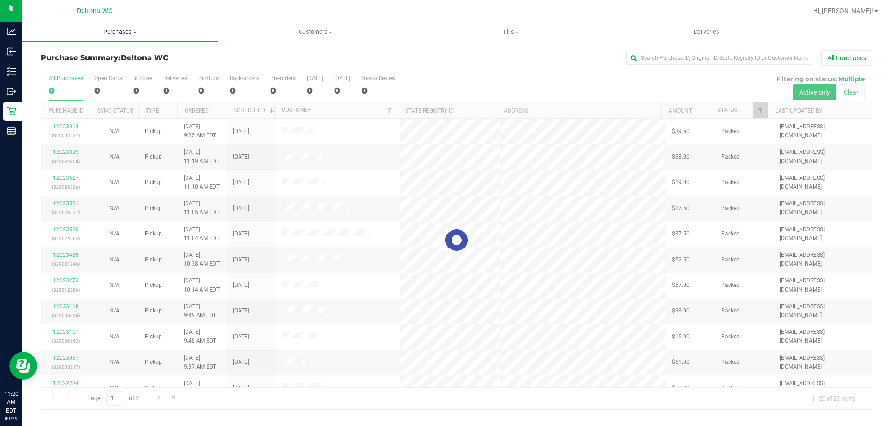
click at [126, 33] on span "Purchases" at bounding box center [119, 32] width 195 height 8
click at [109, 70] on li "Fulfillment" at bounding box center [119, 67] width 195 height 11
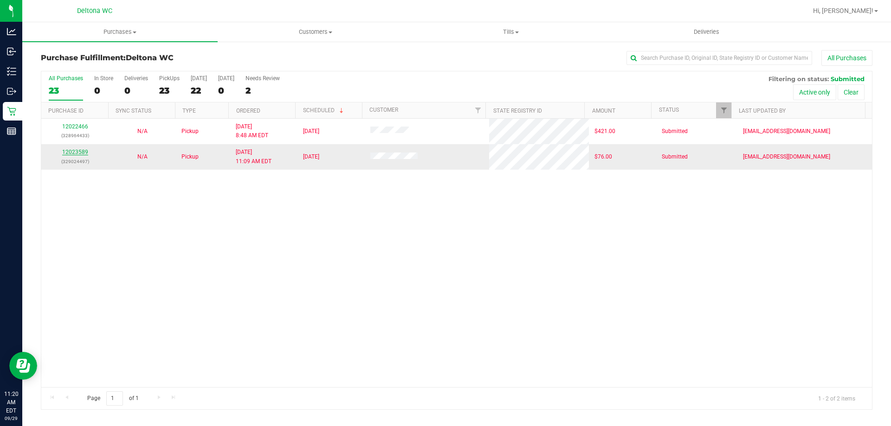
click at [77, 151] on link "12023589" at bounding box center [75, 152] width 26 height 6
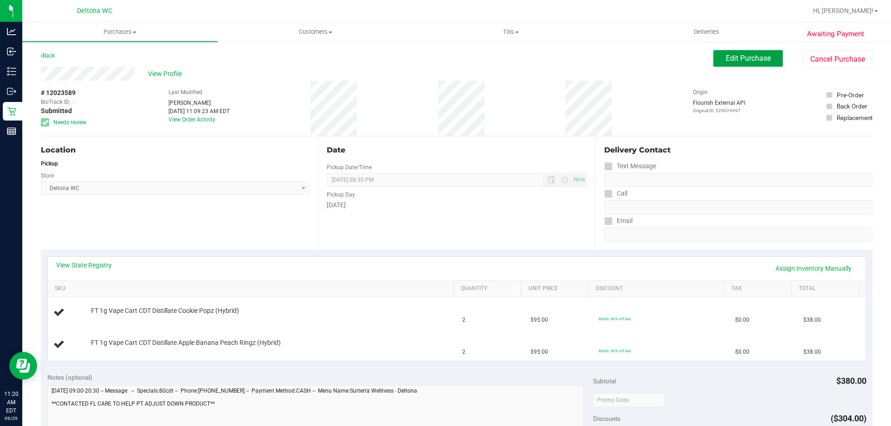
click at [771, 61] on button "Edit Purchase" at bounding box center [748, 58] width 70 height 17
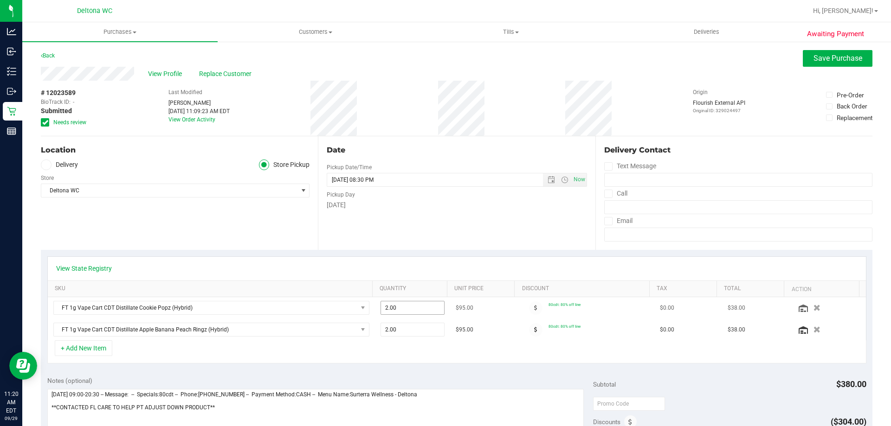
click at [413, 311] on span "2.00 2" at bounding box center [412, 308] width 64 height 14
type input "1"
type input "1.00"
drag, startPoint x: 519, startPoint y: 263, endPoint x: 532, endPoint y: 262, distance: 13.0
click at [520, 262] on div "View State Registry" at bounding box center [457, 269] width 818 height 24
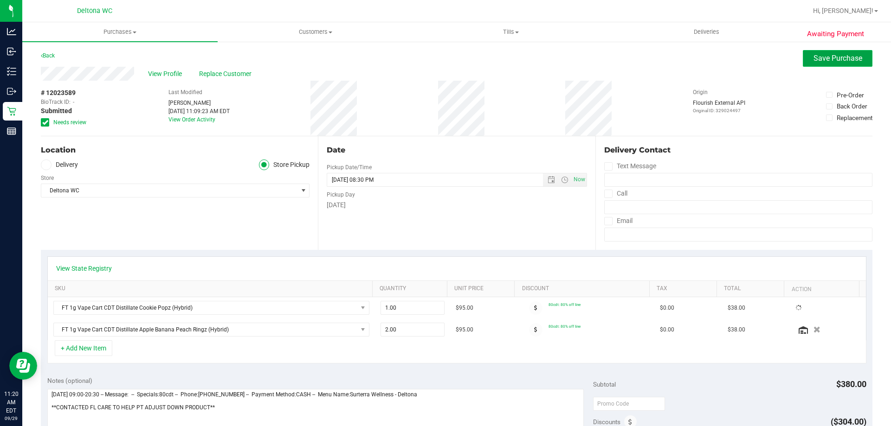
click at [813, 56] on span "Save Purchase" at bounding box center [837, 58] width 49 height 9
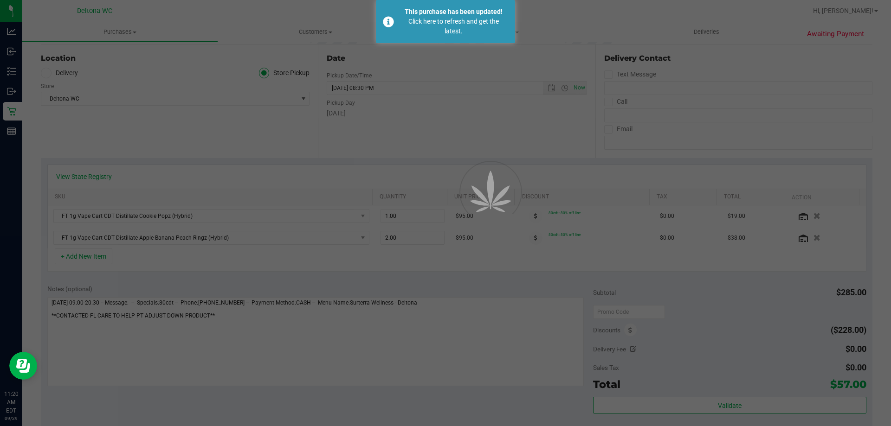
scroll to position [93, 0]
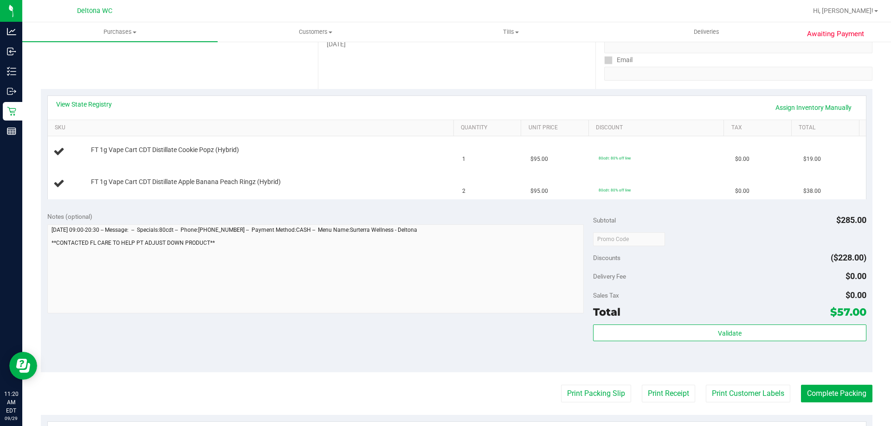
scroll to position [186, 0]
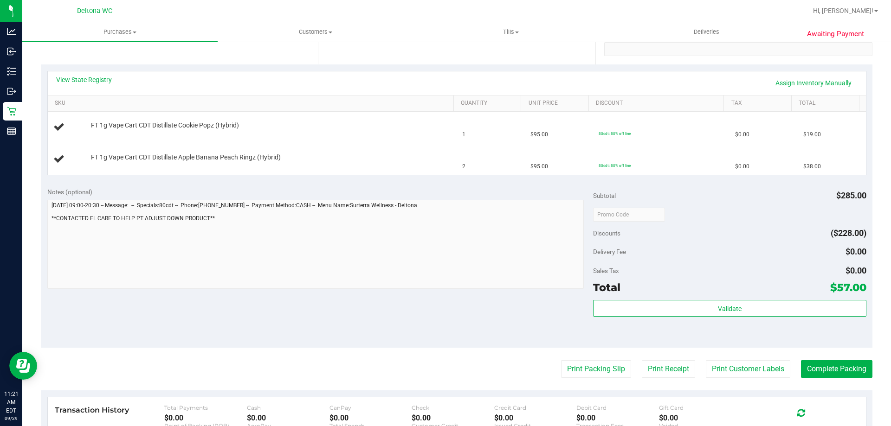
click at [292, 191] on div "Notes (optional)" at bounding box center [320, 191] width 546 height 9
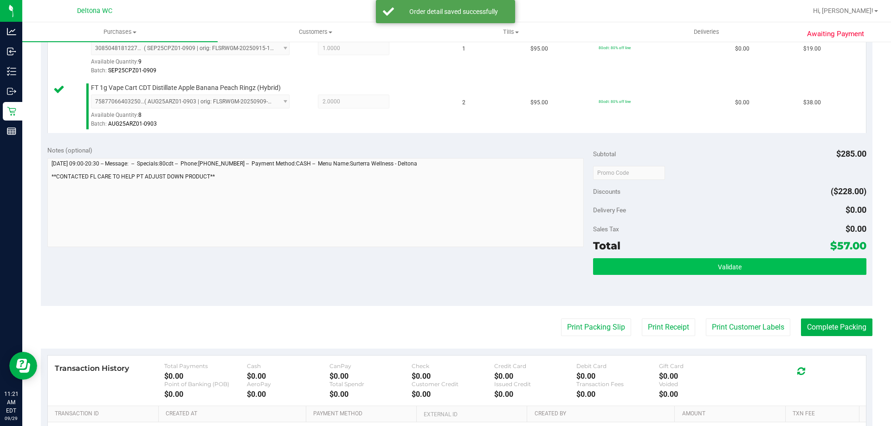
scroll to position [371, 0]
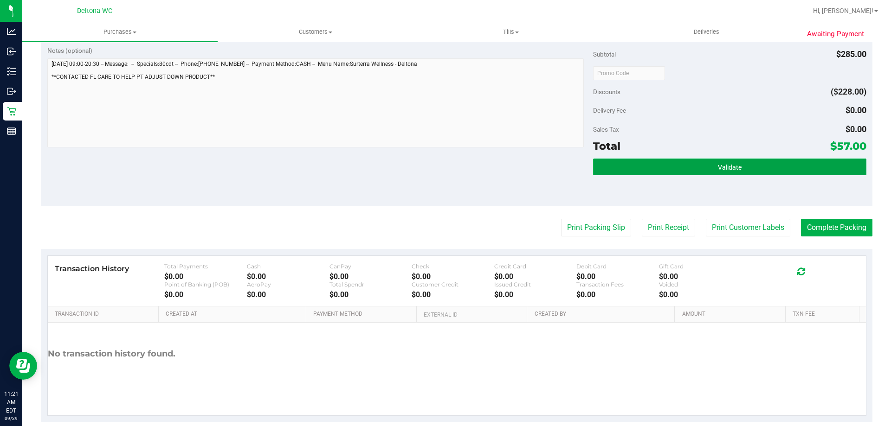
click at [664, 159] on button "Validate" at bounding box center [729, 167] width 273 height 17
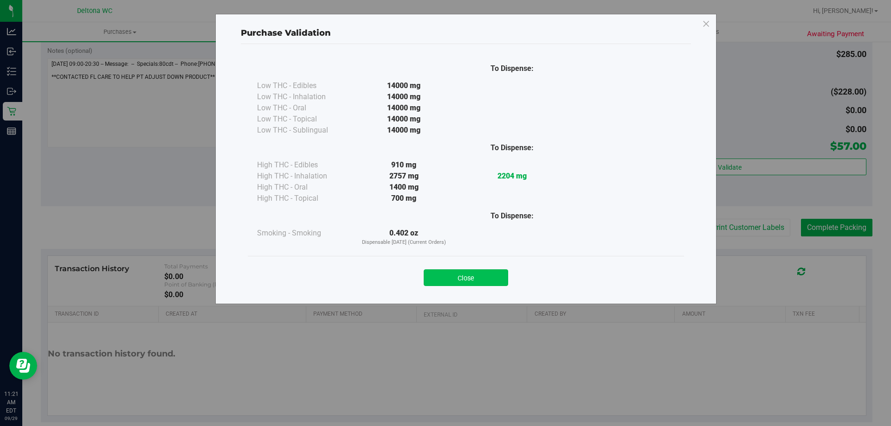
click at [479, 279] on button "Close" at bounding box center [465, 277] width 84 height 17
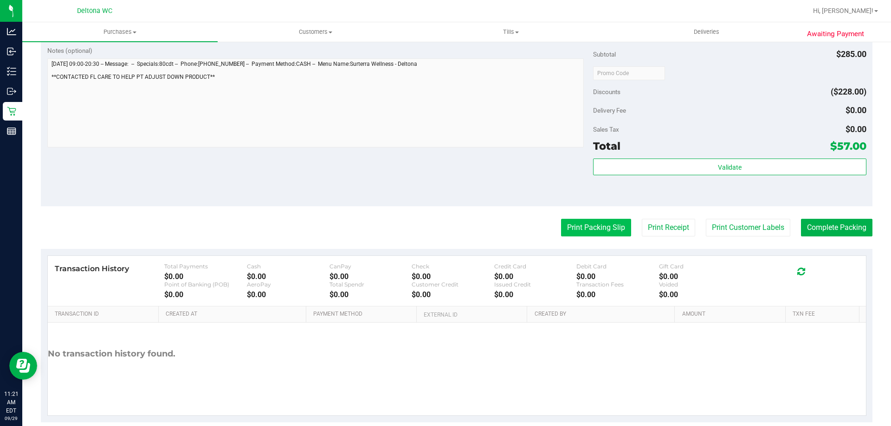
click at [570, 221] on button "Print Packing Slip" at bounding box center [596, 228] width 70 height 18
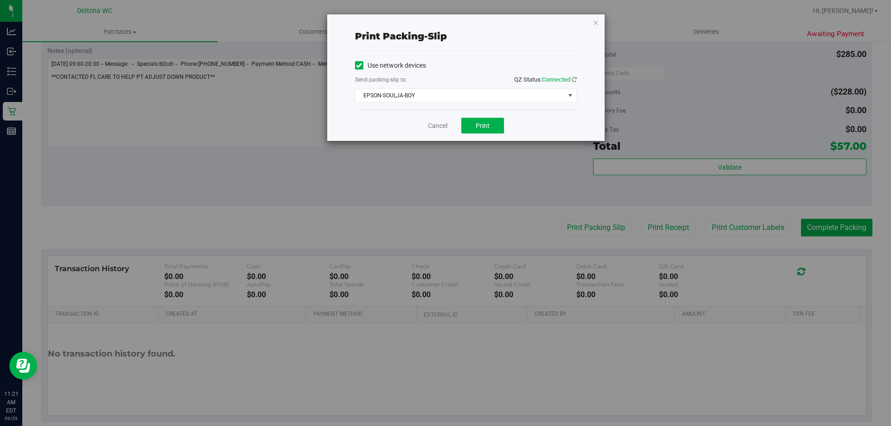
click at [491, 135] on div "Cancel Print" at bounding box center [466, 125] width 222 height 31
click at [488, 127] on span "Print" at bounding box center [482, 125] width 14 height 7
click at [444, 125] on link "Cancel" at bounding box center [437, 126] width 19 height 10
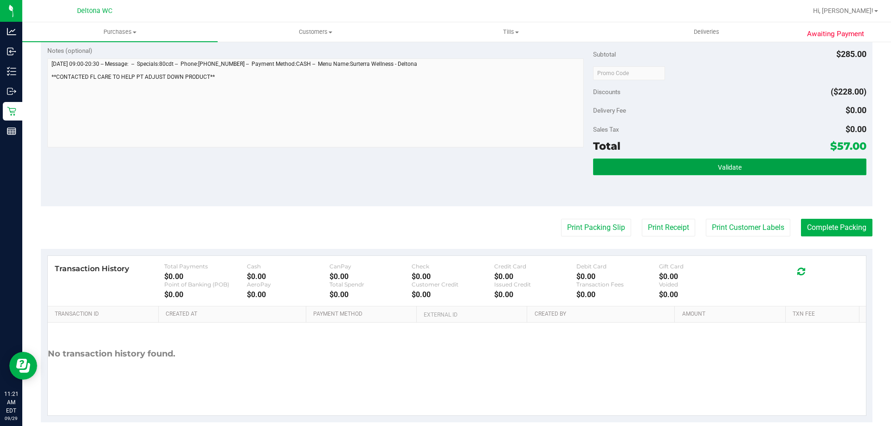
click at [683, 159] on button "Validate" at bounding box center [729, 167] width 273 height 17
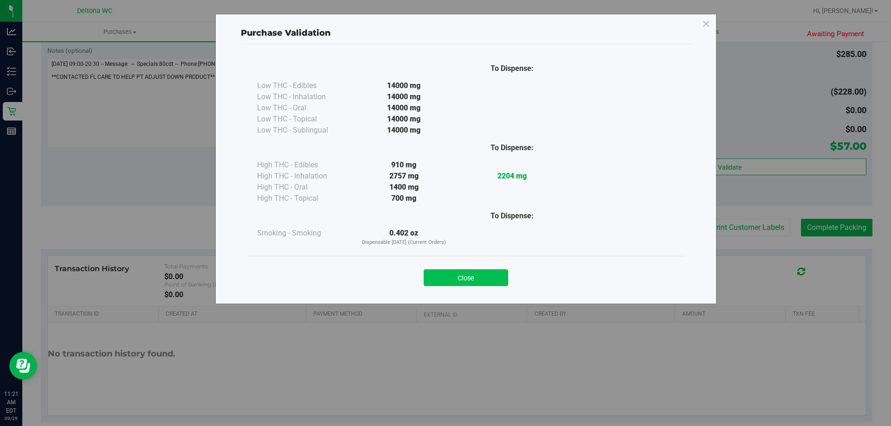
click at [428, 279] on button "Close" at bounding box center [465, 277] width 84 height 17
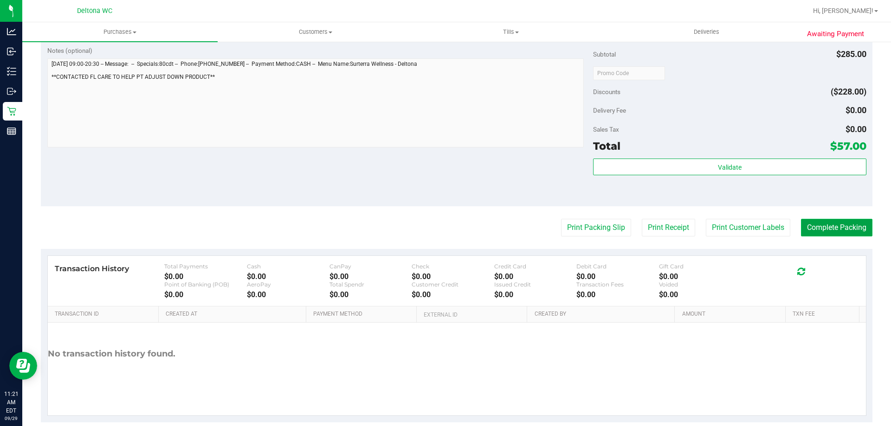
click at [831, 230] on button "Complete Packing" at bounding box center [836, 228] width 71 height 18
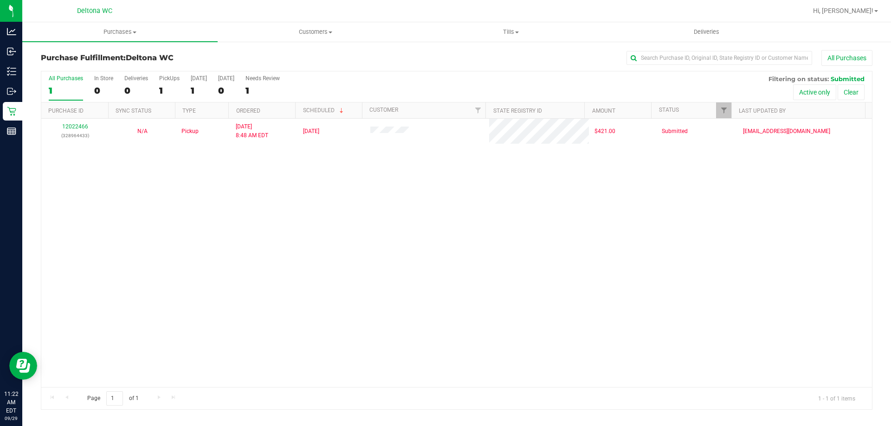
drag, startPoint x: 374, startPoint y: 250, endPoint x: 259, endPoint y: 10, distance: 266.2
click at [373, 250] on div "12022466 (328964433) N/A Pickup [DATE] 8:48 AM EDT 9/29/2025 $421.00 Submitted …" at bounding box center [456, 253] width 830 height 269
click at [211, 243] on div "12022466 (328964433) N/A Pickup [DATE] 8:48 AM EDT 9/29/2025 $421.00 Submitted …" at bounding box center [456, 253] width 830 height 269
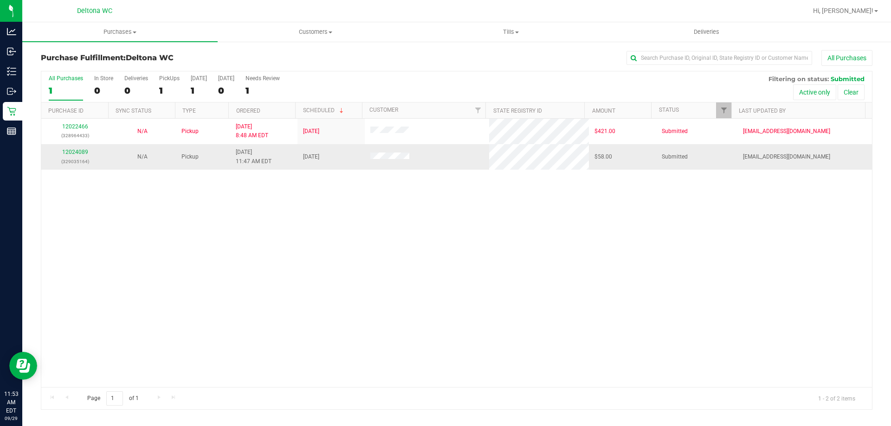
click at [79, 148] on div "12024089 (329035164)" at bounding box center [75, 157] width 56 height 18
click at [79, 151] on link "12024089" at bounding box center [75, 152] width 26 height 6
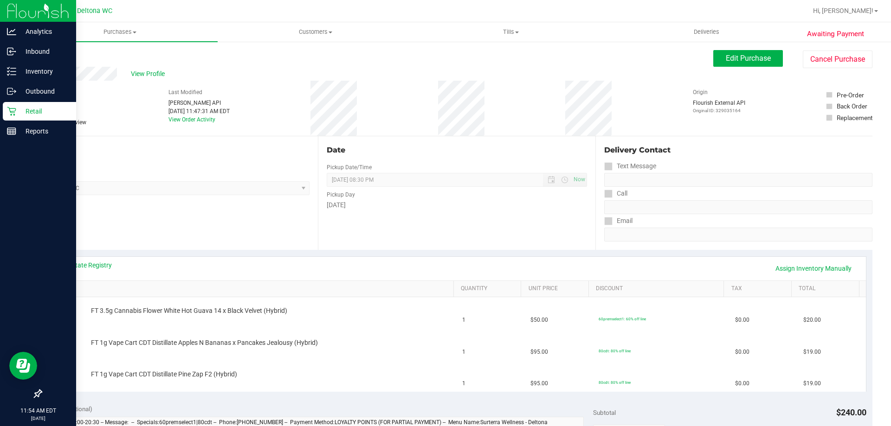
click at [29, 110] on p "Retail" at bounding box center [44, 111] width 56 height 11
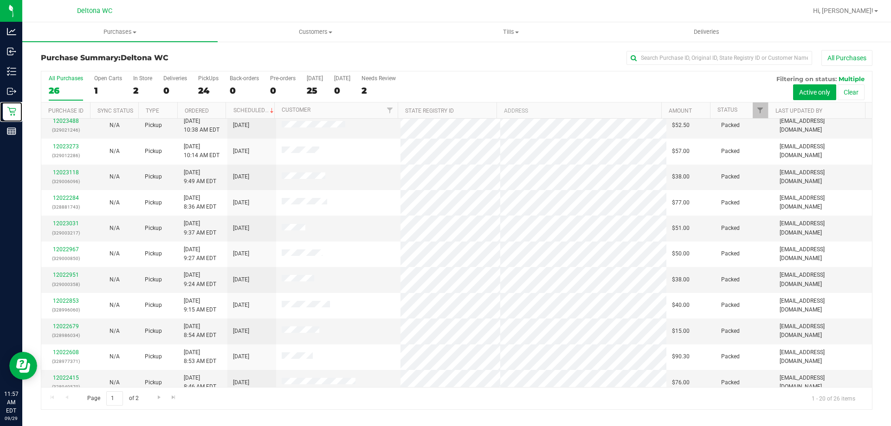
scroll to position [245, 0]
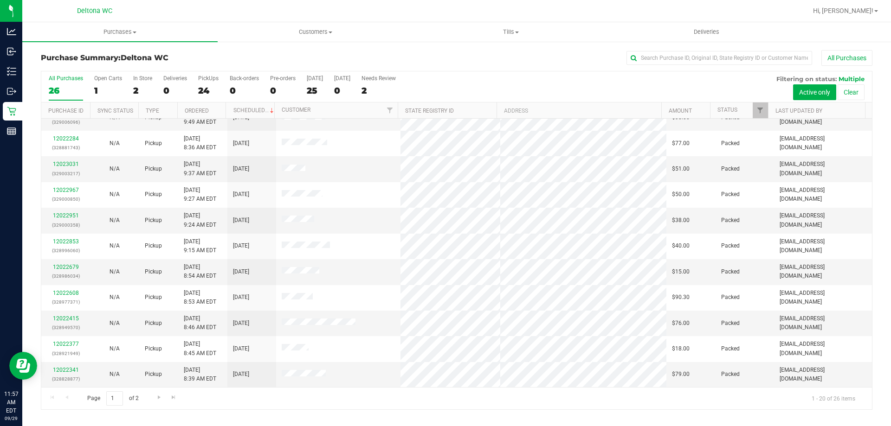
click at [743, 111] on th "Status" at bounding box center [739, 111] width 58 height 16
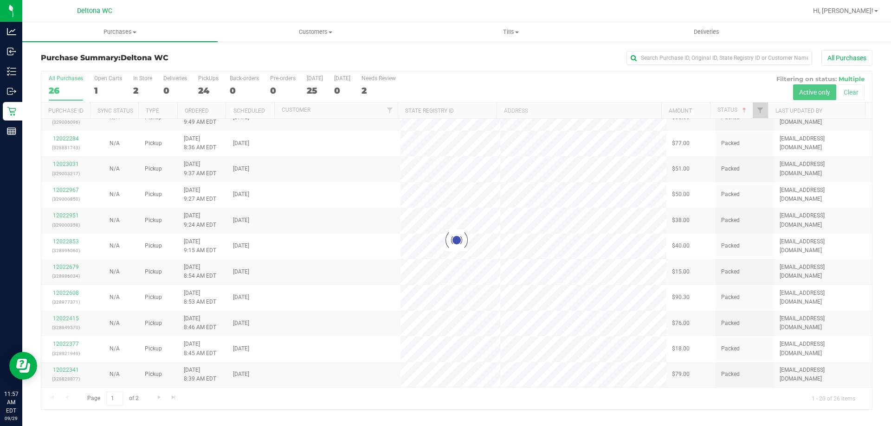
scroll to position [0, 0]
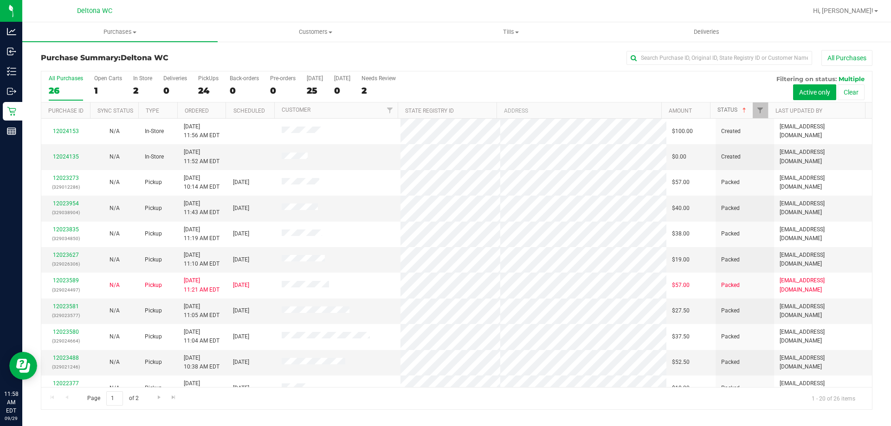
click at [742, 109] on span at bounding box center [743, 110] width 7 height 7
click at [70, 151] on link "12022466" at bounding box center [66, 152] width 26 height 6
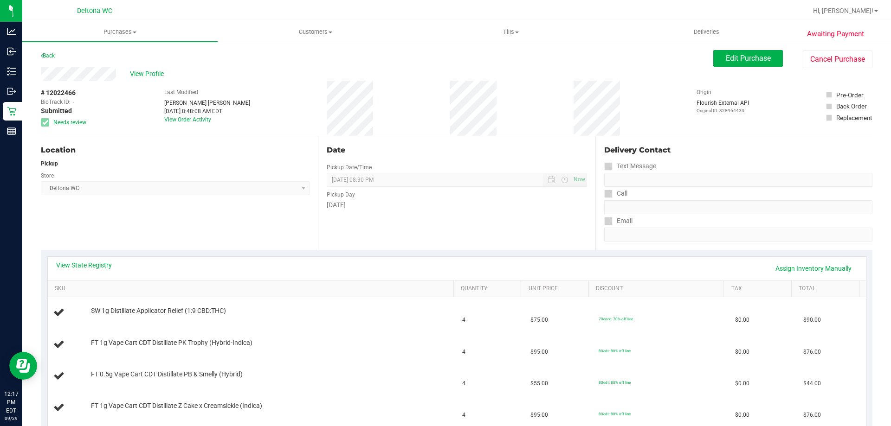
click at [157, 210] on div "Location Pickup Store Deltona WC Select Store [PERSON_NAME][GEOGRAPHIC_DATA] [P…" at bounding box center [179, 193] width 277 height 114
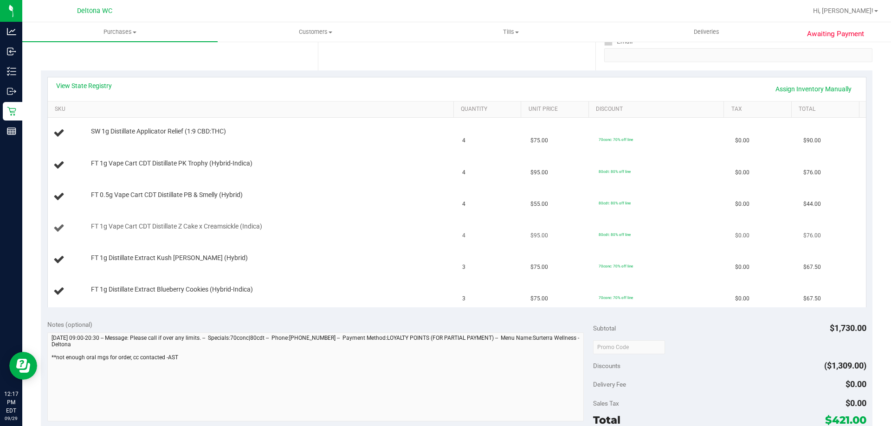
scroll to position [186, 0]
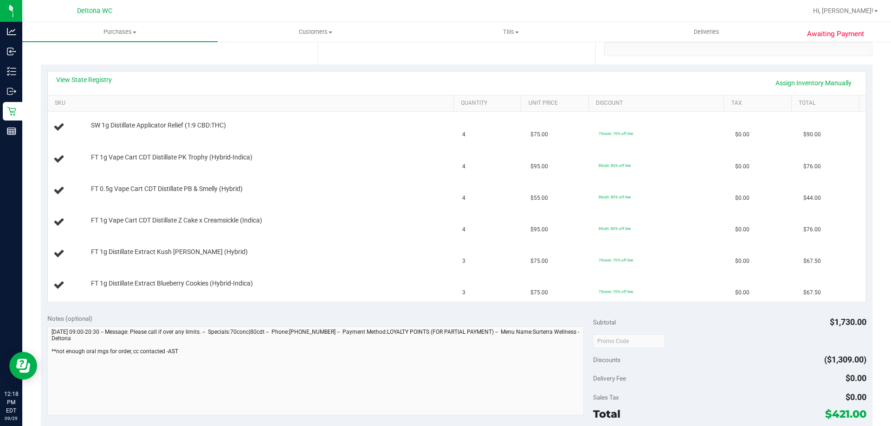
click at [122, 70] on div "View State Registry Assign Inventory Manually SKU Quantity Unit Price Discount …" at bounding box center [456, 185] width 831 height 243
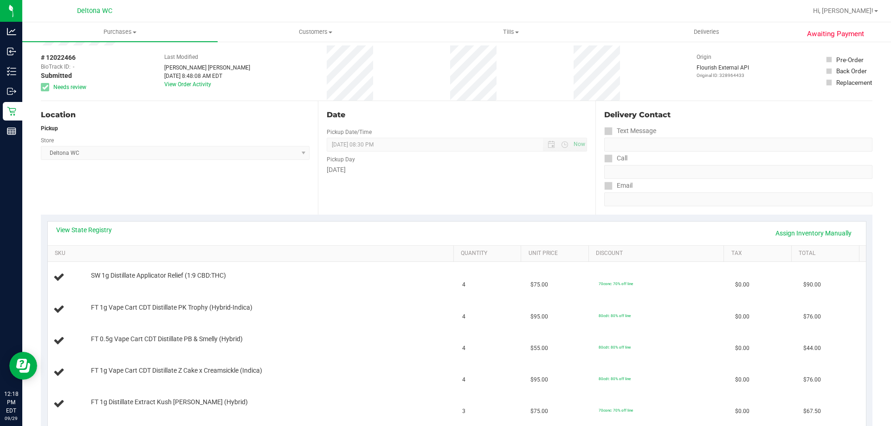
scroll to position [0, 0]
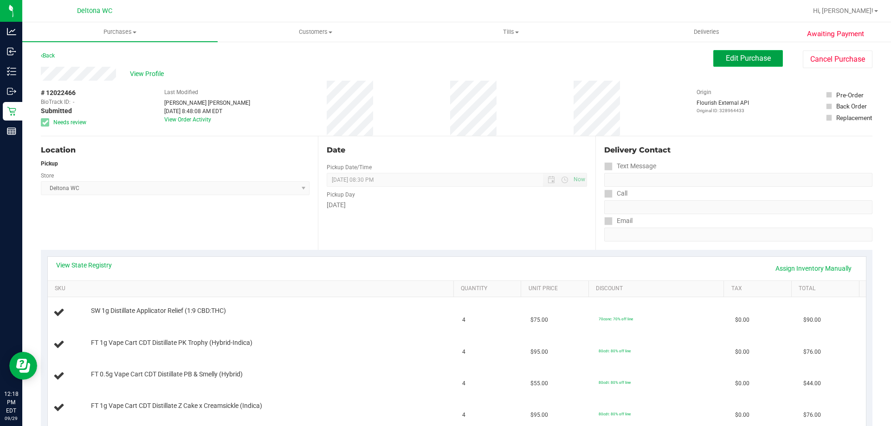
click at [738, 56] on span "Edit Purchase" at bounding box center [747, 58] width 45 height 9
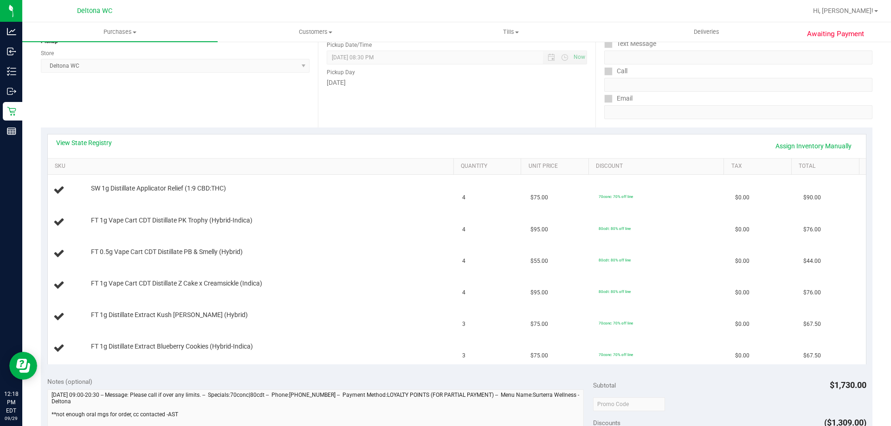
scroll to position [139, 0]
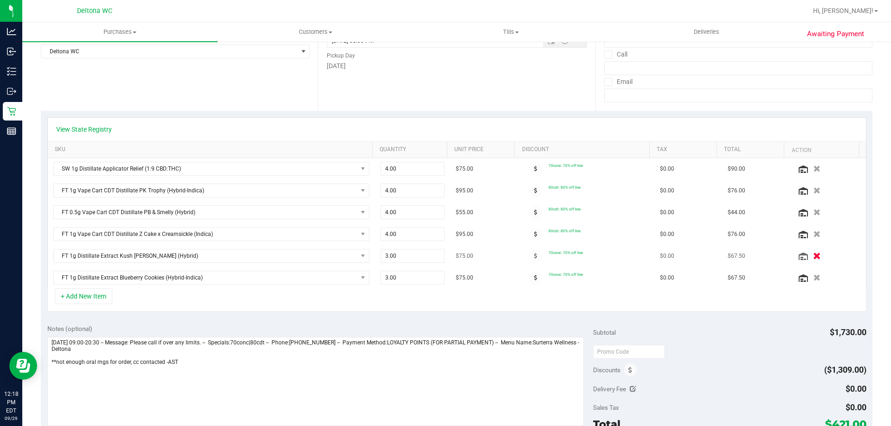
click at [813, 255] on icon "button" at bounding box center [817, 256] width 8 height 7
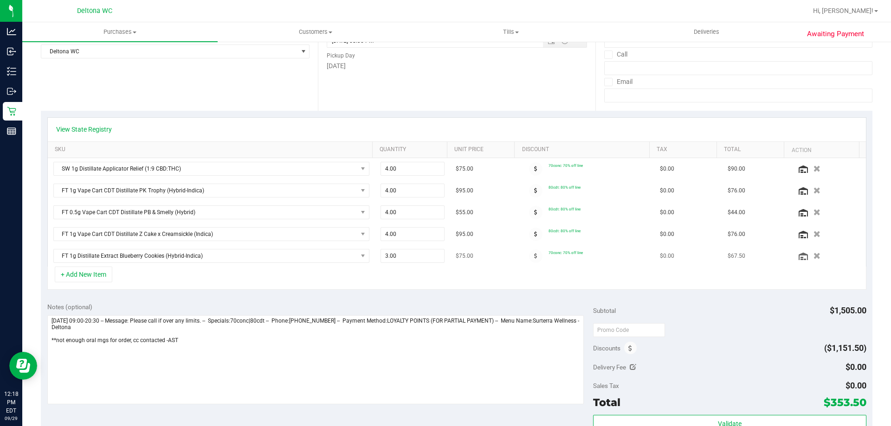
click at [813, 259] on icon "button" at bounding box center [816, 256] width 7 height 6
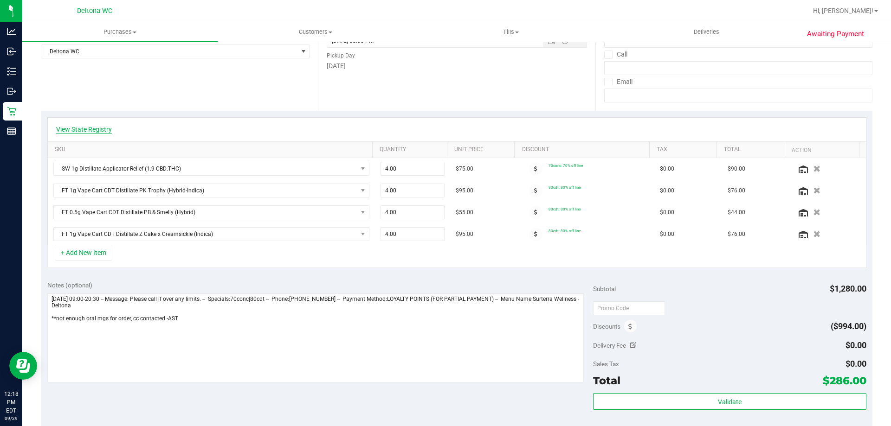
click at [108, 130] on link "View State Registry" at bounding box center [84, 129] width 56 height 9
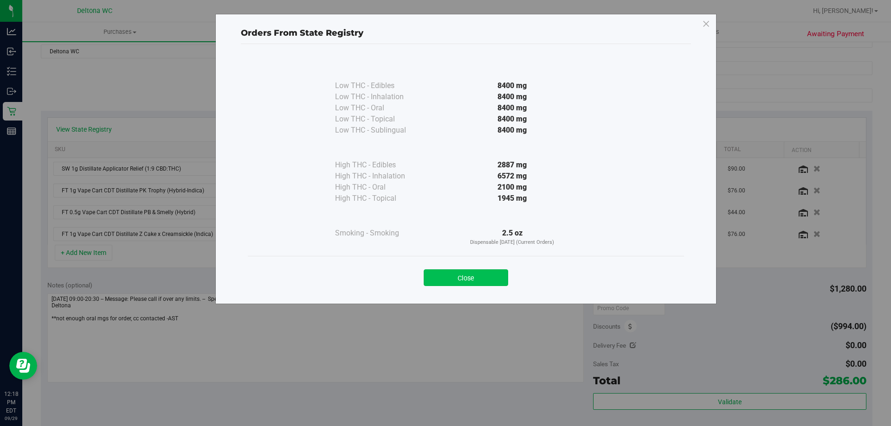
click at [459, 274] on button "Close" at bounding box center [465, 277] width 84 height 17
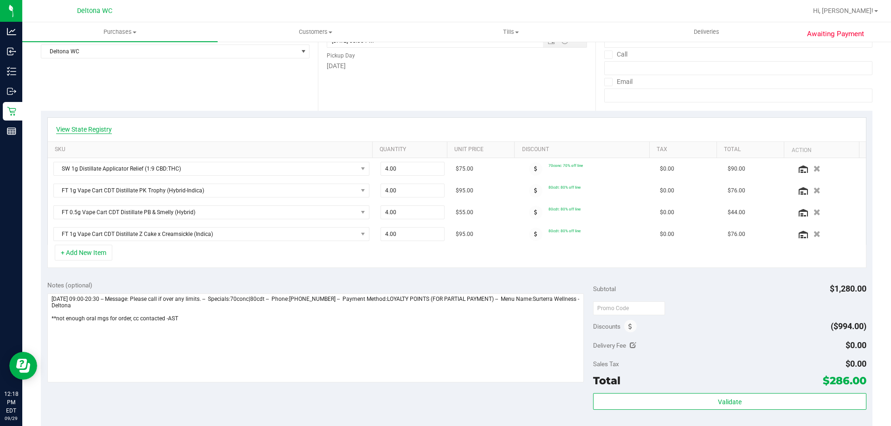
click at [85, 125] on link "View State Registry" at bounding box center [84, 129] width 56 height 9
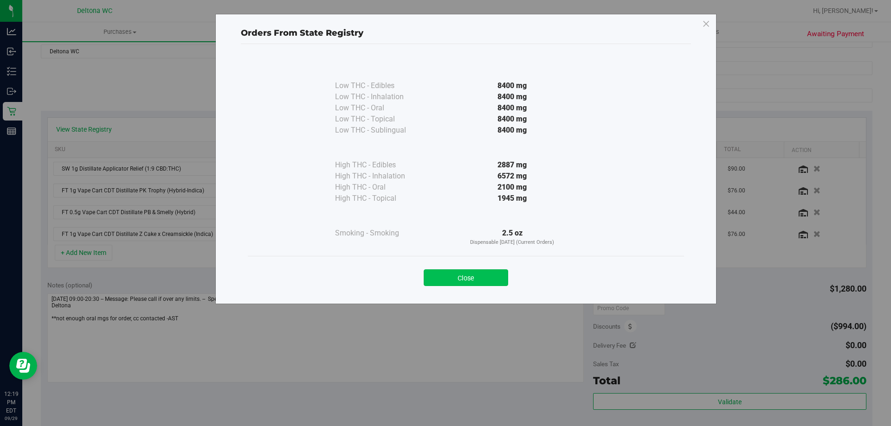
click at [499, 286] on button "Close" at bounding box center [465, 277] width 84 height 17
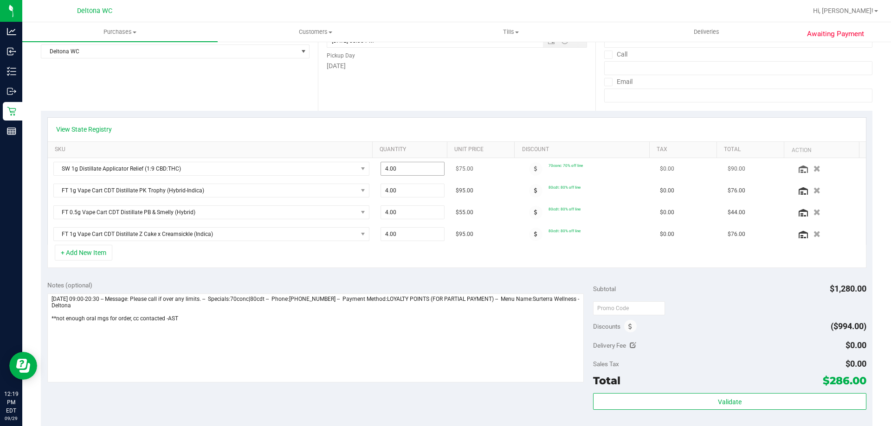
click at [403, 167] on input "4.00" at bounding box center [413, 168] width 64 height 13
type input "2"
type input "2.00"
click at [287, 260] on div "+ Add New Item" at bounding box center [456, 256] width 819 height 23
click at [79, 129] on link "View State Registry" at bounding box center [84, 129] width 56 height 9
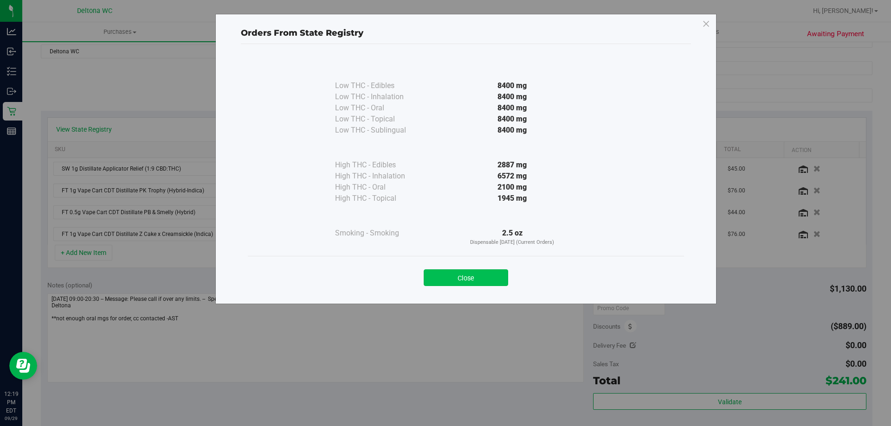
click at [461, 275] on button "Close" at bounding box center [465, 277] width 84 height 17
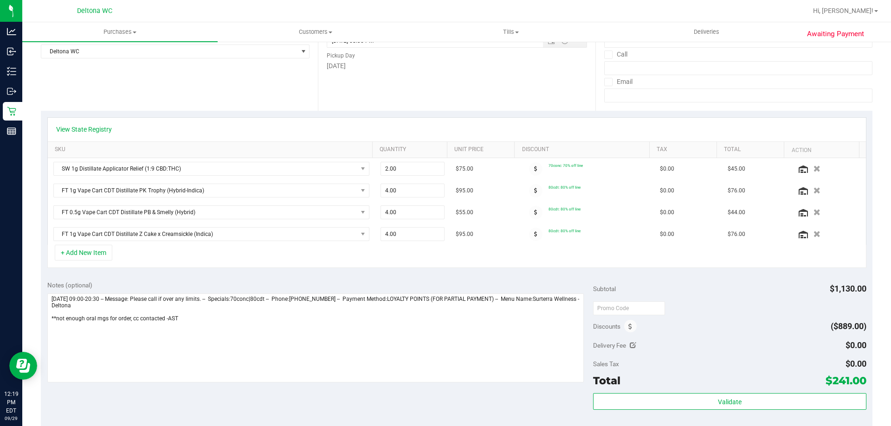
click at [150, 266] on div "+ Add New Item" at bounding box center [456, 256] width 819 height 23
click at [813, 210] on icon "button" at bounding box center [817, 212] width 8 height 7
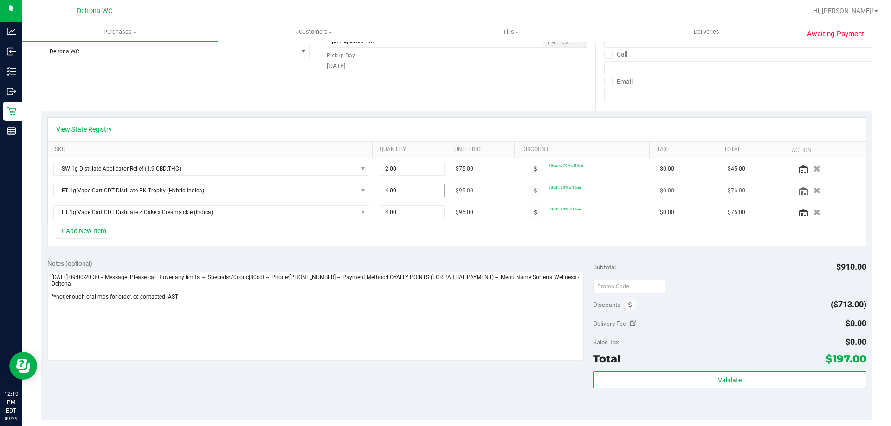
click at [398, 198] on span "4.00 4" at bounding box center [412, 191] width 64 height 14
click at [400, 193] on span "4.00 4" at bounding box center [412, 191] width 64 height 14
click at [400, 193] on input "4" at bounding box center [413, 190] width 64 height 13
type input "6"
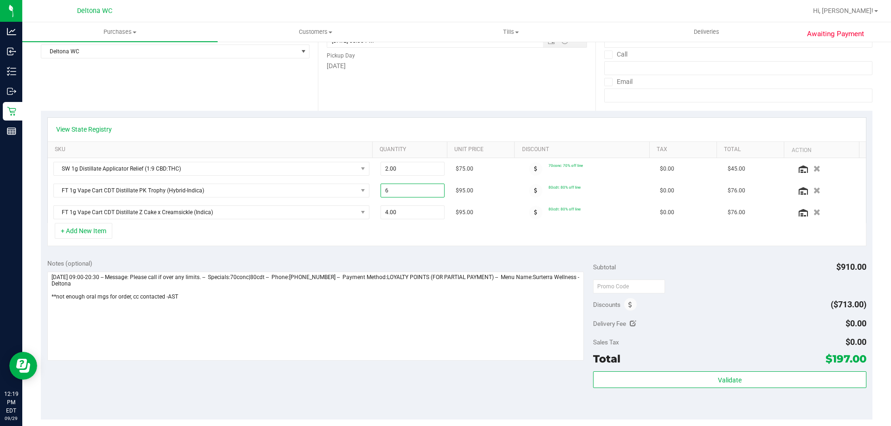
type input "6.00"
click at [399, 229] on div "+ Add New Item" at bounding box center [456, 234] width 819 height 23
click at [402, 213] on span "4.00 4" at bounding box center [412, 212] width 64 height 14
click at [0, 0] on input "4" at bounding box center [0, 0] width 0 height 0
type input "6"
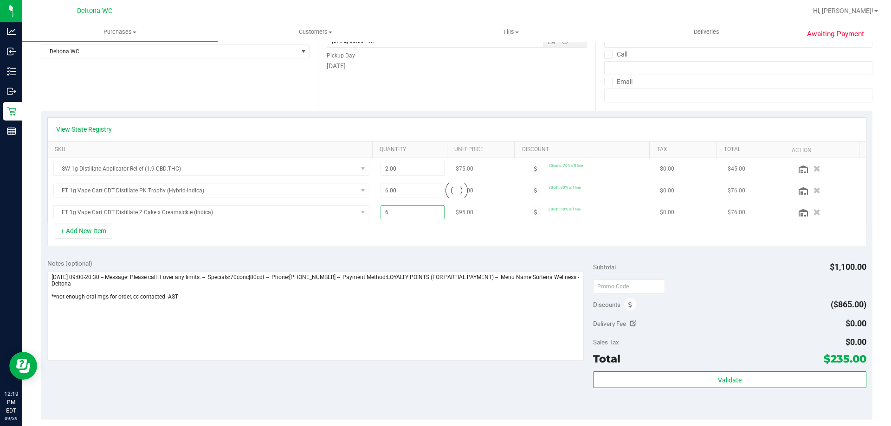
click at [392, 239] on div "+ Add New Item" at bounding box center [456, 234] width 819 height 23
click at [87, 127] on link "View State Registry" at bounding box center [84, 129] width 56 height 9
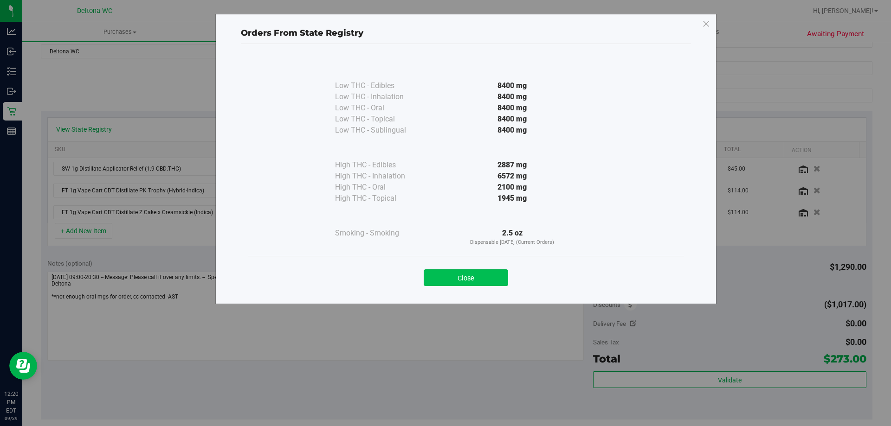
click at [474, 274] on button "Close" at bounding box center [465, 277] width 84 height 17
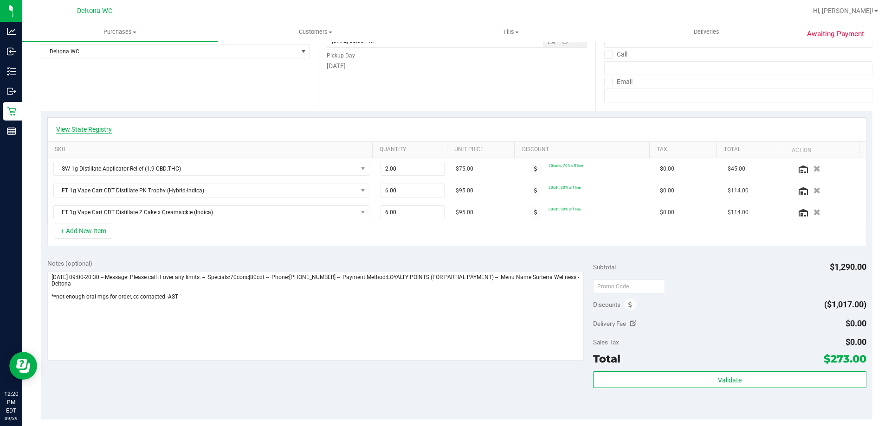
click at [74, 132] on link "View State Registry" at bounding box center [84, 129] width 56 height 9
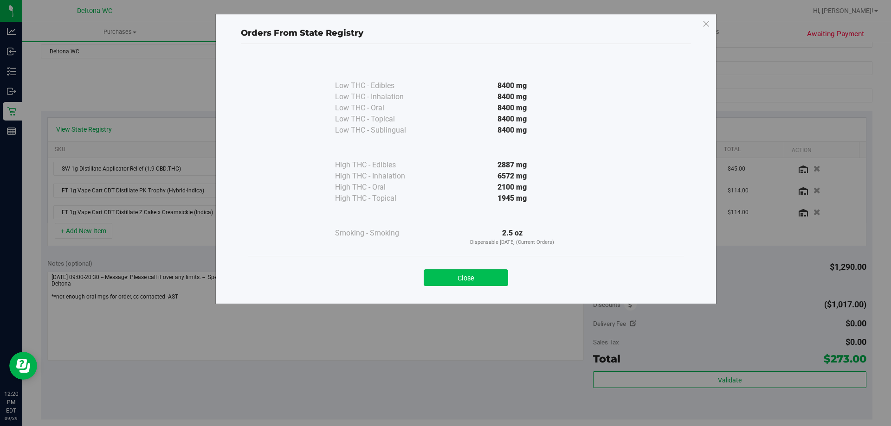
click at [482, 280] on button "Close" at bounding box center [465, 277] width 84 height 17
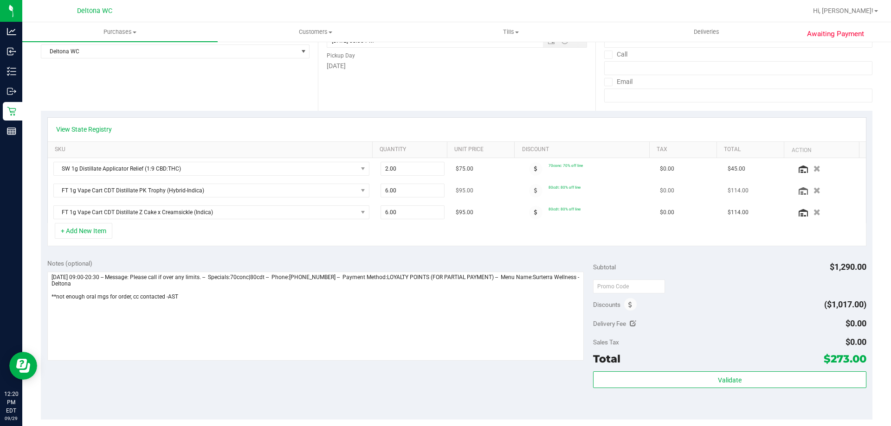
click at [396, 182] on td "6.00 6" at bounding box center [413, 191] width 76 height 22
click at [397, 186] on span "6.00 6" at bounding box center [412, 191] width 64 height 14
click at [397, 186] on input "6" at bounding box center [413, 190] width 64 height 13
type input "4"
type input "4.00"
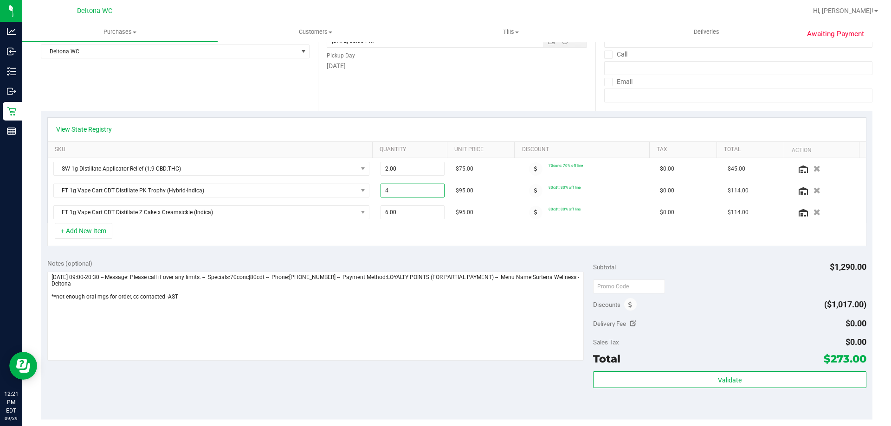
click at [405, 258] on div "Notes (optional) Subtotal $1,290.00 Discounts ($1,017.00) Delivery Fee $0.00 Sa…" at bounding box center [456, 336] width 831 height 167
click at [404, 206] on span "6.00 6" at bounding box center [412, 212] width 64 height 14
click at [404, 206] on input "6" at bounding box center [413, 212] width 64 height 13
click at [404, 206] on span "6.00 6" at bounding box center [412, 212] width 64 height 14
click at [0, 0] on input "6" at bounding box center [0, 0] width 0 height 0
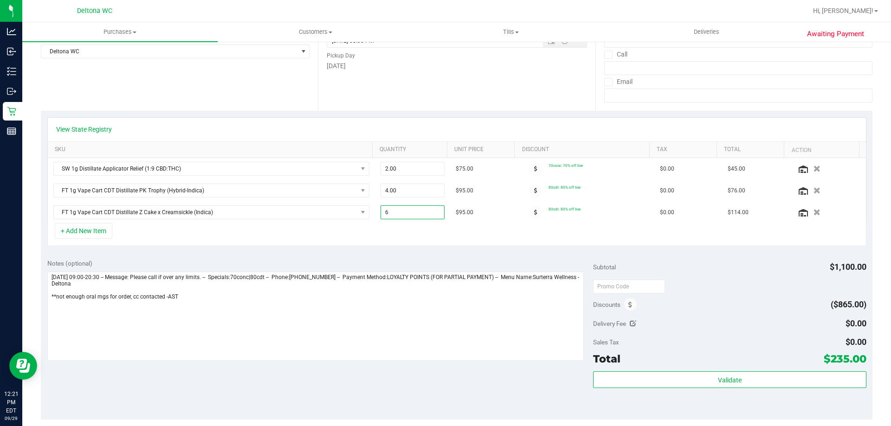
type input "4"
type input "4.00"
click at [409, 244] on div "+ Add New Item" at bounding box center [456, 234] width 819 height 23
click at [96, 131] on link "View State Registry" at bounding box center [84, 129] width 56 height 9
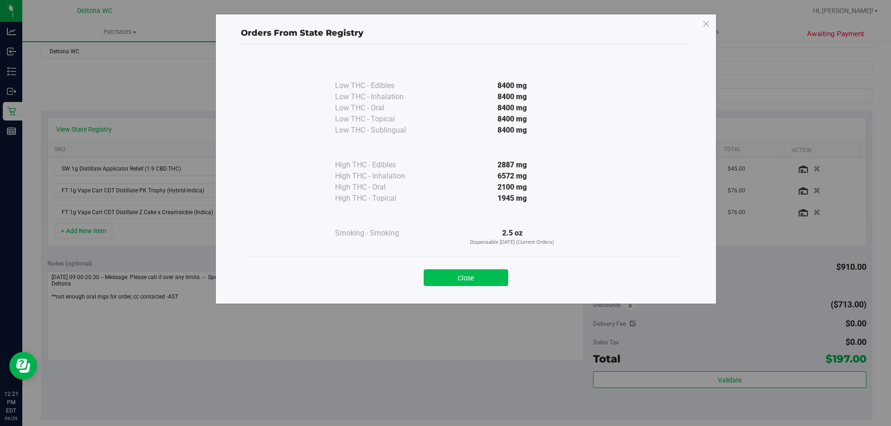
click at [467, 279] on button "Close" at bounding box center [465, 277] width 84 height 17
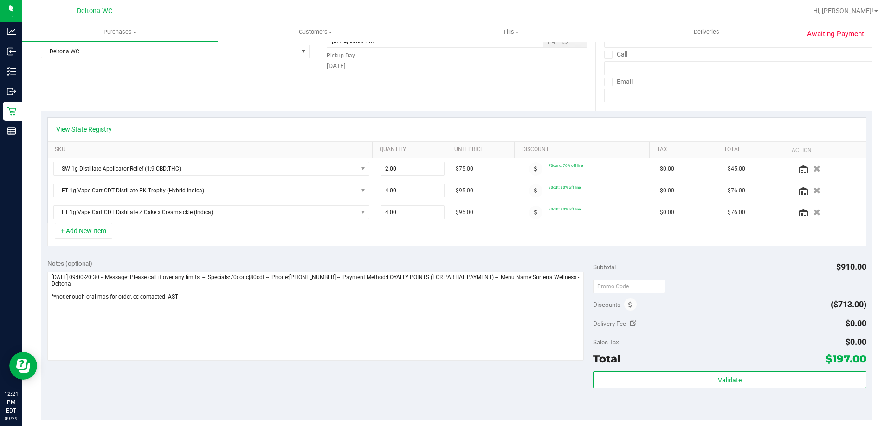
click at [89, 131] on link "View State Registry" at bounding box center [84, 129] width 56 height 9
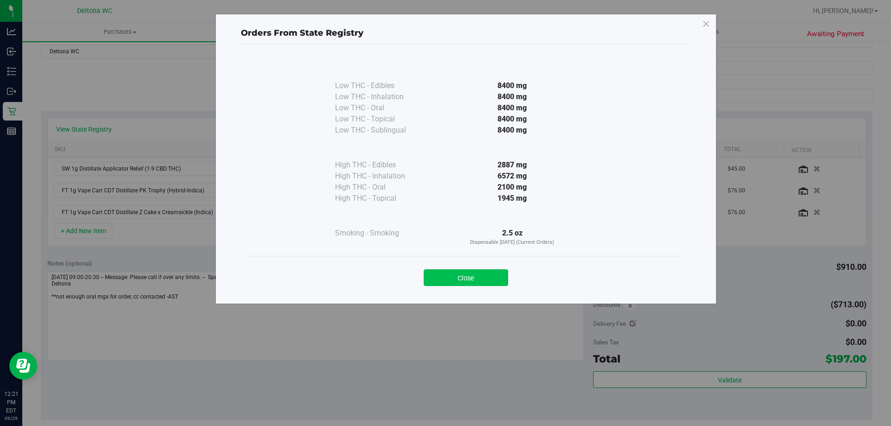
click at [479, 277] on button "Close" at bounding box center [465, 277] width 84 height 17
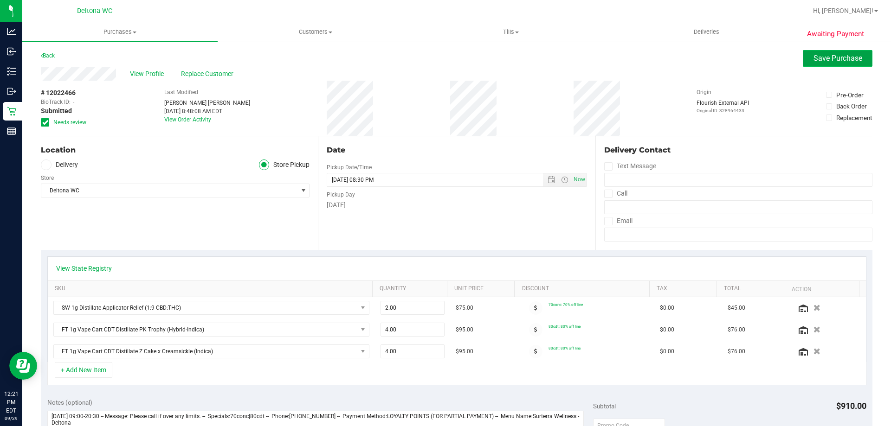
click at [821, 56] on span "Save Purchase" at bounding box center [837, 58] width 49 height 9
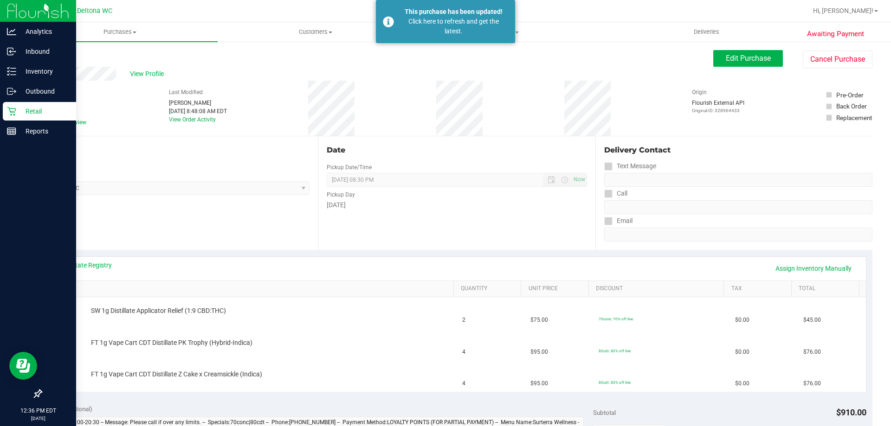
click at [7, 110] on icon at bounding box center [11, 111] width 9 height 9
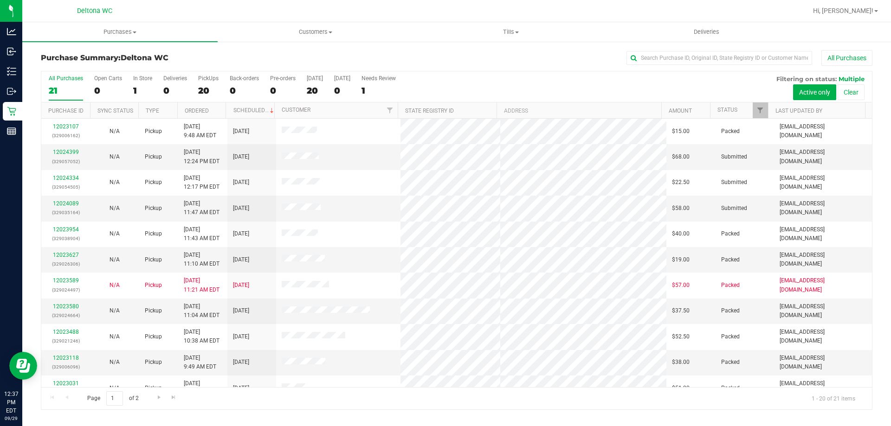
drag, startPoint x: 181, startPoint y: 57, endPoint x: 156, endPoint y: 53, distance: 25.3
click at [181, 57] on h3 "Purchase Summary: Deltona WC" at bounding box center [179, 58] width 277 height 8
click at [185, 55] on h3 "Purchase Summary: Deltona WC" at bounding box center [179, 58] width 277 height 8
click at [71, 150] on link "12024507" at bounding box center [66, 152] width 26 height 6
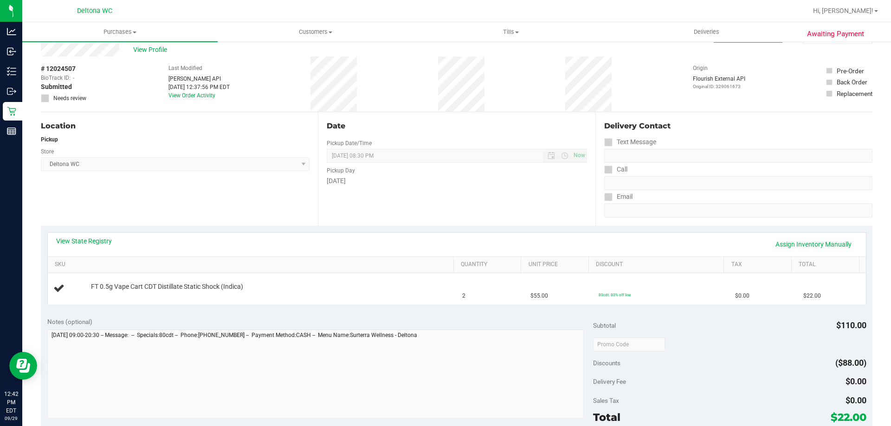
scroll to position [46, 0]
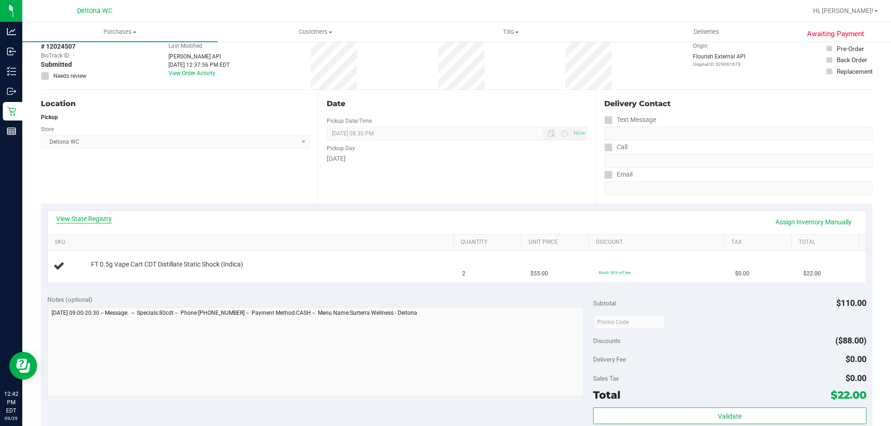
click at [104, 218] on link "View State Registry" at bounding box center [84, 218] width 56 height 9
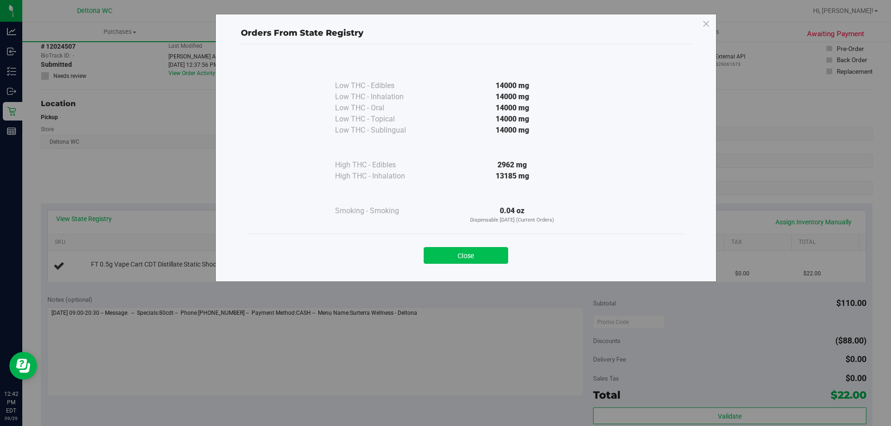
click at [472, 256] on button "Close" at bounding box center [465, 255] width 84 height 17
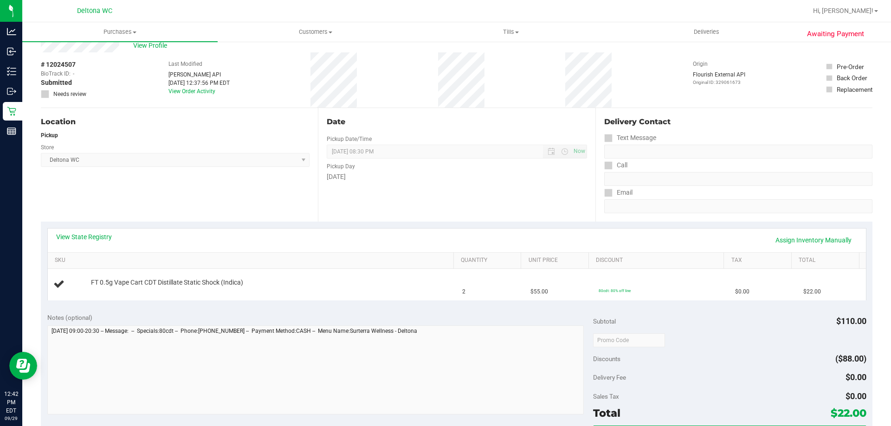
scroll to position [0, 0]
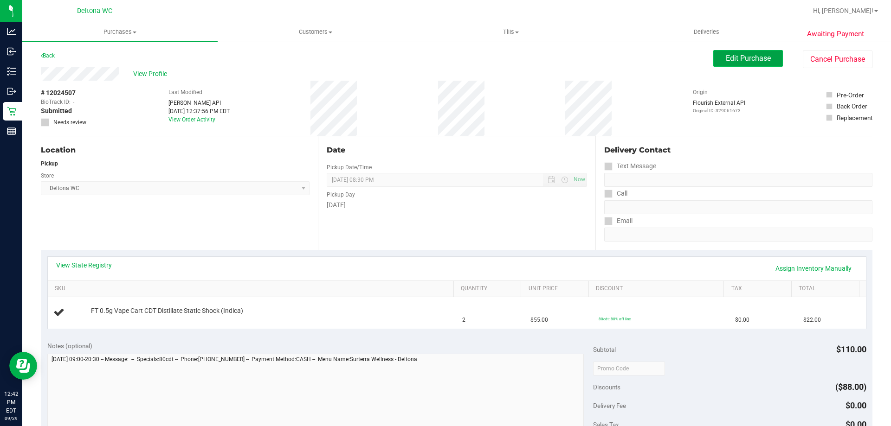
click at [726, 51] on button "Edit Purchase" at bounding box center [748, 58] width 70 height 17
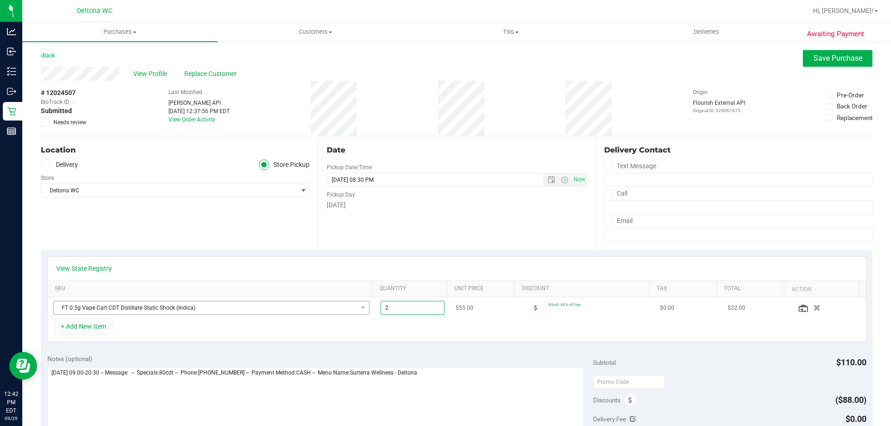
drag, startPoint x: 413, startPoint y: 311, endPoint x: 312, endPoint y: 310, distance: 101.6
click at [319, 311] on tr "FT 0.5g Vape Cart CDT Distillate Static Shock (Indica) 2.00 2 $55.00 80cdt: 80%…" at bounding box center [457, 307] width 818 height 21
type input "1"
type input "1.00"
click at [430, 241] on div "Date Pickup Date/Time [DATE] Now [DATE] 08:30 PM Now Pickup Day [DATE]" at bounding box center [456, 193] width 277 height 114
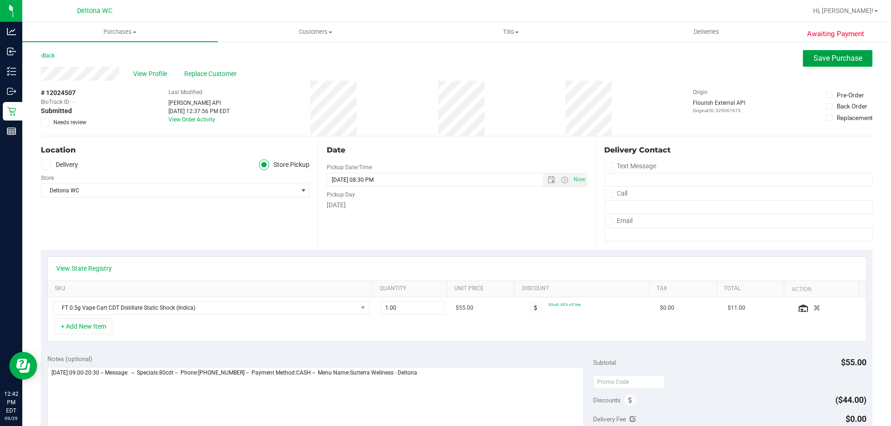
click at [825, 55] on span "Save Purchase" at bounding box center [837, 58] width 49 height 9
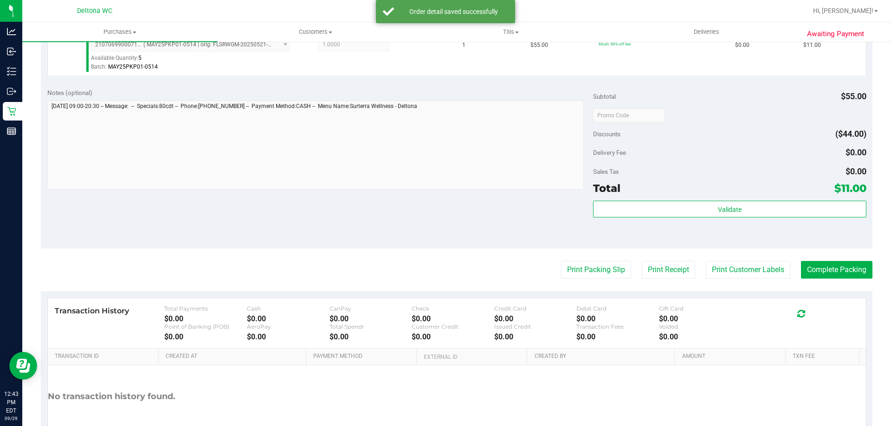
scroll to position [278, 0]
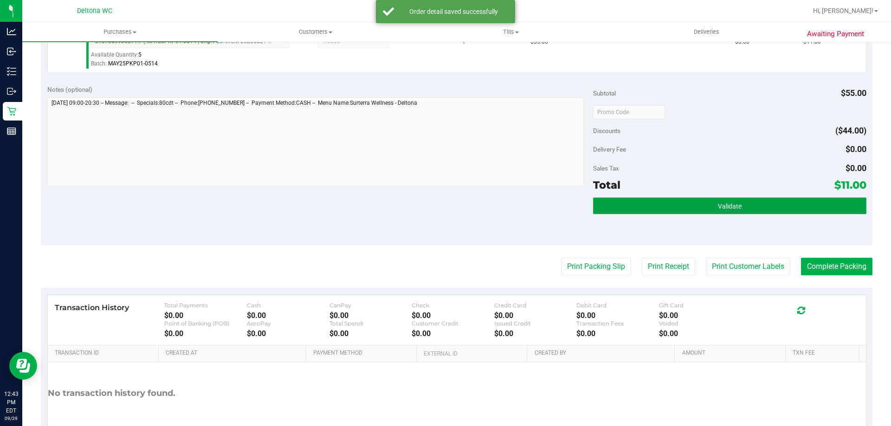
click at [752, 199] on button "Validate" at bounding box center [729, 206] width 273 height 17
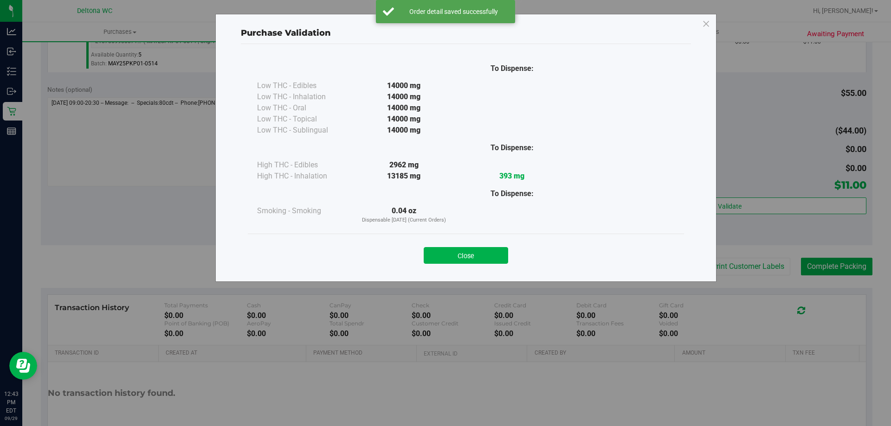
click at [458, 265] on div "Close" at bounding box center [466, 253] width 436 height 38
click at [490, 254] on button "Close" at bounding box center [465, 255] width 84 height 17
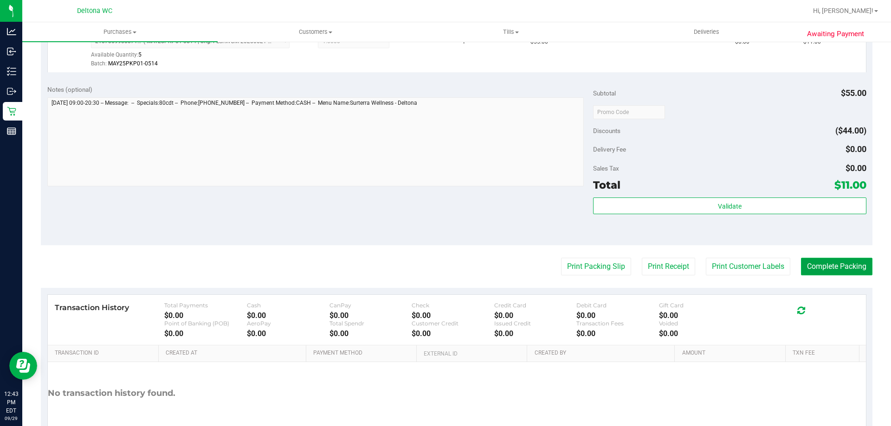
click at [825, 262] on button "Complete Packing" at bounding box center [836, 267] width 71 height 18
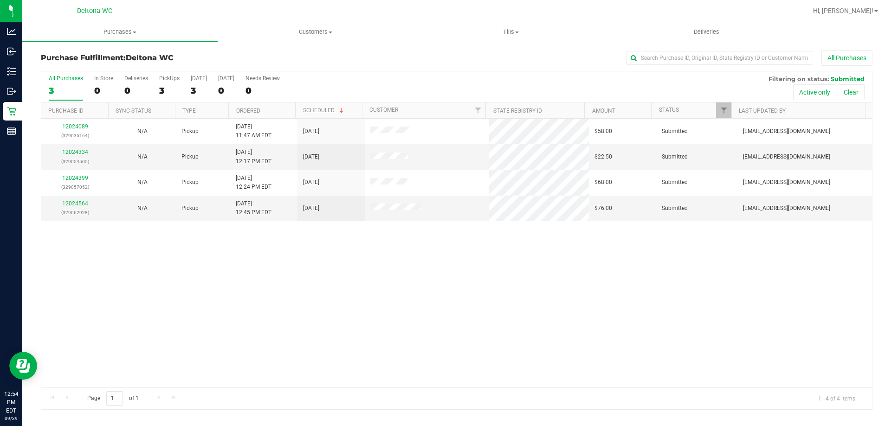
click at [276, 332] on div "12024089 (329035164) N/A Pickup [DATE] 11:47 AM EDT 9/29/2025 $58.00 Submitted …" at bounding box center [456, 253] width 830 height 269
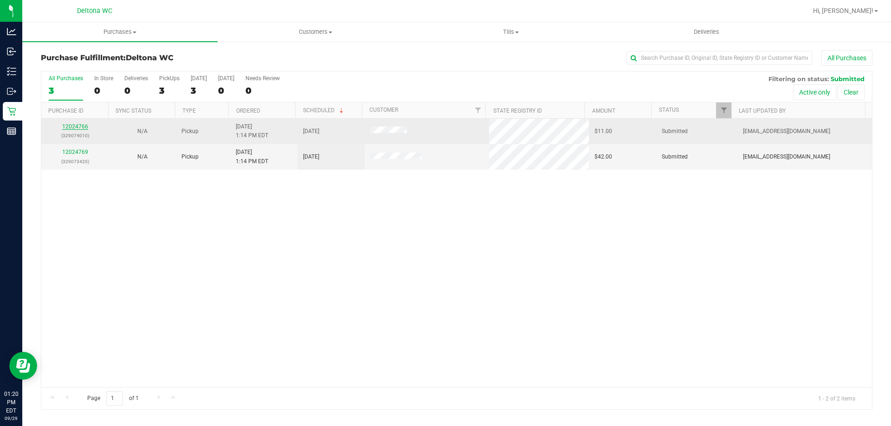
click at [76, 127] on link "12024766" at bounding box center [75, 126] width 26 height 6
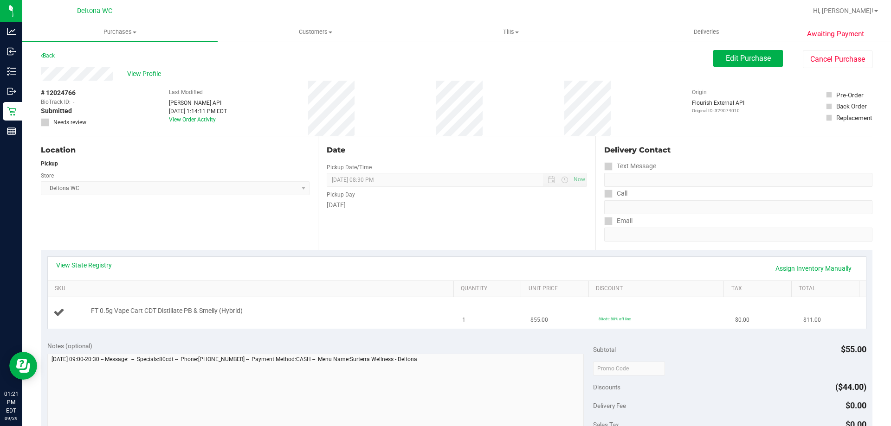
click at [208, 314] on span "FT 0.5g Vape Cart CDT Distillate PB & Smelly (Hybrid)" at bounding box center [167, 311] width 152 height 9
copy div "FT 0.5g Vape Cart CDT Distillate PB & Smelly (Hybrid)"
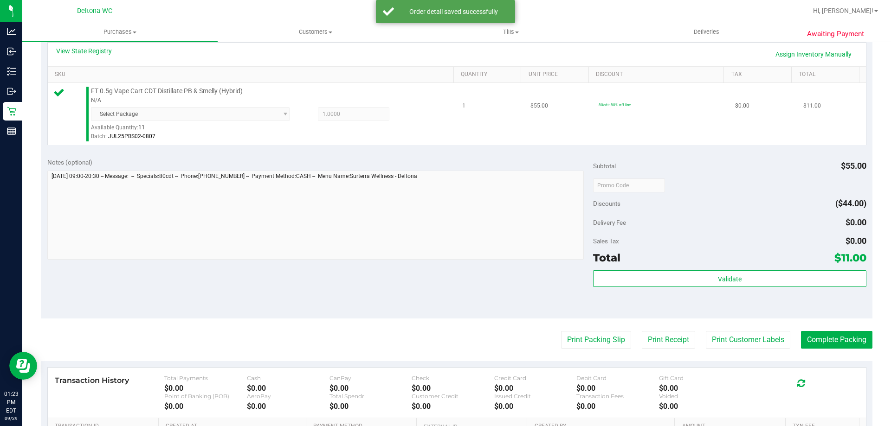
scroll to position [232, 0]
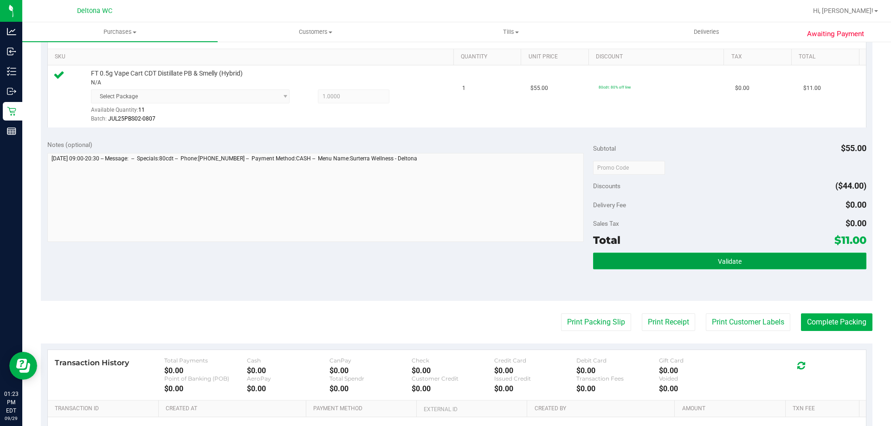
click at [644, 264] on button "Validate" at bounding box center [729, 261] width 273 height 17
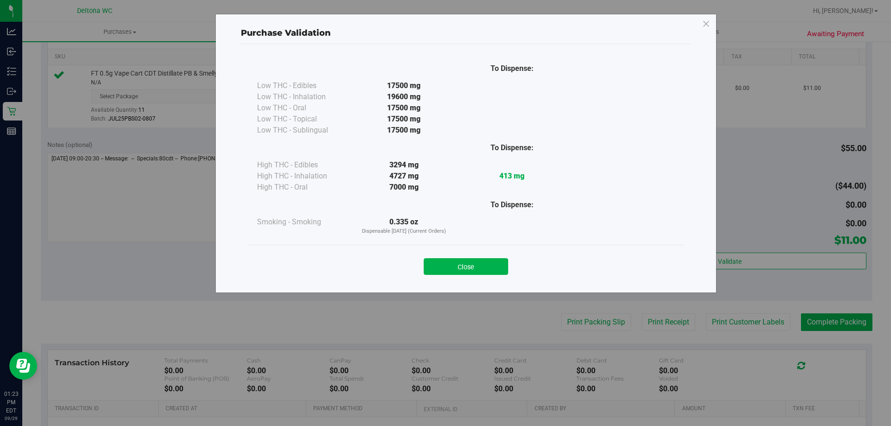
click at [461, 257] on div "Close" at bounding box center [466, 263] width 422 height 23
click at [464, 266] on button "Close" at bounding box center [465, 266] width 84 height 17
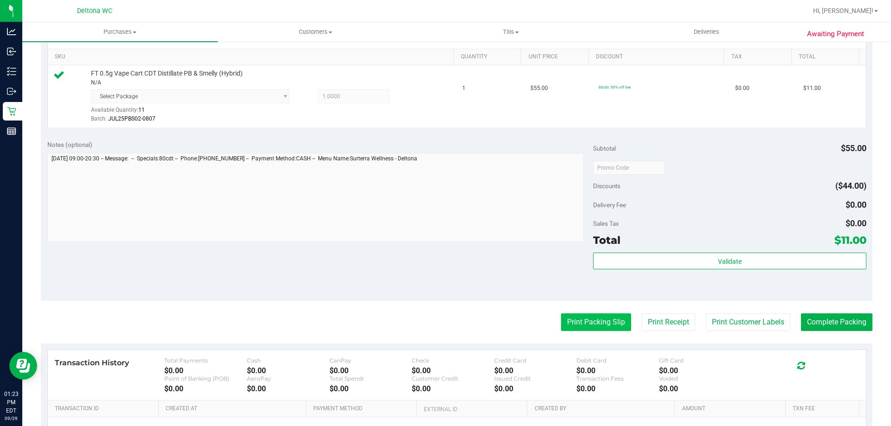
click at [574, 310] on purchase-details "Back Edit Purchase Cancel Purchase View Profile # 12024766 BioTrack ID: - Submi…" at bounding box center [456, 167] width 831 height 699
click at [574, 321] on button "Print Packing Slip" at bounding box center [596, 323] width 70 height 18
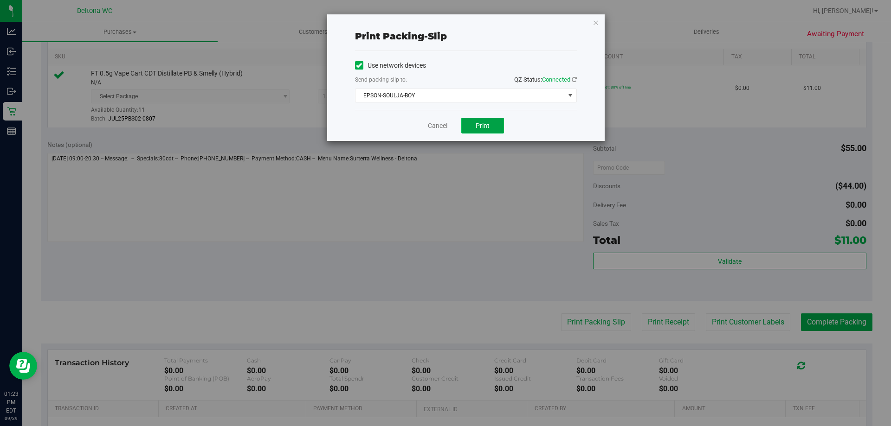
click at [487, 124] on span "Print" at bounding box center [482, 125] width 14 height 7
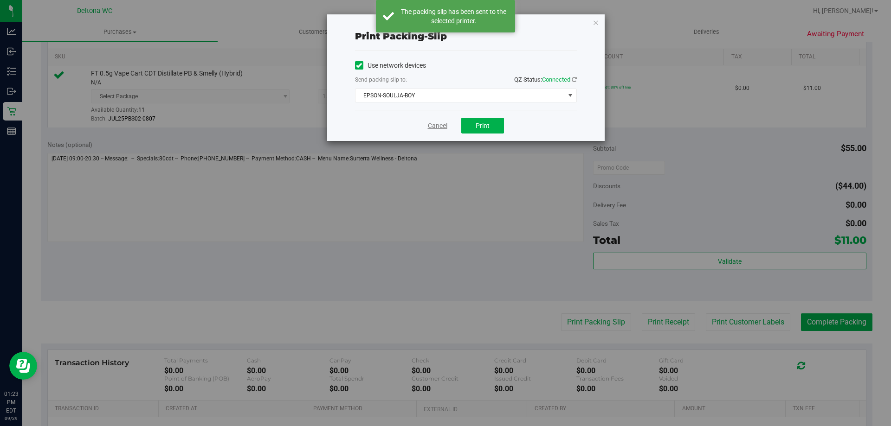
click at [436, 126] on link "Cancel" at bounding box center [437, 126] width 19 height 10
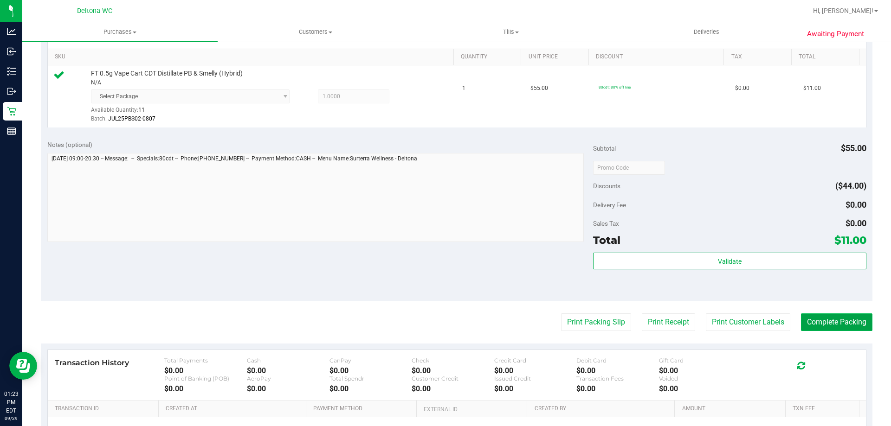
click at [842, 325] on button "Complete Packing" at bounding box center [836, 323] width 71 height 18
